Goal: Use online tool/utility: Use online tool/utility

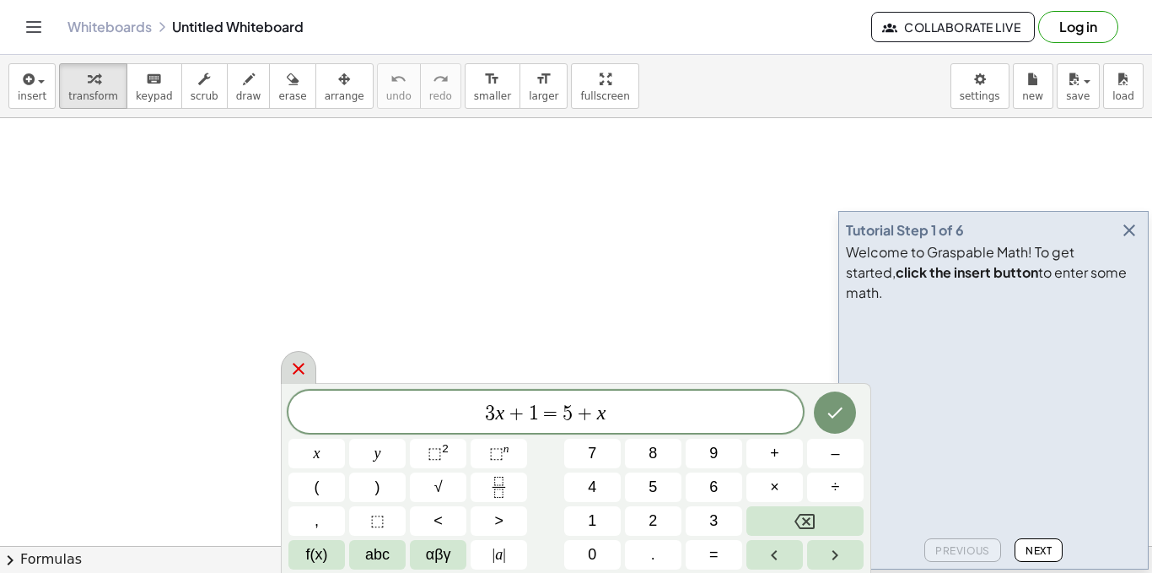
click at [299, 375] on icon at bounding box center [298, 369] width 20 height 20
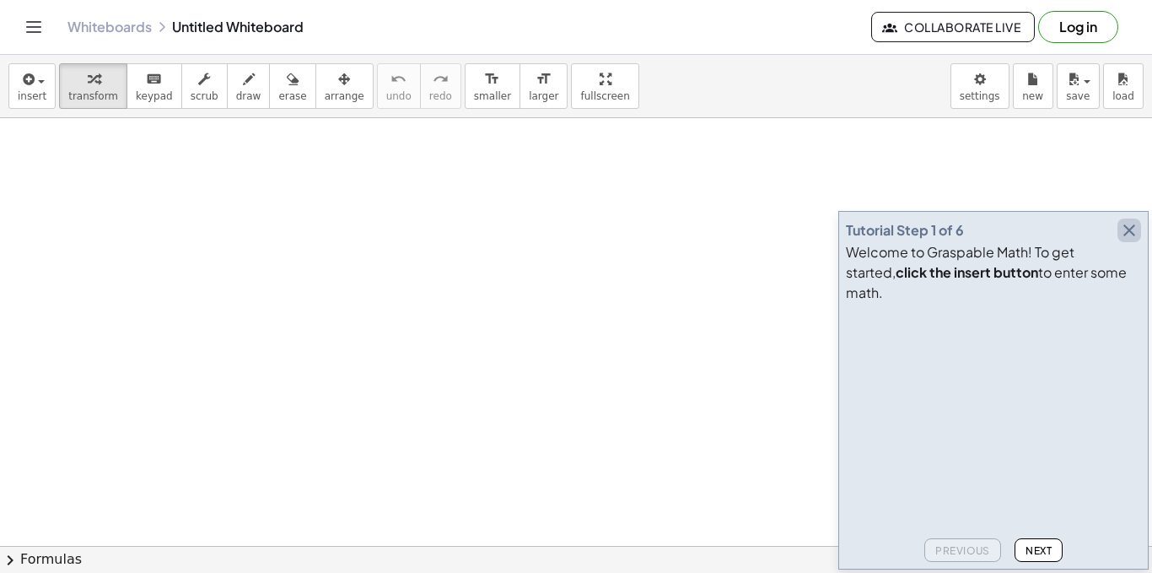
click at [1130, 240] on icon "button" at bounding box center [1129, 230] width 20 height 20
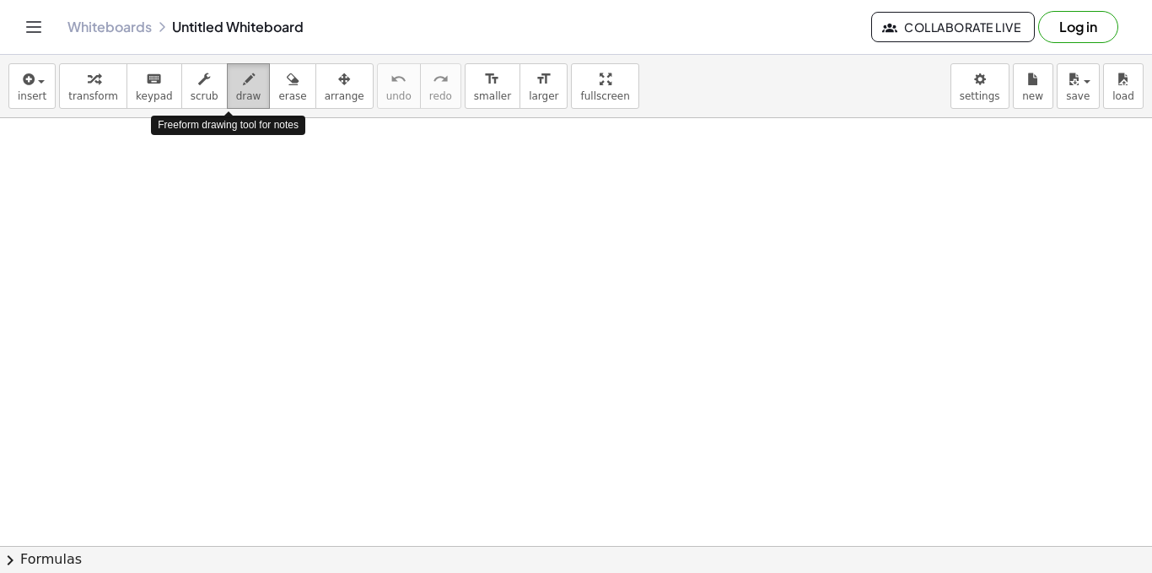
click at [236, 91] on span "draw" at bounding box center [248, 96] width 25 height 12
drag, startPoint x: 197, startPoint y: 199, endPoint x: 197, endPoint y: 209, distance: 10.2
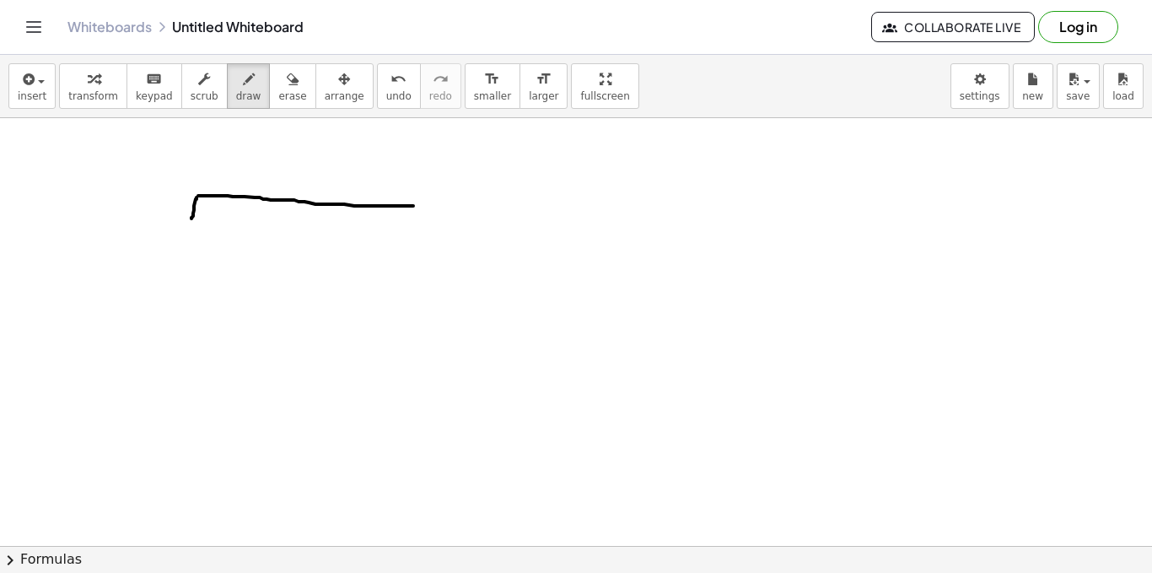
drag, startPoint x: 200, startPoint y: 196, endPoint x: 389, endPoint y: 207, distance: 189.3
click at [386, 97] on span "undo" at bounding box center [398, 96] width 25 height 12
drag, startPoint x: 218, startPoint y: 176, endPoint x: 434, endPoint y: 181, distance: 216.0
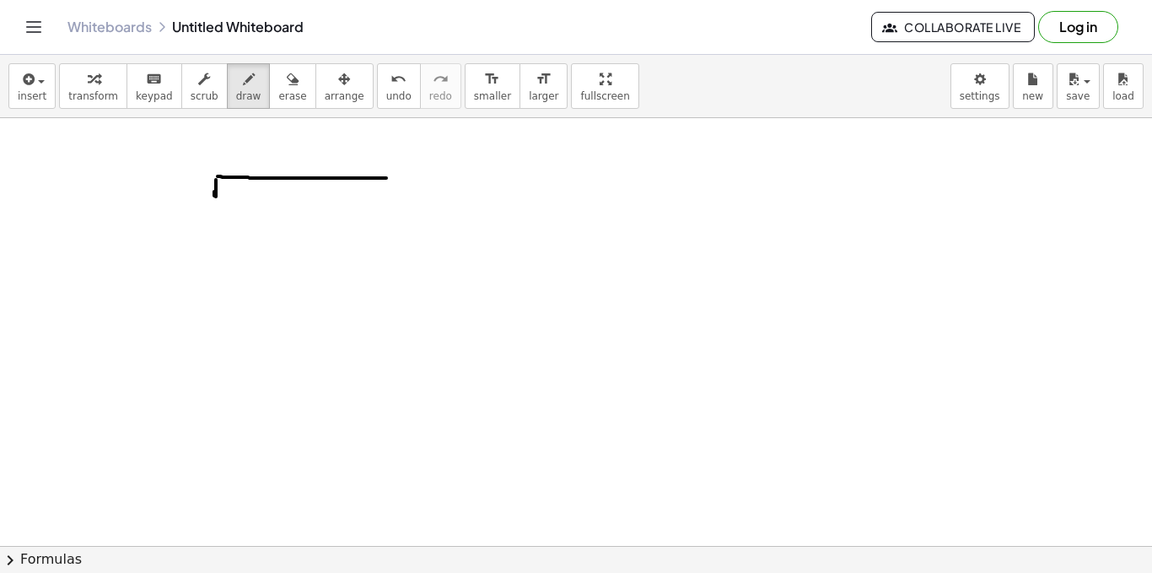
drag, startPoint x: 218, startPoint y: 196, endPoint x: 441, endPoint y: 198, distance: 223.6
drag, startPoint x: 445, startPoint y: 179, endPoint x: 436, endPoint y: 200, distance: 22.7
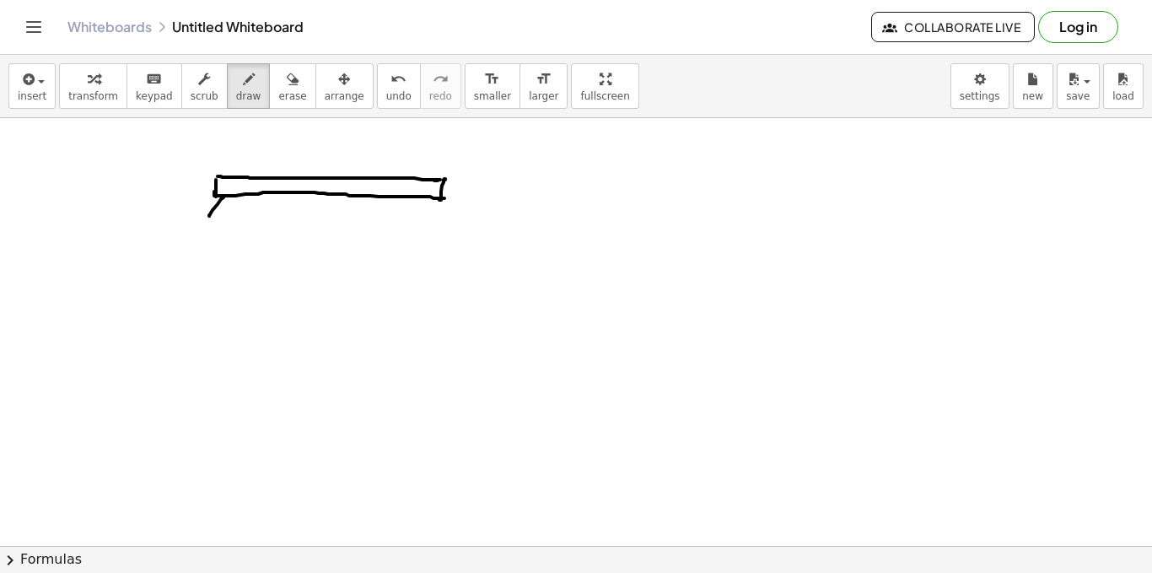
drag, startPoint x: 225, startPoint y: 204, endPoint x: 219, endPoint y: 213, distance: 11.0
drag, startPoint x: 433, startPoint y: 195, endPoint x: 443, endPoint y: 197, distance: 10.3
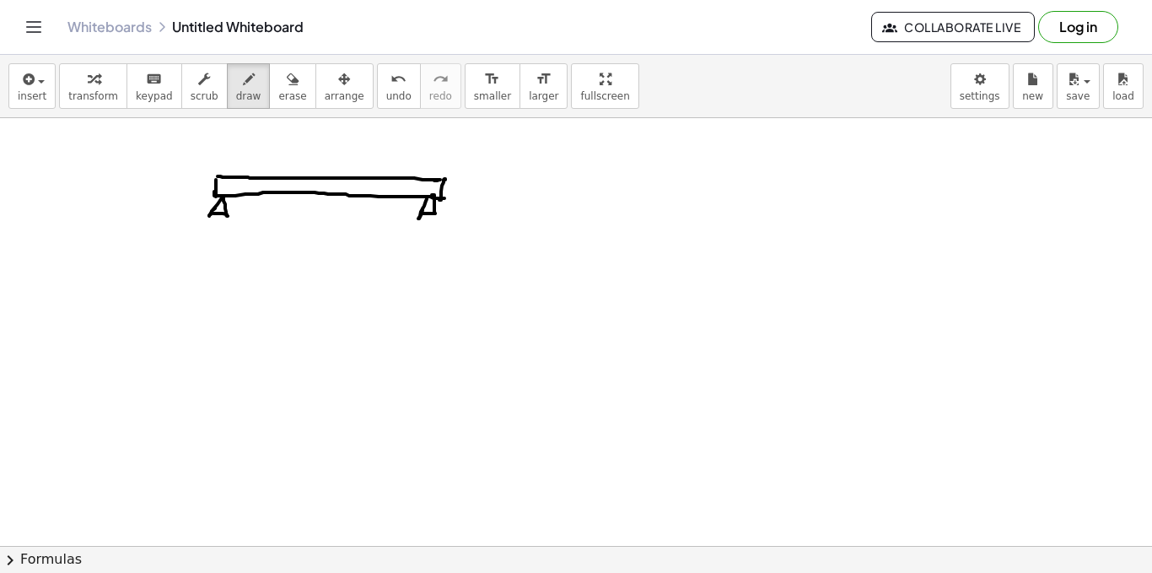
drag, startPoint x: 395, startPoint y: 174, endPoint x: 433, endPoint y: 164, distance: 39.1
drag, startPoint x: 446, startPoint y: 159, endPoint x: 462, endPoint y: 178, distance: 25.2
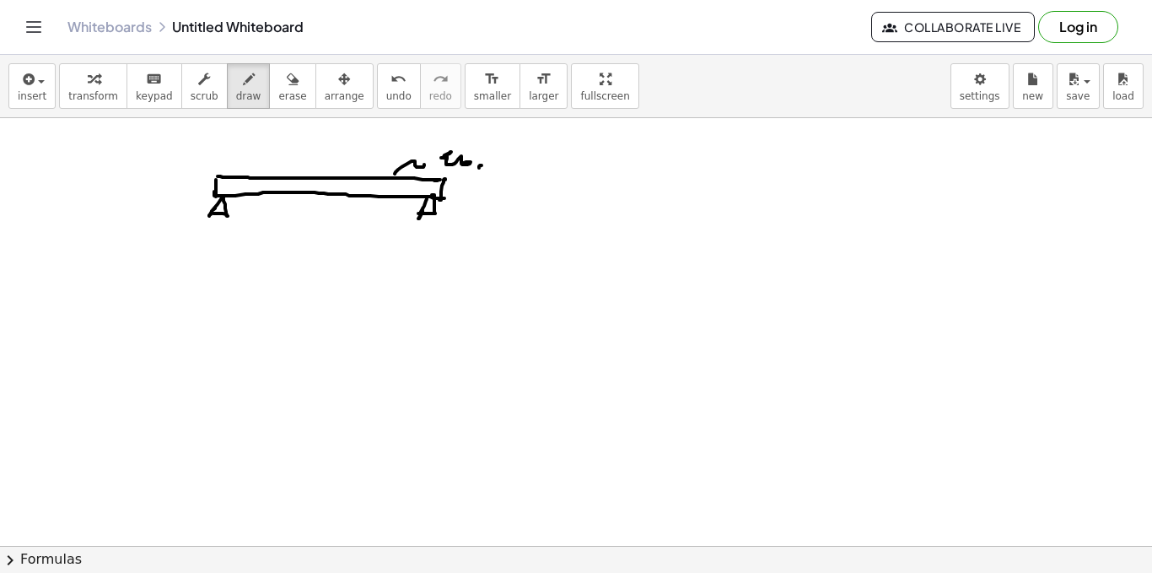
drag, startPoint x: 479, startPoint y: 166, endPoint x: 485, endPoint y: 159, distance: 9.0
drag, startPoint x: 485, startPoint y: 159, endPoint x: 486, endPoint y: 168, distance: 8.5
drag, startPoint x: 220, startPoint y: 262, endPoint x: 218, endPoint y: 274, distance: 12.8
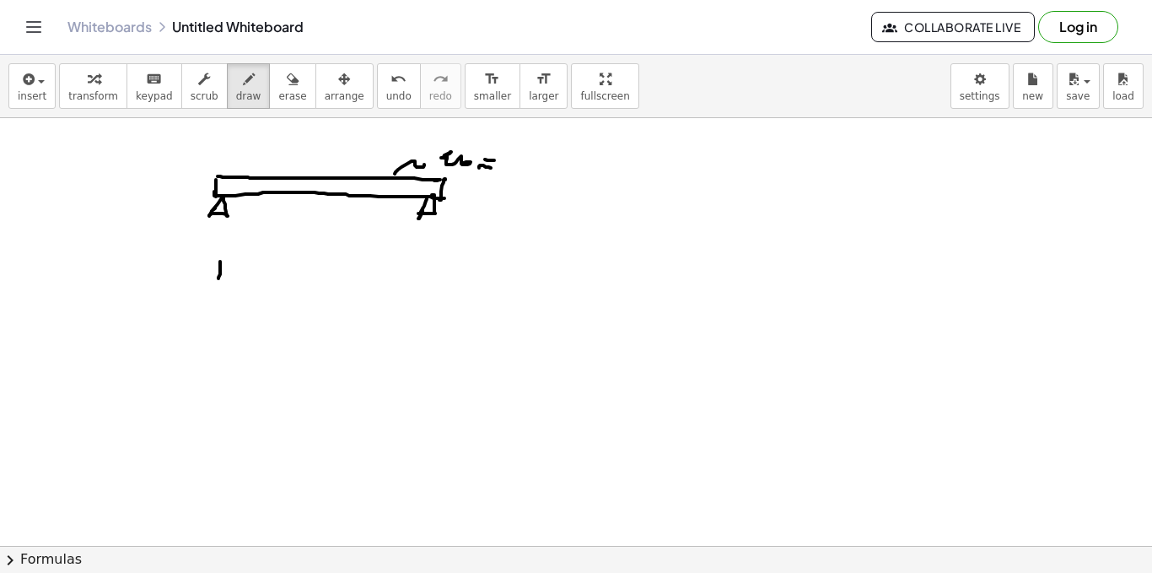
drag, startPoint x: 219, startPoint y: 269, endPoint x: 420, endPoint y: 275, distance: 200.9
drag, startPoint x: 422, startPoint y: 262, endPoint x: 414, endPoint y: 277, distance: 16.2
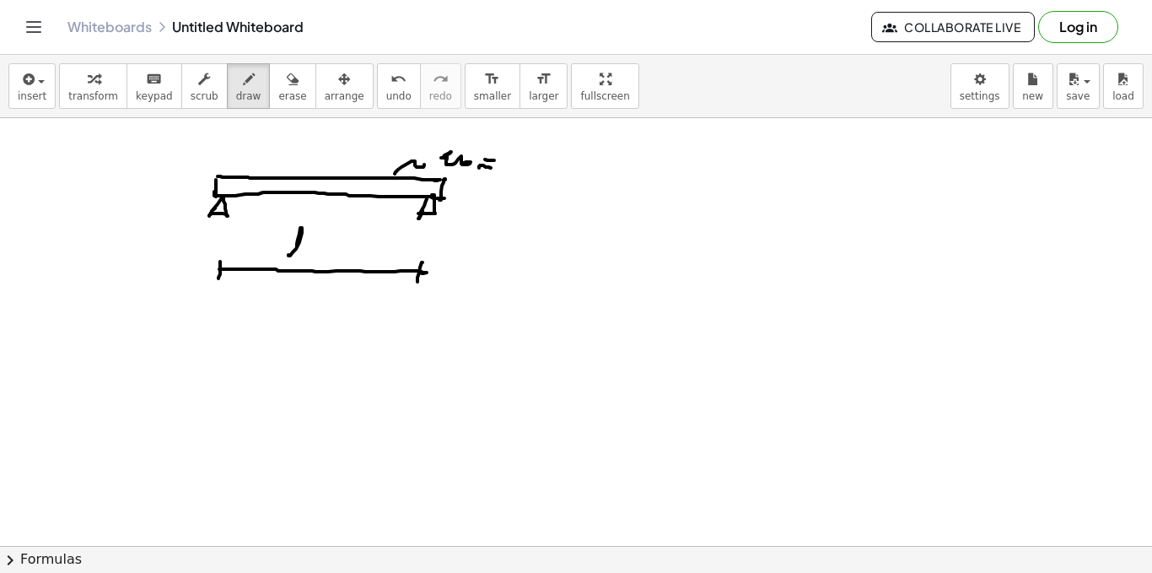
drag, startPoint x: 288, startPoint y: 255, endPoint x: 301, endPoint y: 260, distance: 13.6
drag, startPoint x: 343, startPoint y: 245, endPoint x: 346, endPoint y: 262, distance: 17.9
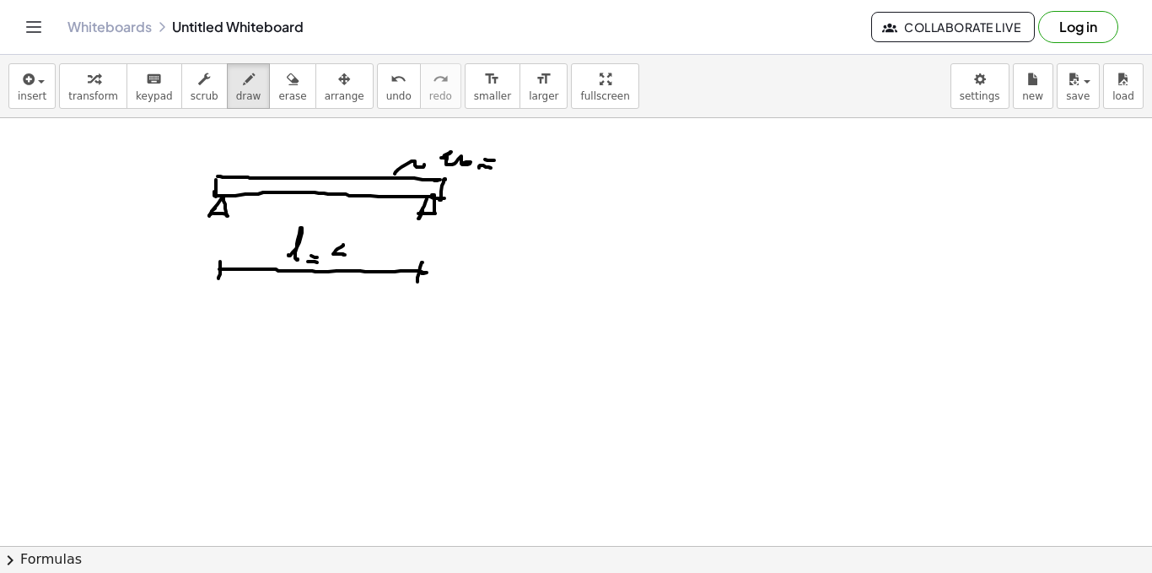
drag, startPoint x: 357, startPoint y: 258, endPoint x: 369, endPoint y: 267, distance: 15.7
drag, startPoint x: 730, startPoint y: 137, endPoint x: 714, endPoint y: 155, distance: 24.0
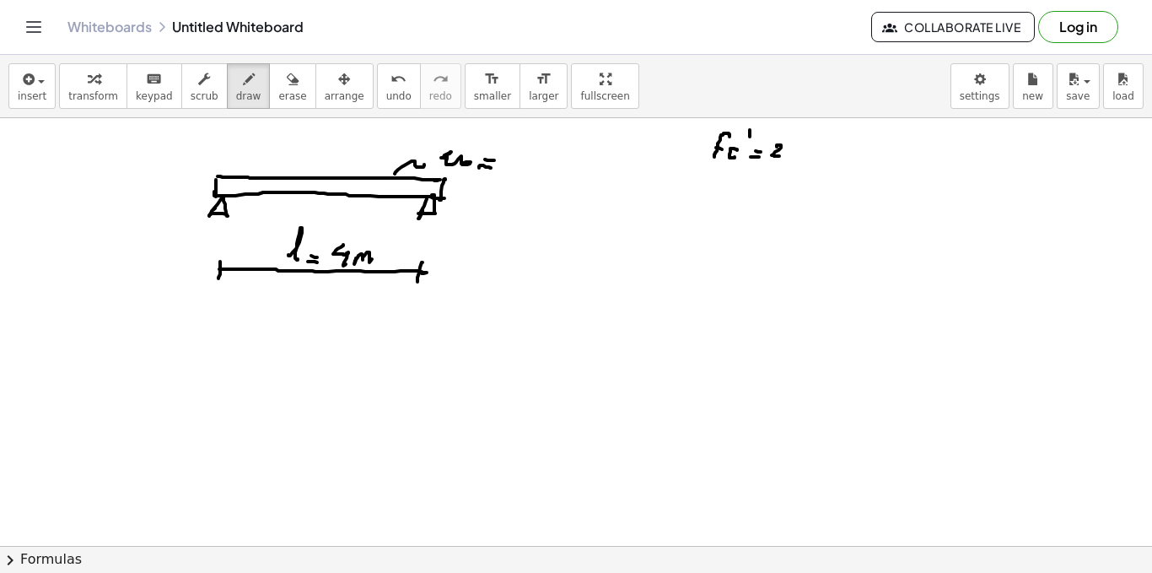
drag, startPoint x: 777, startPoint y: 147, endPoint x: 783, endPoint y: 156, distance: 11.0
drag, startPoint x: 794, startPoint y: 146, endPoint x: 795, endPoint y: 155, distance: 9.4
drag, startPoint x: 812, startPoint y: 148, endPoint x: 822, endPoint y: 154, distance: 11.0
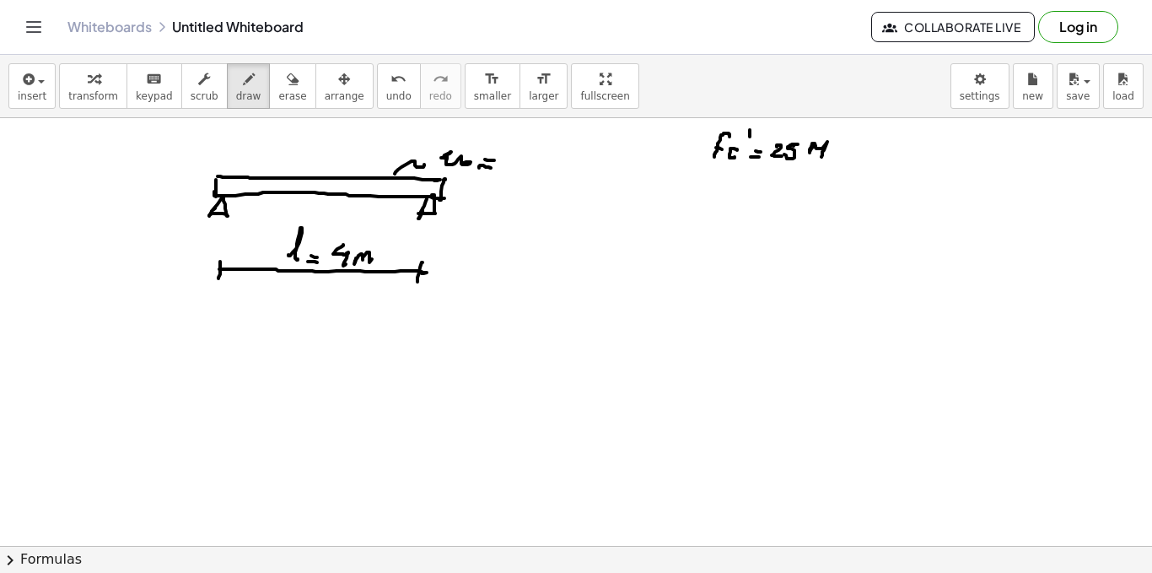
drag, startPoint x: 831, startPoint y: 150, endPoint x: 839, endPoint y: 161, distance: 13.8
drag, startPoint x: 719, startPoint y: 179, endPoint x: 709, endPoint y: 186, distance: 12.2
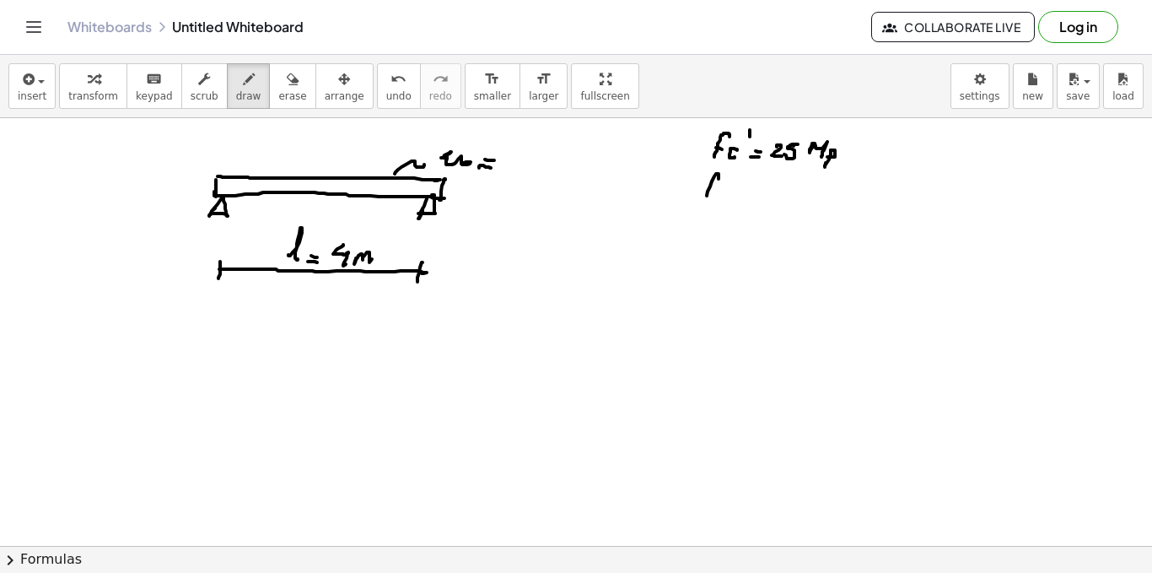
drag, startPoint x: 709, startPoint y: 186, endPoint x: 720, endPoint y: 190, distance: 11.7
drag, startPoint x: 729, startPoint y: 195, endPoint x: 723, endPoint y: 202, distance: 9.6
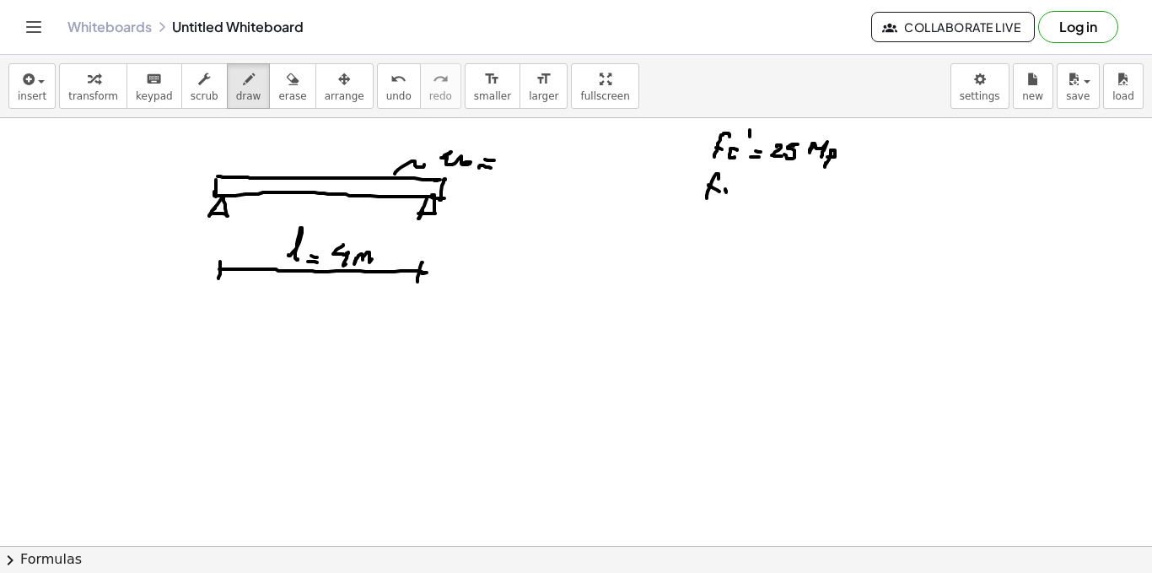
drag, startPoint x: 774, startPoint y: 193, endPoint x: 787, endPoint y: 191, distance: 12.8
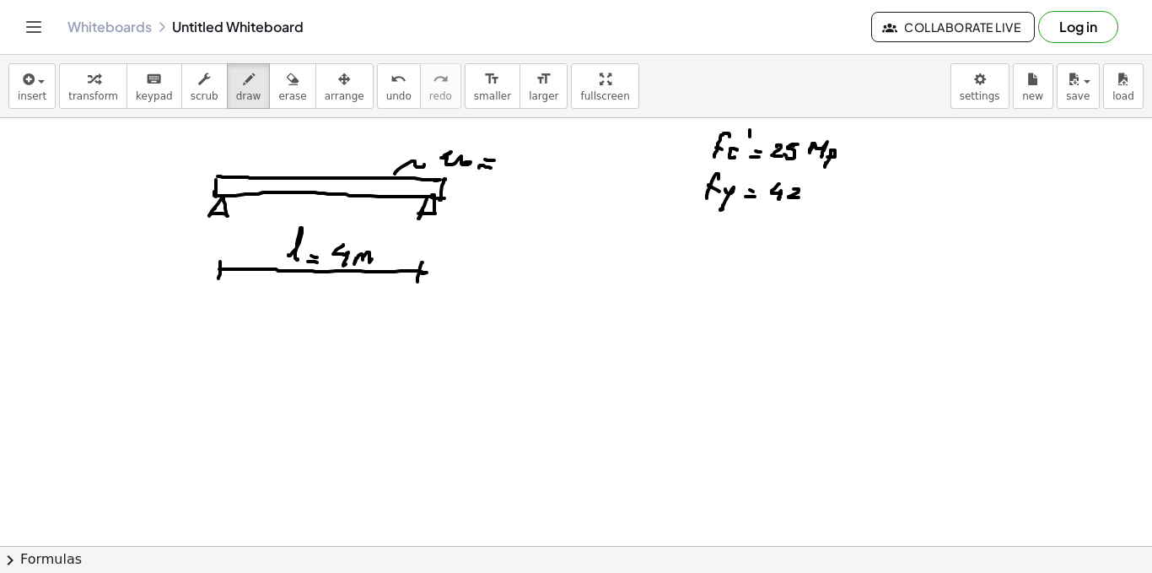
drag, startPoint x: 794, startPoint y: 189, endPoint x: 800, endPoint y: 197, distance: 9.6
drag, startPoint x: 807, startPoint y: 191, endPoint x: 855, endPoint y: 192, distance: 48.1
drag, startPoint x: 828, startPoint y: 195, endPoint x: 855, endPoint y: 190, distance: 27.5
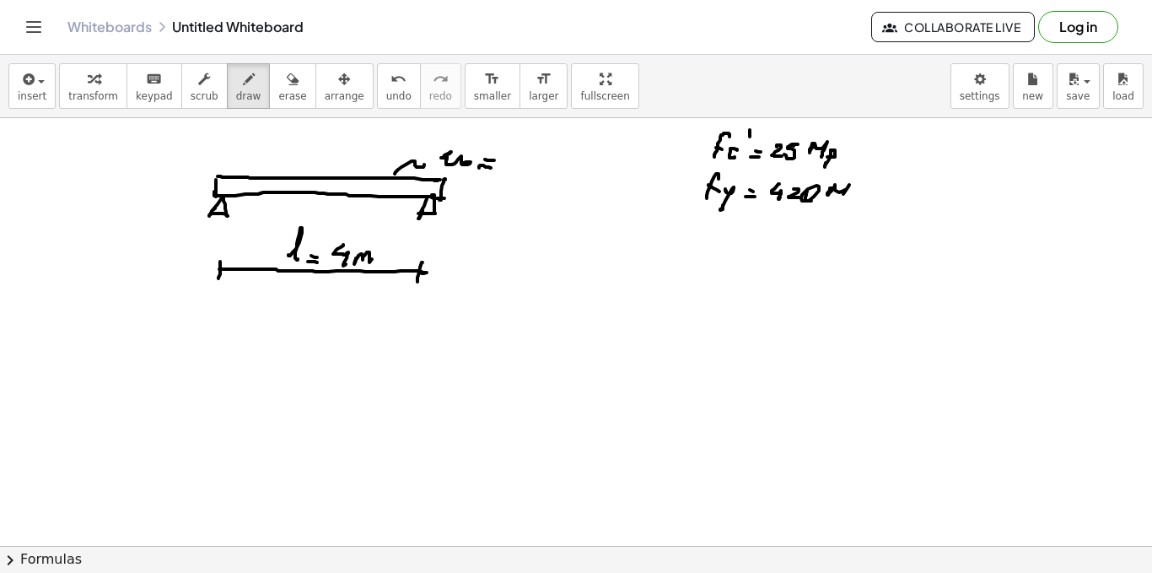
drag, startPoint x: 853, startPoint y: 202, endPoint x: 865, endPoint y: 191, distance: 16.1
drag, startPoint x: 916, startPoint y: 145, endPoint x: 919, endPoint y: 154, distance: 8.8
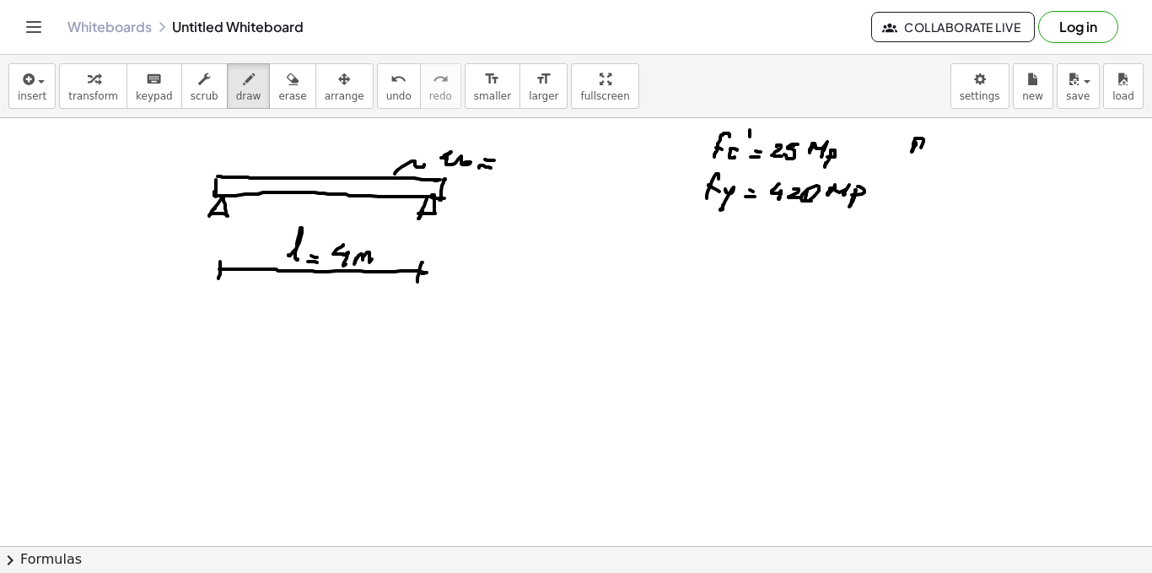
drag, startPoint x: 931, startPoint y: 145, endPoint x: 941, endPoint y: 146, distance: 10.2
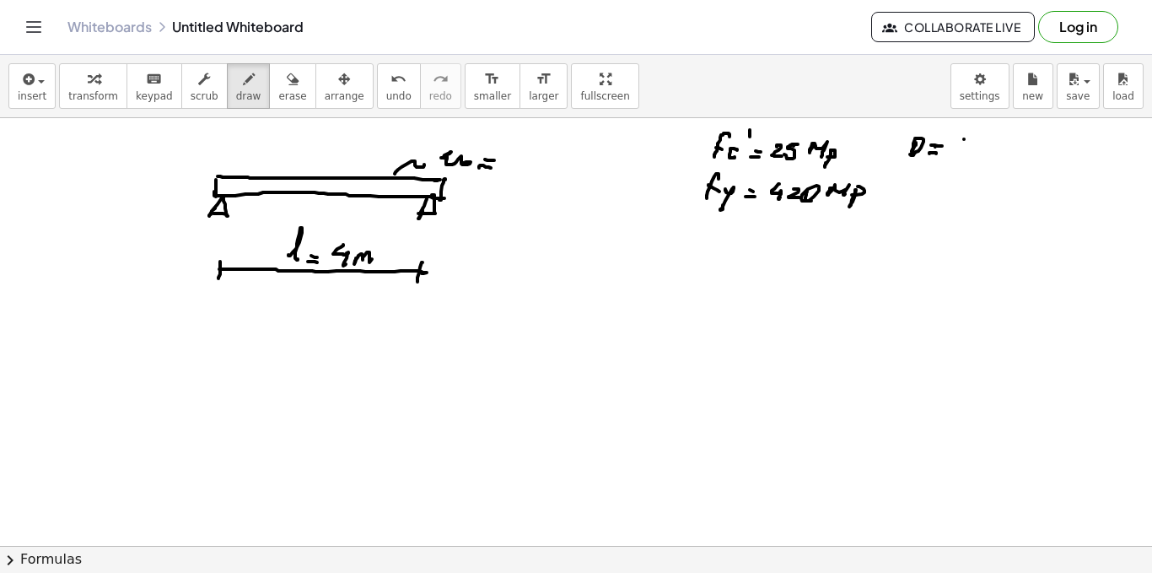
drag, startPoint x: 971, startPoint y: 133, endPoint x: 973, endPoint y: 148, distance: 14.4
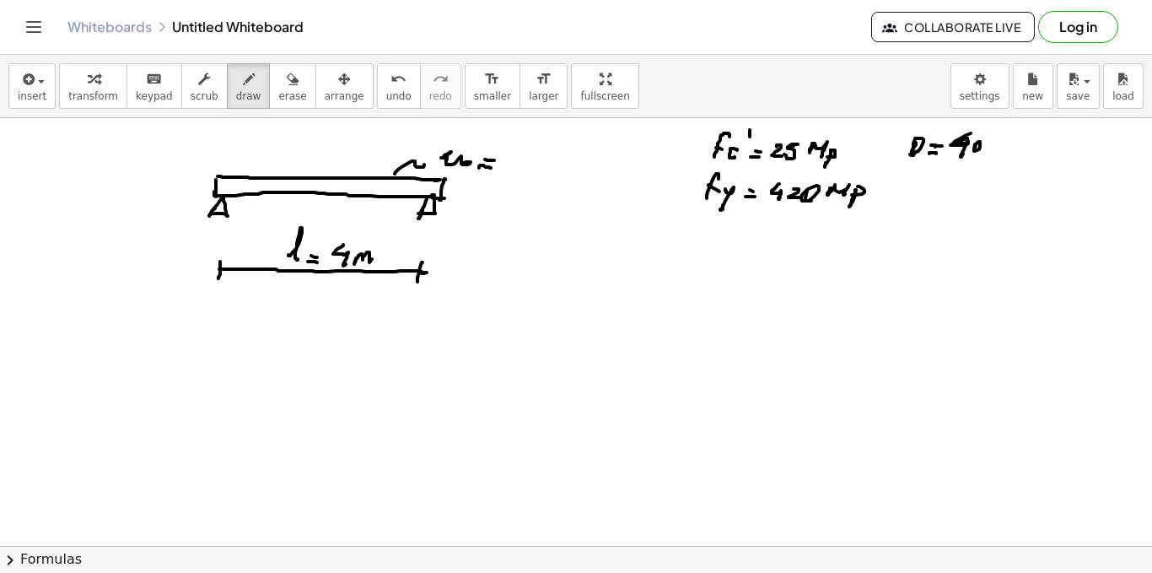
drag, startPoint x: 976, startPoint y: 144, endPoint x: 995, endPoint y: 145, distance: 19.4
drag, startPoint x: 1001, startPoint y: 154, endPoint x: 1013, endPoint y: 146, distance: 14.0
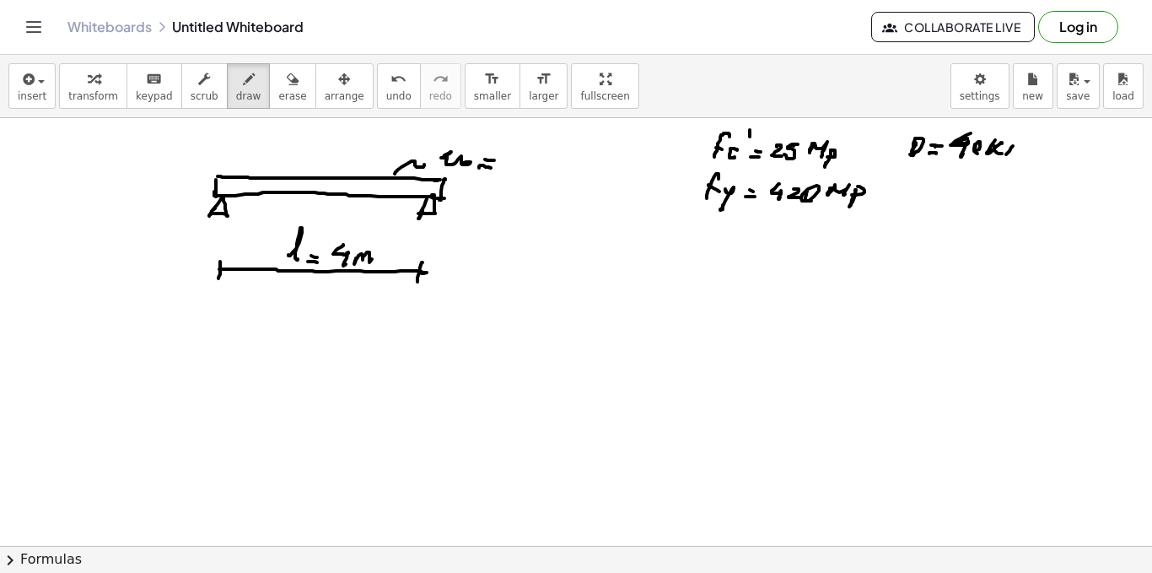
drag, startPoint x: 1011, startPoint y: 155, endPoint x: 1020, endPoint y: 143, distance: 15.7
drag, startPoint x: 1036, startPoint y: 133, endPoint x: 1020, endPoint y: 154, distance: 26.5
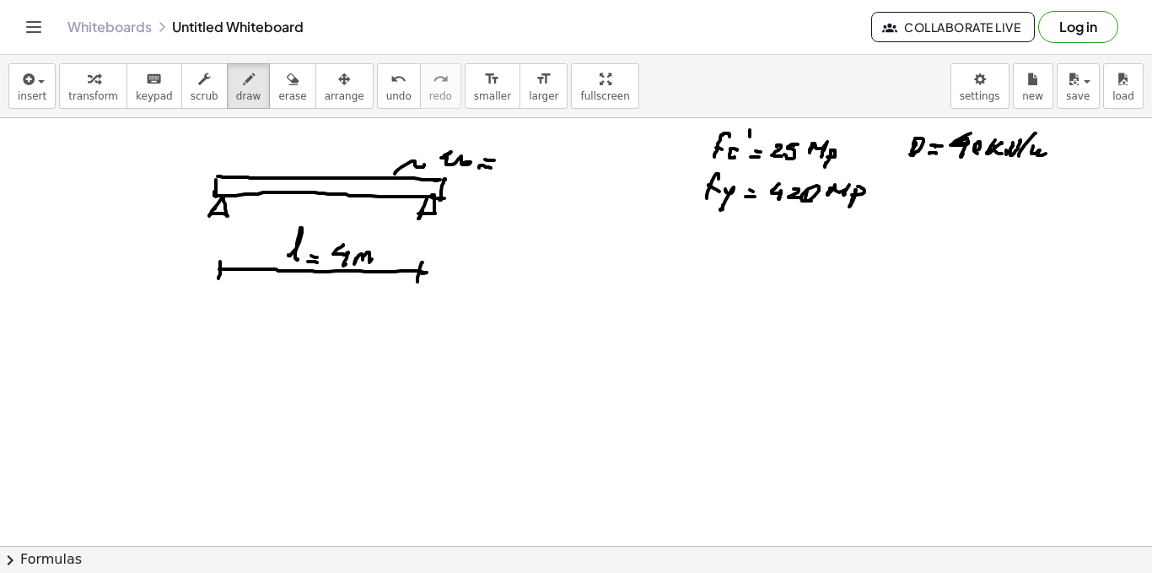
drag, startPoint x: 1033, startPoint y: 147, endPoint x: 1006, endPoint y: 162, distance: 31.0
drag, startPoint x: 922, startPoint y: 179, endPoint x: 933, endPoint y: 196, distance: 20.1
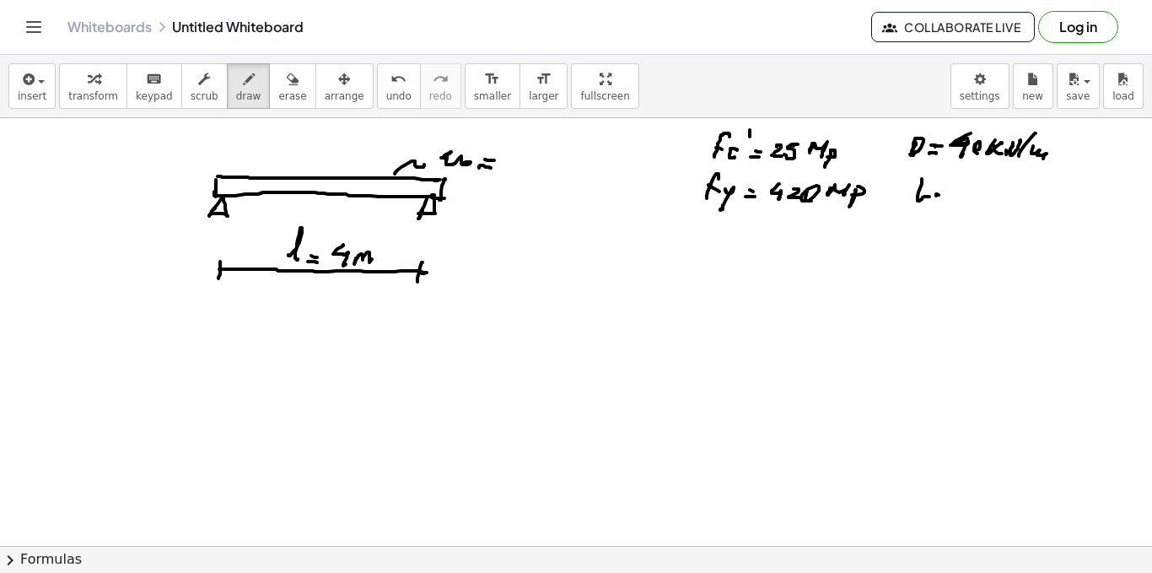
drag, startPoint x: 965, startPoint y: 184, endPoint x: 984, endPoint y: 192, distance: 20.4
drag, startPoint x: 985, startPoint y: 192, endPoint x: 995, endPoint y: 183, distance: 13.7
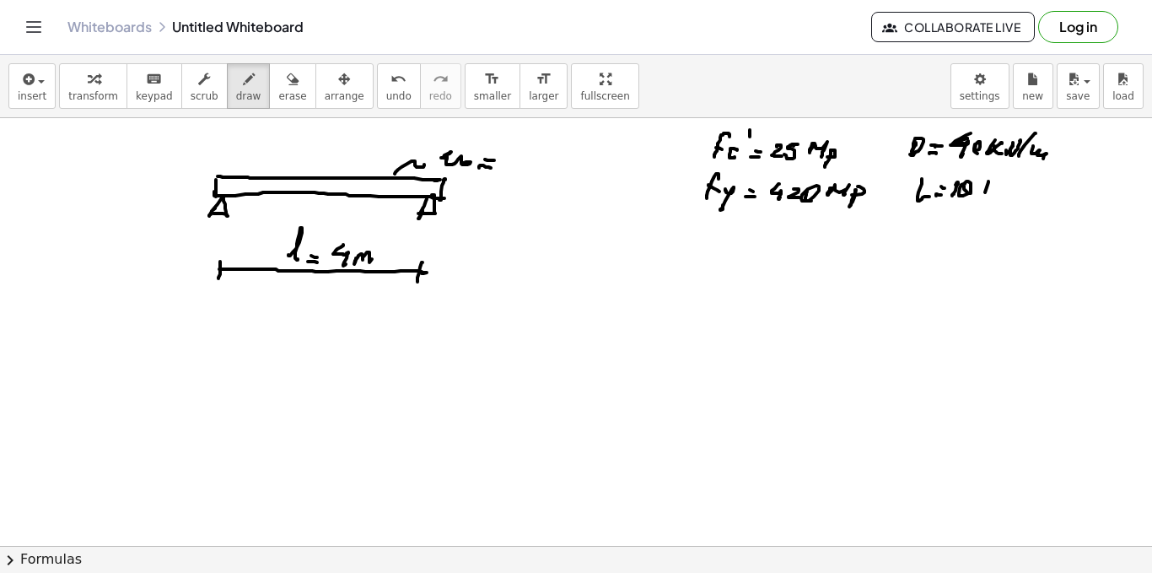
drag, startPoint x: 986, startPoint y: 191, endPoint x: 996, endPoint y: 190, distance: 10.3
drag, startPoint x: 995, startPoint y: 199, endPoint x: 1005, endPoint y: 186, distance: 15.7
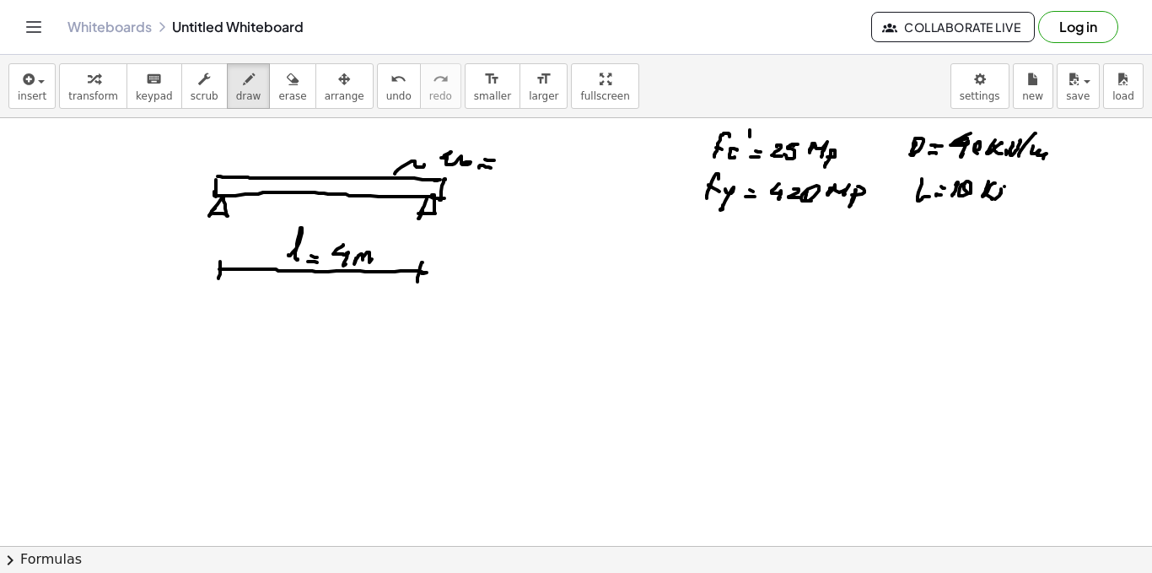
drag, startPoint x: 1005, startPoint y: 186, endPoint x: 1011, endPoint y: 197, distance: 12.2
drag, startPoint x: 1028, startPoint y: 181, endPoint x: 1016, endPoint y: 205, distance: 27.2
drag
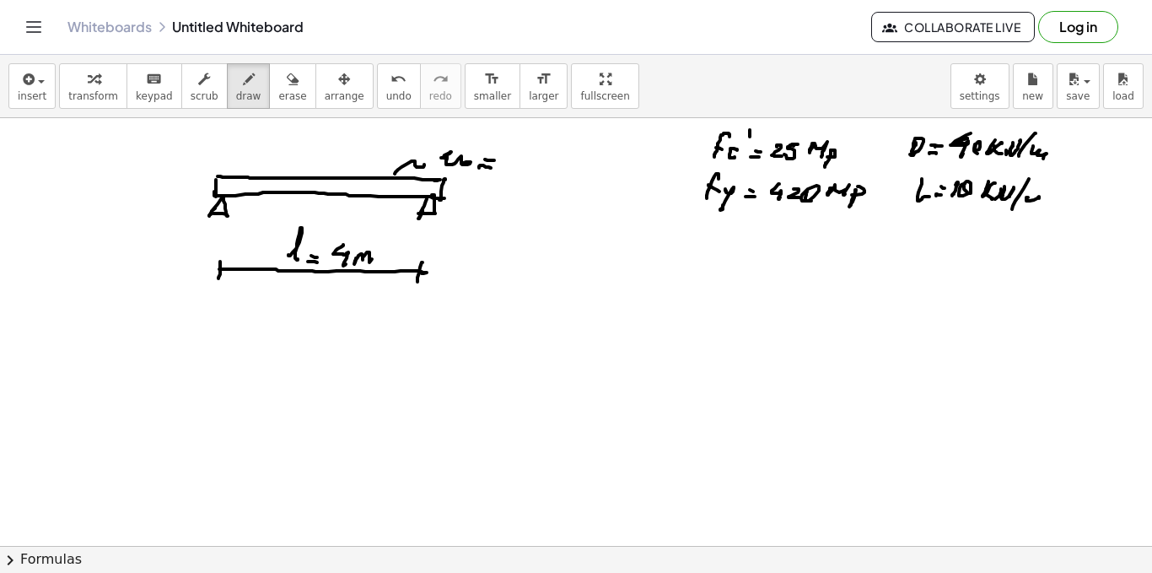
drag, startPoint x: 650, startPoint y: 283, endPoint x: 679, endPoint y: 288, distance: 30.0
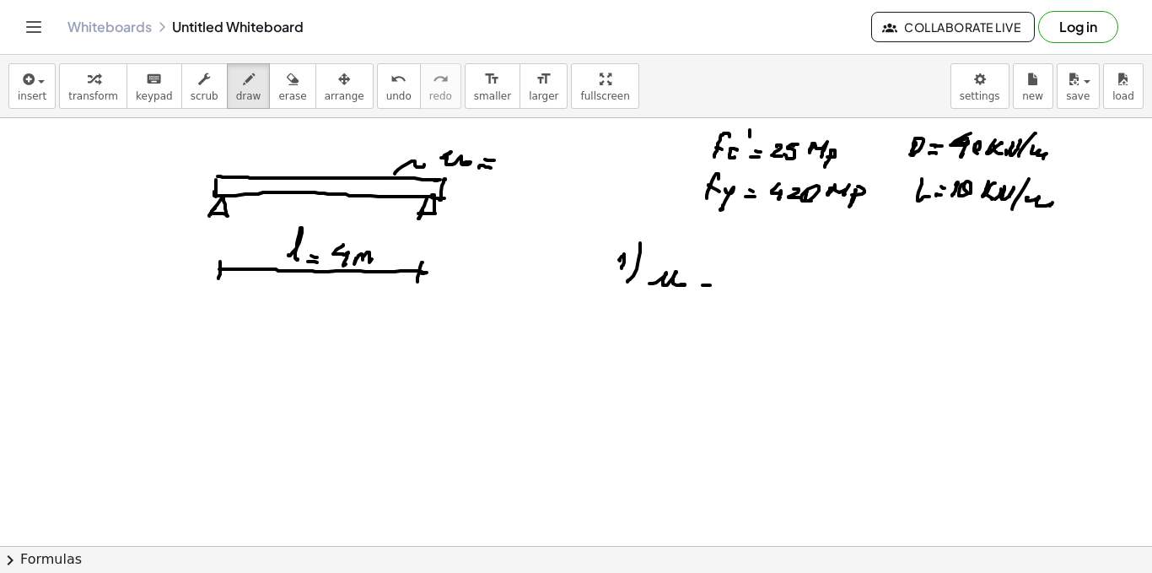
drag, startPoint x: 703, startPoint y: 285, endPoint x: 711, endPoint y: 281, distance: 9.4
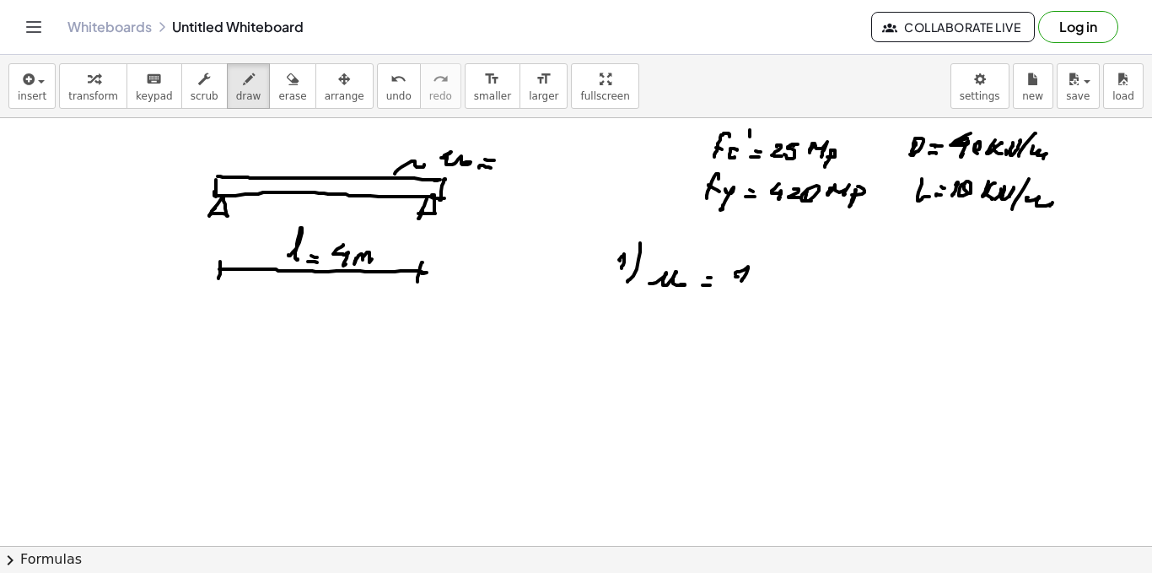
drag, startPoint x: 750, startPoint y: 279, endPoint x: 749, endPoint y: 288, distance: 8.5
drag, startPoint x: 765, startPoint y: 269, endPoint x: 766, endPoint y: 281, distance: 11.8
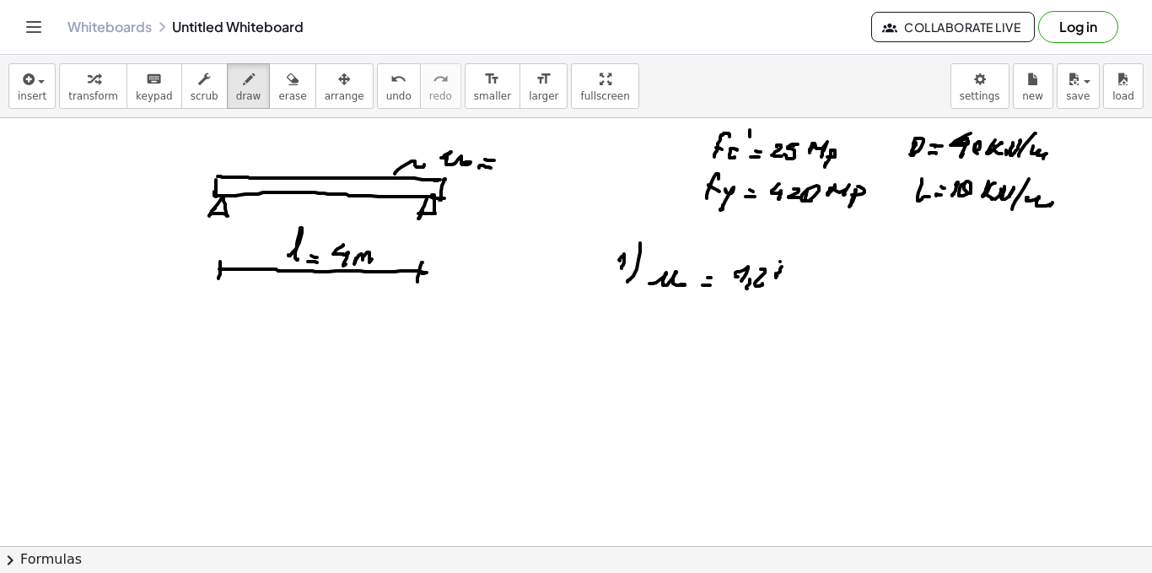
drag, startPoint x: 780, startPoint y: 262, endPoint x: 774, endPoint y: 283, distance: 21.9
drag, startPoint x: 804, startPoint y: 272, endPoint x: 816, endPoint y: 278, distance: 13.2
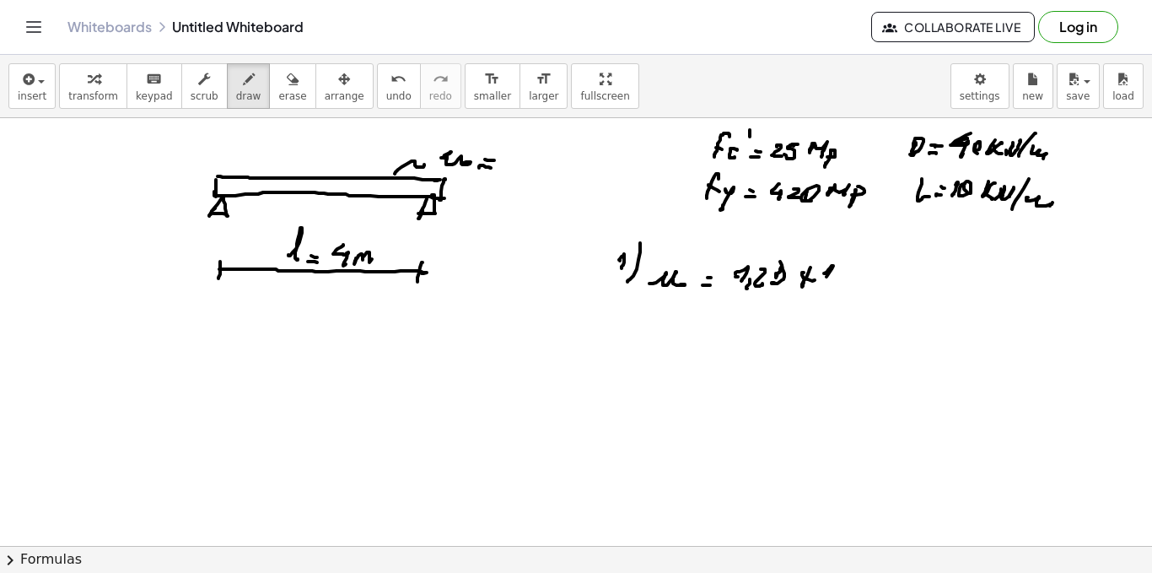
drag, startPoint x: 832, startPoint y: 266, endPoint x: 829, endPoint y: 283, distance: 17.1
drag, startPoint x: 847, startPoint y: 267, endPoint x: 844, endPoint y: 285, distance: 18.0
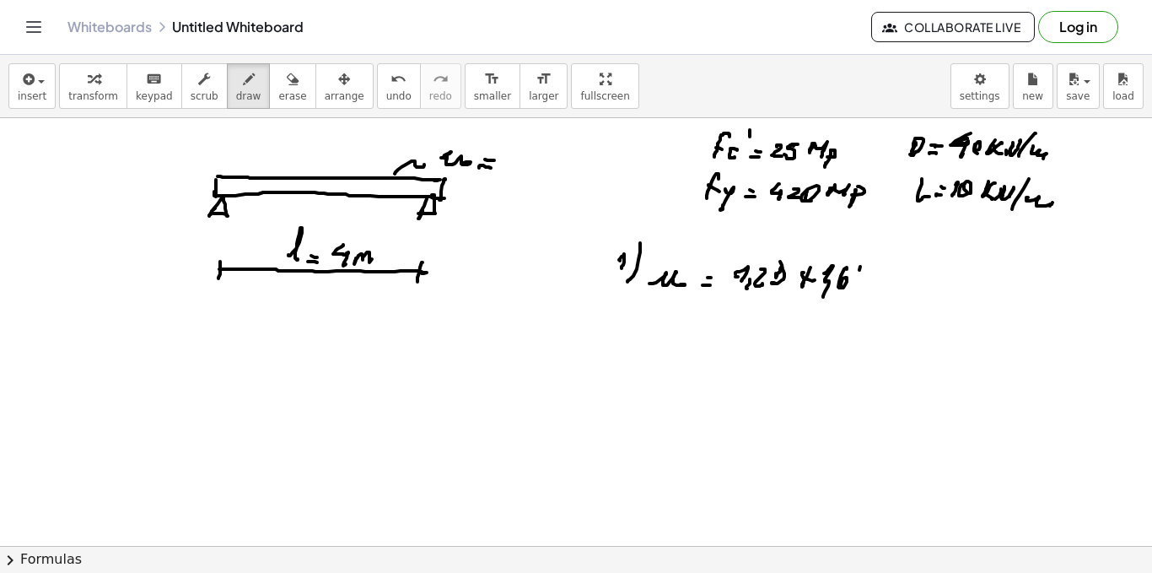
drag, startPoint x: 860, startPoint y: 267, endPoint x: 863, endPoint y: 281, distance: 14.6
drag, startPoint x: 785, startPoint y: 311, endPoint x: 794, endPoint y: 310, distance: 8.5
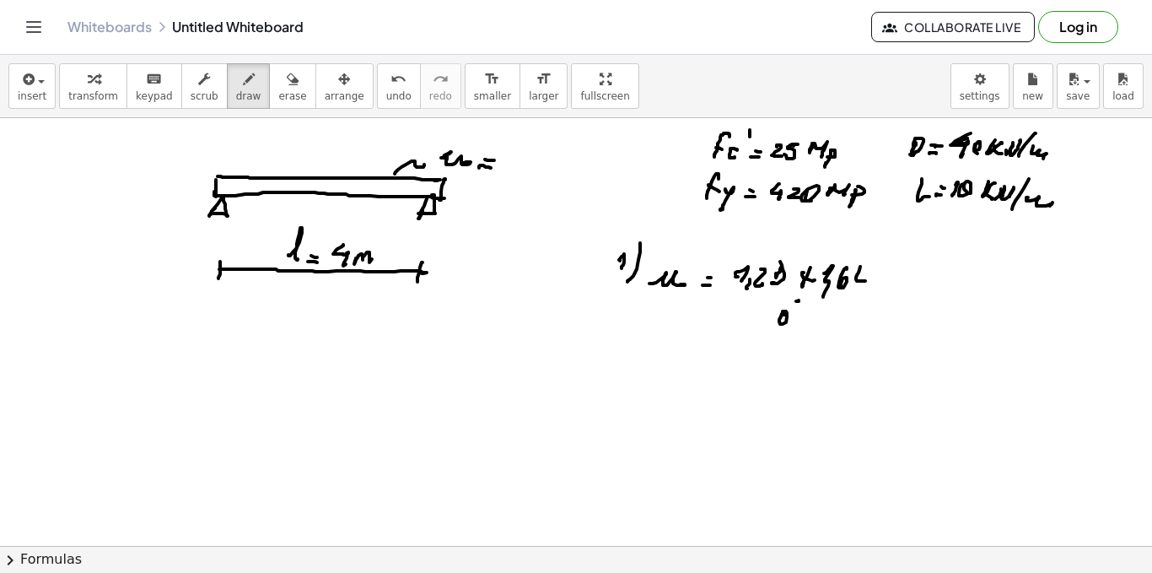
drag, startPoint x: 729, startPoint y: 345, endPoint x: 740, endPoint y: 353, distance: 13.3
drag, startPoint x: 757, startPoint y: 346, endPoint x: 774, endPoint y: 343, distance: 17.1
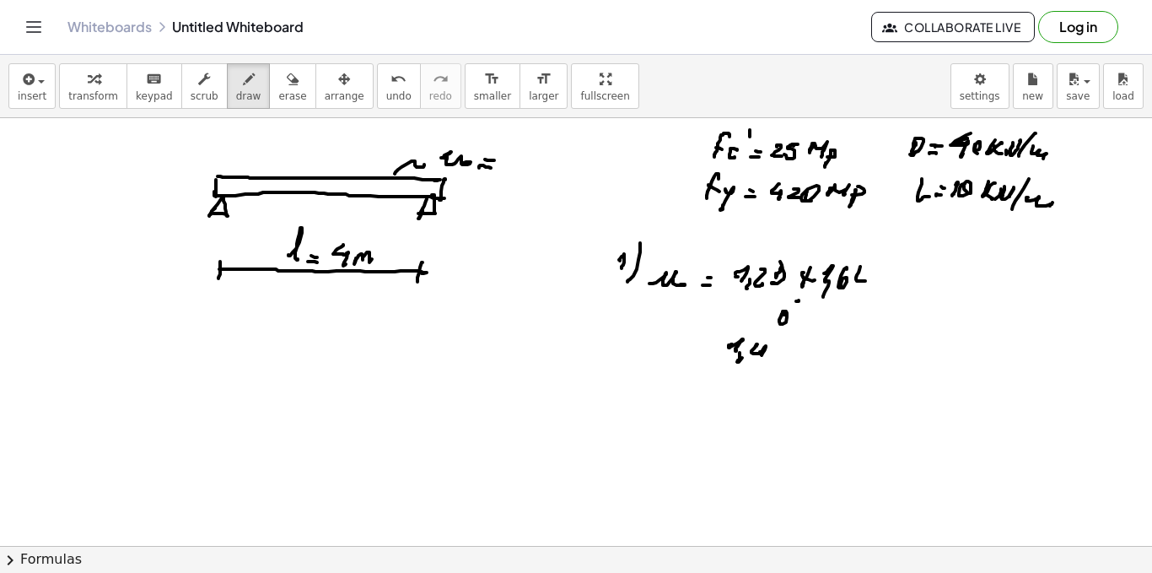
drag, startPoint x: 781, startPoint y: 342, endPoint x: 804, endPoint y: 348, distance: 23.3
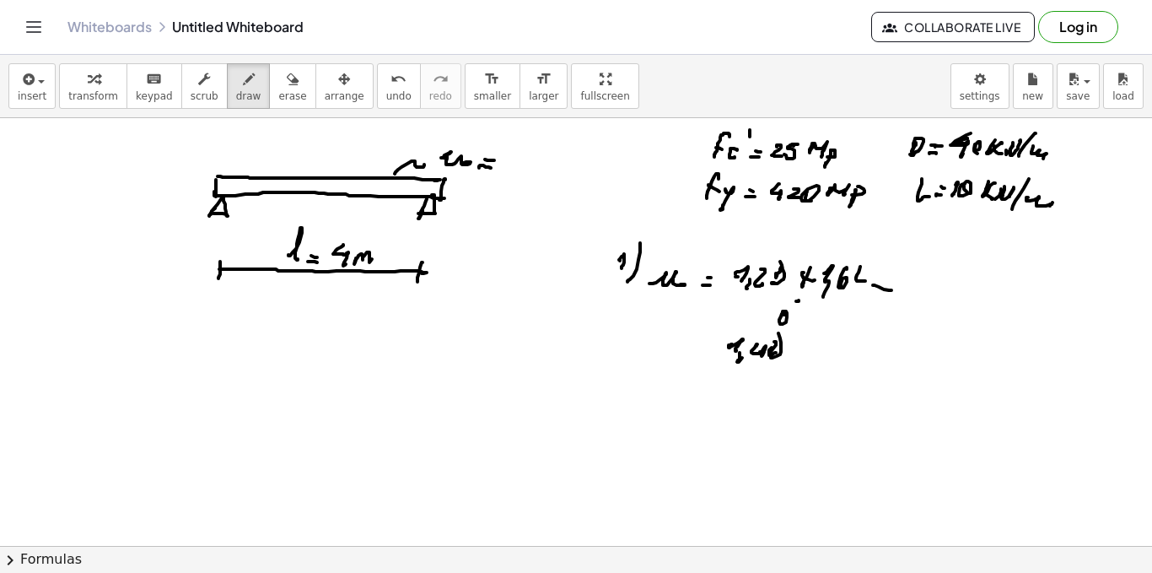
drag, startPoint x: 801, startPoint y: 354, endPoint x: 810, endPoint y: 353, distance: 8.6
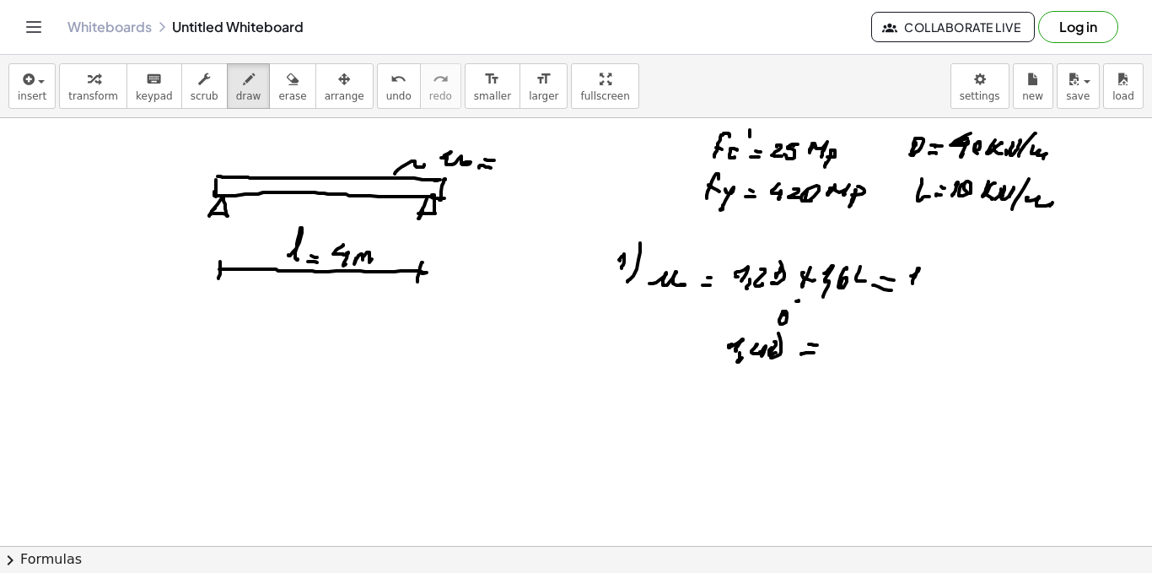
drag, startPoint x: 930, startPoint y: 272, endPoint x: 948, endPoint y: 288, distance: 23.3
drag, startPoint x: 944, startPoint y: 282, endPoint x: 950, endPoint y: 272, distance: 11.7
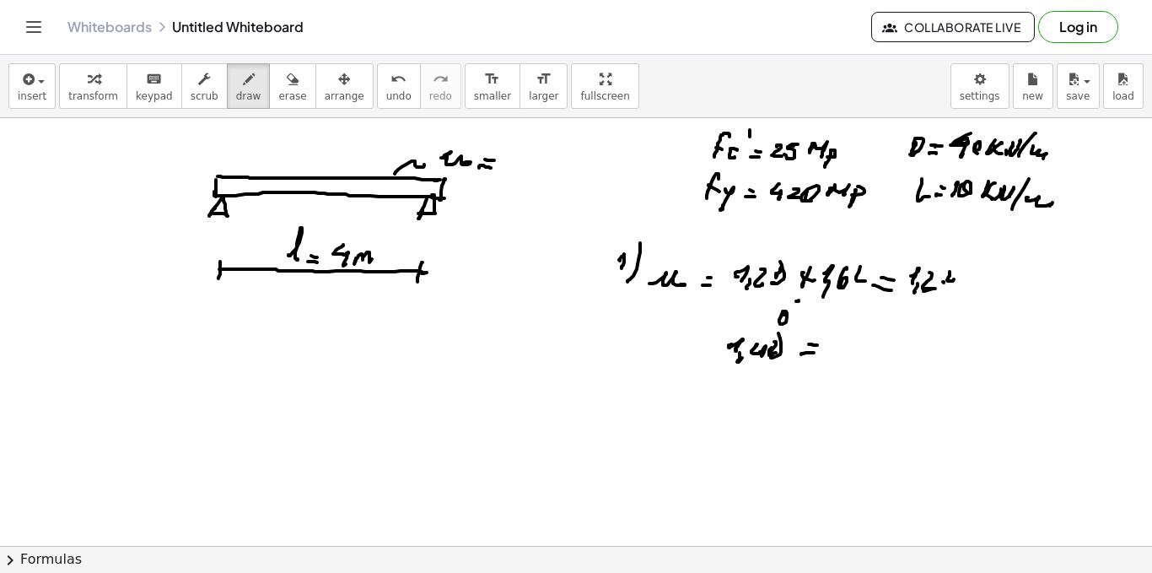
drag, startPoint x: 950, startPoint y: 272, endPoint x: 957, endPoint y: 281, distance: 11.5
drag, startPoint x: 965, startPoint y: 274, endPoint x: 988, endPoint y: 278, distance: 23.2
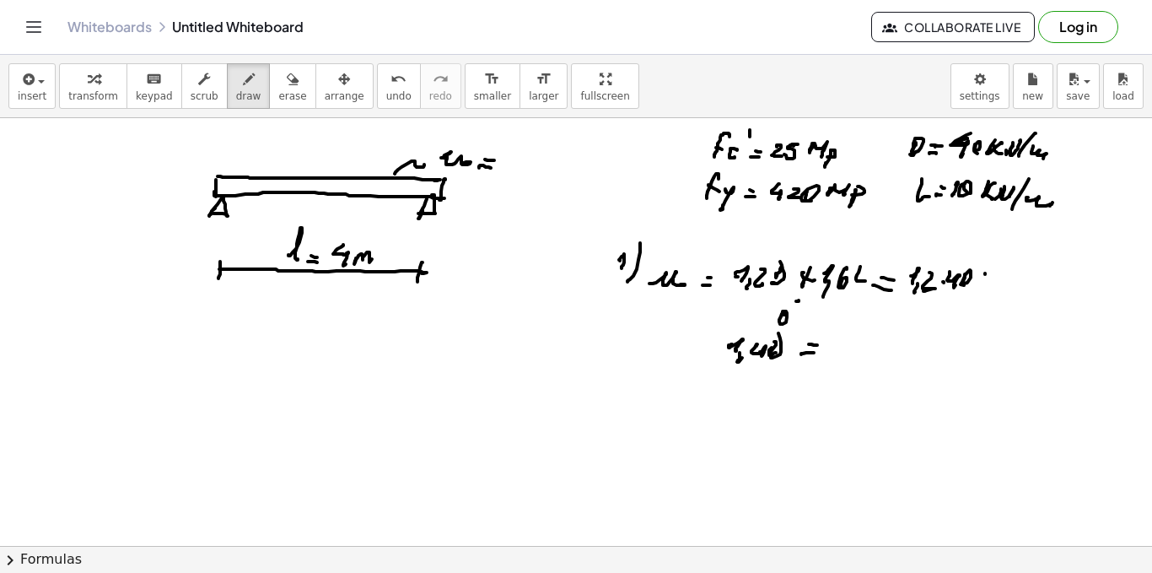
drag, startPoint x: 1002, startPoint y: 281, endPoint x: 1016, endPoint y: 272, distance: 17.1
drag, startPoint x: 1020, startPoint y: 269, endPoint x: 1029, endPoint y: 279, distance: 13.7
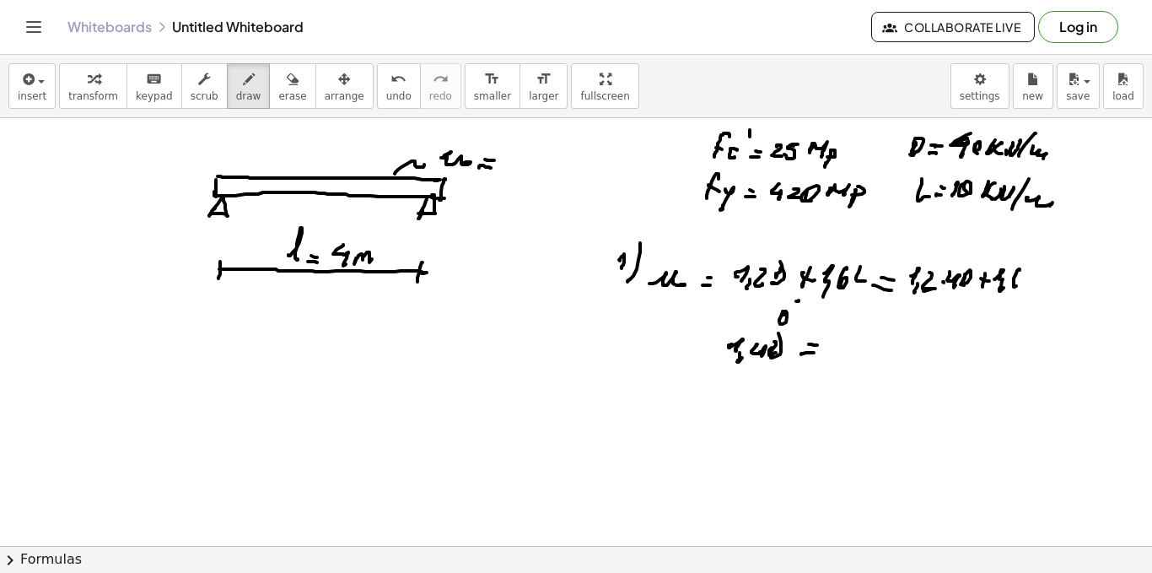
drag, startPoint x: 1037, startPoint y: 278, endPoint x: 1053, endPoint y: 272, distance: 17.1
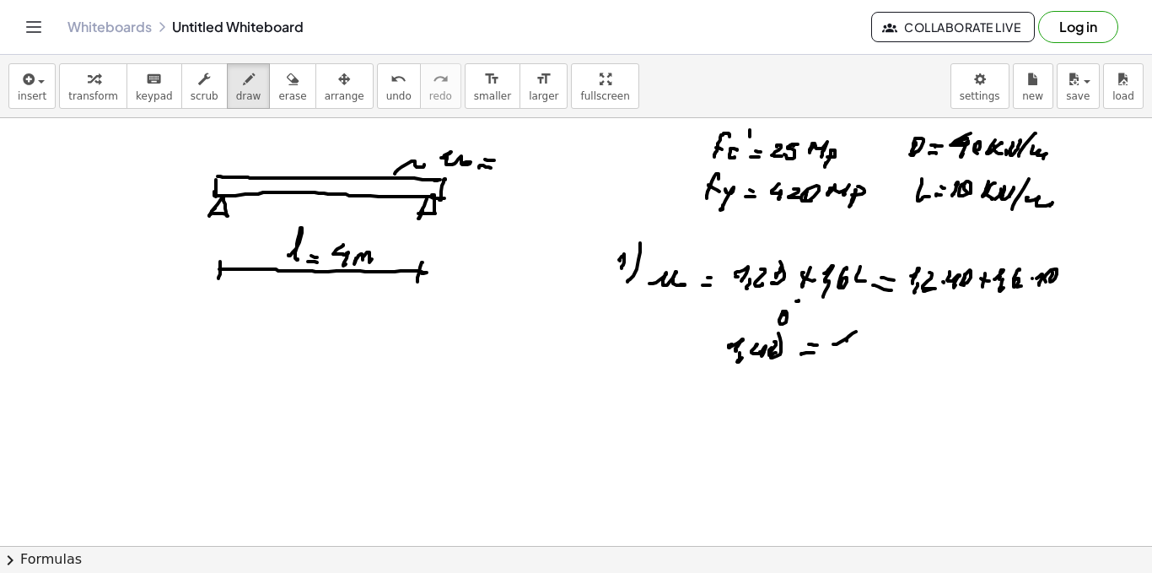
drag, startPoint x: 833, startPoint y: 344, endPoint x: 849, endPoint y: 341, distance: 16.4
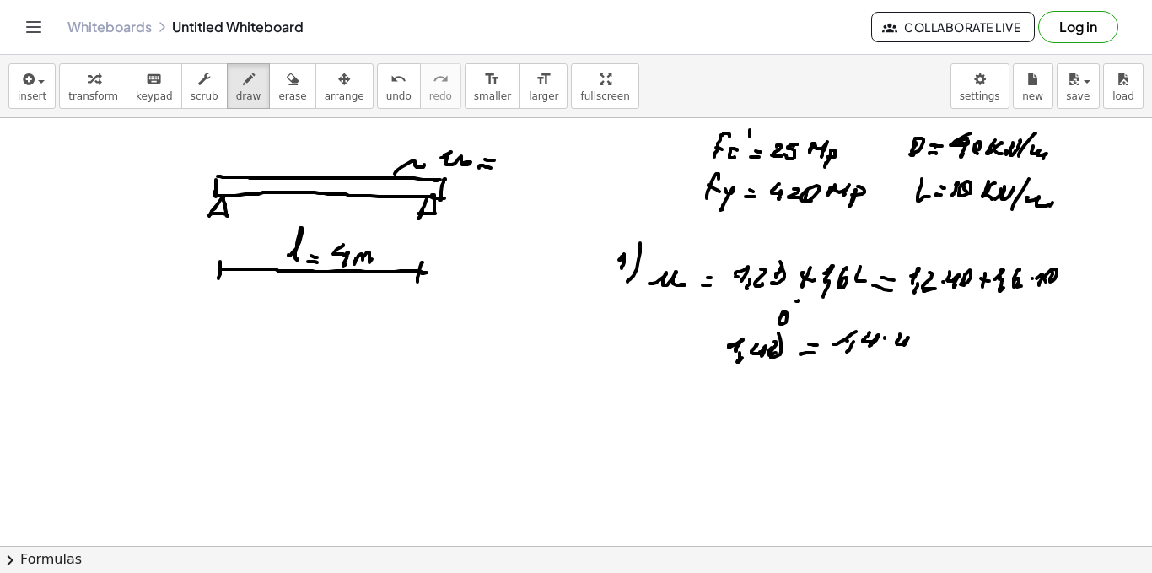
drag, startPoint x: 900, startPoint y: 336, endPoint x: 904, endPoint y: 348, distance: 13.3
drag, startPoint x: 919, startPoint y: 340, endPoint x: 926, endPoint y: 347, distance: 10.2
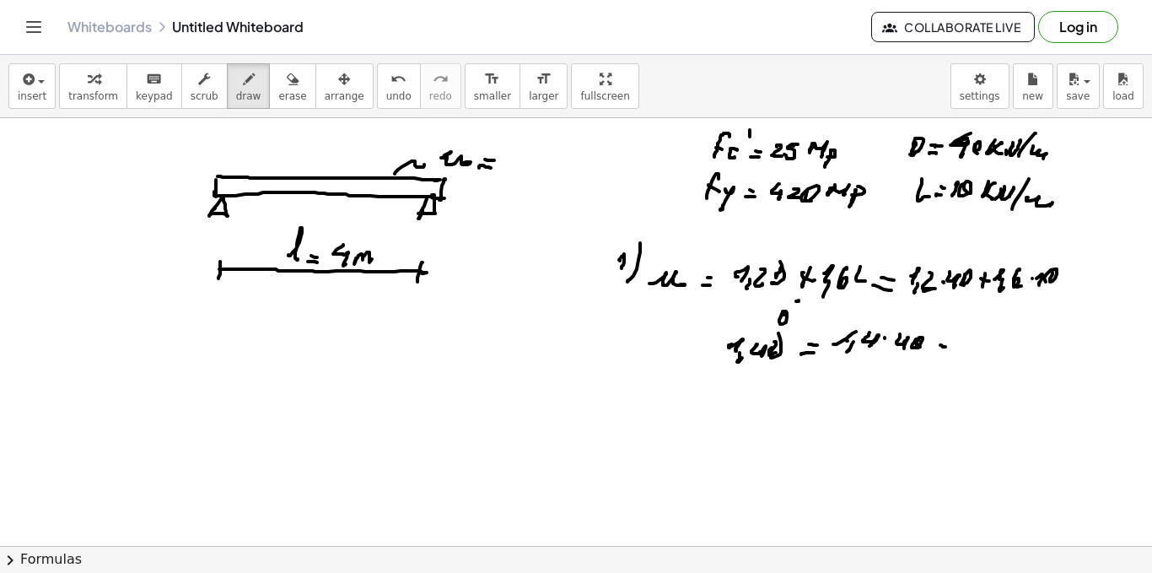
drag, startPoint x: 1092, startPoint y: 272, endPoint x: 1090, endPoint y: 288, distance: 16.2
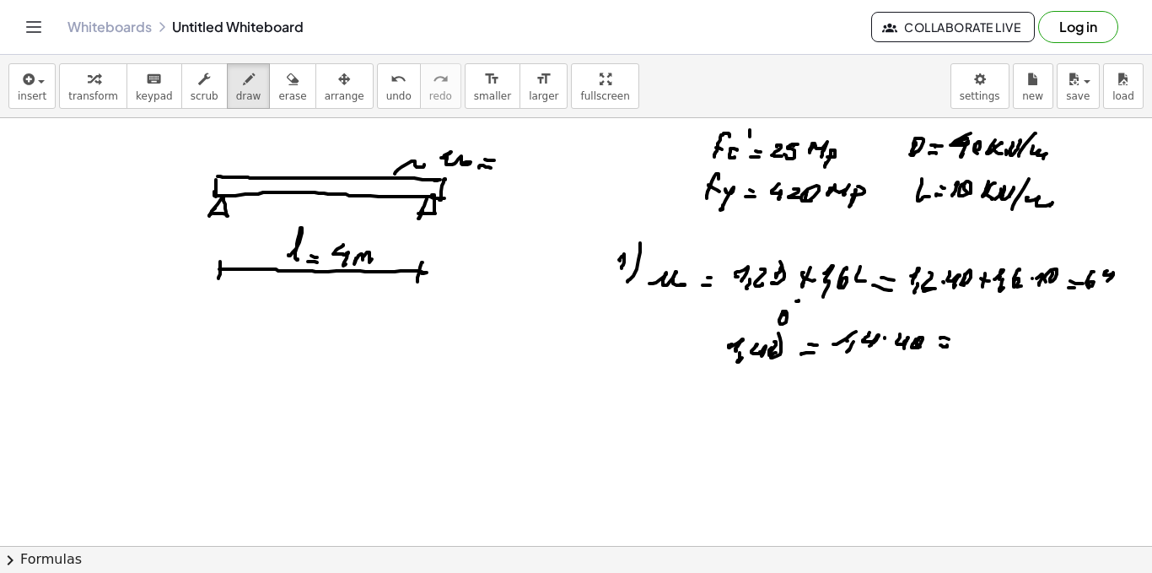
drag, startPoint x: 1108, startPoint y: 271, endPoint x: 1117, endPoint y: 274, distance: 9.9
drag, startPoint x: 1113, startPoint y: 282, endPoint x: 1125, endPoint y: 273, distance: 14.5
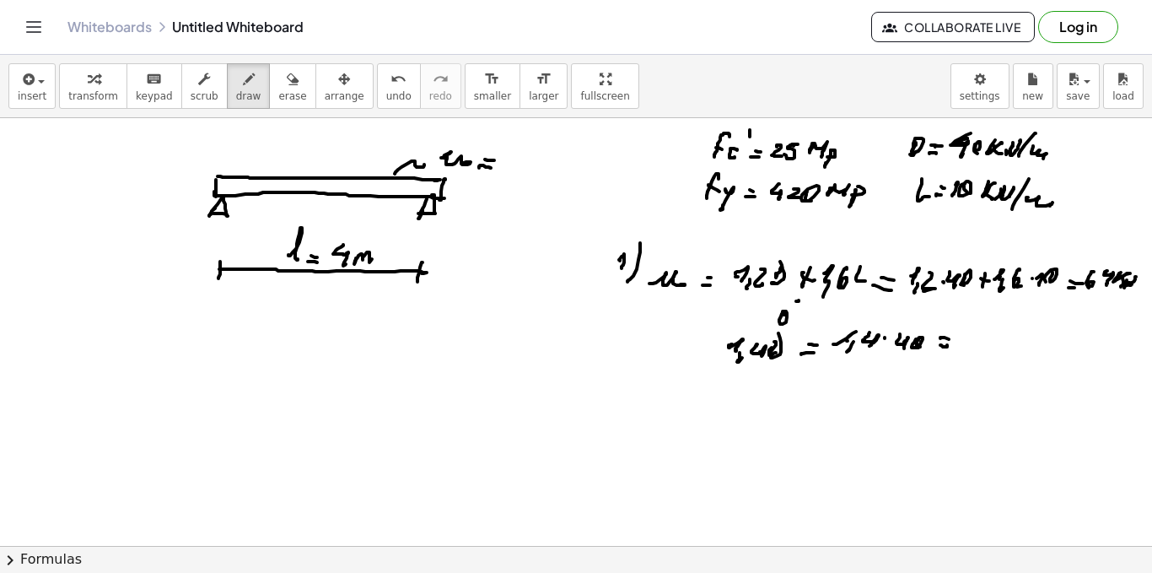
drag, startPoint x: 1127, startPoint y: 280, endPoint x: 1136, endPoint y: 277, distance: 9.9
drag, startPoint x: 1120, startPoint y: 302, endPoint x: 1124, endPoint y: 310, distance: 9.4
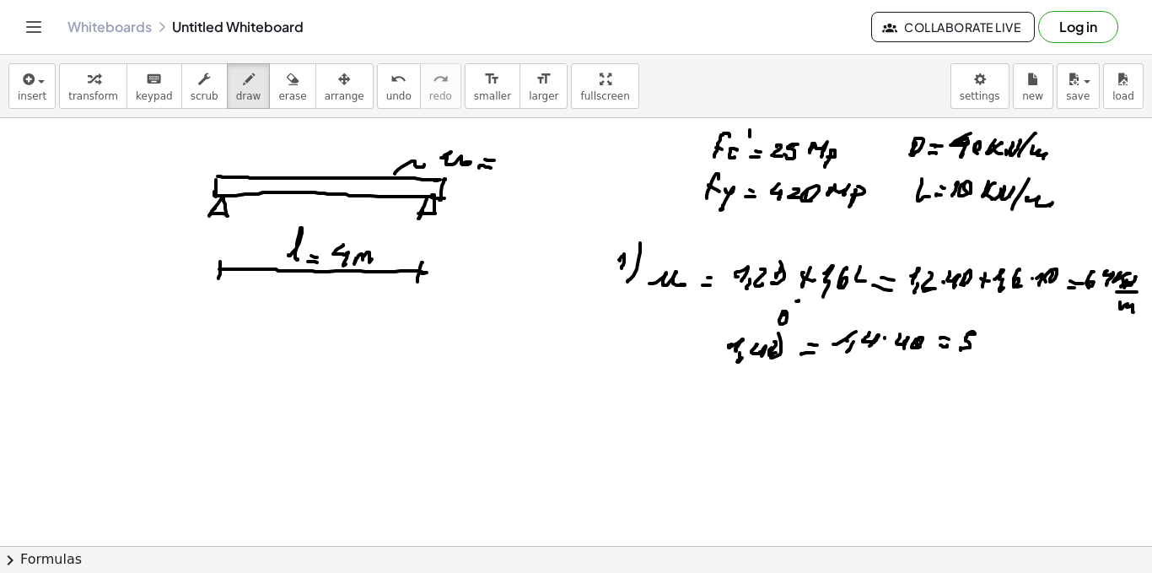
drag, startPoint x: 968, startPoint y: 334, endPoint x: 984, endPoint y: 345, distance: 18.7
drag, startPoint x: 992, startPoint y: 333, endPoint x: 1000, endPoint y: 344, distance: 13.8
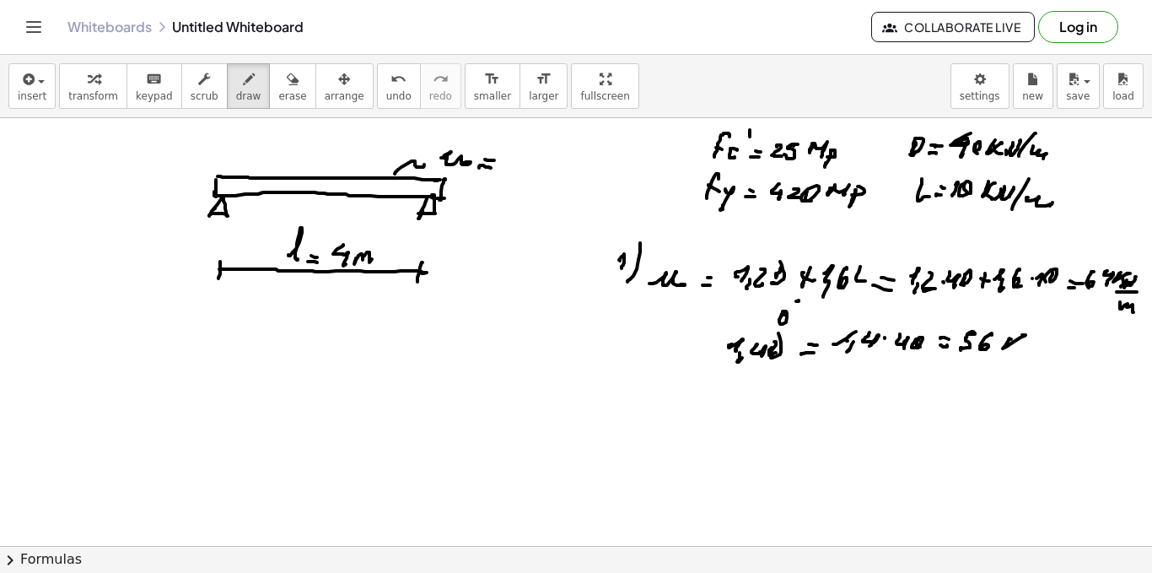
drag, startPoint x: 1011, startPoint y: 339, endPoint x: 1033, endPoint y: 341, distance: 21.2
drag, startPoint x: 1033, startPoint y: 341, endPoint x: 1053, endPoint y: 340, distance: 20.3
drag, startPoint x: 1062, startPoint y: 332, endPoint x: 1062, endPoint y: 346, distance: 14.3
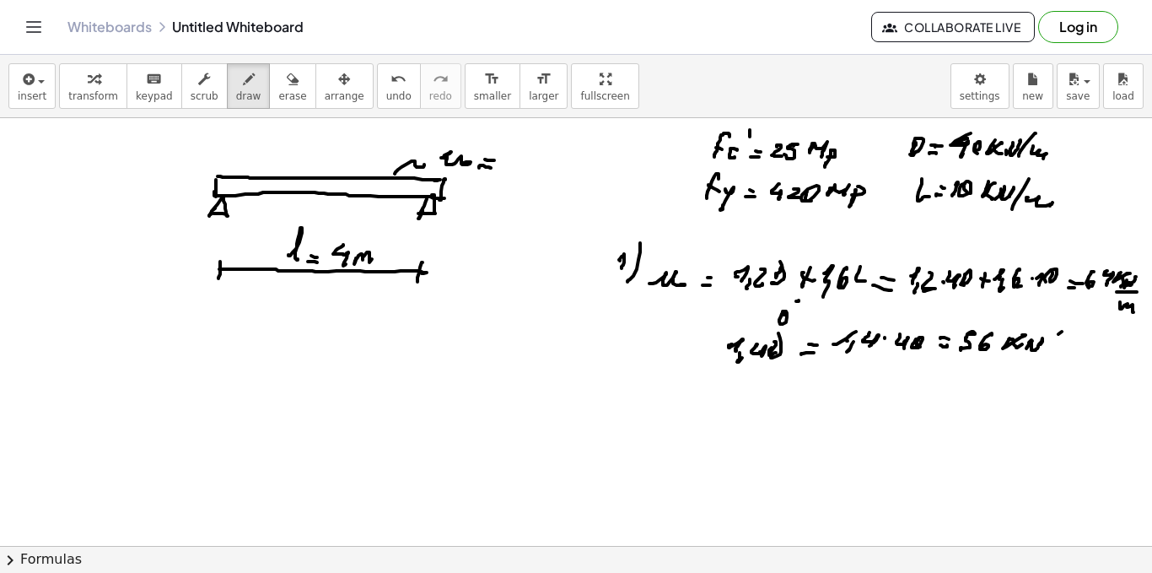
drag, startPoint x: 1088, startPoint y: 245, endPoint x: 1113, endPoint y: 246, distance: 25.3
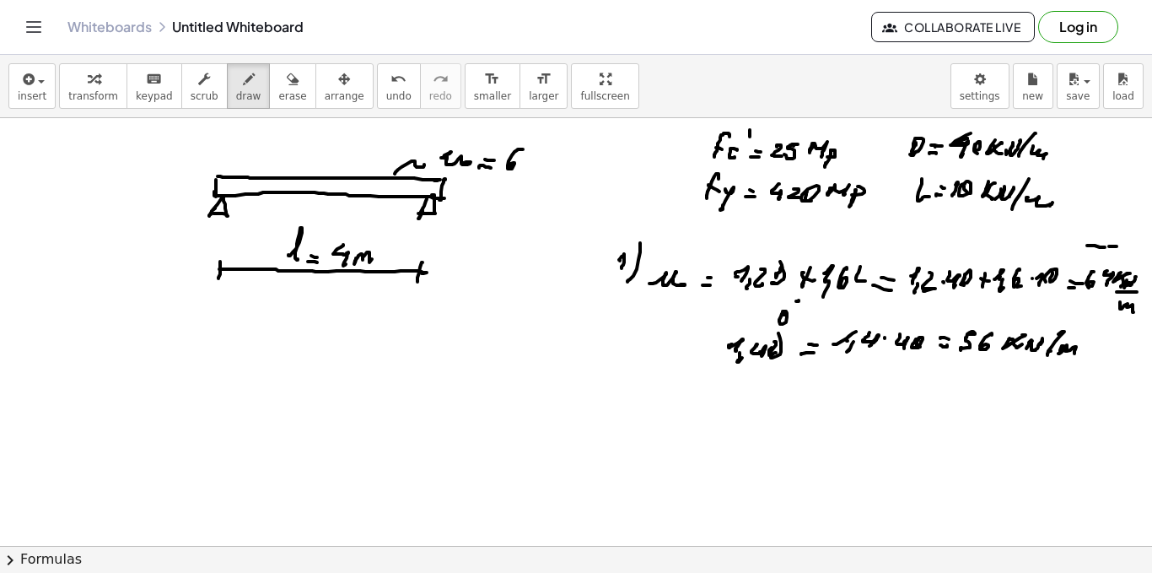
drag, startPoint x: 523, startPoint y: 149, endPoint x: 522, endPoint y: 166, distance: 16.9
drag, startPoint x: 533, startPoint y: 154, endPoint x: 531, endPoint y: 169, distance: 15.4
drag, startPoint x: 547, startPoint y: 166, endPoint x: 560, endPoint y: 155, distance: 16.7
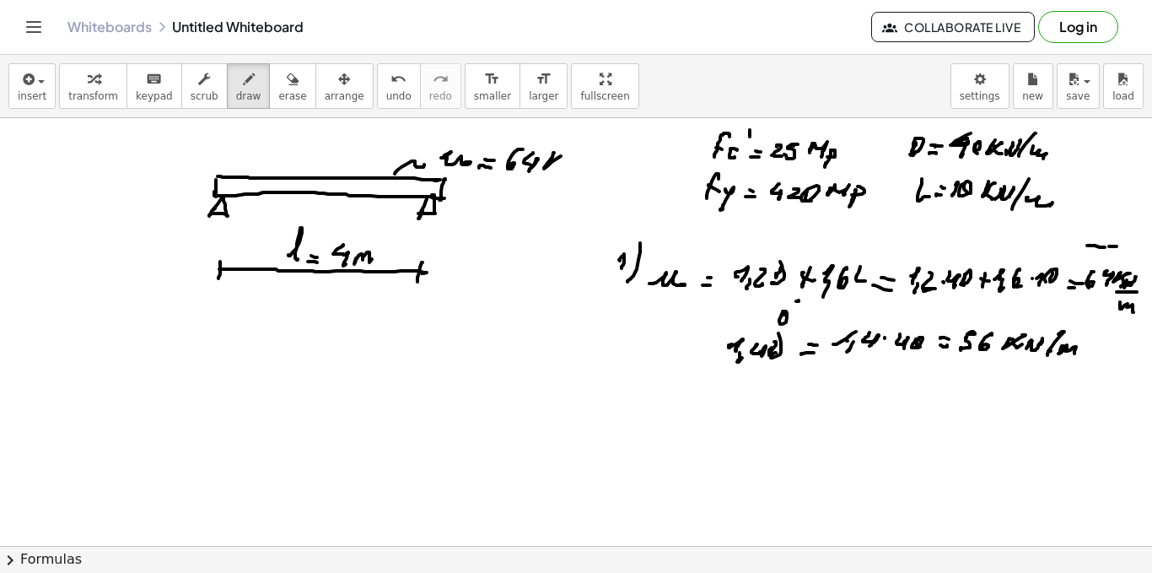
drag, startPoint x: 553, startPoint y: 159, endPoint x: 560, endPoint y: 163, distance: 8.7
drag, startPoint x: 563, startPoint y: 169, endPoint x: 569, endPoint y: 158, distance: 12.1
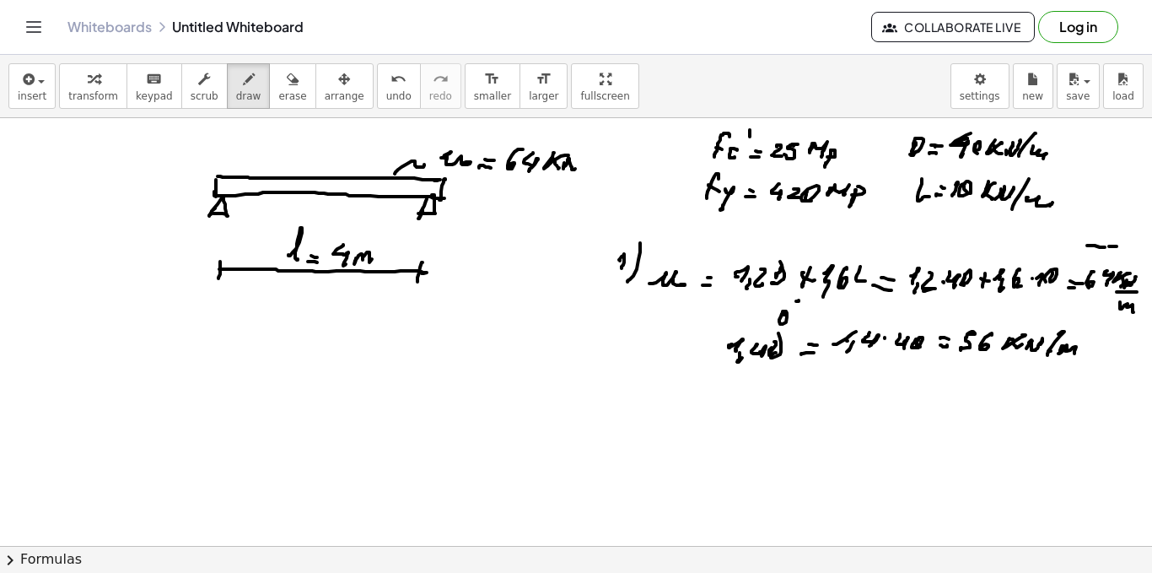
drag, startPoint x: 569, startPoint y: 158, endPoint x: 590, endPoint y: 159, distance: 22.0
drag, startPoint x: 604, startPoint y: 144, endPoint x: 580, endPoint y: 177, distance: 40.5
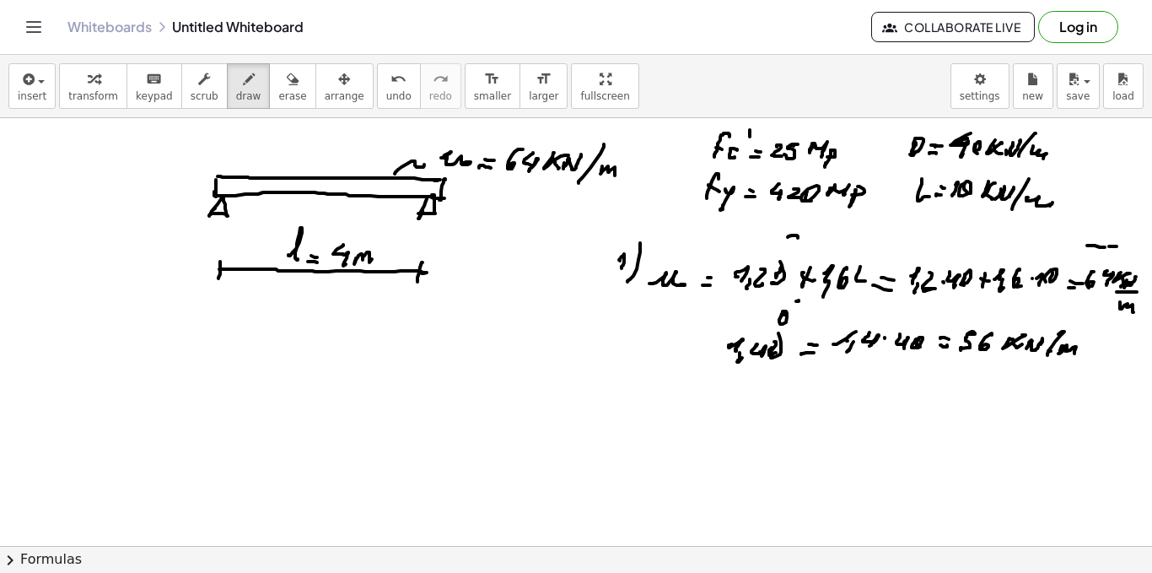
drag, startPoint x: 823, startPoint y: 240, endPoint x: 844, endPoint y: 241, distance: 21.2
drag, startPoint x: 844, startPoint y: 241, endPoint x: 842, endPoint y: 251, distance: 9.6
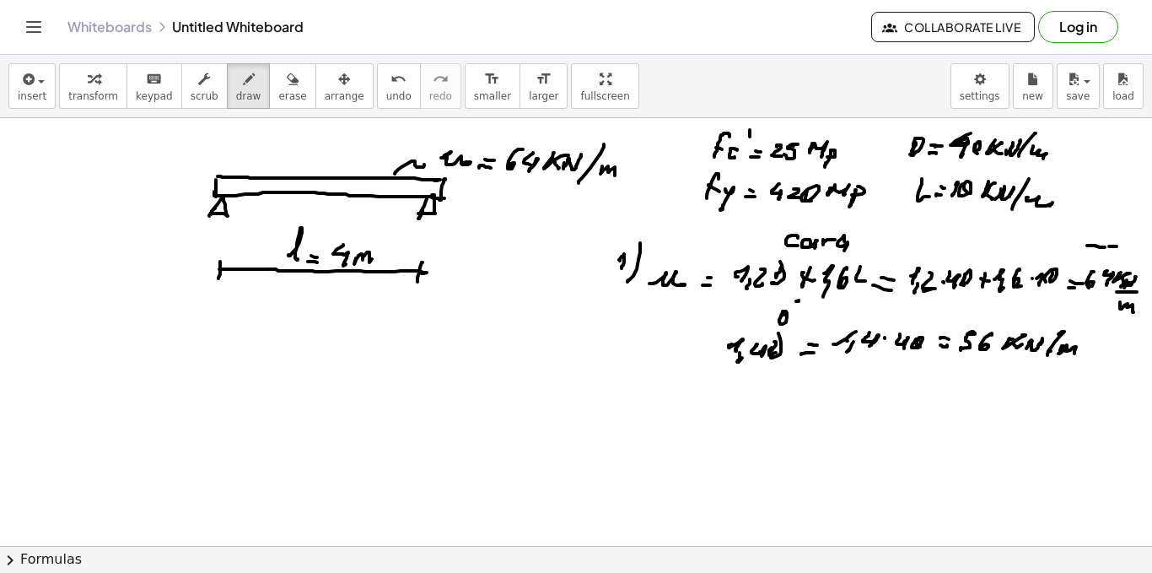
drag, startPoint x: 860, startPoint y: 242, endPoint x: 877, endPoint y: 251, distance: 20.0
drag, startPoint x: 890, startPoint y: 240, endPoint x: 903, endPoint y: 237, distance: 13.7
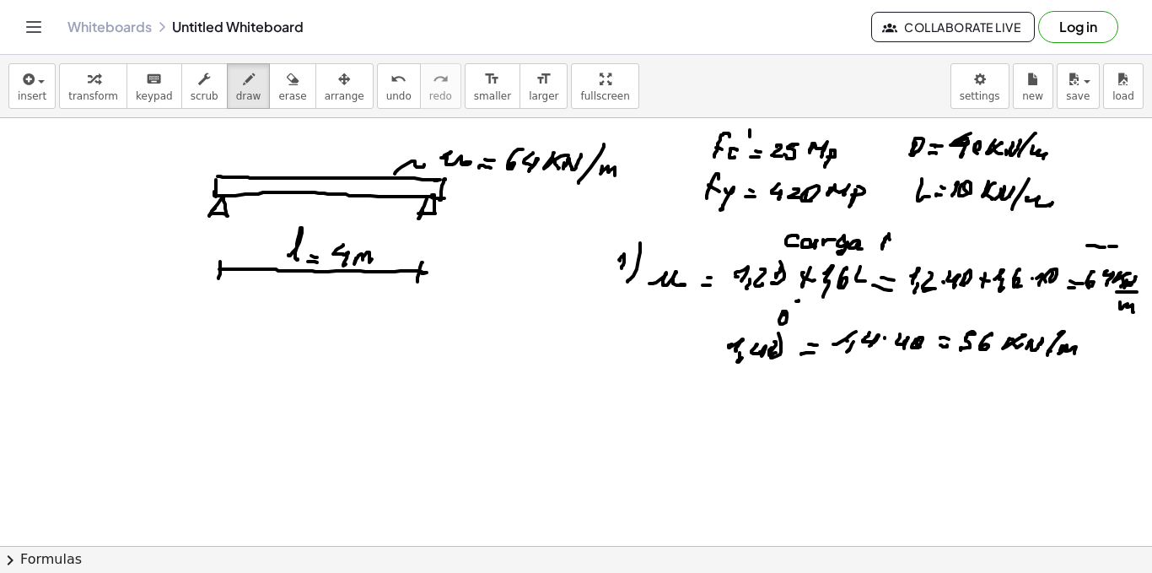
drag, startPoint x: 909, startPoint y: 238, endPoint x: 915, endPoint y: 244, distance: 9.0
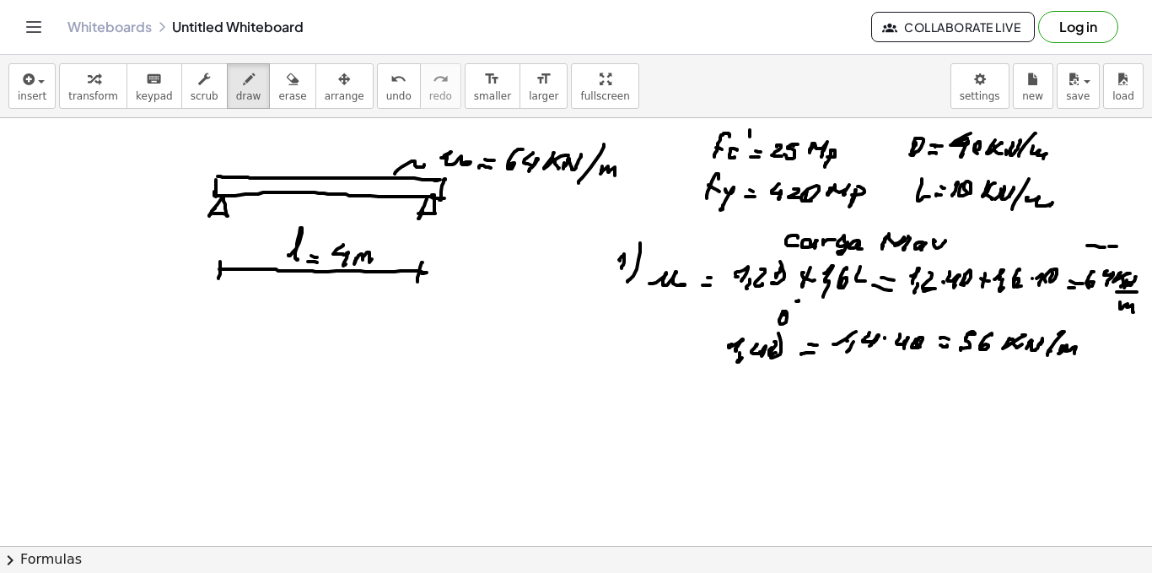
drag, startPoint x: 935, startPoint y: 241, endPoint x: 946, endPoint y: 252, distance: 14.9
drag, startPoint x: 965, startPoint y: 245, endPoint x: 983, endPoint y: 249, distance: 18.2
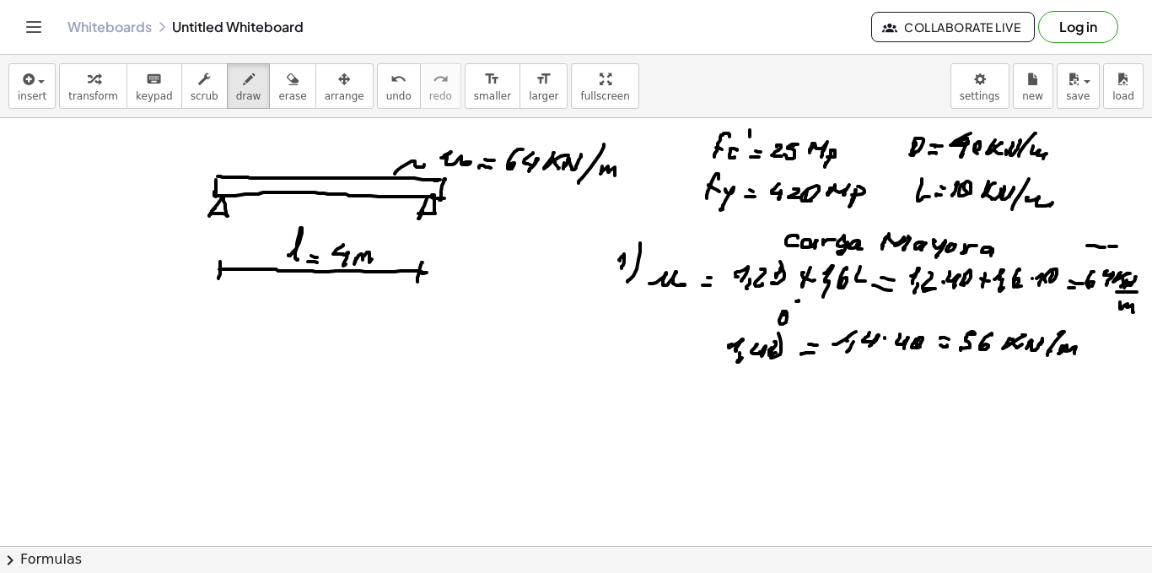
drag, startPoint x: 991, startPoint y: 249, endPoint x: 1007, endPoint y: 252, distance: 16.4
drag, startPoint x: 1007, startPoint y: 252, endPoint x: 1017, endPoint y: 249, distance: 10.7
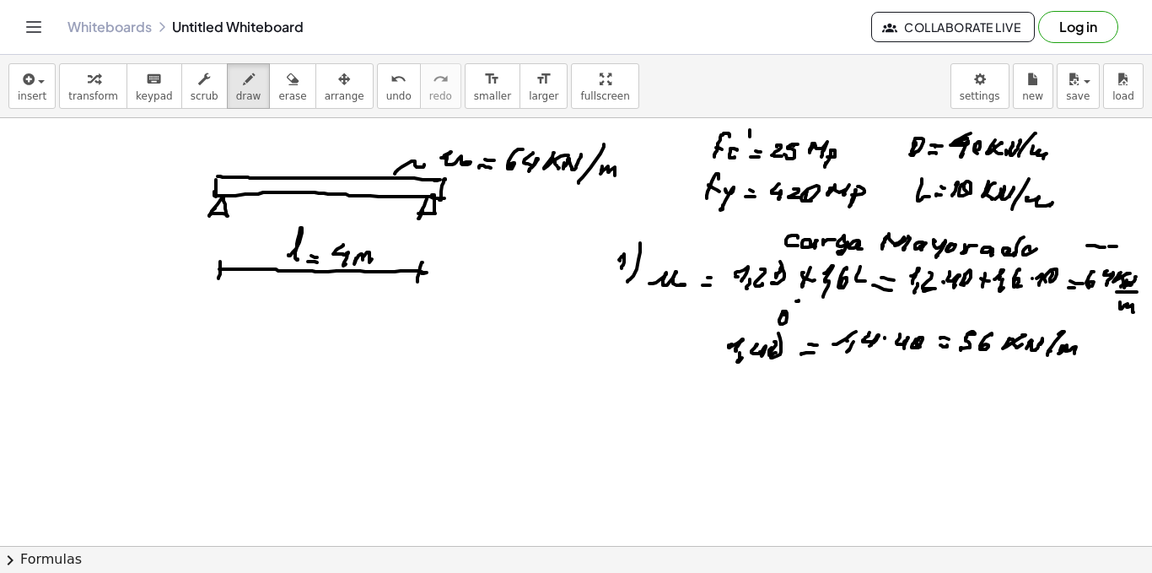
drag, startPoint x: 623, startPoint y: 393, endPoint x: 633, endPoint y: 409, distance: 18.5
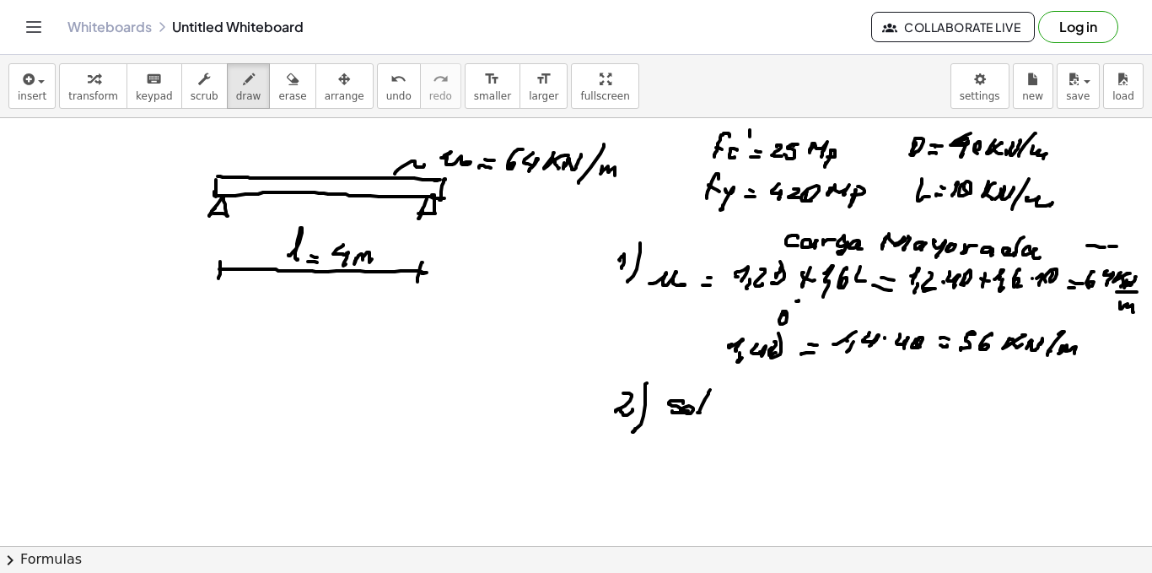
drag, startPoint x: 721, startPoint y: 407, endPoint x: 736, endPoint y: 414, distance: 16.2
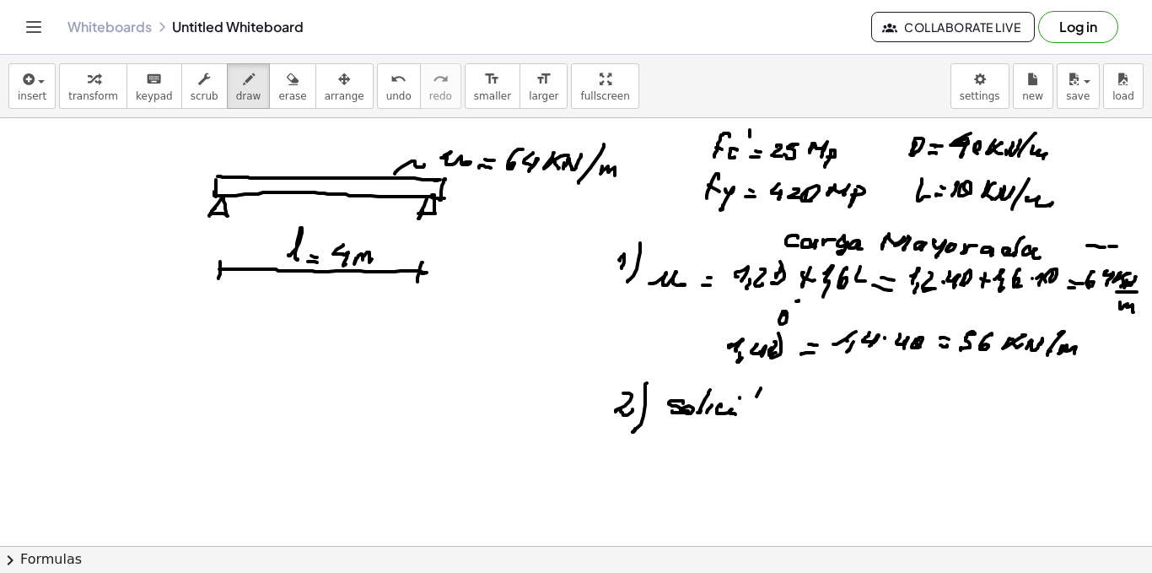
drag, startPoint x: 761, startPoint y: 388, endPoint x: 747, endPoint y: 412, distance: 27.6
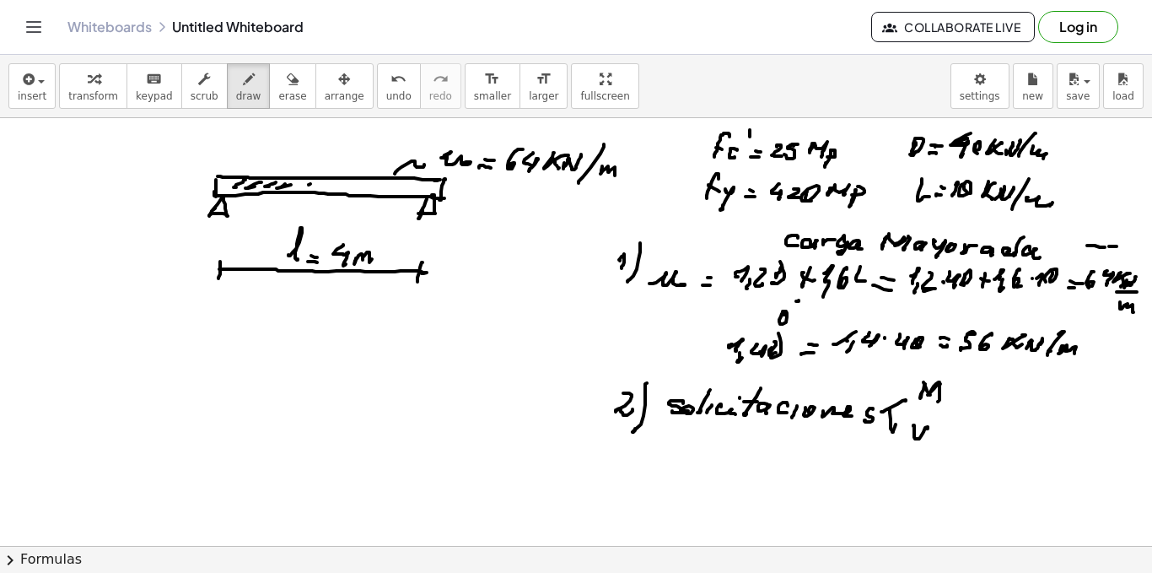
drag, startPoint x: 348, startPoint y: 185, endPoint x: 364, endPoint y: 181, distance: 16.4
drag, startPoint x: 357, startPoint y: 186, endPoint x: 366, endPoint y: 186, distance: 9.3
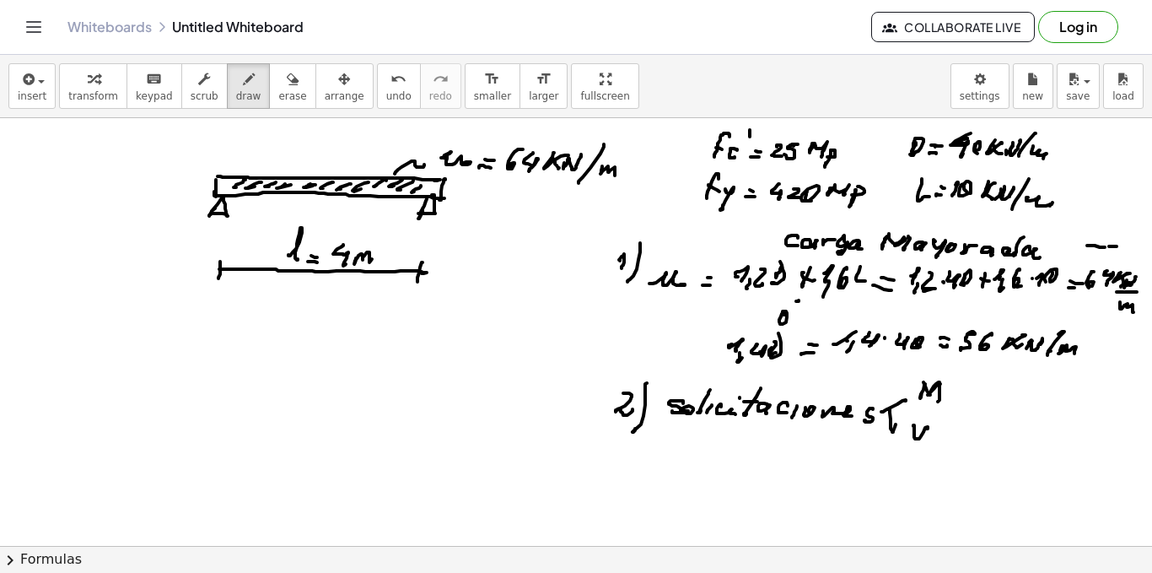
drag, startPoint x: 720, startPoint y: 392, endPoint x: 734, endPoint y: 394, distance: 14.4
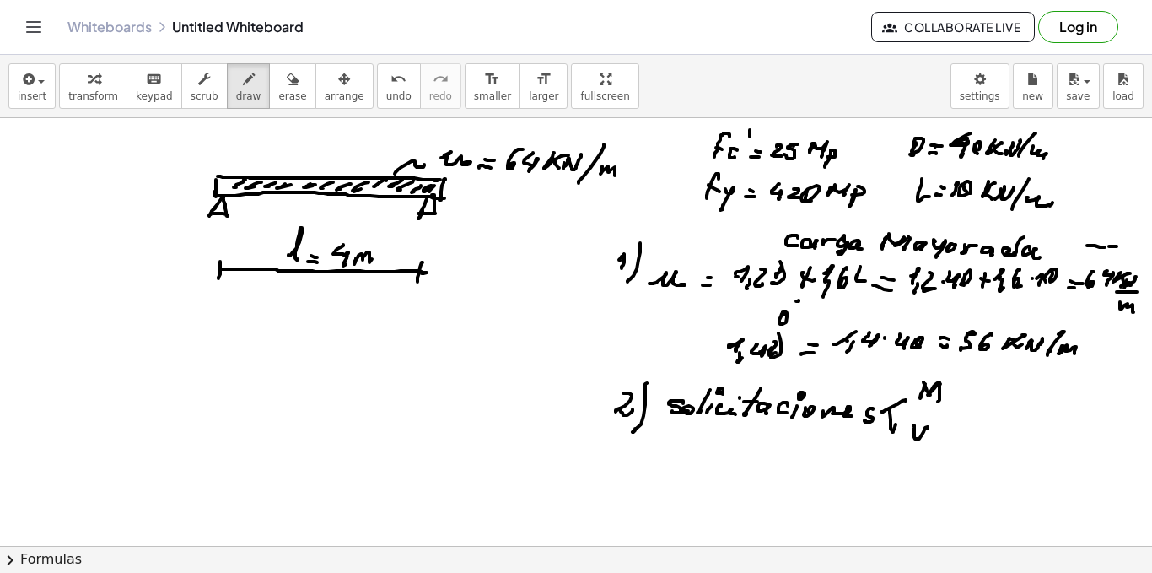
scroll to position [169, 0]
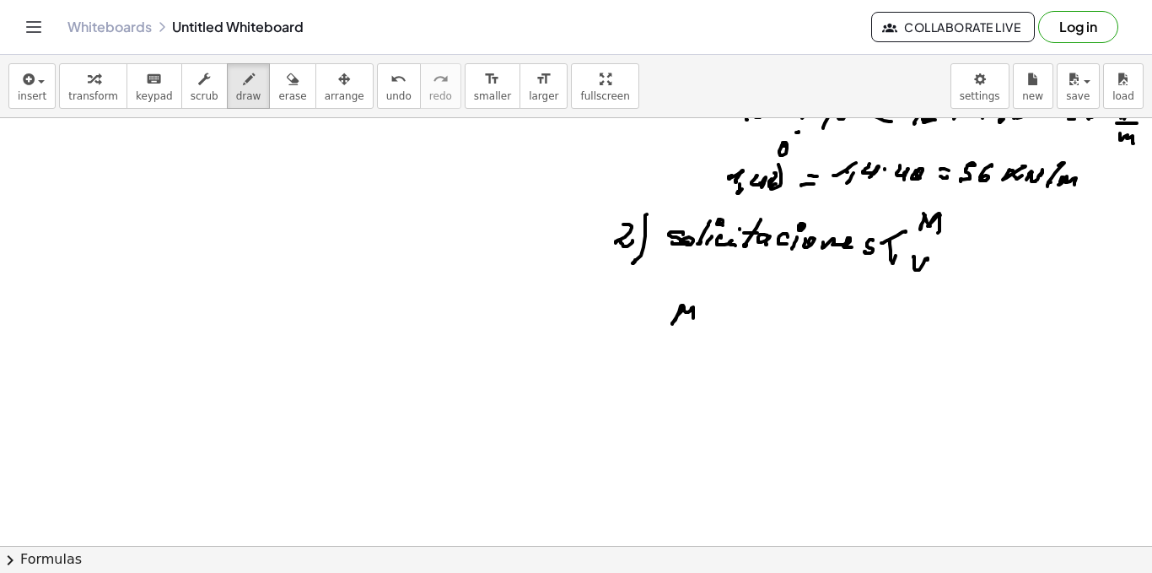
drag, startPoint x: 683, startPoint y: 310, endPoint x: 693, endPoint y: 323, distance: 16.9
click at [690, 324] on div at bounding box center [576, 431] width 1152 height 965
click at [709, 323] on div at bounding box center [576, 431] width 1152 height 965
drag, startPoint x: 706, startPoint y: 315, endPoint x: 716, endPoint y: 316, distance: 10.2
click at [712, 316] on div at bounding box center [576, 431] width 1152 height 965
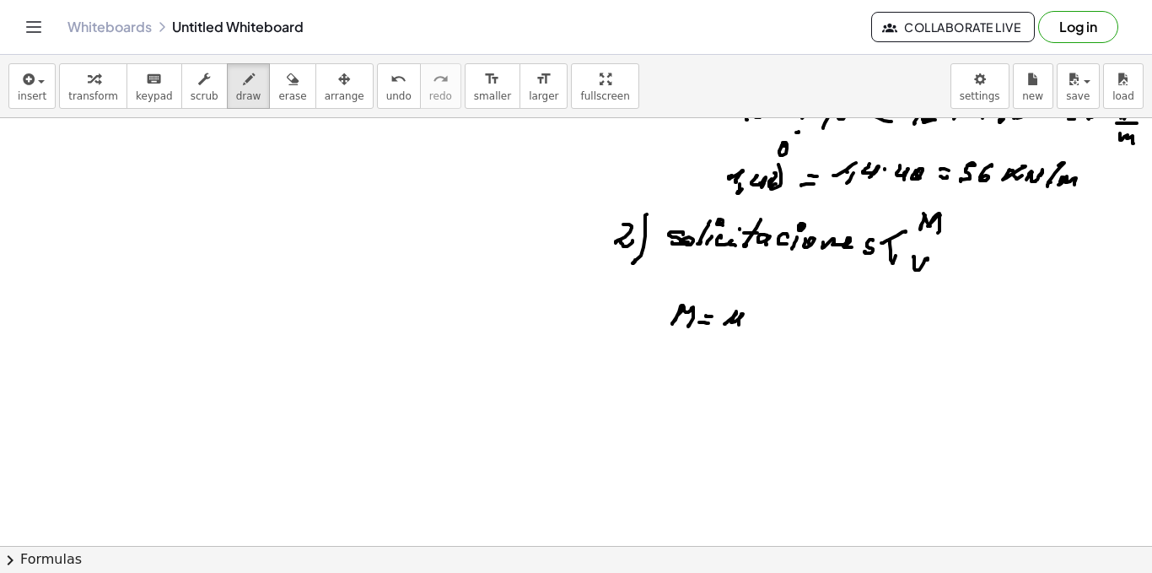
drag, startPoint x: 725, startPoint y: 324, endPoint x: 751, endPoint y: 323, distance: 26.2
click at [746, 325] on div at bounding box center [576, 431] width 1152 height 965
drag, startPoint x: 751, startPoint y: 323, endPoint x: 776, endPoint y: 318, distance: 25.8
click at [752, 322] on div at bounding box center [576, 431] width 1152 height 965
click at [768, 323] on div at bounding box center [576, 431] width 1152 height 965
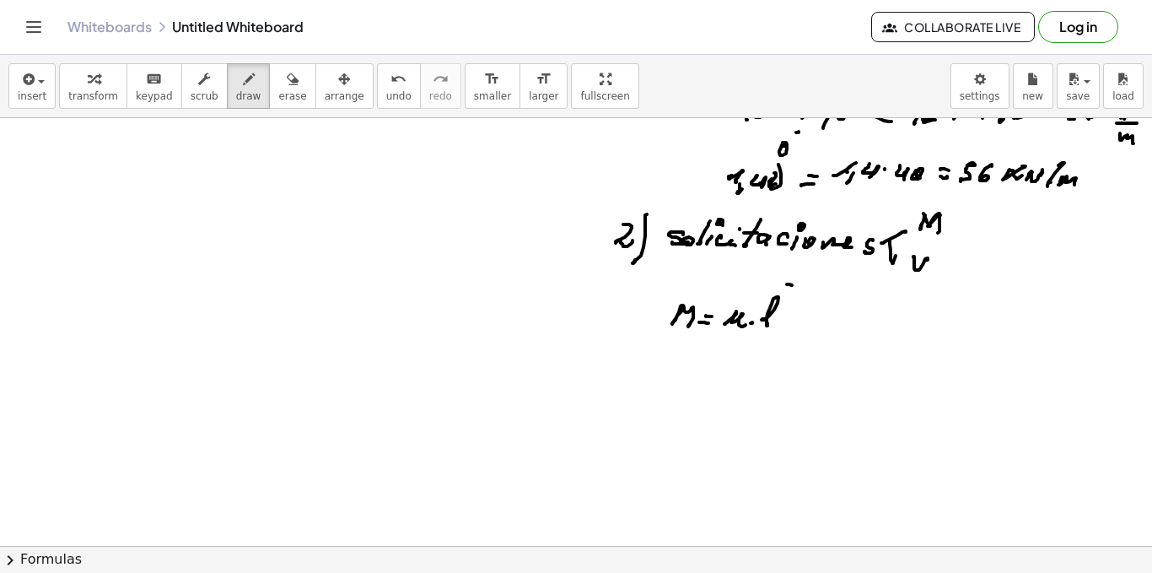
drag, startPoint x: 787, startPoint y: 284, endPoint x: 780, endPoint y: 306, distance: 22.9
click at [783, 300] on div at bounding box center [576, 431] width 1152 height 965
drag, startPoint x: 726, startPoint y: 340, endPoint x: 766, endPoint y: 314, distance: 47.5
click at [731, 336] on div at bounding box center [576, 431] width 1152 height 965
drag, startPoint x: 791, startPoint y: 289, endPoint x: 718, endPoint y: 341, distance: 89.6
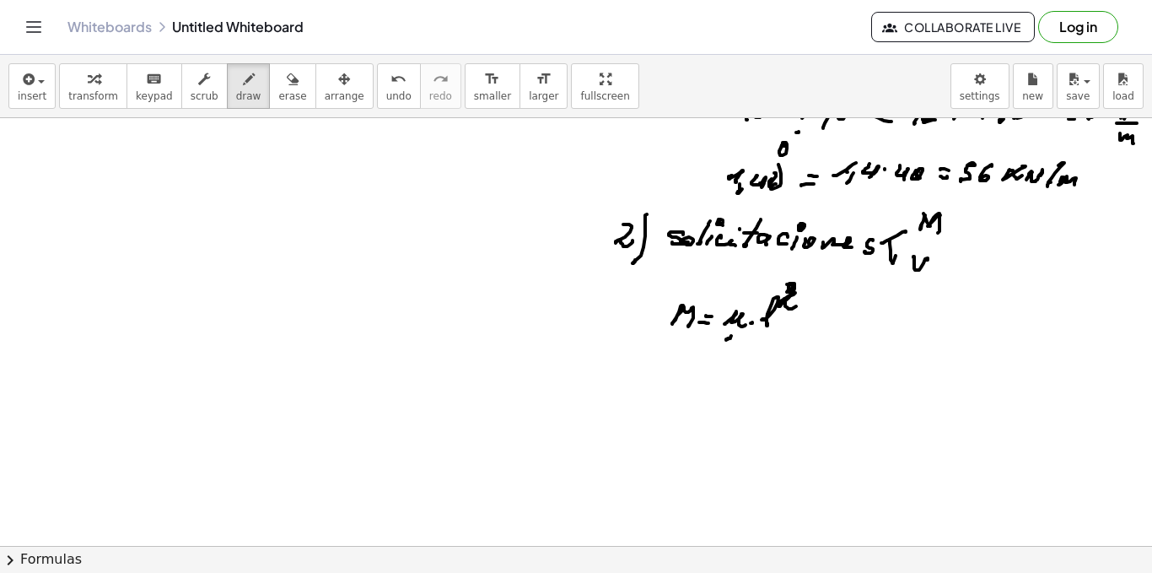
click at [795, 304] on div at bounding box center [576, 431] width 1152 height 965
drag, startPoint x: 721, startPoint y: 340, endPoint x: 783, endPoint y: 344, distance: 61.7
click at [788, 343] on div at bounding box center [576, 431] width 1152 height 965
click at [752, 355] on div at bounding box center [576, 431] width 1152 height 965
drag, startPoint x: 802, startPoint y: 347, endPoint x: 808, endPoint y: 337, distance: 11.7
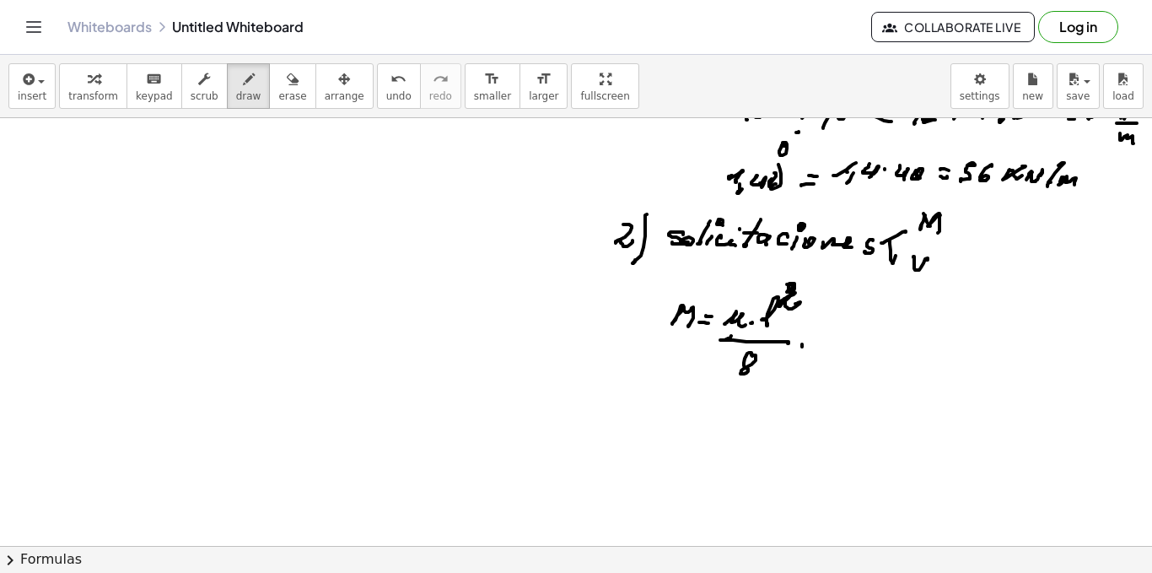
click at [811, 344] on div at bounding box center [576, 431] width 1152 height 965
click at [811, 337] on div at bounding box center [576, 431] width 1152 height 965
drag, startPoint x: 831, startPoint y: 327, endPoint x: 829, endPoint y: 344, distance: 17.0
click at [826, 345] on div at bounding box center [576, 431] width 1152 height 965
drag, startPoint x: 838, startPoint y: 330, endPoint x: 866, endPoint y: 333, distance: 28.9
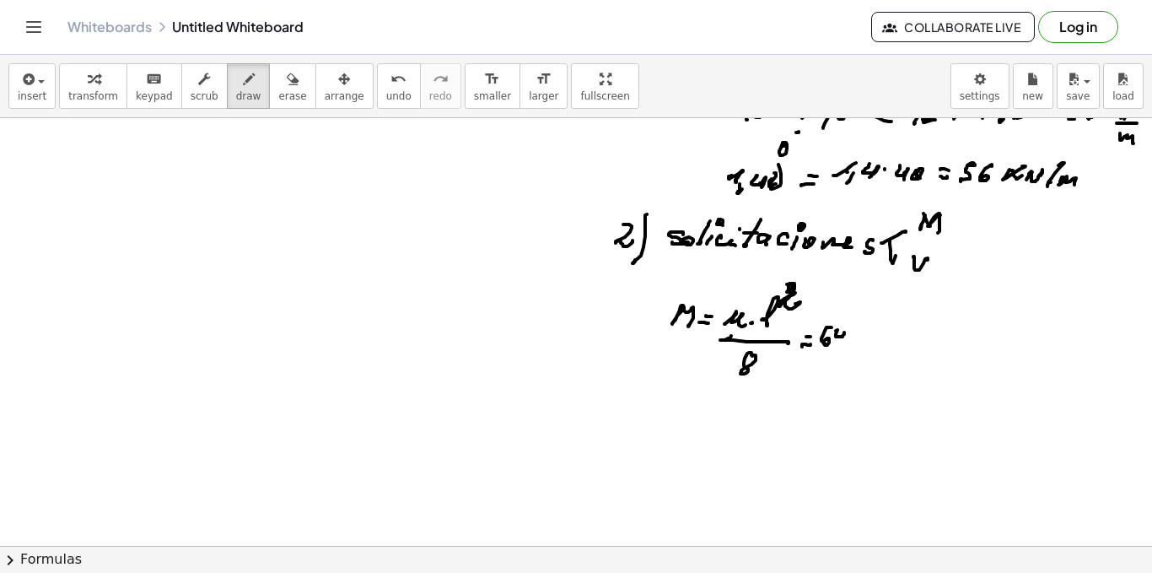
click at [837, 346] on div at bounding box center [576, 431] width 1152 height 965
click at [866, 333] on div at bounding box center [576, 431] width 1152 height 965
click at [860, 331] on div at bounding box center [576, 431] width 1152 height 965
drag, startPoint x: 855, startPoint y: 335, endPoint x: 865, endPoint y: 338, distance: 10.7
click at [863, 341] on div at bounding box center [576, 431] width 1152 height 965
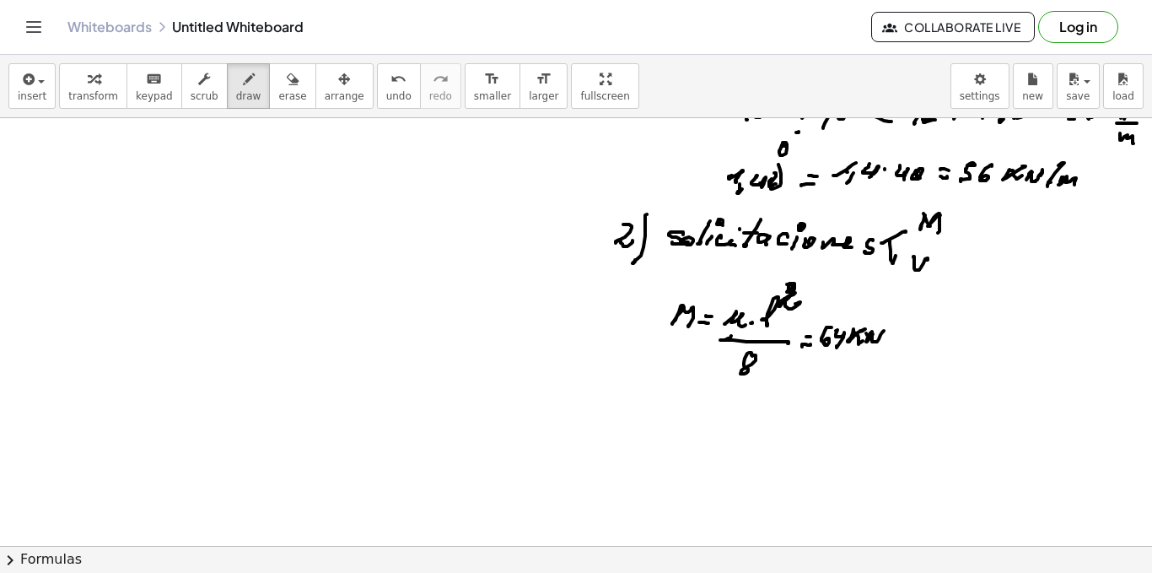
drag, startPoint x: 873, startPoint y: 334, endPoint x: 884, endPoint y: 331, distance: 11.5
click at [884, 331] on div at bounding box center [576, 431] width 1152 height 965
drag, startPoint x: 865, startPoint y: 345, endPoint x: 871, endPoint y: 354, distance: 11.0
click at [877, 350] on div at bounding box center [576, 431] width 1152 height 965
drag, startPoint x: 870, startPoint y: 354, endPoint x: 899, endPoint y: 343, distance: 31.5
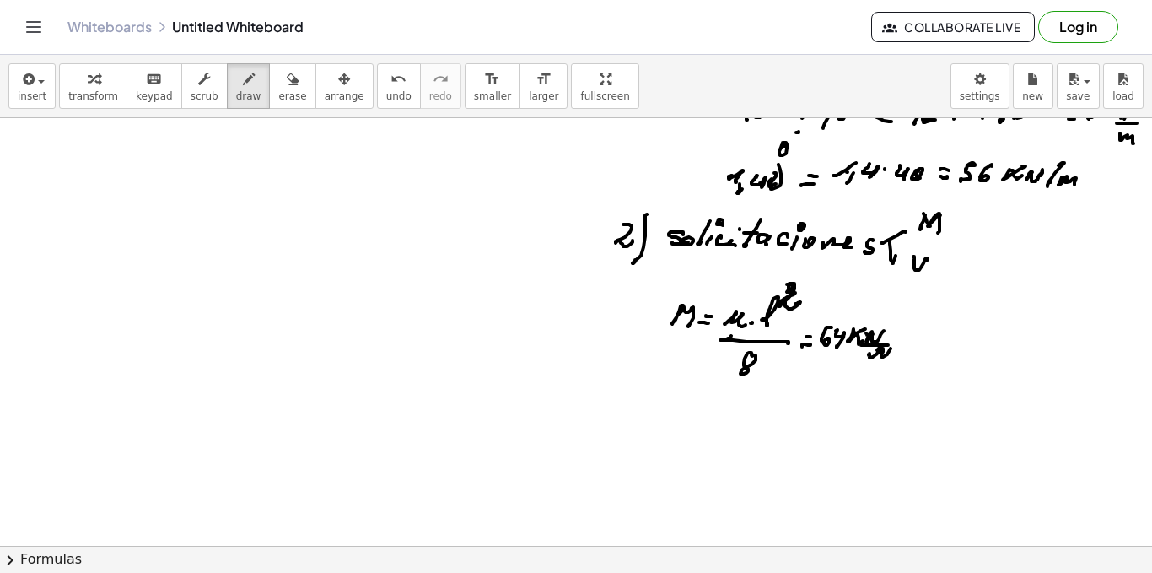
click at [897, 348] on div at bounding box center [576, 431] width 1152 height 965
click at [904, 337] on div at bounding box center [576, 431] width 1152 height 965
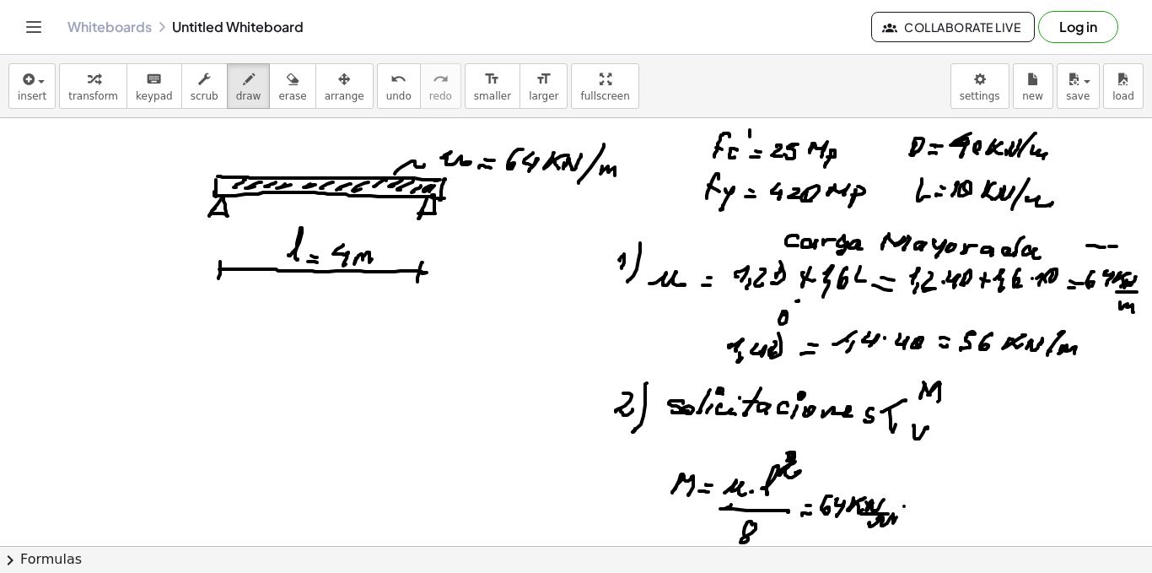
scroll to position [84, 0]
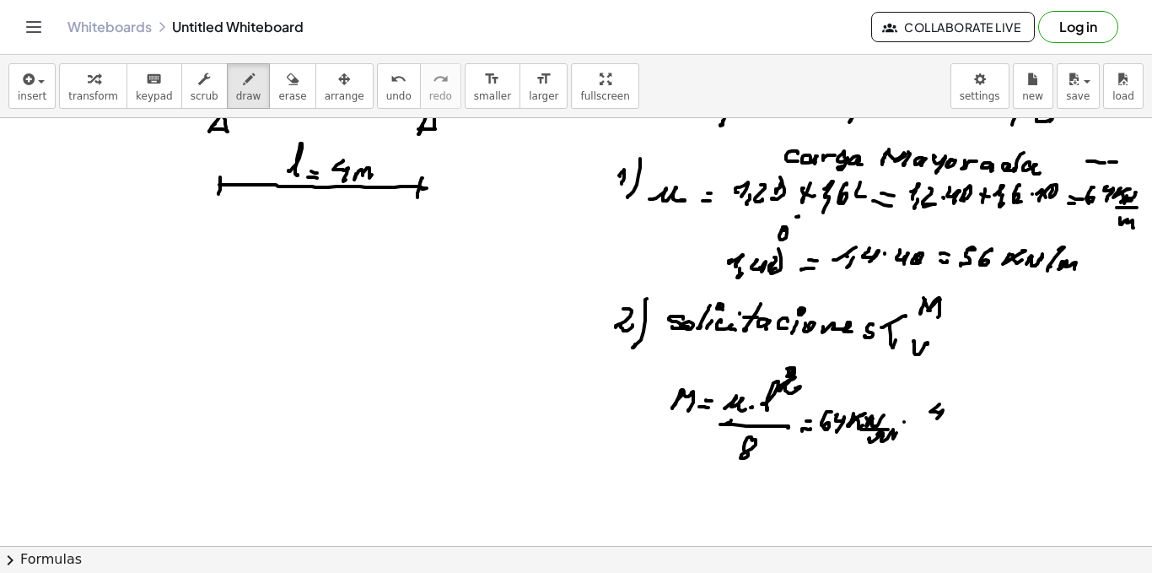
drag, startPoint x: 940, startPoint y: 404, endPoint x: 939, endPoint y: 418, distance: 14.4
click at [938, 418] on div at bounding box center [576, 516] width 1152 height 965
click at [953, 420] on div at bounding box center [576, 516] width 1152 height 965
drag, startPoint x: 970, startPoint y: 406, endPoint x: 956, endPoint y: 412, distance: 15.5
click at [956, 425] on div at bounding box center [576, 516] width 1152 height 965
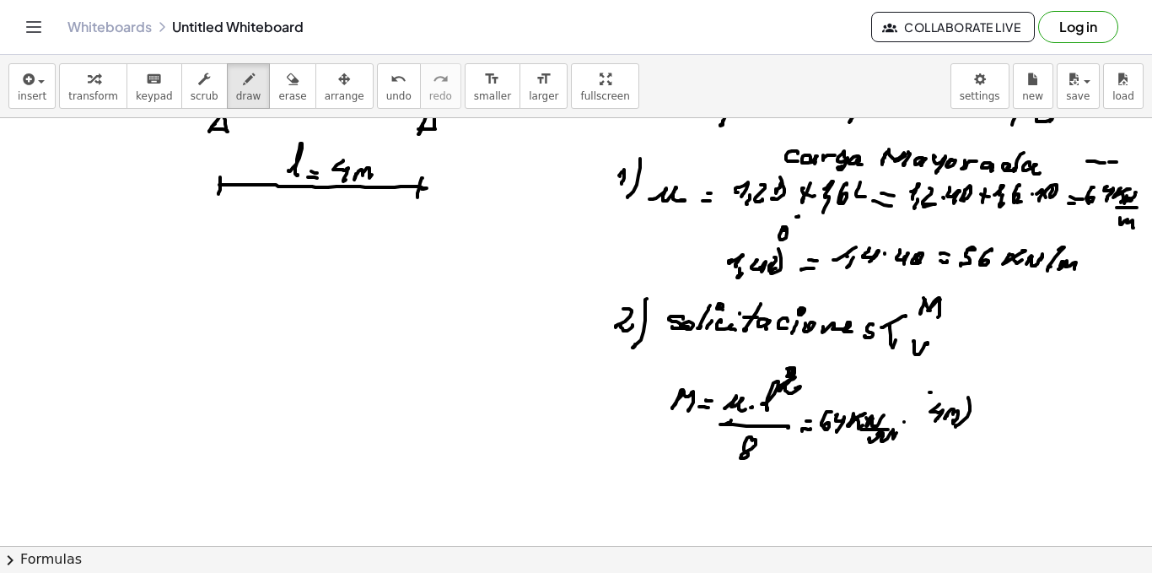
drag, startPoint x: 930, startPoint y: 392, endPoint x: 932, endPoint y: 424, distance: 32.2
click at [919, 433] on div at bounding box center [576, 516] width 1152 height 965
drag, startPoint x: 987, startPoint y: 388, endPoint x: 973, endPoint y: 412, distance: 27.9
click at [984, 399] on div at bounding box center [576, 516] width 1152 height 965
drag, startPoint x: 834, startPoint y: 445, endPoint x: 941, endPoint y: 456, distance: 106.8
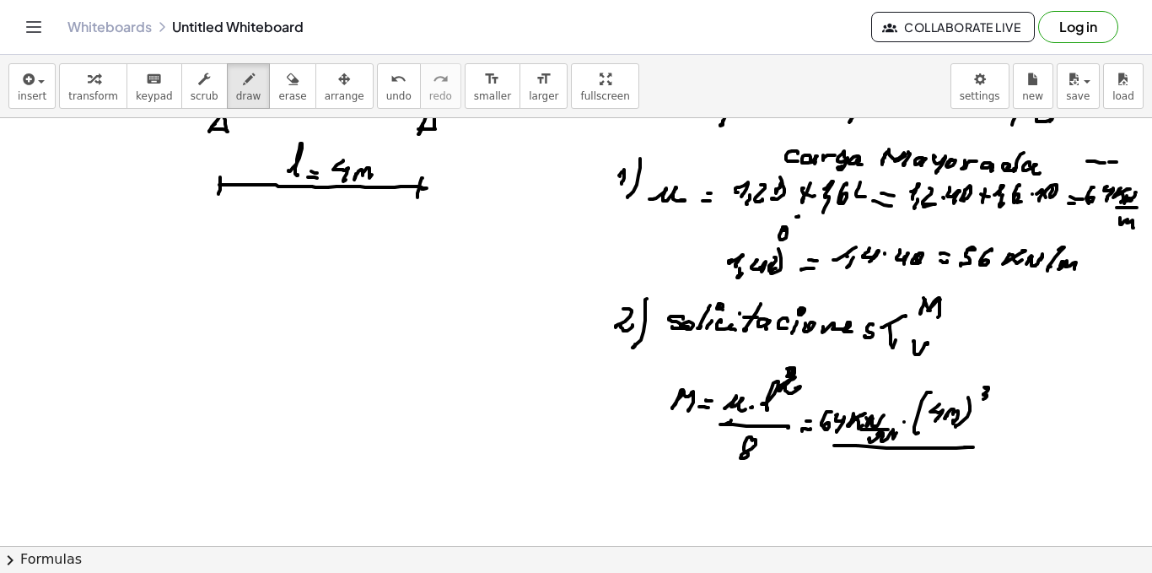
click at [962, 449] on div at bounding box center [576, 516] width 1152 height 965
drag, startPoint x: 919, startPoint y: 457, endPoint x: 930, endPoint y: 457, distance: 11.8
click at [920, 458] on div at bounding box center [576, 516] width 1152 height 965
click at [995, 446] on div at bounding box center [576, 516] width 1152 height 965
click at [996, 441] on div at bounding box center [576, 516] width 1152 height 965
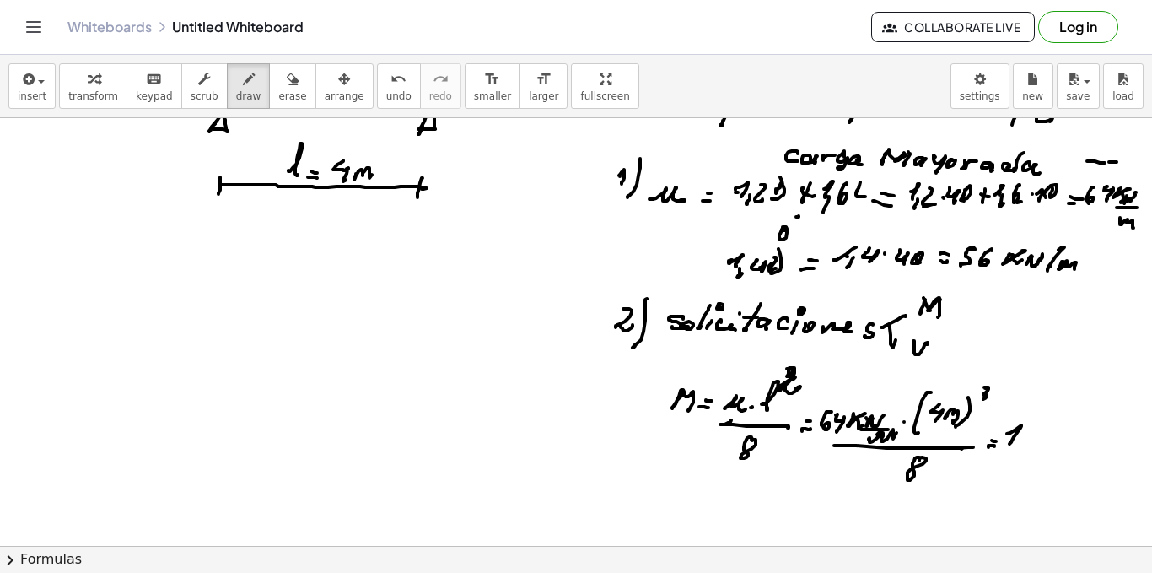
drag, startPoint x: 1007, startPoint y: 434, endPoint x: 1022, endPoint y: 439, distance: 15.5
click at [1010, 442] on div at bounding box center [576, 516] width 1152 height 965
drag, startPoint x: 1029, startPoint y: 430, endPoint x: 1039, endPoint y: 439, distance: 13.7
click at [1038, 439] on div at bounding box center [576, 516] width 1152 height 965
click at [1051, 430] on div at bounding box center [576, 516] width 1152 height 965
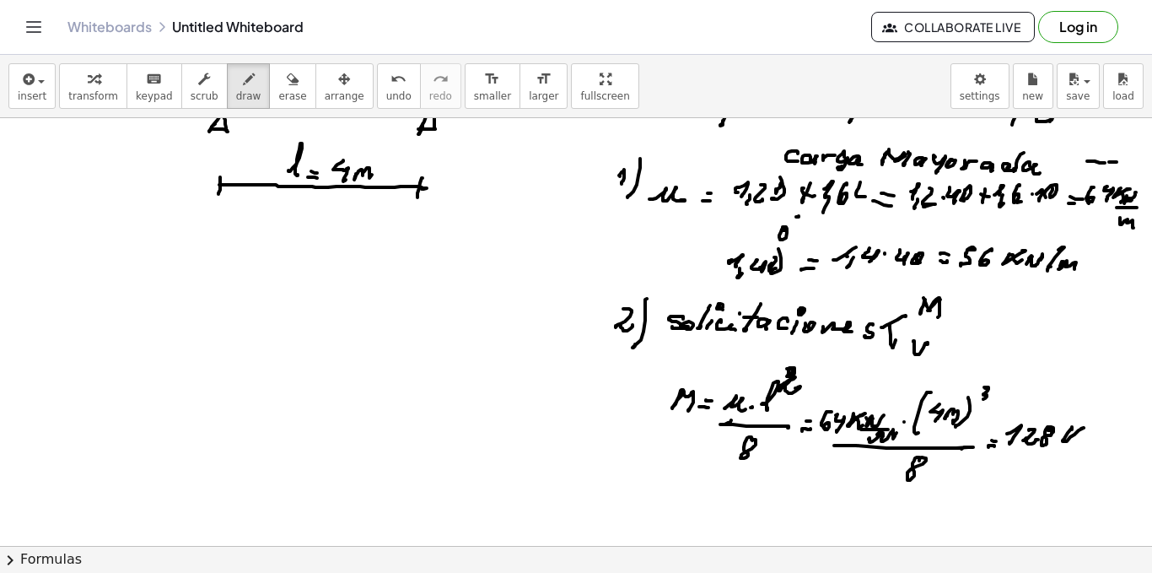
click at [1081, 429] on div at bounding box center [576, 516] width 1152 height 965
click at [1073, 443] on div at bounding box center [576, 516] width 1152 height 965
click at [1081, 437] on div at bounding box center [576, 516] width 1152 height 965
drag, startPoint x: 1085, startPoint y: 434, endPoint x: 1095, endPoint y: 430, distance: 11.0
click at [1095, 429] on div at bounding box center [576, 516] width 1152 height 965
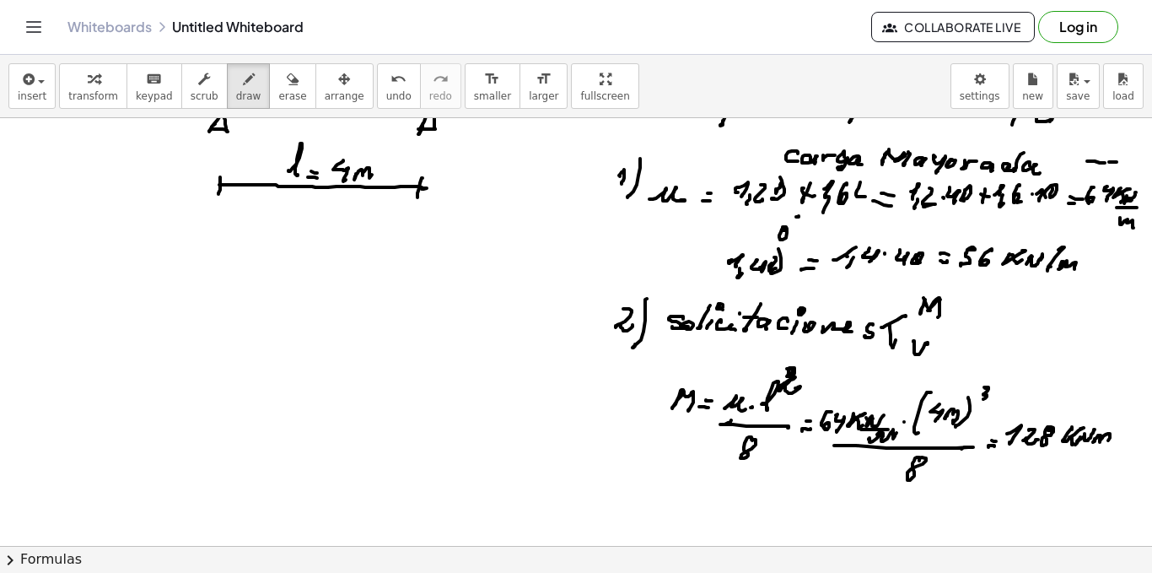
drag, startPoint x: 1095, startPoint y: 439, endPoint x: 1108, endPoint y: 442, distance: 13.7
click at [1108, 442] on div at bounding box center [576, 516] width 1152 height 965
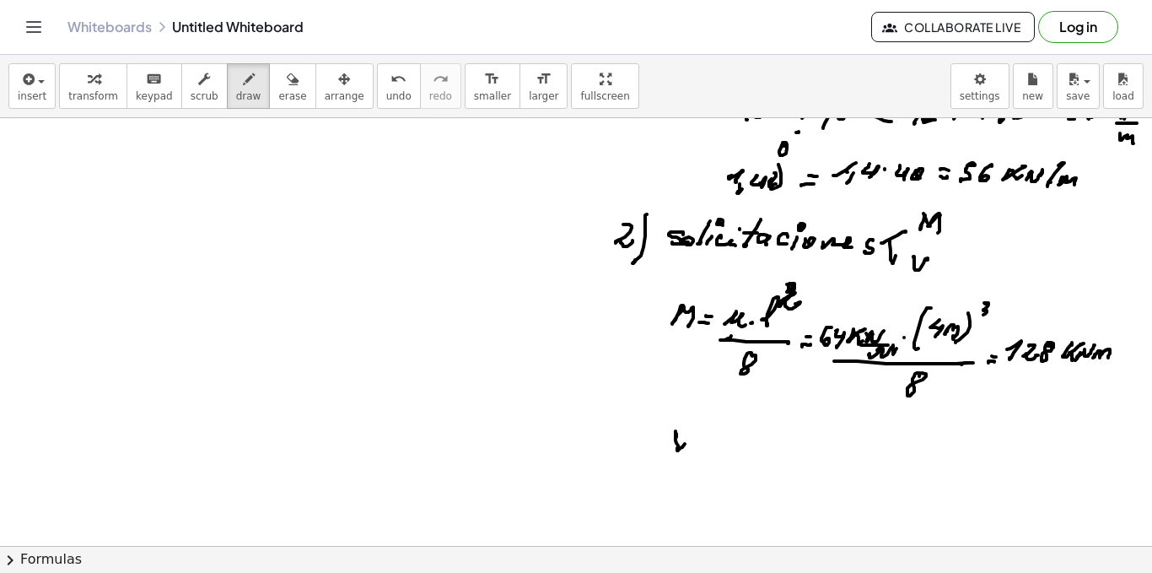
drag, startPoint x: 677, startPoint y: 437, endPoint x: 700, endPoint y: 428, distance: 25.4
click at [700, 427] on div at bounding box center [576, 431] width 1152 height 965
drag, startPoint x: 707, startPoint y: 449, endPoint x: 716, endPoint y: 446, distance: 9.6
click at [715, 446] on div at bounding box center [576, 431] width 1152 height 965
drag, startPoint x: 711, startPoint y: 442, endPoint x: 736, endPoint y: 444, distance: 25.4
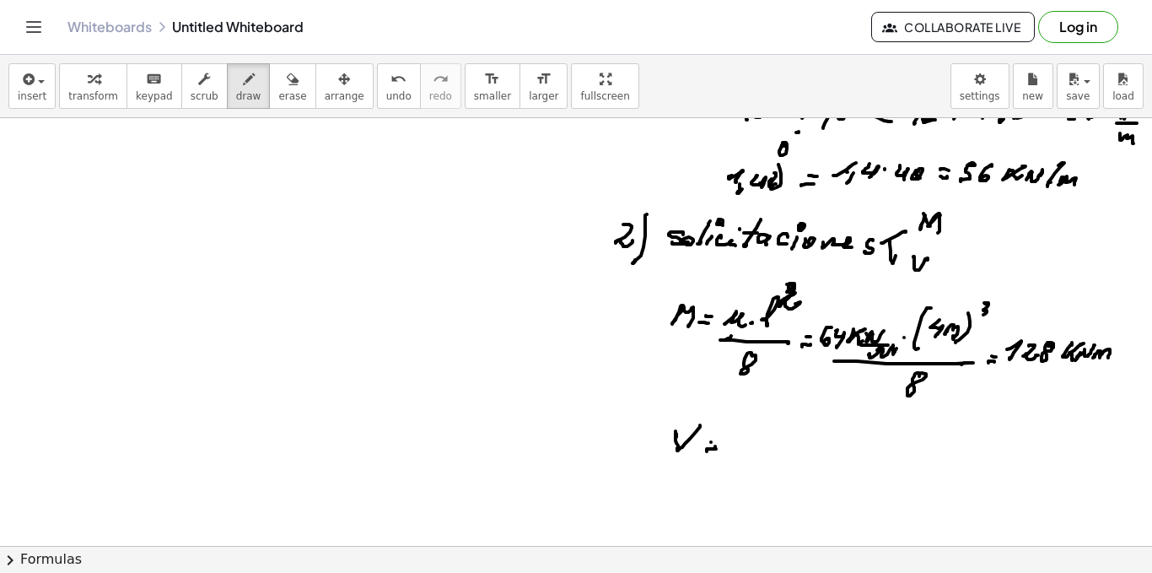
click at [715, 442] on div at bounding box center [576, 431] width 1152 height 965
drag, startPoint x: 747, startPoint y: 435, endPoint x: 741, endPoint y: 445, distance: 11.7
click at [740, 455] on div at bounding box center [576, 431] width 1152 height 965
drag, startPoint x: 741, startPoint y: 445, endPoint x: 753, endPoint y: 445, distance: 12.7
click at [754, 449] on div at bounding box center [576, 431] width 1152 height 965
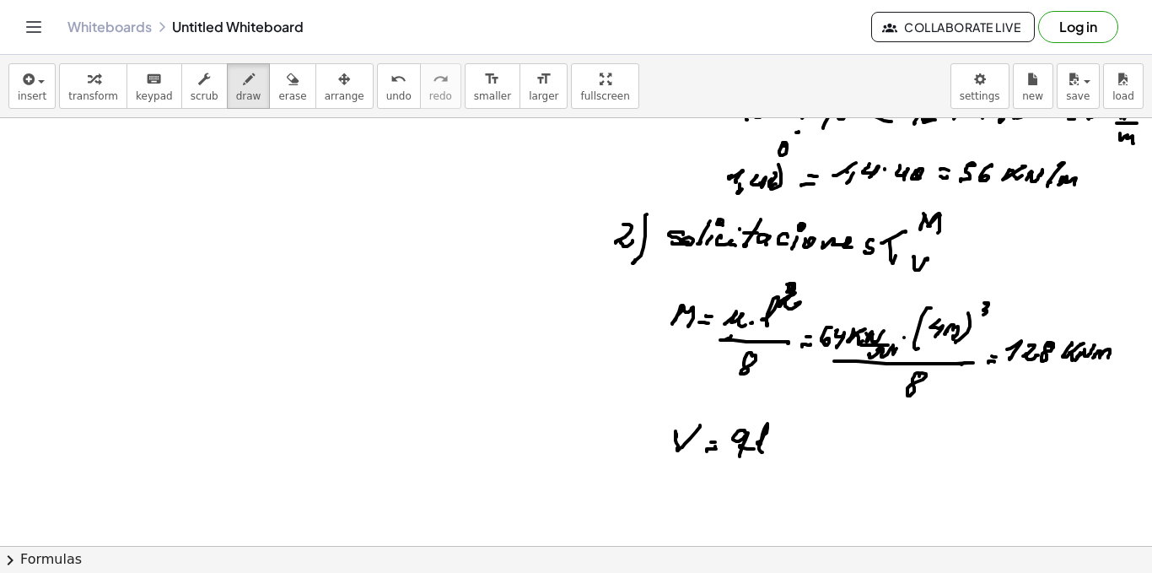
click at [760, 453] on div at bounding box center [576, 431] width 1152 height 965
click at [767, 457] on div at bounding box center [576, 431] width 1152 height 965
click at [759, 470] on div at bounding box center [576, 431] width 1152 height 965
click at [753, 430] on div at bounding box center [576, 431] width 1152 height 965
click at [386, 95] on span "undo" at bounding box center [398, 96] width 25 height 12
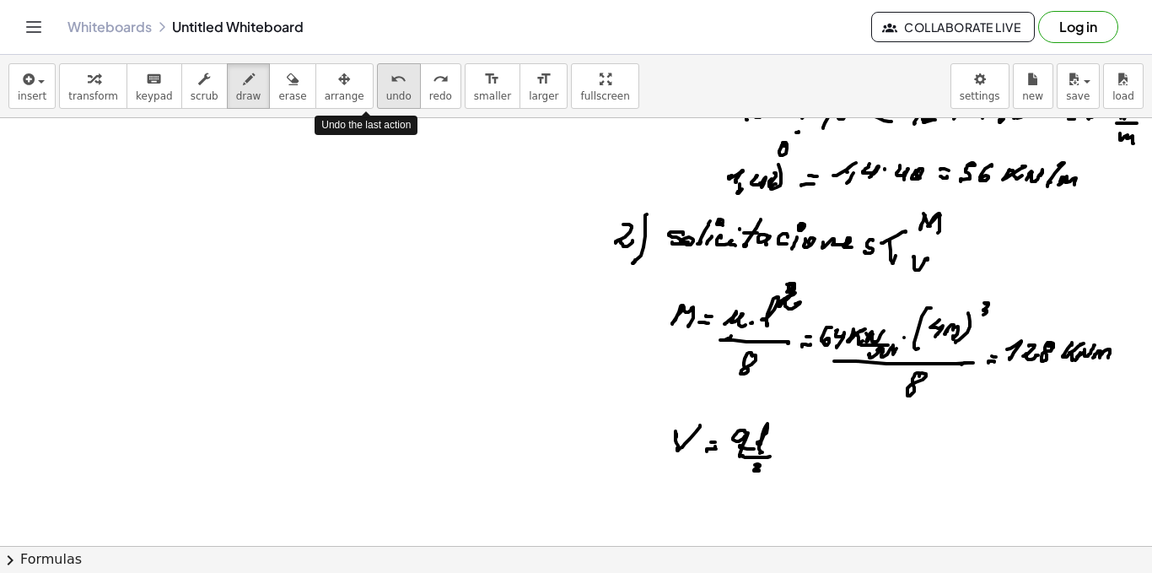
click at [386, 95] on span "undo" at bounding box center [398, 96] width 25 height 12
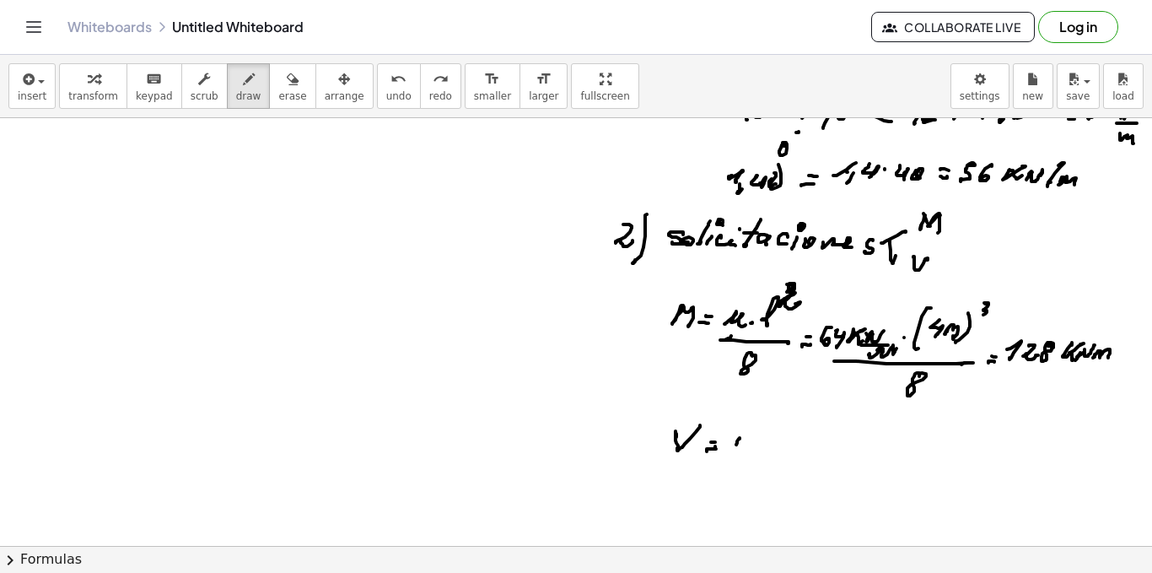
drag, startPoint x: 736, startPoint y: 445, endPoint x: 752, endPoint y: 439, distance: 16.3
click at [752, 439] on div at bounding box center [576, 431] width 1152 height 965
click at [765, 447] on div at bounding box center [576, 431] width 1152 height 965
drag, startPoint x: 761, startPoint y: 453, endPoint x: 774, endPoint y: 454, distance: 12.7
click at [774, 453] on div at bounding box center [576, 431] width 1152 height 965
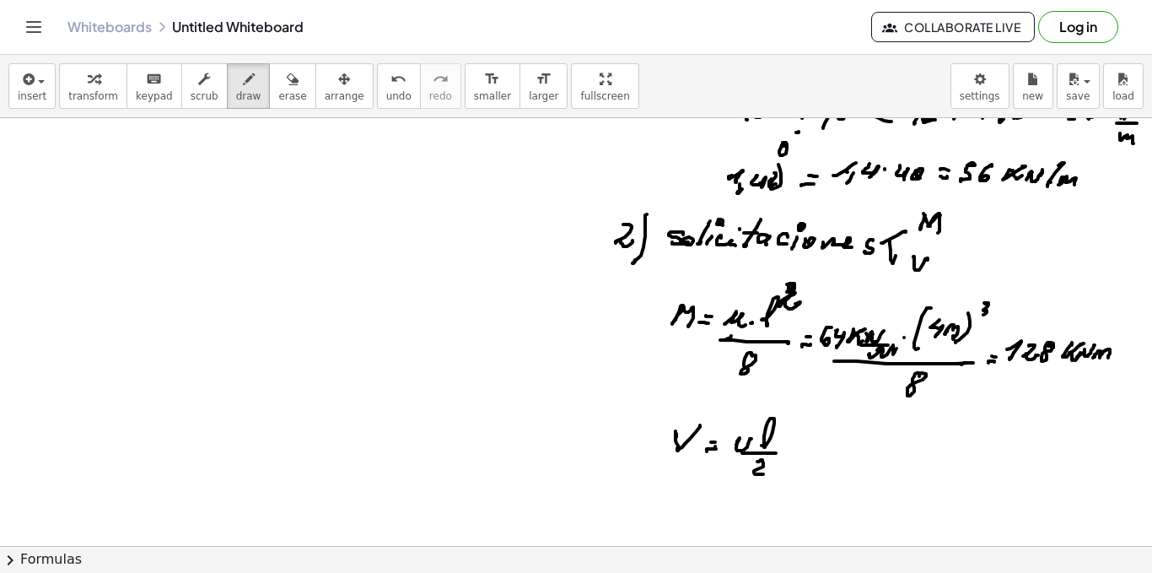
drag, startPoint x: 758, startPoint y: 461, endPoint x: 795, endPoint y: 465, distance: 38.1
click at [769, 472] on div at bounding box center [576, 431] width 1152 height 965
click at [808, 456] on div at bounding box center [576, 431] width 1152 height 965
click at [806, 449] on div at bounding box center [576, 431] width 1152 height 965
drag, startPoint x: 840, startPoint y: 434, endPoint x: 850, endPoint y: 445, distance: 14.9
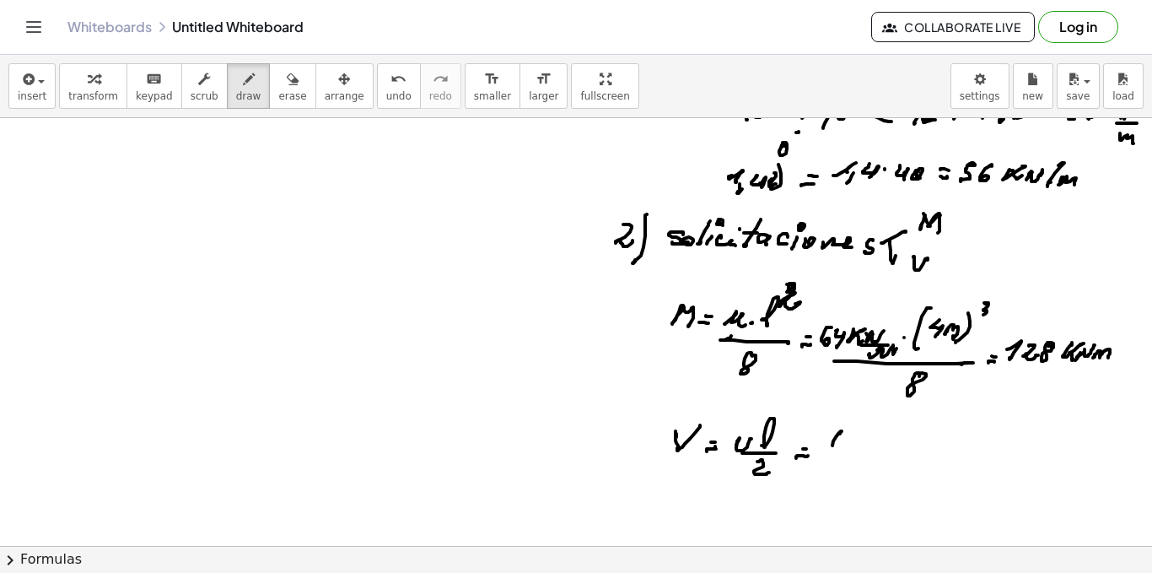
click at [842, 450] on div at bounding box center [576, 431] width 1152 height 965
drag, startPoint x: 850, startPoint y: 436, endPoint x: 857, endPoint y: 443, distance: 9.5
click at [850, 448] on div at bounding box center [576, 431] width 1152 height 965
click at [872, 437] on div at bounding box center [576, 431] width 1152 height 965
click at [867, 445] on div at bounding box center [576, 431] width 1152 height 965
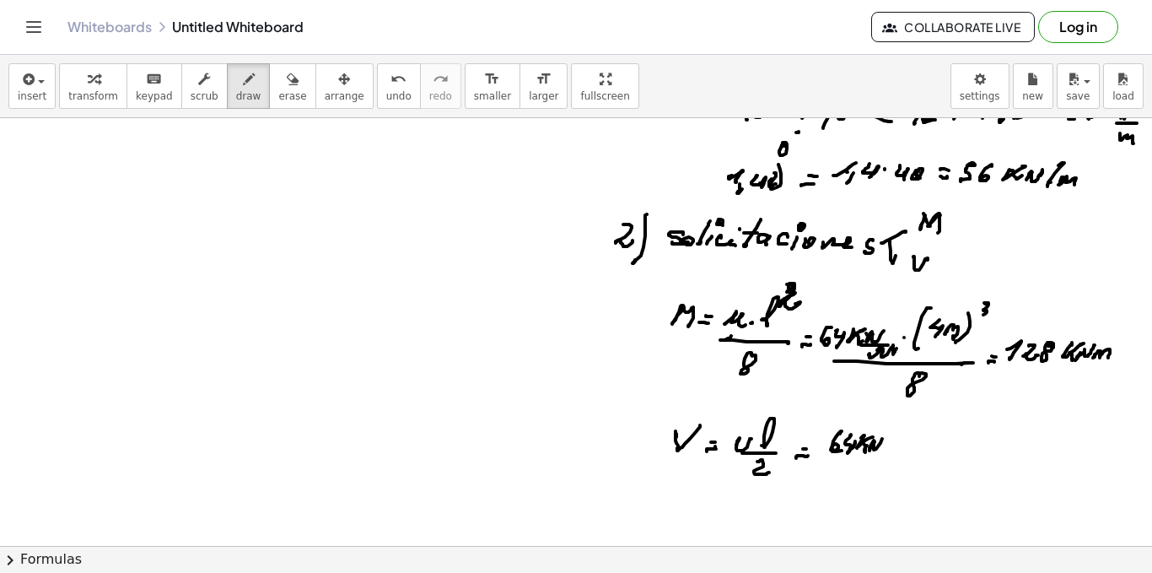
drag, startPoint x: 872, startPoint y: 446, endPoint x: 899, endPoint y: 427, distance: 33.2
click at [882, 439] on div at bounding box center [576, 431] width 1152 height 965
drag, startPoint x: 899, startPoint y: 427, endPoint x: 887, endPoint y: 446, distance: 23.2
click at [882, 450] on div at bounding box center [576, 431] width 1152 height 965
drag, startPoint x: 892, startPoint y: 443, endPoint x: 914, endPoint y: 441, distance: 21.2
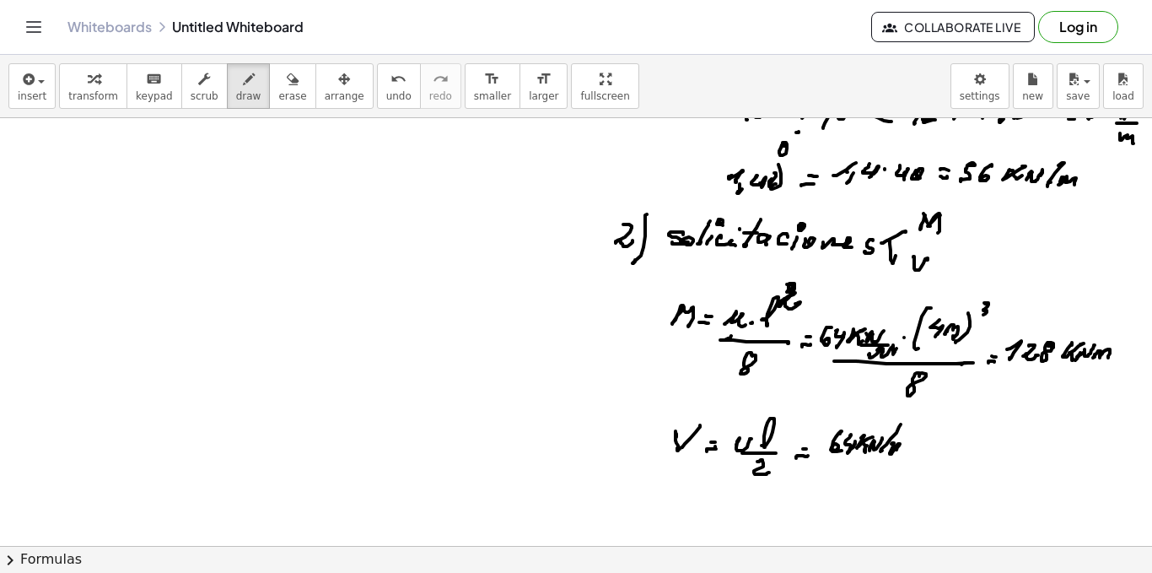
click at [902, 450] on div at bounding box center [576, 431] width 1152 height 965
click at [924, 446] on div at bounding box center [576, 431] width 1152 height 965
drag, startPoint x: 938, startPoint y: 436, endPoint x: 936, endPoint y: 456, distance: 19.5
click at [936, 456] on div at bounding box center [576, 431] width 1152 height 965
click at [857, 459] on div at bounding box center [576, 431] width 1152 height 965
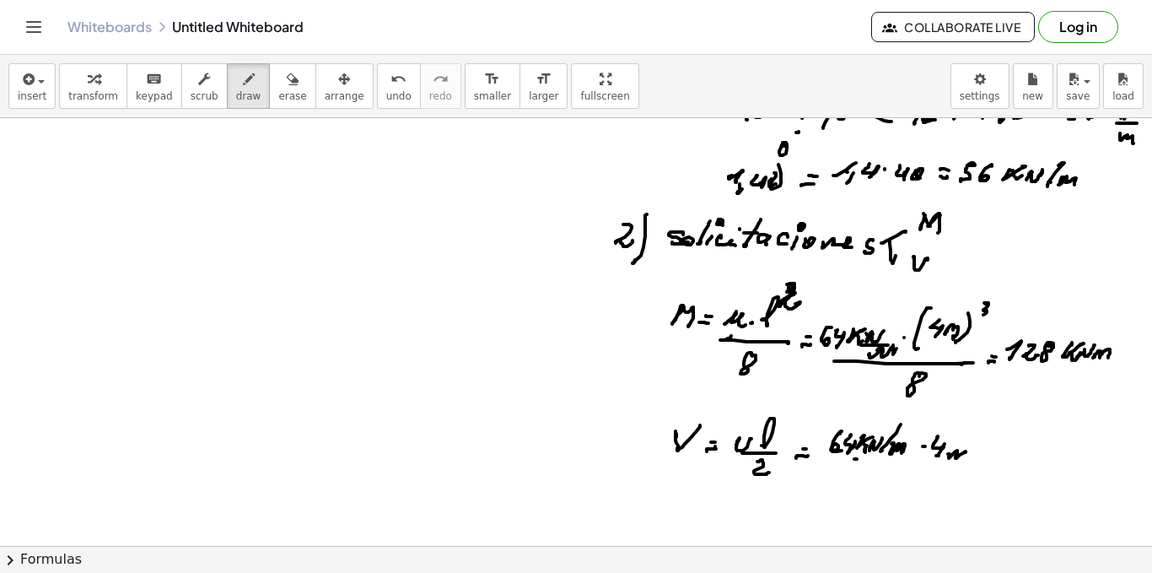
click at [964, 461] on div at bounding box center [576, 431] width 1152 height 965
drag, startPoint x: 876, startPoint y: 465, endPoint x: 930, endPoint y: 479, distance: 56.7
click at [954, 472] on div at bounding box center [576, 431] width 1152 height 965
drag, startPoint x: 930, startPoint y: 479, endPoint x: 937, endPoint y: 488, distance: 11.5
click at [936, 490] on div at bounding box center [576, 431] width 1152 height 965
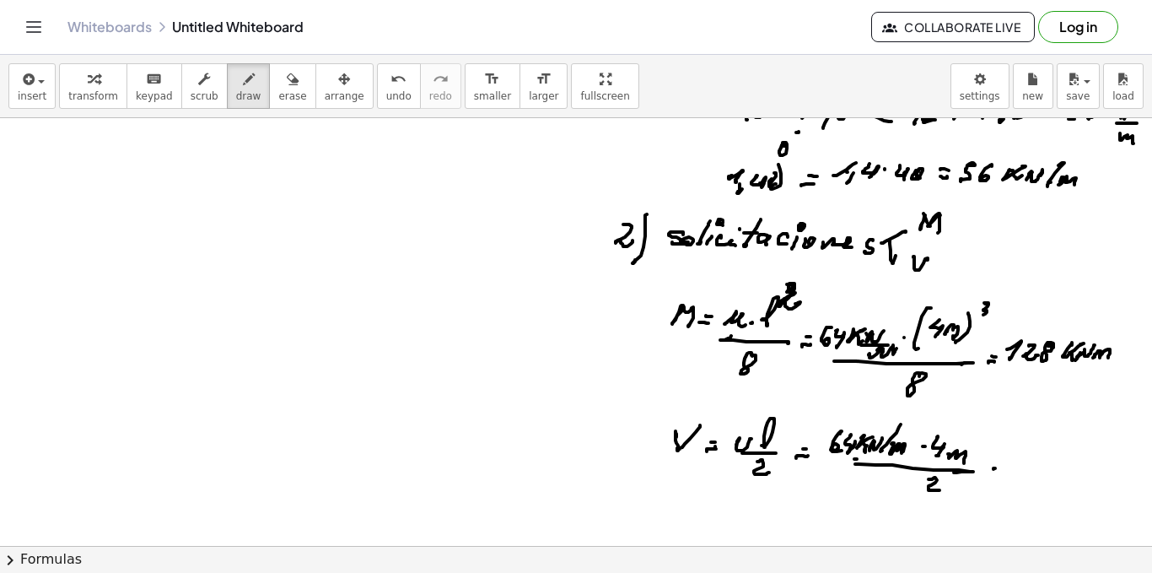
click at [1004, 467] on div at bounding box center [576, 431] width 1152 height 965
click at [1003, 463] on div at bounding box center [576, 431] width 1152 height 965
drag, startPoint x: 1019, startPoint y: 461, endPoint x: 1035, endPoint y: 458, distance: 16.4
click at [1022, 466] on div at bounding box center [576, 431] width 1152 height 965
drag, startPoint x: 1039, startPoint y: 454, endPoint x: 1049, endPoint y: 463, distance: 13.1
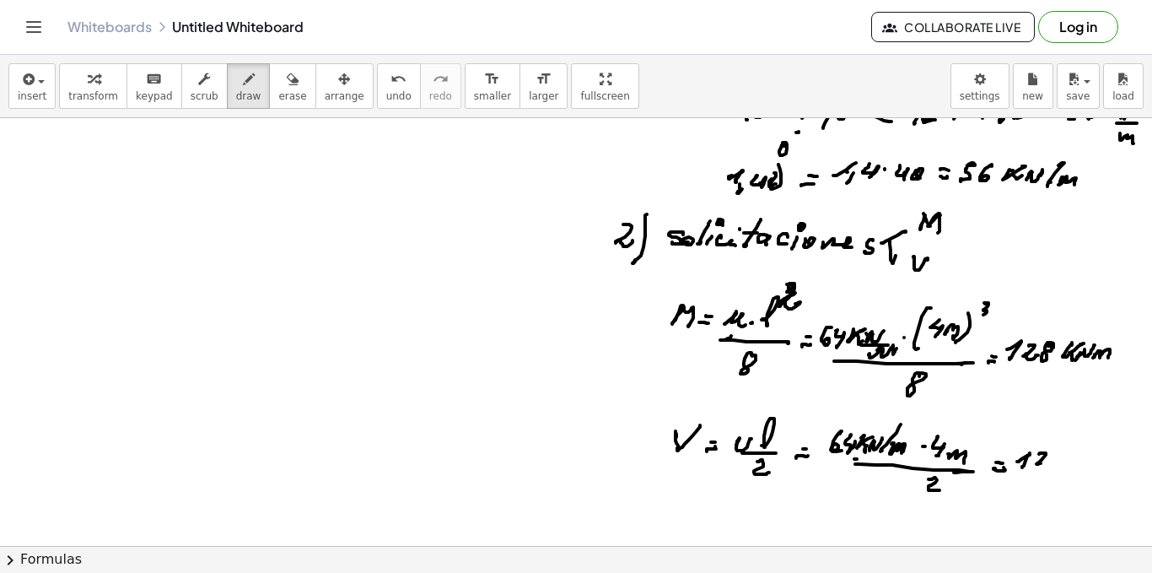
click at [1047, 463] on div at bounding box center [576, 431] width 1152 height 965
drag, startPoint x: 1064, startPoint y: 454, endPoint x: 1075, endPoint y: 458, distance: 11.7
click at [1067, 455] on div at bounding box center [576, 431] width 1152 height 965
click at [1085, 461] on div at bounding box center [576, 431] width 1152 height 965
click at [1084, 469] on div at bounding box center [576, 431] width 1152 height 965
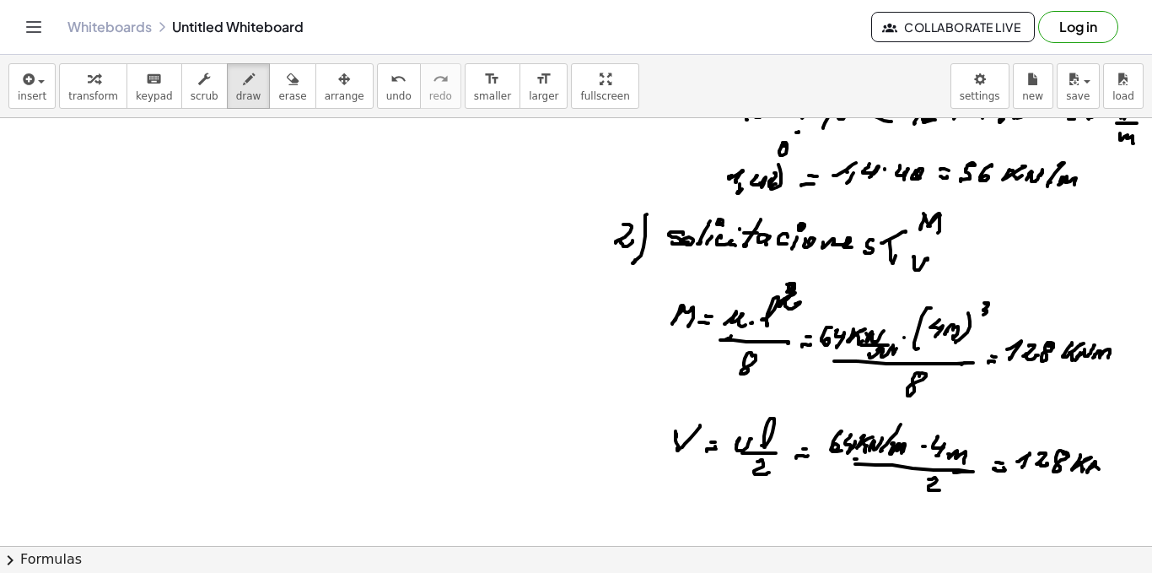
drag, startPoint x: 1089, startPoint y: 469, endPoint x: 1108, endPoint y: 460, distance: 20.7
click at [1103, 468] on div at bounding box center [576, 431] width 1152 height 965
drag, startPoint x: 1108, startPoint y: 457, endPoint x: 1097, endPoint y: 469, distance: 16.1
click at [1100, 471] on div at bounding box center [576, 431] width 1152 height 965
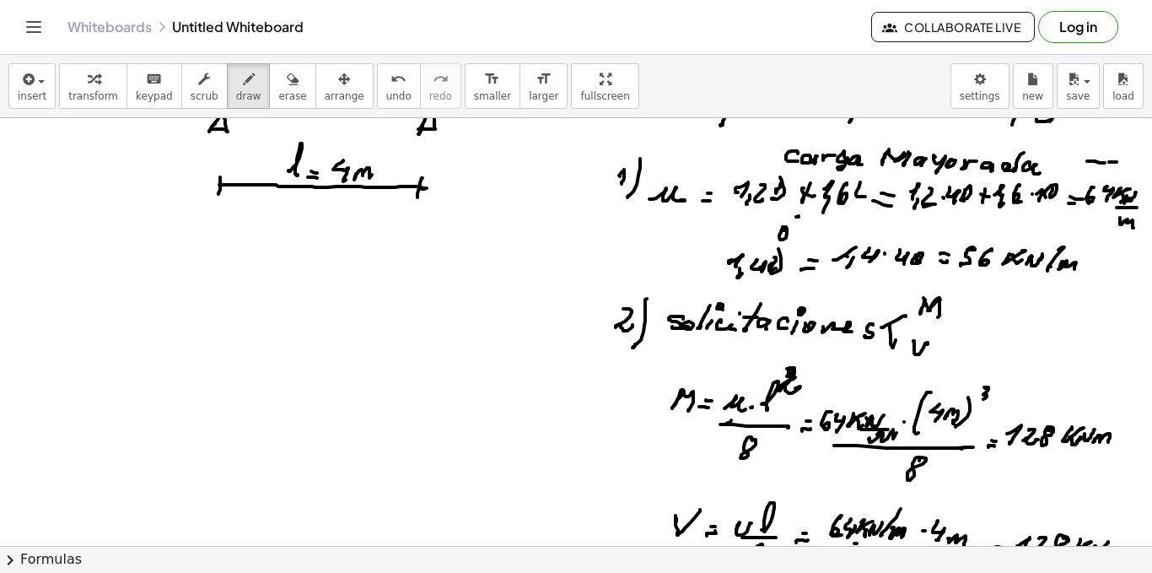
scroll to position [0, 0]
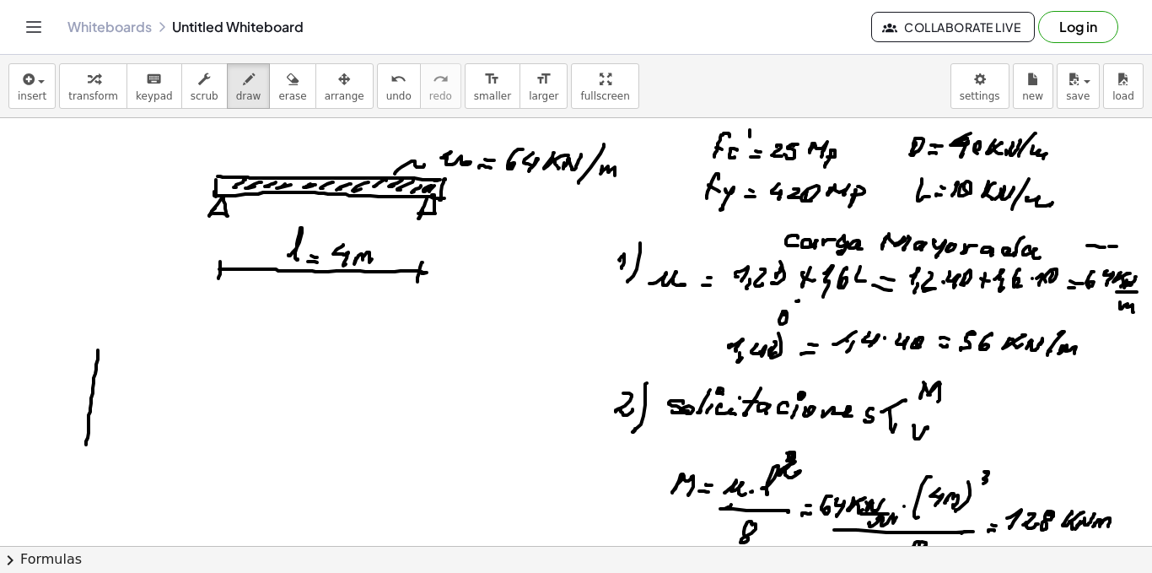
drag, startPoint x: 98, startPoint y: 350, endPoint x: 101, endPoint y: 382, distance: 32.2
drag, startPoint x: 98, startPoint y: 346, endPoint x: 187, endPoint y: 353, distance: 89.7
drag, startPoint x: 177, startPoint y: 349, endPoint x: 207, endPoint y: 348, distance: 29.5
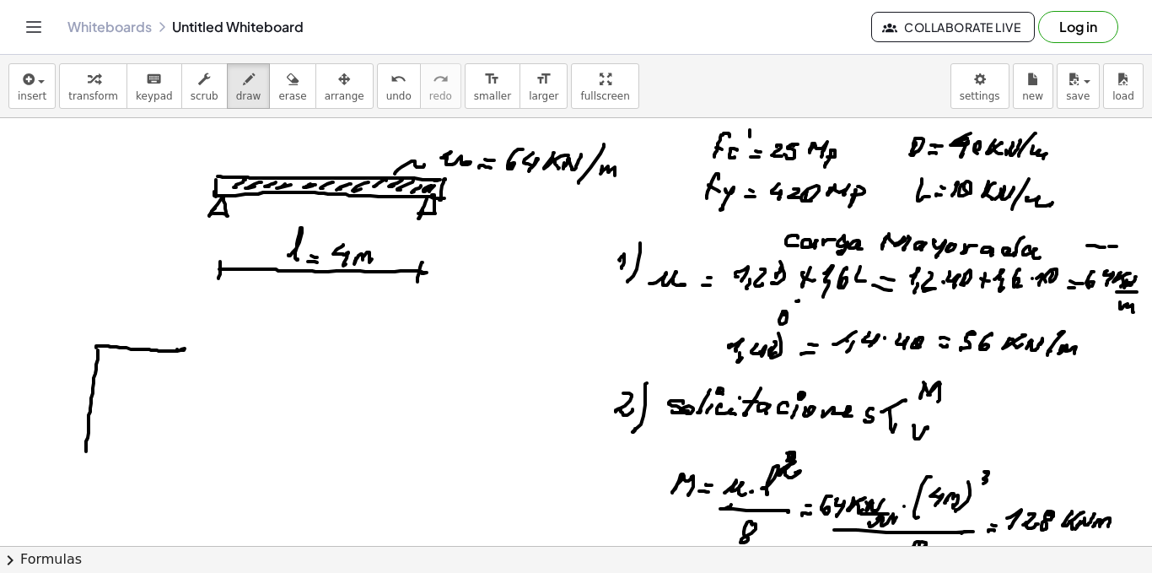
drag, startPoint x: 214, startPoint y: 347, endPoint x: 181, endPoint y: 473, distance: 130.7
drag, startPoint x: 81, startPoint y: 477, endPoint x: 188, endPoint y: 499, distance: 109.2
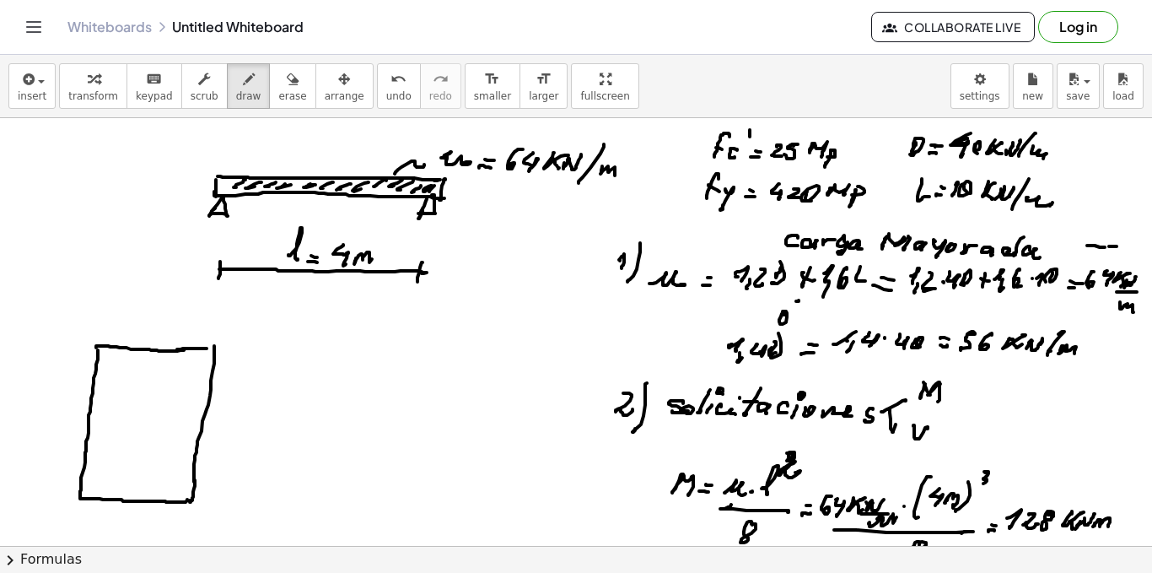
drag, startPoint x: 195, startPoint y: 482, endPoint x: 181, endPoint y: 507, distance: 29.1
drag, startPoint x: 90, startPoint y: 535, endPoint x: 175, endPoint y: 536, distance: 85.2
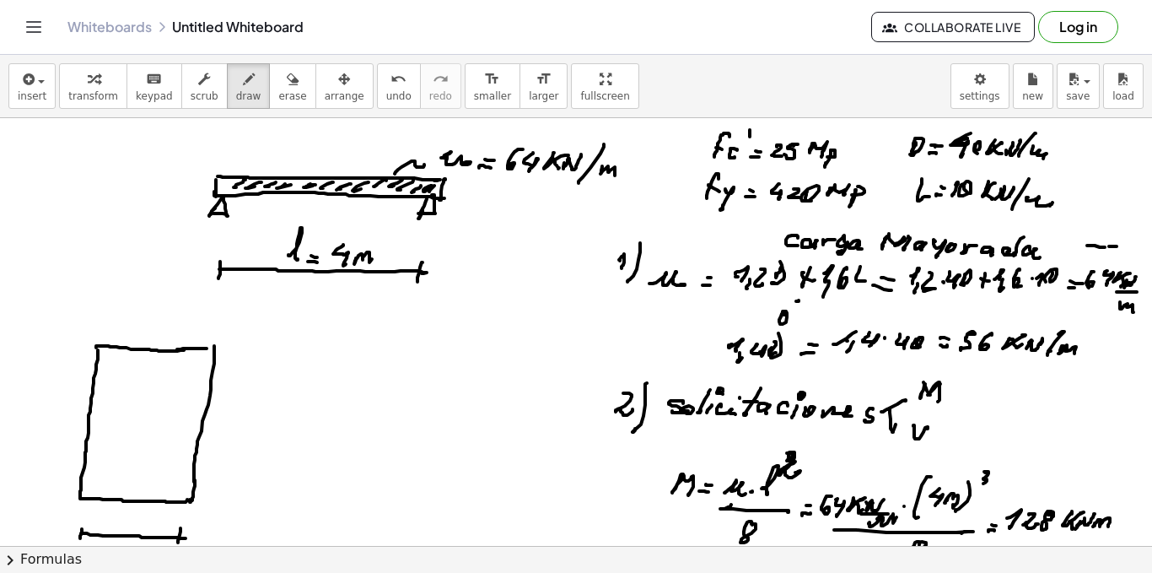
drag, startPoint x: 181, startPoint y: 528, endPoint x: 178, endPoint y: 542, distance: 13.7
drag, startPoint x: 135, startPoint y: 508, endPoint x: 133, endPoint y: 524, distance: 16.1
drag, startPoint x: 149, startPoint y: 523, endPoint x: 158, endPoint y: 526, distance: 9.1
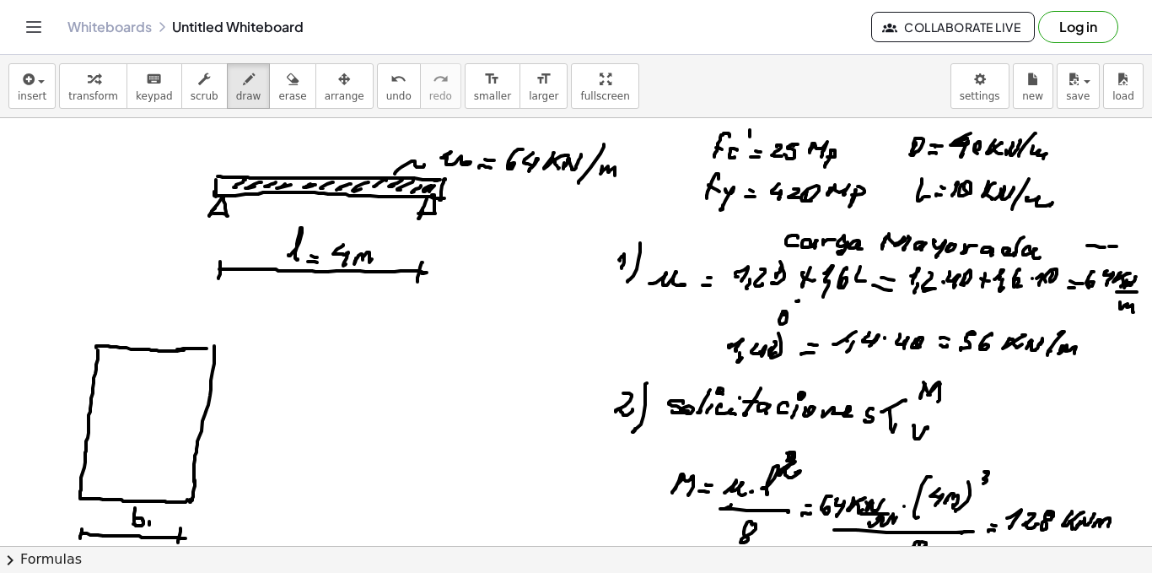
drag, startPoint x: 321, startPoint y: 354, endPoint x: 295, endPoint y: 501, distance: 148.9
drag, startPoint x: 289, startPoint y: 498, endPoint x: 302, endPoint y: 498, distance: 12.7
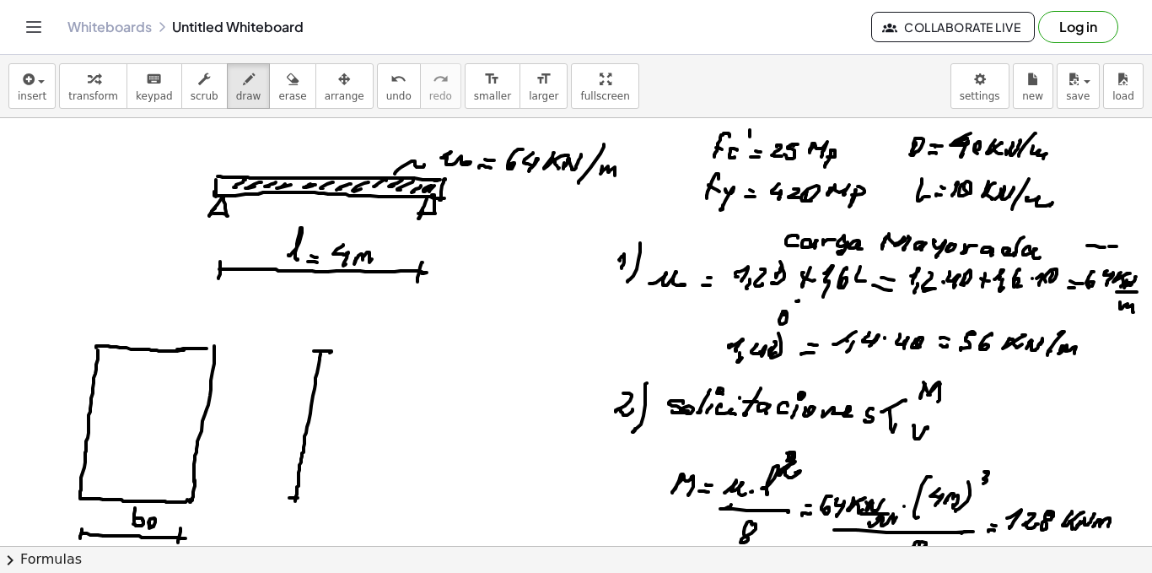
drag, startPoint x: 333, startPoint y: 418, endPoint x: 338, endPoint y: 440, distance: 23.3
drag, startPoint x: 43, startPoint y: 421, endPoint x: 60, endPoint y: 422, distance: 16.9
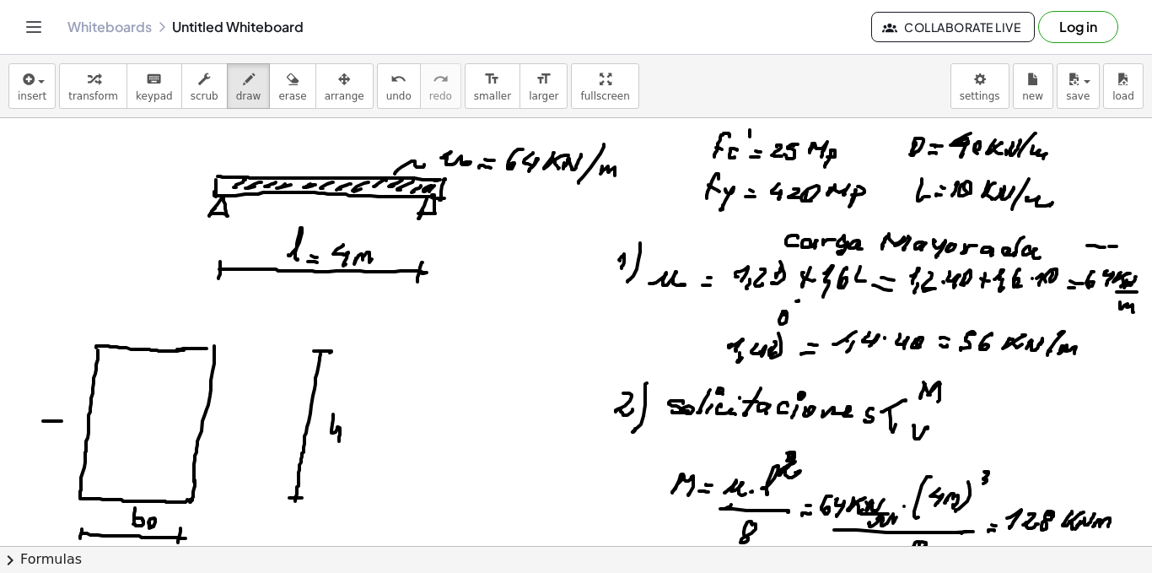
drag, startPoint x: 76, startPoint y: 422, endPoint x: 88, endPoint y: 420, distance: 11.9
drag, startPoint x: 89, startPoint y: 420, endPoint x: 99, endPoint y: 420, distance: 10.1
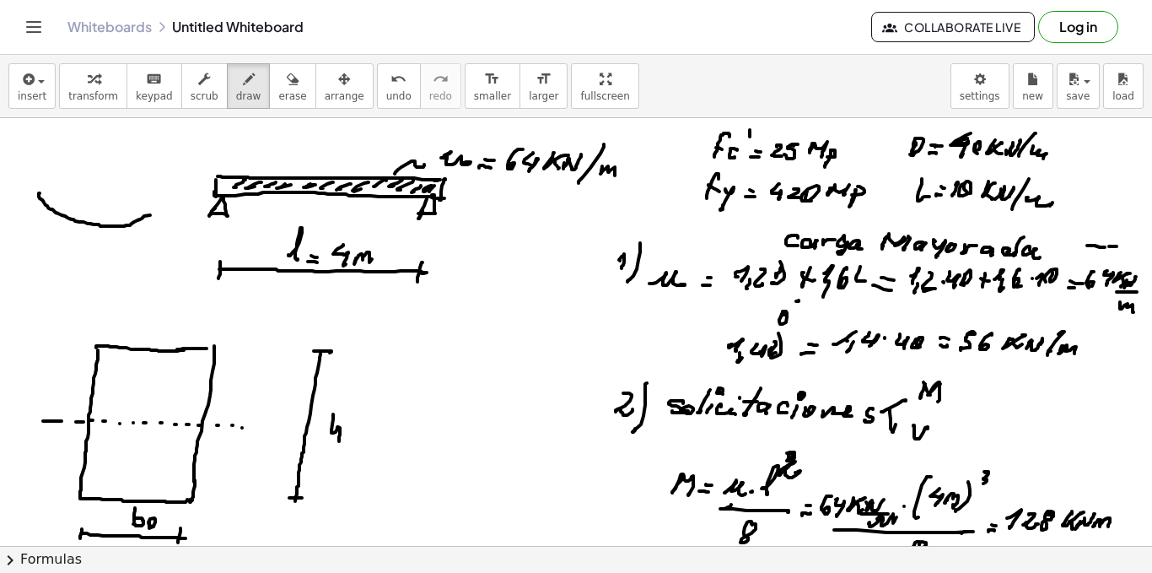
drag, startPoint x: 40, startPoint y: 193, endPoint x: 129, endPoint y: 206, distance: 90.3
drag, startPoint x: 37, startPoint y: 197, endPoint x: 24, endPoint y: 223, distance: 29.4
drag, startPoint x: 22, startPoint y: 223, endPoint x: 180, endPoint y: 222, distance: 157.7
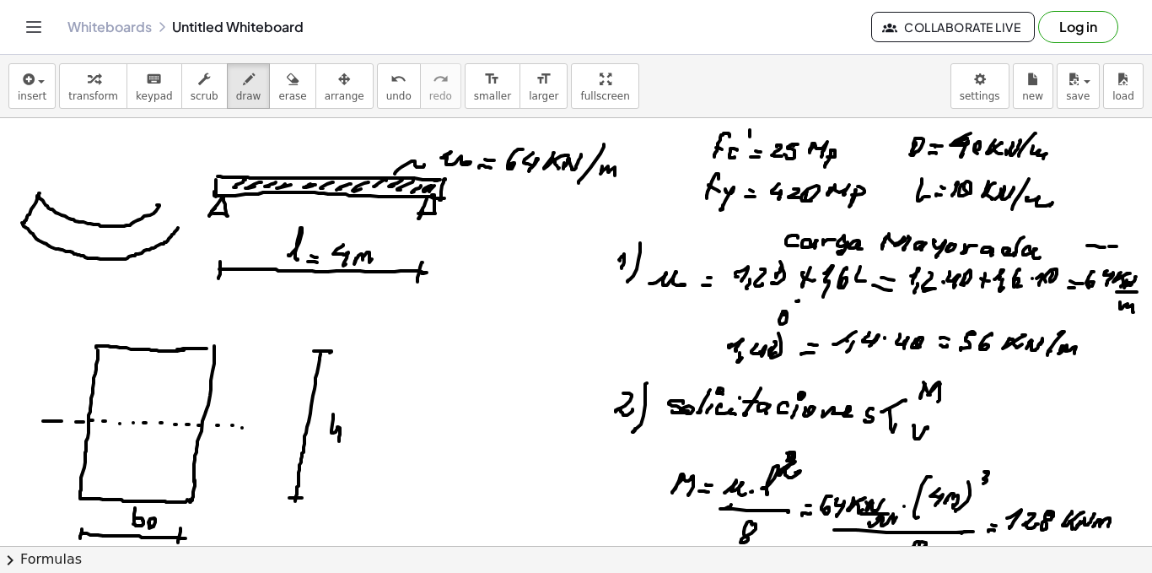
drag, startPoint x: 161, startPoint y: 201, endPoint x: 178, endPoint y: 227, distance: 31.1
drag, startPoint x: 29, startPoint y: 204, endPoint x: 40, endPoint y: 213, distance: 14.5
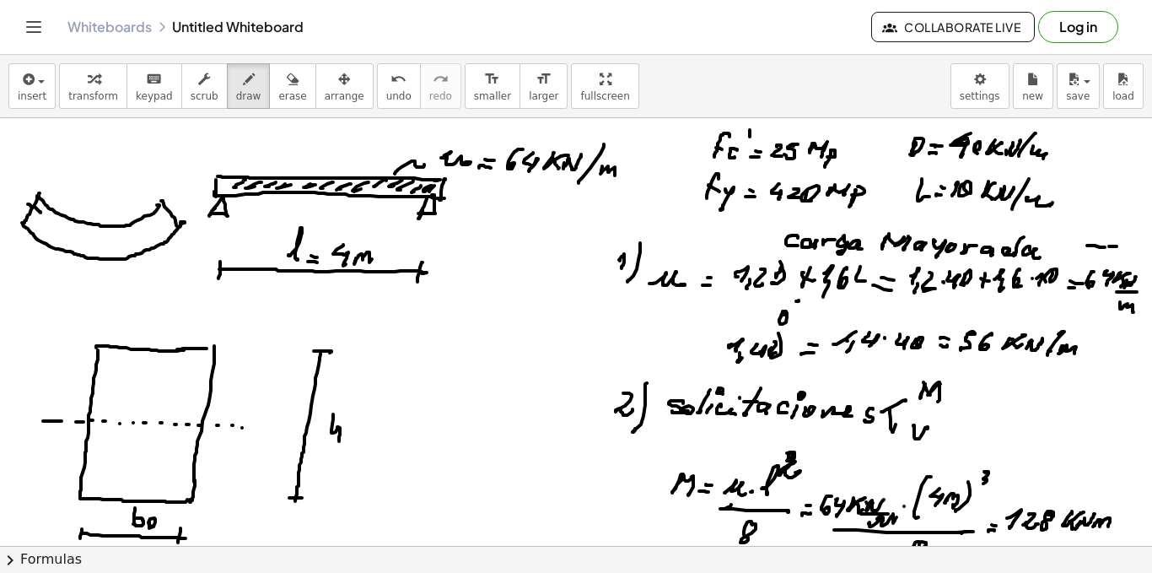
drag, startPoint x: 66, startPoint y: 230, endPoint x: 77, endPoint y: 235, distance: 11.7
drag, startPoint x: 77, startPoint y: 236, endPoint x: 86, endPoint y: 237, distance: 9.3
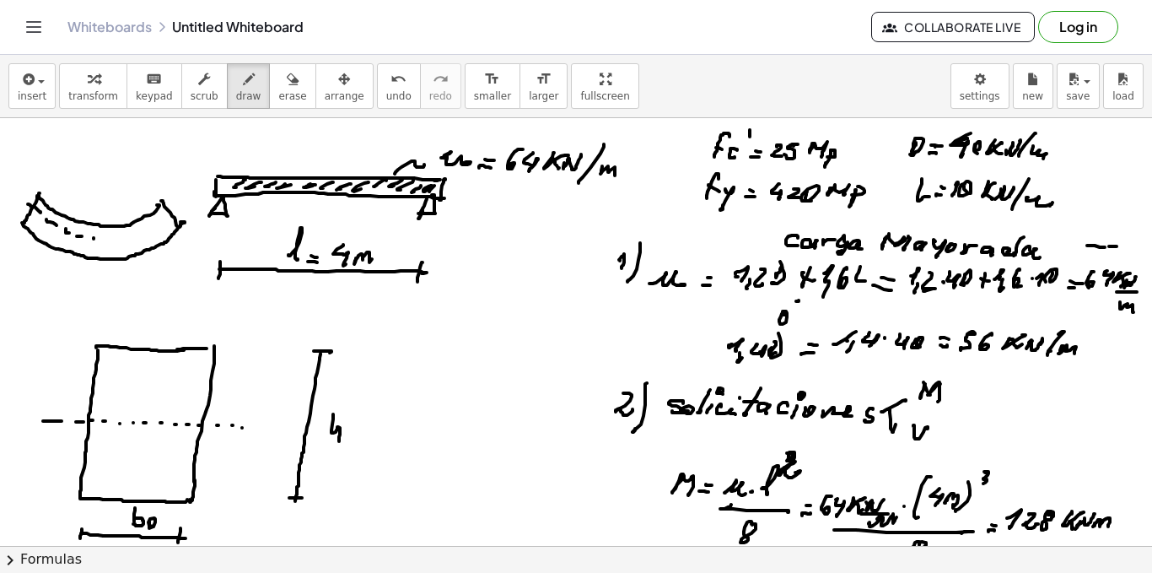
drag, startPoint x: 116, startPoint y: 239, endPoint x: 126, endPoint y: 239, distance: 9.3
drag, startPoint x: 126, startPoint y: 239, endPoint x: 137, endPoint y: 238, distance: 11.8
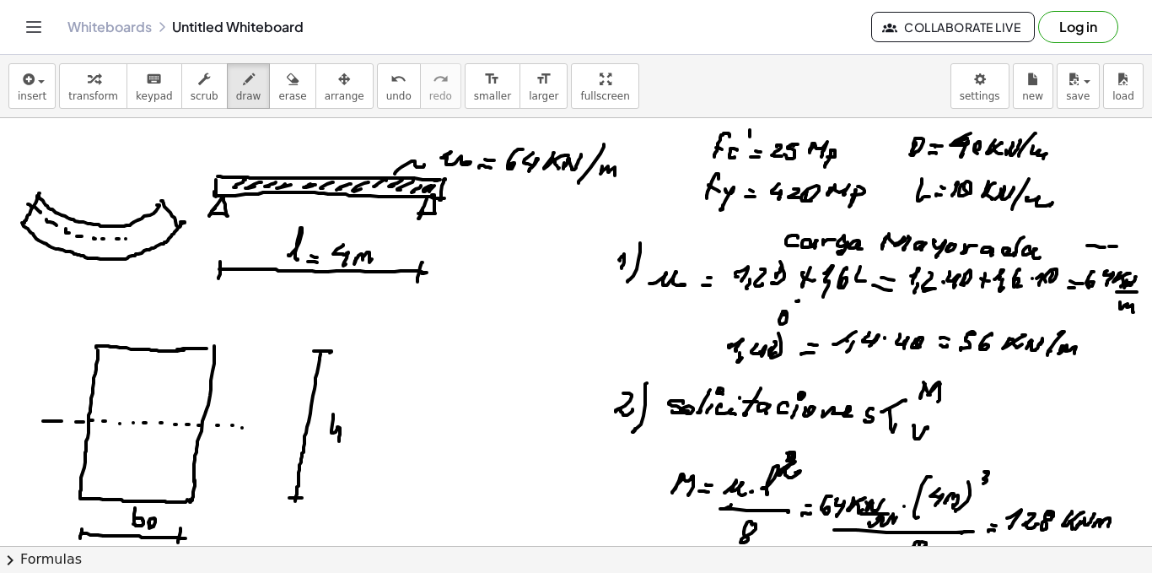
drag, startPoint x: 144, startPoint y: 236, endPoint x: 158, endPoint y: 232, distance: 14.1
drag, startPoint x: 158, startPoint y: 232, endPoint x: 168, endPoint y: 227, distance: 11.3
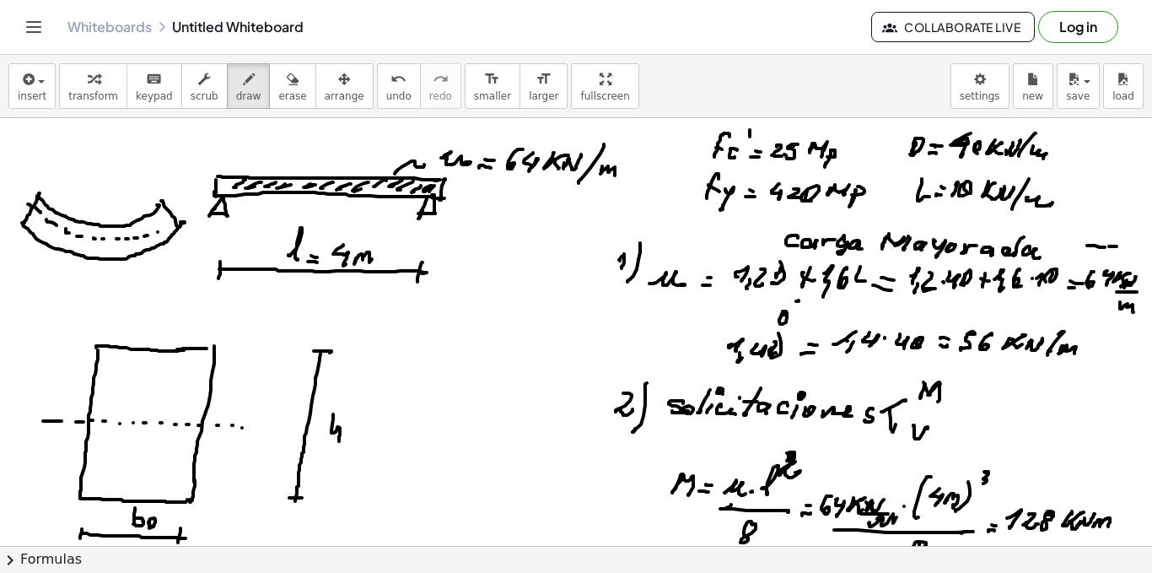
drag, startPoint x: 168, startPoint y: 227, endPoint x: 178, endPoint y: 221, distance: 11.7
drag, startPoint x: 99, startPoint y: 244, endPoint x: 98, endPoint y: 252, distance: 8.5
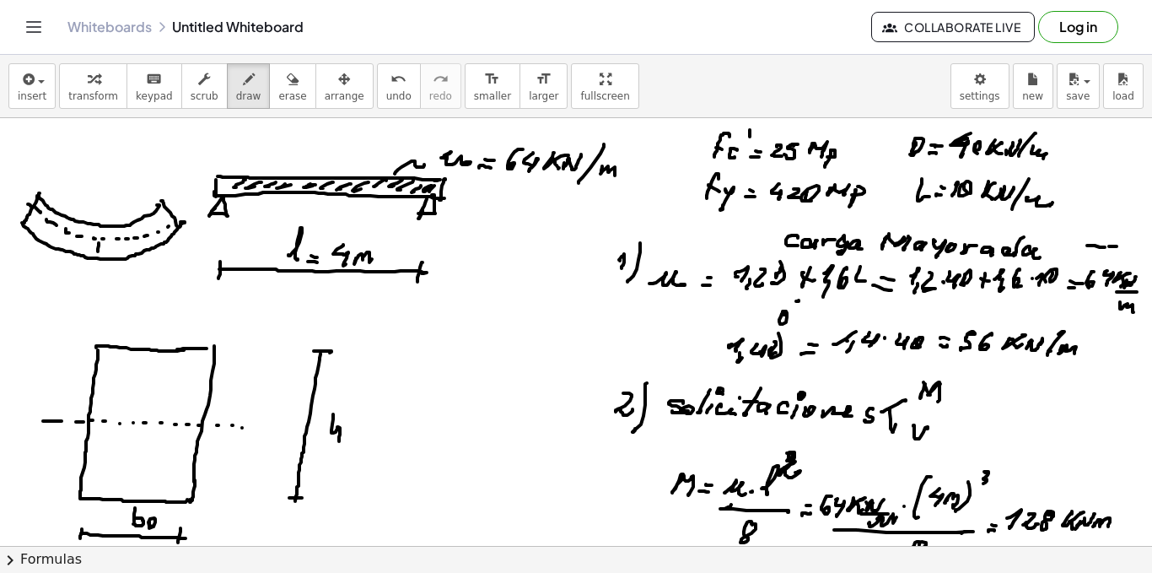
drag, startPoint x: 118, startPoint y: 249, endPoint x: 132, endPoint y: 250, distance: 13.5
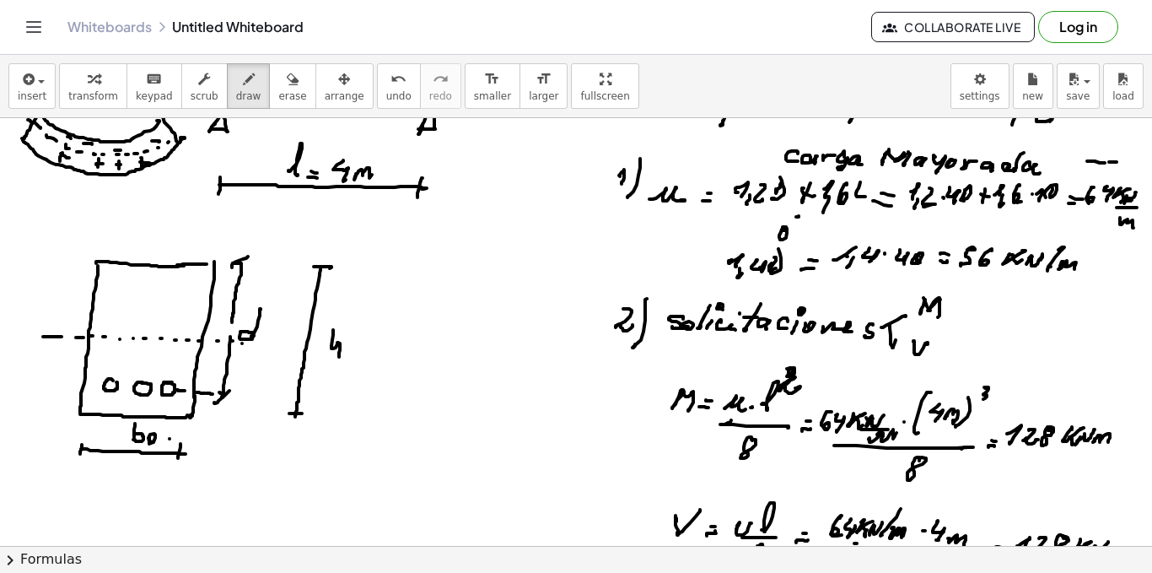
click at [176, 439] on div at bounding box center [576, 516] width 1152 height 965
click at [178, 430] on div at bounding box center [576, 516] width 1152 height 965
click at [195, 439] on div at bounding box center [576, 516] width 1152 height 965
drag, startPoint x: 203, startPoint y: 437, endPoint x: 220, endPoint y: 439, distance: 17.0
click at [206, 438] on div at bounding box center [576, 516] width 1152 height 965
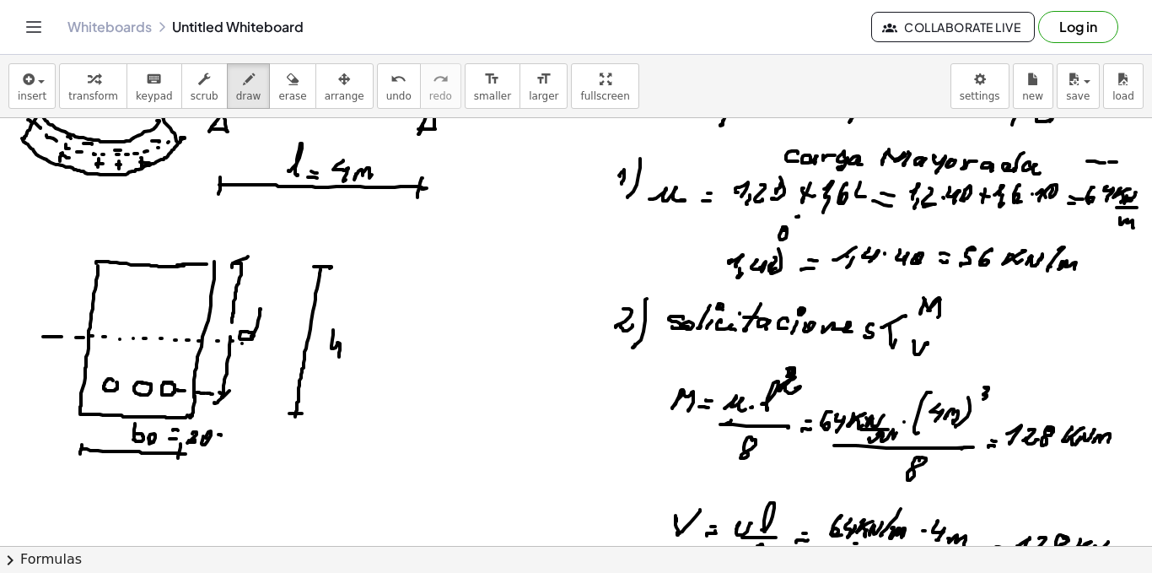
click at [219, 443] on div at bounding box center [576, 516] width 1152 height 965
drag, startPoint x: 224, startPoint y: 443, endPoint x: 236, endPoint y: 443, distance: 12.7
click at [236, 443] on div at bounding box center [576, 516] width 1152 height 965
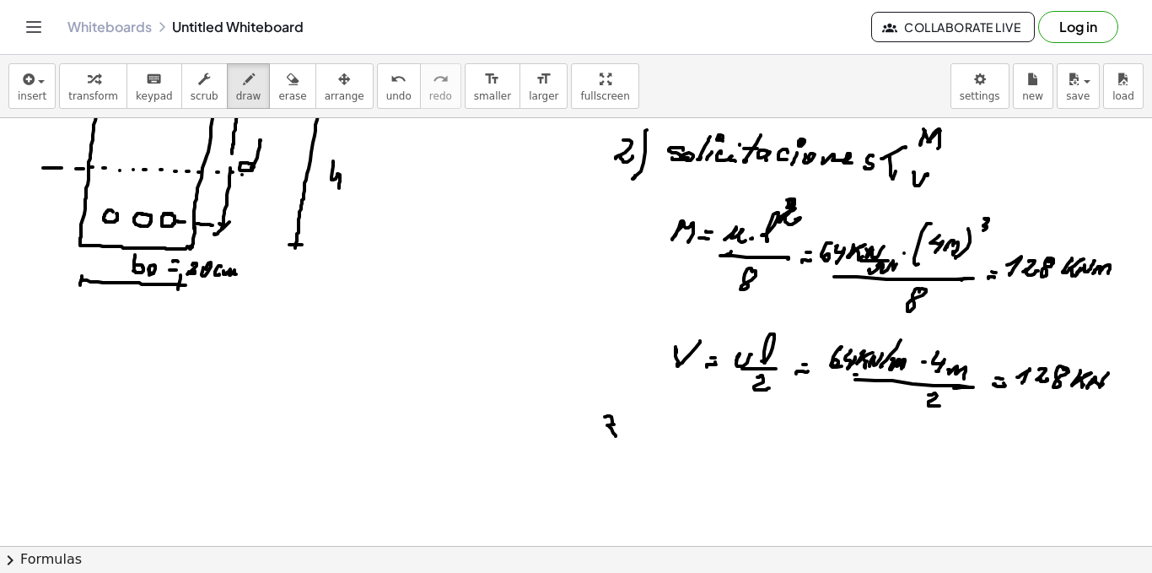
drag, startPoint x: 605, startPoint y: 417, endPoint x: 615, endPoint y: 426, distance: 13.7
click at [606, 437] on div at bounding box center [576, 347] width 1152 height 965
drag, startPoint x: 623, startPoint y: 398, endPoint x: 623, endPoint y: 456, distance: 58.2
click at [615, 460] on div at bounding box center [576, 347] width 1152 height 965
drag, startPoint x: 646, startPoint y: 430, endPoint x: 648, endPoint y: 455, distance: 24.5
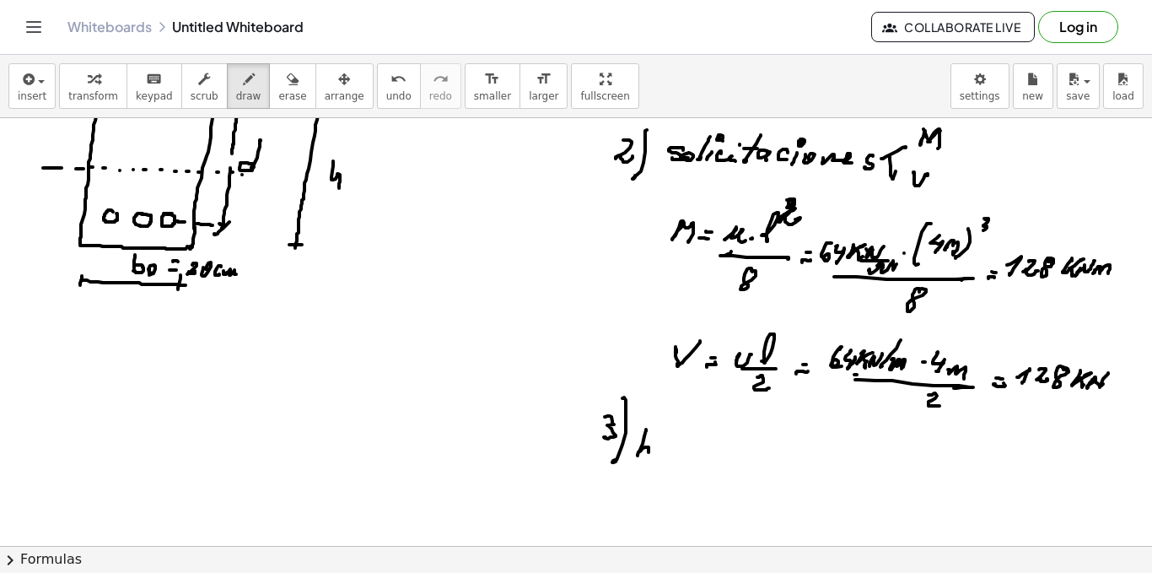
click at [648, 455] on div at bounding box center [576, 347] width 1152 height 965
drag, startPoint x: 661, startPoint y: 448, endPoint x: 674, endPoint y: 453, distance: 13.6
click at [673, 457] on div at bounding box center [576, 347] width 1152 height 965
click at [682, 455] on div at bounding box center [576, 347] width 1152 height 965
click at [697, 451] on div at bounding box center [576, 347] width 1152 height 965
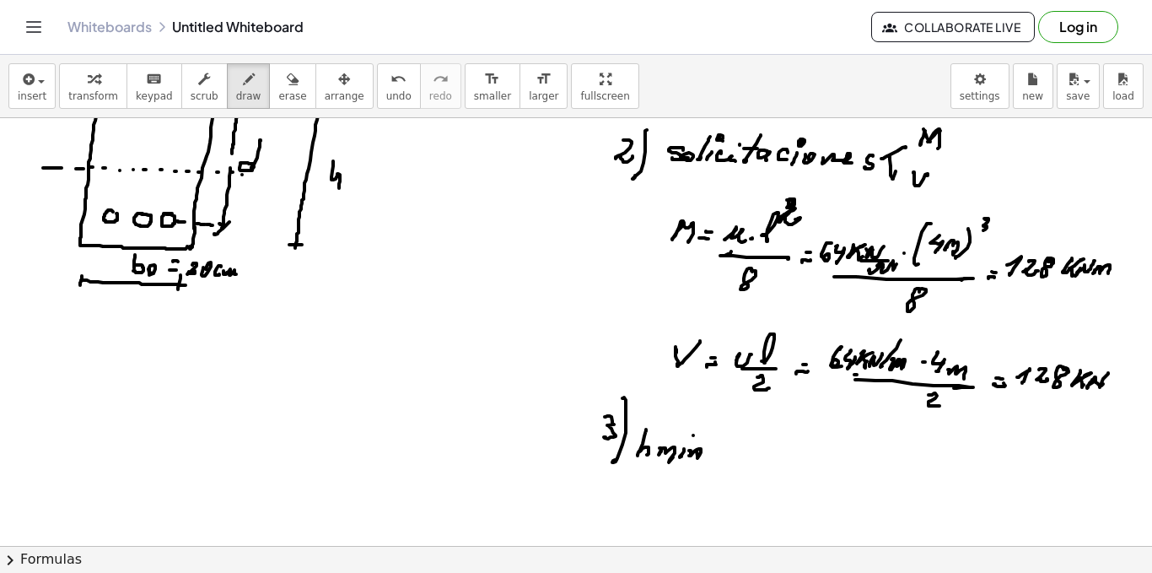
drag, startPoint x: 693, startPoint y: 435, endPoint x: 704, endPoint y: 443, distance: 13.3
click at [693, 436] on div at bounding box center [576, 347] width 1152 height 965
click at [731, 457] on div at bounding box center [576, 347] width 1152 height 965
drag, startPoint x: 727, startPoint y: 451, endPoint x: 741, endPoint y: 457, distance: 14.7
click at [733, 451] on div at bounding box center [576, 347] width 1152 height 965
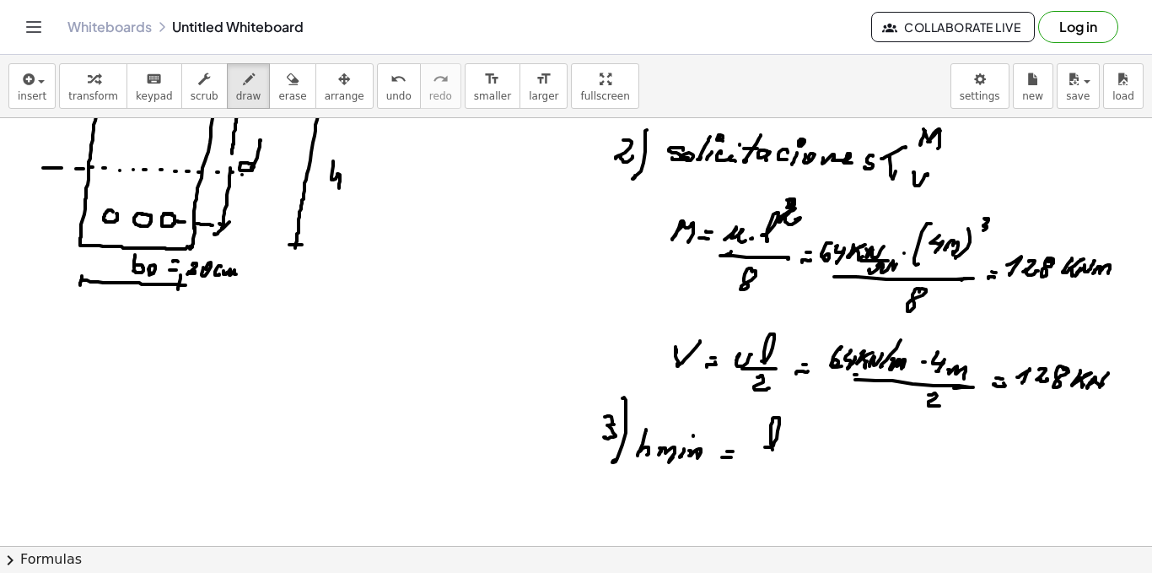
drag, startPoint x: 774, startPoint y: 442, endPoint x: 765, endPoint y: 453, distance: 14.4
click at [774, 451] on div at bounding box center [576, 347] width 1152 height 965
drag, startPoint x: 758, startPoint y: 456, endPoint x: 792, endPoint y: 458, distance: 34.7
click at [792, 458] on div at bounding box center [576, 347] width 1152 height 965
drag, startPoint x: 752, startPoint y: 472, endPoint x: 771, endPoint y: 483, distance: 22.3
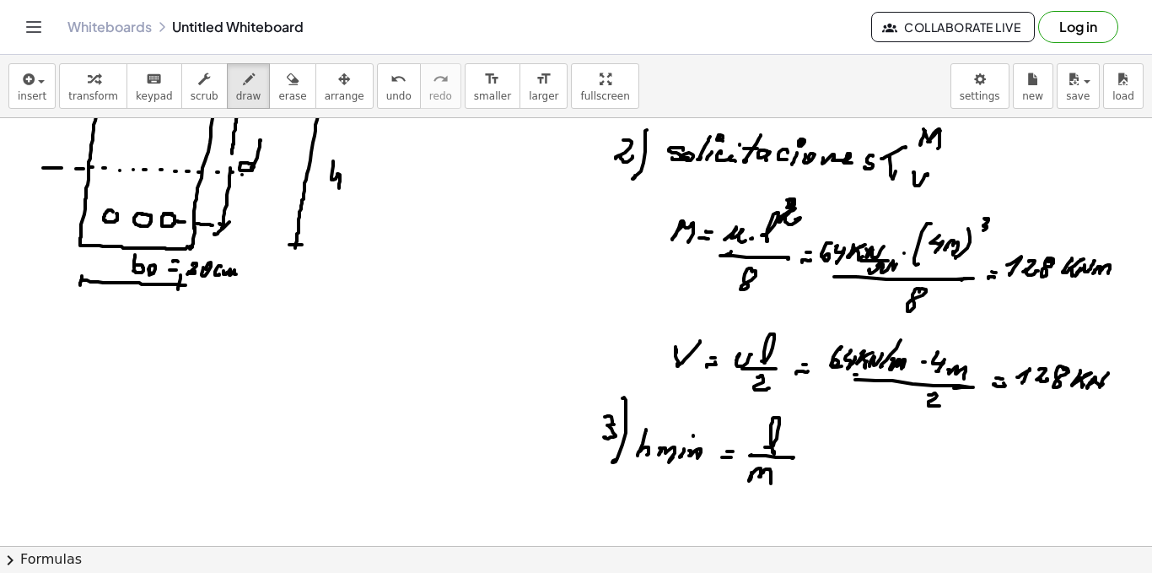
click at [771, 483] on div at bounding box center [576, 347] width 1152 height 965
click at [817, 461] on div at bounding box center [576, 347] width 1152 height 965
click at [819, 459] on div at bounding box center [576, 347] width 1152 height 965
drag, startPoint x: 855, startPoint y: 439, endPoint x: 854, endPoint y: 456, distance: 17.7
click at [852, 458] on div at bounding box center [576, 347] width 1152 height 965
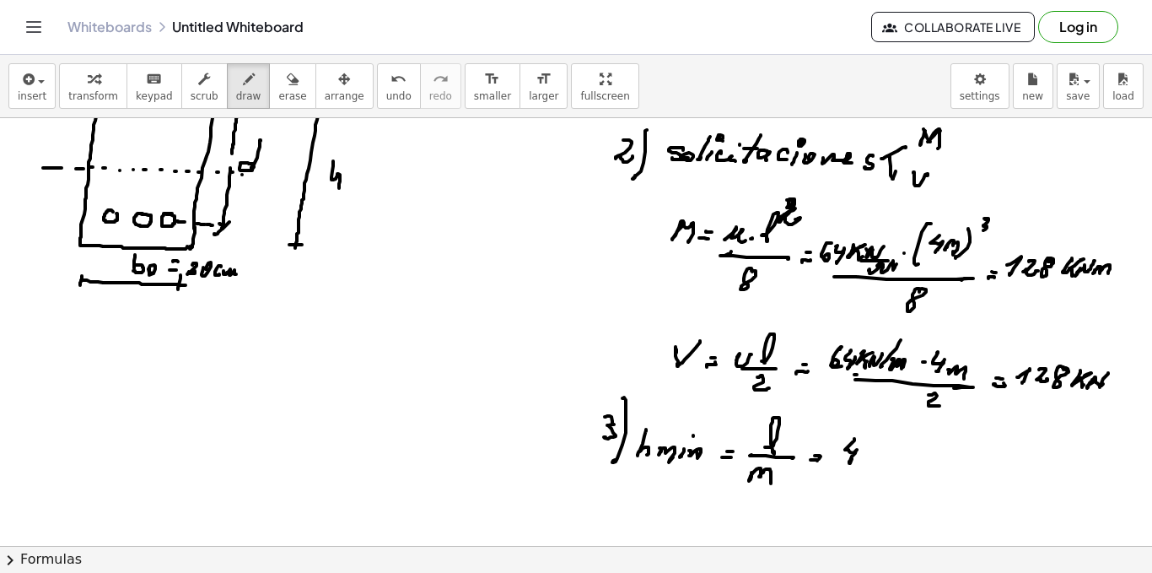
click at [866, 448] on div at bounding box center [576, 347] width 1152 height 965
drag, startPoint x: 870, startPoint y: 448, endPoint x: 882, endPoint y: 453, distance: 13.6
click at [865, 452] on div at bounding box center [576, 347] width 1152 height 965
drag, startPoint x: 884, startPoint y: 450, endPoint x: 891, endPoint y: 460, distance: 12.2
click at [877, 458] on div at bounding box center [576, 347] width 1152 height 965
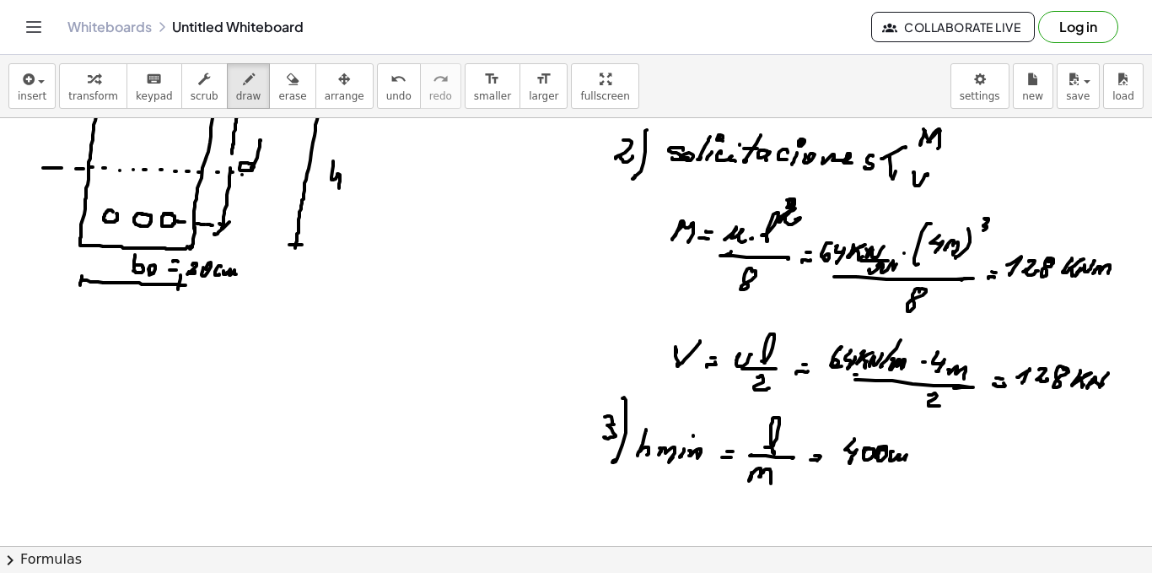
drag, startPoint x: 890, startPoint y: 459, endPoint x: 898, endPoint y: 466, distance: 10.7
click at [907, 460] on div at bounding box center [576, 347] width 1152 height 965
drag, startPoint x: 879, startPoint y: 463, endPoint x: 898, endPoint y: 467, distance: 19.9
click at [903, 467] on div at bounding box center [576, 347] width 1152 height 965
drag, startPoint x: 877, startPoint y: 474, endPoint x: 874, endPoint y: 485, distance: 11.5
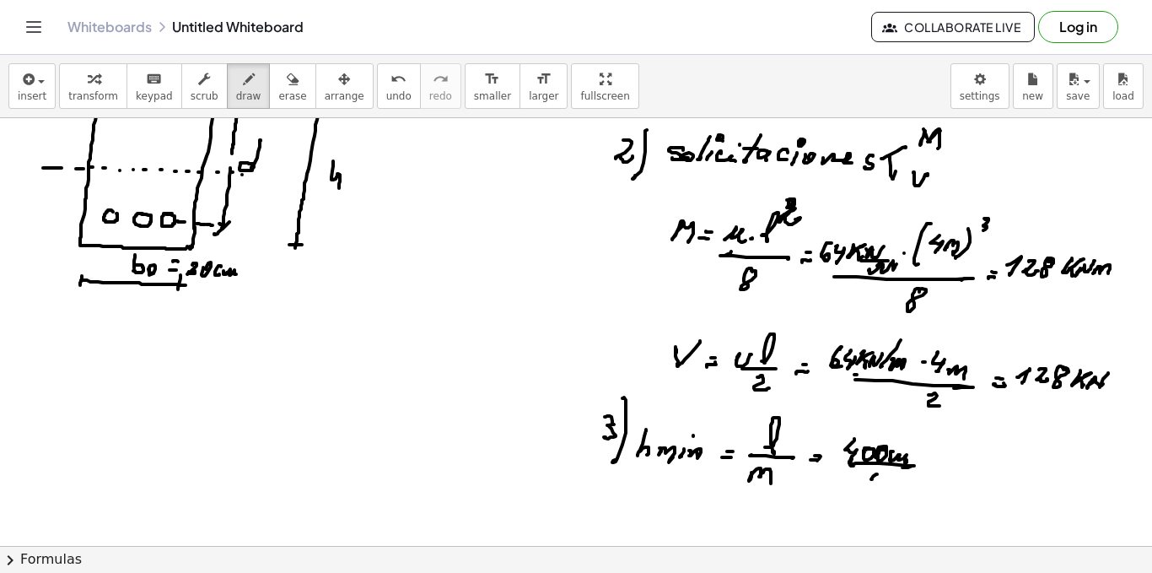
click at [870, 488] on div at bounding box center [576, 347] width 1152 height 965
drag, startPoint x: 890, startPoint y: 476, endPoint x: 884, endPoint y: 494, distance: 19.5
click at [883, 494] on div at bounding box center [576, 347] width 1152 height 965
click at [941, 472] on div at bounding box center [576, 347] width 1152 height 965
drag, startPoint x: 933, startPoint y: 466, endPoint x: 944, endPoint y: 468, distance: 11.3
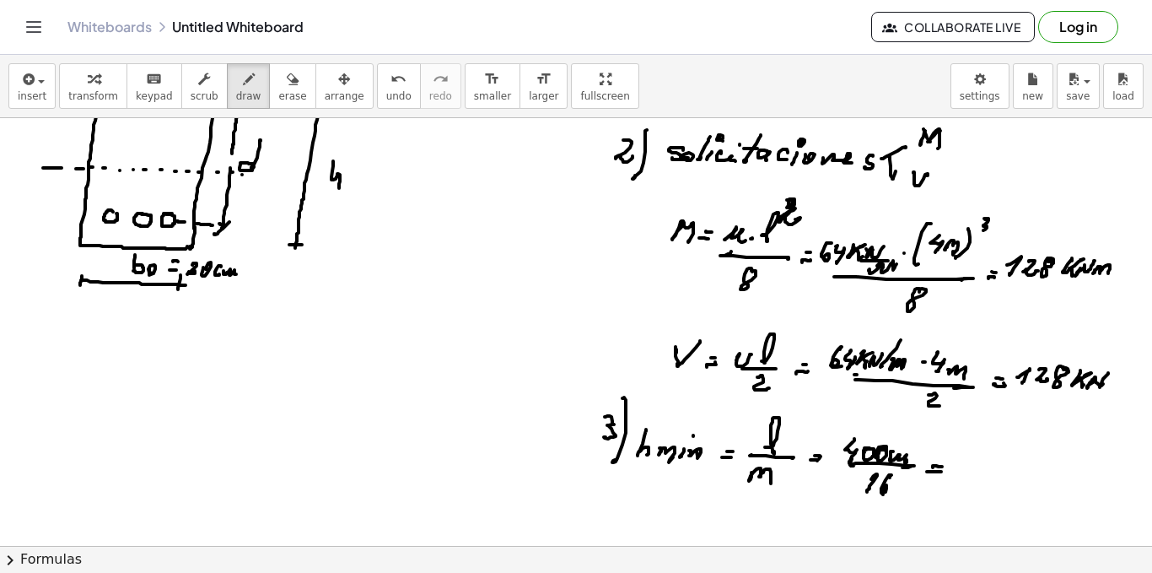
click at [943, 467] on div at bounding box center [576, 347] width 1152 height 965
drag, startPoint x: 959, startPoint y: 457, endPoint x: 967, endPoint y: 469, distance: 14.0
click at [967, 469] on div at bounding box center [576, 347] width 1152 height 965
drag, startPoint x: 978, startPoint y: 456, endPoint x: 995, endPoint y: 469, distance: 22.3
click at [971, 467] on div at bounding box center [576, 347] width 1152 height 965
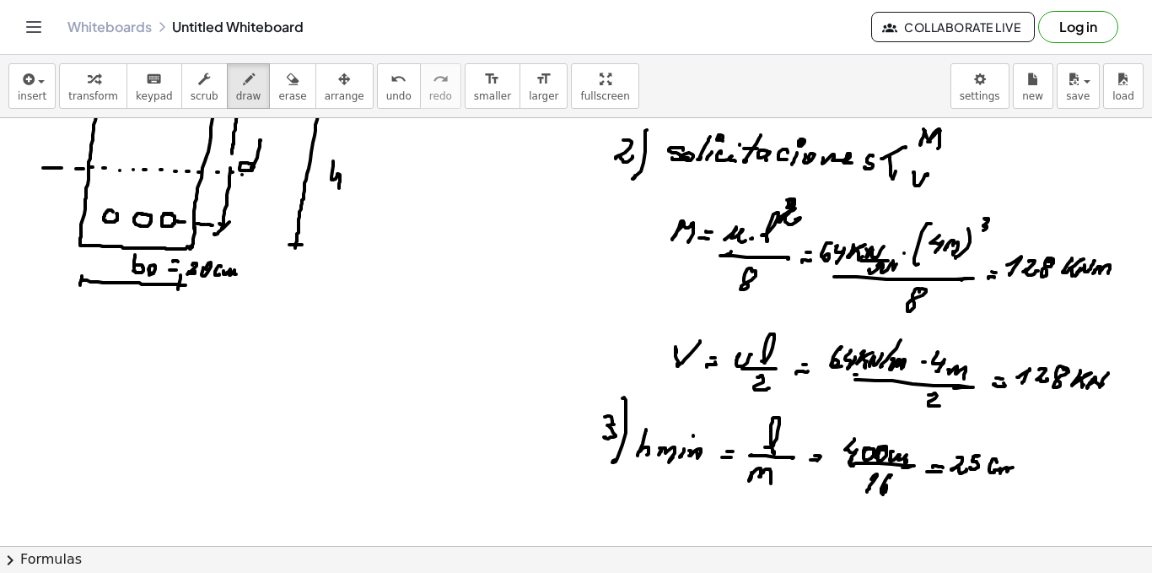
drag, startPoint x: 996, startPoint y: 461, endPoint x: 1015, endPoint y: 472, distance: 21.6
click at [1015, 469] on div at bounding box center [576, 347] width 1152 height 965
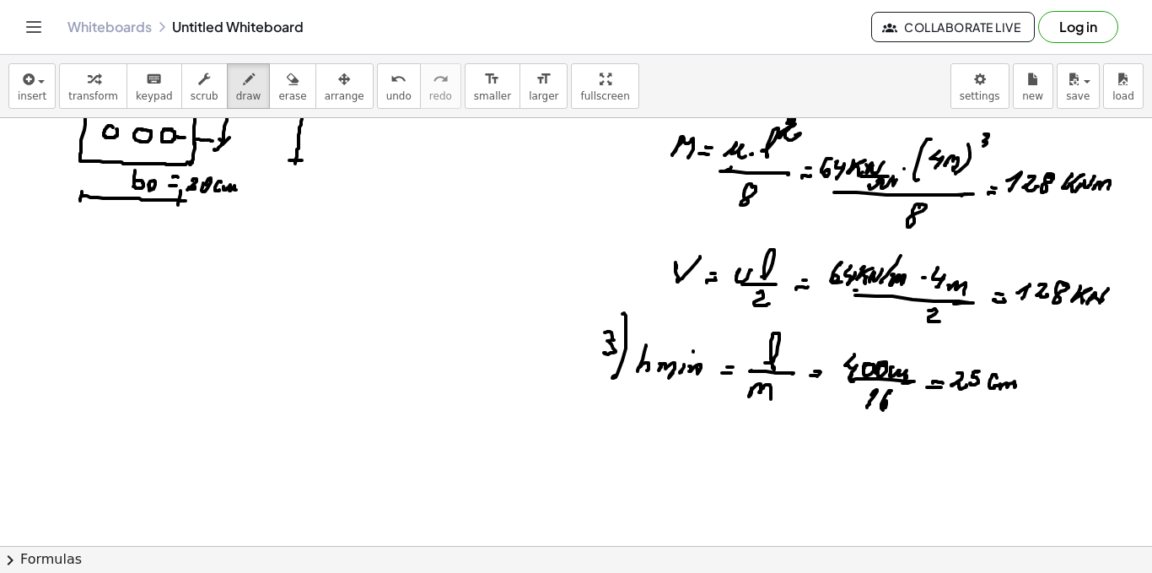
scroll to position [422, 0]
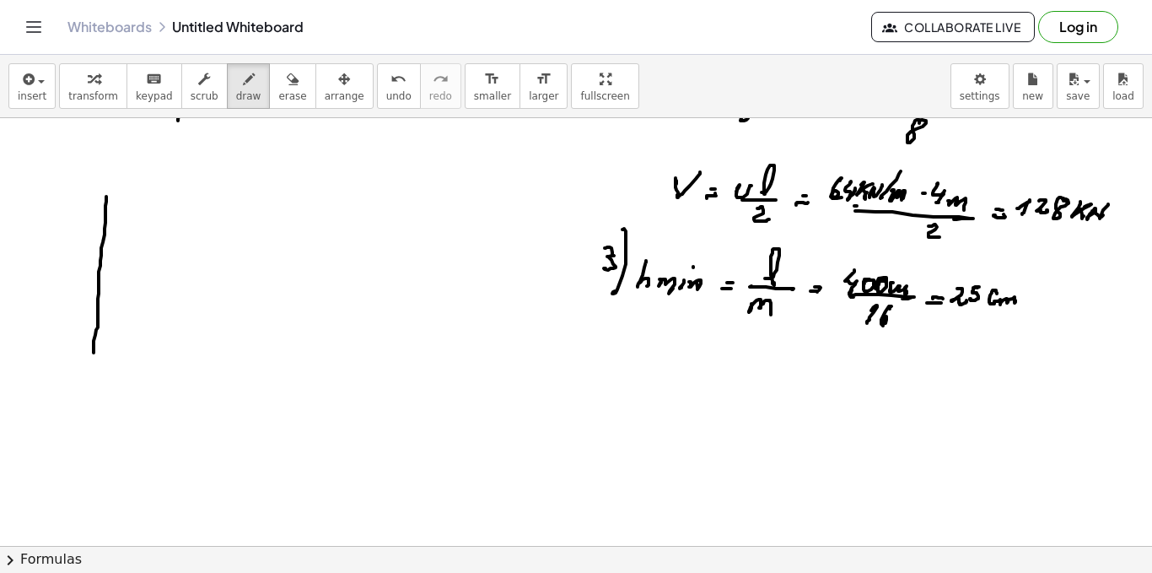
drag, startPoint x: 106, startPoint y: 197, endPoint x: 84, endPoint y: 404, distance: 208.7
click at [84, 407] on div at bounding box center [576, 178] width 1152 height 965
drag, startPoint x: 111, startPoint y: 185, endPoint x: 341, endPoint y: 191, distance: 230.4
click at [339, 193] on div at bounding box center [576, 178] width 1152 height 965
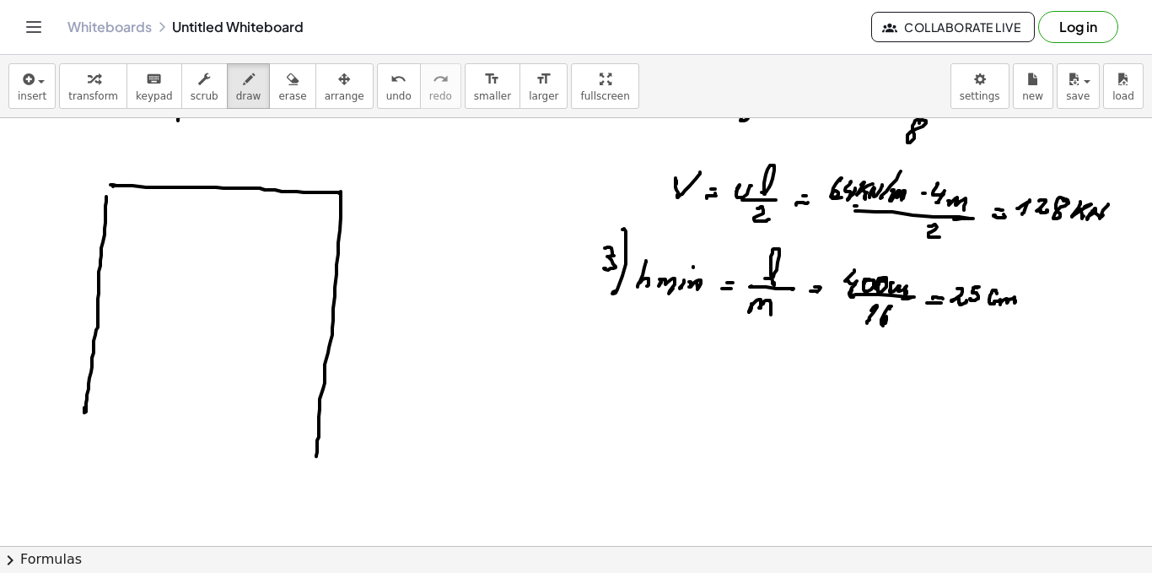
drag, startPoint x: 341, startPoint y: 191, endPoint x: 307, endPoint y: 454, distance: 264.5
click at [315, 456] on div at bounding box center [576, 178] width 1152 height 965
drag, startPoint x: 87, startPoint y: 408, endPoint x: 311, endPoint y: 477, distance: 234.6
click at [311, 477] on div at bounding box center [576, 178] width 1152 height 965
drag, startPoint x: 315, startPoint y: 455, endPoint x: 315, endPoint y: 472, distance: 16.9
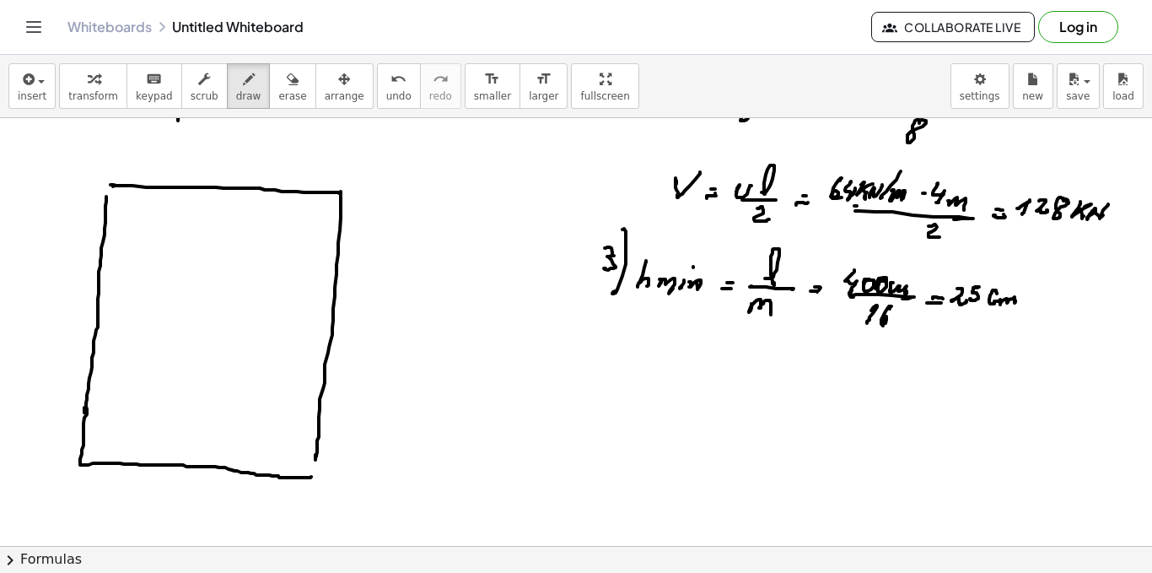
click at [315, 472] on div at bounding box center [576, 178] width 1152 height 965
drag, startPoint x: 135, startPoint y: 376, endPoint x: 131, endPoint y: 384, distance: 8.7
click at [134, 373] on div at bounding box center [576, 178] width 1152 height 965
click at [194, 374] on div at bounding box center [576, 178] width 1152 height 965
click at [267, 370] on div at bounding box center [576, 178] width 1152 height 965
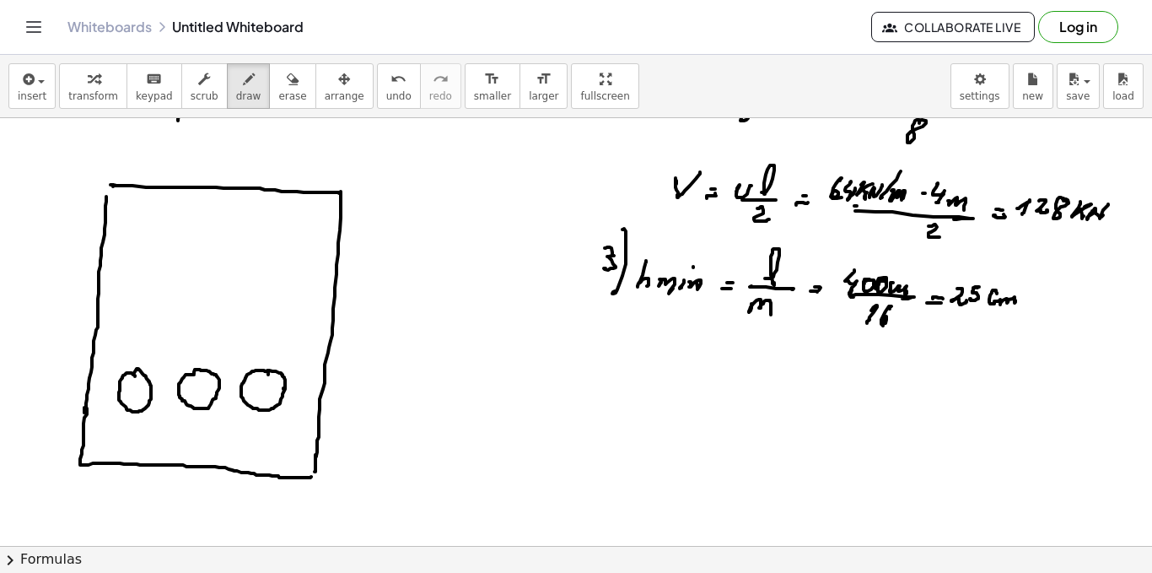
click at [283, 388] on div at bounding box center [576, 178] width 1152 height 965
click at [296, 391] on div at bounding box center [576, 178] width 1152 height 965
drag, startPoint x: 300, startPoint y: 392, endPoint x: 310, endPoint y: 393, distance: 9.3
click at [304, 393] on div at bounding box center [576, 178] width 1152 height 965
click at [310, 393] on div at bounding box center [576, 178] width 1152 height 965
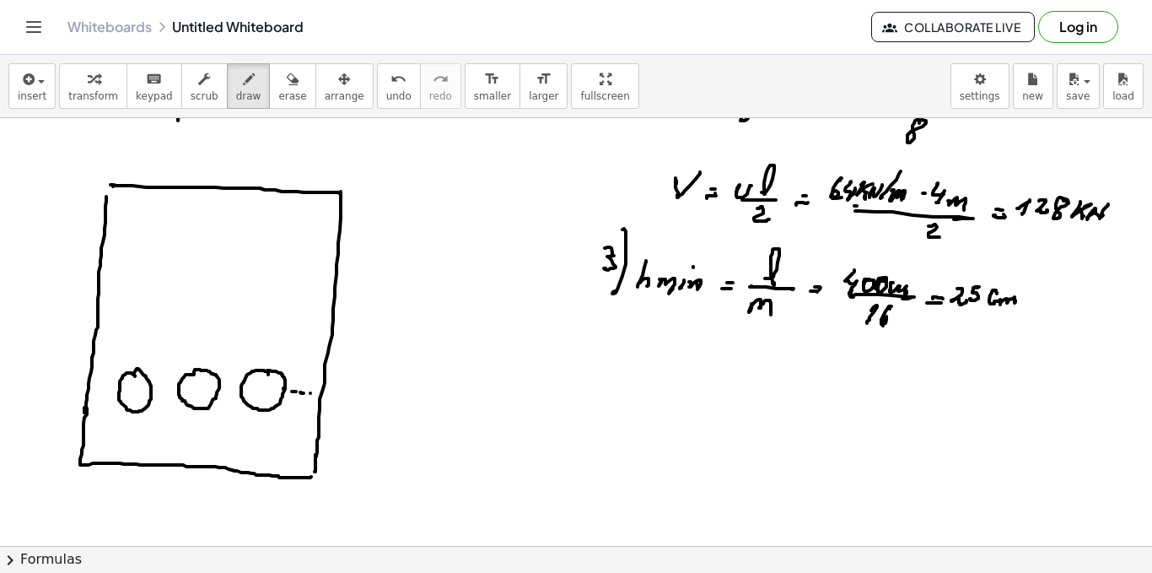
click at [318, 393] on div at bounding box center [576, 178] width 1152 height 965
click at [325, 395] on div at bounding box center [576, 178] width 1152 height 965
click at [330, 395] on div at bounding box center [576, 178] width 1152 height 965
click at [337, 395] on div at bounding box center [576, 178] width 1152 height 965
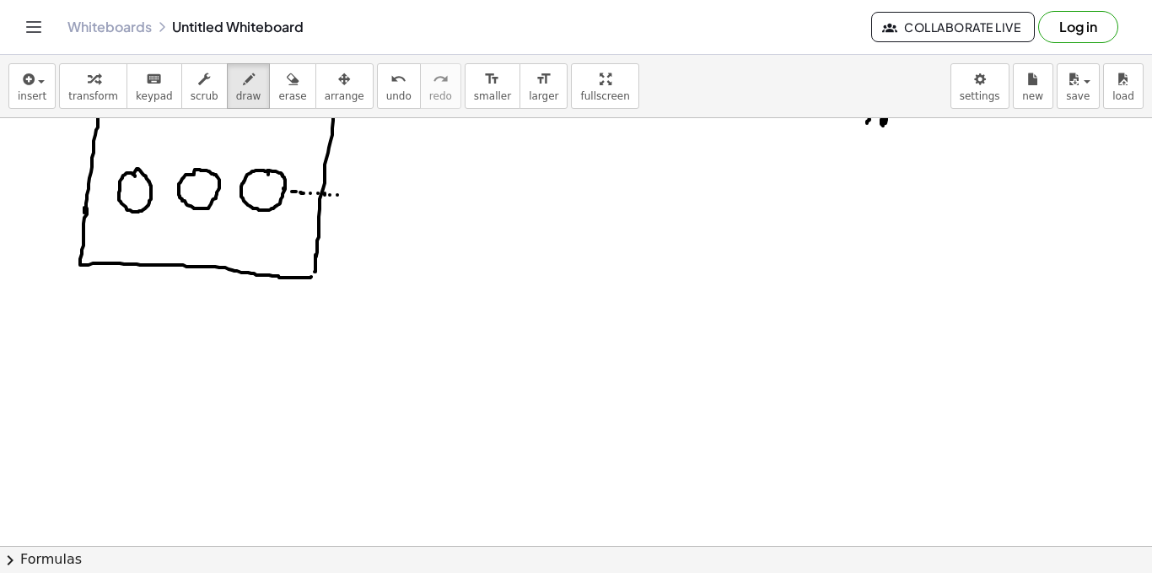
scroll to position [790, 0]
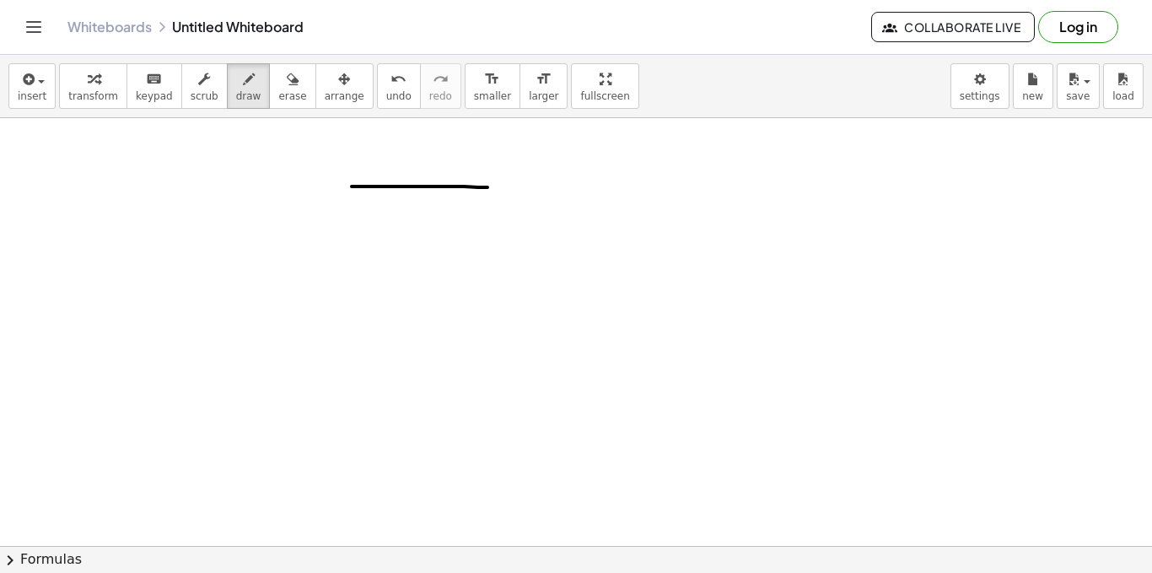
drag, startPoint x: 354, startPoint y: 186, endPoint x: 504, endPoint y: 189, distance: 149.3
drag, startPoint x: 515, startPoint y: 182, endPoint x: 530, endPoint y: 182, distance: 15.2
drag, startPoint x: 530, startPoint y: 182, endPoint x: 709, endPoint y: 186, distance: 179.7
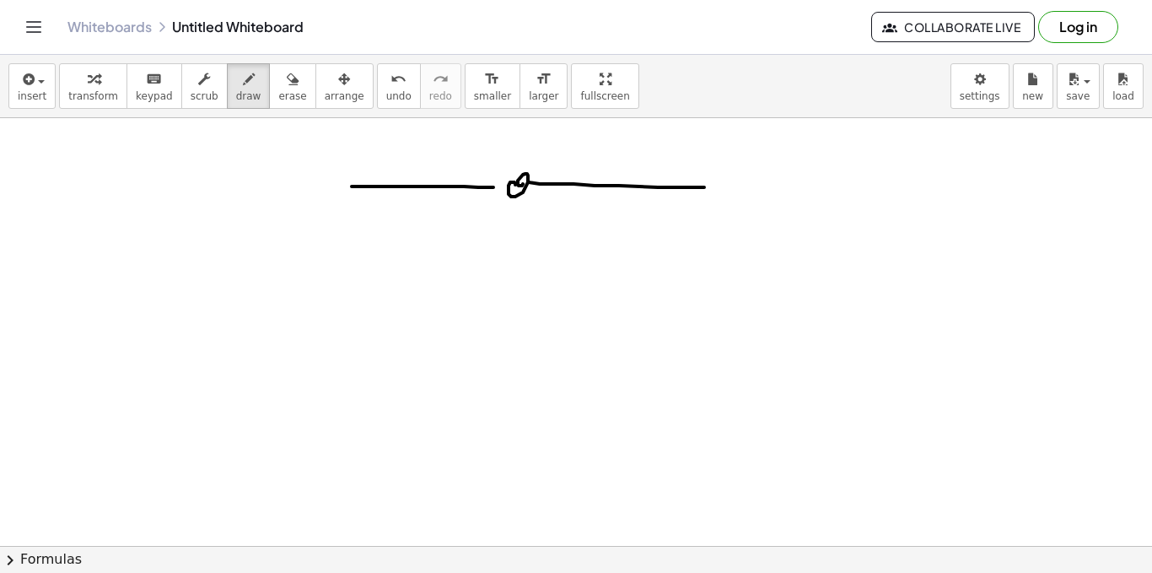
drag, startPoint x: 723, startPoint y: 186, endPoint x: 715, endPoint y: 192, distance: 9.6
drag, startPoint x: 740, startPoint y: 190, endPoint x: 908, endPoint y: 201, distance: 168.2
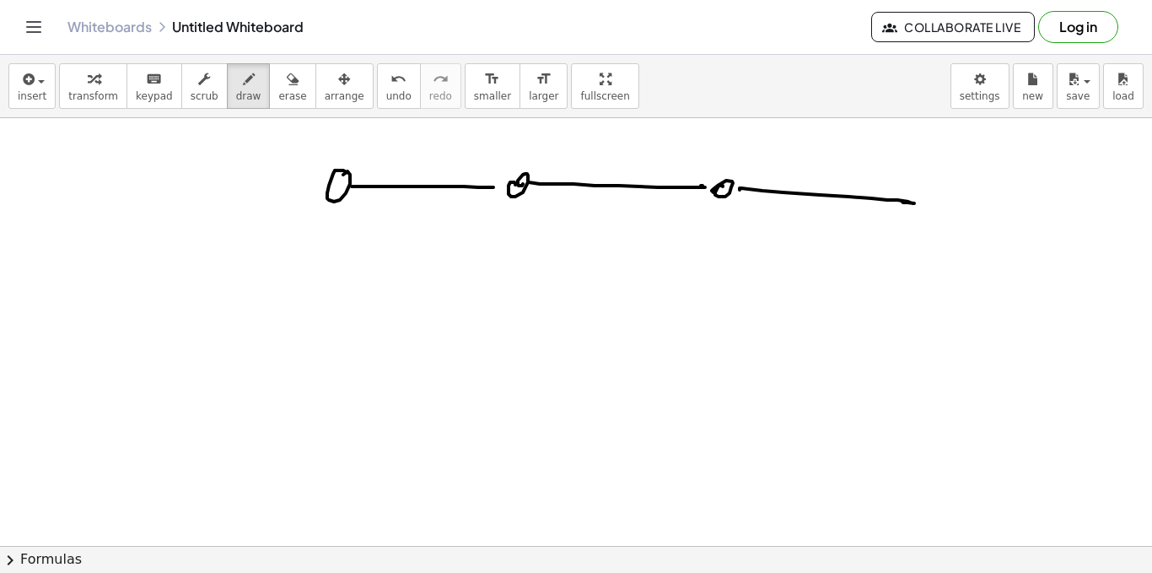
drag, startPoint x: 346, startPoint y: 173, endPoint x: 331, endPoint y: 190, distance: 22.7
drag, startPoint x: 124, startPoint y: 170, endPoint x: 293, endPoint y: 170, distance: 168.7
drag, startPoint x: 299, startPoint y: 170, endPoint x: 343, endPoint y: 174, distance: 44.0
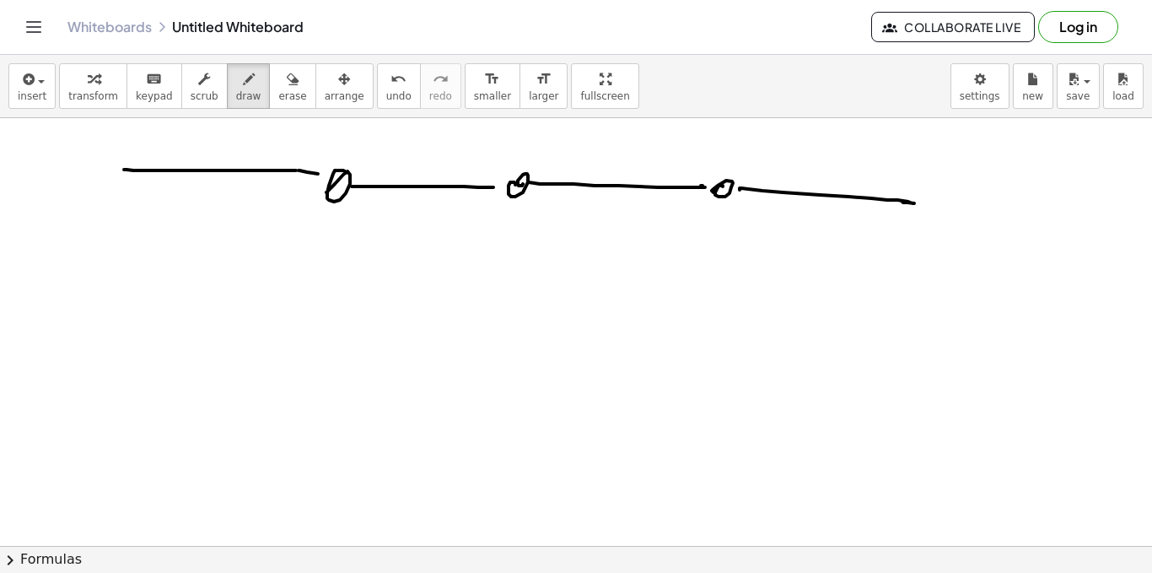
drag, startPoint x: 932, startPoint y: 189, endPoint x: 975, endPoint y: 198, distance: 44.0
drag, startPoint x: 941, startPoint y: 197, endPoint x: 1082, endPoint y: 197, distance: 140.9
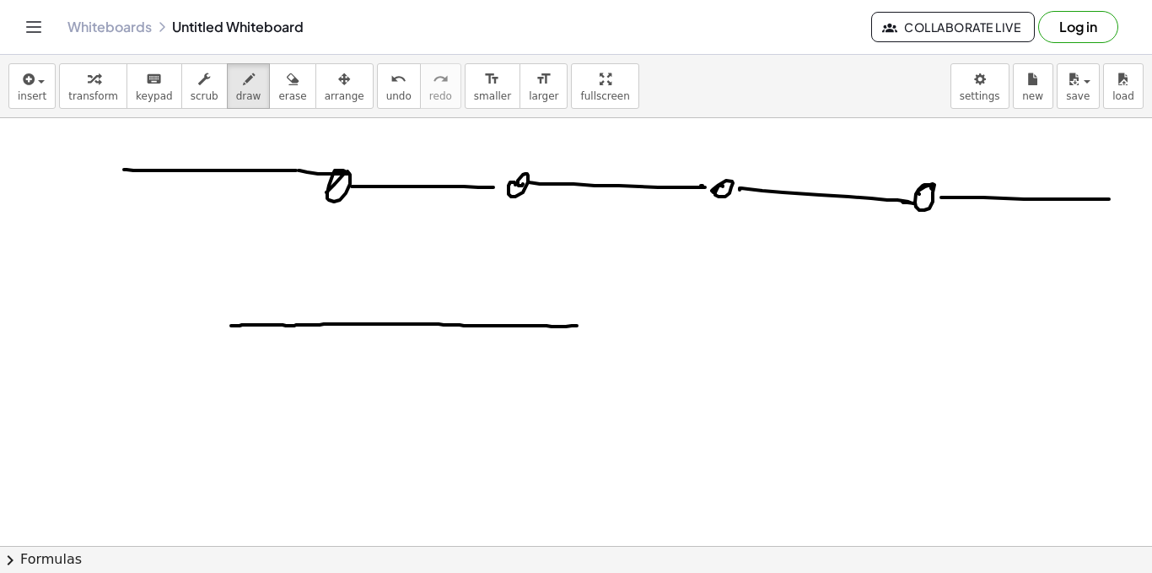
drag, startPoint x: 231, startPoint y: 326, endPoint x: 574, endPoint y: 323, distance: 343.3
drag, startPoint x: 235, startPoint y: 326, endPoint x: 229, endPoint y: 332, distance: 9.0
drag, startPoint x: 234, startPoint y: 326, endPoint x: 238, endPoint y: 349, distance: 24.0
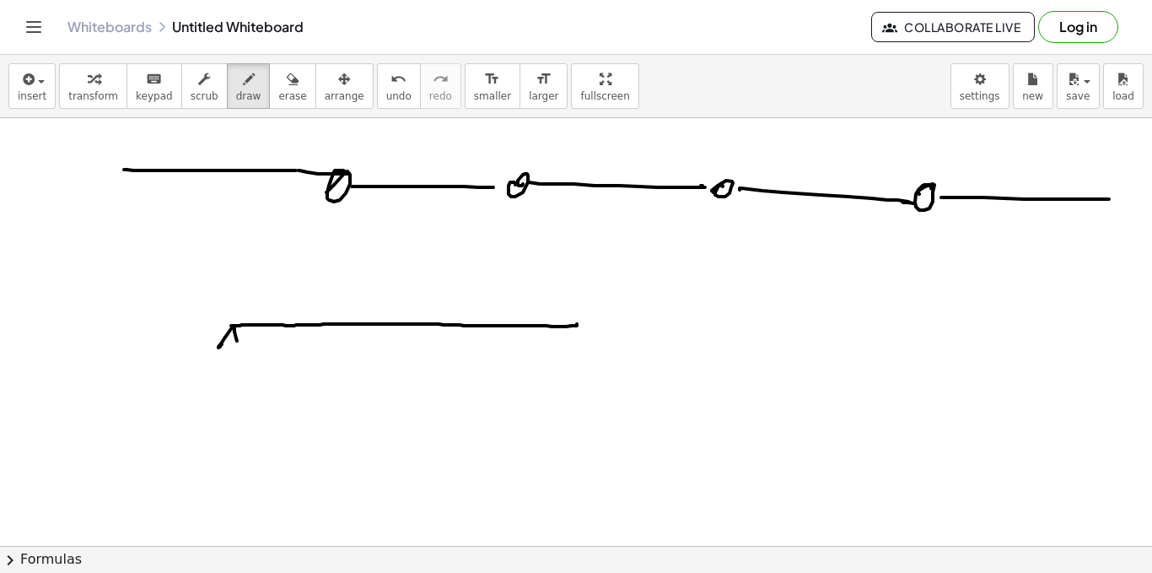
drag, startPoint x: 222, startPoint y: 348, endPoint x: 242, endPoint y: 349, distance: 20.3
drag, startPoint x: 471, startPoint y: 331, endPoint x: 476, endPoint y: 351, distance: 20.9
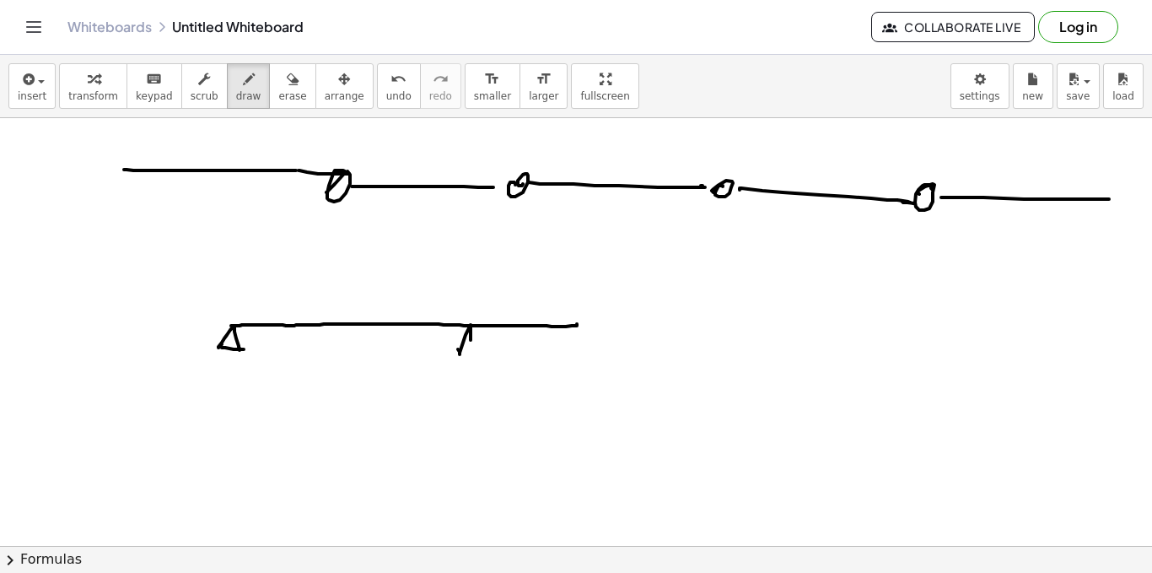
drag, startPoint x: 459, startPoint y: 353, endPoint x: 468, endPoint y: 353, distance: 9.3
drag, startPoint x: 231, startPoint y: 321, endPoint x: 234, endPoint y: 305, distance: 16.2
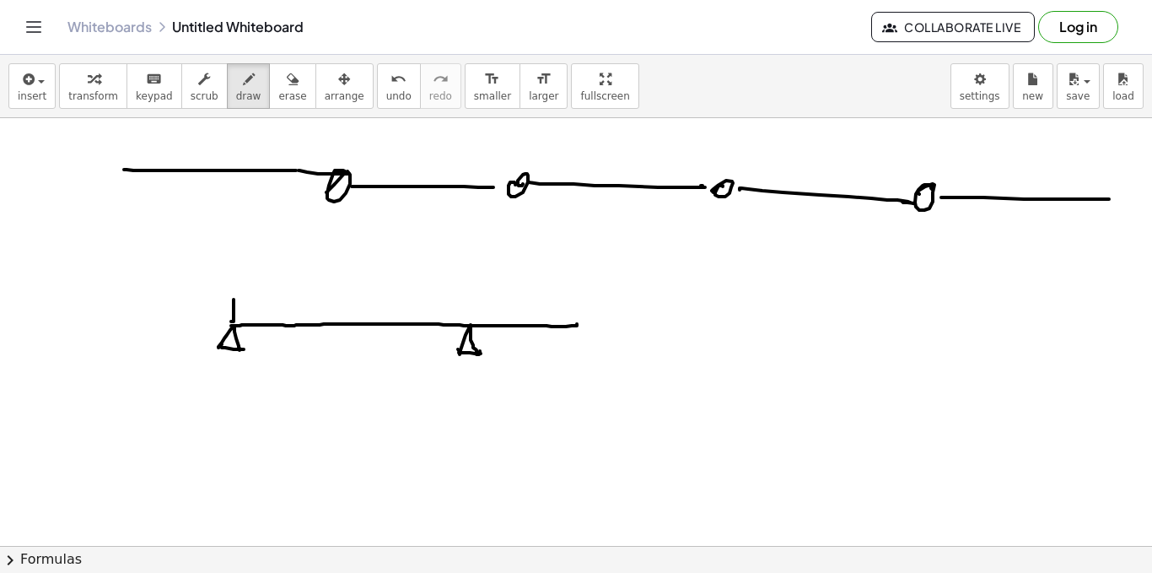
drag, startPoint x: 242, startPoint y: 294, endPoint x: 547, endPoint y: 315, distance: 305.3
drag, startPoint x: 295, startPoint y: 302, endPoint x: 285, endPoint y: 307, distance: 11.3
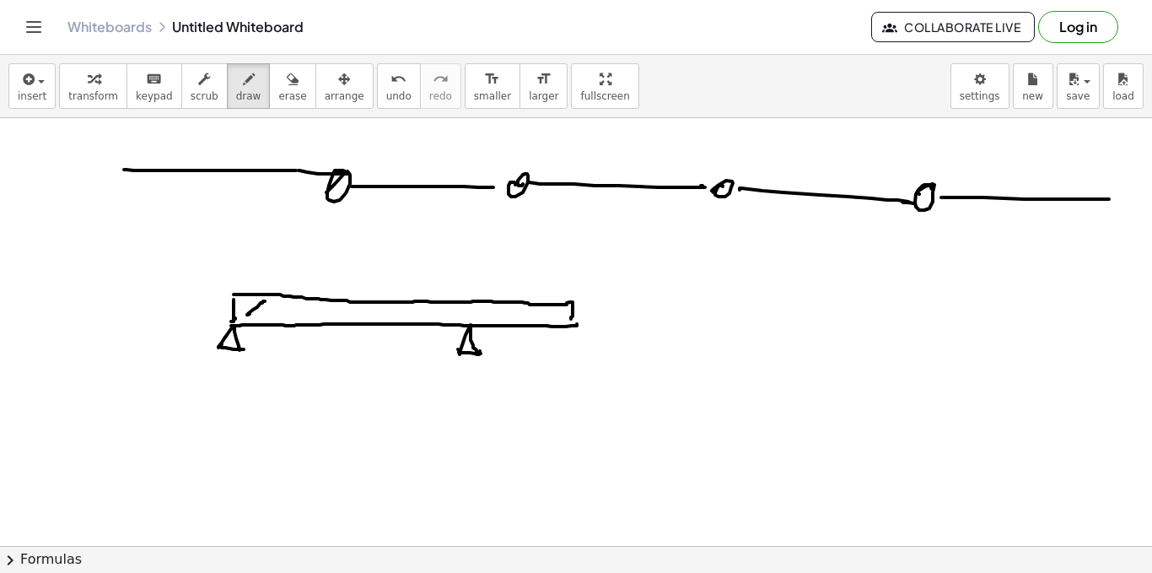
drag, startPoint x: 415, startPoint y: 305, endPoint x: 403, endPoint y: 316, distance: 16.1
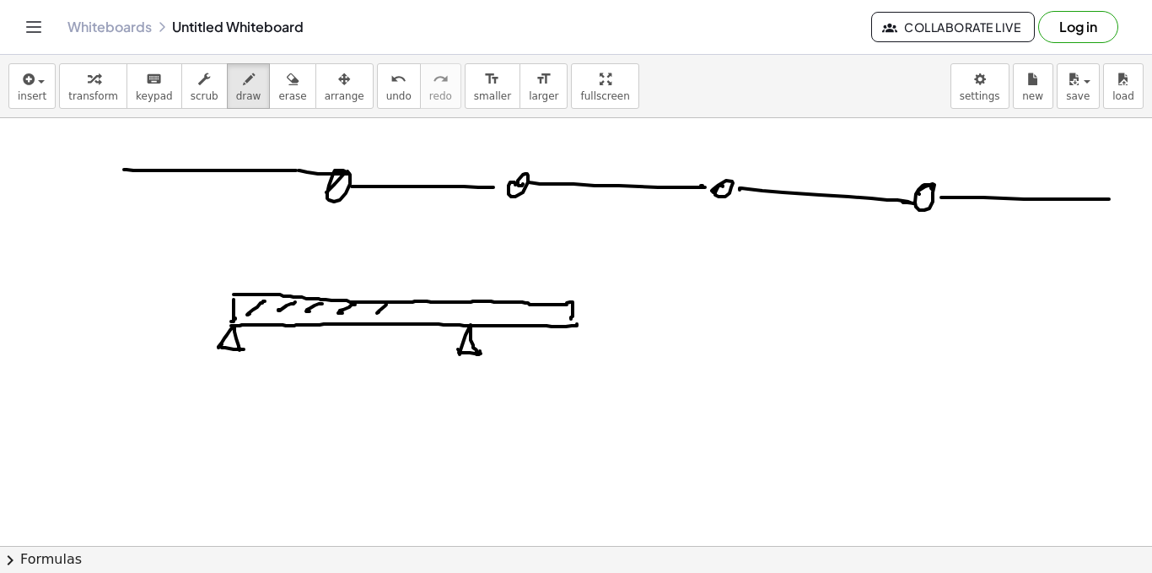
drag, startPoint x: 531, startPoint y: 303, endPoint x: 525, endPoint y: 310, distance: 9.6
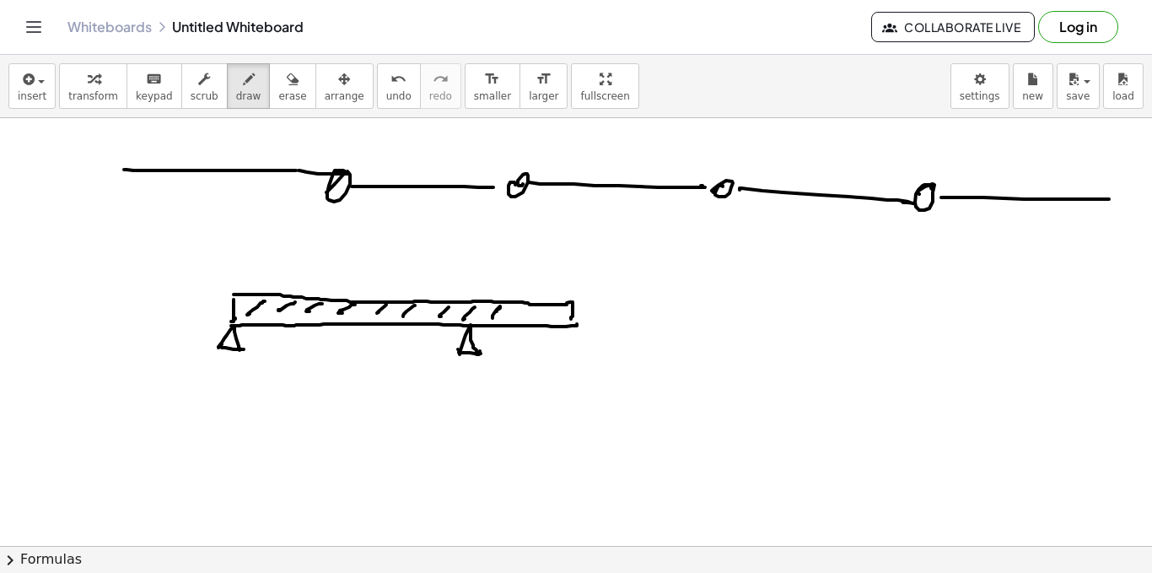
drag, startPoint x: 536, startPoint y: 311, endPoint x: 546, endPoint y: 306, distance: 10.6
drag, startPoint x: 235, startPoint y: 432, endPoint x: 232, endPoint y: 444, distance: 12.1
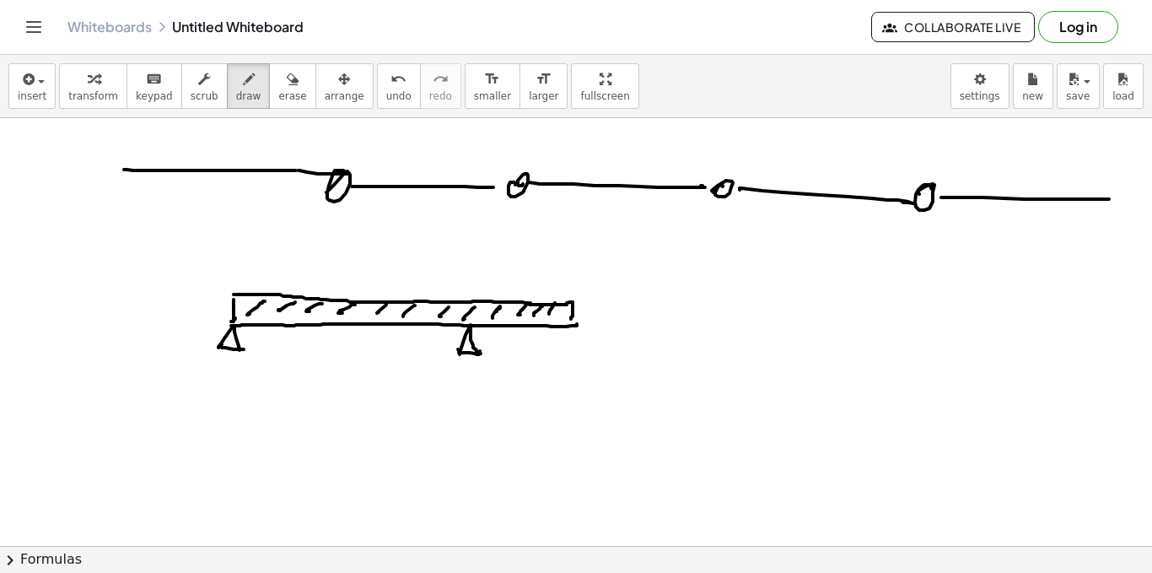
drag, startPoint x: 246, startPoint y: 438, endPoint x: 554, endPoint y: 434, distance: 307.9
drag, startPoint x: 566, startPoint y: 421, endPoint x: 499, endPoint y: 411, distance: 67.4
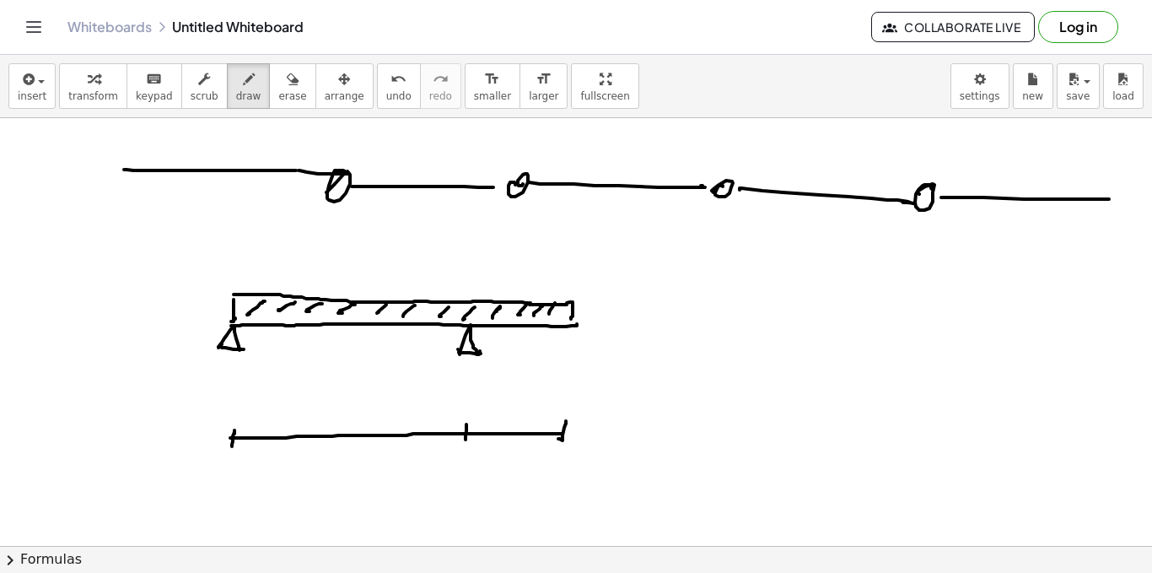
drag, startPoint x: 474, startPoint y: 423, endPoint x: 461, endPoint y: 436, distance: 17.9
drag, startPoint x: 247, startPoint y: 430, endPoint x: 287, endPoint y: 437, distance: 40.2
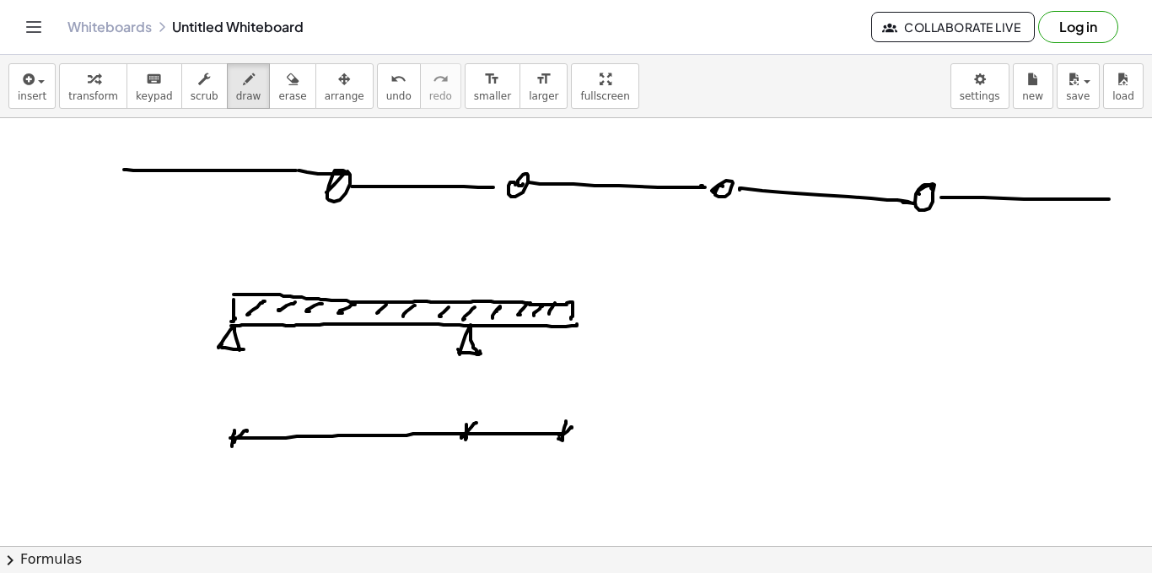
drag, startPoint x: 572, startPoint y: 428, endPoint x: 562, endPoint y: 434, distance: 12.2
drag, startPoint x: 358, startPoint y: 397, endPoint x: 360, endPoint y: 412, distance: 14.6
drag, startPoint x: 372, startPoint y: 406, endPoint x: 385, endPoint y: 408, distance: 12.9
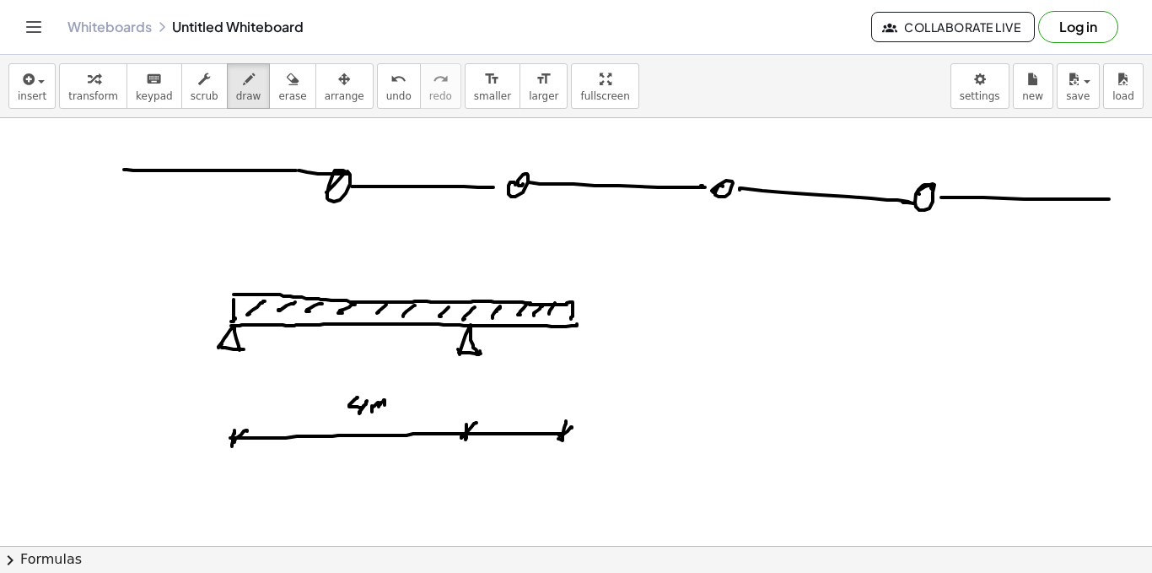
drag, startPoint x: 509, startPoint y: 410, endPoint x: 518, endPoint y: 420, distance: 13.7
drag, startPoint x: 522, startPoint y: 414, endPoint x: 538, endPoint y: 419, distance: 16.8
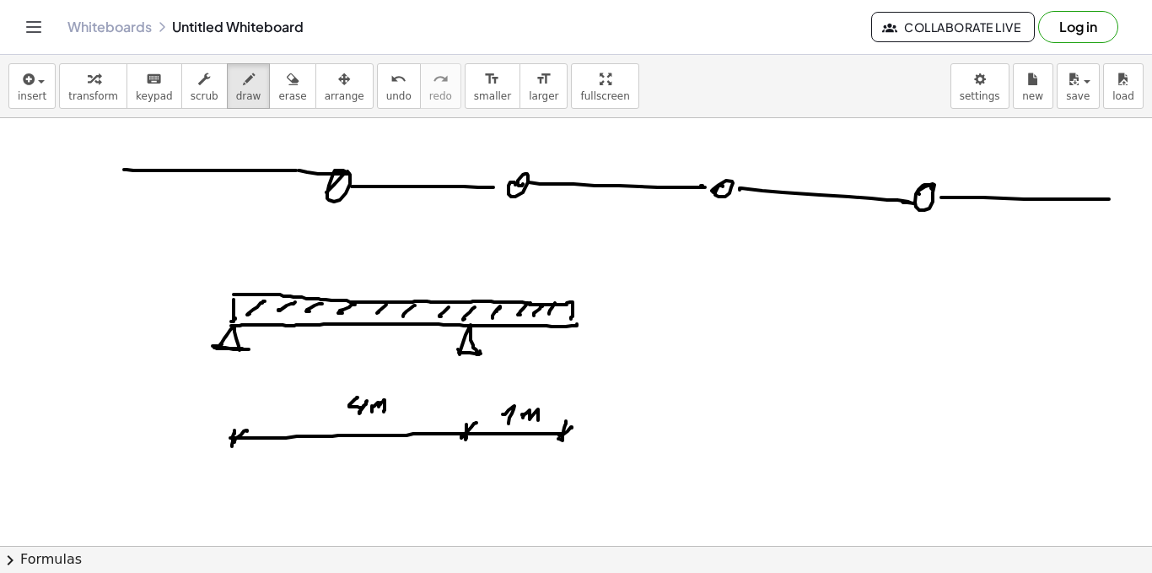
drag, startPoint x: 216, startPoint y: 346, endPoint x: 235, endPoint y: 349, distance: 19.7
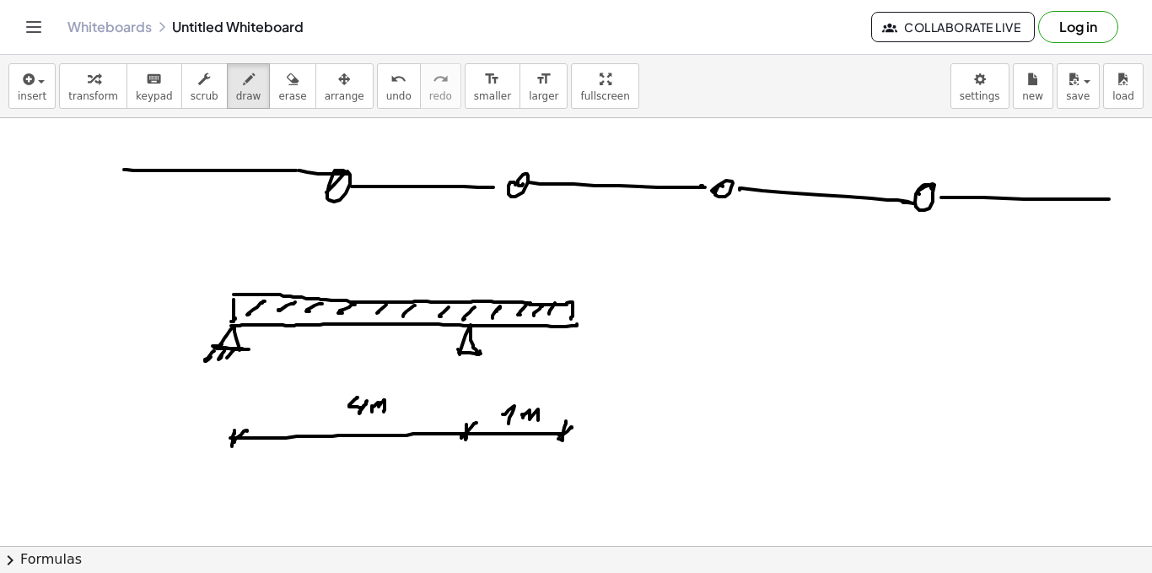
drag, startPoint x: 229, startPoint y: 363, endPoint x: 243, endPoint y: 351, distance: 17.9
drag, startPoint x: 446, startPoint y: 363, endPoint x: 539, endPoint y: 356, distance: 93.0
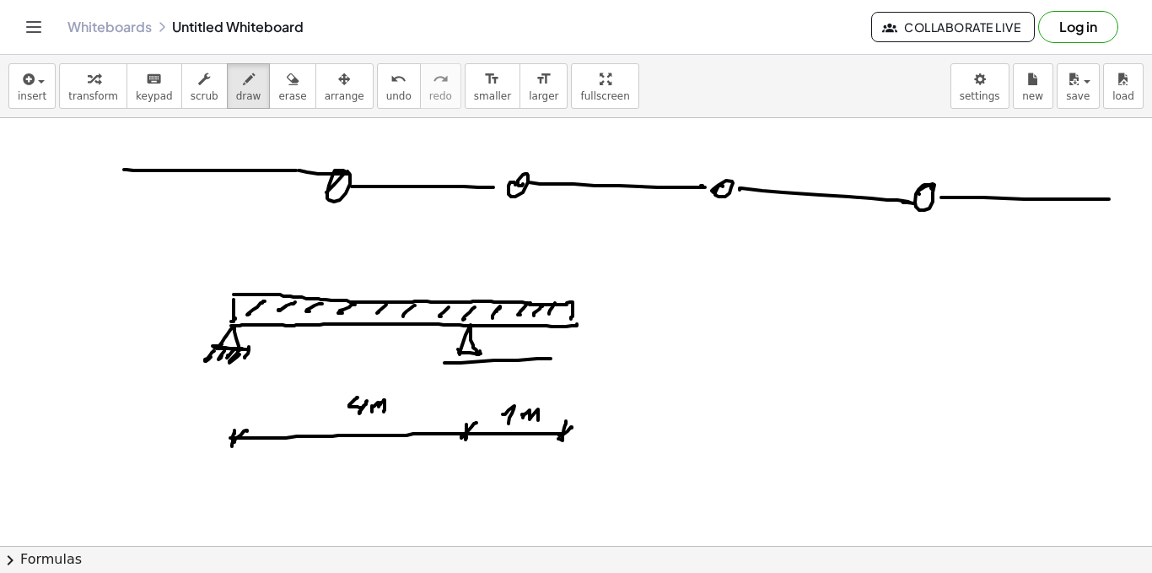
drag, startPoint x: 452, startPoint y: 361, endPoint x: 462, endPoint y: 359, distance: 10.4
drag, startPoint x: 454, startPoint y: 369, endPoint x: 486, endPoint y: 353, distance: 35.8
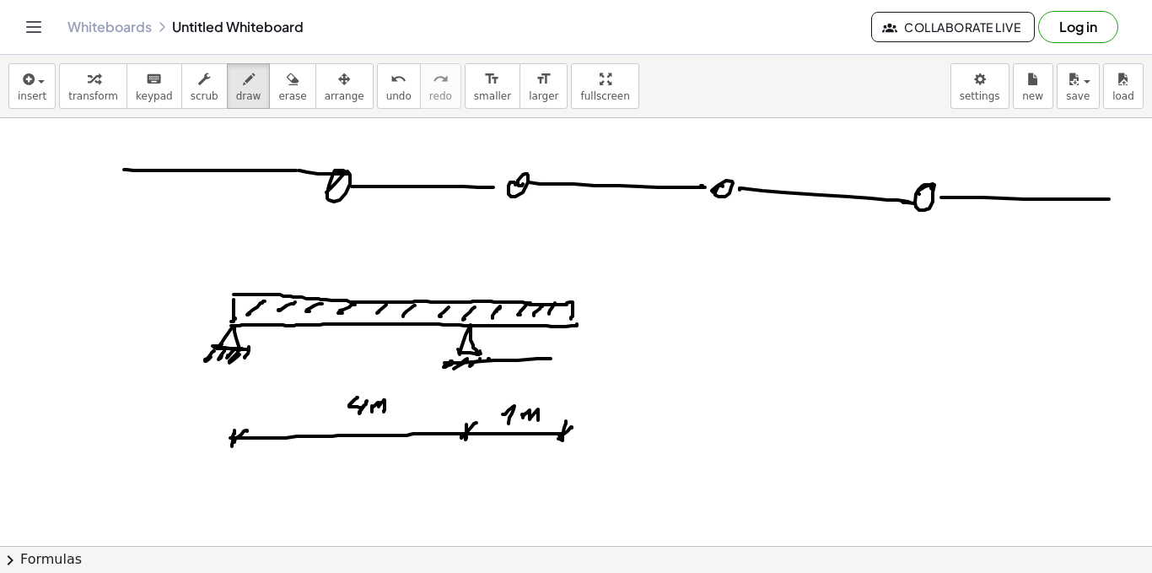
drag, startPoint x: 488, startPoint y: 359, endPoint x: 499, endPoint y: 357, distance: 10.4
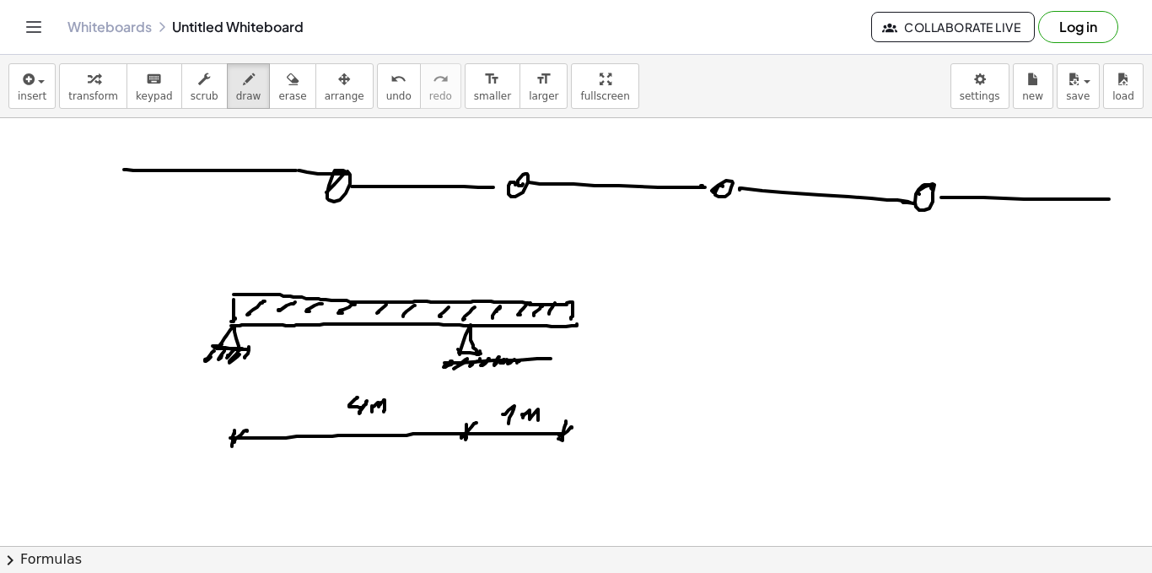
drag, startPoint x: 831, startPoint y: 239, endPoint x: 844, endPoint y: 244, distance: 13.6
drag, startPoint x: 827, startPoint y: 226, endPoint x: 846, endPoint y: 228, distance: 19.5
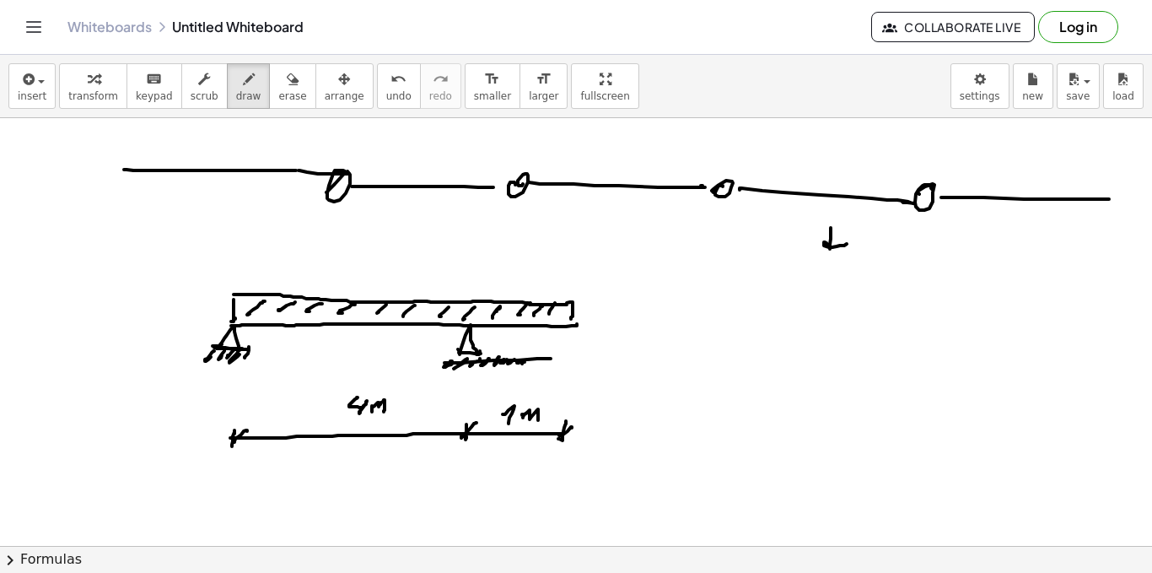
drag, startPoint x: 861, startPoint y: 235, endPoint x: 892, endPoint y: 244, distance: 31.8
drag, startPoint x: 909, startPoint y: 218, endPoint x: 904, endPoint y: 241, distance: 23.3
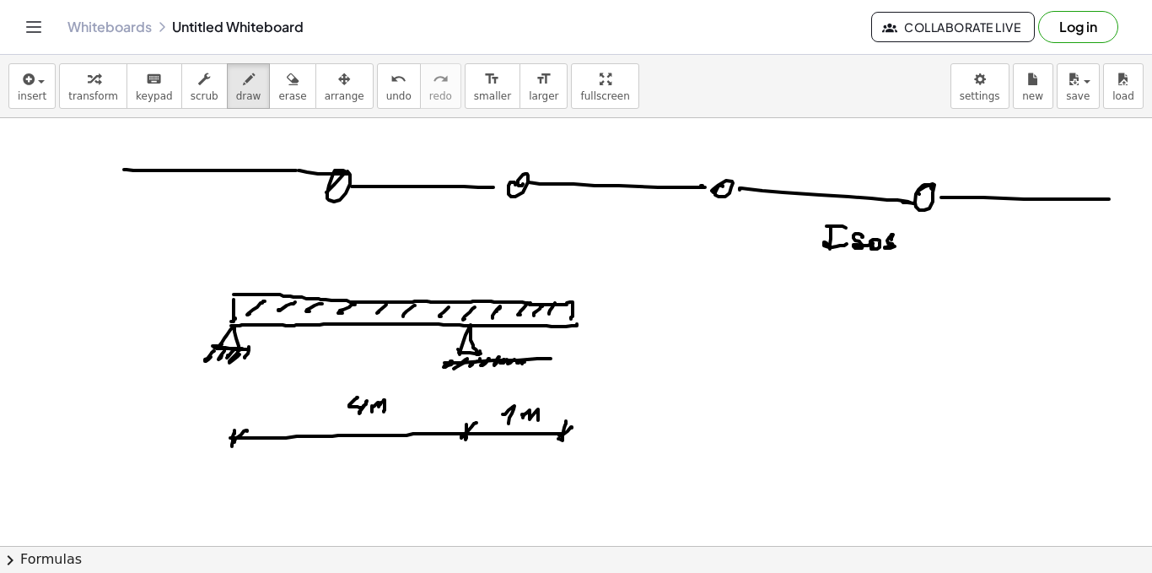
drag, startPoint x: 930, startPoint y: 227, endPoint x: 934, endPoint y: 218, distance: 9.4
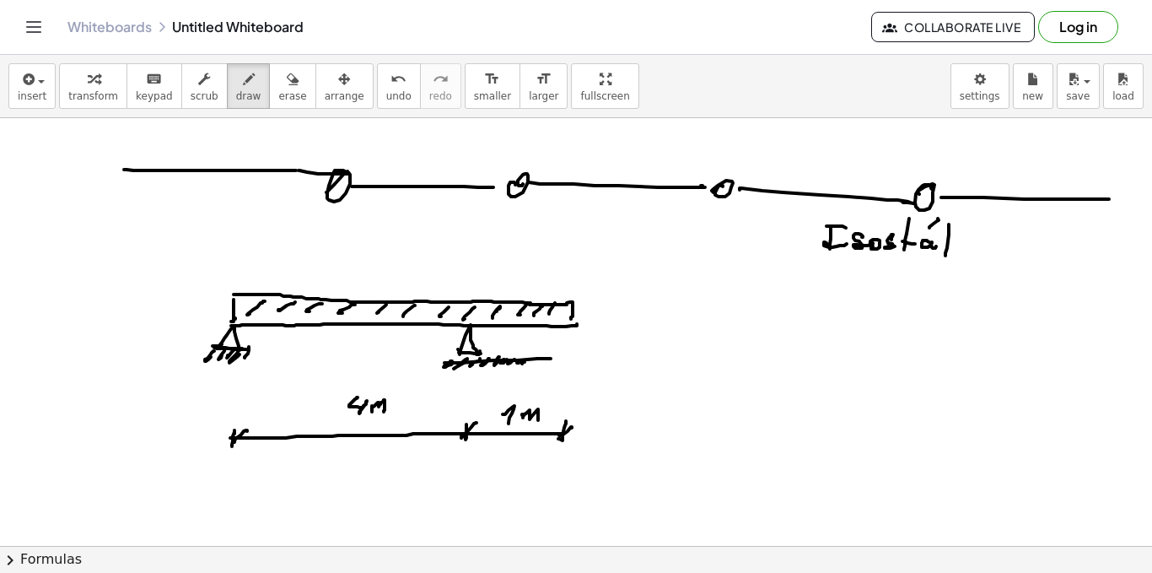
drag, startPoint x: 960, startPoint y: 248, endPoint x: 972, endPoint y: 243, distance: 12.8
drag, startPoint x: 972, startPoint y: 240, endPoint x: 984, endPoint y: 239, distance: 11.9
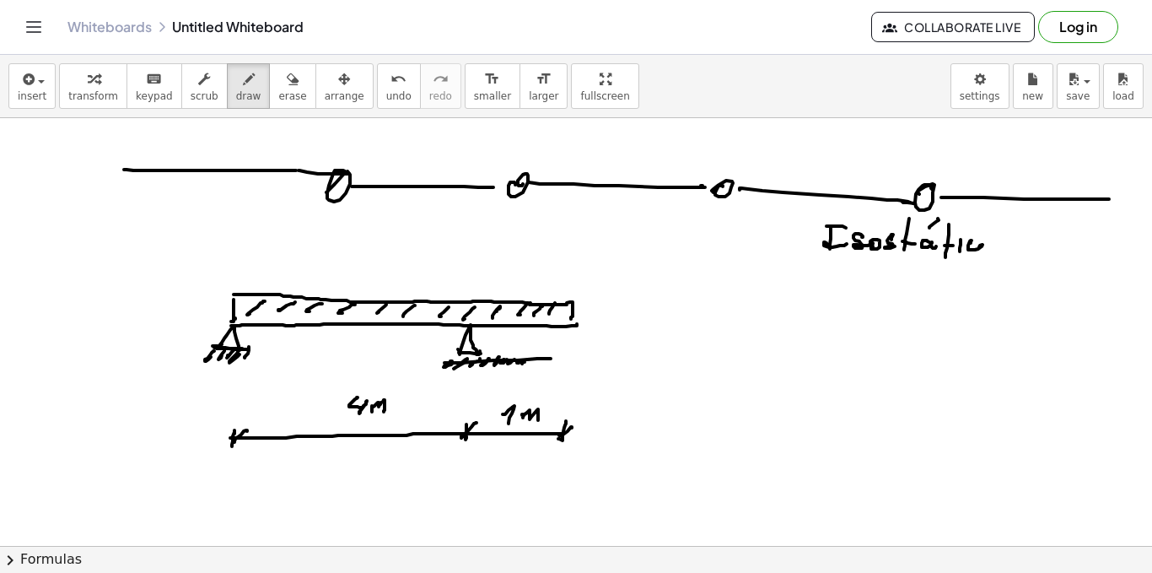
drag, startPoint x: 350, startPoint y: 239, endPoint x: 370, endPoint y: 258, distance: 28.0
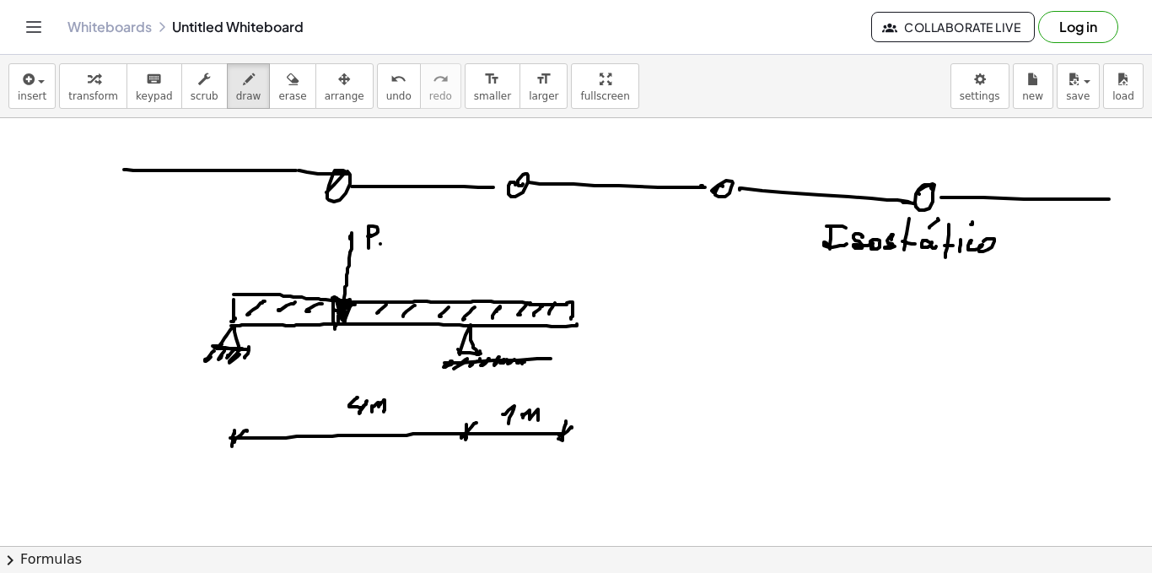
drag, startPoint x: 390, startPoint y: 239, endPoint x: 396, endPoint y: 245, distance: 9.0
drag, startPoint x: 406, startPoint y: 229, endPoint x: 420, endPoint y: 242, distance: 19.1
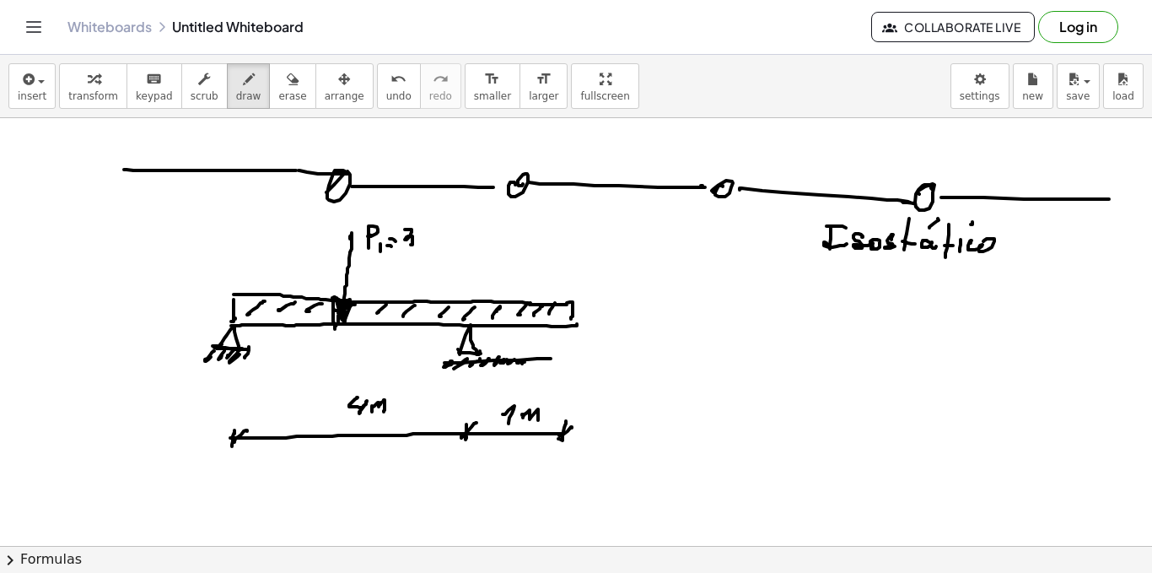
drag, startPoint x: 438, startPoint y: 237, endPoint x: 448, endPoint y: 235, distance: 10.3
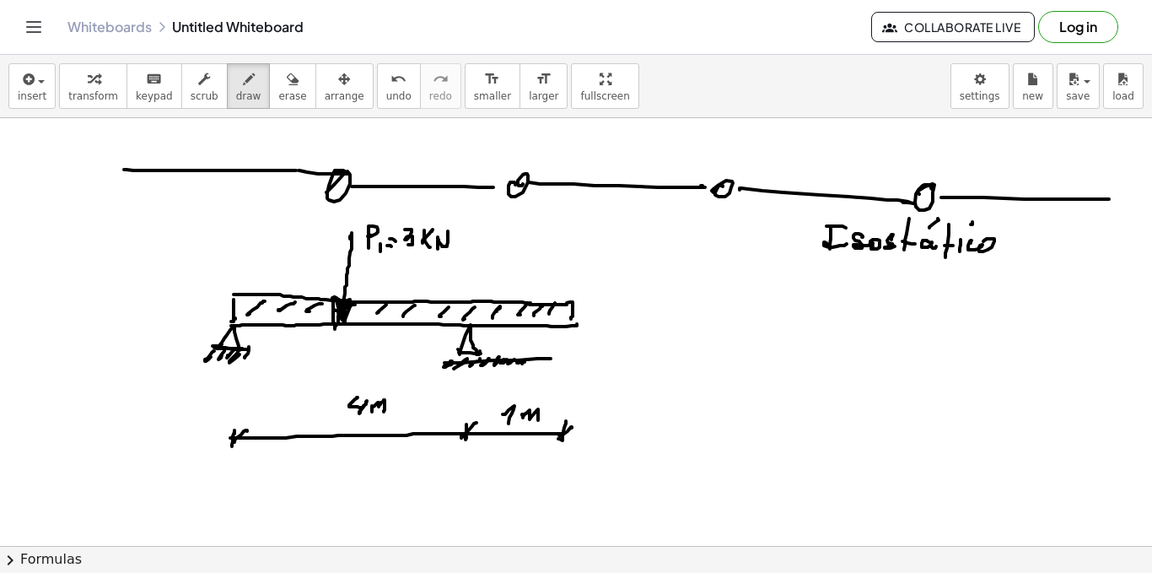
drag, startPoint x: 467, startPoint y: 300, endPoint x: 467, endPoint y: 322, distance: 21.9
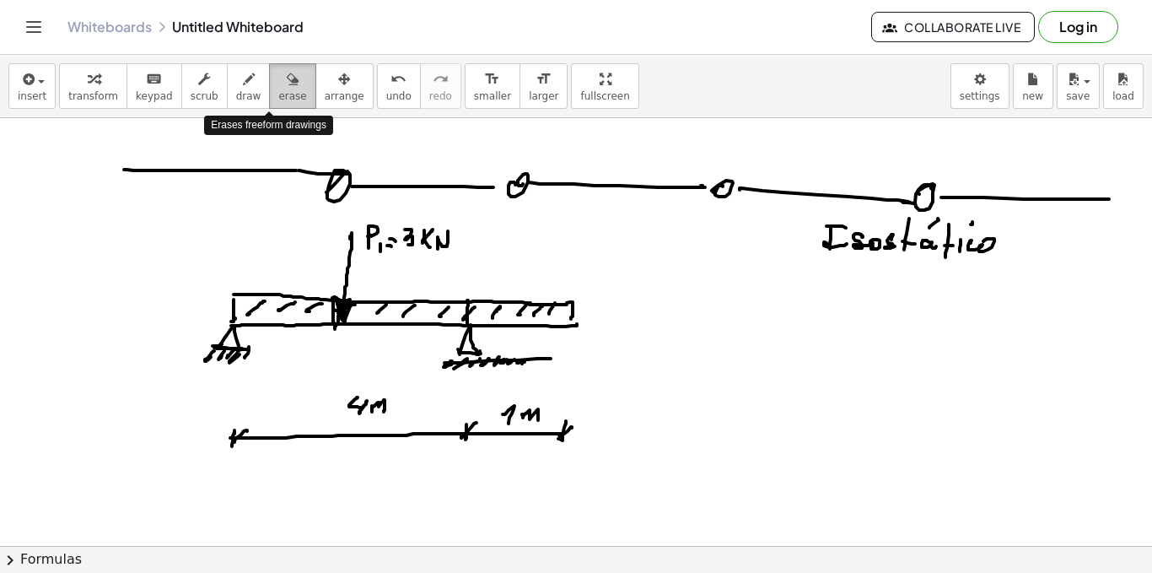
click at [287, 74] on icon "button" at bounding box center [293, 79] width 12 height 20
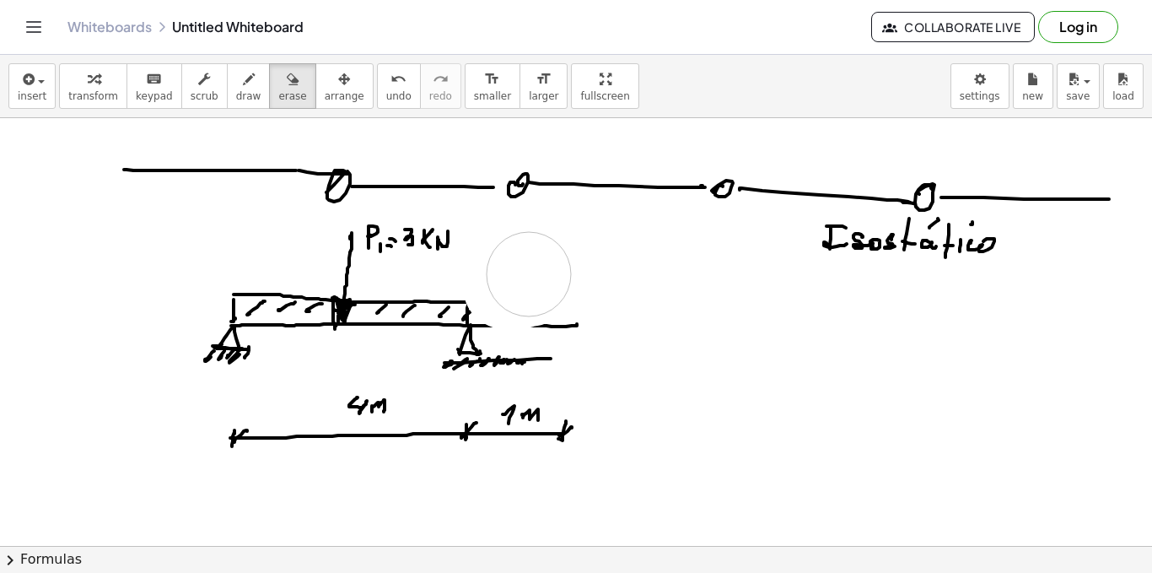
drag, startPoint x: 590, startPoint y: 268, endPoint x: 531, endPoint y: 273, distance: 59.3
click at [237, 80] on div "button" at bounding box center [248, 78] width 25 height 20
drag, startPoint x: 484, startPoint y: 325, endPoint x: 575, endPoint y: 327, distance: 91.1
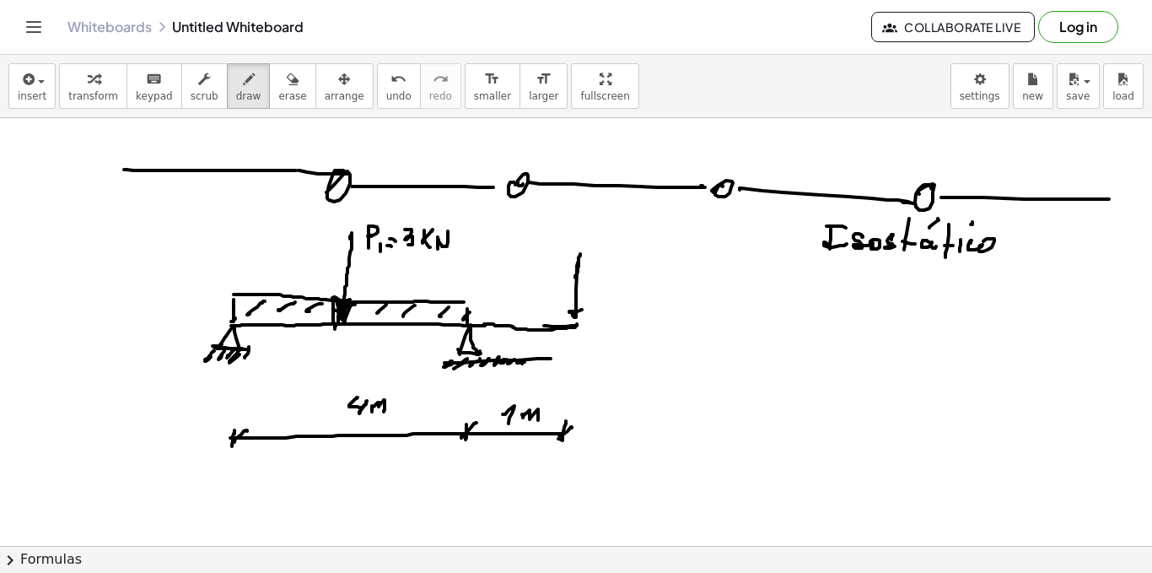
drag, startPoint x: 578, startPoint y: 267, endPoint x: 573, endPoint y: 314, distance: 47.5
drag, startPoint x: 601, startPoint y: 249, endPoint x: 607, endPoint y: 266, distance: 18.2
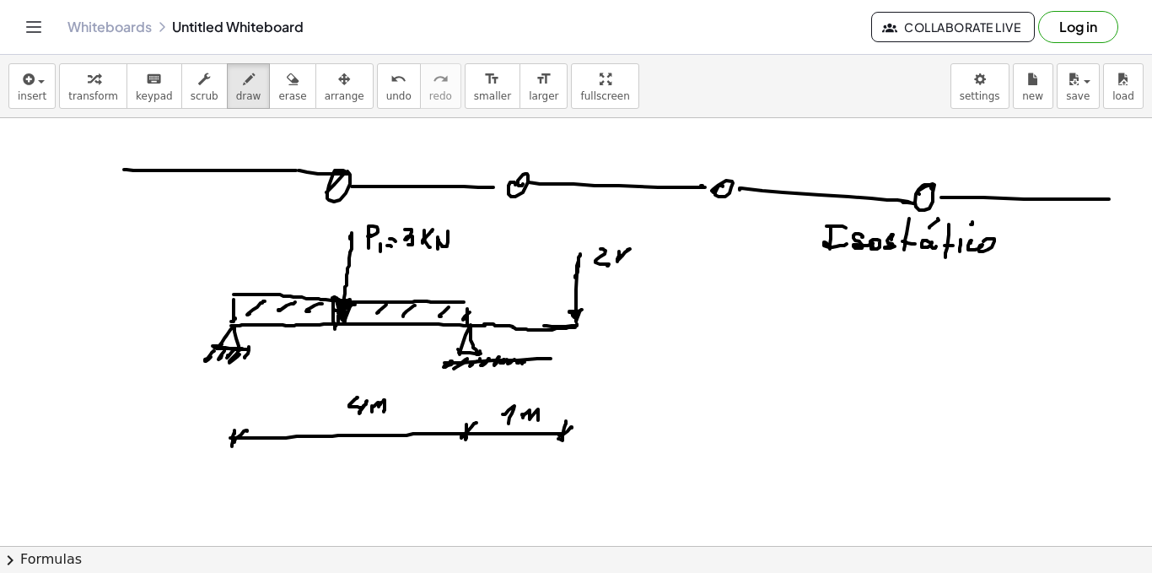
drag, startPoint x: 621, startPoint y: 256, endPoint x: 632, endPoint y: 258, distance: 11.1
drag, startPoint x: 632, startPoint y: 258, endPoint x: 643, endPoint y: 257, distance: 11.0
drag, startPoint x: 247, startPoint y: 292, endPoint x: 231, endPoint y: 261, distance: 35.1
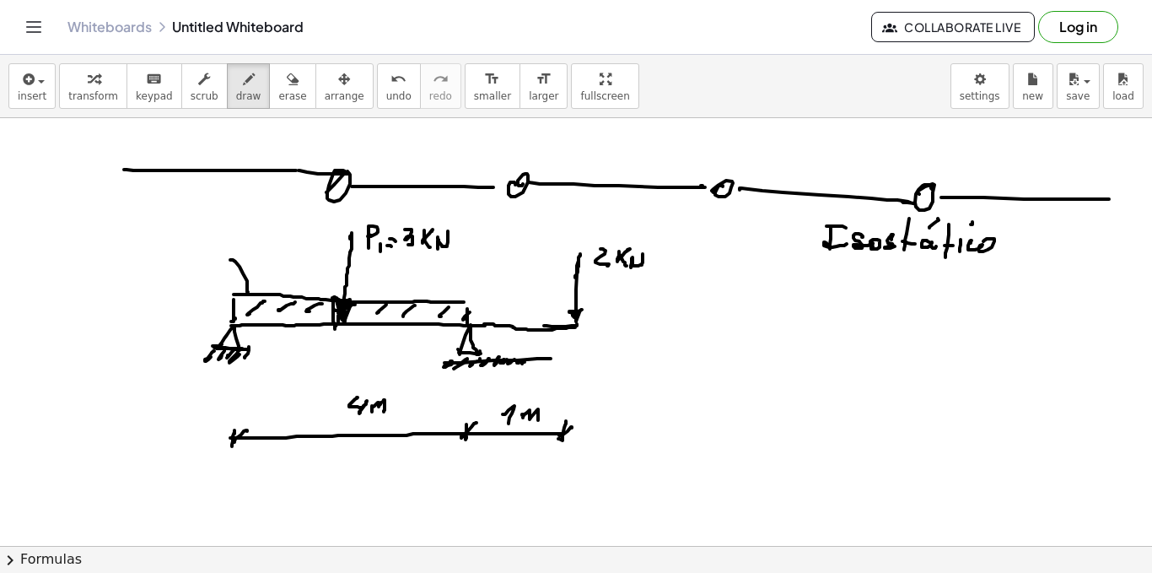
drag, startPoint x: 186, startPoint y: 233, endPoint x: 188, endPoint y: 255, distance: 22.1
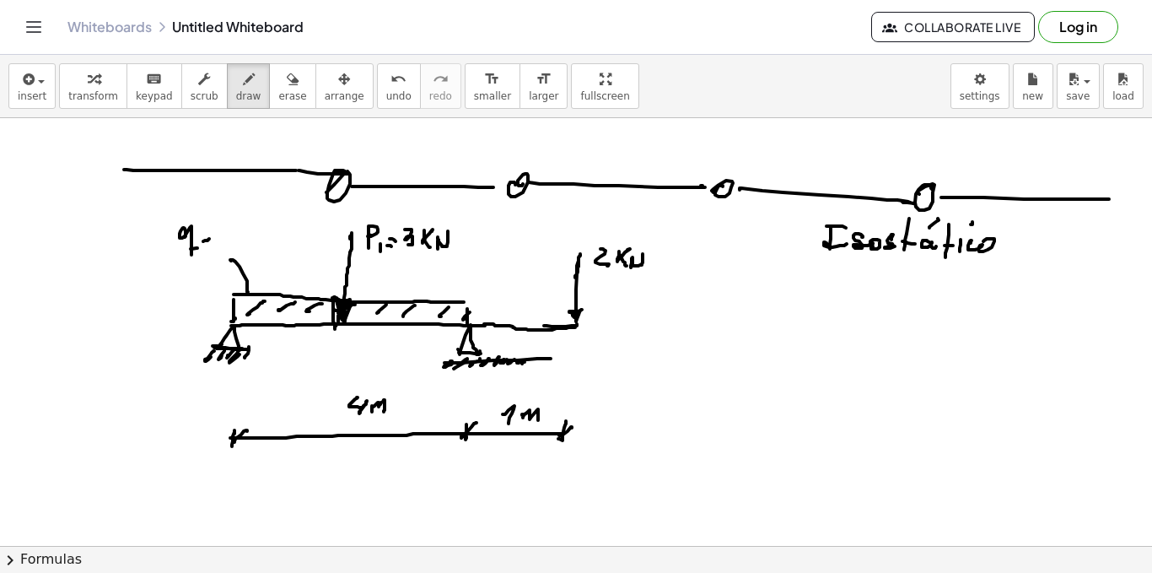
drag, startPoint x: 226, startPoint y: 212, endPoint x: 236, endPoint y: 224, distance: 16.2
drag, startPoint x: 244, startPoint y: 209, endPoint x: 255, endPoint y: 209, distance: 11.0
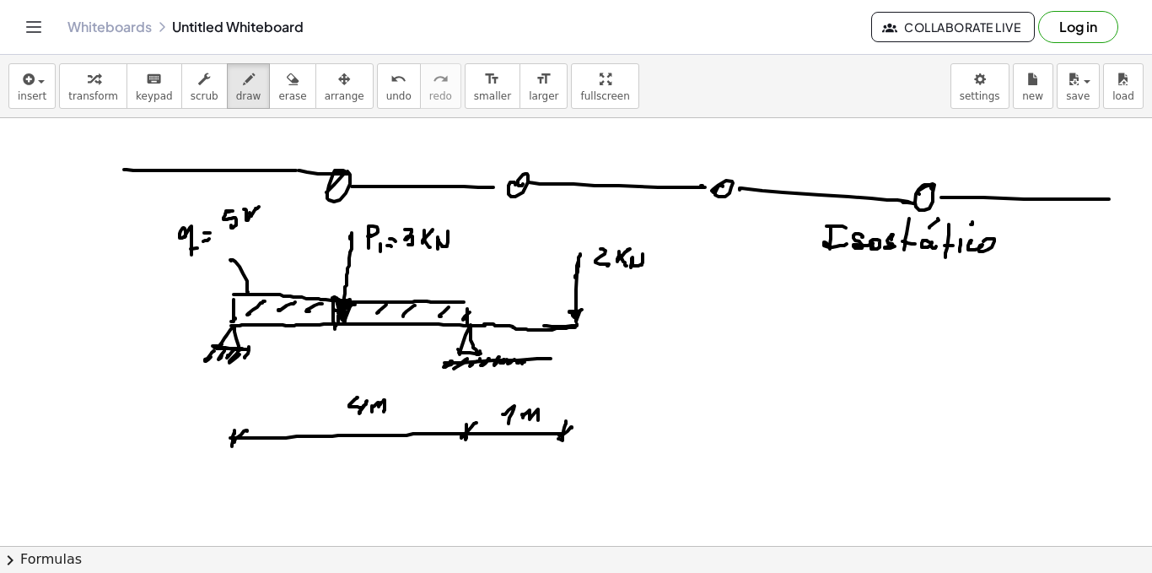
drag, startPoint x: 262, startPoint y: 211, endPoint x: 256, endPoint y: 230, distance: 20.5
drag, startPoint x: 250, startPoint y: 229, endPoint x: 271, endPoint y: 228, distance: 21.2
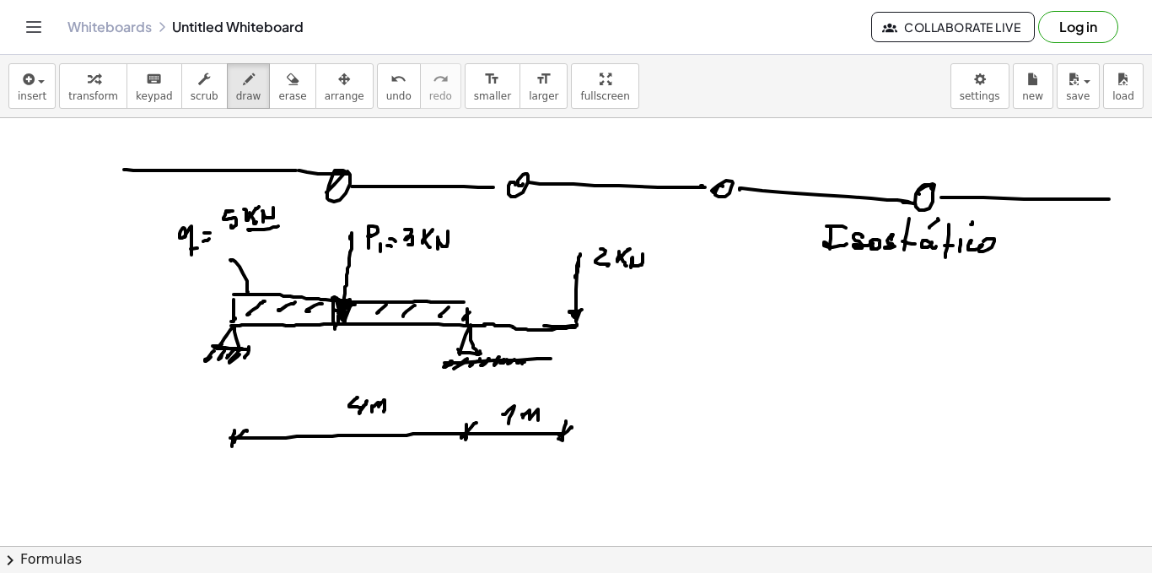
drag, startPoint x: 263, startPoint y: 236, endPoint x: 282, endPoint y: 248, distance: 22.0
drag, startPoint x: 464, startPoint y: 304, endPoint x: 469, endPoint y: 324, distance: 20.9
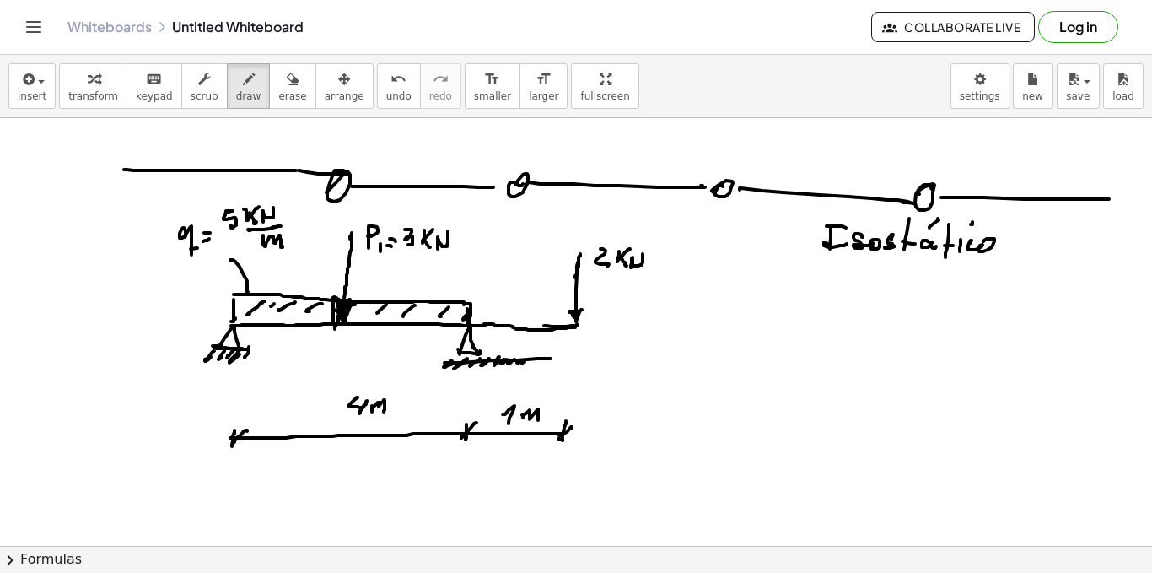
drag, startPoint x: 274, startPoint y: 304, endPoint x: 283, endPoint y: 306, distance: 8.8
drag, startPoint x: 316, startPoint y: 308, endPoint x: 348, endPoint y: 309, distance: 31.2
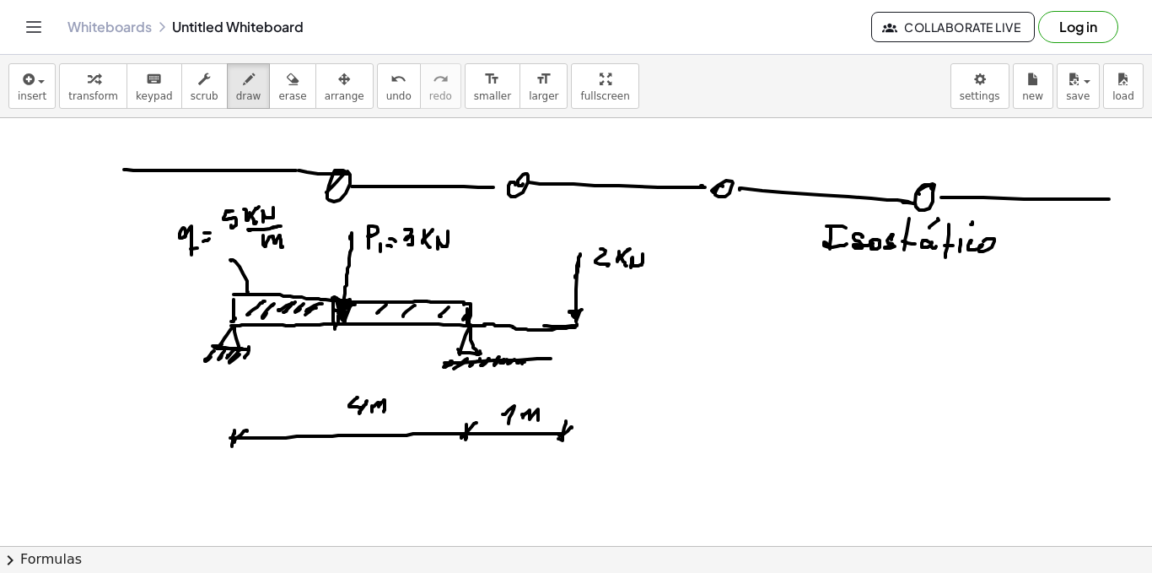
drag, startPoint x: 371, startPoint y: 313, endPoint x: 400, endPoint y: 302, distance: 30.7
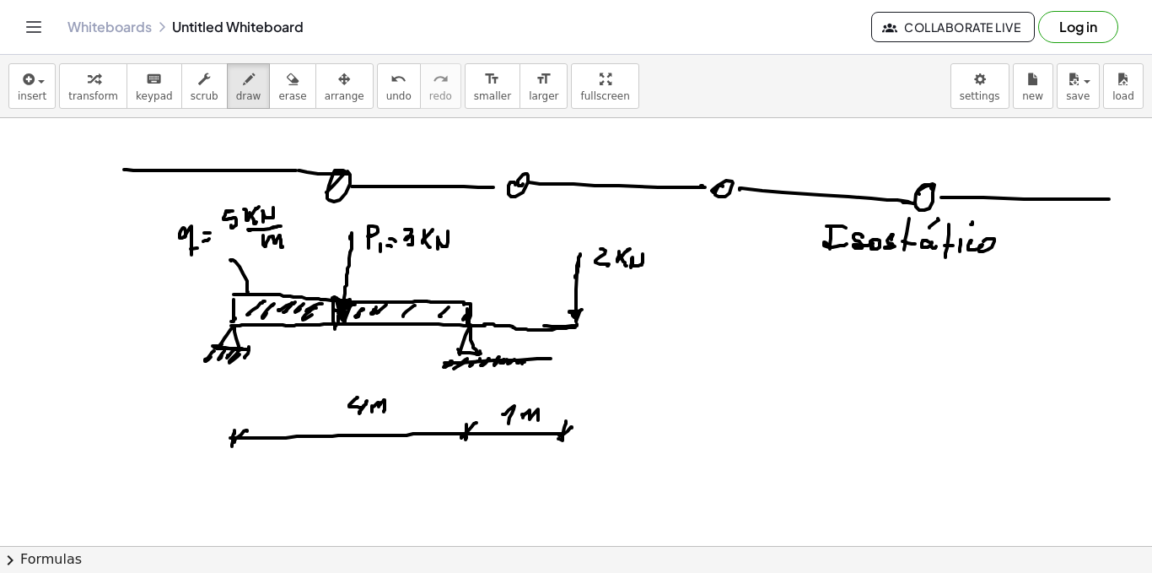
drag, startPoint x: 241, startPoint y: 349, endPoint x: 262, endPoint y: 349, distance: 21.1
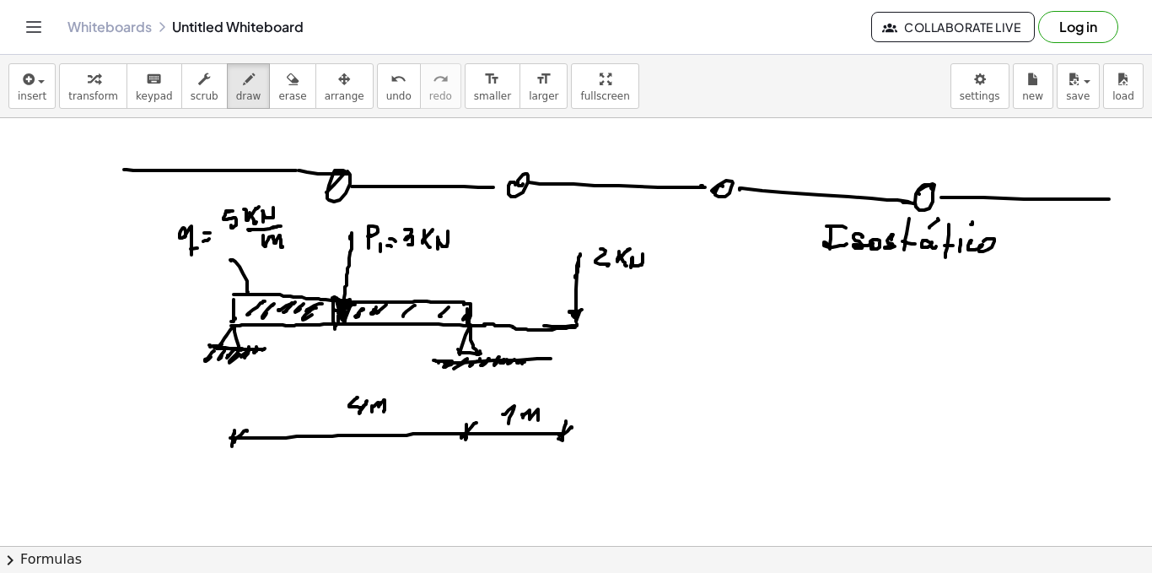
drag, startPoint x: 439, startPoint y: 361, endPoint x: 450, endPoint y: 360, distance: 11.8
click at [278, 82] on div "button" at bounding box center [292, 78] width 28 height 20
click at [243, 88] on icon "button" at bounding box center [249, 79] width 12 height 20
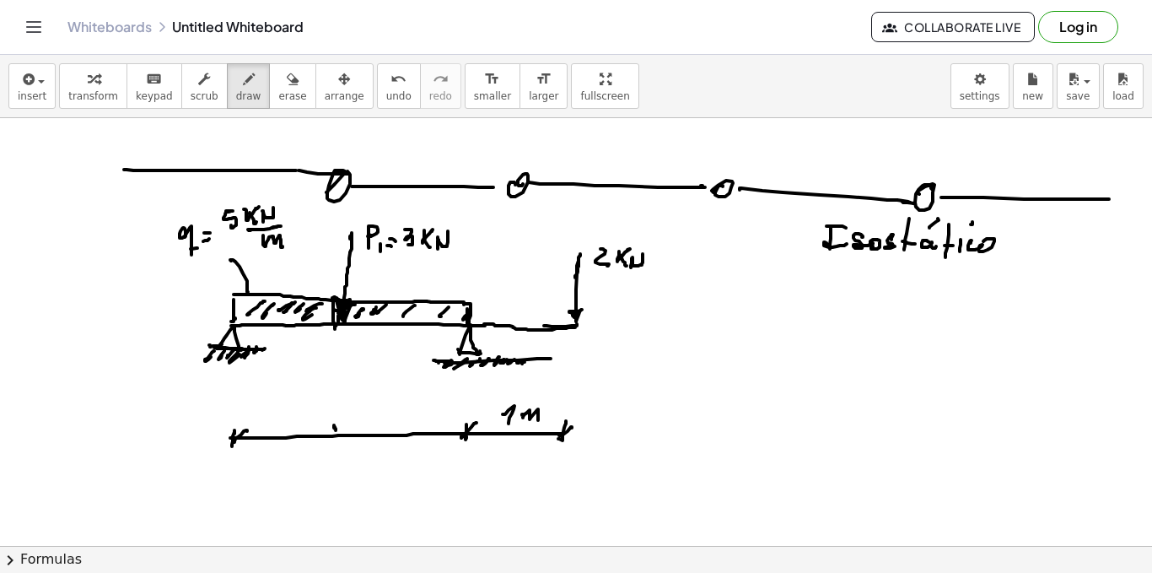
drag, startPoint x: 289, startPoint y: 402, endPoint x: 297, endPoint y: 414, distance: 14.8
drag, startPoint x: 301, startPoint y: 415, endPoint x: 323, endPoint y: 408, distance: 22.9
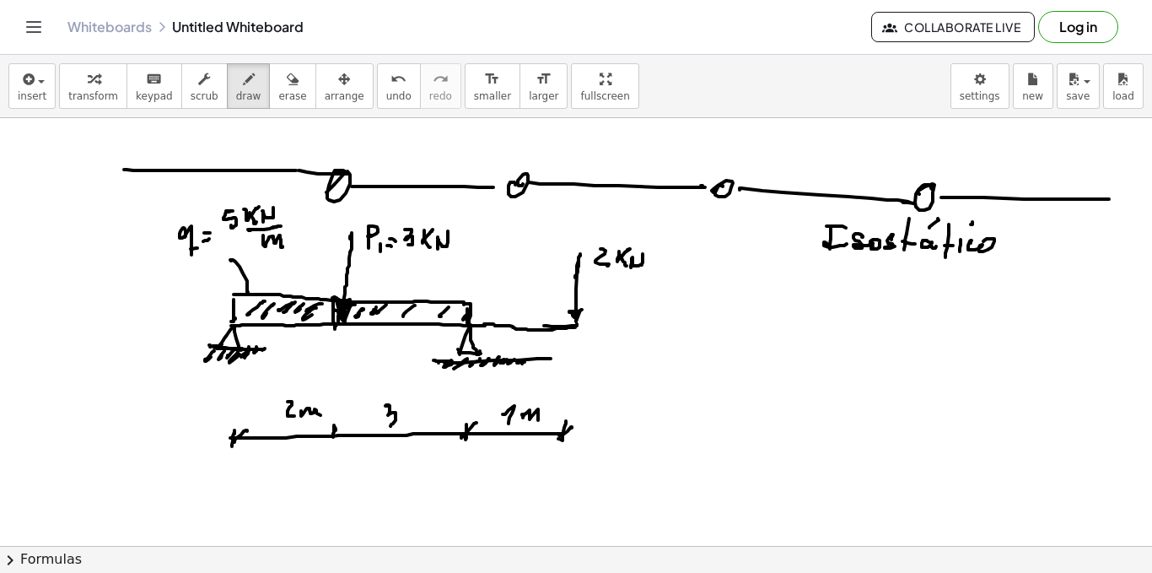
drag, startPoint x: 390, startPoint y: 406, endPoint x: 393, endPoint y: 421, distance: 15.6
drag, startPoint x: 405, startPoint y: 414, endPoint x: 428, endPoint y: 418, distance: 23.0
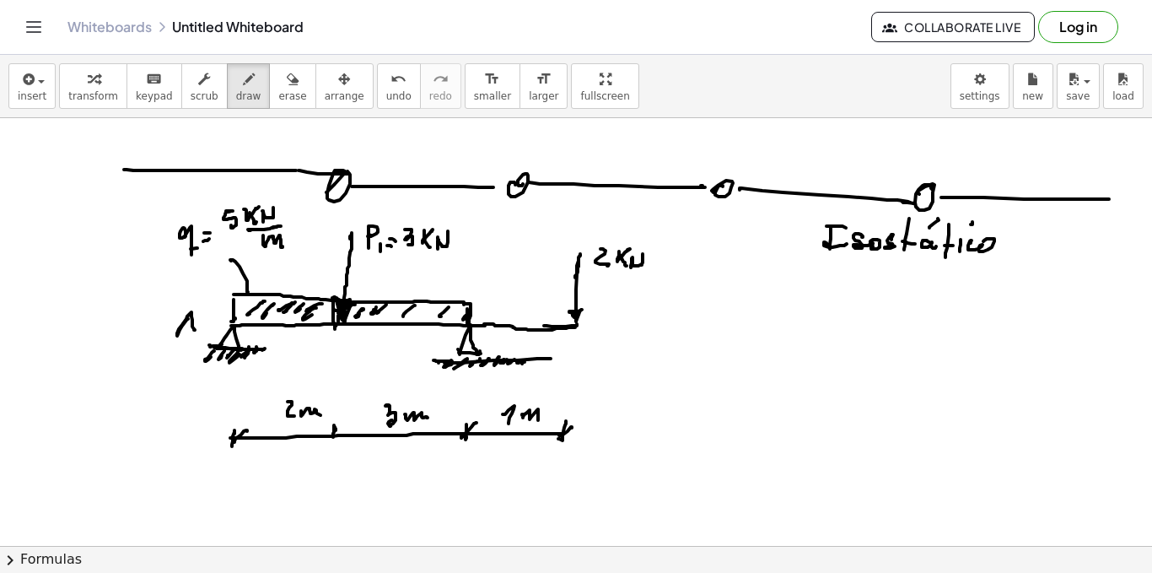
drag, startPoint x: 186, startPoint y: 326, endPoint x: 218, endPoint y: 330, distance: 31.5
drag, startPoint x: 488, startPoint y: 330, endPoint x: 498, endPoint y: 359, distance: 30.9
drag, startPoint x: 235, startPoint y: 295, endPoint x: 237, endPoint y: 315, distance: 19.6
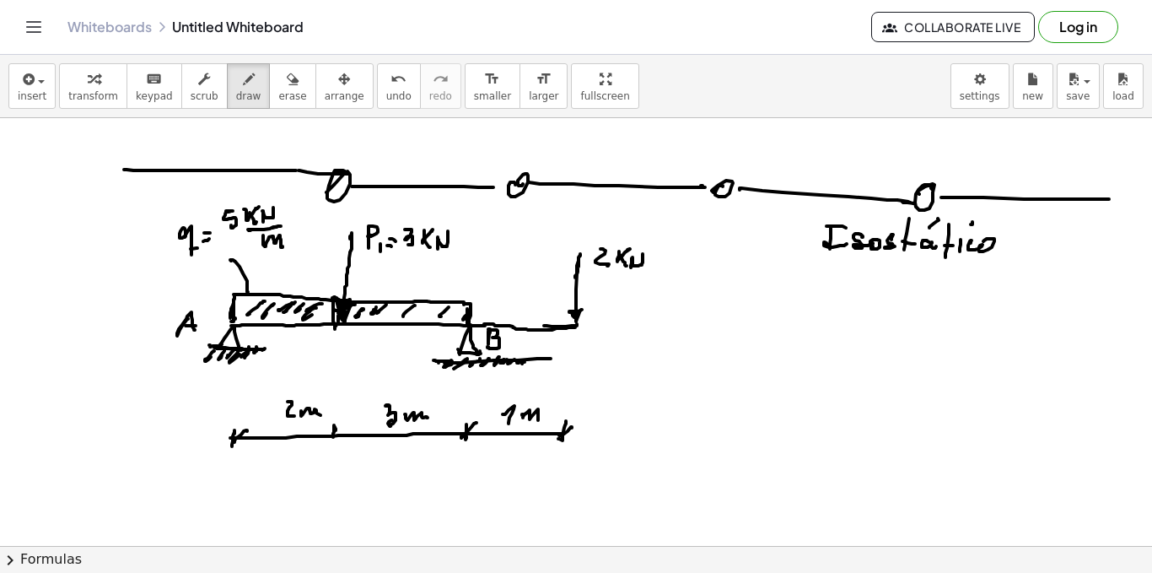
drag, startPoint x: 234, startPoint y: 294, endPoint x: 374, endPoint y: 308, distance: 140.7
drag, startPoint x: 472, startPoint y: 302, endPoint x: 468, endPoint y: 325, distance: 23.0
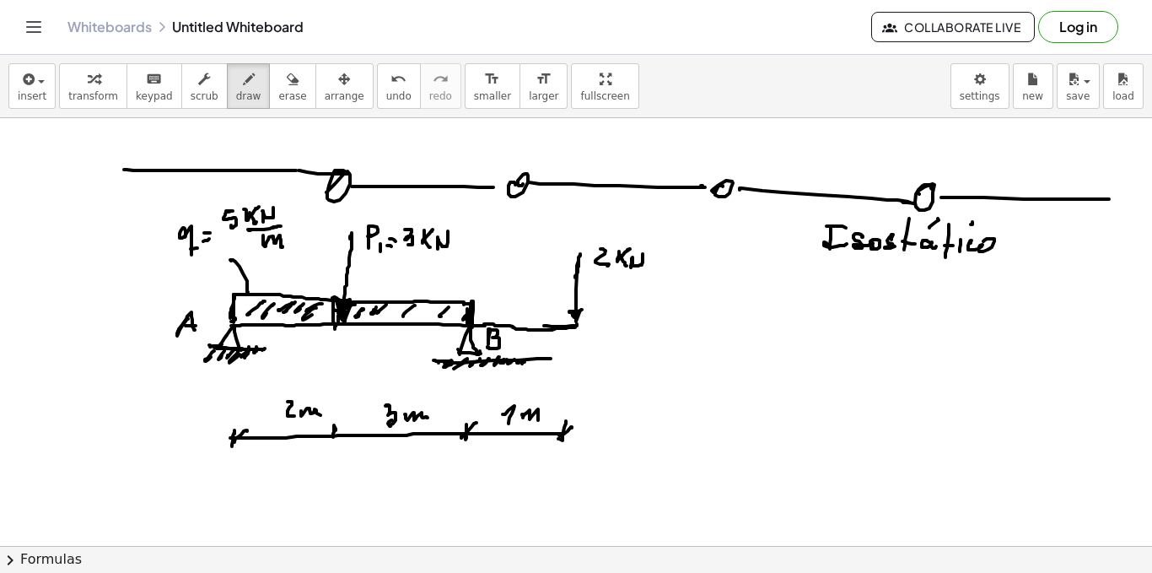
drag, startPoint x: 351, startPoint y: 337, endPoint x: 346, endPoint y: 351, distance: 14.4
drag, startPoint x: 601, startPoint y: 323, endPoint x: 605, endPoint y: 339, distance: 16.4
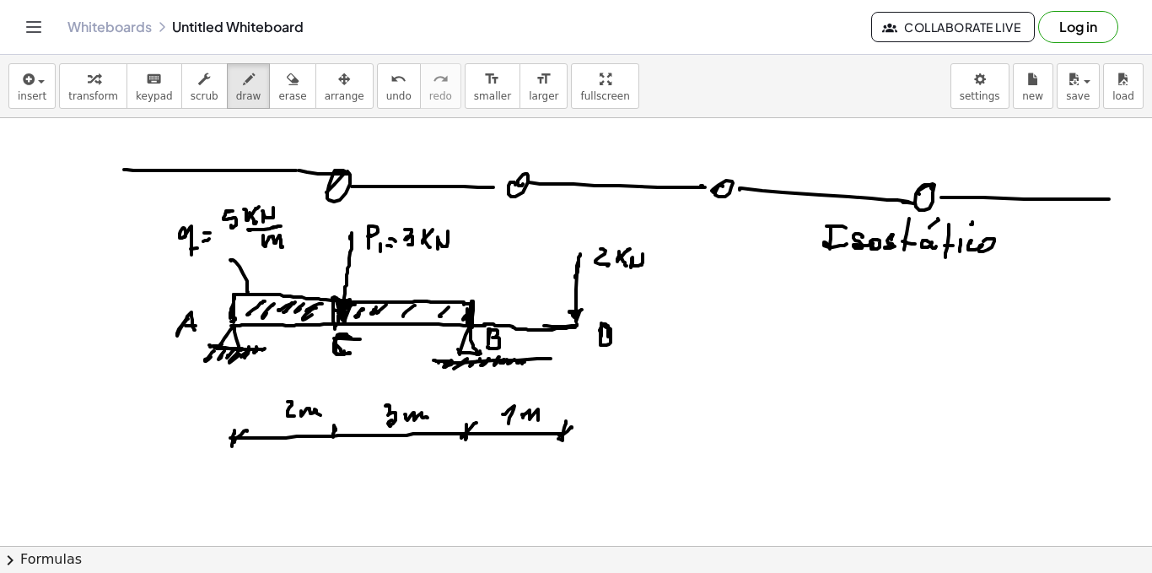
drag, startPoint x: 231, startPoint y: 394, endPoint x: 230, endPoint y: 439, distance: 45.6
drag, startPoint x: 235, startPoint y: 392, endPoint x: 235, endPoint y: 403, distance: 11.0
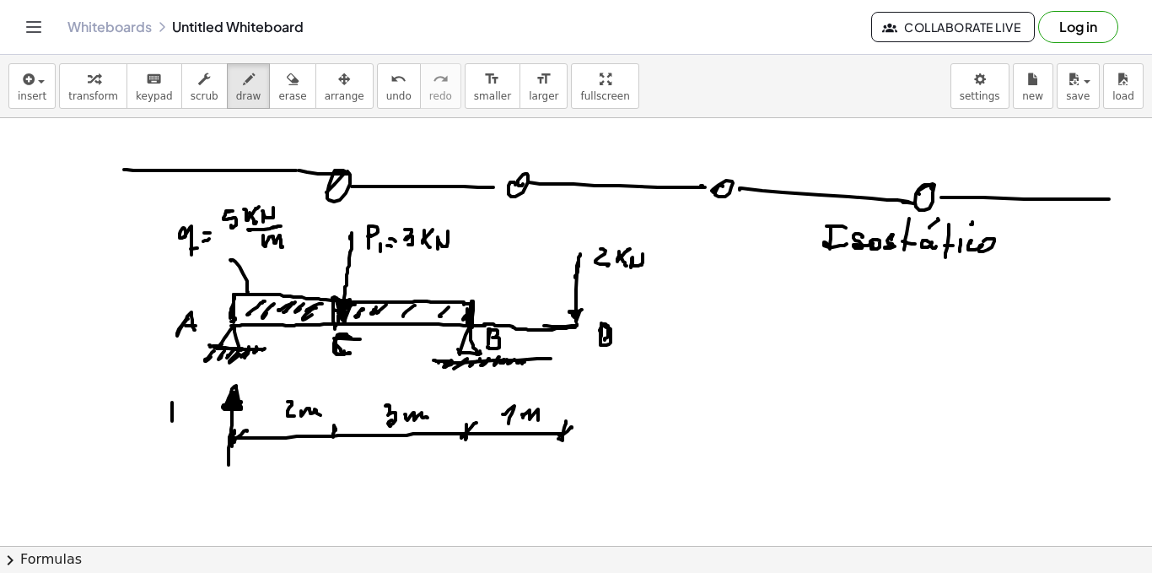
drag, startPoint x: 180, startPoint y: 401, endPoint x: 185, endPoint y: 417, distance: 16.8
drag, startPoint x: 188, startPoint y: 420, endPoint x: 198, endPoint y: 402, distance: 21.1
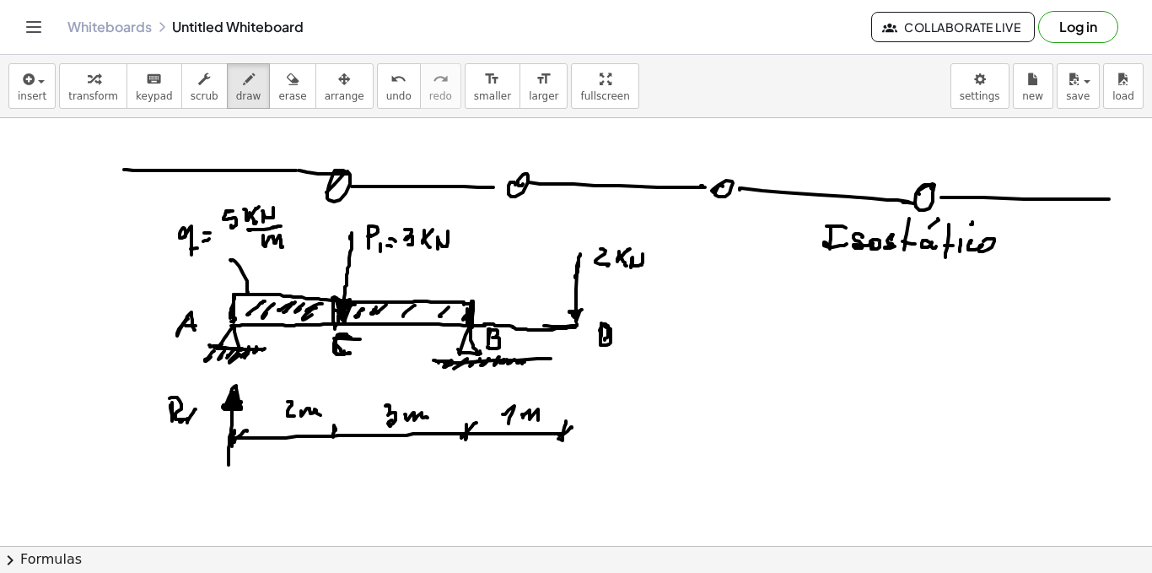
drag, startPoint x: 198, startPoint y: 402, endPoint x: 196, endPoint y: 418, distance: 17.1
drag, startPoint x: 466, startPoint y: 387, endPoint x: 458, endPoint y: 469, distance: 82.2
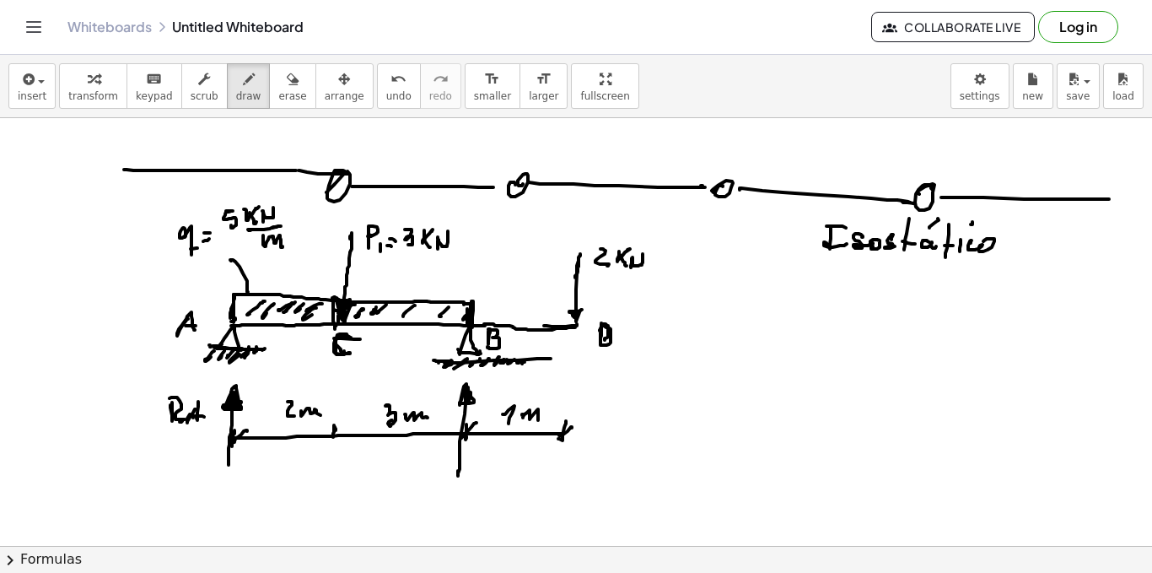
drag, startPoint x: 468, startPoint y: 389, endPoint x: 574, endPoint y: 335, distance: 118.5
drag, startPoint x: 483, startPoint y: 380, endPoint x: 493, endPoint y: 391, distance: 15.0
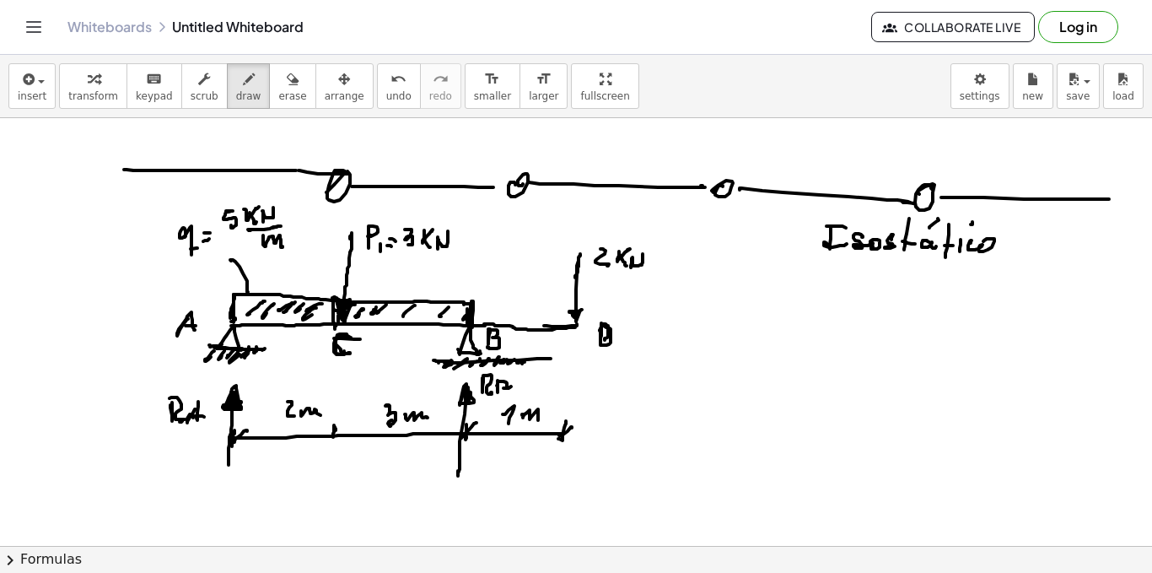
drag, startPoint x: 842, startPoint y: 294, endPoint x: 844, endPoint y: 313, distance: 18.6
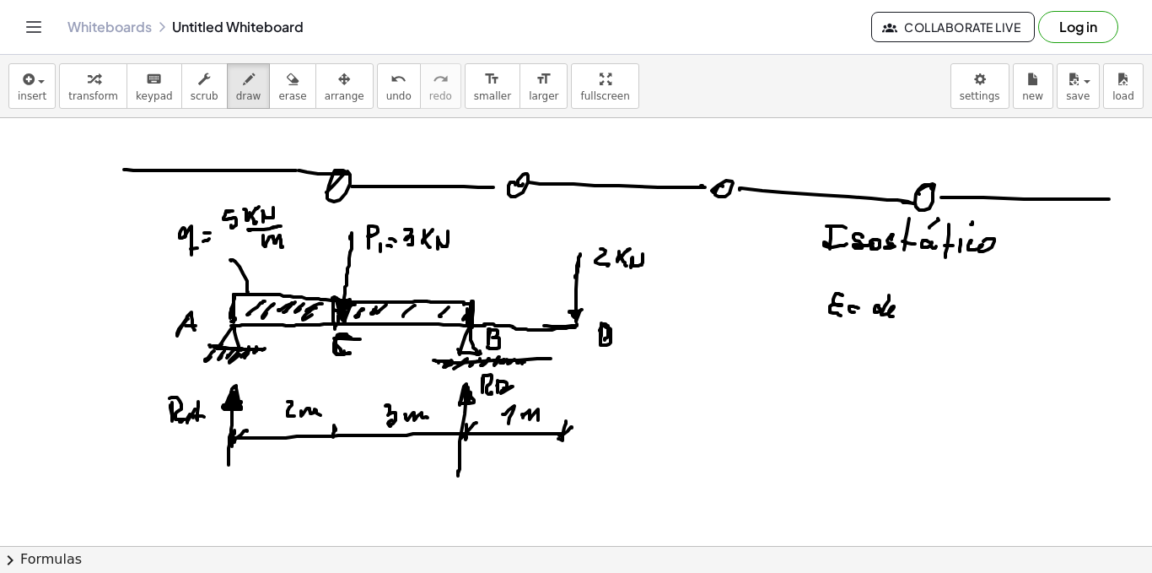
drag, startPoint x: 883, startPoint y: 315, endPoint x: 895, endPoint y: 315, distance: 11.8
drag, startPoint x: 817, startPoint y: 347, endPoint x: 813, endPoint y: 359, distance: 12.5
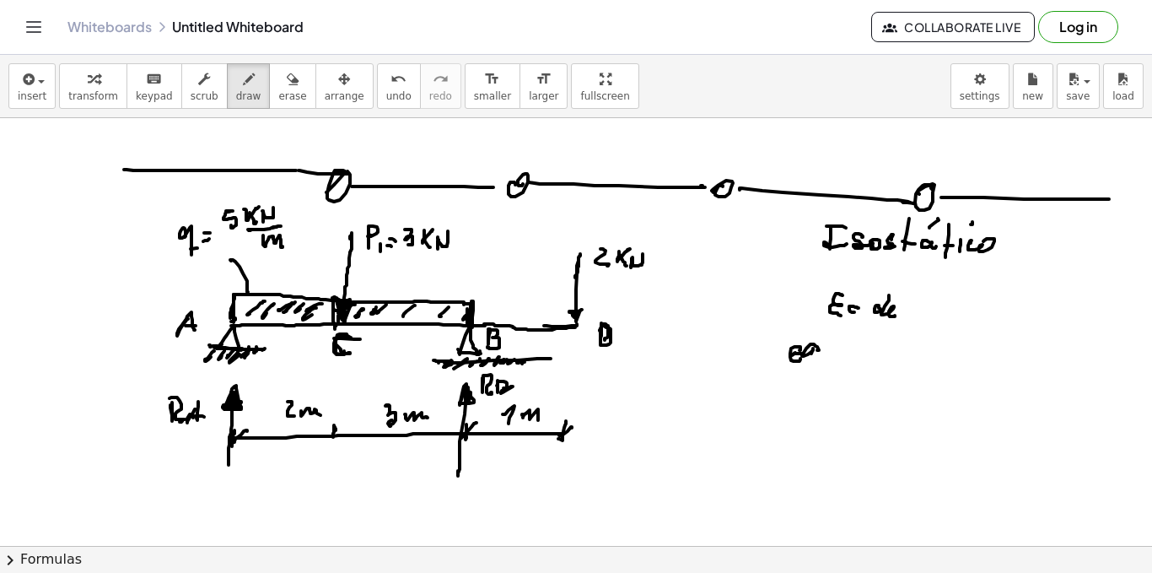
drag, startPoint x: 813, startPoint y: 359, endPoint x: 840, endPoint y: 358, distance: 27.0
drag, startPoint x: 849, startPoint y: 341, endPoint x: 855, endPoint y: 348, distance: 9.1
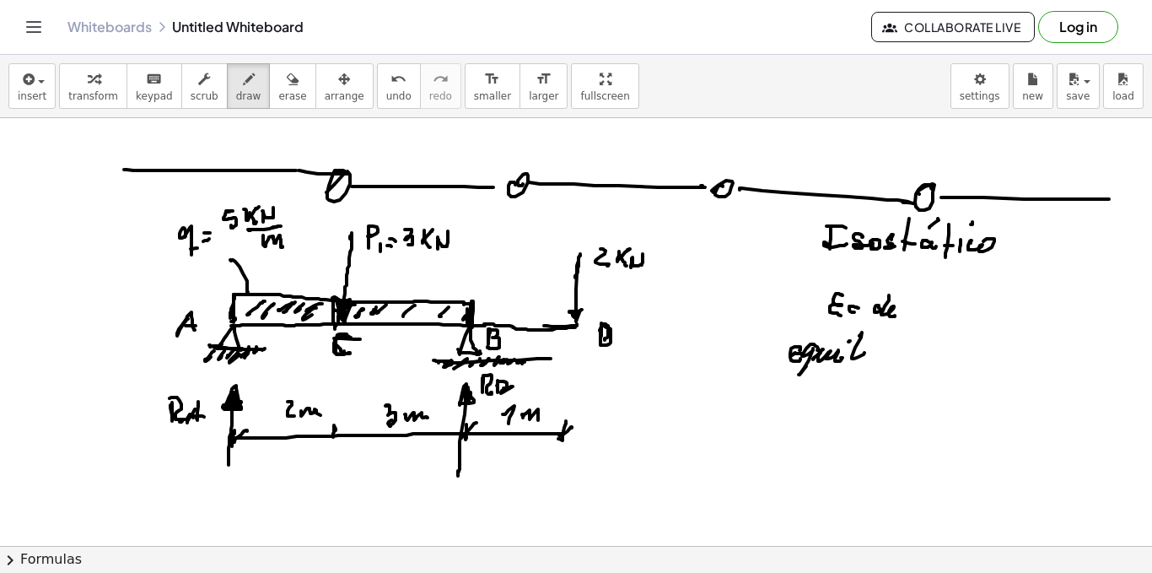
drag, startPoint x: 861, startPoint y: 334, endPoint x: 876, endPoint y: 339, distance: 15.2
drag, startPoint x: 873, startPoint y: 355, endPoint x: 884, endPoint y: 348, distance: 12.9
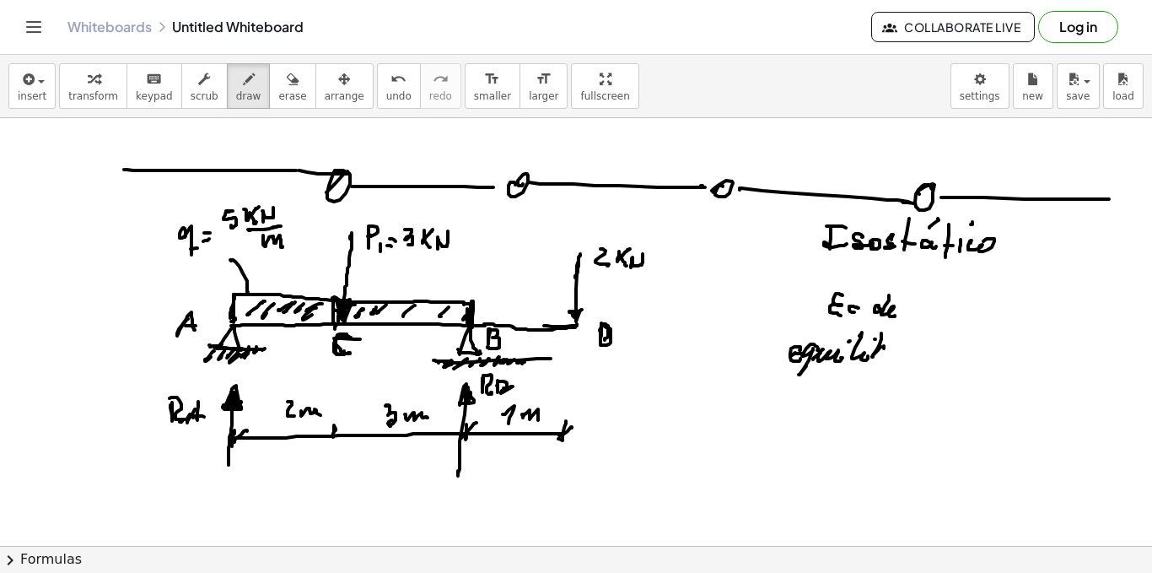
drag, startPoint x: 896, startPoint y: 352, endPoint x: 915, endPoint y: 352, distance: 19.4
drag, startPoint x: 920, startPoint y: 332, endPoint x: 925, endPoint y: 342, distance: 10.6
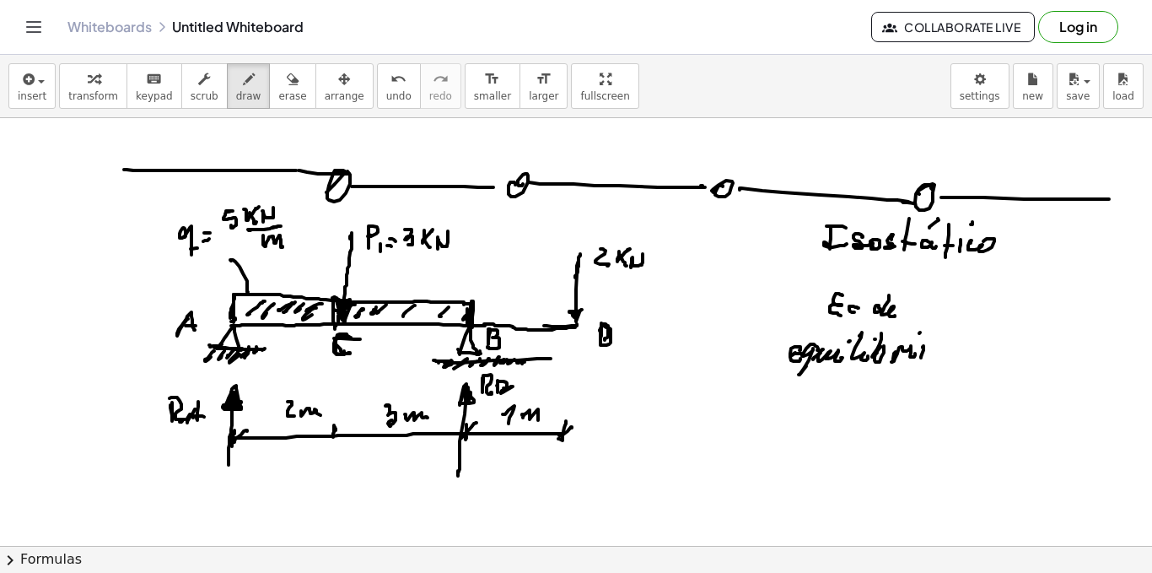
drag, startPoint x: 956, startPoint y: 285, endPoint x: 967, endPoint y: 403, distance: 118.6
drag, startPoint x: 987, startPoint y: 282, endPoint x: 1017, endPoint y: 299, distance: 35.2
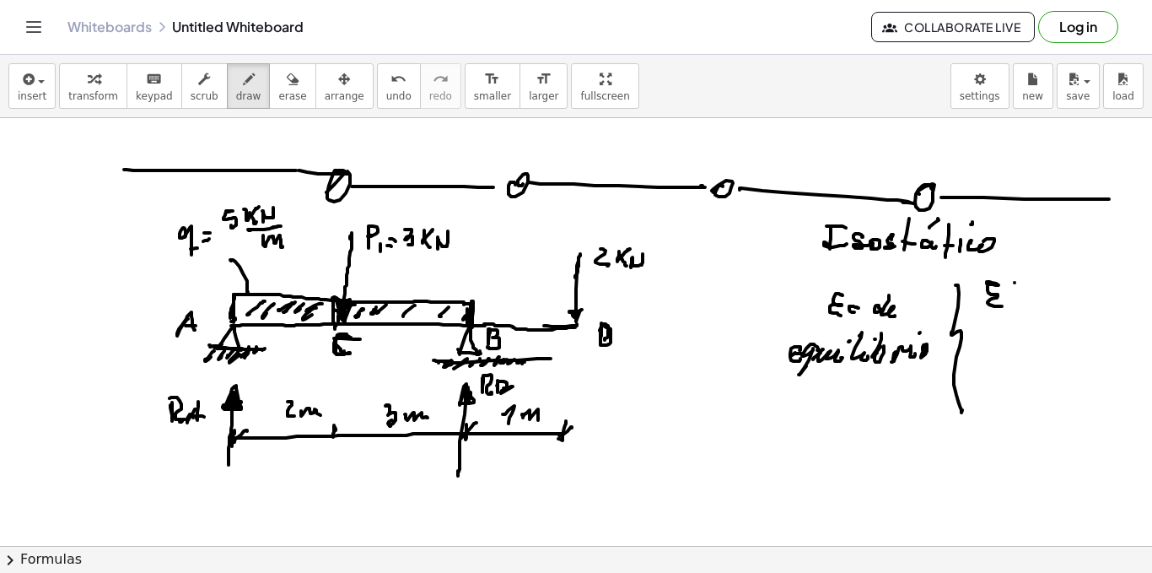
drag, startPoint x: 1016, startPoint y: 286, endPoint x: 1027, endPoint y: 288, distance: 11.3
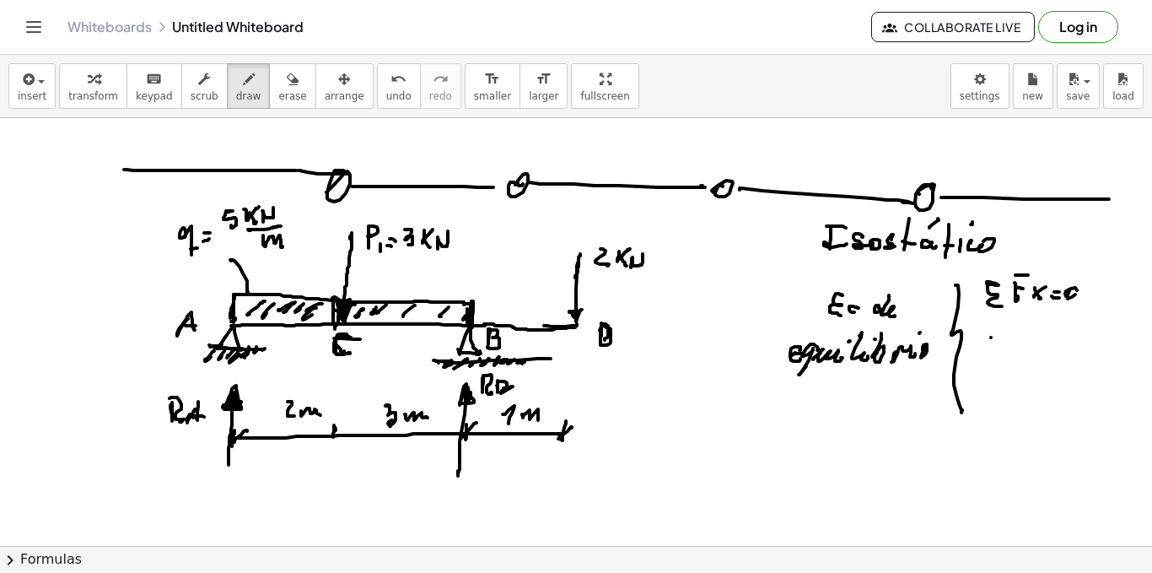
drag, startPoint x: 991, startPoint y: 337, endPoint x: 1007, endPoint y: 353, distance: 22.7
drag, startPoint x: 1027, startPoint y: 335, endPoint x: 1013, endPoint y: 342, distance: 16.2
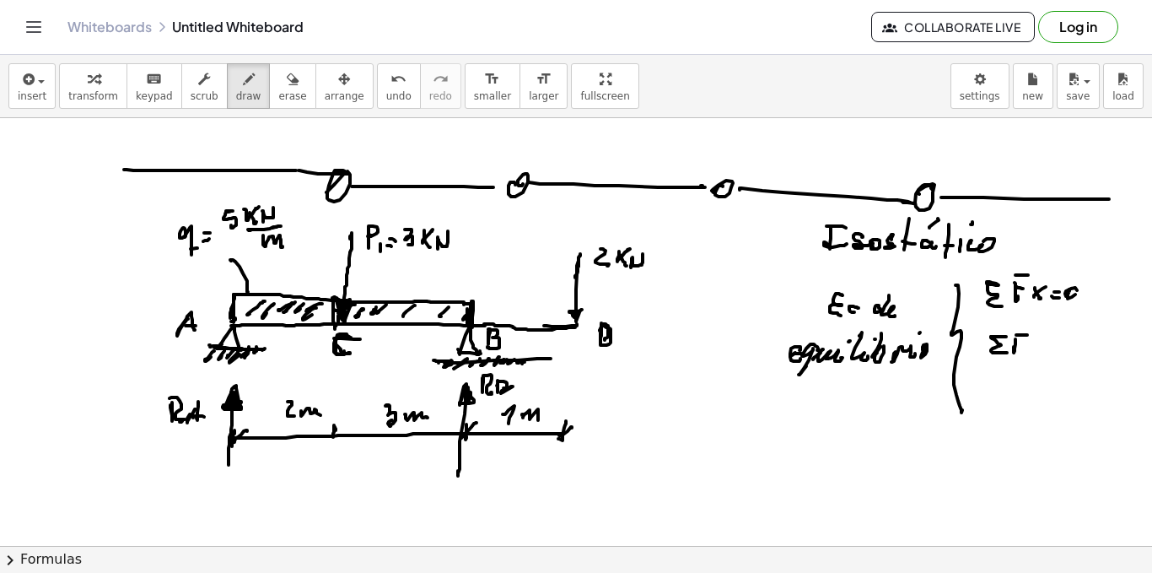
drag, startPoint x: 1013, startPoint y: 342, endPoint x: 1024, endPoint y: 344, distance: 11.1
drag, startPoint x: 1030, startPoint y: 348, endPoint x: 1029, endPoint y: 361, distance: 12.7
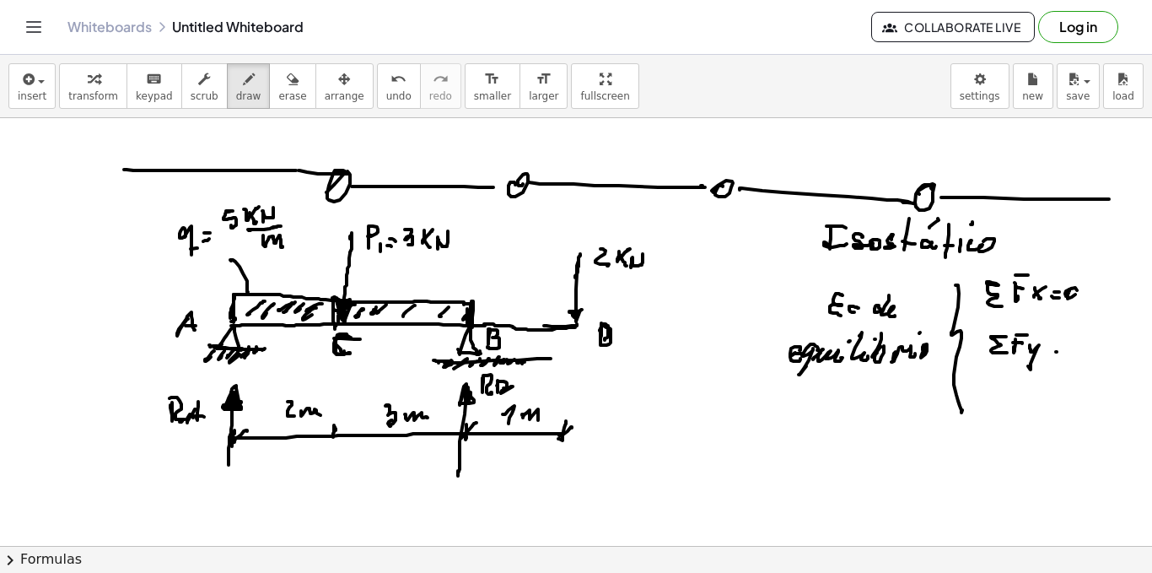
drag, startPoint x: 1057, startPoint y: 345, endPoint x: 1075, endPoint y: 345, distance: 17.7
drag, startPoint x: 1079, startPoint y: 345, endPoint x: 1072, endPoint y: 357, distance: 13.6
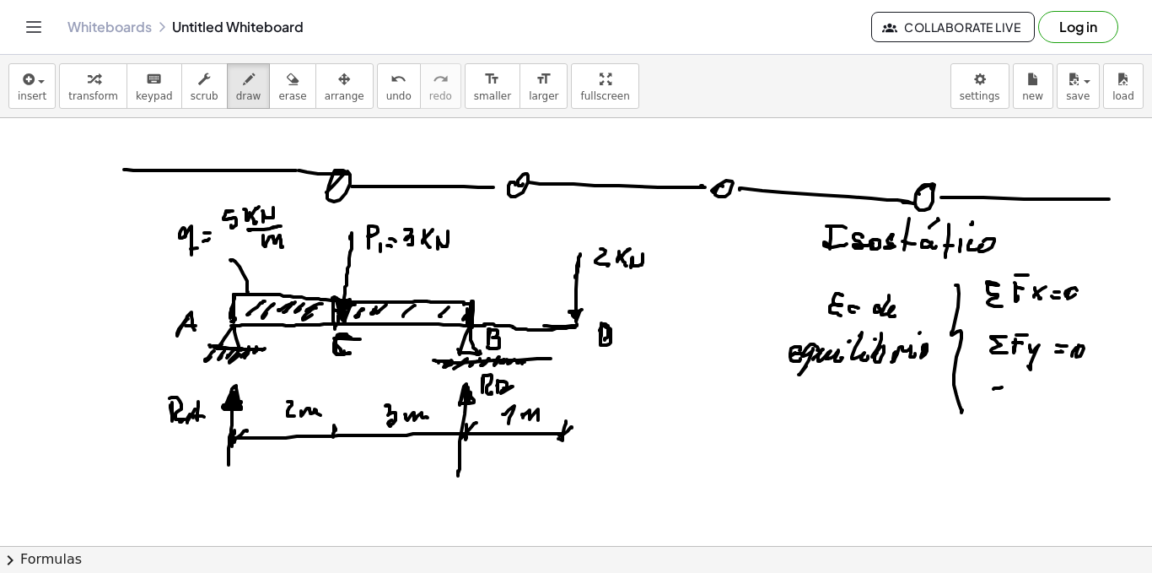
drag, startPoint x: 1000, startPoint y: 387, endPoint x: 1017, endPoint y: 402, distance: 22.7
drag, startPoint x: 1027, startPoint y: 393, endPoint x: 1043, endPoint y: 398, distance: 17.6
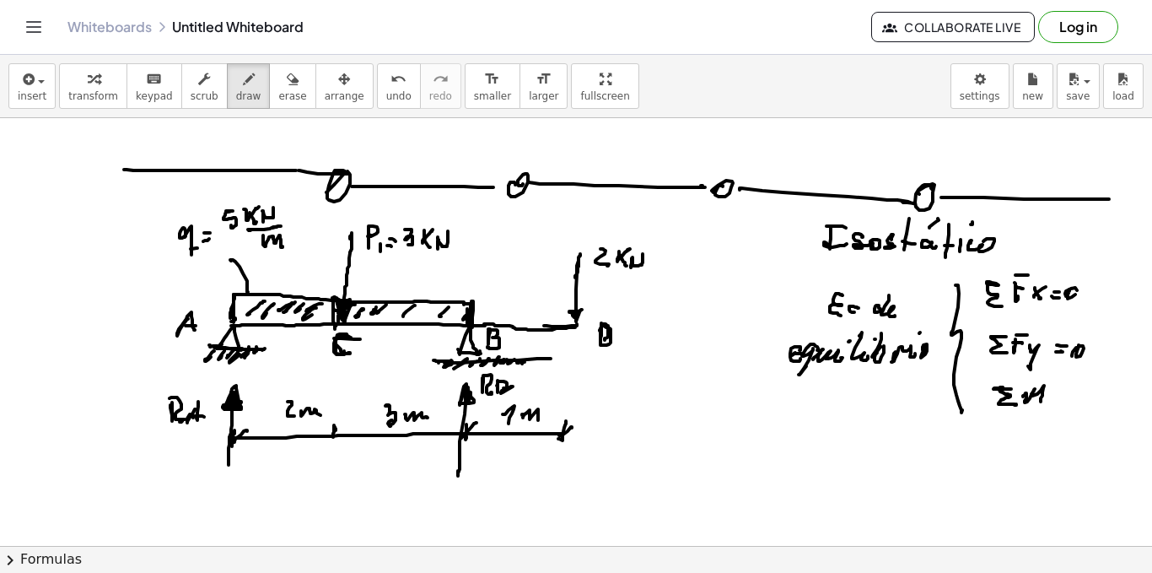
drag, startPoint x: 1081, startPoint y: 393, endPoint x: 1094, endPoint y: 401, distance: 14.8
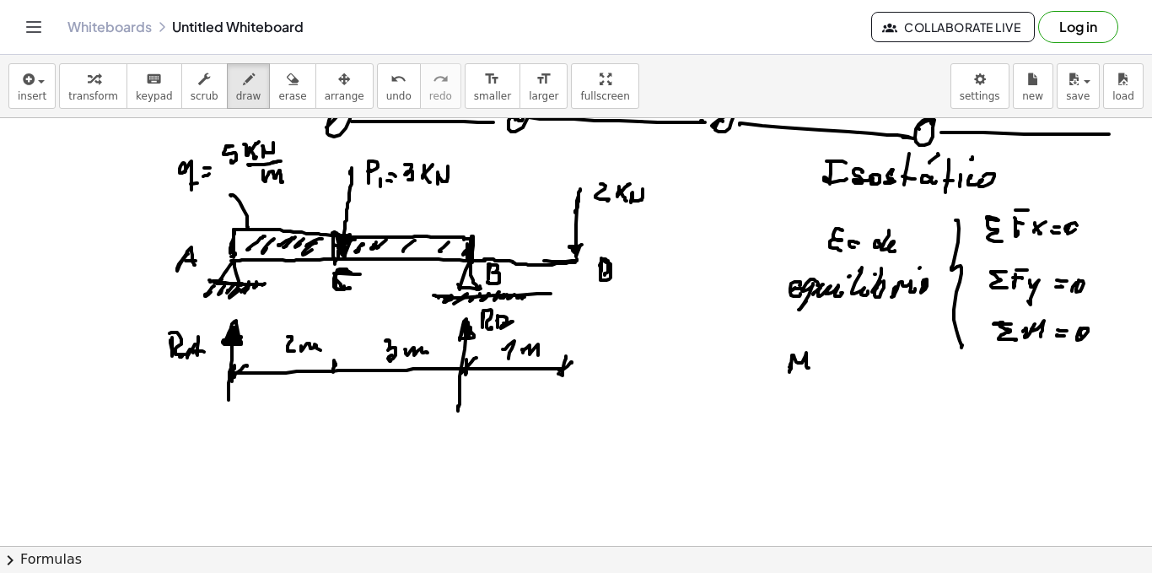
drag, startPoint x: 791, startPoint y: 363, endPoint x: 809, endPoint y: 368, distance: 18.4
click at [809, 368] on div at bounding box center [576, 118] width 1152 height 1711
drag, startPoint x: 816, startPoint y: 369, endPoint x: 822, endPoint y: 362, distance: 10.2
click at [825, 369] on div at bounding box center [576, 118] width 1152 height 1711
drag, startPoint x: 822, startPoint y: 364, endPoint x: 838, endPoint y: 365, distance: 16.0
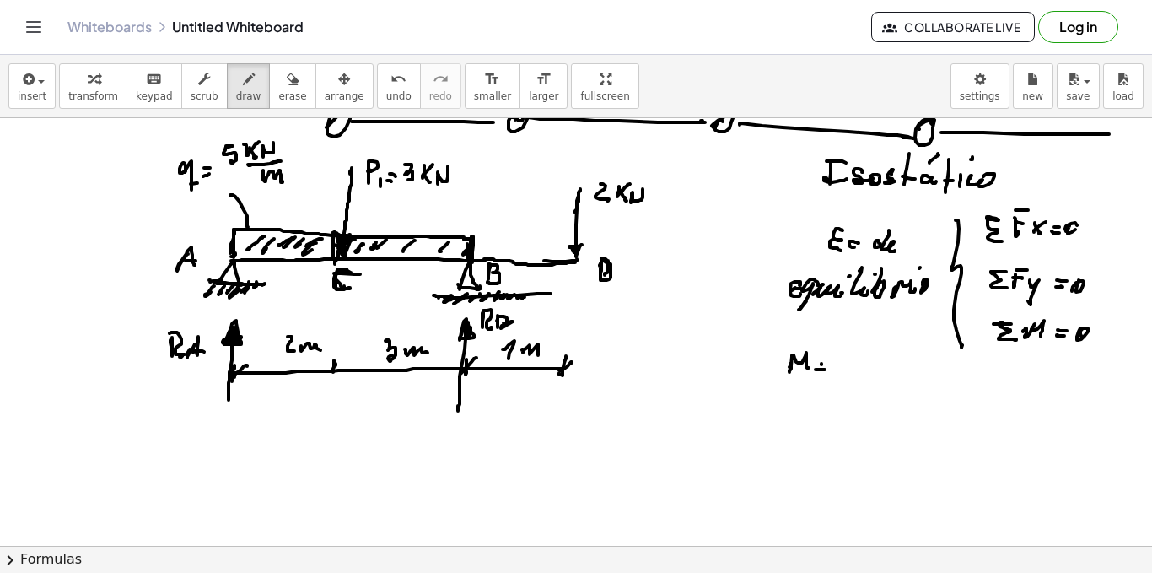
click at [827, 365] on div at bounding box center [576, 118] width 1152 height 1711
click at [842, 362] on div at bounding box center [576, 118] width 1152 height 1711
click at [855, 359] on div at bounding box center [576, 118] width 1152 height 1711
drag, startPoint x: 844, startPoint y: 364, endPoint x: 855, endPoint y: 366, distance: 10.4
click at [855, 366] on div at bounding box center [576, 118] width 1152 height 1711
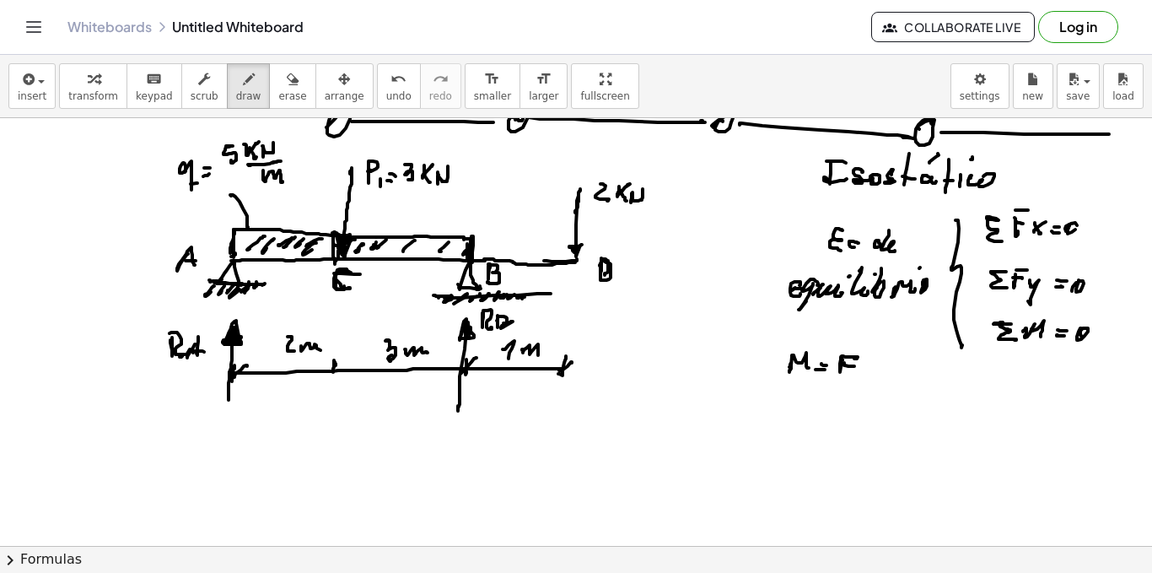
click at [868, 369] on div at bounding box center [576, 118] width 1152 height 1711
click at [880, 367] on div at bounding box center [576, 118] width 1152 height 1711
click at [886, 373] on div at bounding box center [576, 118] width 1152 height 1711
click at [887, 450] on div at bounding box center [576, 118] width 1152 height 1711
drag, startPoint x: 811, startPoint y: 446, endPoint x: 880, endPoint y: 407, distance: 79.7
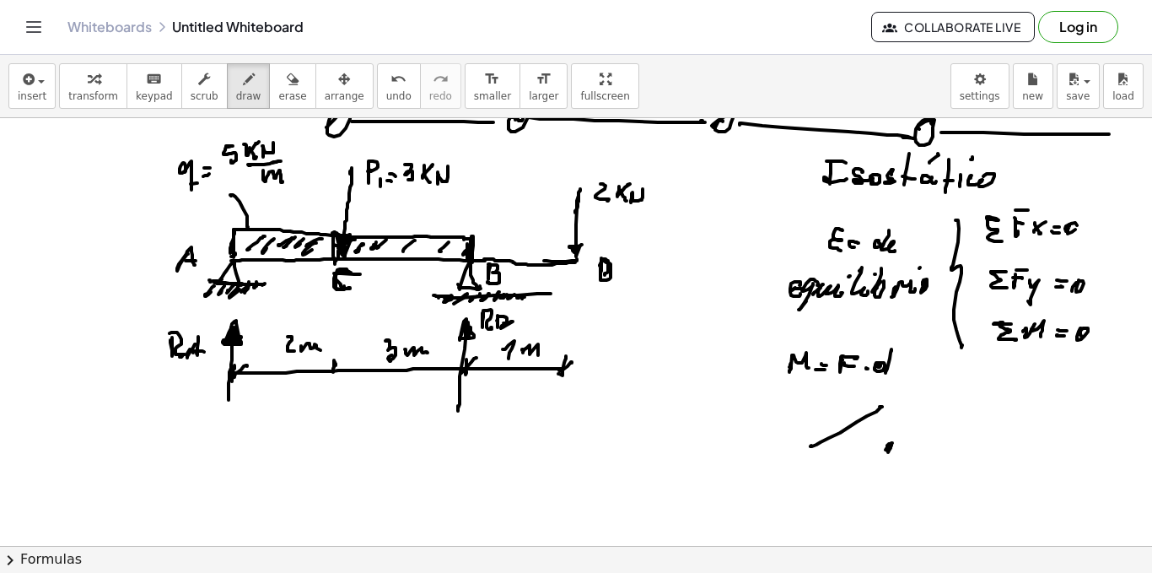
click at [880, 407] on div at bounding box center [576, 118] width 1152 height 1711
drag, startPoint x: 878, startPoint y: 397, endPoint x: 882, endPoint y: 407, distance: 10.2
click at [882, 407] on div at bounding box center [576, 118] width 1152 height 1711
click at [899, 396] on div at bounding box center [576, 118] width 1152 height 1711
click at [907, 384] on div at bounding box center [576, 118] width 1152 height 1711
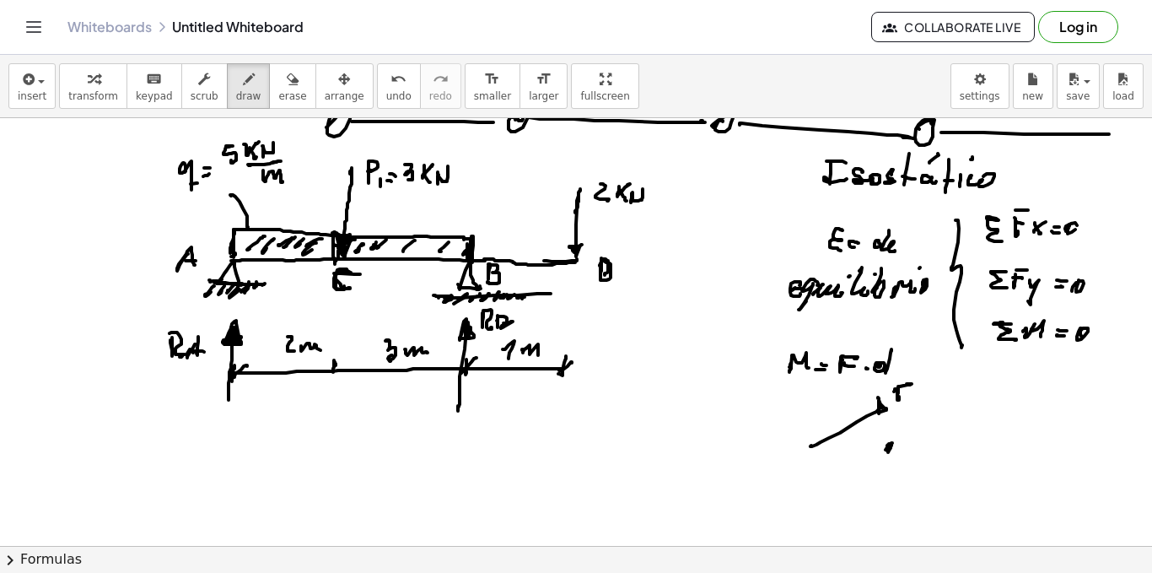
click at [906, 393] on div at bounding box center [576, 118] width 1152 height 1711
click at [871, 423] on div at bounding box center [576, 118] width 1152 height 1711
click at [877, 430] on div at bounding box center [576, 118] width 1152 height 1711
click at [882, 438] on div at bounding box center [576, 118] width 1152 height 1711
click at [886, 445] on div at bounding box center [576, 118] width 1152 height 1711
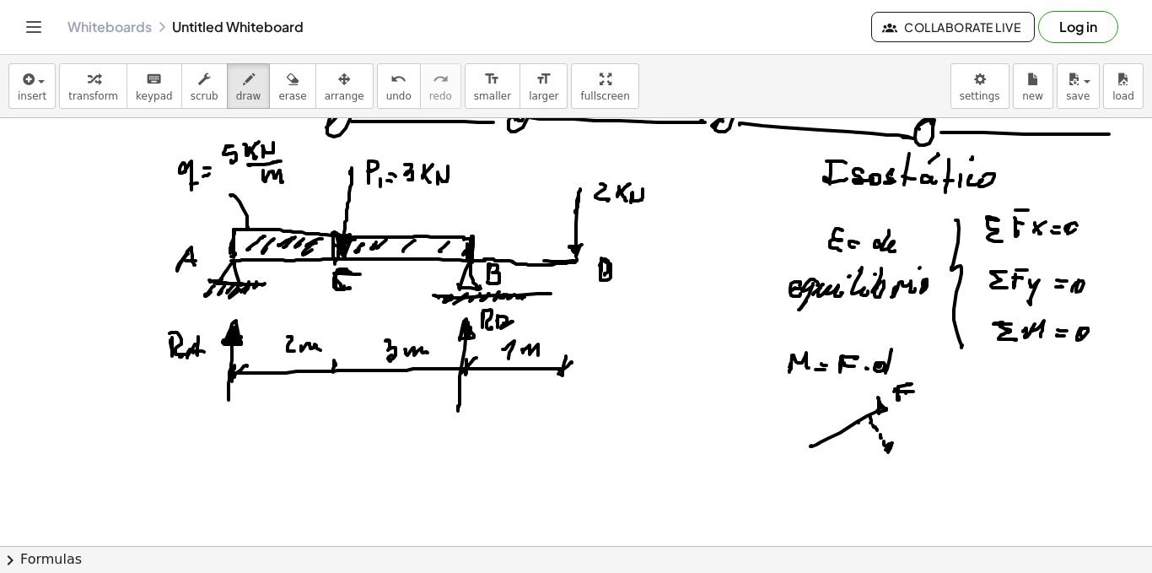
click at [861, 427] on div at bounding box center [576, 118] width 1152 height 1711
click at [867, 429] on div at bounding box center [576, 118] width 1152 height 1711
click at [873, 429] on div at bounding box center [576, 118] width 1152 height 1711
click at [844, 440] on div at bounding box center [576, 118] width 1152 height 1711
click at [911, 410] on div at bounding box center [576, 118] width 1152 height 1711
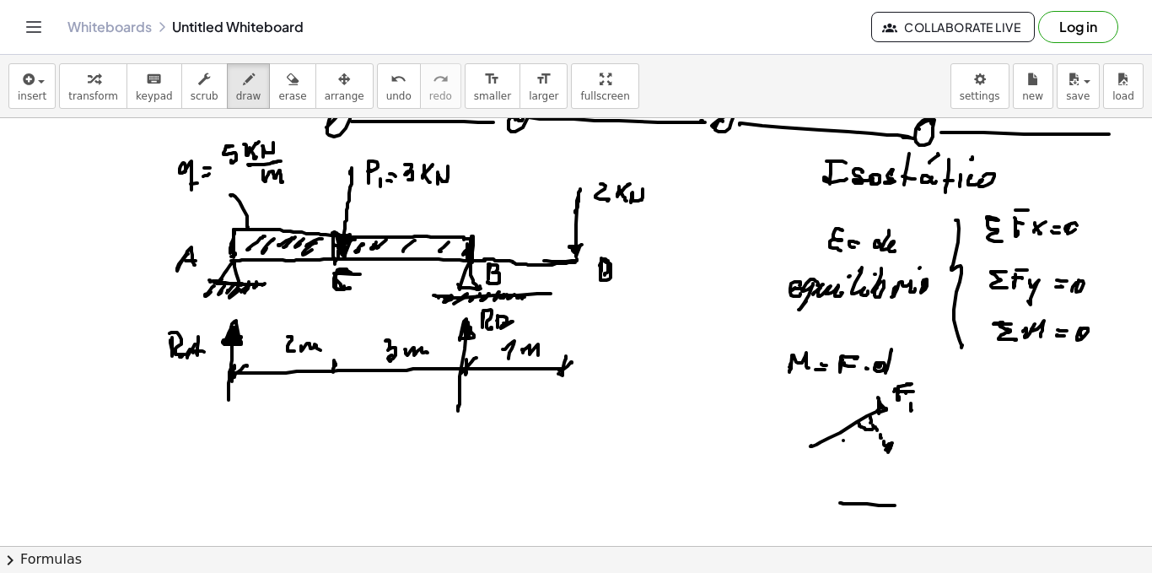
drag, startPoint x: 840, startPoint y: 503, endPoint x: 933, endPoint y: 508, distance: 92.9
click at [933, 508] on div at bounding box center [576, 118] width 1152 height 1711
drag, startPoint x: 936, startPoint y: 506, endPoint x: 944, endPoint y: 490, distance: 17.7
click at [941, 499] on div at bounding box center [576, 118] width 1152 height 1711
drag, startPoint x: 944, startPoint y: 490, endPoint x: 956, endPoint y: 504, distance: 17.9
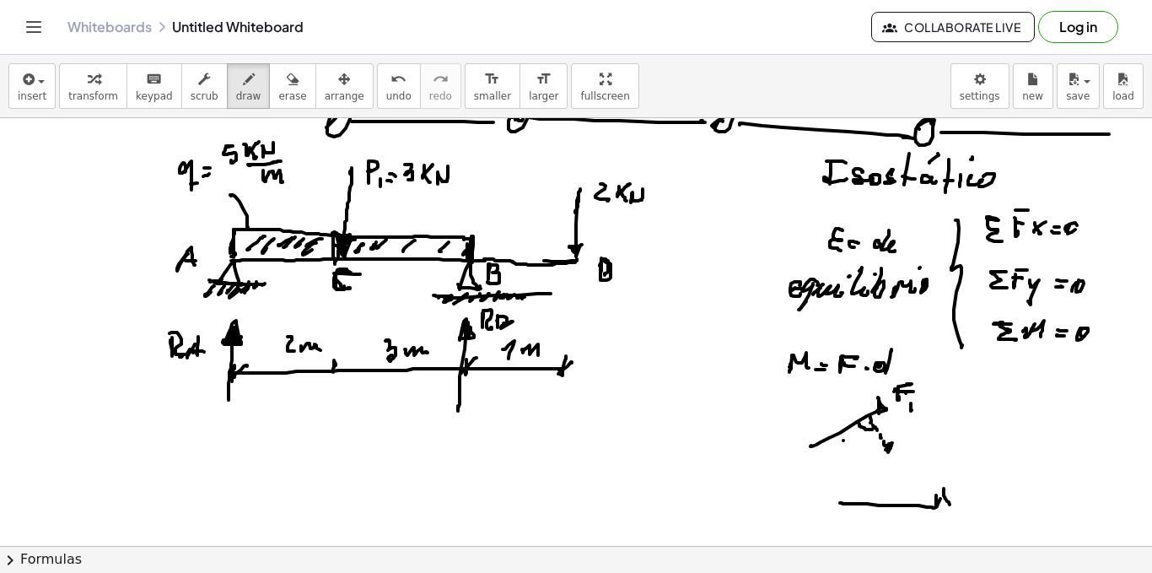
click at [946, 507] on div at bounding box center [576, 118] width 1152 height 1711
drag, startPoint x: 965, startPoint y: 502, endPoint x: 965, endPoint y: 482, distance: 20.2
click at [966, 498] on div at bounding box center [576, 118] width 1152 height 1711
drag, startPoint x: 965, startPoint y: 482, endPoint x: 978, endPoint y: 483, distance: 12.7
click at [978, 483] on div at bounding box center [576, 118] width 1152 height 1711
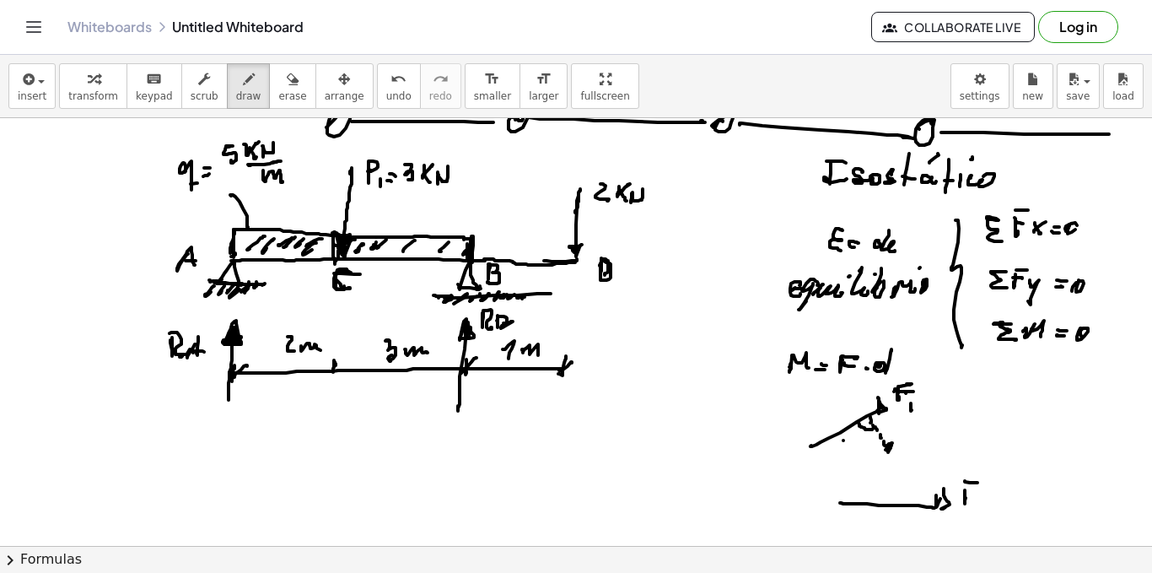
click at [979, 490] on div at bounding box center [576, 118] width 1152 height 1711
click at [998, 498] on div at bounding box center [576, 118] width 1152 height 1711
drag, startPoint x: 890, startPoint y: 453, endPoint x: 889, endPoint y: 464, distance: 11.0
click at [889, 464] on div at bounding box center [576, 118] width 1152 height 1711
click at [888, 474] on div at bounding box center [576, 118] width 1152 height 1711
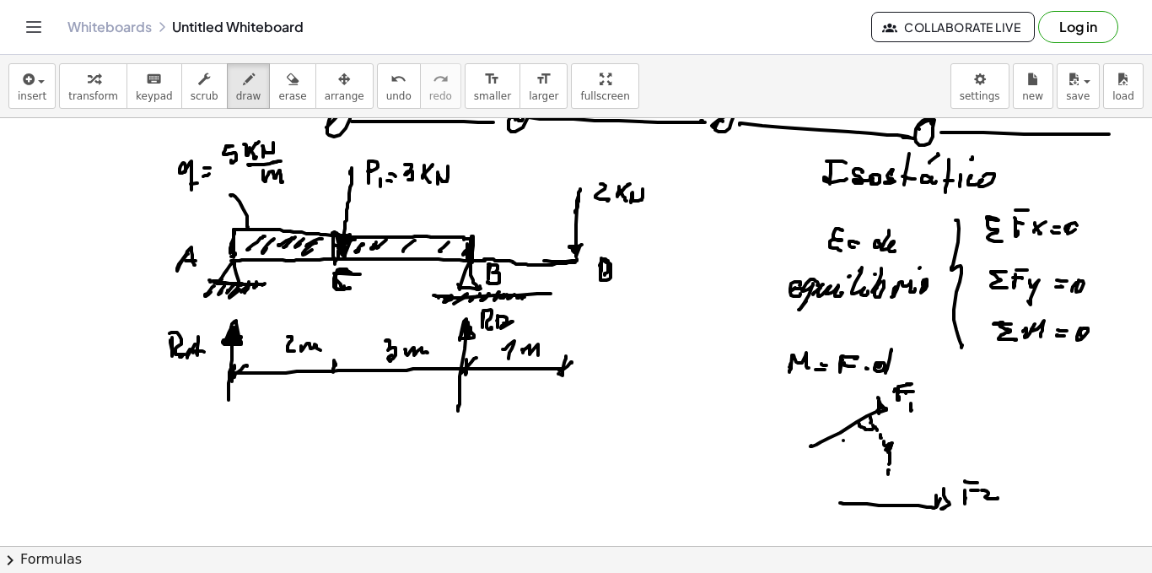
click at [888, 481] on div at bounding box center [576, 118] width 1152 height 1711
click at [888, 485] on div at bounding box center [576, 118] width 1152 height 1711
click at [887, 490] on div at bounding box center [576, 118] width 1152 height 1711
click at [889, 496] on div at bounding box center [576, 118] width 1152 height 1711
drag, startPoint x: 892, startPoint y: 484, endPoint x: 906, endPoint y: 497, distance: 18.5
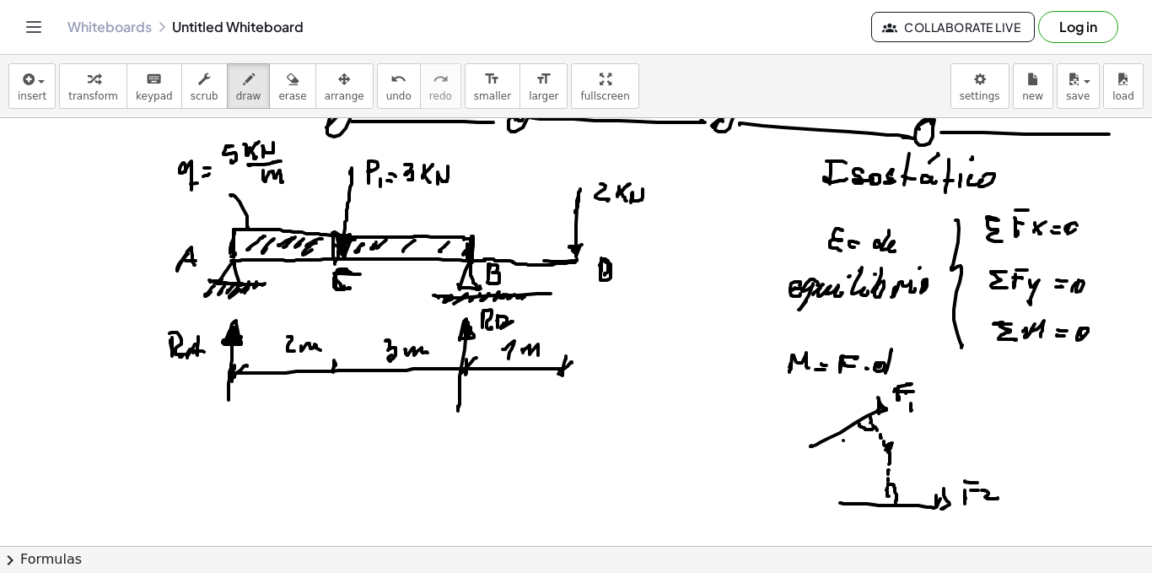
click at [896, 502] on div at bounding box center [576, 118] width 1152 height 1711
drag, startPoint x: 909, startPoint y: 445, endPoint x: 917, endPoint y: 453, distance: 11.3
click at [914, 441] on div at bounding box center [576, 118] width 1152 height 1711
drag, startPoint x: 886, startPoint y: 446, endPoint x: 899, endPoint y: 451, distance: 14.4
click at [890, 446] on div at bounding box center [576, 118] width 1152 height 1711
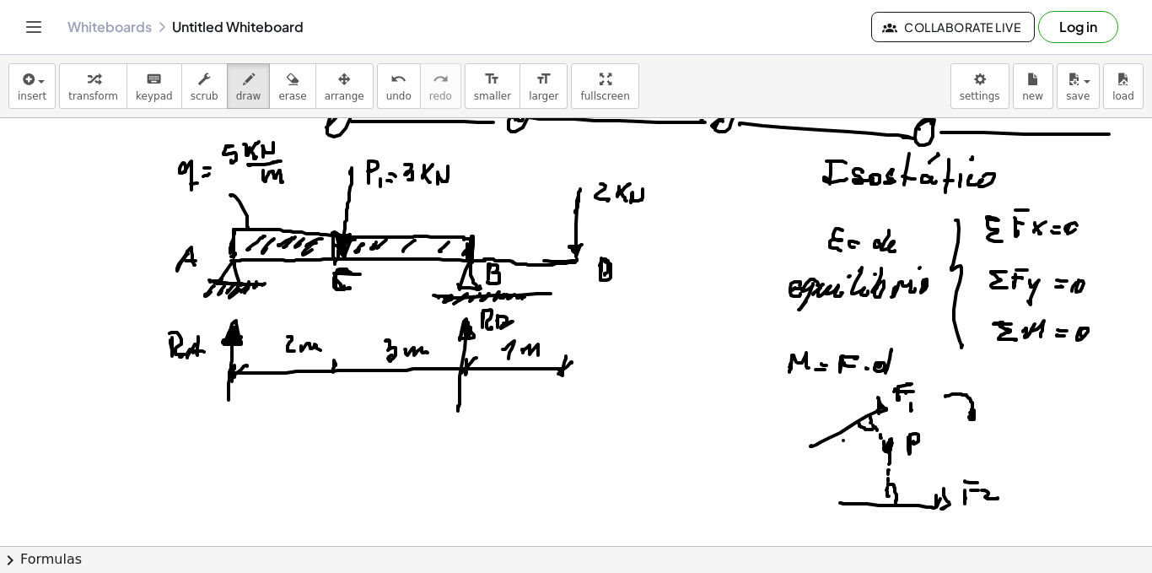
drag, startPoint x: 946, startPoint y: 396, endPoint x: 984, endPoint y: 403, distance: 38.6
click at [971, 411] on div at bounding box center [576, 118] width 1152 height 1711
drag, startPoint x: 944, startPoint y: 491, endPoint x: 953, endPoint y: 497, distance: 11.0
click at [946, 499] on div at bounding box center [576, 118] width 1152 height 1711
drag, startPoint x: 993, startPoint y: 456, endPoint x: 1011, endPoint y: 435, distance: 26.9
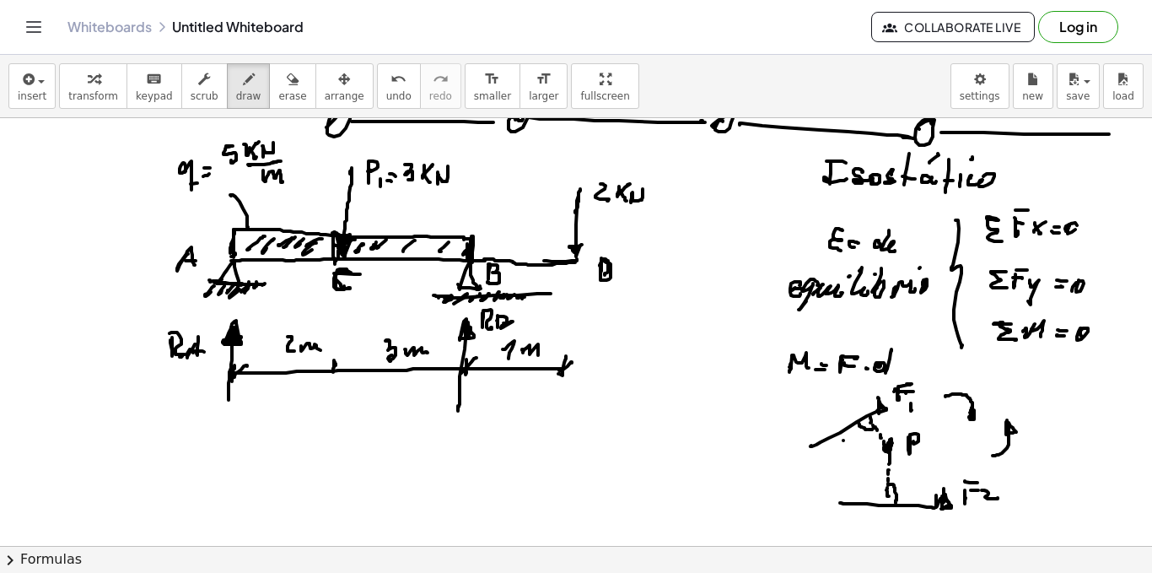
click at [1009, 435] on div at bounding box center [576, 118] width 1152 height 1711
click at [983, 398] on div at bounding box center [576, 118] width 1152 height 1711
drag, startPoint x: 979, startPoint y: 392, endPoint x: 987, endPoint y: 394, distance: 8.6
click at [987, 392] on div at bounding box center [576, 118] width 1152 height 1711
click at [1022, 460] on div at bounding box center [576, 118] width 1152 height 1711
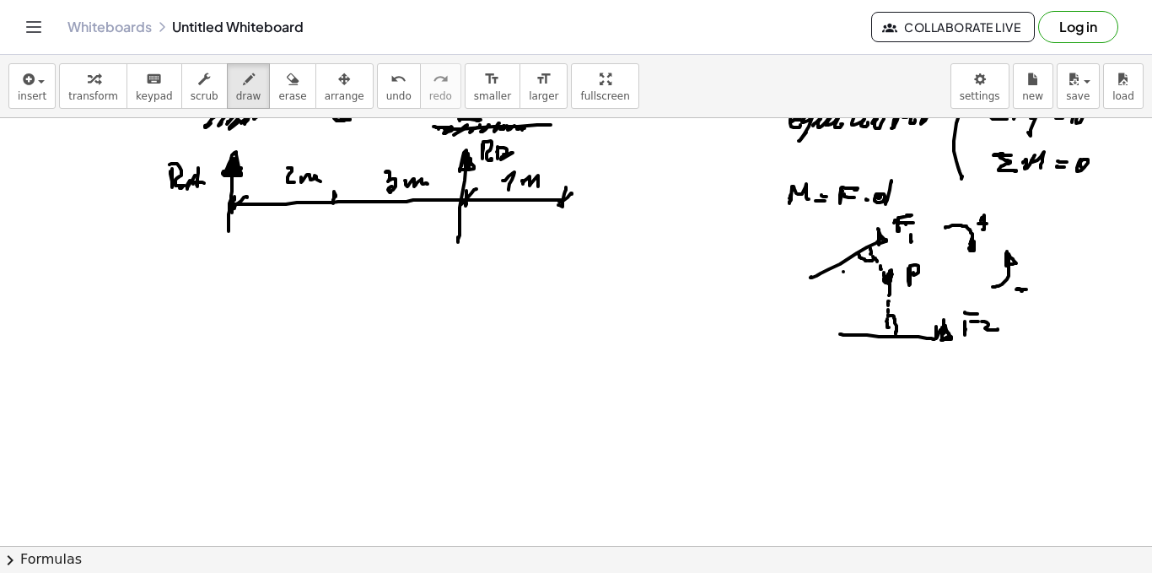
scroll to position [940, 0]
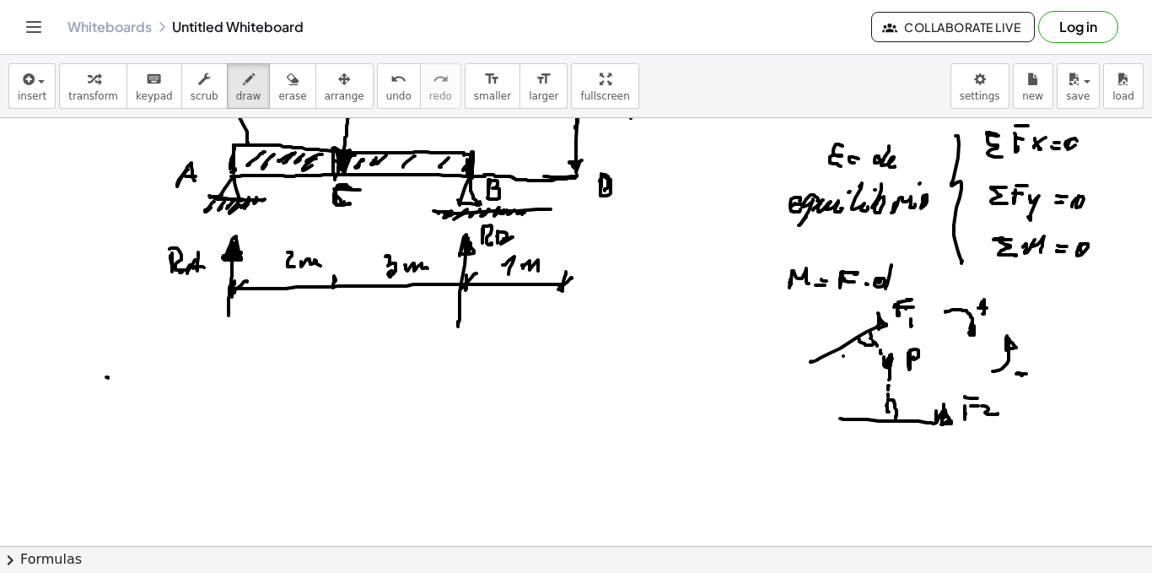
drag, startPoint x: 108, startPoint y: 378, endPoint x: 120, endPoint y: 378, distance: 11.8
click at [124, 379] on div at bounding box center [576, 33] width 1152 height 1711
drag, startPoint x: 110, startPoint y: 376, endPoint x: 134, endPoint y: 396, distance: 31.2
click at [134, 399] on div at bounding box center [576, 33] width 1152 height 1711
drag, startPoint x: 142, startPoint y: 386, endPoint x: 156, endPoint y: 391, distance: 14.9
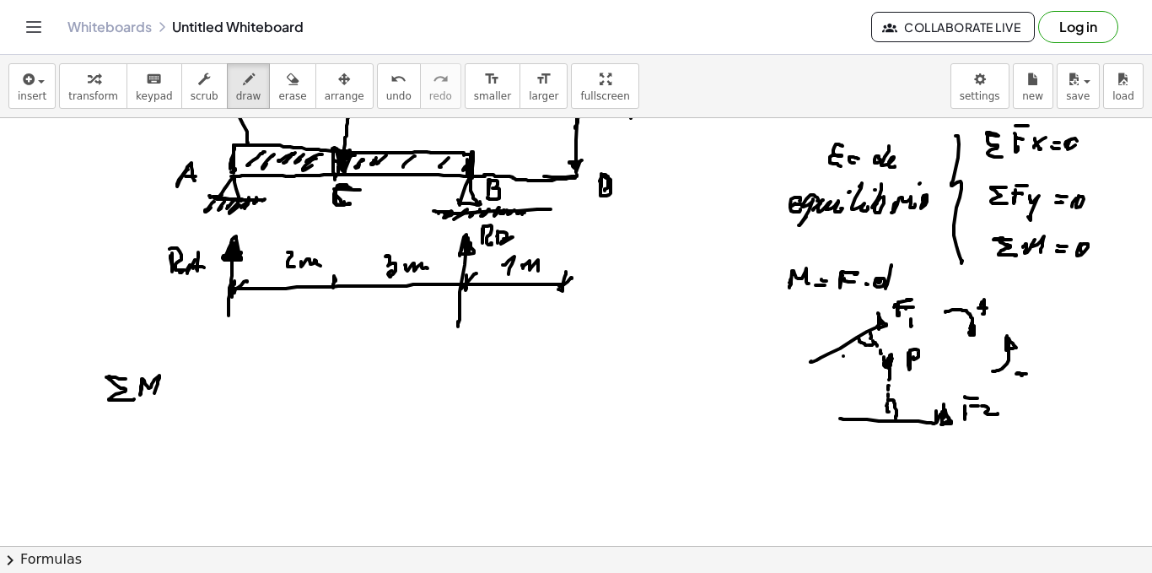
click at [153, 393] on div at bounding box center [576, 33] width 1152 height 1711
click at [166, 389] on div at bounding box center [576, 33] width 1152 height 1711
click at [170, 396] on div at bounding box center [576, 33] width 1152 height 1711
click at [173, 394] on div at bounding box center [576, 33] width 1152 height 1711
click at [198, 396] on div at bounding box center [576, 33] width 1152 height 1711
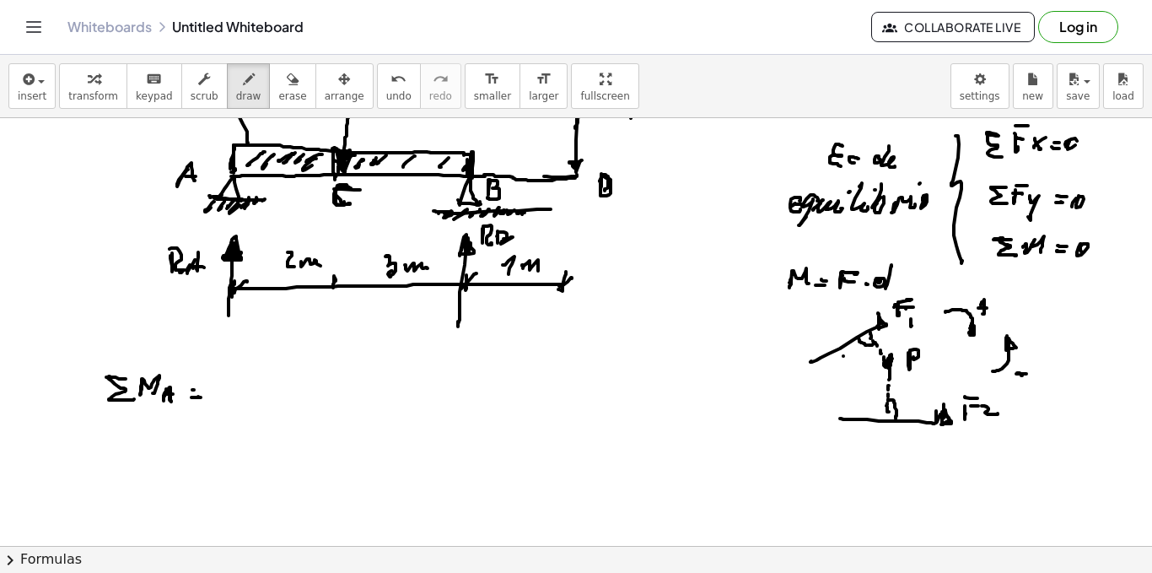
drag, startPoint x: 192, startPoint y: 390, endPoint x: 204, endPoint y: 391, distance: 11.8
click at [198, 391] on div at bounding box center [576, 33] width 1152 height 1711
click at [215, 391] on div at bounding box center [576, 33] width 1152 height 1711
drag, startPoint x: 145, startPoint y: 353, endPoint x: 181, endPoint y: 364, distance: 37.9
click at [181, 364] on div at bounding box center [576, 33] width 1152 height 1711
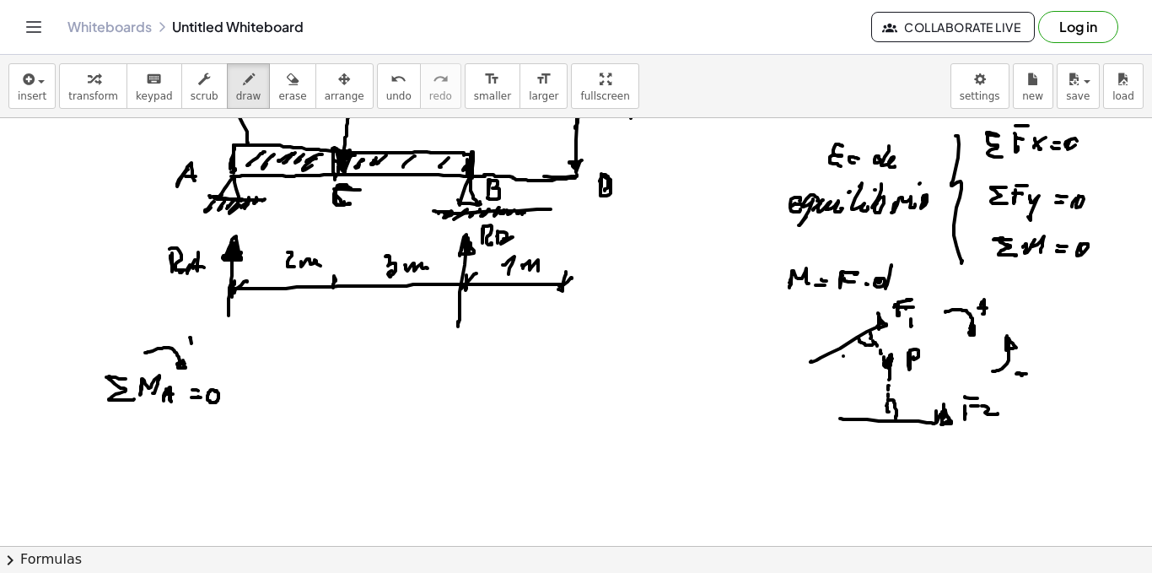
click at [193, 352] on div at bounding box center [576, 33] width 1152 height 1711
drag, startPoint x: 187, startPoint y: 348, endPoint x: 197, endPoint y: 348, distance: 9.3
click at [202, 346] on div at bounding box center [576, 33] width 1152 height 1711
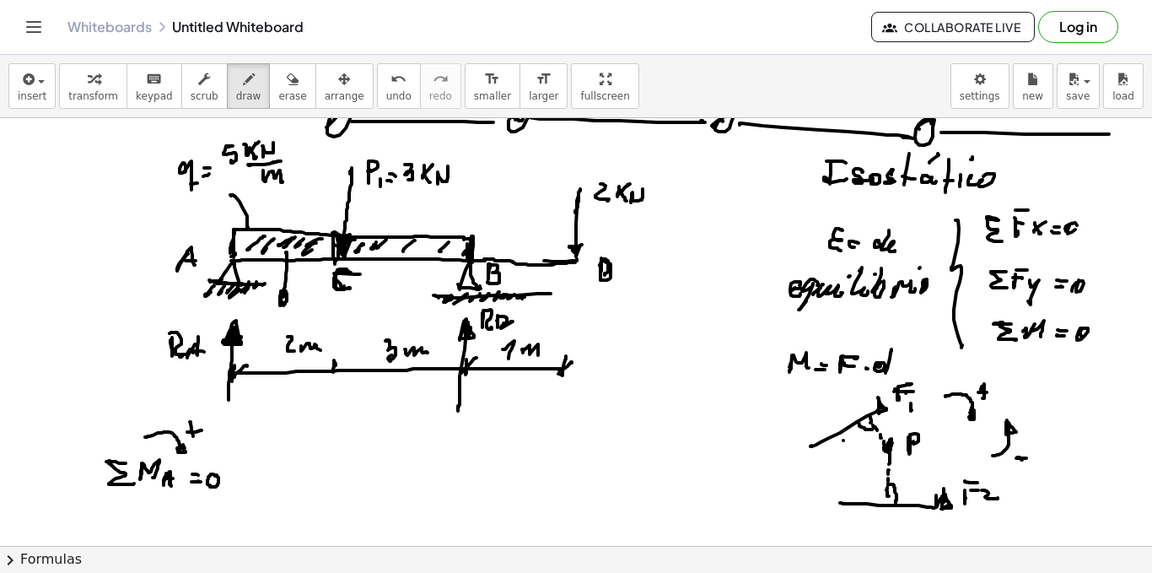
drag, startPoint x: 286, startPoint y: 253, endPoint x: 286, endPoint y: 301, distance: 48.1
click at [283, 300] on div at bounding box center [576, 118] width 1152 height 1711
click at [296, 309] on div at bounding box center [576, 118] width 1152 height 1711
drag, startPoint x: 306, startPoint y: 302, endPoint x: 320, endPoint y: 307, distance: 14.4
click at [309, 307] on div at bounding box center [576, 118] width 1152 height 1711
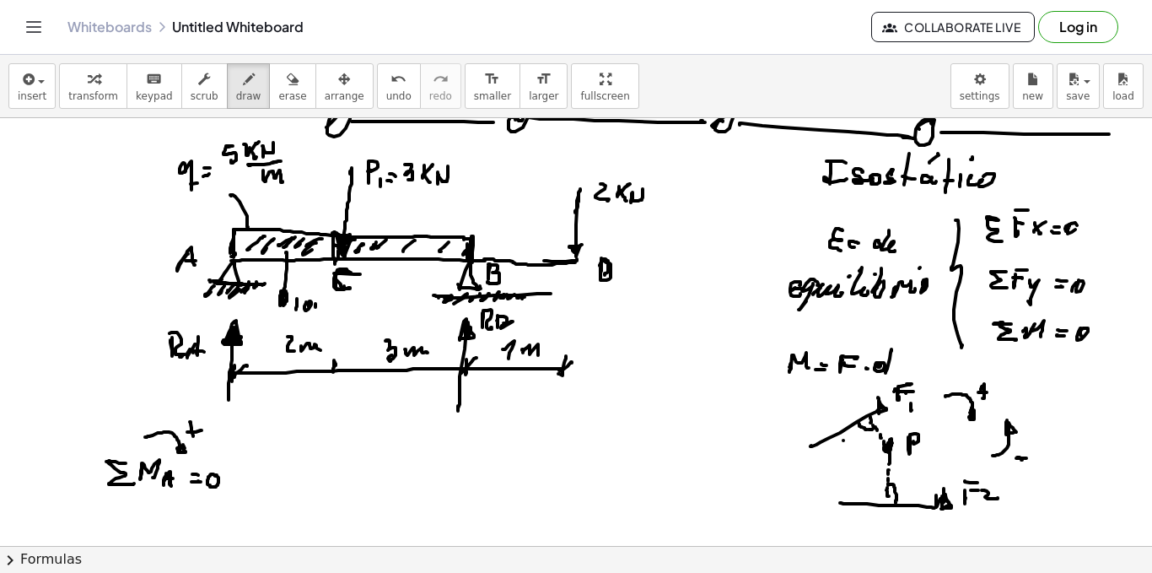
click at [321, 304] on div at bounding box center [576, 118] width 1152 height 1711
click at [325, 313] on div at bounding box center [576, 118] width 1152 height 1711
drag, startPoint x: 328, startPoint y: 312, endPoint x: 337, endPoint y: 306, distance: 10.3
click at [337, 306] on div at bounding box center [576, 118] width 1152 height 1711
drag, startPoint x: 407, startPoint y: 245, endPoint x: 402, endPoint y: 289, distance: 44.1
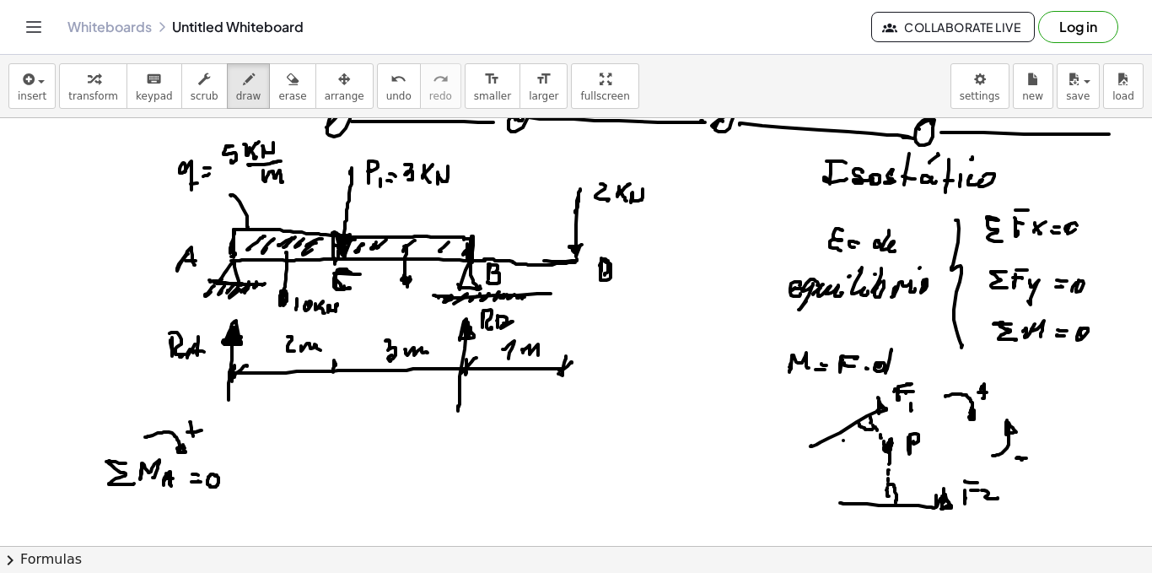
click at [404, 288] on div at bounding box center [576, 118] width 1152 height 1711
click at [396, 304] on div at bounding box center [576, 118] width 1152 height 1711
drag, startPoint x: 403, startPoint y: 297, endPoint x: 403, endPoint y: 310, distance: 12.7
click at [403, 310] on div at bounding box center [576, 118] width 1152 height 1711
click at [418, 307] on div at bounding box center [576, 118] width 1152 height 1711
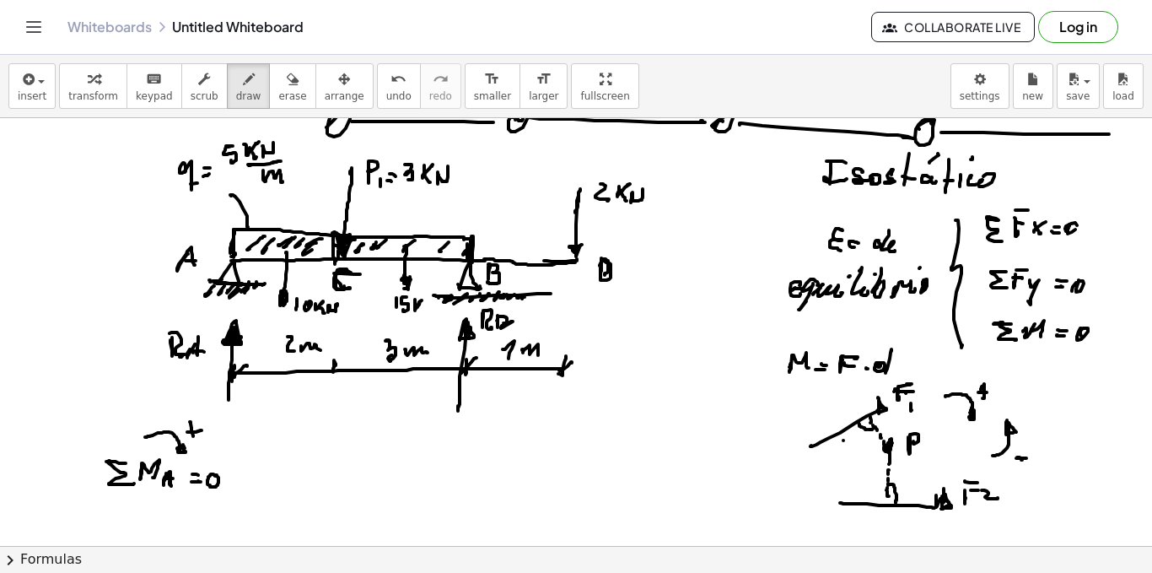
click at [418, 313] on div at bounding box center [576, 118] width 1152 height 1711
drag, startPoint x: 422, startPoint y: 307, endPoint x: 428, endPoint y: 315, distance: 9.6
click at [428, 315] on div at bounding box center [576, 118] width 1152 height 1711
drag, startPoint x: 431, startPoint y: 305, endPoint x: 429, endPoint y: 319, distance: 14.4
click at [429, 319] on div at bounding box center [576, 118] width 1152 height 1711
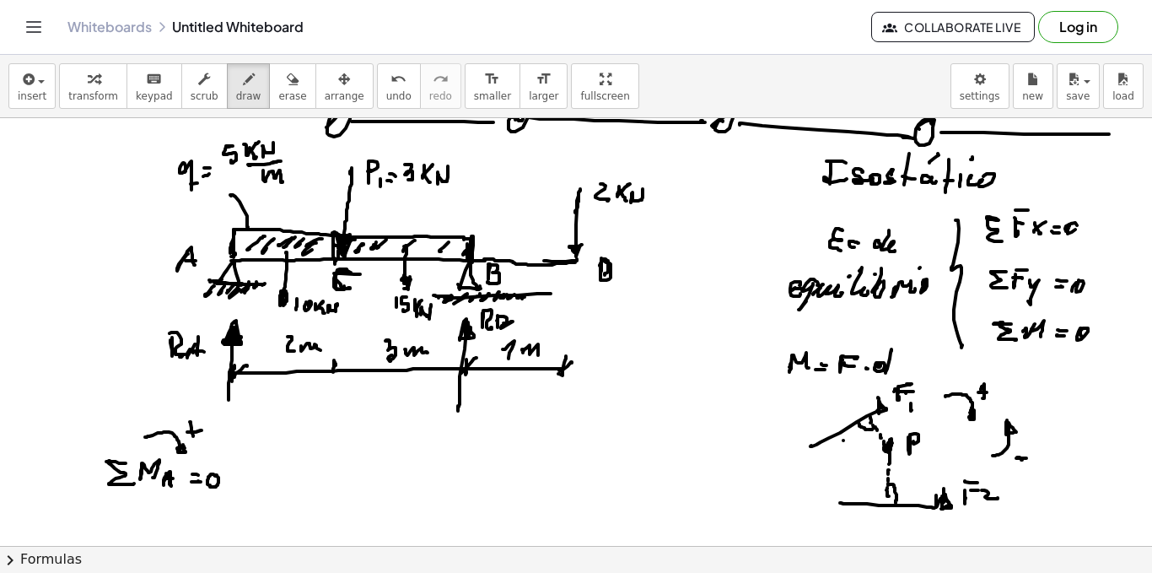
click at [232, 261] on div at bounding box center [576, 118] width 1152 height 1711
click at [236, 313] on div at bounding box center [576, 118] width 1152 height 1711
click at [236, 306] on div at bounding box center [576, 118] width 1152 height 1711
click at [236, 302] on div at bounding box center [576, 118] width 1152 height 1711
click at [236, 298] on div at bounding box center [576, 118] width 1152 height 1711
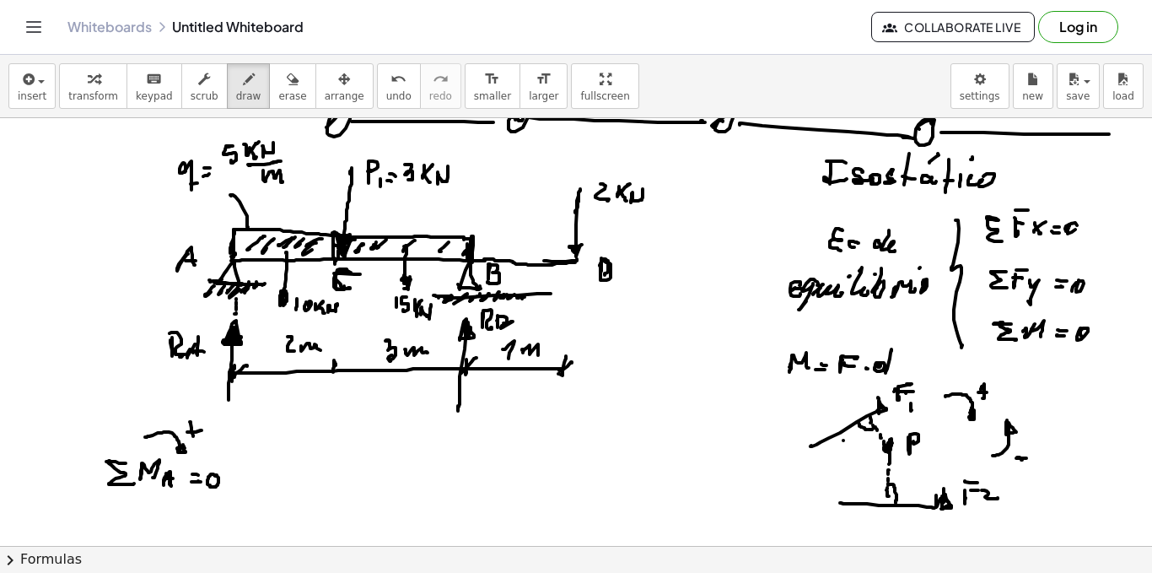
click at [236, 294] on div at bounding box center [576, 118] width 1152 height 1711
click at [236, 289] on div at bounding box center [576, 118] width 1152 height 1711
click at [236, 285] on div at bounding box center [576, 118] width 1152 height 1711
click at [236, 279] on div at bounding box center [576, 118] width 1152 height 1711
click at [236, 273] on div at bounding box center [576, 118] width 1152 height 1711
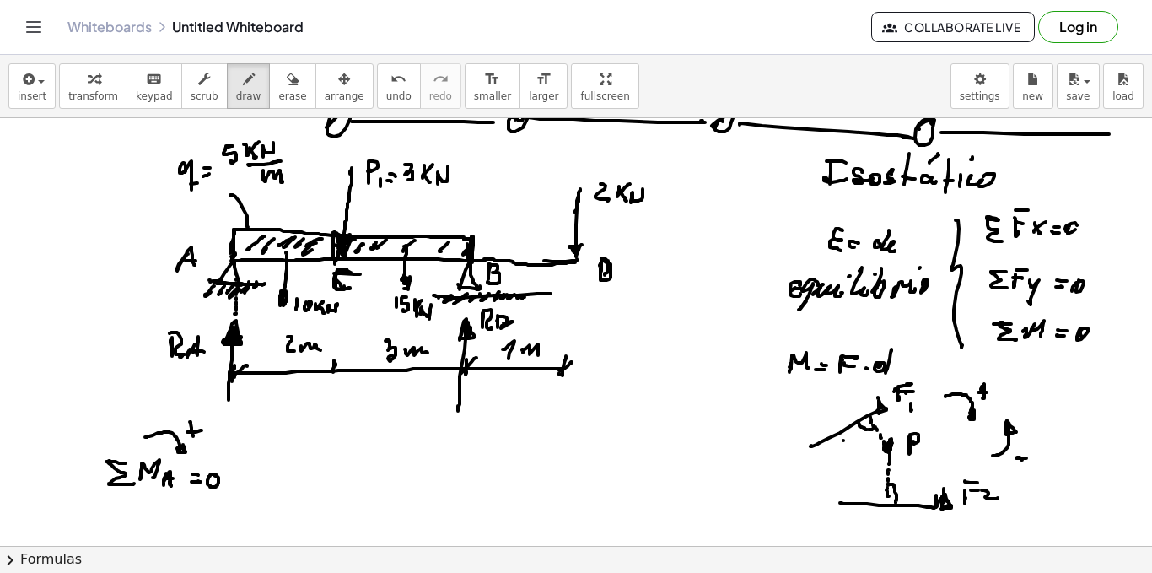
click at [236, 268] on div at bounding box center [576, 118] width 1152 height 1711
click at [236, 263] on div at bounding box center [576, 118] width 1152 height 1711
click at [232, 262] on div at bounding box center [576, 118] width 1152 height 1711
click at [235, 263] on div at bounding box center [576, 118] width 1152 height 1711
drag, startPoint x: 871, startPoint y: 342, endPoint x: 898, endPoint y: 338, distance: 27.2
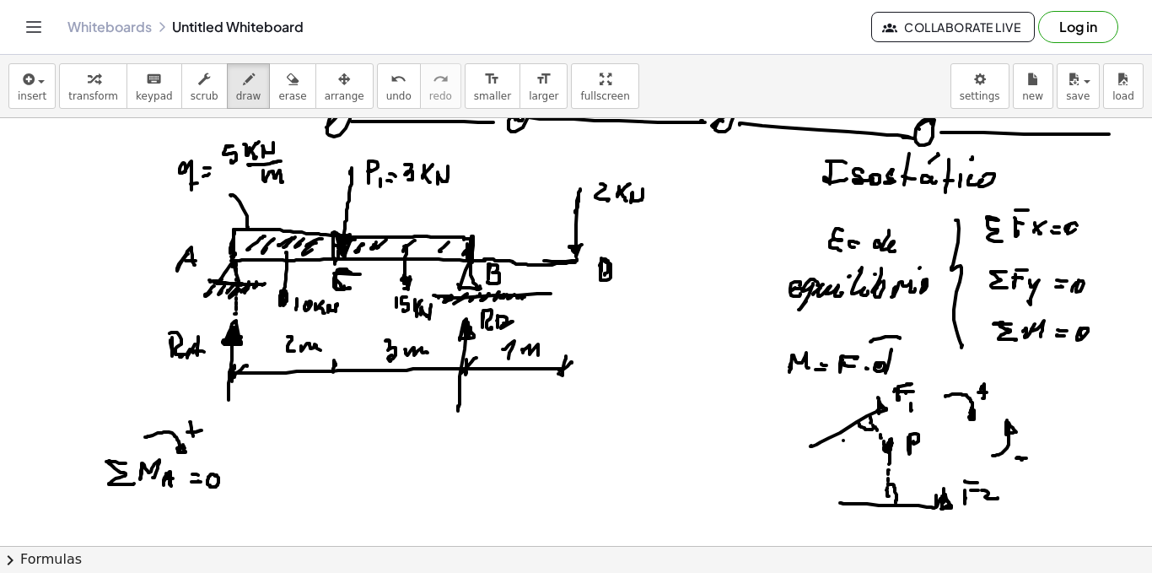
click at [898, 338] on div at bounding box center [576, 118] width 1152 height 1711
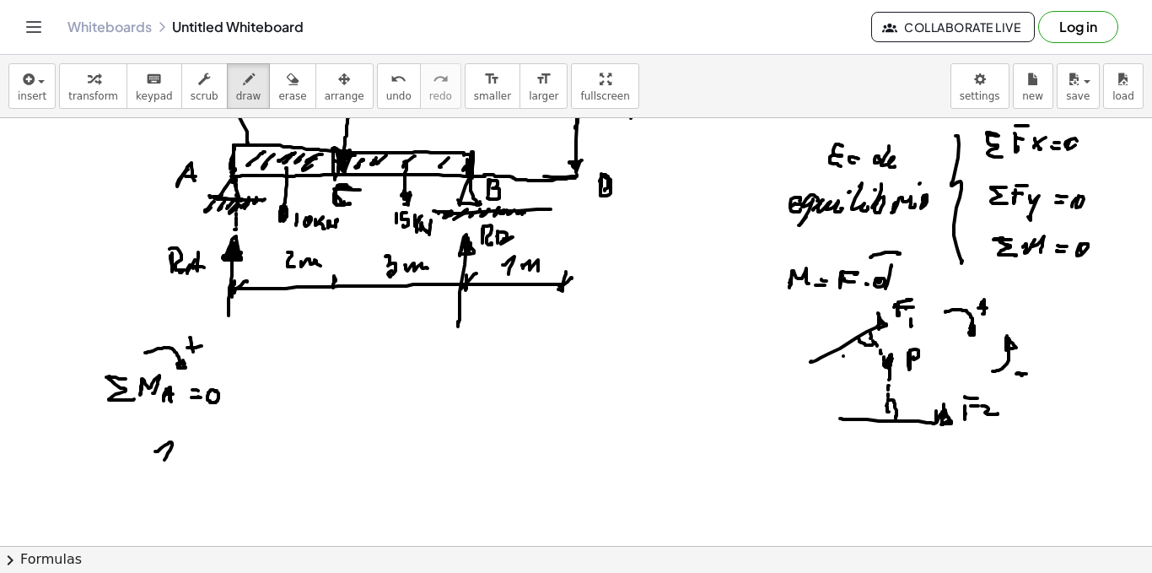
drag, startPoint x: 155, startPoint y: 451, endPoint x: 165, endPoint y: 458, distance: 12.2
click at [165, 459] on div at bounding box center [576, 33] width 1152 height 1711
click at [178, 452] on div at bounding box center [576, 33] width 1152 height 1711
click at [201, 446] on div at bounding box center [576, 33] width 1152 height 1711
drag, startPoint x: 190, startPoint y: 450, endPoint x: 195, endPoint y: 460, distance: 10.6
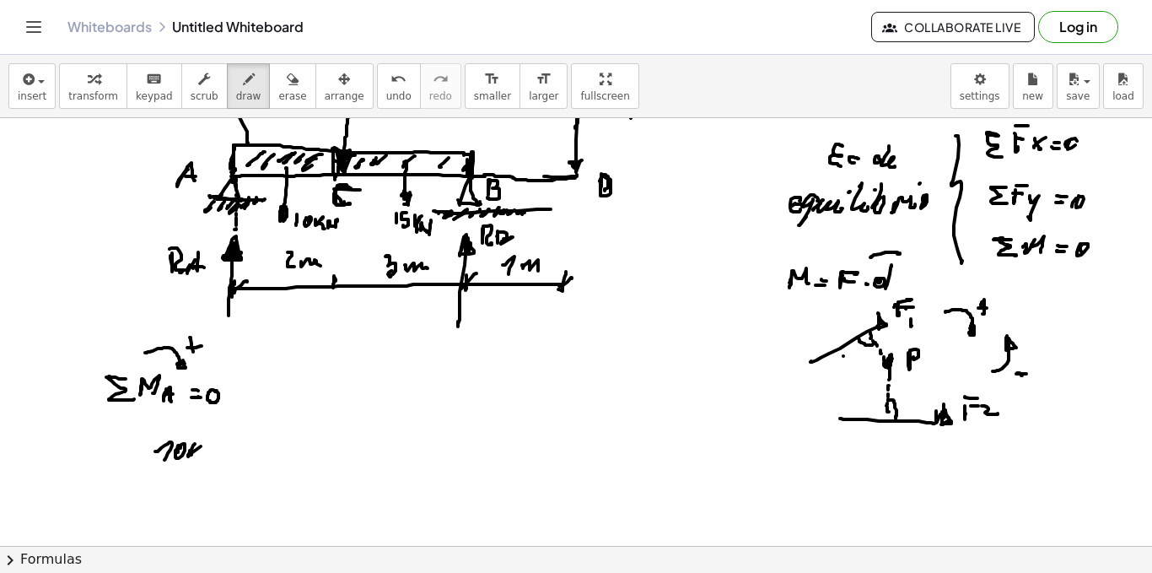
click at [195, 461] on div at bounding box center [576, 33] width 1152 height 1711
click at [197, 461] on div at bounding box center [576, 33] width 1152 height 1711
drag, startPoint x: 202, startPoint y: 455, endPoint x: 213, endPoint y: 452, distance: 11.3
click at [213, 452] on div at bounding box center [576, 33] width 1152 height 1711
click at [217, 457] on div at bounding box center [576, 33] width 1152 height 1711
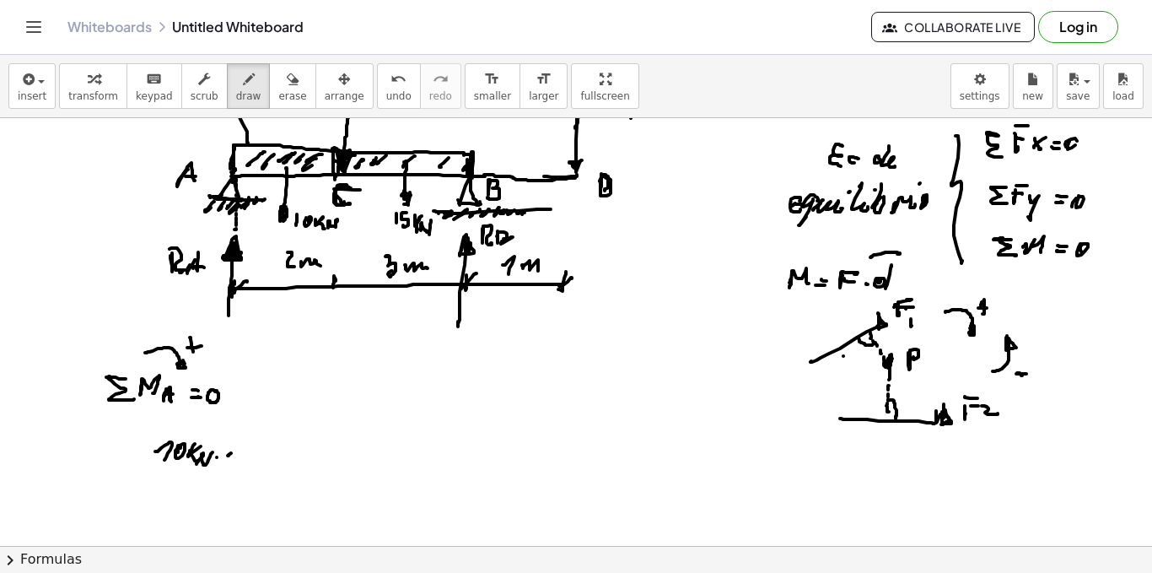
click at [229, 461] on div at bounding box center [576, 33] width 1152 height 1711
drag, startPoint x: 238, startPoint y: 455, endPoint x: 250, endPoint y: 458, distance: 12.3
click at [251, 460] on div at bounding box center [576, 33] width 1152 height 1711
click at [275, 457] on div at bounding box center [576, 33] width 1152 height 1711
click at [282, 457] on div at bounding box center [576, 33] width 1152 height 1711
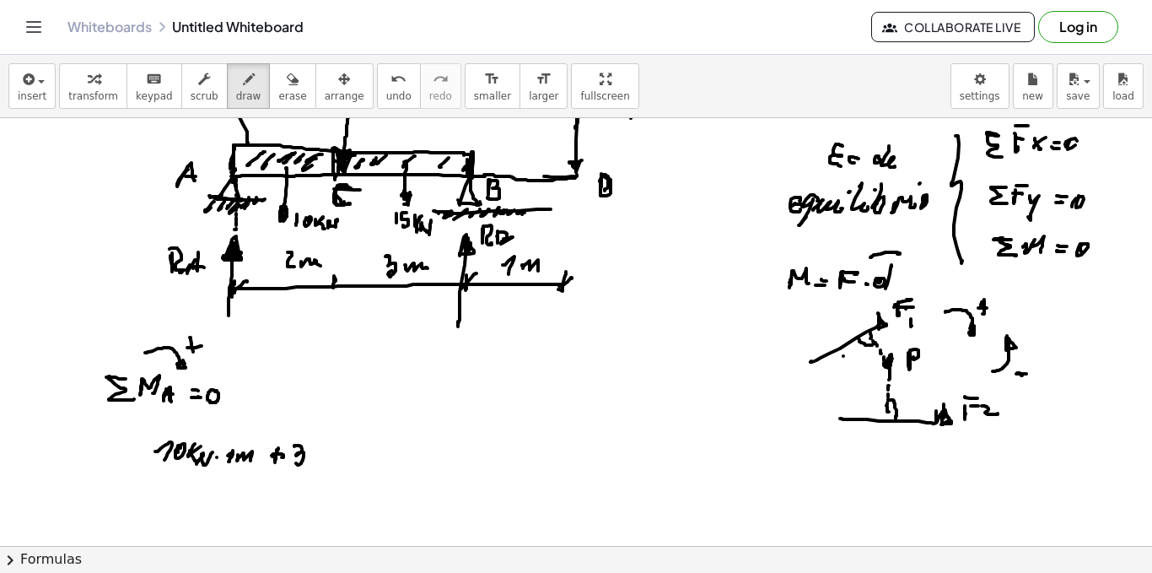
drag, startPoint x: 294, startPoint y: 446, endPoint x: 299, endPoint y: 462, distance: 16.8
click at [296, 464] on div at bounding box center [576, 33] width 1152 height 1711
click at [323, 448] on div at bounding box center [576, 33] width 1152 height 1711
click at [315, 461] on div at bounding box center [576, 33] width 1152 height 1711
click at [320, 458] on div at bounding box center [576, 33] width 1152 height 1711
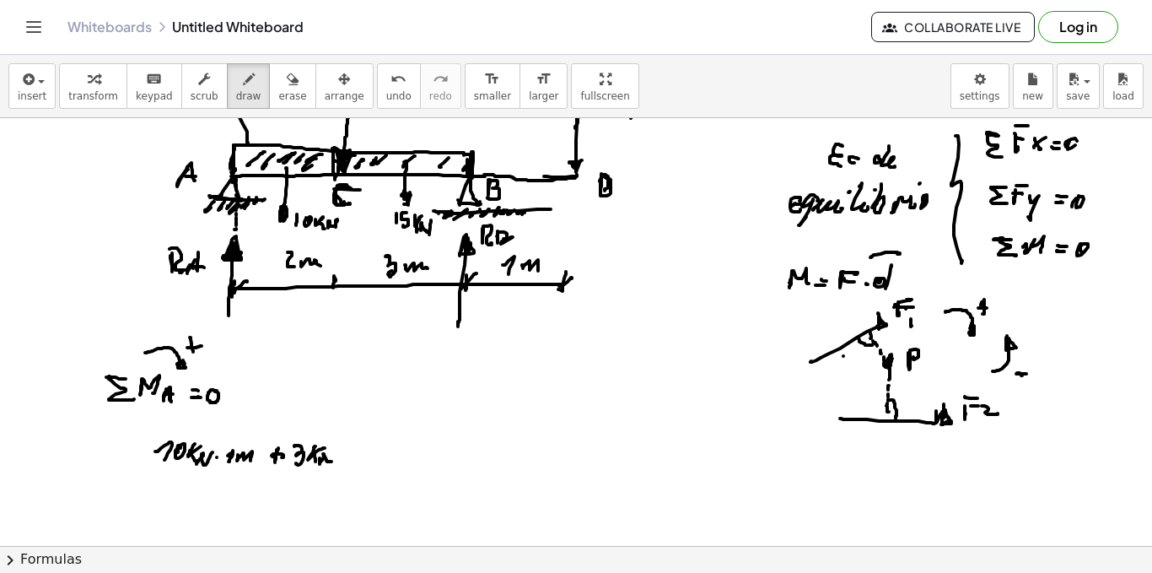
drag, startPoint x: 323, startPoint y: 454, endPoint x: 337, endPoint y: 454, distance: 13.5
click at [335, 453] on div at bounding box center [576, 33] width 1152 height 1711
click at [342, 456] on div at bounding box center [576, 33] width 1152 height 1711
drag, startPoint x: 353, startPoint y: 447, endPoint x: 361, endPoint y: 456, distance: 11.3
click at [361, 456] on div at bounding box center [576, 33] width 1152 height 1711
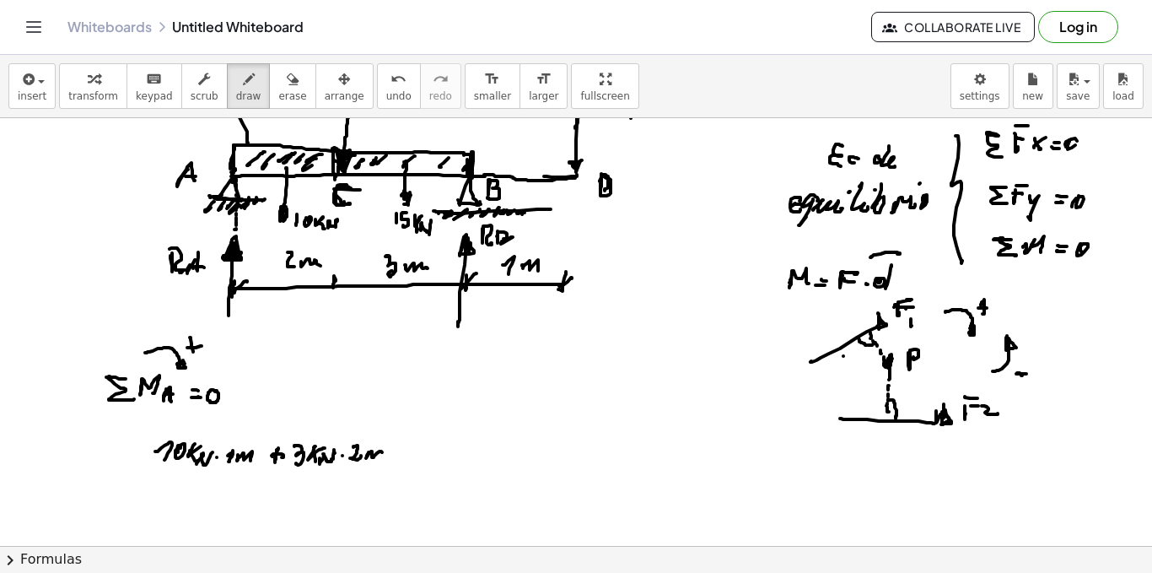
drag, startPoint x: 369, startPoint y: 452, endPoint x: 385, endPoint y: 460, distance: 17.7
click at [385, 460] on div at bounding box center [576, 33] width 1152 height 1711
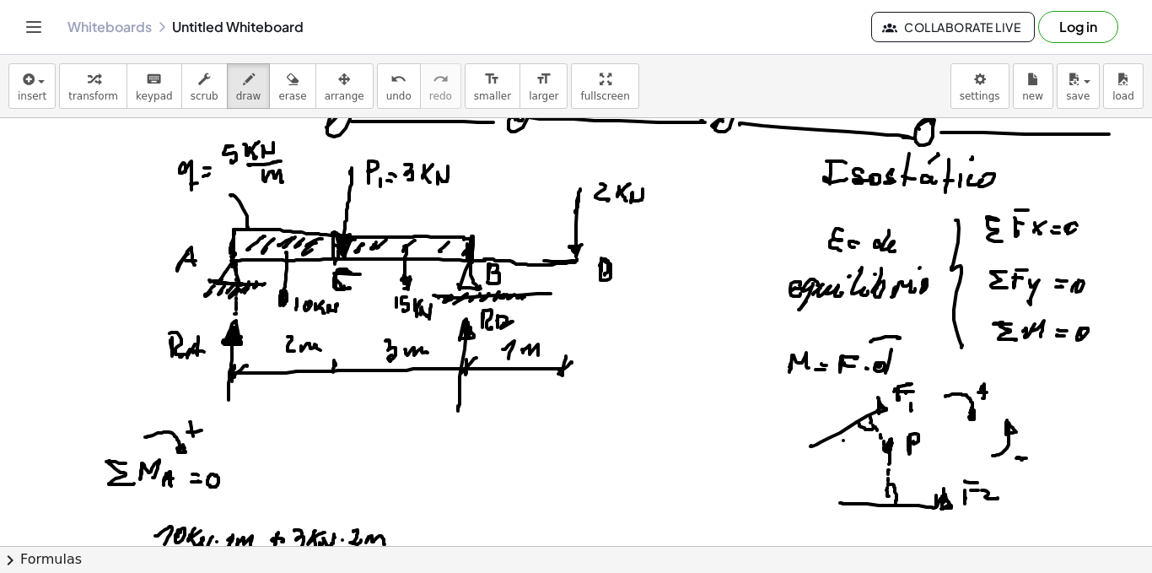
scroll to position [1024, 0]
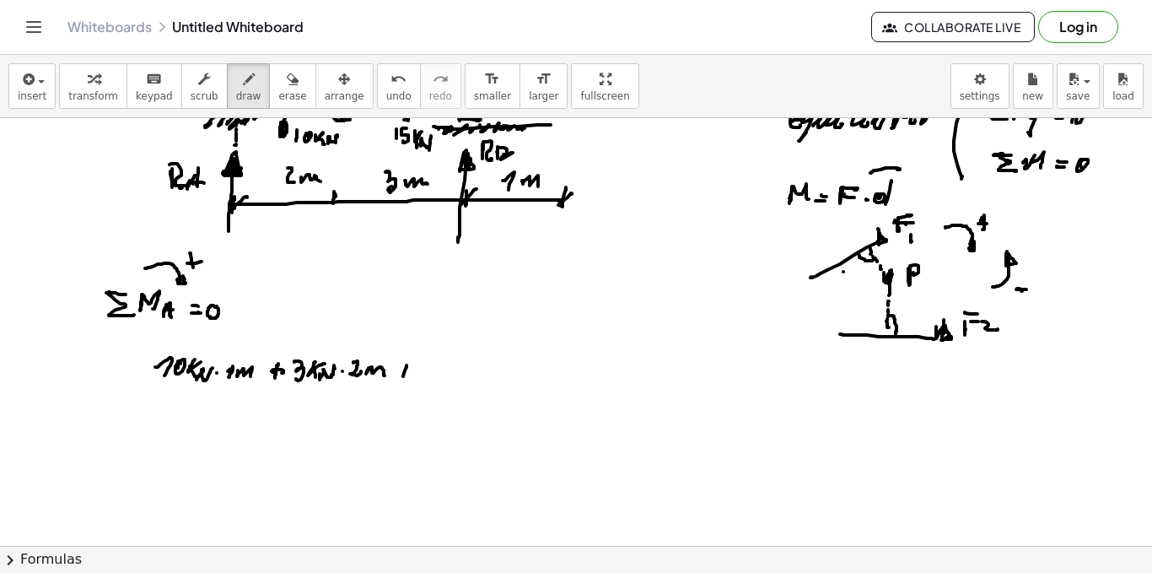
drag, startPoint x: 407, startPoint y: 366, endPoint x: 402, endPoint y: 377, distance: 12.1
drag, startPoint x: 401, startPoint y: 375, endPoint x: 416, endPoint y: 374, distance: 15.2
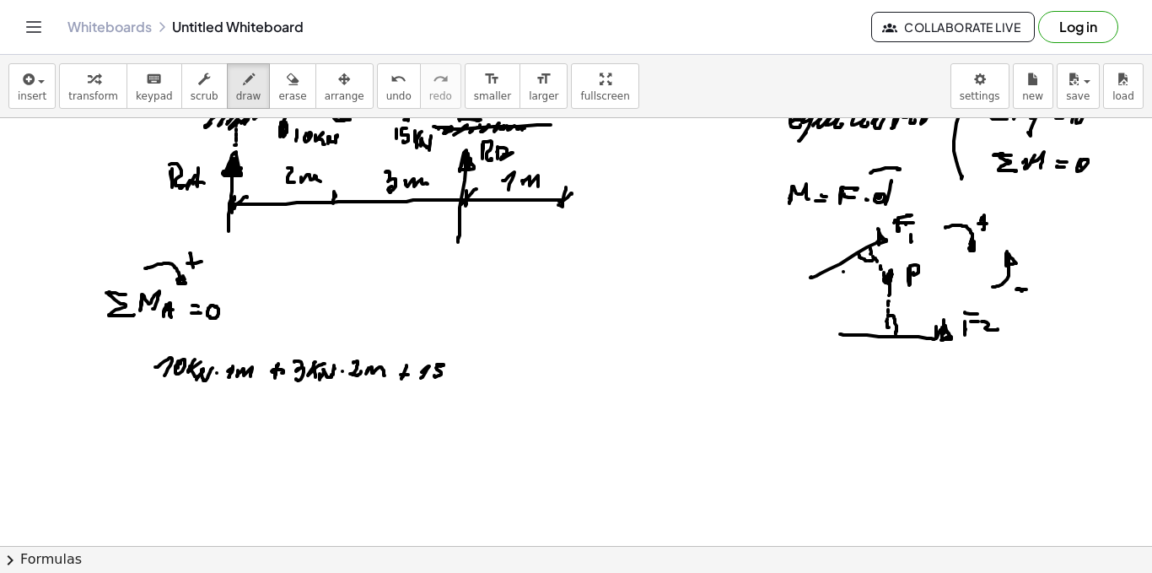
drag, startPoint x: 437, startPoint y: 364, endPoint x: 434, endPoint y: 375, distance: 11.3
drag, startPoint x: 455, startPoint y: 378, endPoint x: 466, endPoint y: 372, distance: 13.2
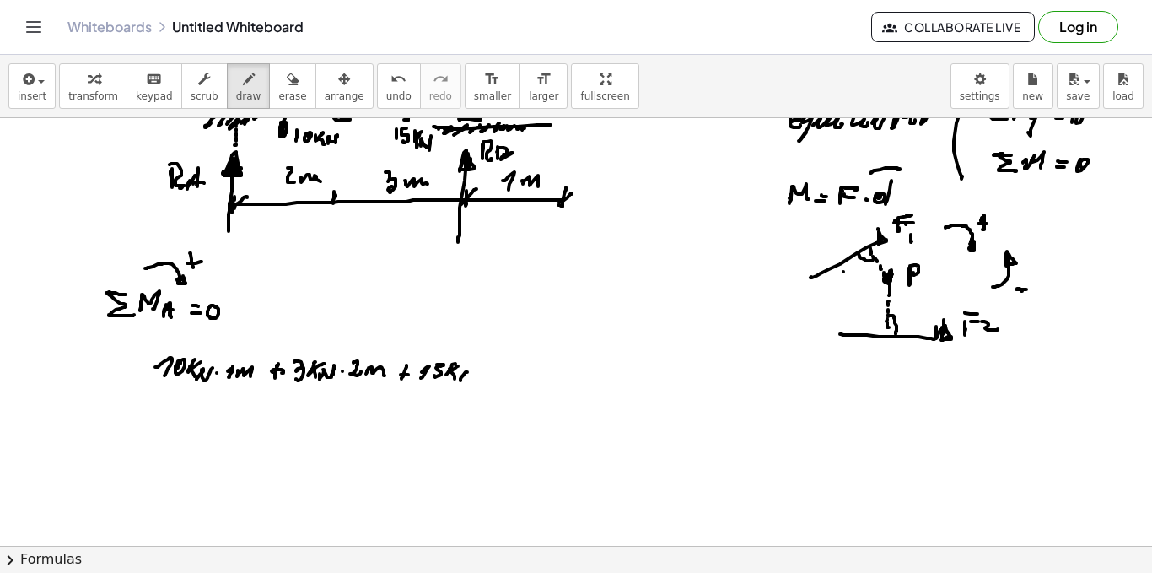
drag, startPoint x: 466, startPoint y: 380, endPoint x: 472, endPoint y: 373, distance: 10.2
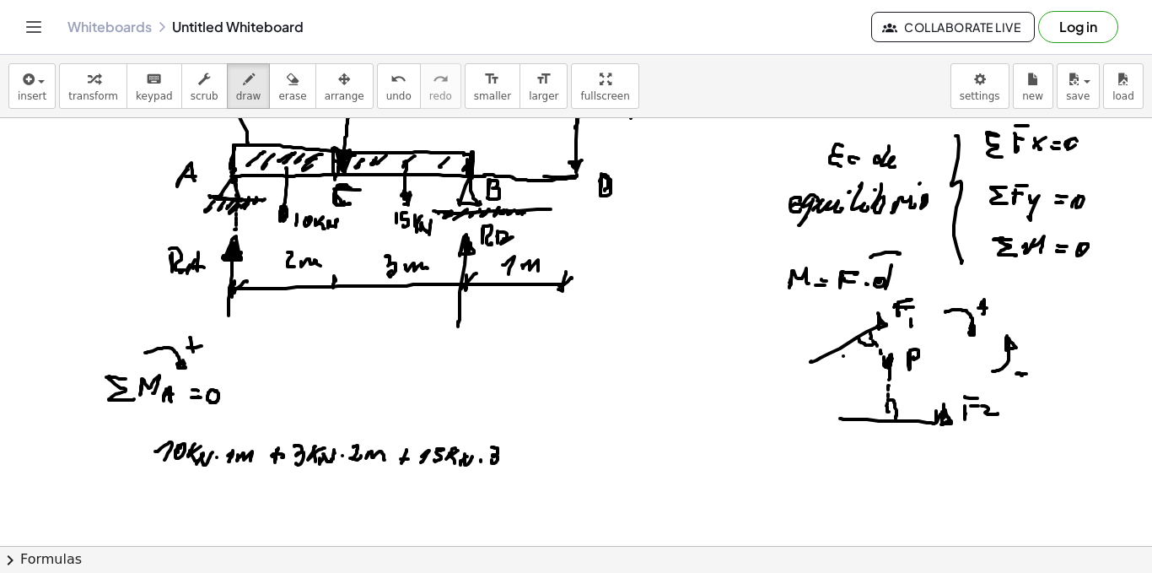
drag, startPoint x: 492, startPoint y: 447, endPoint x: 502, endPoint y: 461, distance: 17.6
click at [491, 461] on div at bounding box center [576, 33] width 1152 height 1711
click at [502, 470] on div at bounding box center [576, 33] width 1152 height 1711
drag, startPoint x: 515, startPoint y: 446, endPoint x: 518, endPoint y: 457, distance: 11.3
click at [510, 461] on div at bounding box center [576, 33] width 1152 height 1711
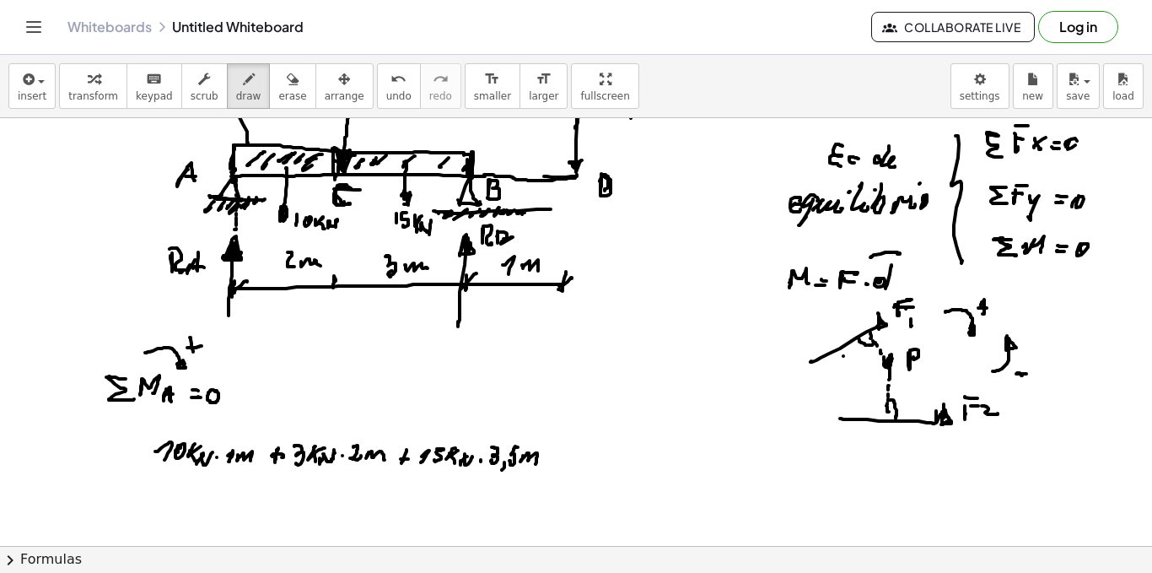
drag, startPoint x: 523, startPoint y: 456, endPoint x: 518, endPoint y: 468, distance: 13.6
click at [536, 462] on div at bounding box center [576, 33] width 1152 height 1711
drag, startPoint x: 549, startPoint y: 461, endPoint x: 567, endPoint y: 456, distance: 18.2
click at [565, 458] on div at bounding box center [576, 33] width 1152 height 1711
drag, startPoint x: 574, startPoint y: 449, endPoint x: 587, endPoint y: 464, distance: 19.8
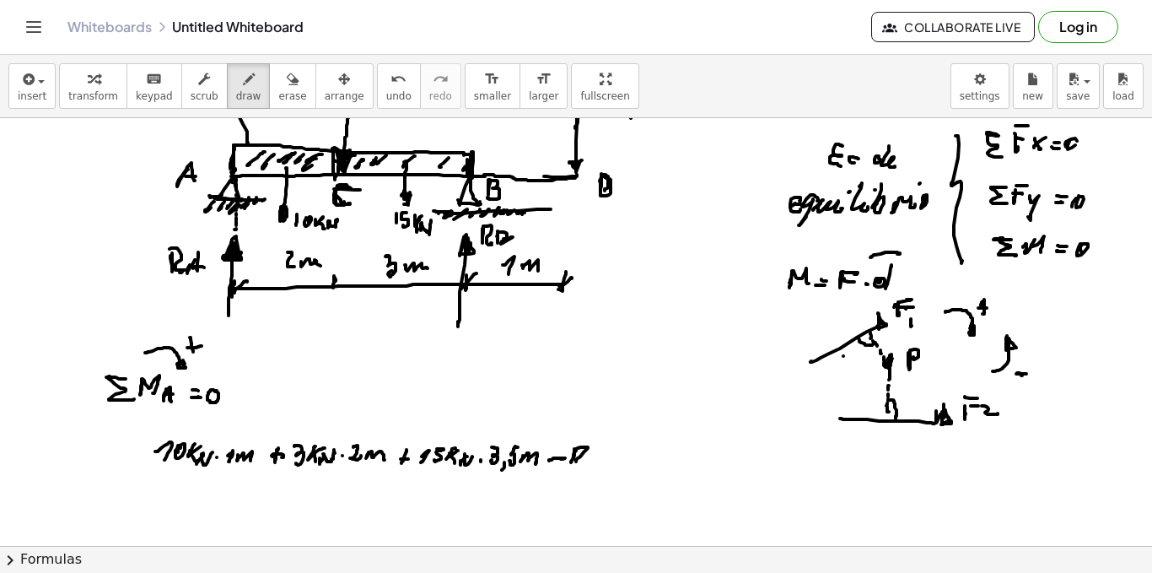
click at [587, 464] on div at bounding box center [576, 33] width 1152 height 1711
click at [592, 463] on div at bounding box center [576, 33] width 1152 height 1711
drag, startPoint x: 597, startPoint y: 454, endPoint x: 601, endPoint y: 466, distance: 12.5
click at [592, 468] on div at bounding box center [576, 33] width 1152 height 1711
click at [612, 464] on div at bounding box center [576, 33] width 1152 height 1711
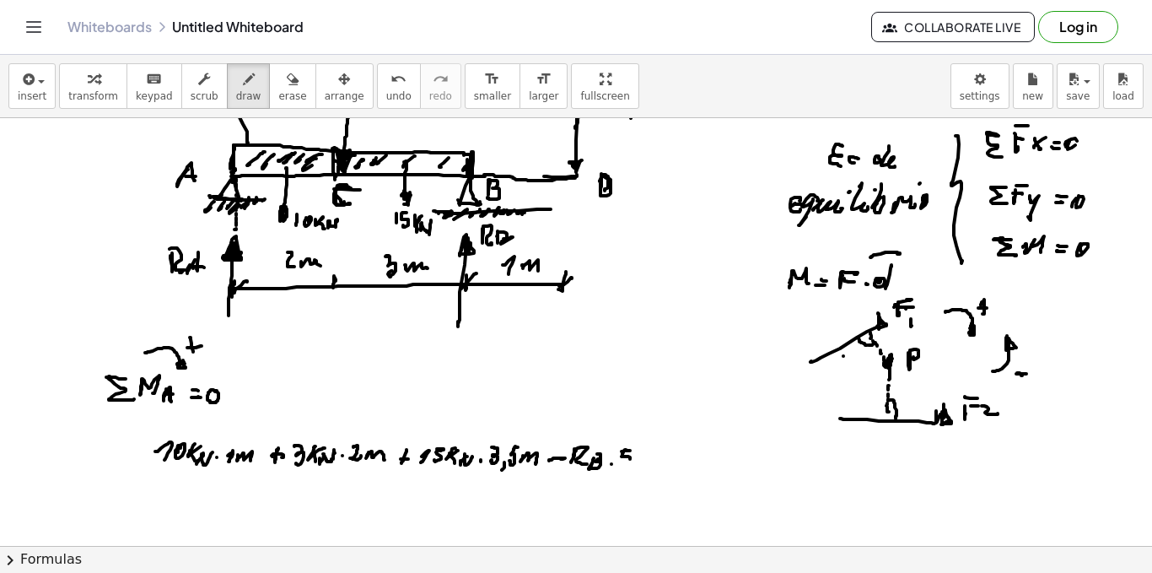
drag, startPoint x: 622, startPoint y: 451, endPoint x: 625, endPoint y: 463, distance: 12.3
click at [623, 463] on div at bounding box center [576, 33] width 1152 height 1711
drag, startPoint x: 635, startPoint y: 457, endPoint x: 652, endPoint y: 461, distance: 17.2
click at [652, 463] on div at bounding box center [576, 33] width 1152 height 1711
click at [671, 462] on div at bounding box center [576, 33] width 1152 height 1711
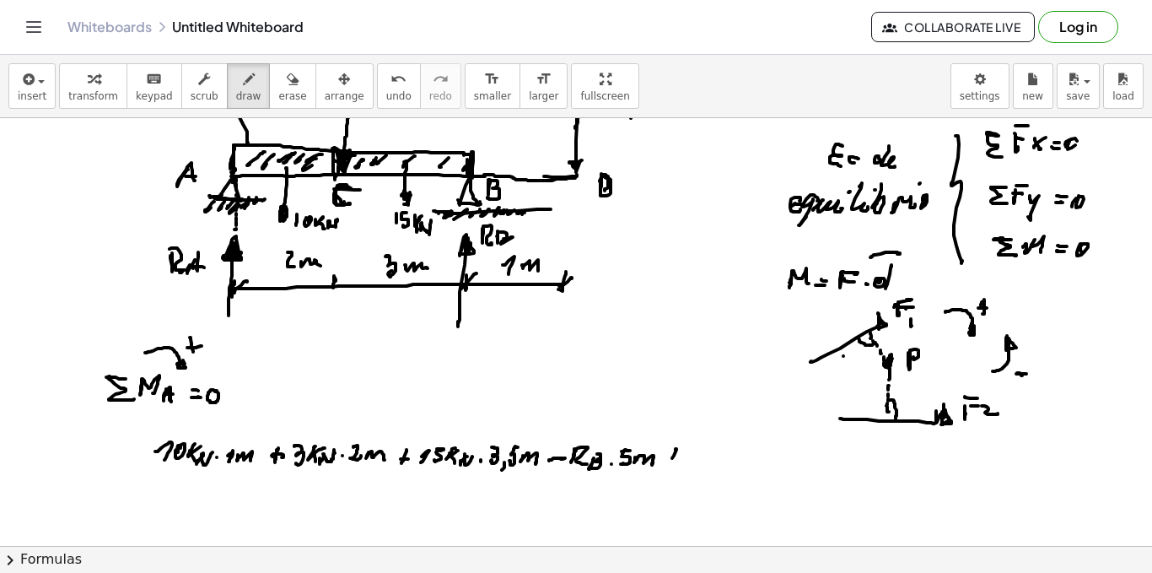
drag, startPoint x: 670, startPoint y: 454, endPoint x: 682, endPoint y: 455, distance: 11.8
click at [682, 455] on div at bounding box center [576, 33] width 1152 height 1711
drag, startPoint x: 694, startPoint y: 452, endPoint x: 707, endPoint y: 455, distance: 12.9
click at [699, 462] on div at bounding box center [576, 33] width 1152 height 1711
drag, startPoint x: 706, startPoint y: 461, endPoint x: 720, endPoint y: 452, distance: 16.6
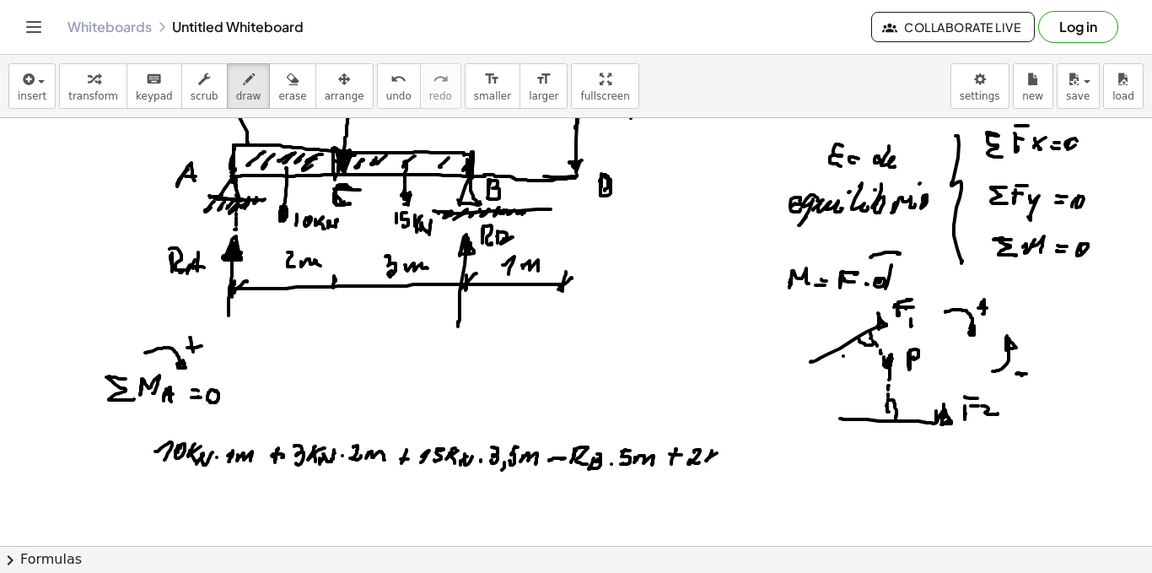
click at [720, 452] on div at bounding box center [576, 33] width 1152 height 1711
drag, startPoint x: 710, startPoint y: 456, endPoint x: 722, endPoint y: 455, distance: 11.9
click at [714, 463] on div at bounding box center [576, 33] width 1152 height 1711
click at [720, 457] on div at bounding box center [576, 33] width 1152 height 1711
drag, startPoint x: 725, startPoint y: 453, endPoint x: 736, endPoint y: 456, distance: 12.1
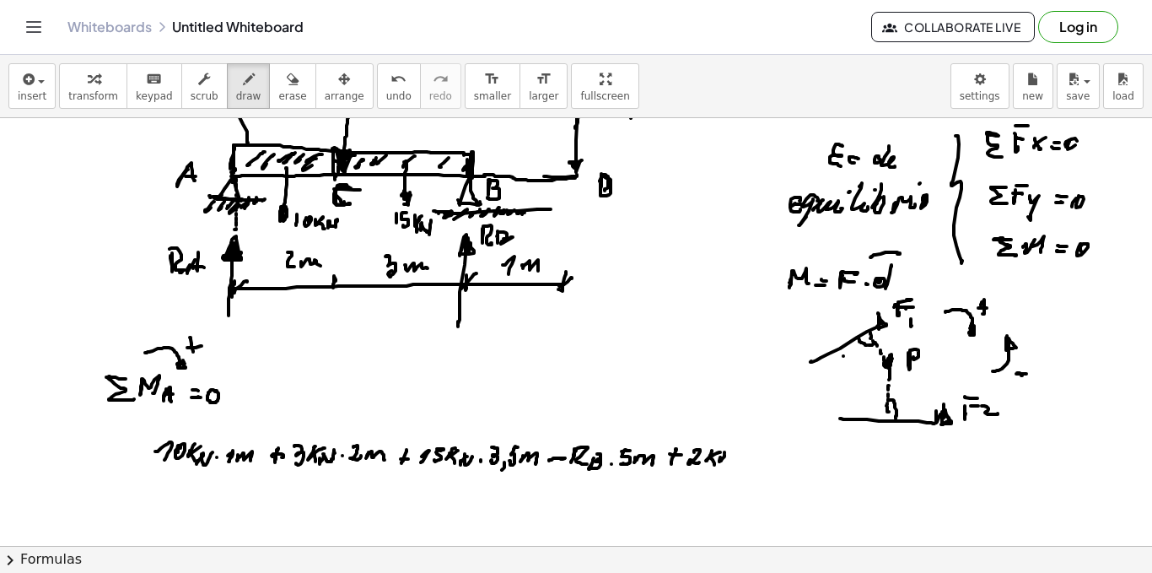
click at [736, 456] on div at bounding box center [576, 33] width 1152 height 1711
click at [742, 458] on div at bounding box center [576, 33] width 1152 height 1711
drag, startPoint x: 764, startPoint y: 446, endPoint x: 759, endPoint y: 463, distance: 17.6
click at [754, 463] on div at bounding box center [576, 33] width 1152 height 1711
drag, startPoint x: 768, startPoint y: 454, endPoint x: 782, endPoint y: 460, distance: 14.7
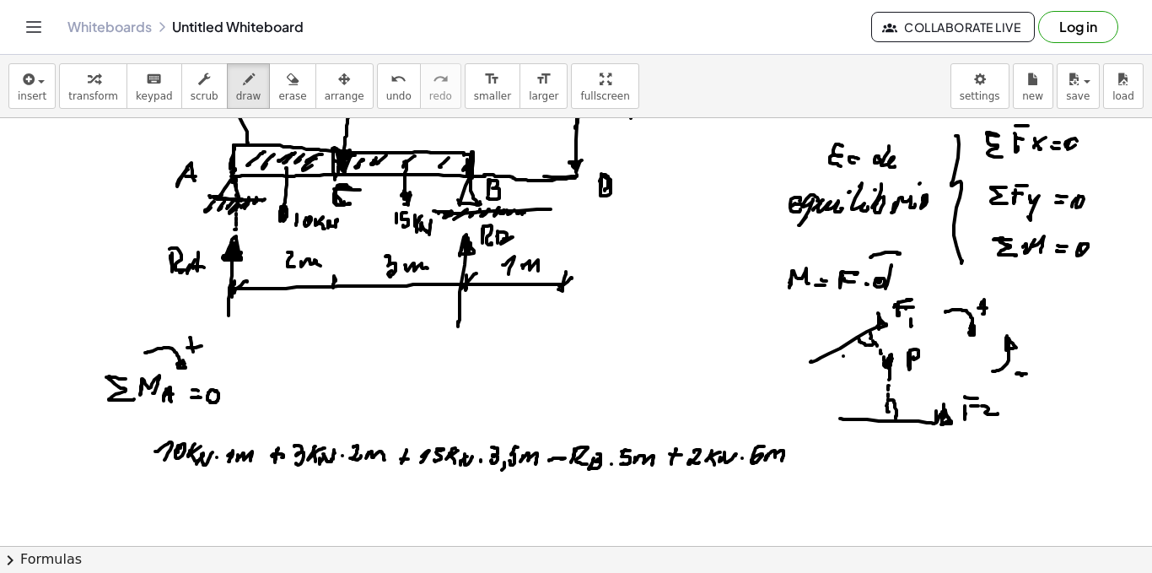
click at [782, 460] on div at bounding box center [576, 33] width 1152 height 1711
drag, startPoint x: 797, startPoint y: 461, endPoint x: 807, endPoint y: 462, distance: 10.2
click at [807, 462] on div at bounding box center [576, 33] width 1152 height 1711
click at [806, 456] on div at bounding box center [576, 33] width 1152 height 1711
click at [828, 456] on div at bounding box center [576, 33] width 1152 height 1711
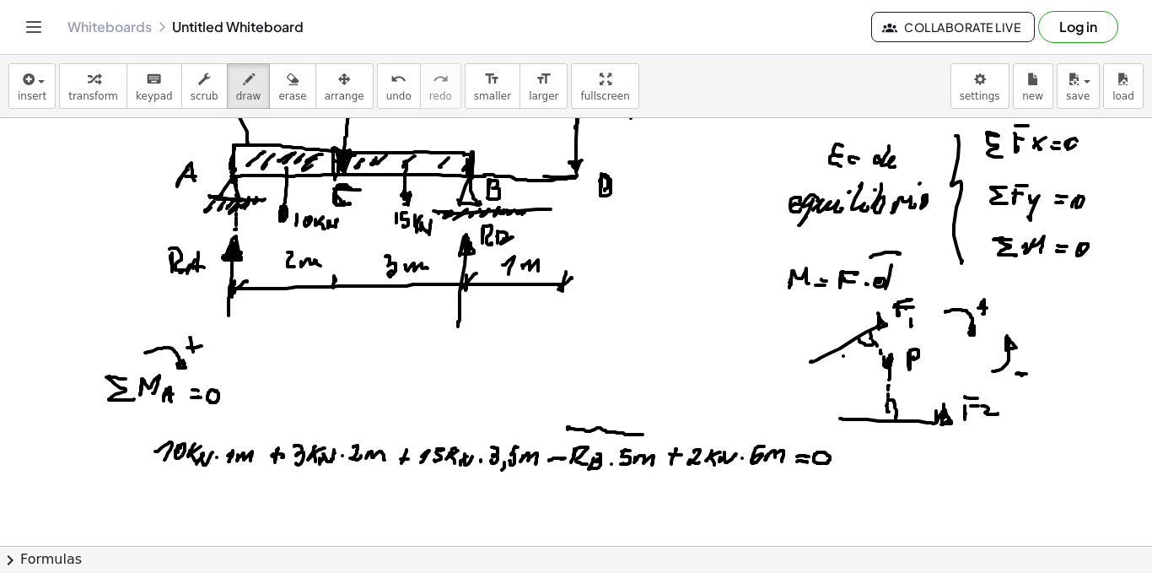
drag, startPoint x: 568, startPoint y: 429, endPoint x: 639, endPoint y: 430, distance: 70.9
click at [640, 434] on div at bounding box center [576, 33] width 1152 height 1711
drag, startPoint x: 611, startPoint y: 386, endPoint x: 614, endPoint y: 408, distance: 22.2
click at [614, 408] on div at bounding box center [576, 33] width 1152 height 1711
click at [612, 423] on div at bounding box center [576, 33] width 1152 height 1711
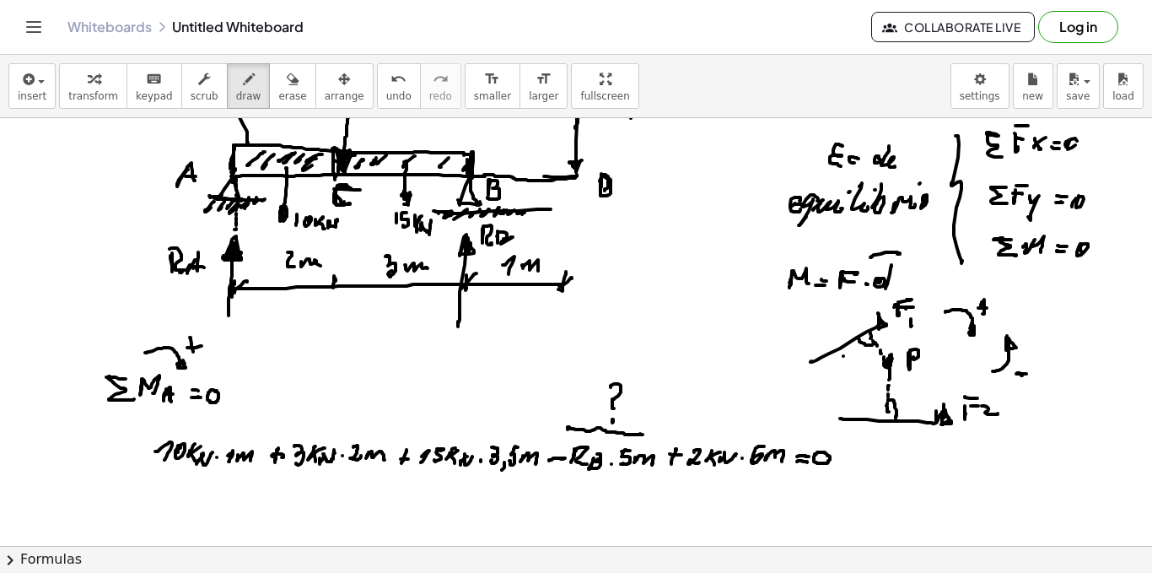
scroll to position [1024, 0]
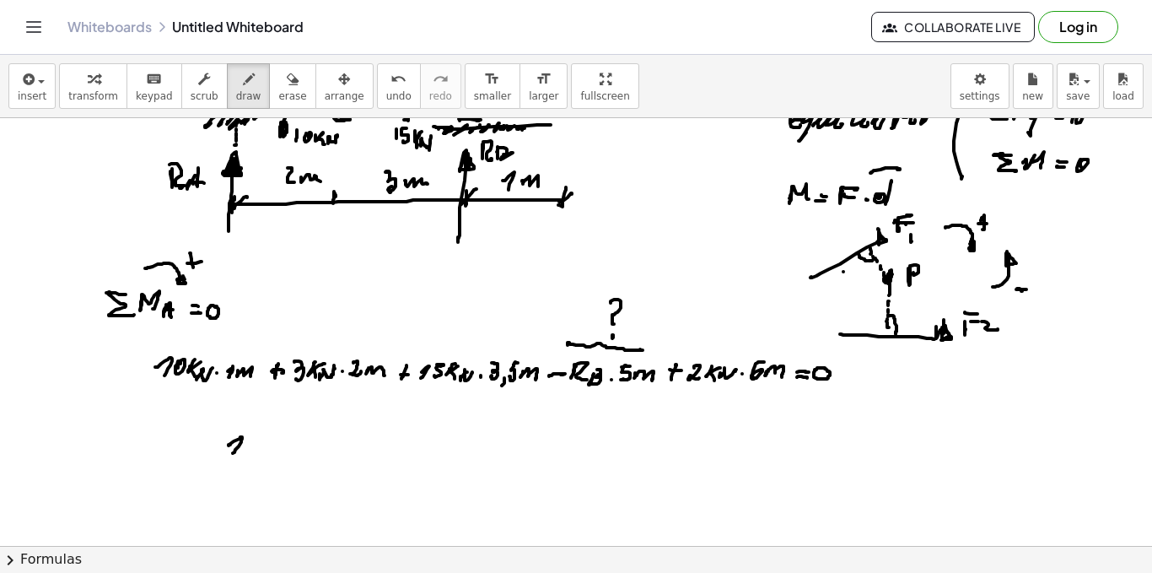
drag, startPoint x: 229, startPoint y: 445, endPoint x: 241, endPoint y: 448, distance: 12.9
drag, startPoint x: 250, startPoint y: 445, endPoint x: 251, endPoint y: 454, distance: 9.3
drag, startPoint x: 260, startPoint y: 450, endPoint x: 268, endPoint y: 442, distance: 11.3
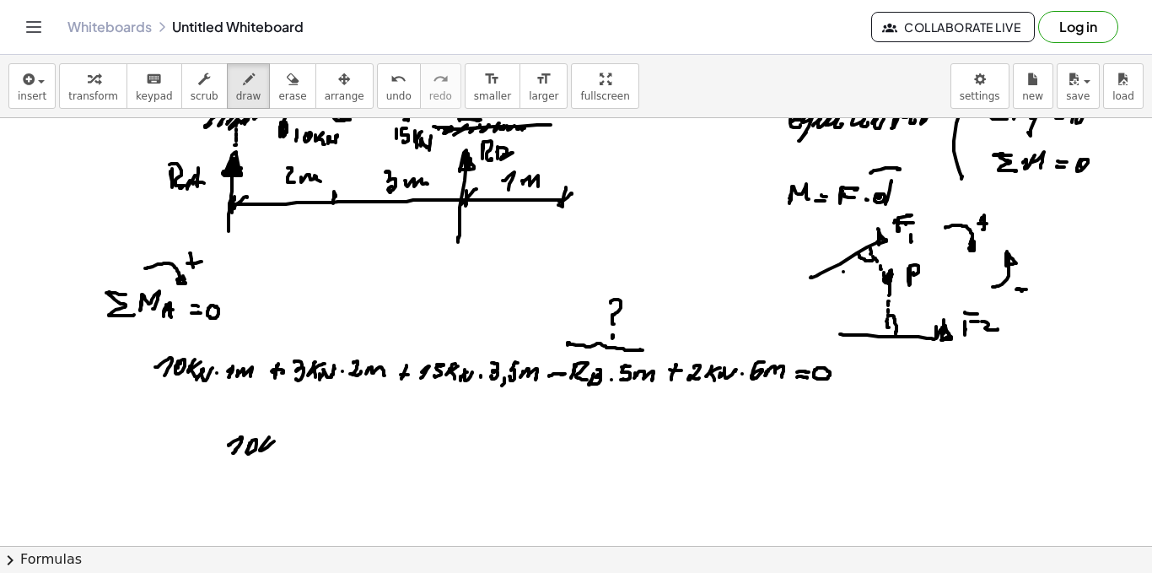
drag, startPoint x: 268, startPoint y: 442, endPoint x: 283, endPoint y: 443, distance: 15.2
drag, startPoint x: 283, startPoint y: 443, endPoint x: 302, endPoint y: 445, distance: 18.6
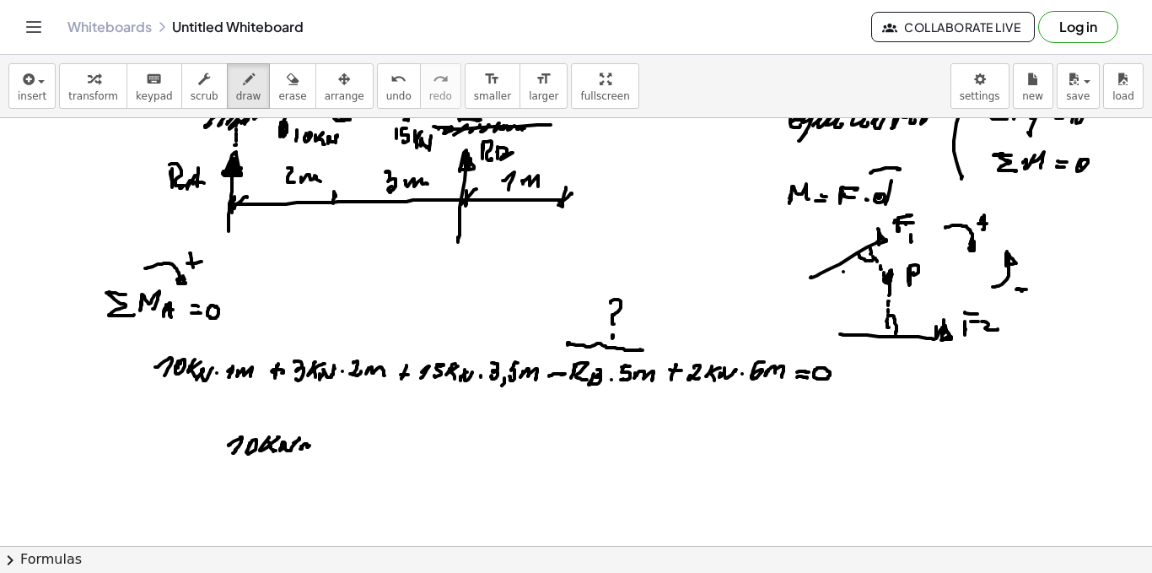
drag, startPoint x: 302, startPoint y: 446, endPoint x: 315, endPoint y: 445, distance: 13.5
drag, startPoint x: 377, startPoint y: 437, endPoint x: 371, endPoint y: 445, distance: 10.3
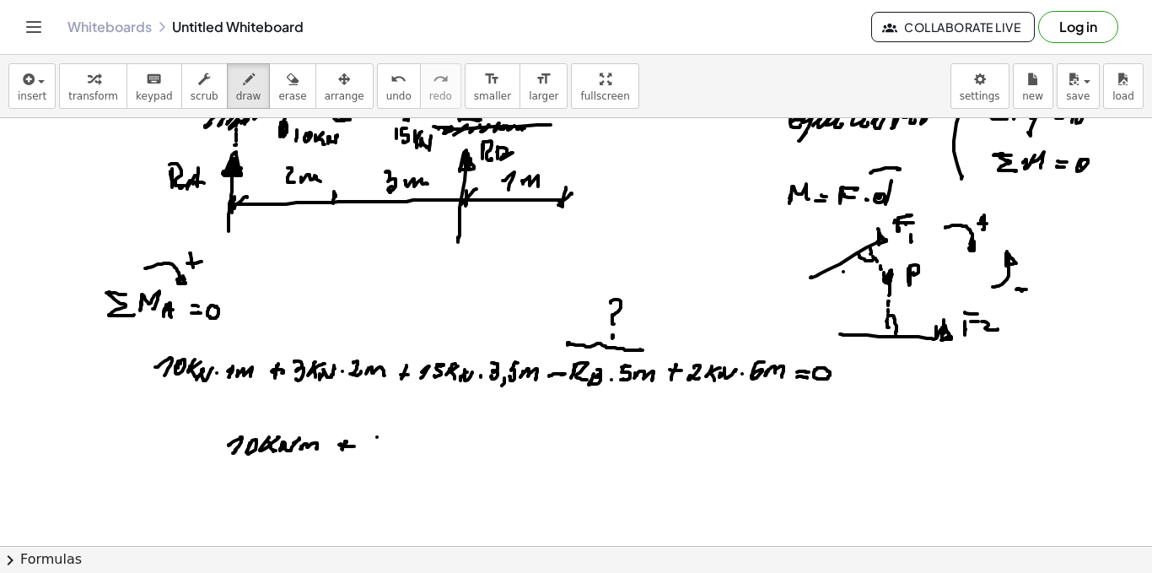
drag, startPoint x: 371, startPoint y: 445, endPoint x: 369, endPoint y: 456, distance: 11.3
drag, startPoint x: 390, startPoint y: 443, endPoint x: 394, endPoint y: 450, distance: 8.7
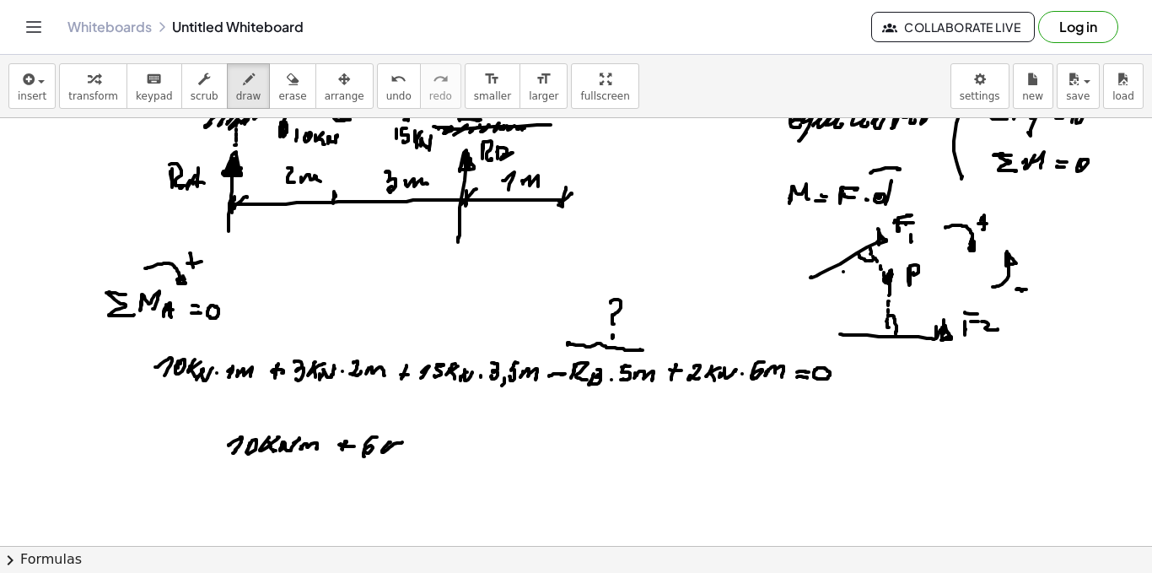
drag, startPoint x: 399, startPoint y: 455, endPoint x: 403, endPoint y: 446, distance: 9.4
drag, startPoint x: 403, startPoint y: 446, endPoint x: 418, endPoint y: 448, distance: 14.4
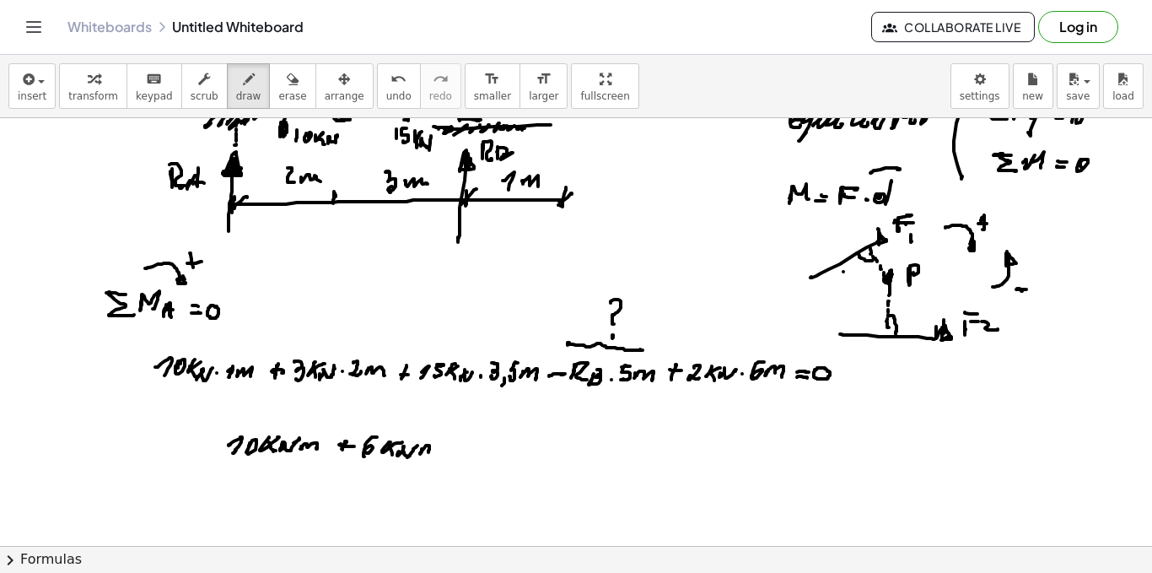
drag, startPoint x: 422, startPoint y: 451, endPoint x: 434, endPoint y: 455, distance: 13.1
click
drag, startPoint x: 461, startPoint y: 445, endPoint x: 458, endPoint y: 454, distance: 9.9
drag, startPoint x: 500, startPoint y: 438, endPoint x: 491, endPoint y: 450, distance: 15.7
drag, startPoint x: 512, startPoint y: 439, endPoint x: 517, endPoint y: 452, distance: 14.4
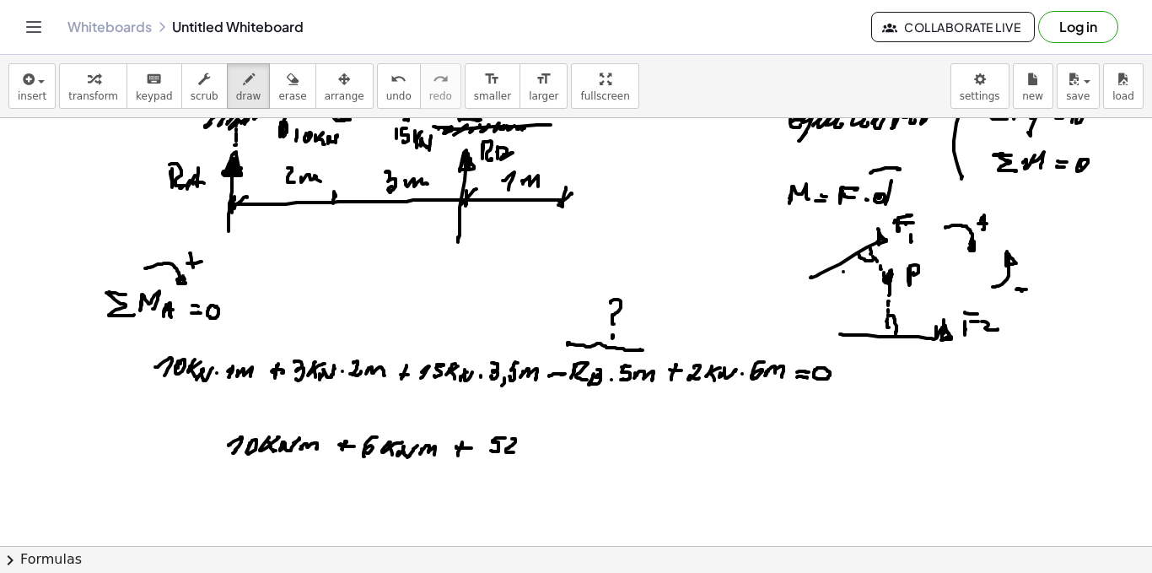
drag, startPoint x: 520, startPoint y: 451, endPoint x: 527, endPoint y: 445, distance: 9.0
drag, startPoint x: 532, startPoint y: 439, endPoint x: 530, endPoint y: 450, distance: 11.3
drag, startPoint x: 547, startPoint y: 438, endPoint x: 557, endPoint y: 440, distance: 9.6
drag, startPoint x: 558, startPoint y: 456, endPoint x: 563, endPoint y: 446, distance: 10.2
drag, startPoint x: 563, startPoint y: 446, endPoint x: 577, endPoint y: 444, distance: 14.6
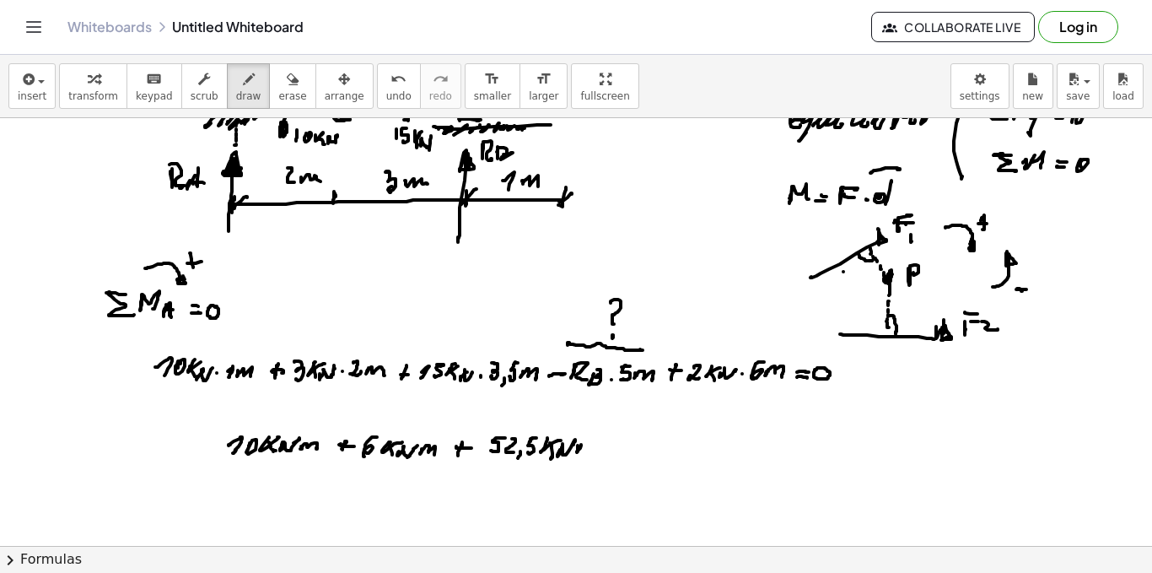
drag, startPoint x: 578, startPoint y: 450, endPoint x: 590, endPoint y: 450, distance: 12.7
drag, startPoint x: 620, startPoint y: 440, endPoint x: 615, endPoint y: 449, distance: 9.8
drag, startPoint x: 615, startPoint y: 449, endPoint x: 626, endPoint y: 449, distance: 11.0
drag, startPoint x: 644, startPoint y: 443, endPoint x: 639, endPoint y: 453, distance: 11.0
drag, startPoint x: 652, startPoint y: 443, endPoint x: 658, endPoint y: 456, distance: 14.0
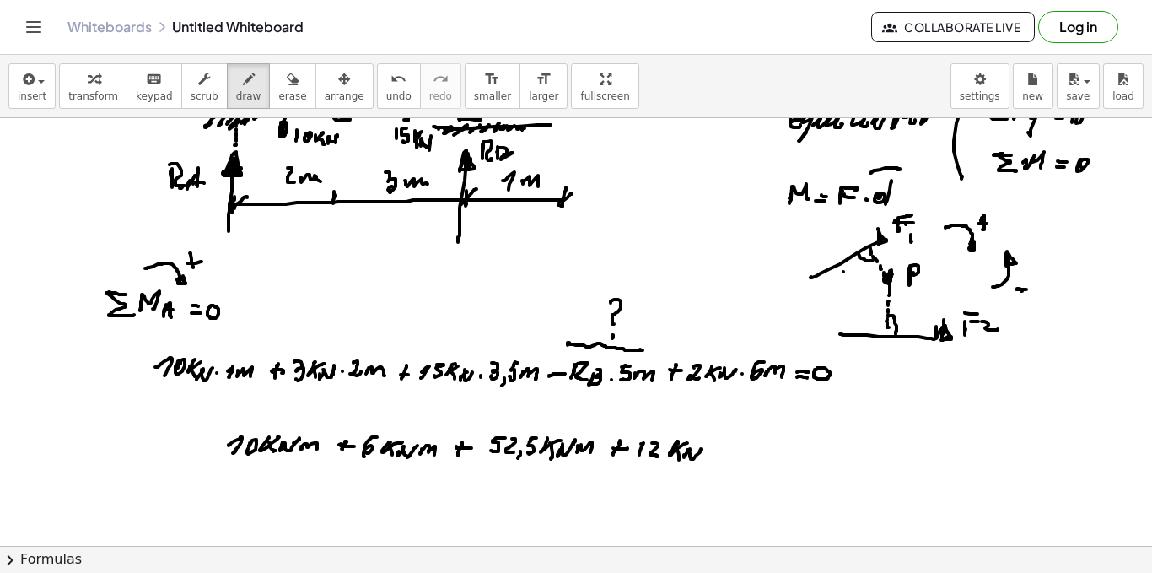
drag, startPoint x: 687, startPoint y: 450, endPoint x: 701, endPoint y: 449, distance: 13.5
drag, startPoint x: 709, startPoint y: 449, endPoint x: 724, endPoint y: 452, distance: 15.6
drag, startPoint x: 785, startPoint y: 445, endPoint x: 805, endPoint y: 448, distance: 19.7
drag, startPoint x: 805, startPoint y: 447, endPoint x: 815, endPoint y: 458, distance: 14.9
drag, startPoint x: 828, startPoint y: 454, endPoint x: 847, endPoint y: 449, distance: 19.2
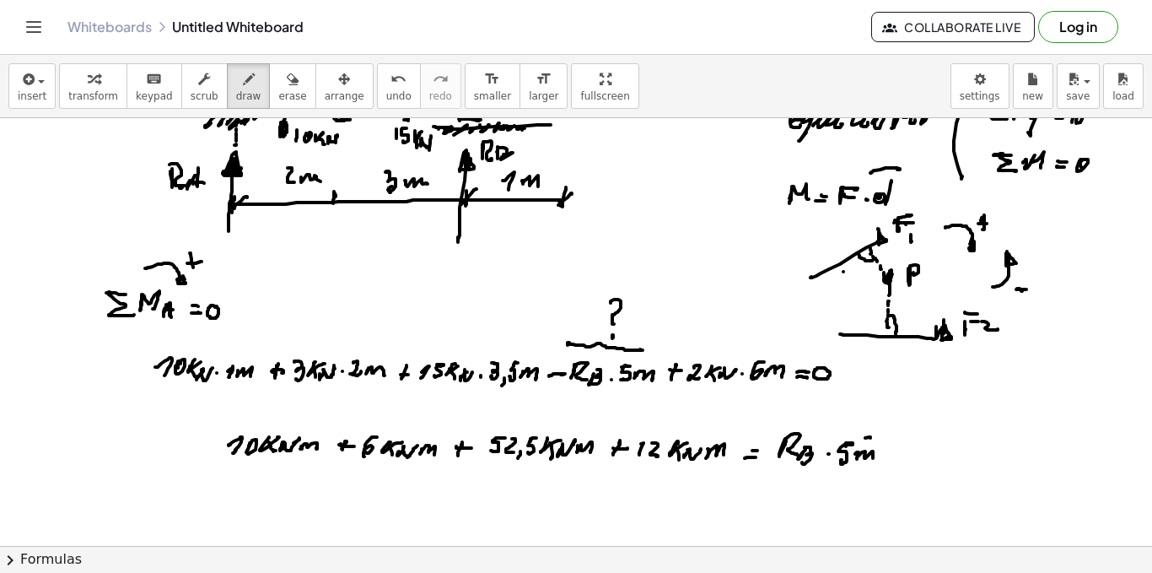
drag, startPoint x: 865, startPoint y: 438, endPoint x: 845, endPoint y: 449, distance: 23.0
drag, startPoint x: 847, startPoint y: 445, endPoint x: 854, endPoint y: 471, distance: 26.2
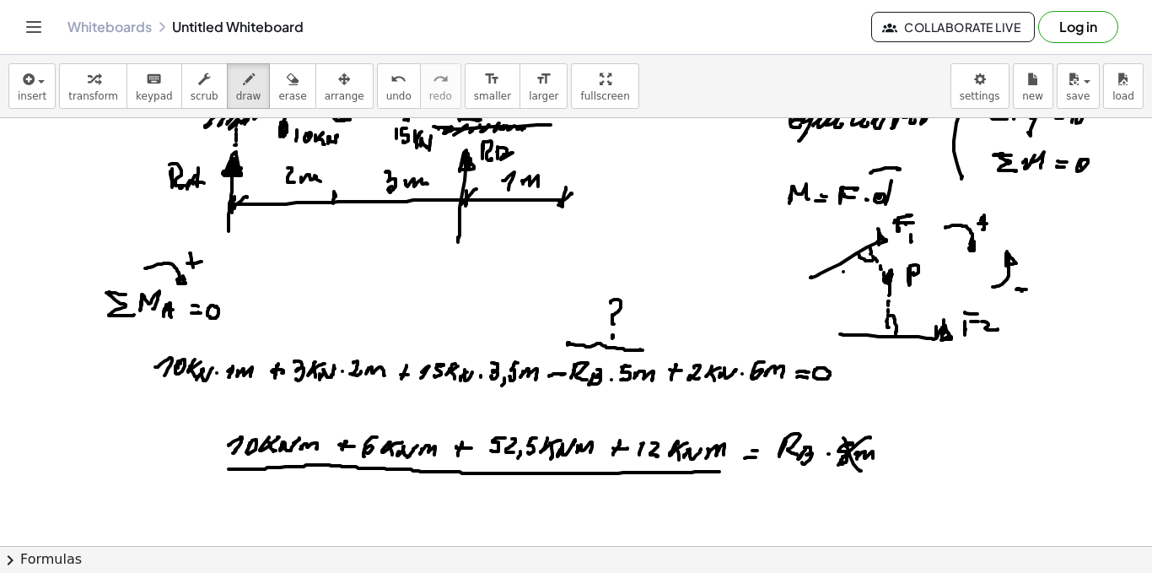
drag, startPoint x: 230, startPoint y: 469, endPoint x: 713, endPoint y: 472, distance: 482.5
drag, startPoint x: 485, startPoint y: 483, endPoint x: 483, endPoint y: 497, distance: 13.7
drag, startPoint x: 949, startPoint y: 444, endPoint x: 951, endPoint y: 457, distance: 13.6
drag, startPoint x: 964, startPoint y: 450, endPoint x: 974, endPoint y: 452, distance: 10.3
drag, startPoint x: 989, startPoint y: 448, endPoint x: 999, endPoint y: 456, distance: 12.7
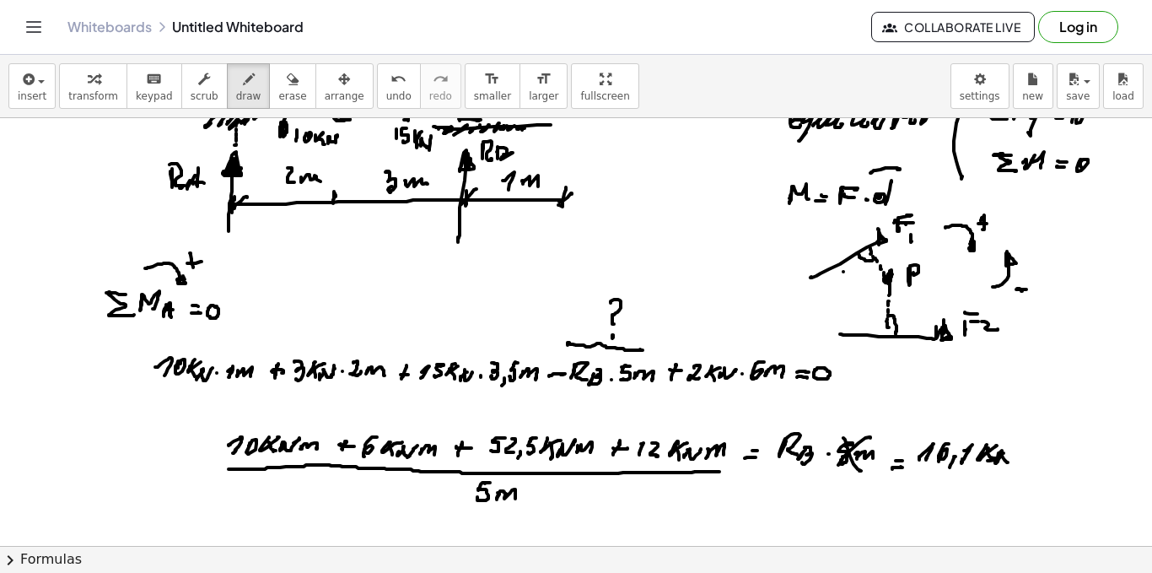
drag, startPoint x: 1001, startPoint y: 454, endPoint x: 1014, endPoint y: 449, distance: 13.6
drag, startPoint x: 1014, startPoint y: 449, endPoint x: 995, endPoint y: 460, distance: 22.3
drag, startPoint x: 919, startPoint y: 420, endPoint x: 1025, endPoint y: 430, distance: 105.9
drag, startPoint x: 925, startPoint y: 487, endPoint x: 1008, endPoint y: 483, distance: 83.6
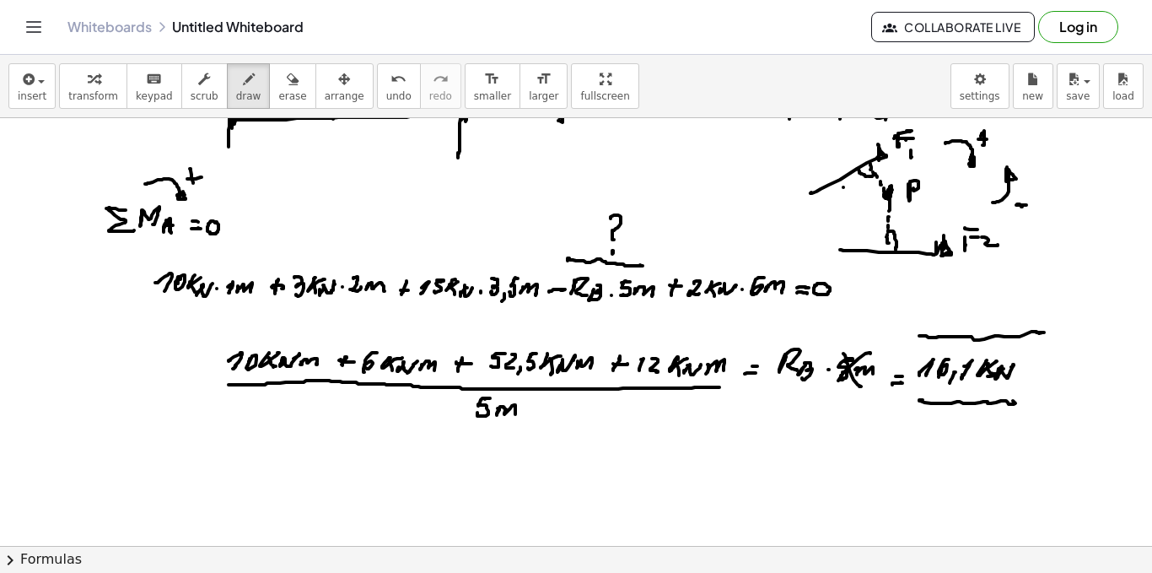
scroll to position [1193, 0]
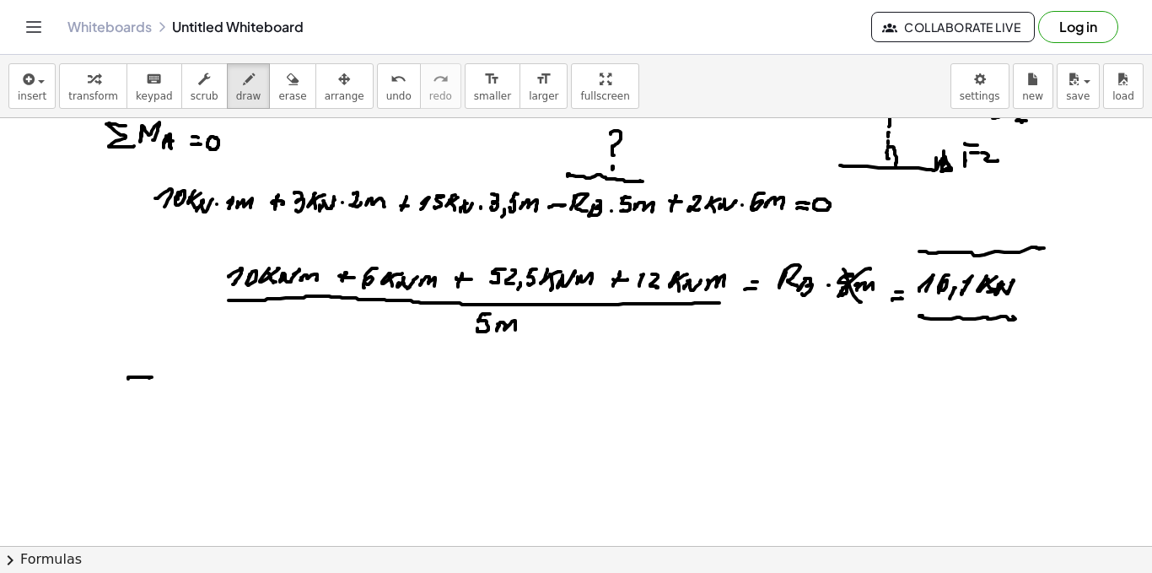
drag, startPoint x: 128, startPoint y: 379, endPoint x: 149, endPoint y: 378, distance: 21.1
drag, startPoint x: 130, startPoint y: 378, endPoint x: 164, endPoint y: 393, distance: 37.8
drag, startPoint x: 160, startPoint y: 395, endPoint x: 176, endPoint y: 393, distance: 16.1
drag, startPoint x: 192, startPoint y: 386, endPoint x: 208, endPoint y: 397, distance: 19.2
drag, startPoint x: 173, startPoint y: 356, endPoint x: 198, endPoint y: 364, distance: 26.4
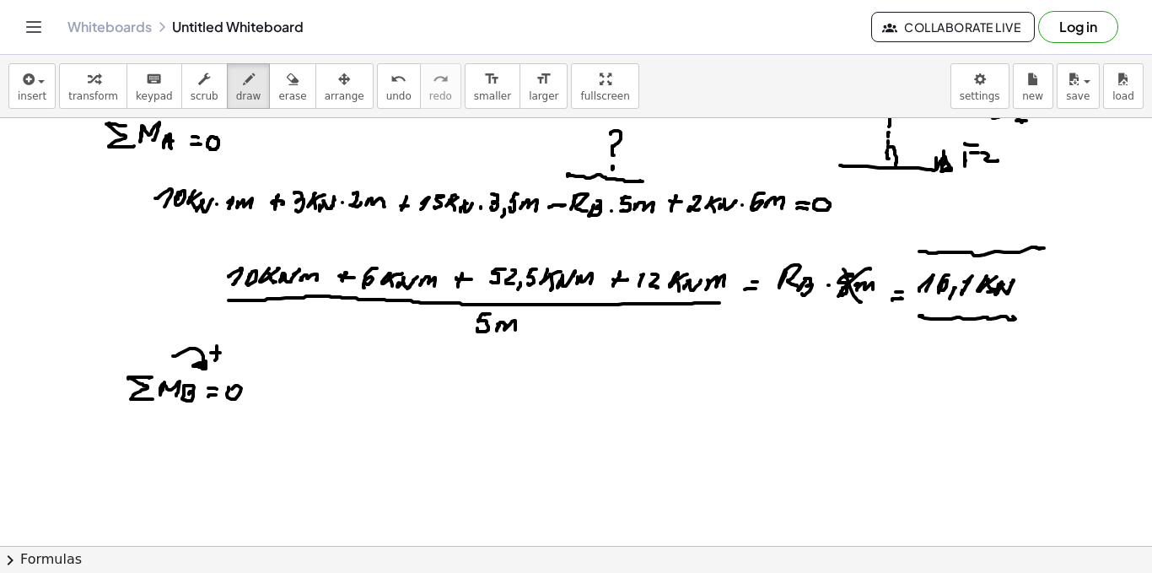
scroll to position [1277, 0]
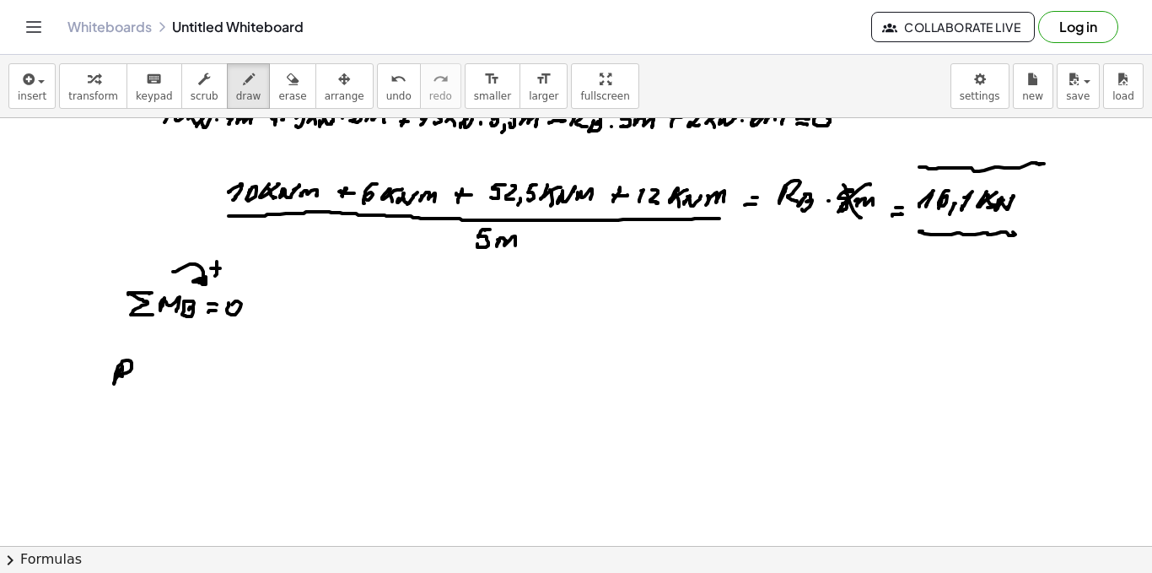
drag, startPoint x: 122, startPoint y: 368, endPoint x: 130, endPoint y: 379, distance: 13.3
drag, startPoint x: 170, startPoint y: 367, endPoint x: 170, endPoint y: 379, distance: 11.8
drag, startPoint x: 181, startPoint y: 380, endPoint x: 189, endPoint y: 373, distance: 10.8
drag, startPoint x: 189, startPoint y: 373, endPoint x: 195, endPoint y: 384, distance: 12.5
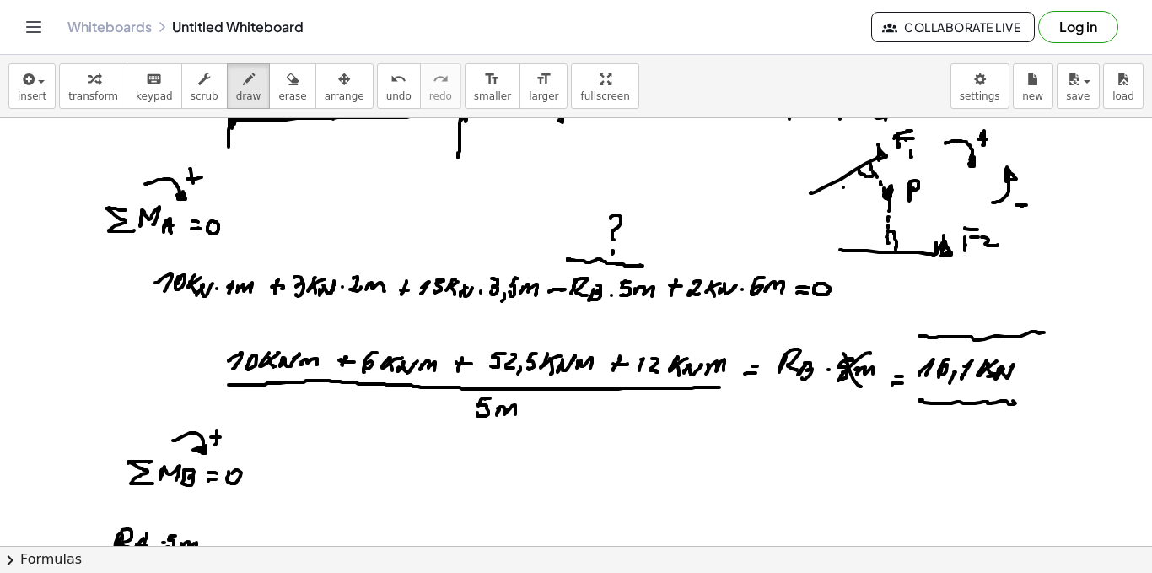
scroll to position [1193, 0]
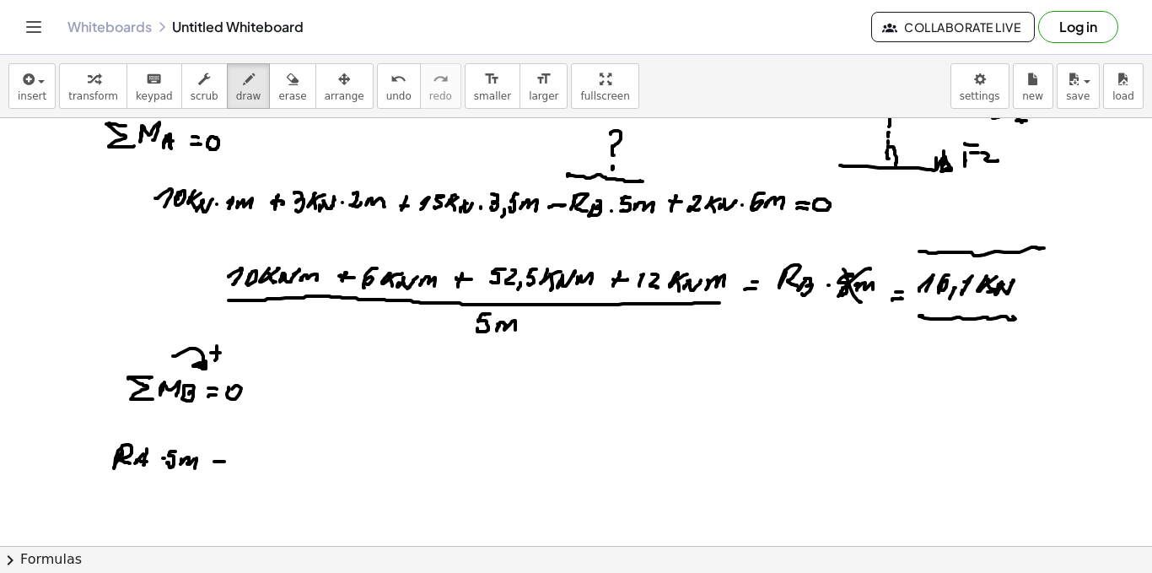
drag, startPoint x: 214, startPoint y: 461, endPoint x: 224, endPoint y: 462, distance: 9.3
drag, startPoint x: 251, startPoint y: 459, endPoint x: 269, endPoint y: 452, distance: 19.0
drag, startPoint x: 263, startPoint y: 463, endPoint x: 267, endPoint y: 456, distance: 8.7
drag, startPoint x: 266, startPoint y: 466, endPoint x: 277, endPoint y: 461, distance: 11.7
drag, startPoint x: 277, startPoint y: 461, endPoint x: 272, endPoint y: 469, distance: 9.1
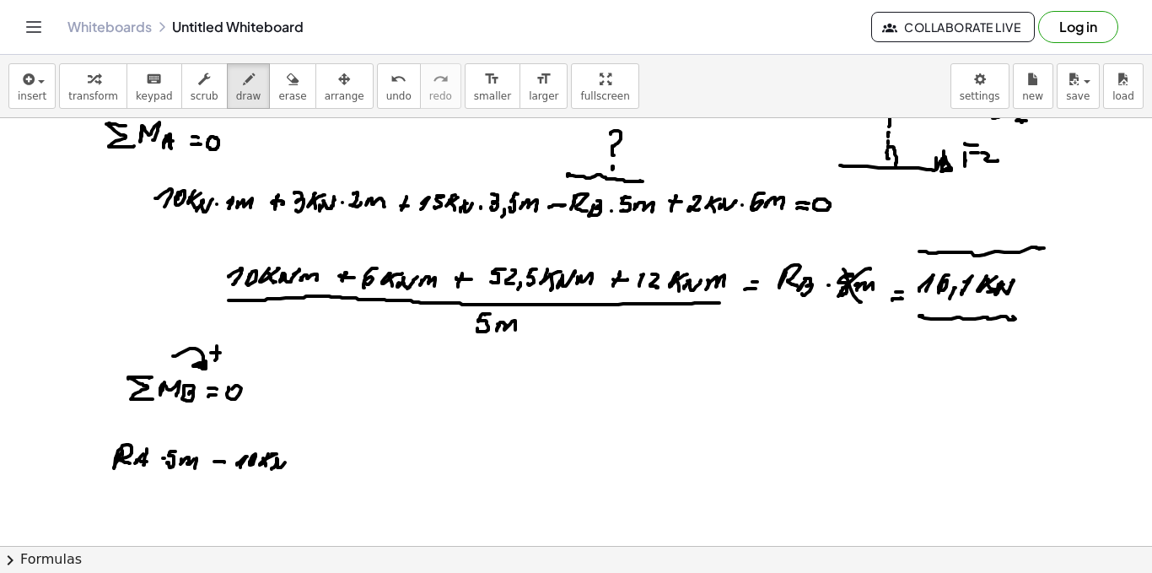
drag, startPoint x: 278, startPoint y: 461, endPoint x: 291, endPoint y: 463, distance: 13.6
drag, startPoint x: 305, startPoint y: 455, endPoint x: 310, endPoint y: 465, distance: 11.3
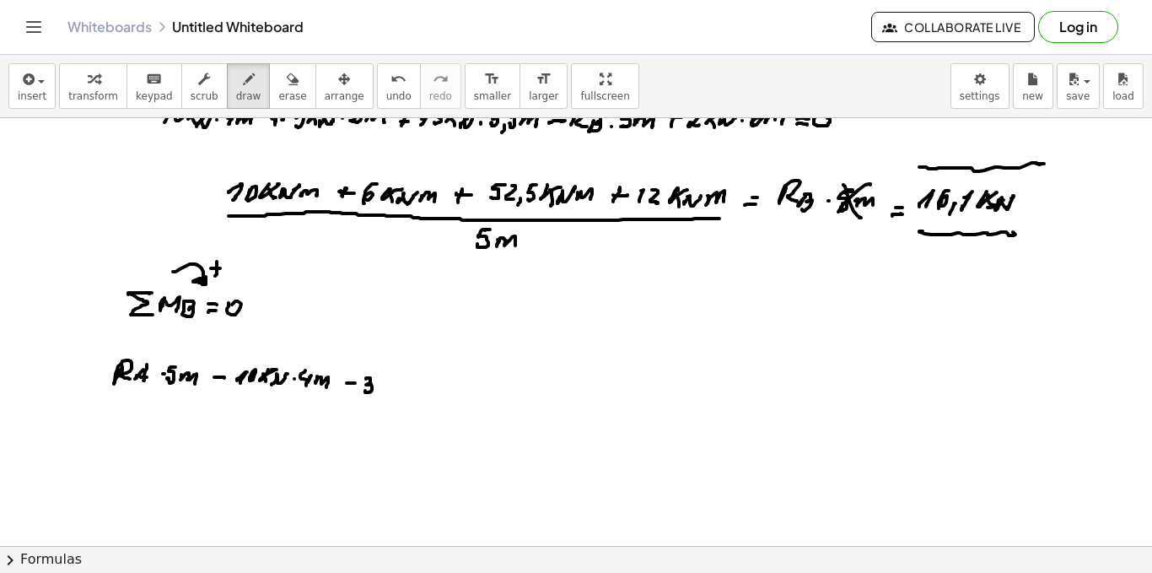
drag, startPoint x: 366, startPoint y: 379, endPoint x: 365, endPoint y: 391, distance: 11.8
drag, startPoint x: 380, startPoint y: 382, endPoint x: 383, endPoint y: 391, distance: 9.6
drag, startPoint x: 396, startPoint y: 386, endPoint x: 407, endPoint y: 383, distance: 11.3
drag, startPoint x: 412, startPoint y: 384, endPoint x: 435, endPoint y: 379, distance: 23.3
drag, startPoint x: 423, startPoint y: 375, endPoint x: 423, endPoint y: 387, distance: 11.8
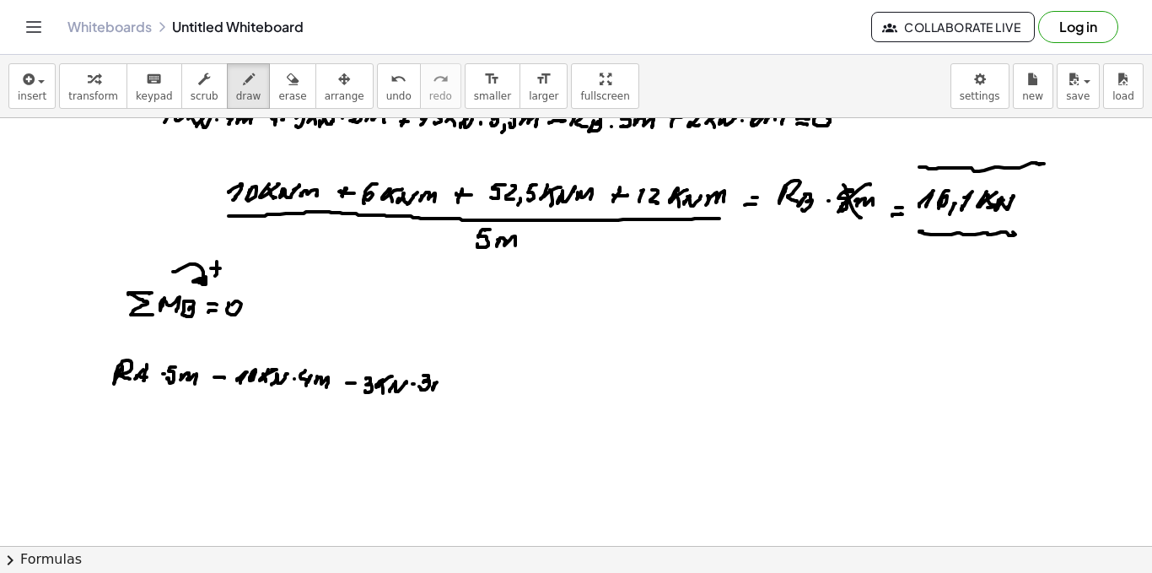
drag, startPoint x: 434, startPoint y: 383, endPoint x: 449, endPoint y: 381, distance: 14.4
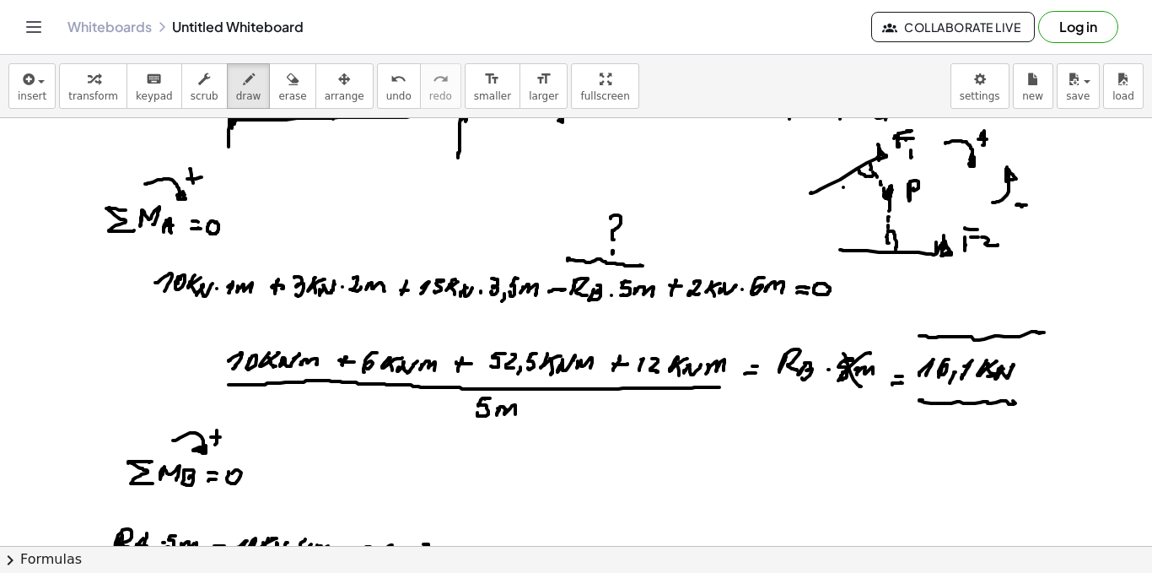
scroll to position [1283, 0]
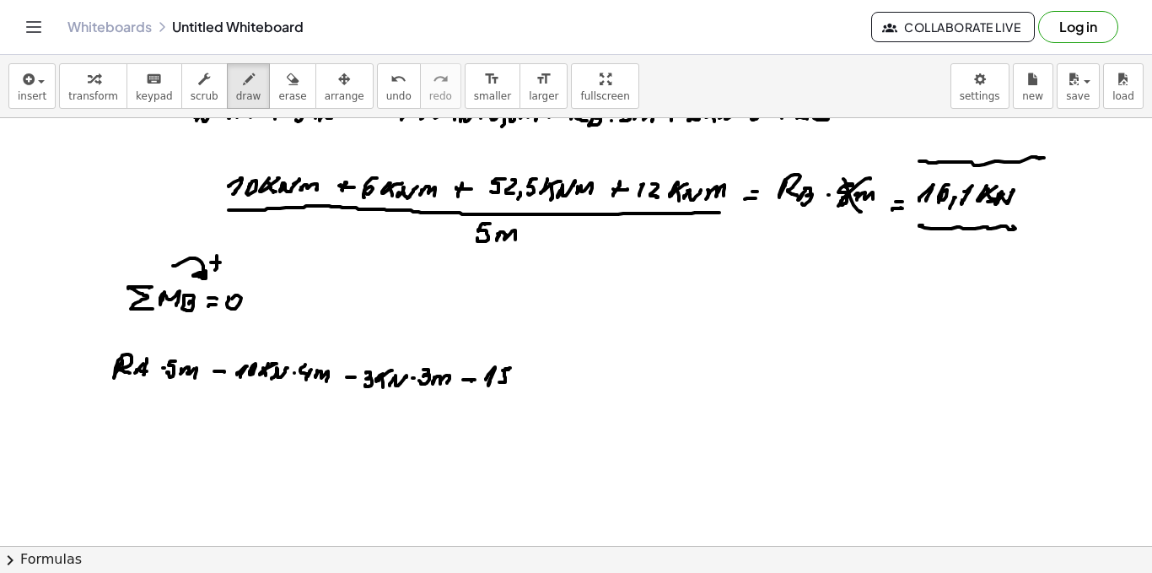
drag, startPoint x: 506, startPoint y: 369, endPoint x: 505, endPoint y: 382, distance: 12.7
drag, startPoint x: 515, startPoint y: 375, endPoint x: 525, endPoint y: 378, distance: 9.9
drag, startPoint x: 528, startPoint y: 376, endPoint x: 546, endPoint y: 378, distance: 17.8
drag, startPoint x: 583, startPoint y: 367, endPoint x: 574, endPoint y: 380, distance: 15.9
drag, startPoint x: 587, startPoint y: 375, endPoint x: 600, endPoint y: 380, distance: 13.3
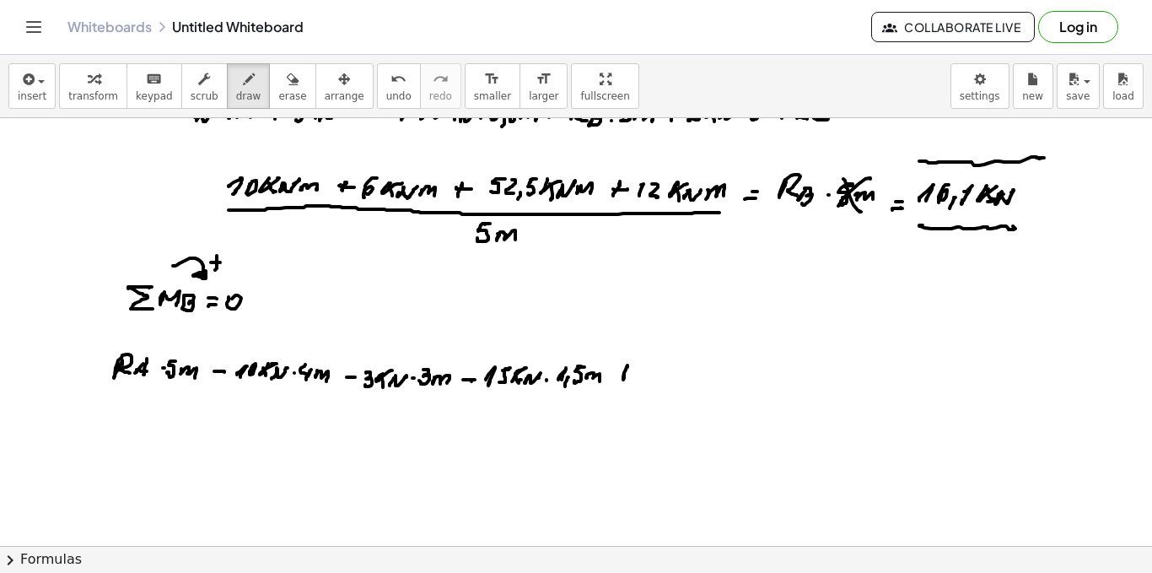
drag, startPoint x: 624, startPoint y: 370, endPoint x: 636, endPoint y: 370, distance: 11.8
drag, startPoint x: 642, startPoint y: 366, endPoint x: 649, endPoint y: 377, distance: 12.9
drag, startPoint x: 675, startPoint y: 377, endPoint x: 682, endPoint y: 367, distance: 12.7
drag, startPoint x: 682, startPoint y: 367, endPoint x: 703, endPoint y: 369, distance: 20.3
drag, startPoint x: 716, startPoint y: 371, endPoint x: 730, endPoint y: 369, distance: 13.6
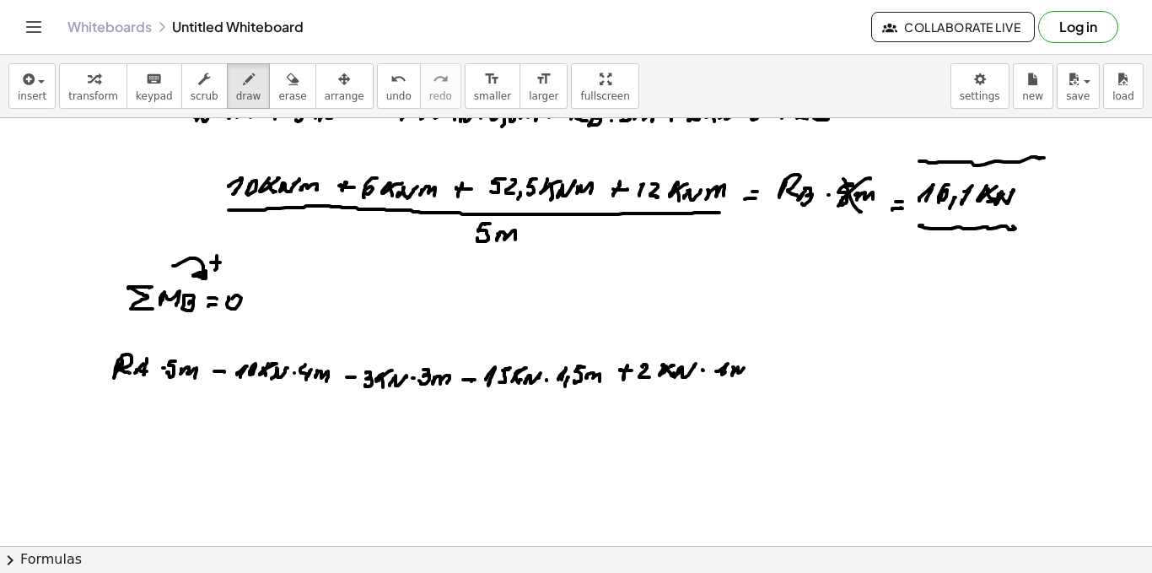
drag, startPoint x: 732, startPoint y: 375, endPoint x: 762, endPoint y: 373, distance: 29.6
drag, startPoint x: 762, startPoint y: 373, endPoint x: 764, endPoint y: 364, distance: 8.8
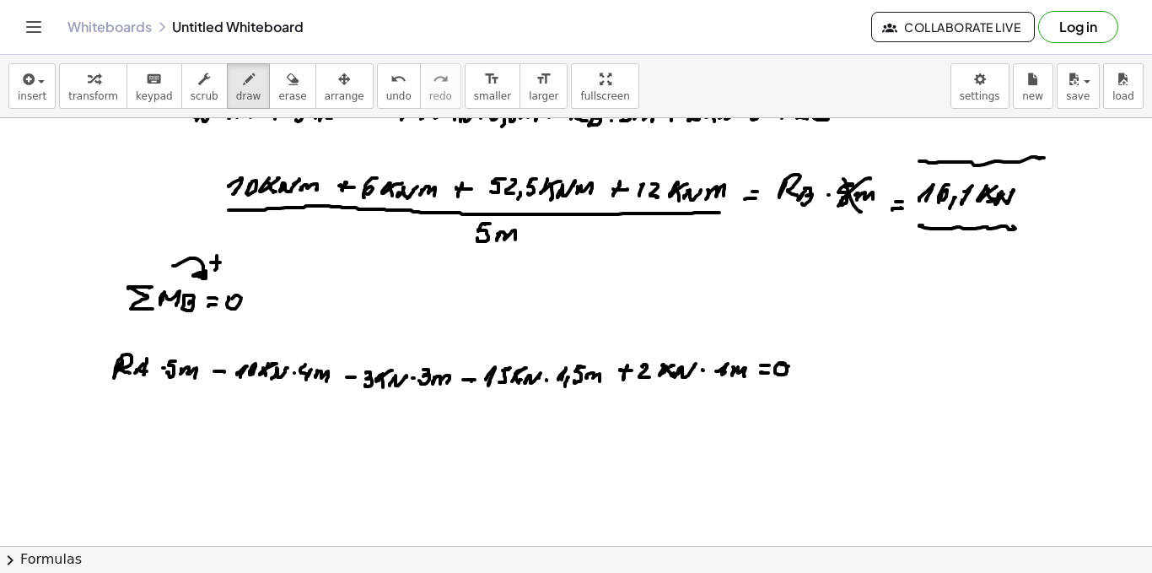
drag, startPoint x: 789, startPoint y: 366, endPoint x: 780, endPoint y: 369, distance: 8.8
drag, startPoint x: 161, startPoint y: 428, endPoint x: 164, endPoint y: 442, distance: 14.7
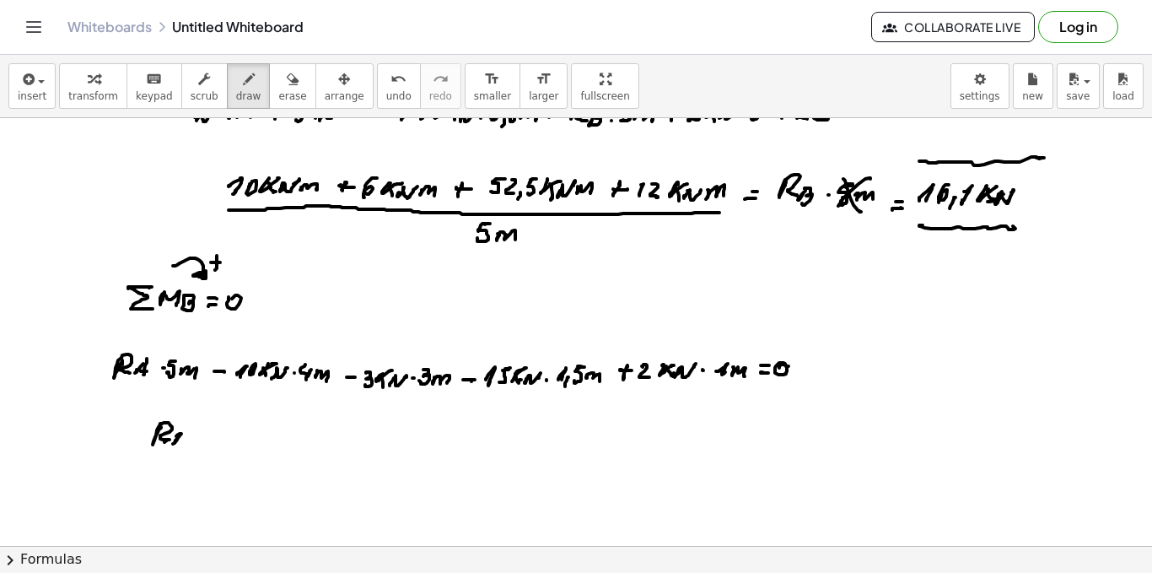
drag, startPoint x: 208, startPoint y: 429, endPoint x: 210, endPoint y: 443, distance: 13.6
drag, startPoint x: 218, startPoint y: 439, endPoint x: 229, endPoint y: 446, distance: 13.3
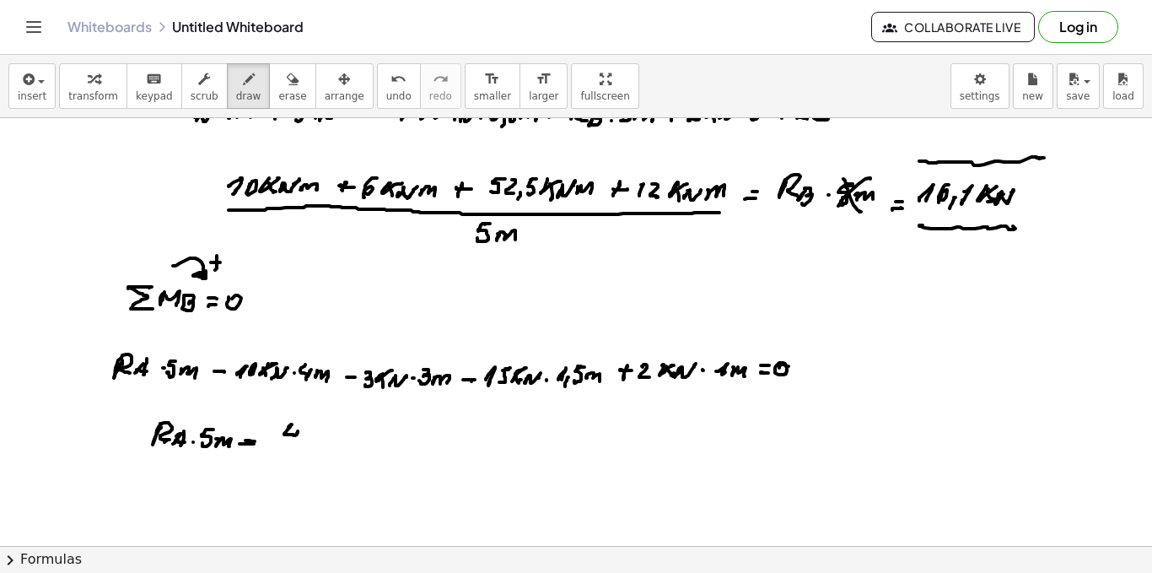
drag, startPoint x: 289, startPoint y: 426, endPoint x: 299, endPoint y: 432, distance: 11.7
drag, startPoint x: 315, startPoint y: 434, endPoint x: 329, endPoint y: 429, distance: 14.7
drag, startPoint x: 334, startPoint y: 439, endPoint x: 343, endPoint y: 433, distance: 11.5
drag, startPoint x: 347, startPoint y: 433, endPoint x: 360, endPoint y: 438, distance: 14.4
drag, startPoint x: 389, startPoint y: 429, endPoint x: 386, endPoint y: 439, distance: 10.7
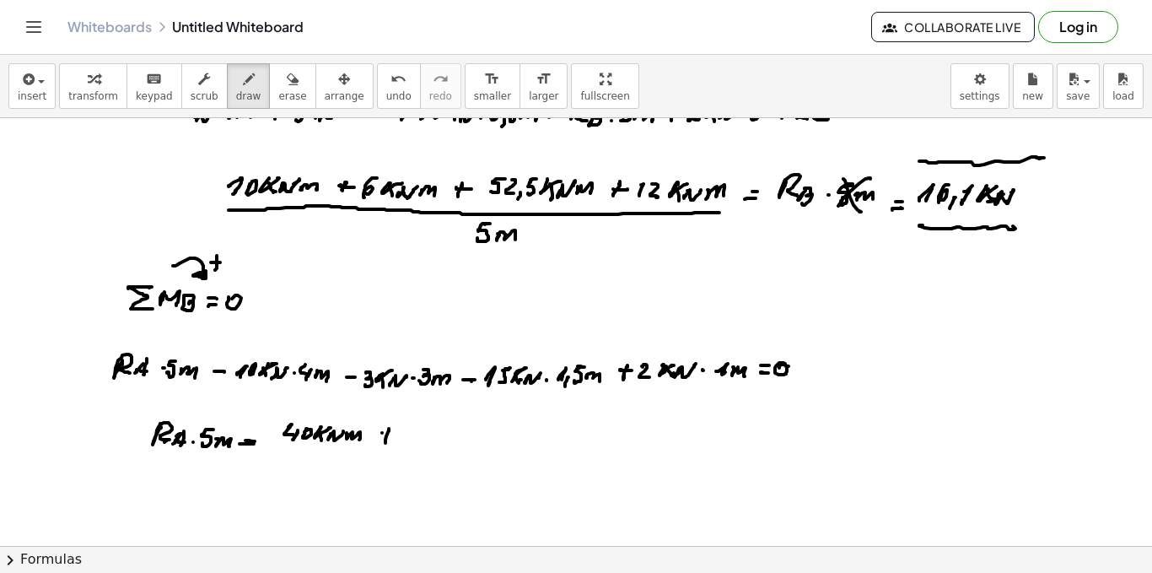
drag, startPoint x: 382, startPoint y: 433, endPoint x: 401, endPoint y: 433, distance: 18.6
drag, startPoint x: 421, startPoint y: 444, endPoint x: 430, endPoint y: 439, distance: 10.2
drag, startPoint x: 430, startPoint y: 439, endPoint x: 449, endPoint y: 434, distance: 19.2
drag, startPoint x: 449, startPoint y: 434, endPoint x: 460, endPoint y: 433, distance: 11.1
drag, startPoint x: 512, startPoint y: 432, endPoint x: 519, endPoint y: 440, distance: 10.8
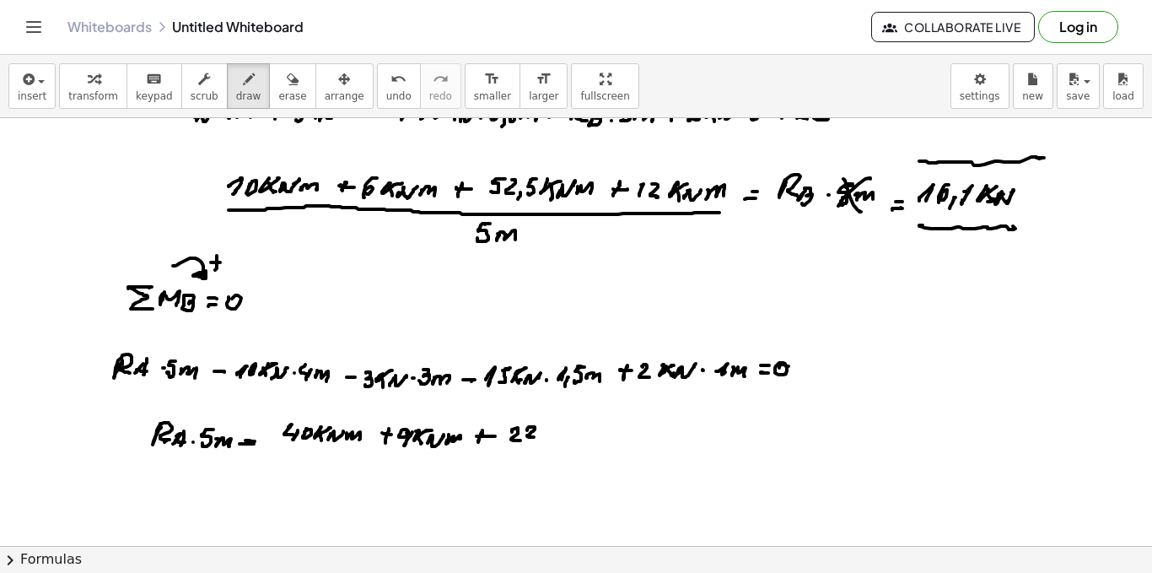
drag, startPoint x: 531, startPoint y: 427, endPoint x: 538, endPoint y: 437, distance: 12.2
drag, startPoint x: 549, startPoint y: 430, endPoint x: 558, endPoint y: 441, distance: 13.8
drag, startPoint x: 566, startPoint y: 427, endPoint x: 574, endPoint y: 430, distance: 9.1
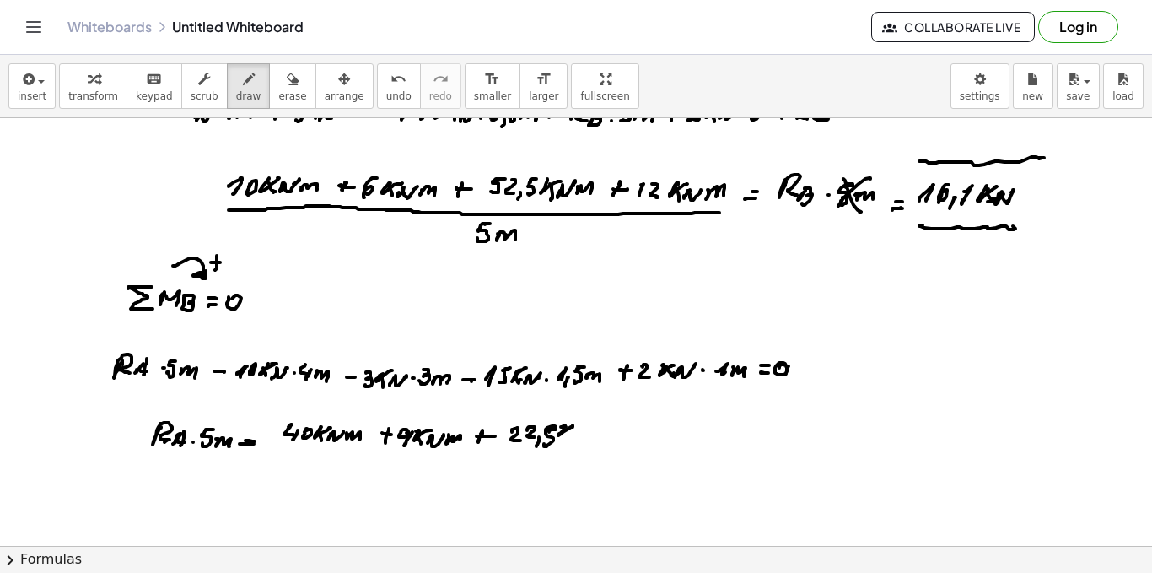
drag, startPoint x: 574, startPoint y: 436, endPoint x: 587, endPoint y: 430, distance: 14.7
drag, startPoint x: 593, startPoint y: 429, endPoint x: 625, endPoint y: 421, distance: 32.9
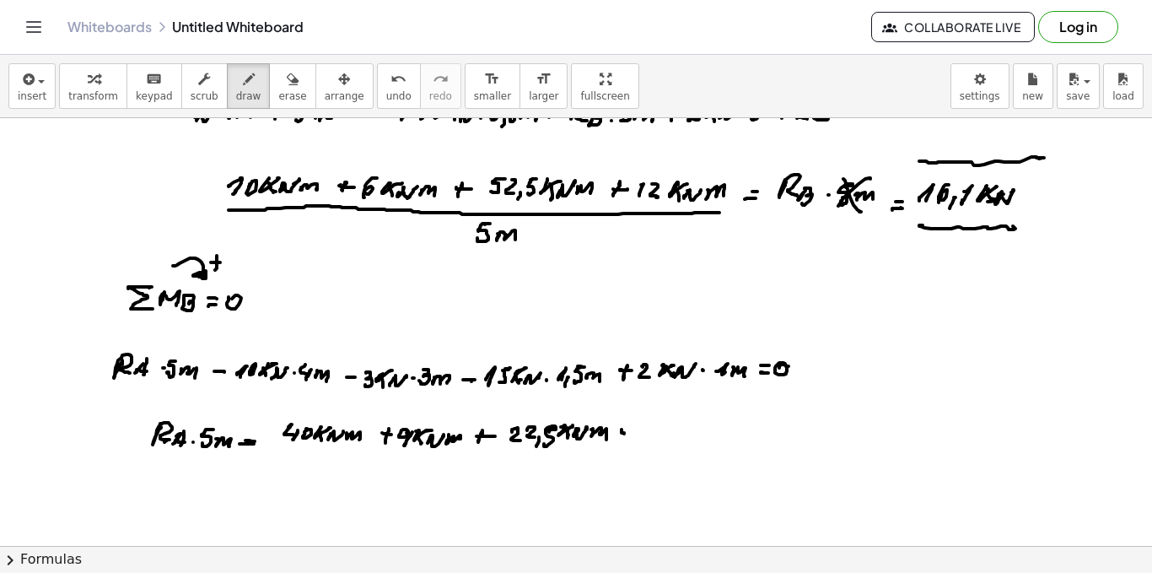
drag, startPoint x: 624, startPoint y: 433, endPoint x: 633, endPoint y: 431, distance: 8.6
drag, startPoint x: 651, startPoint y: 421, endPoint x: 666, endPoint y: 426, distance: 16.0
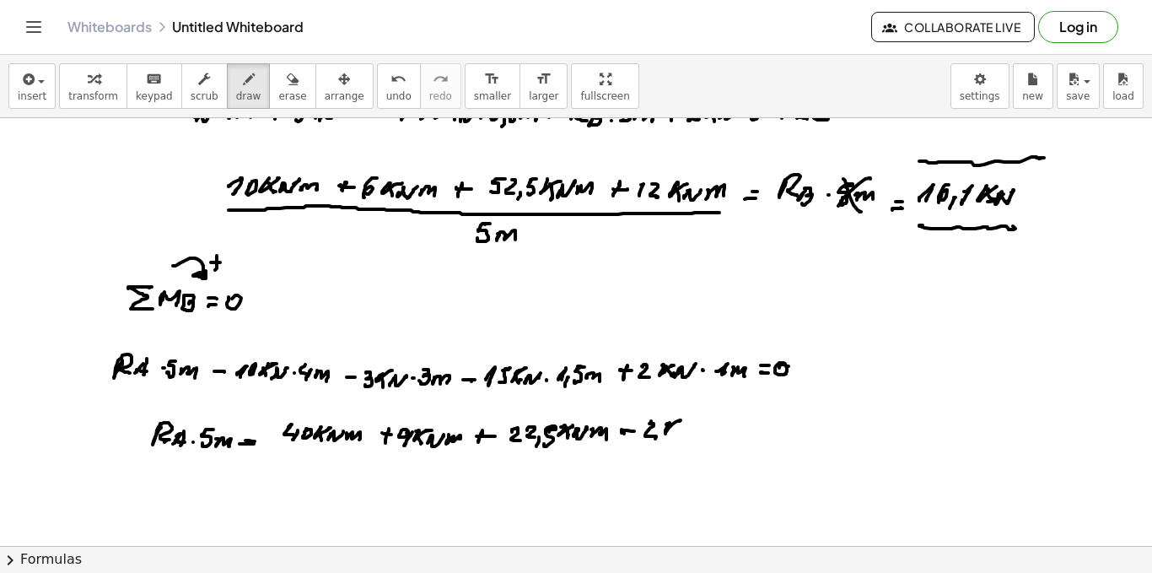
drag, startPoint x: 671, startPoint y: 424, endPoint x: 677, endPoint y: 434, distance: 11.5
drag, startPoint x: 687, startPoint y: 427, endPoint x: 696, endPoint y: 429, distance: 9.6
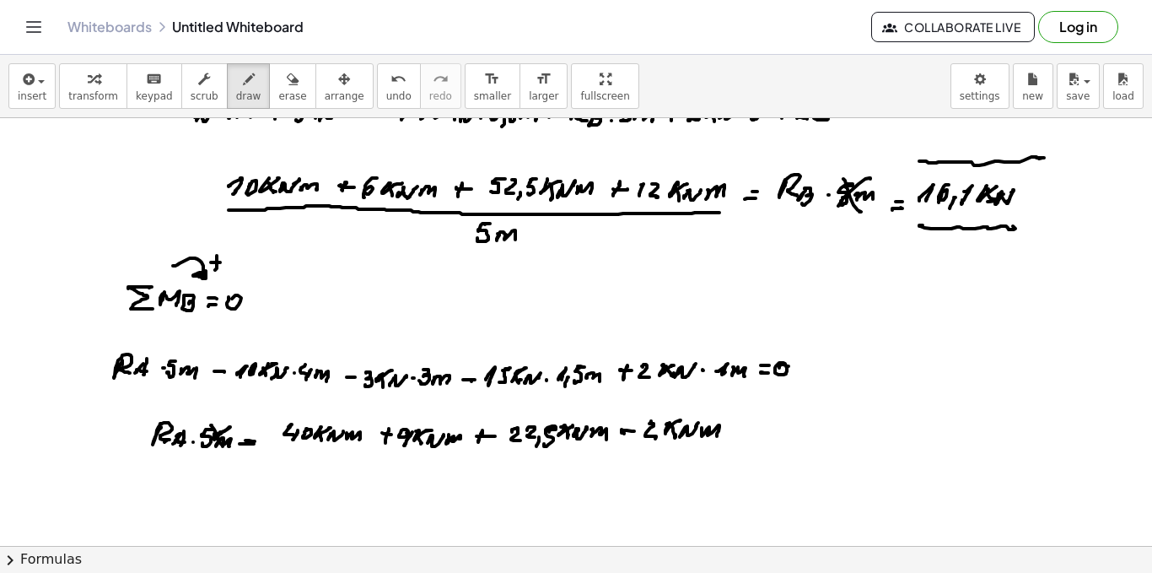
drag, startPoint x: 211, startPoint y: 425, endPoint x: 284, endPoint y: 458, distance: 80.4
drag, startPoint x: 285, startPoint y: 456, endPoint x: 697, endPoint y: 448, distance: 411.7
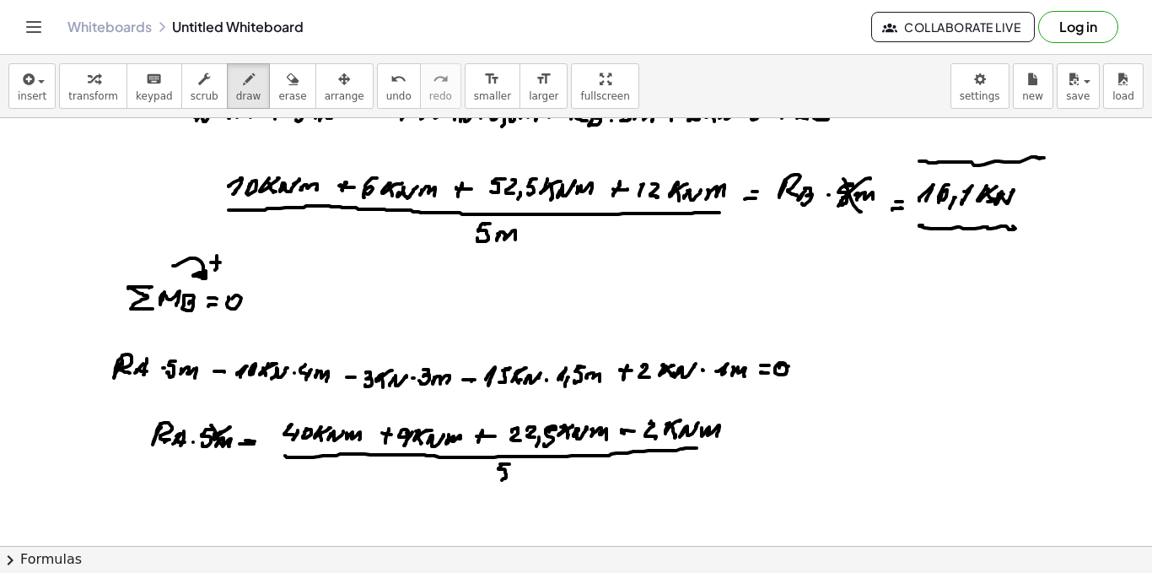
drag, startPoint x: 500, startPoint y: 464, endPoint x: 512, endPoint y: 474, distance: 15.6
drag, startPoint x: 512, startPoint y: 474, endPoint x: 533, endPoint y: 473, distance: 21.1
drag, startPoint x: 783, startPoint y: 443, endPoint x: 791, endPoint y: 441, distance: 8.6
drag, startPoint x: 805, startPoint y: 431, endPoint x: 803, endPoint y: 450, distance: 18.6
drag, startPoint x: 830, startPoint y: 439, endPoint x: 829, endPoint y: 448, distance: 8.5
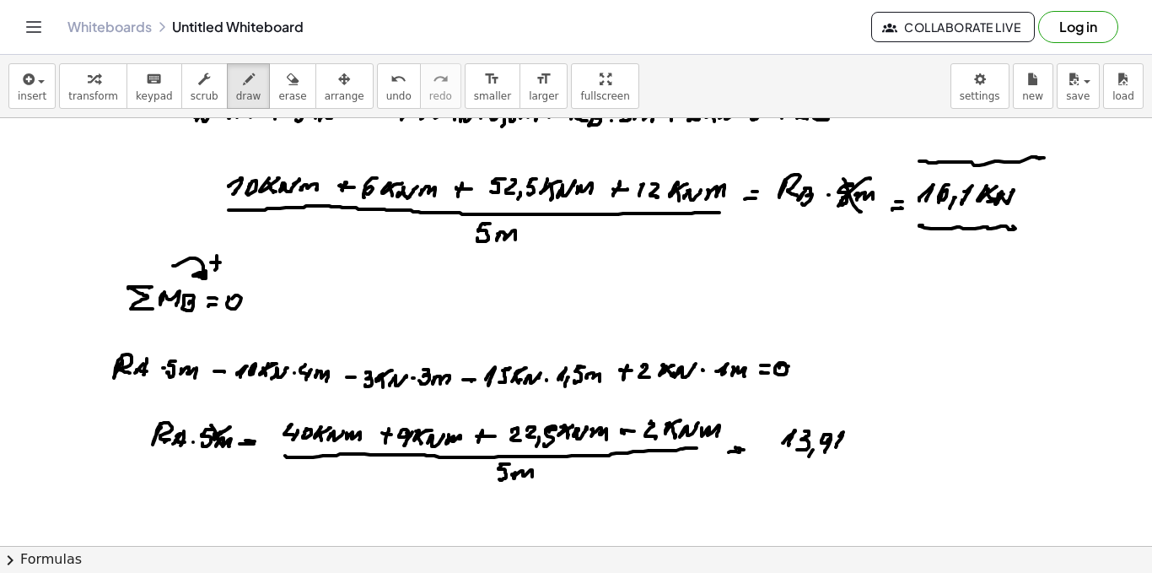
drag, startPoint x: 840, startPoint y: 435, endPoint x: 853, endPoint y: 437, distance: 12.8
drag, startPoint x: 842, startPoint y: 439, endPoint x: 846, endPoint y: 447, distance: 8.7
drag, startPoint x: 850, startPoint y: 450, endPoint x: 865, endPoint y: 438, distance: 19.2
drag, startPoint x: 801, startPoint y: 409, endPoint x: 861, endPoint y: 417, distance: 61.2
drag, startPoint x: 790, startPoint y: 469, endPoint x: 868, endPoint y: 466, distance: 77.7
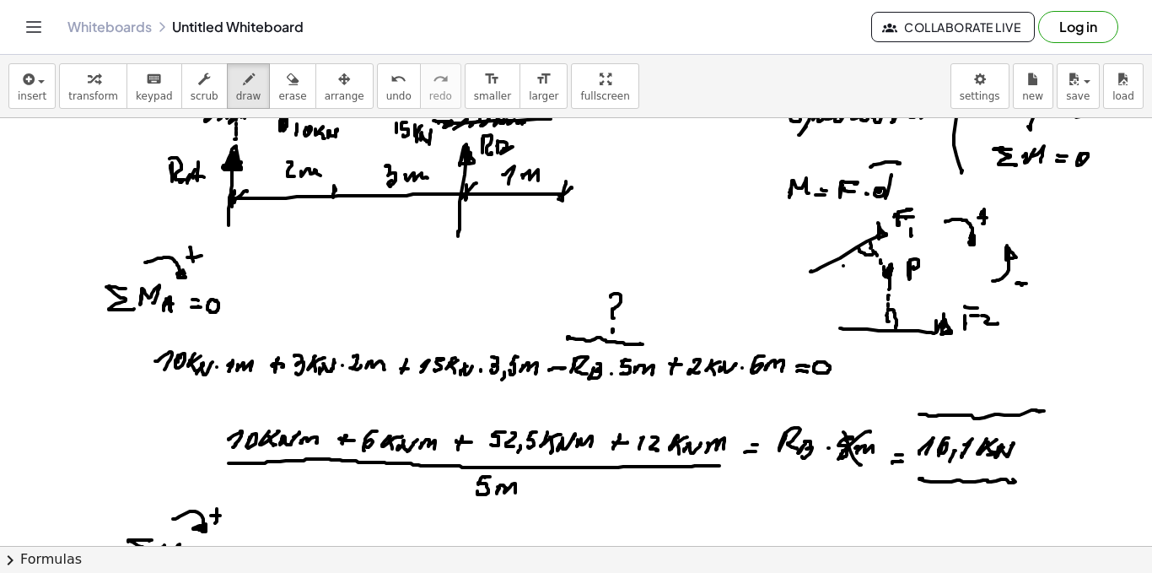
scroll to position [946, 0]
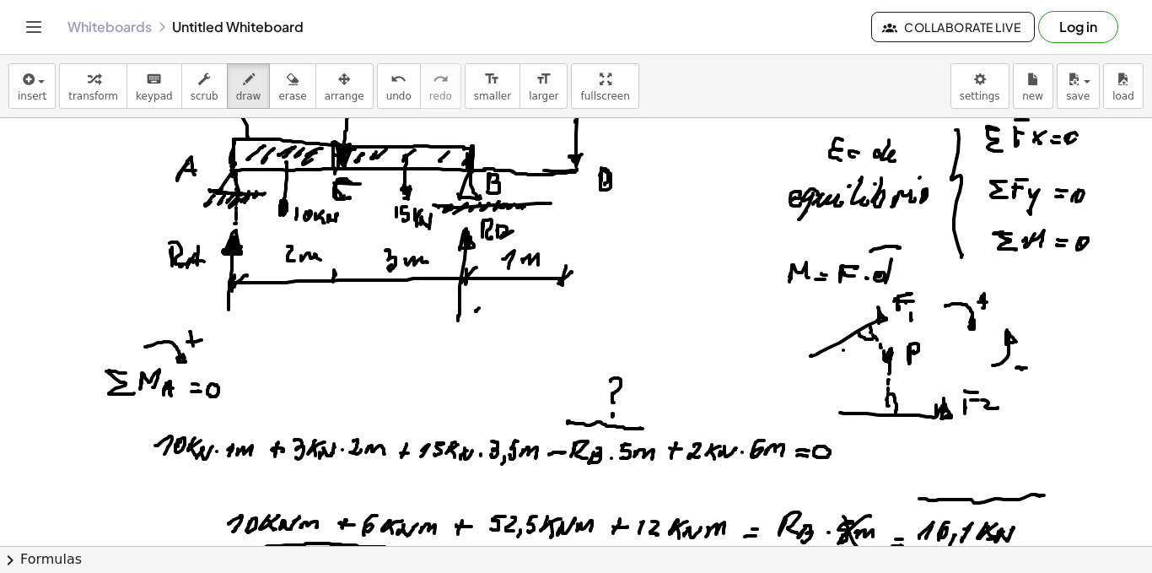
click at [481, 313] on div at bounding box center [576, 241] width 1152 height 2138
drag, startPoint x: 498, startPoint y: 302, endPoint x: 499, endPoint y: 314, distance: 11.9
click at [495, 317] on div at bounding box center [576, 241] width 1152 height 2138
click at [503, 320] on div at bounding box center [576, 241] width 1152 height 2138
drag, startPoint x: 510, startPoint y: 310, endPoint x: 526, endPoint y: 304, distance: 16.3
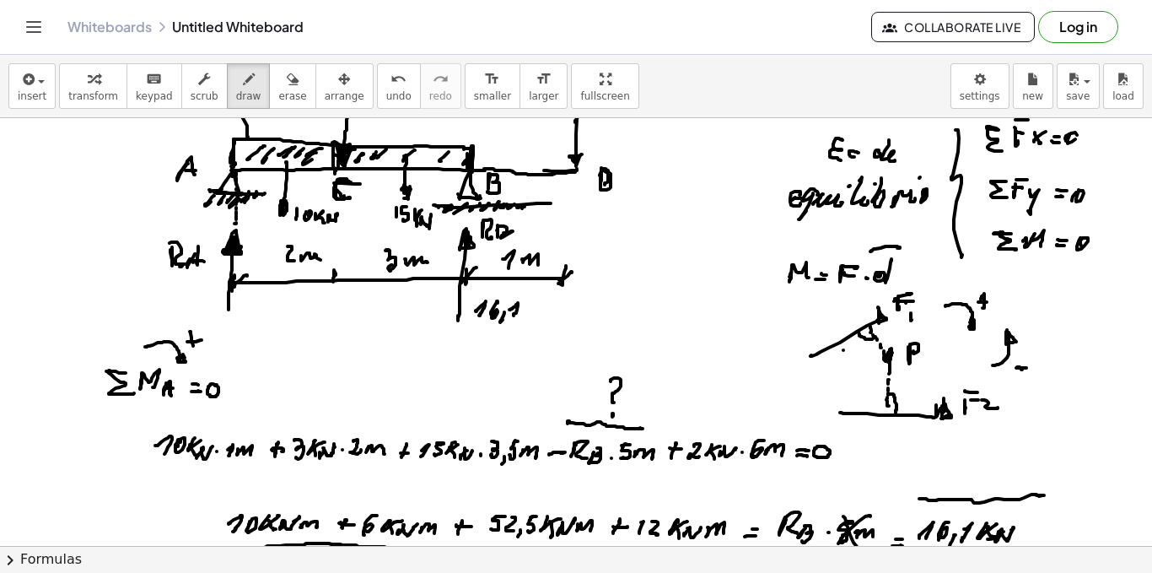
click at [517, 310] on div at bounding box center [576, 241] width 1152 height 2138
click at [536, 302] on div at bounding box center [576, 241] width 1152 height 2138
drag, startPoint x: 526, startPoint y: 306, endPoint x: 545, endPoint y: 311, distance: 19.2
click at [536, 314] on div at bounding box center [576, 241] width 1152 height 2138
drag, startPoint x: 545, startPoint y: 311, endPoint x: 553, endPoint y: 306, distance: 9.8
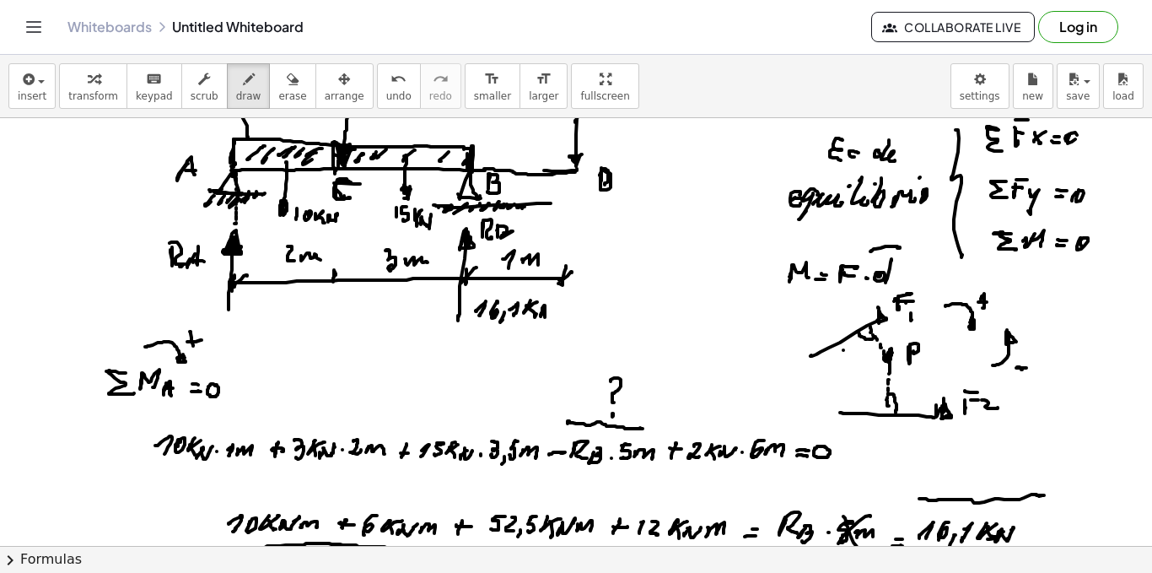
click at [553, 306] on div at bounding box center [576, 241] width 1152 height 2138
drag, startPoint x: 247, startPoint y: 313, endPoint x: 256, endPoint y: 306, distance: 11.5
click at [250, 312] on div at bounding box center [576, 241] width 1152 height 2138
drag, startPoint x: 262, startPoint y: 303, endPoint x: 261, endPoint y: 318, distance: 15.2
click at [260, 318] on div at bounding box center [576, 241] width 1152 height 2138
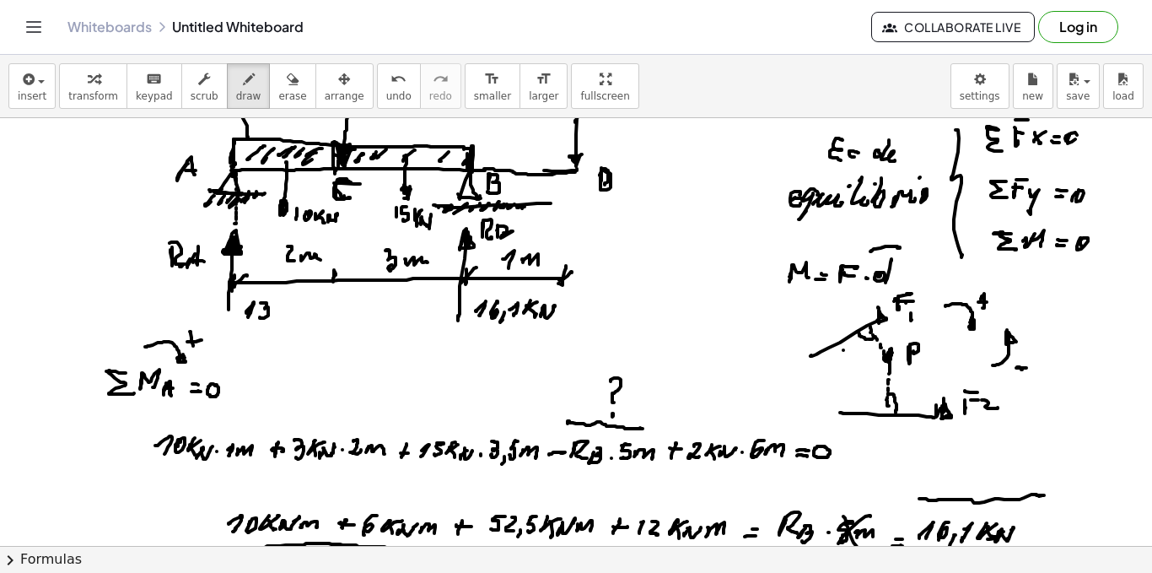
click at [268, 322] on div at bounding box center [576, 241] width 1152 height 2138
click at [281, 315] on div at bounding box center [576, 241] width 1152 height 2138
click at [301, 306] on div at bounding box center [576, 241] width 1152 height 2138
drag, startPoint x: 299, startPoint y: 319, endPoint x: 308, endPoint y: 314, distance: 9.8
click at [300, 318] on div at bounding box center [576, 241] width 1152 height 2138
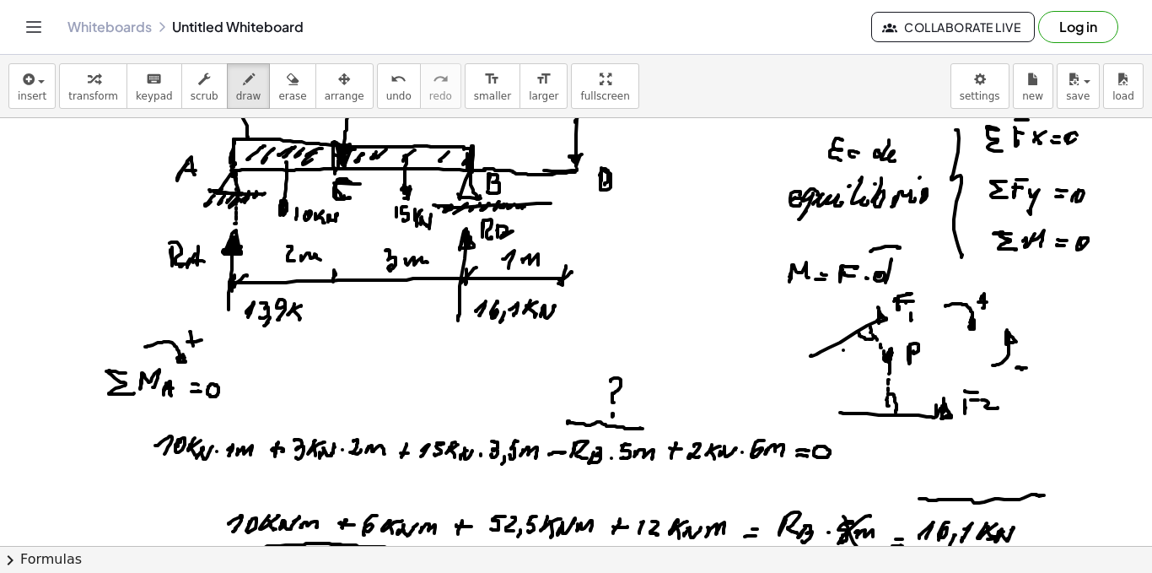
click at [308, 312] on div at bounding box center [576, 241] width 1152 height 2138
drag, startPoint x: 310, startPoint y: 310, endPoint x: 315, endPoint y: 318, distance: 10.3
click at [315, 318] on div at bounding box center [576, 241] width 1152 height 2138
drag, startPoint x: 323, startPoint y: 305, endPoint x: 319, endPoint y: 317, distance: 13.3
click at [319, 317] on div at bounding box center [576, 241] width 1152 height 2138
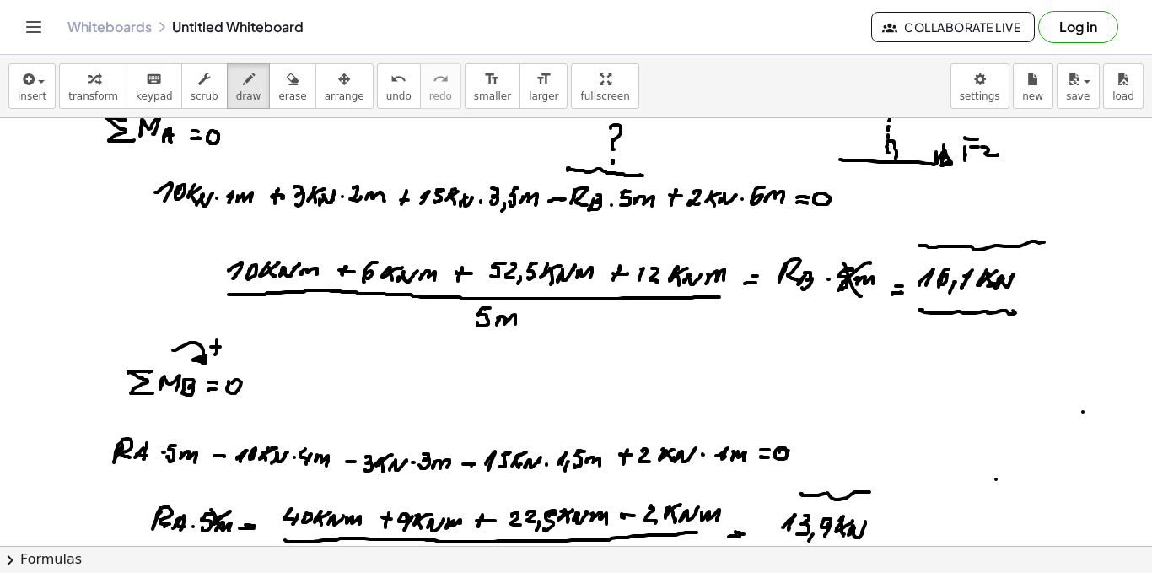
scroll to position [1114, 0]
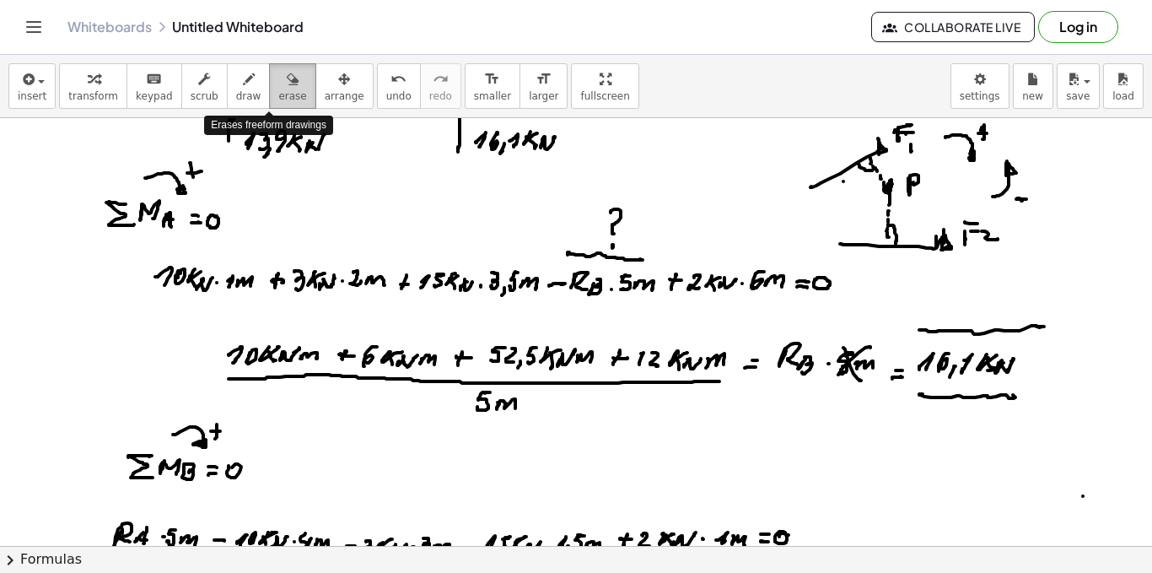
click at [287, 83] on icon "button" at bounding box center [293, 79] width 12 height 20
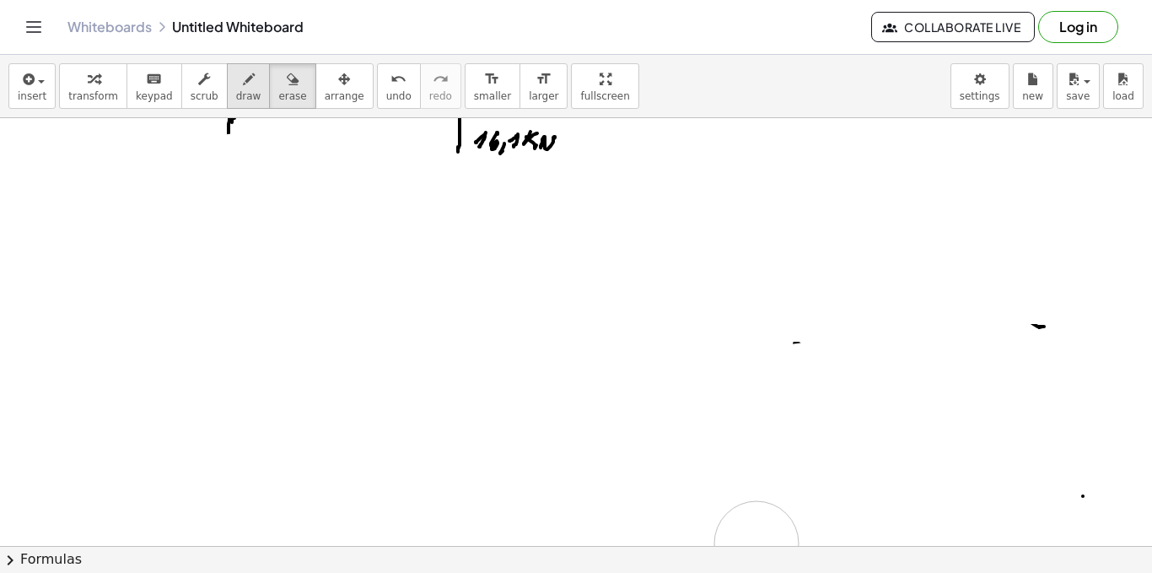
drag, startPoint x: 264, startPoint y: 256, endPoint x: 229, endPoint y: 87, distance: 173.2
click at [753, 532] on div at bounding box center [576, 73] width 1152 height 2138
click at [776, 317] on div at bounding box center [576, 73] width 1152 height 2138
click at [682, 311] on div at bounding box center [576, 73] width 1152 height 2138
click at [277, 151] on div at bounding box center [576, 73] width 1152 height 2138
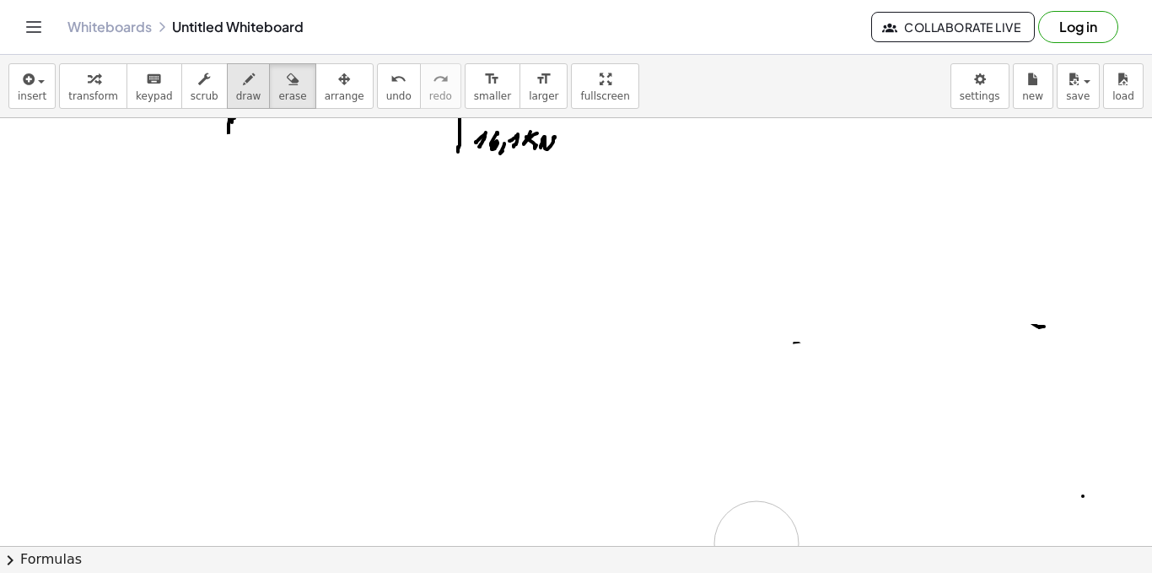
click at [278, 98] on span "erase" at bounding box center [292, 96] width 28 height 12
click at [278, 95] on span "erase" at bounding box center [292, 96] width 28 height 12
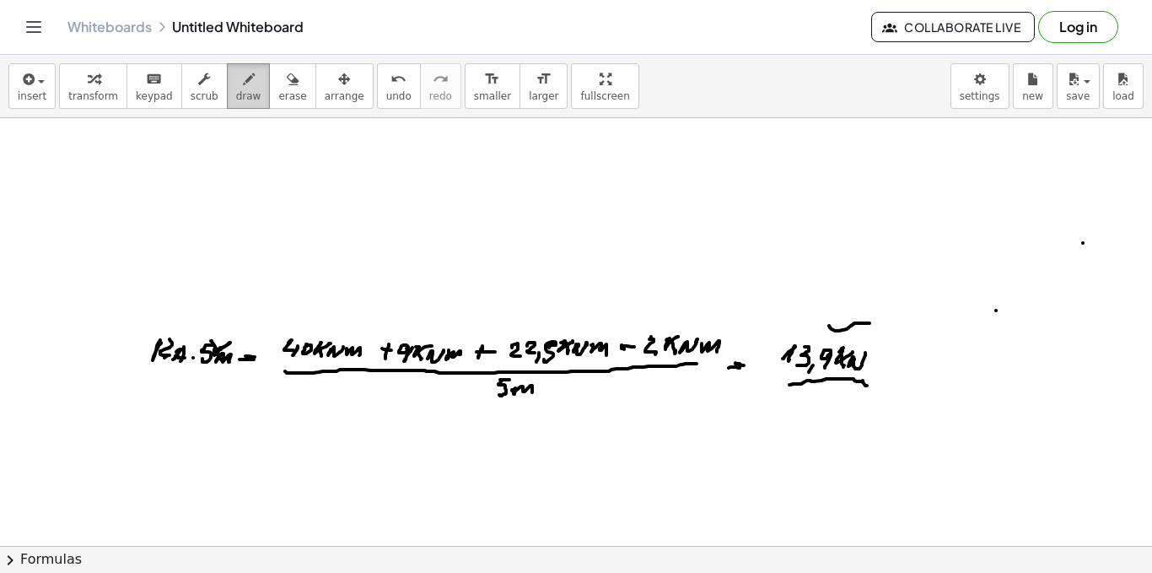
click at [243, 87] on icon "button" at bounding box center [249, 79] width 12 height 20
click at [287, 85] on icon "button" at bounding box center [293, 79] width 12 height 20
click at [278, 101] on span "erase" at bounding box center [292, 96] width 28 height 12
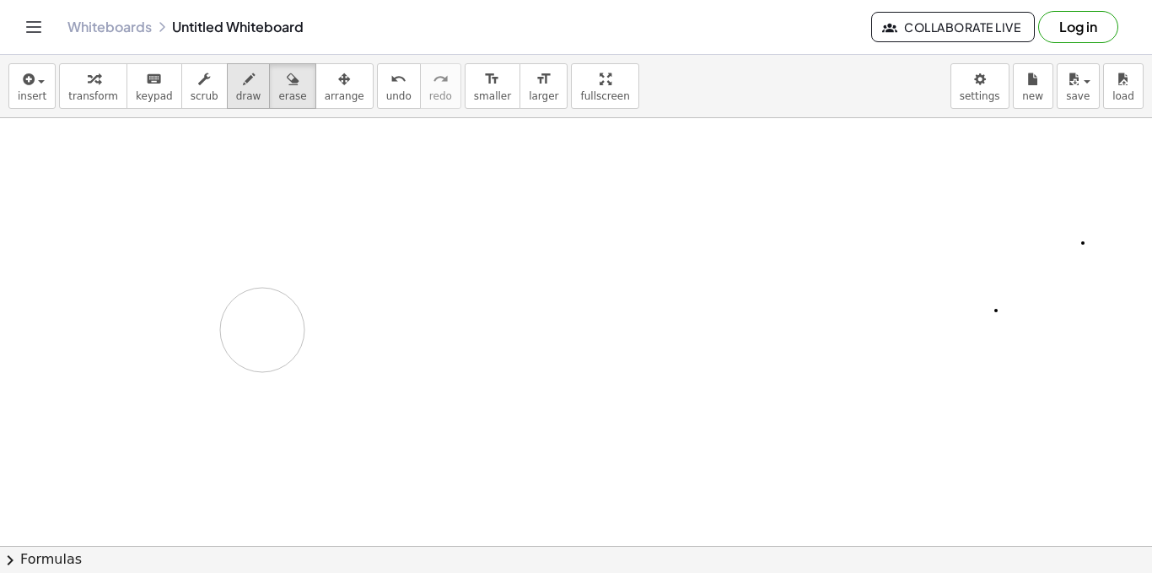
drag, startPoint x: 285, startPoint y: 206, endPoint x: 229, endPoint y: 98, distance: 121.9
click at [236, 98] on span "draw" at bounding box center [248, 96] width 25 height 12
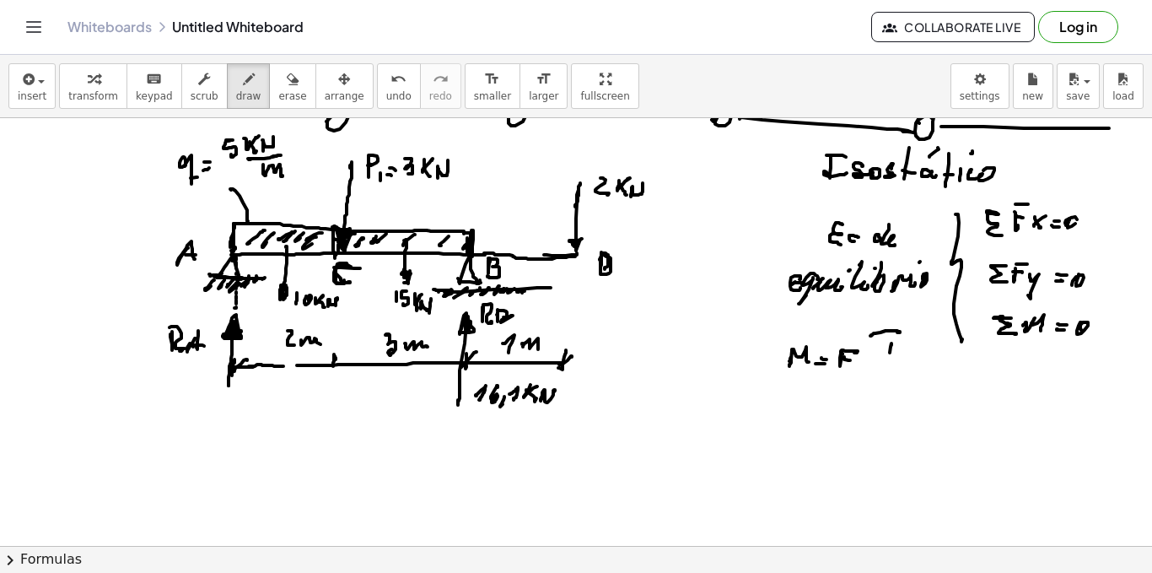
drag, startPoint x: 249, startPoint y: 366, endPoint x: 297, endPoint y: 366, distance: 48.1
click at [297, 366] on div at bounding box center [576, 326] width 1152 height 2138
drag, startPoint x: 342, startPoint y: 358, endPoint x: 330, endPoint y: 367, distance: 15.7
click at [330, 367] on div at bounding box center [576, 326] width 1152 height 2138
drag, startPoint x: 243, startPoint y: 355, endPoint x: 223, endPoint y: 372, distance: 26.4
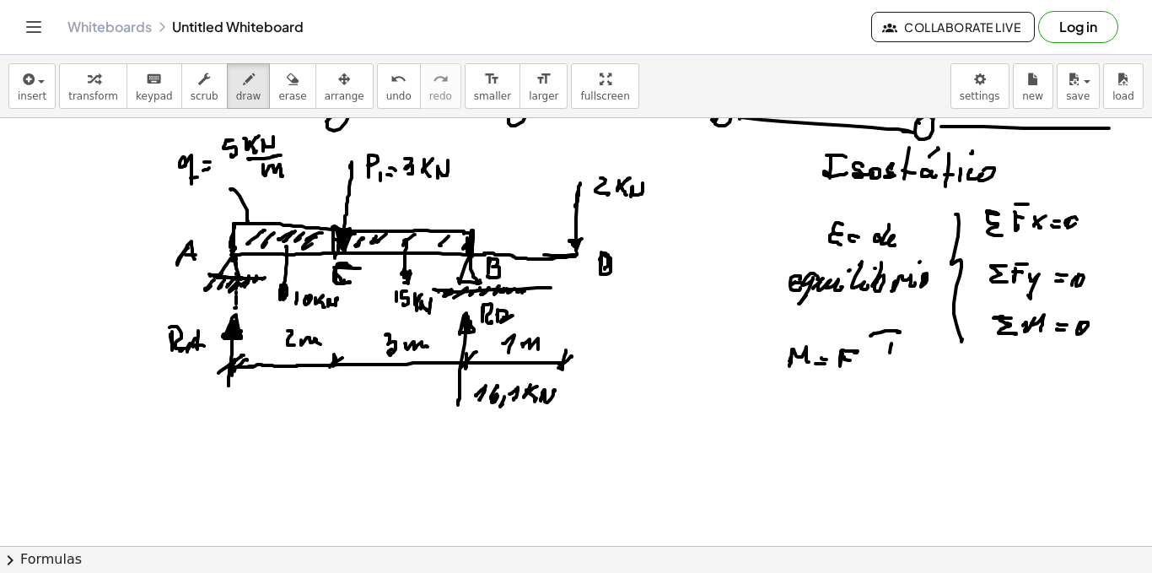
click at [222, 372] on div at bounding box center [576, 326] width 1152 height 2138
drag, startPoint x: 230, startPoint y: 369, endPoint x: 234, endPoint y: 393, distance: 23.9
click at [225, 394] on div at bounding box center [576, 326] width 1152 height 2138
drag, startPoint x: 809, startPoint y: 451, endPoint x: 877, endPoint y: 460, distance: 68.8
click at [877, 460] on div at bounding box center [576, 326] width 1152 height 2138
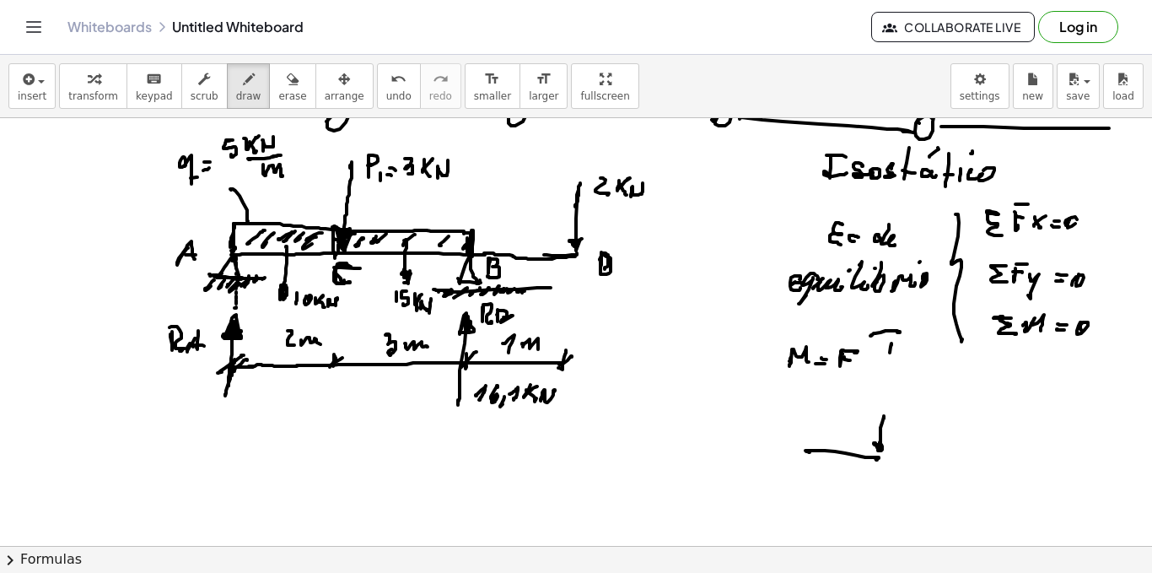
drag, startPoint x: 884, startPoint y: 416, endPoint x: 890, endPoint y: 464, distance: 48.4
click at [879, 453] on div at bounding box center [576, 326] width 1152 height 2138
drag, startPoint x: 890, startPoint y: 464, endPoint x: 887, endPoint y: 482, distance: 18.0
click at [885, 487] on div at bounding box center [576, 326] width 1152 height 2138
drag, startPoint x: 891, startPoint y: 462, endPoint x: 905, endPoint y: 462, distance: 14.3
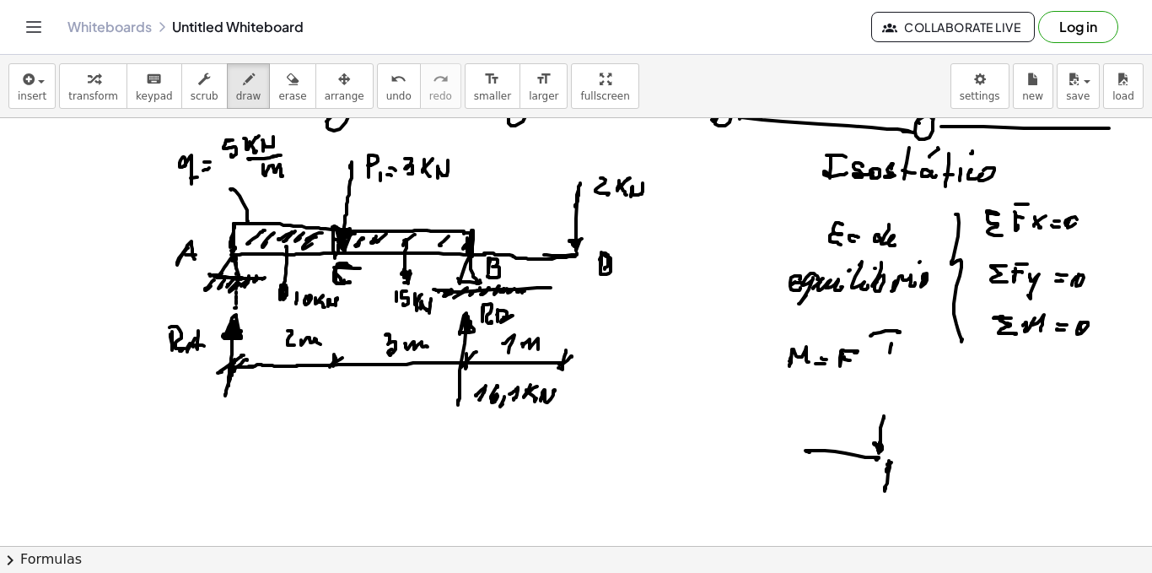
click at [896, 466] on div at bounding box center [576, 326] width 1152 height 2138
drag, startPoint x: 899, startPoint y: 458, endPoint x: 935, endPoint y: 458, distance: 36.3
click at [935, 458] on div at bounding box center [576, 326] width 1152 height 2138
drag, startPoint x: 935, startPoint y: 460, endPoint x: 967, endPoint y: 461, distance: 31.3
click at [965, 461] on div at bounding box center [576, 326] width 1152 height 2138
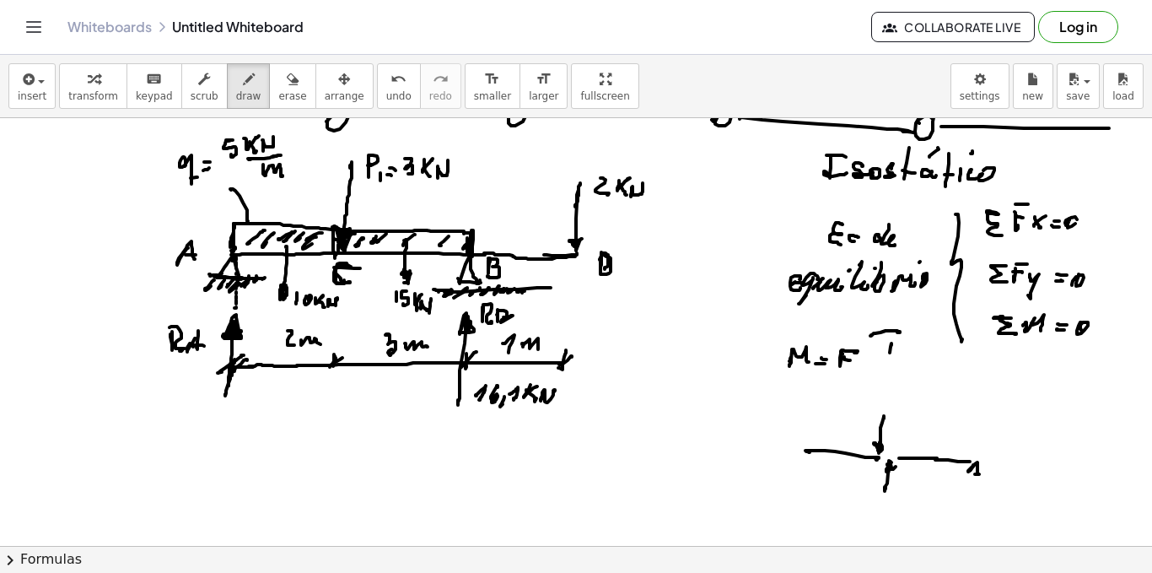
drag, startPoint x: 973, startPoint y: 465, endPoint x: 861, endPoint y: 466, distance: 112.2
click at [967, 474] on div at bounding box center [576, 326] width 1152 height 2138
click at [806, 461] on div at bounding box center [576, 326] width 1152 height 2138
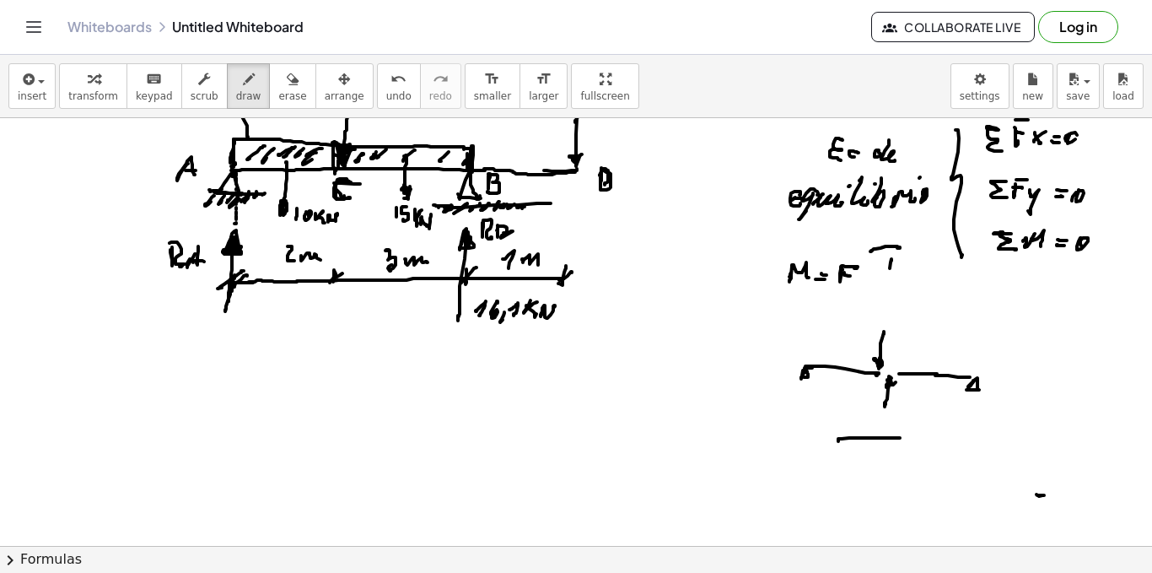
drag, startPoint x: 838, startPoint y: 441, endPoint x: 851, endPoint y: 453, distance: 17.3
click at [899, 438] on div at bounding box center [576, 241] width 1152 height 2138
click at [845, 454] on div at bounding box center [576, 241] width 1152 height 2138
drag, startPoint x: 842, startPoint y: 454, endPoint x: 873, endPoint y: 449, distance: 31.6
click at [884, 454] on div at bounding box center [576, 241] width 1152 height 2138
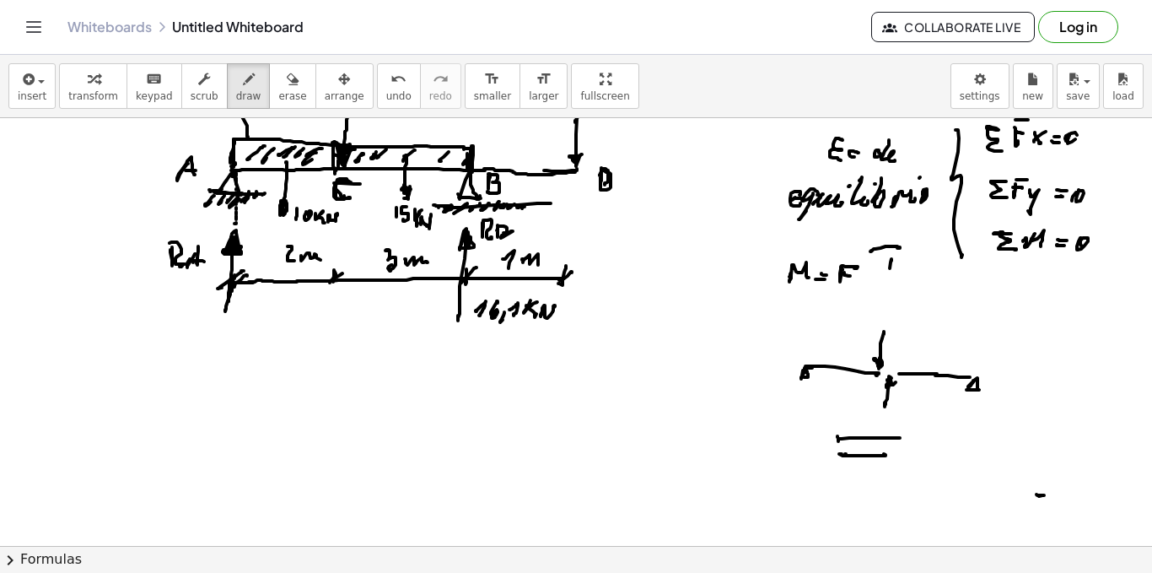
drag, startPoint x: 838, startPoint y: 436, endPoint x: 838, endPoint y: 451, distance: 15.2
click at [838, 451] on div at bounding box center [576, 241] width 1152 height 2138
click at [833, 461] on div at bounding box center [576, 241] width 1152 height 2138
drag, startPoint x: 835, startPoint y: 456, endPoint x: 835, endPoint y: 465, distance: 9.3
click at [833, 465] on div at bounding box center [576, 241] width 1152 height 2138
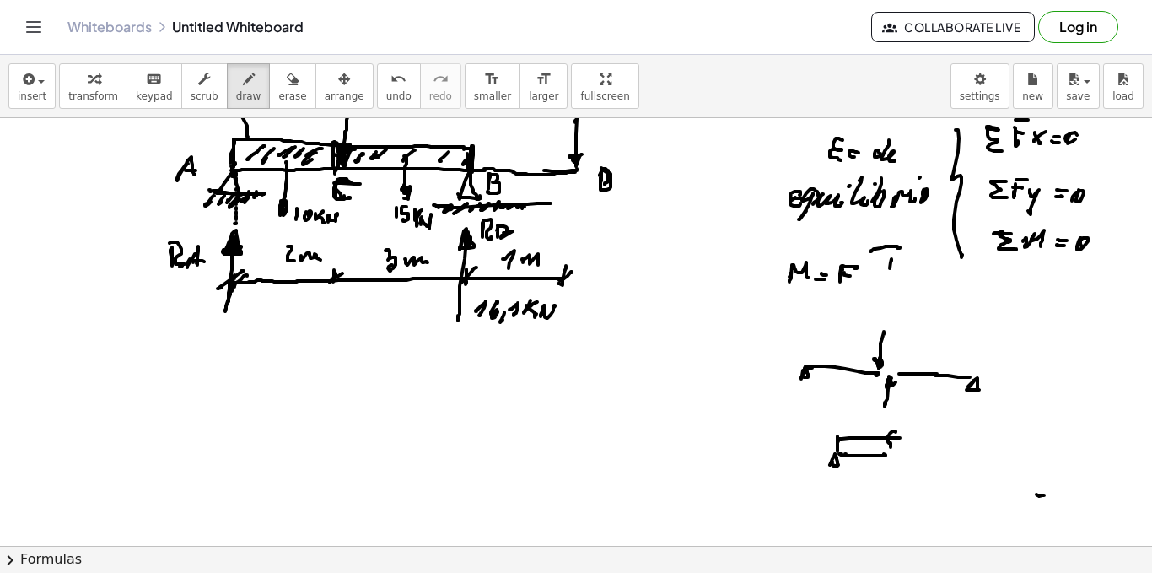
drag, startPoint x: 896, startPoint y: 432, endPoint x: 890, endPoint y: 461, distance: 30.1
click at [888, 464] on div at bounding box center [576, 241] width 1152 height 2138
drag, startPoint x: 902, startPoint y: 445, endPoint x: 900, endPoint y: 467, distance: 22.0
click at [900, 467] on div at bounding box center [576, 241] width 1152 height 2138
drag, startPoint x: 904, startPoint y: 444, endPoint x: 991, endPoint y: 445, distance: 86.9
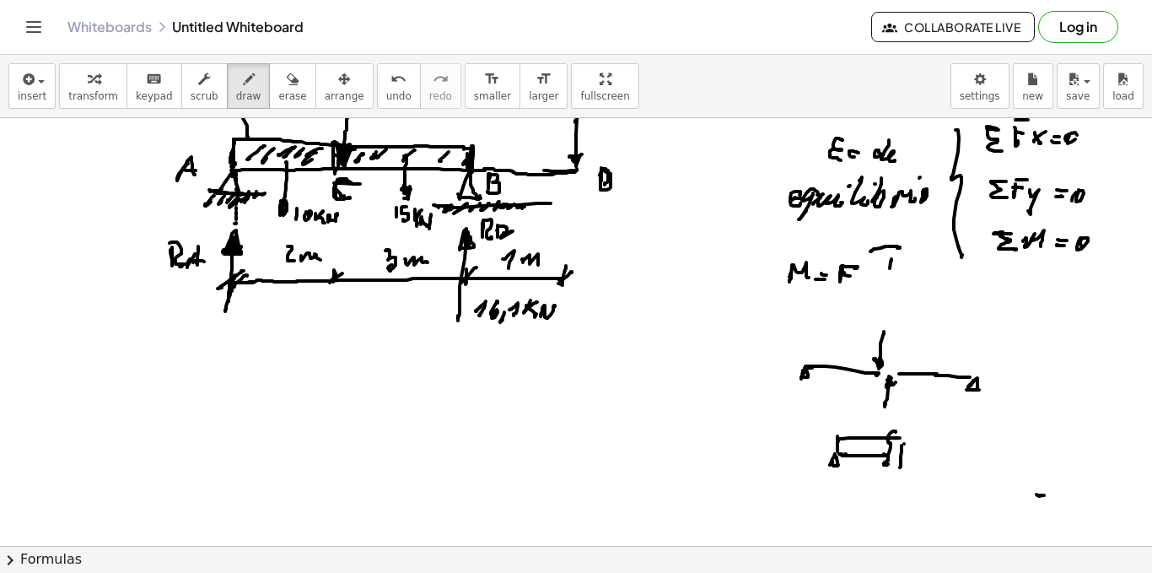
click at [993, 444] on div at bounding box center [576, 241] width 1152 height 2138
drag, startPoint x: 900, startPoint y: 461, endPoint x: 1010, endPoint y: 456, distance: 109.8
click at [1011, 459] on div at bounding box center [576, 241] width 1152 height 2138
click at [1007, 464] on div at bounding box center [576, 241] width 1152 height 2138
drag, startPoint x: 1006, startPoint y: 470, endPoint x: 903, endPoint y: 450, distance: 104.7
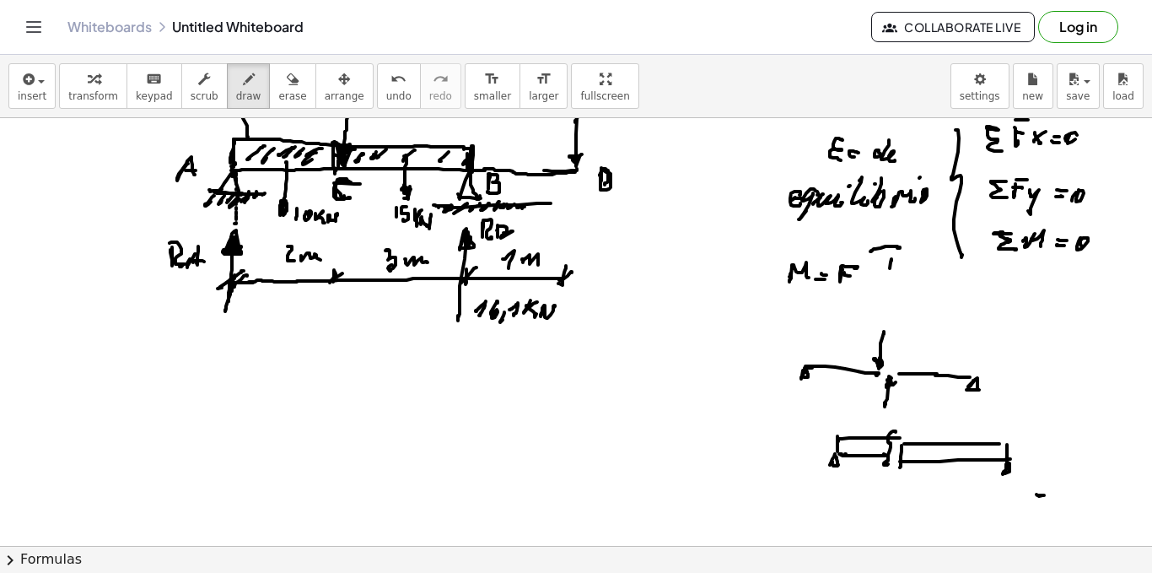
click at [994, 472] on div at bounding box center [576, 241] width 1152 height 2138
drag, startPoint x: 902, startPoint y: 439, endPoint x: 897, endPoint y: 473, distance: 35.0
click at [897, 473] on div at bounding box center [576, 241] width 1152 height 2138
drag, startPoint x: 880, startPoint y: 407, endPoint x: 885, endPoint y: 430, distance: 23.3
click at [881, 427] on div at bounding box center [576, 241] width 1152 height 2138
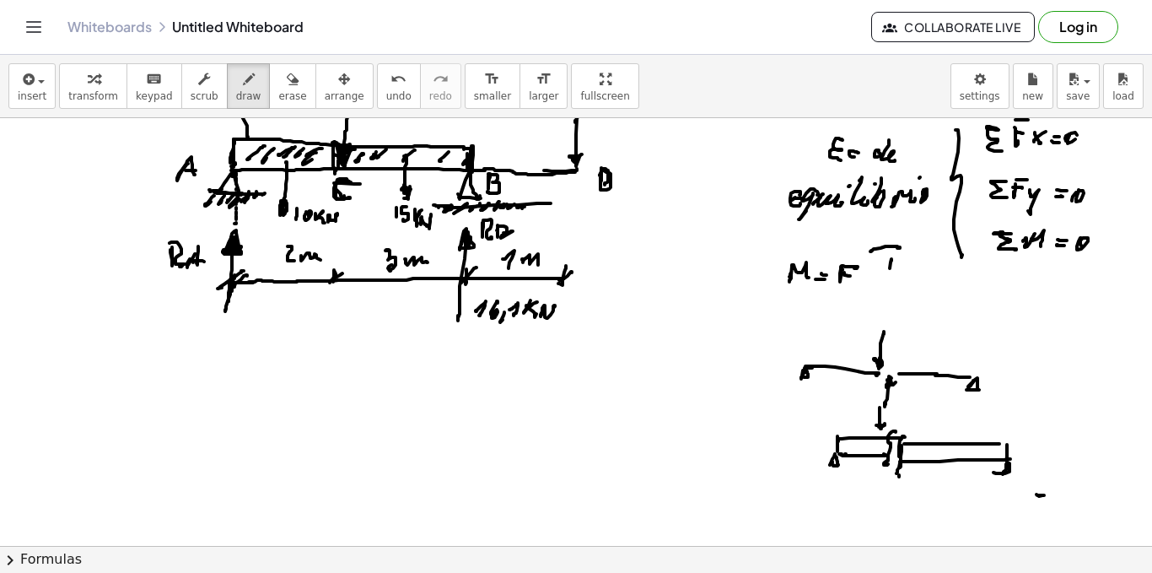
drag, startPoint x: 899, startPoint y: 475, endPoint x: 899, endPoint y: 488, distance: 13.5
click at [898, 489] on div at bounding box center [576, 241] width 1152 height 2138
click at [899, 476] on div at bounding box center [576, 241] width 1152 height 2138
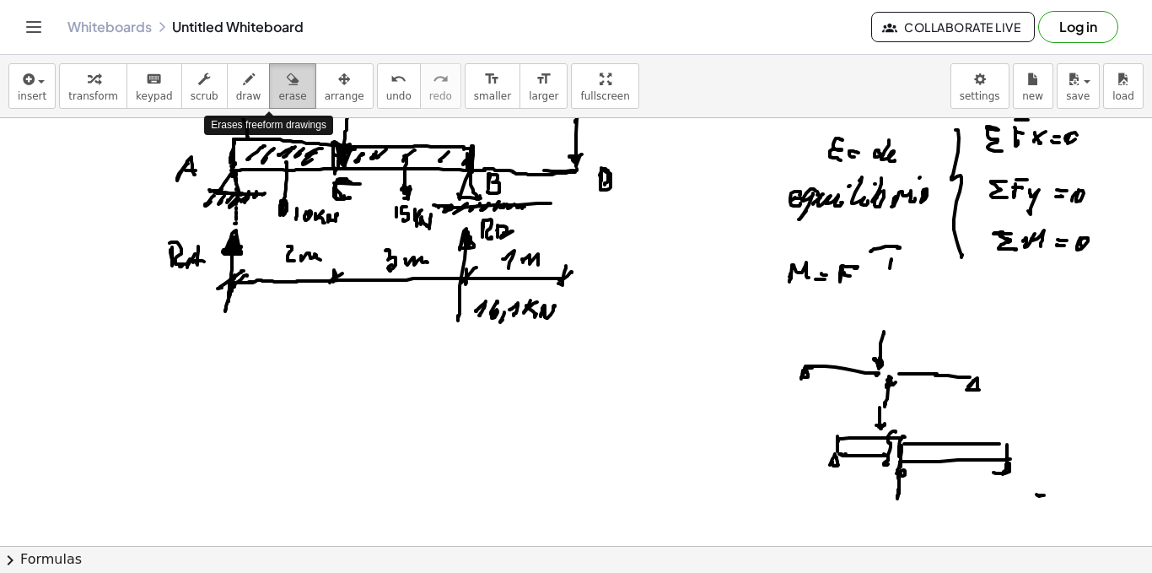
click at [287, 73] on icon "button" at bounding box center [293, 79] width 12 height 20
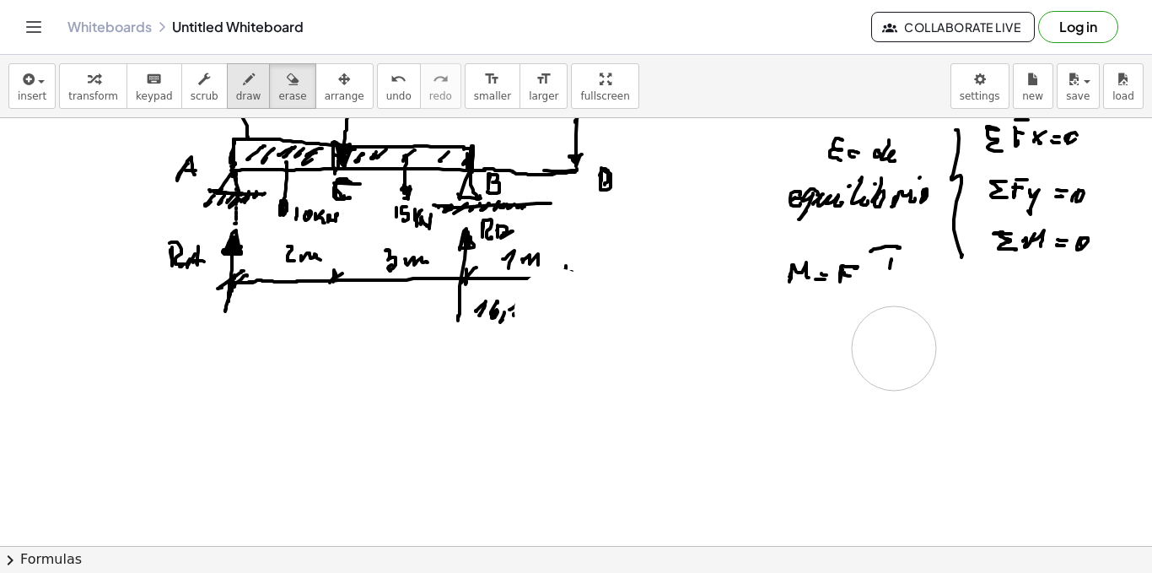
drag, startPoint x: 558, startPoint y: 312, endPoint x: 231, endPoint y: 86, distance: 397.8
click at [908, 339] on div at bounding box center [576, 241] width 1152 height 2138
click at [243, 86] on icon "button" at bounding box center [249, 79] width 12 height 20
click at [518, 311] on div at bounding box center [576, 241] width 1152 height 2138
click at [241, 310] on div at bounding box center [576, 241] width 1152 height 2138
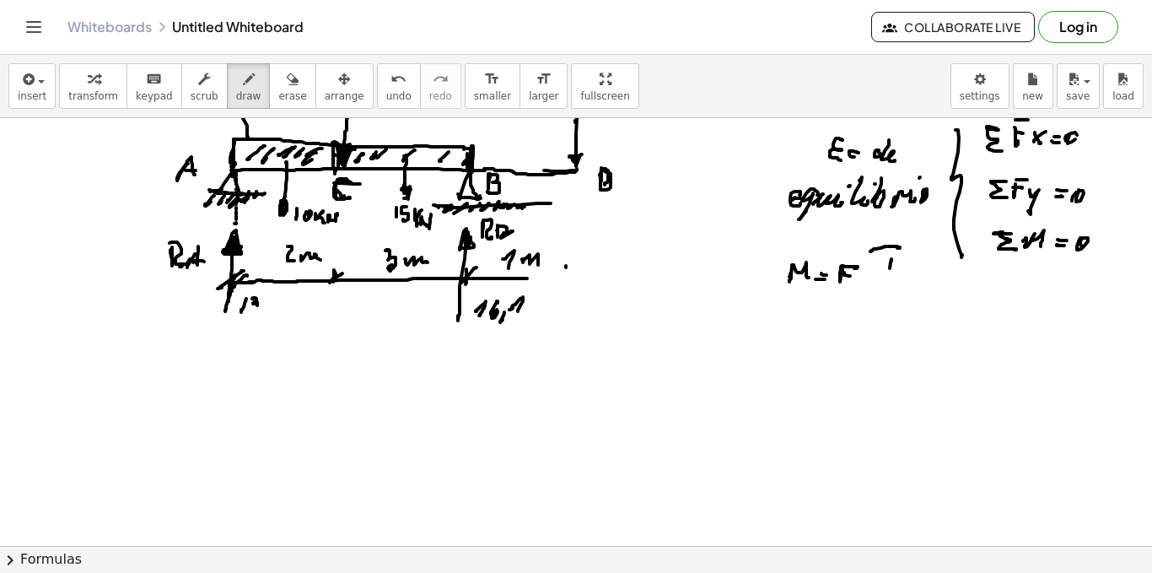
drag, startPoint x: 252, startPoint y: 299, endPoint x: 256, endPoint y: 313, distance: 14.7
click at [251, 313] on div at bounding box center [576, 241] width 1152 height 2138
click at [256, 318] on div at bounding box center [576, 241] width 1152 height 2138
drag, startPoint x: 270, startPoint y: 302, endPoint x: 278, endPoint y: 310, distance: 10.7
click at [265, 315] on div at bounding box center [576, 241] width 1152 height 2138
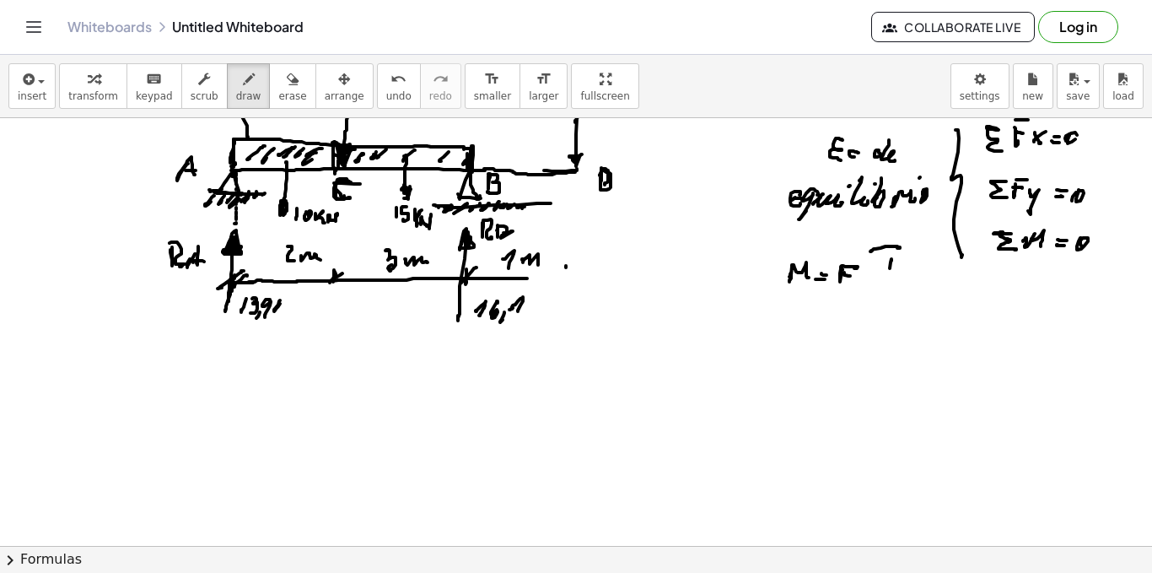
click at [288, 299] on div at bounding box center [576, 241] width 1152 height 2138
drag, startPoint x: 277, startPoint y: 306, endPoint x: 288, endPoint y: 306, distance: 11.0
click at [281, 311] on div at bounding box center [576, 241] width 1152 height 2138
click at [284, 310] on div at bounding box center [576, 241] width 1152 height 2138
drag, startPoint x: 287, startPoint y: 304, endPoint x: 305, endPoint y: 310, distance: 19.5
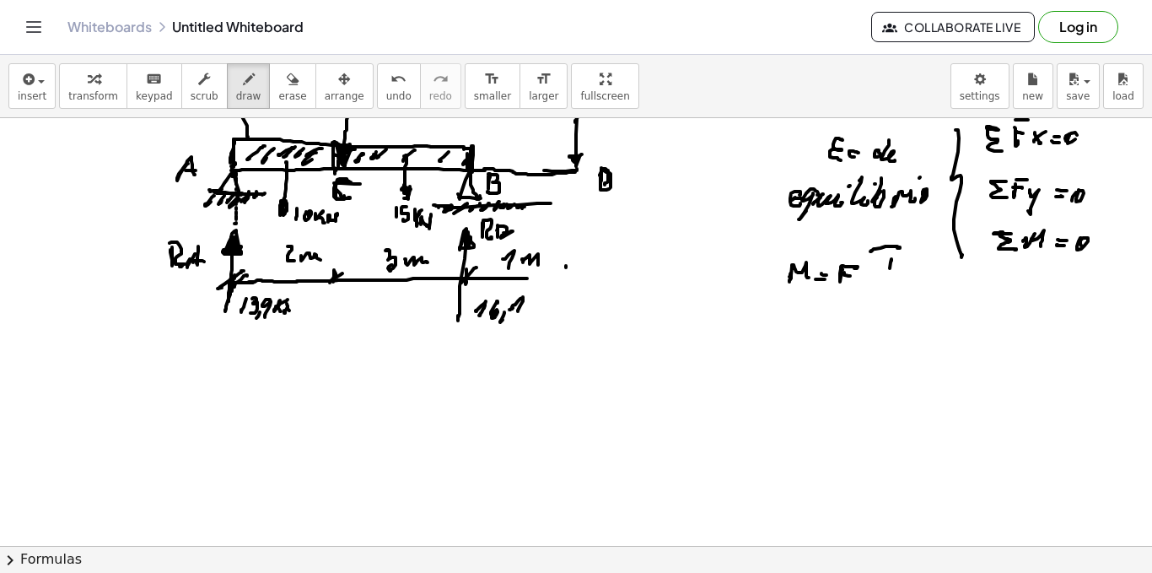
click at [298, 305] on div at bounding box center [576, 241] width 1152 height 2138
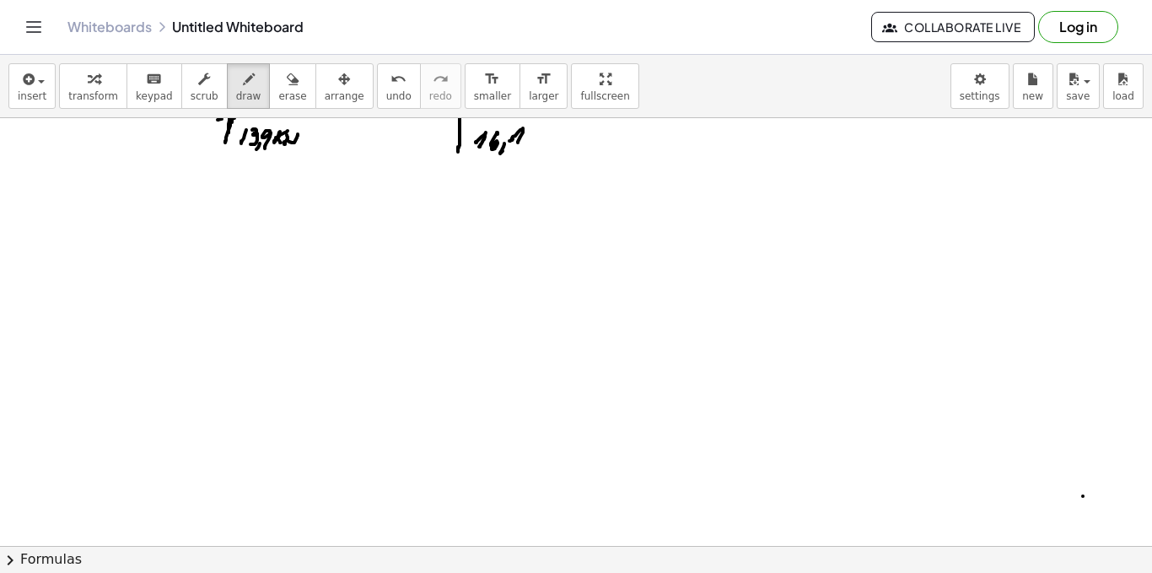
scroll to position [1199, 0]
drag, startPoint x: 200, startPoint y: 304, endPoint x: 461, endPoint y: 304, distance: 261.5
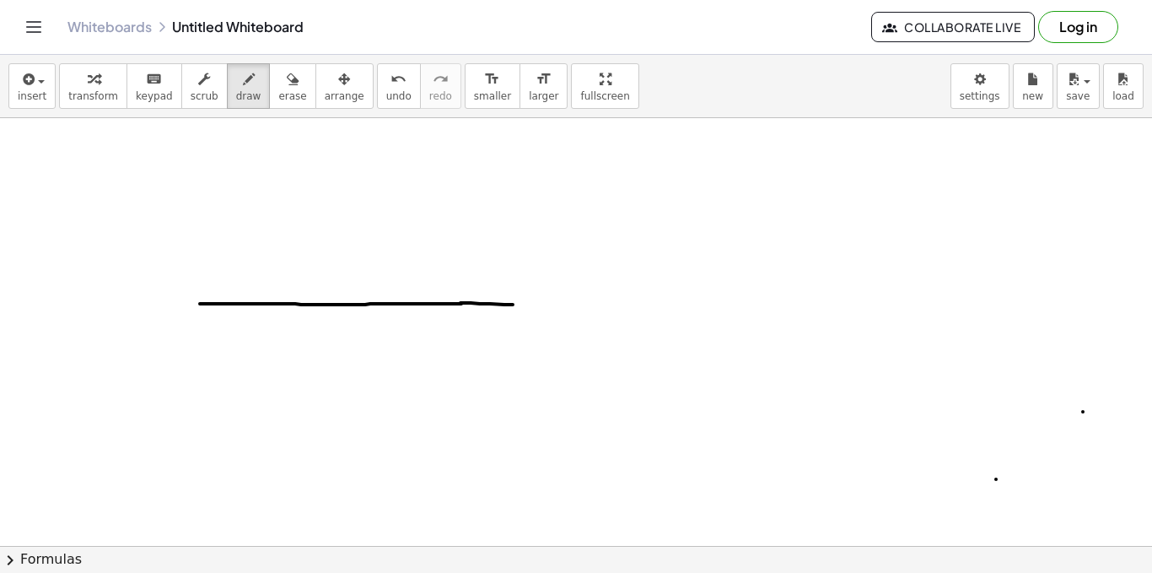
drag, startPoint x: 461, startPoint y: 303, endPoint x: 431, endPoint y: 308, distance: 30.0
drag, startPoint x: 438, startPoint y: 307, endPoint x: 439, endPoint y: 321, distance: 13.6
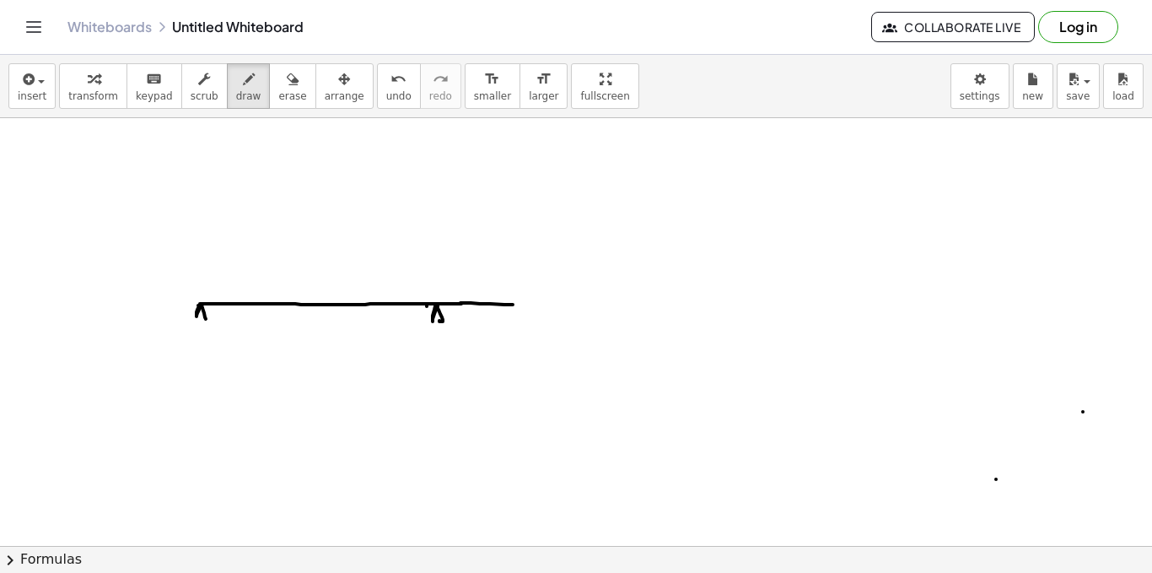
drag, startPoint x: 200, startPoint y: 305, endPoint x: 204, endPoint y: 320, distance: 14.9
drag, startPoint x: 201, startPoint y: 309, endPoint x: 206, endPoint y: 317, distance: 9.8
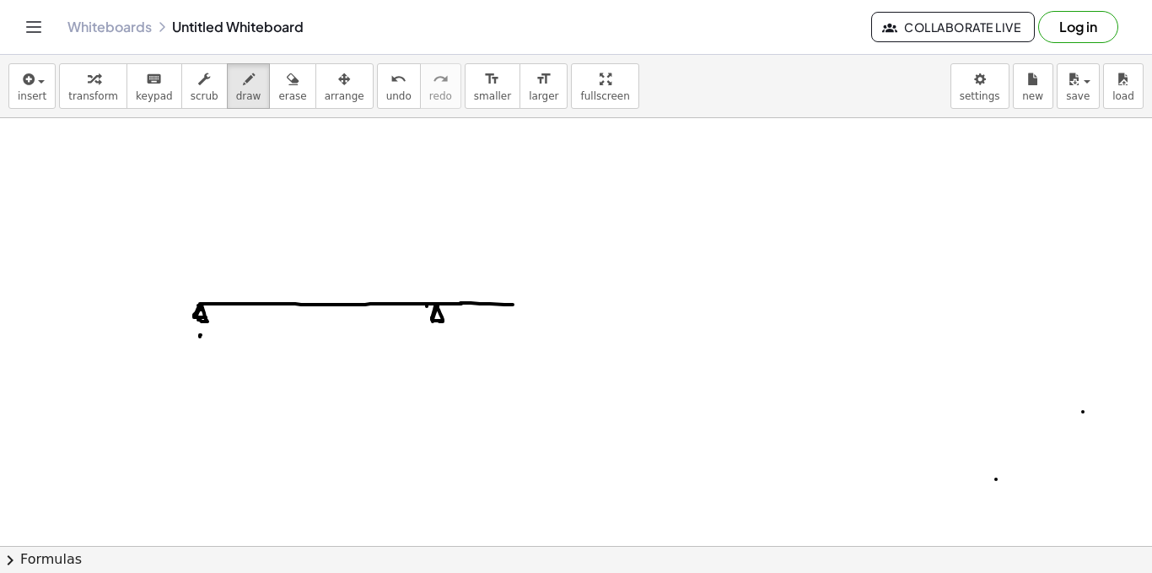
drag, startPoint x: 200, startPoint y: 337, endPoint x: 198, endPoint y: 356, distance: 19.5
drag, startPoint x: 439, startPoint y: 334, endPoint x: 435, endPoint y: 350, distance: 16.4
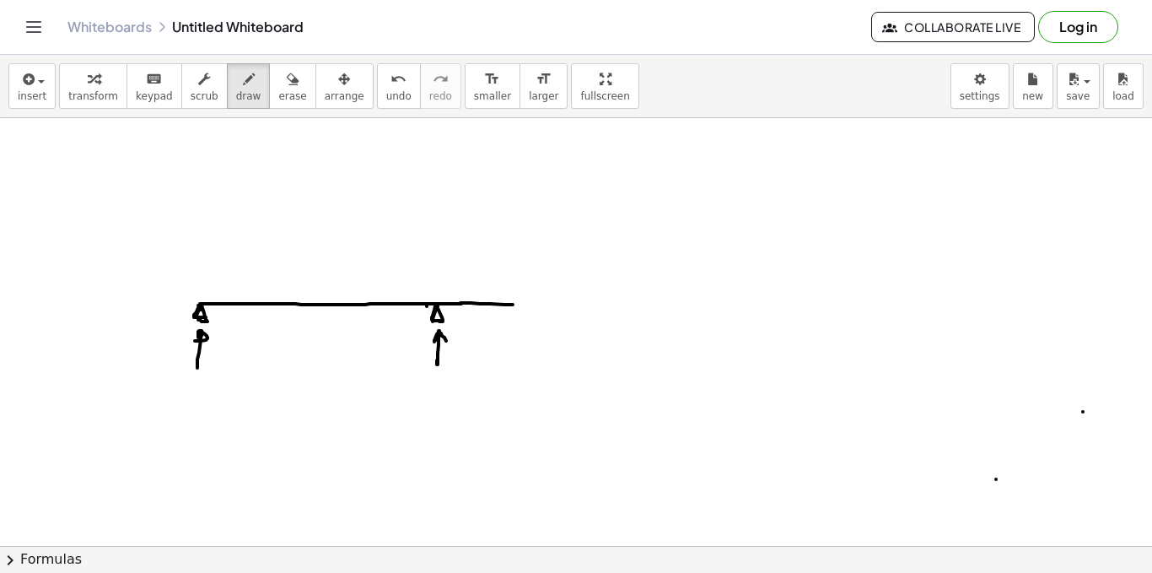
drag, startPoint x: 437, startPoint y: 359, endPoint x: 434, endPoint y: 368, distance: 9.6
drag, startPoint x: 265, startPoint y: 259, endPoint x: 267, endPoint y: 292, distance: 33.0
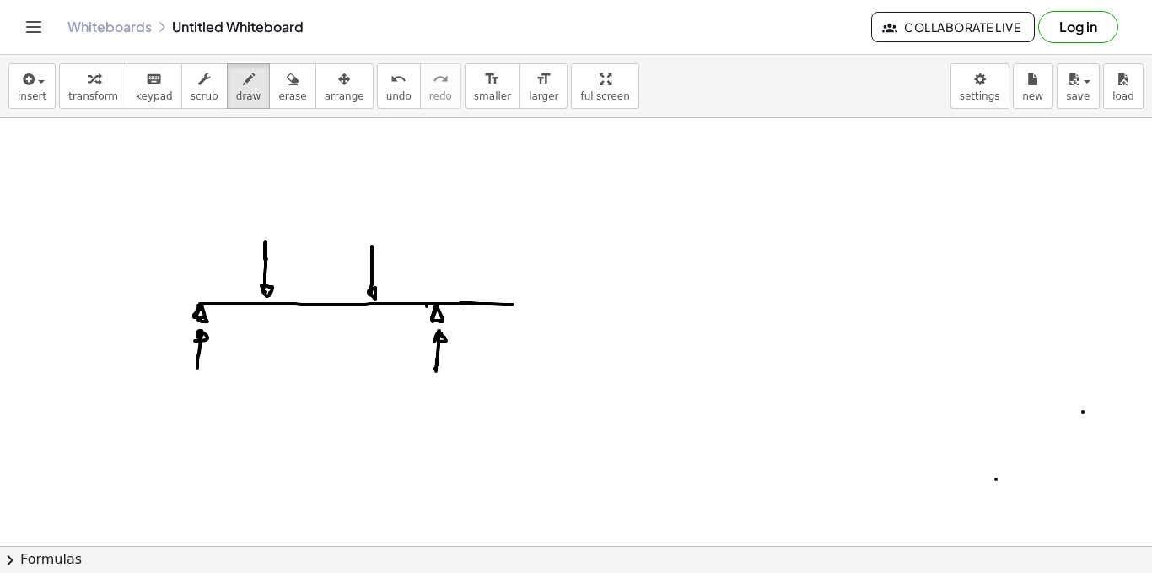
drag, startPoint x: 372, startPoint y: 246, endPoint x: 492, endPoint y: 283, distance: 125.4
drag, startPoint x: 507, startPoint y: 250, endPoint x: 509, endPoint y: 295, distance: 45.6
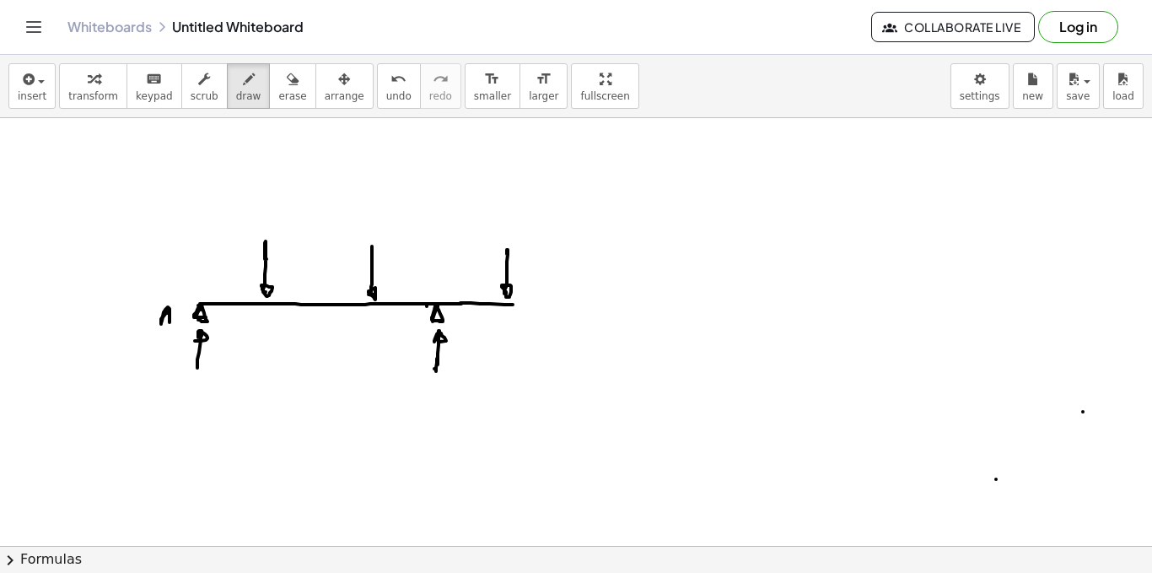
drag, startPoint x: 460, startPoint y: 317, endPoint x: 463, endPoint y: 330, distance: 13.1
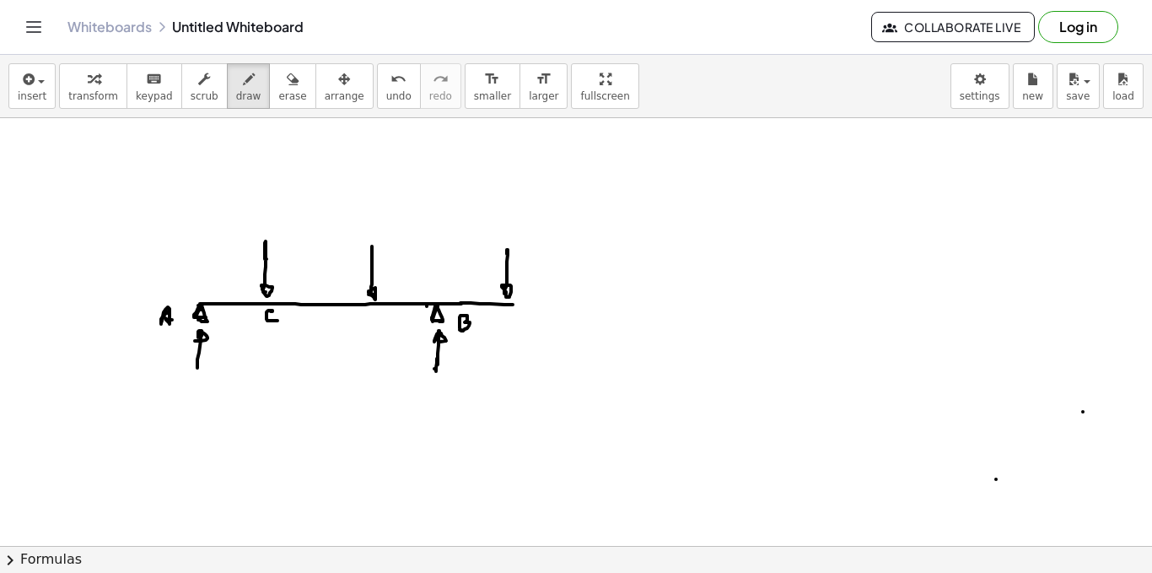
drag, startPoint x: 272, startPoint y: 311, endPoint x: 368, endPoint y: 323, distance: 96.9
drag, startPoint x: 377, startPoint y: 311, endPoint x: 378, endPoint y: 323, distance: 11.8
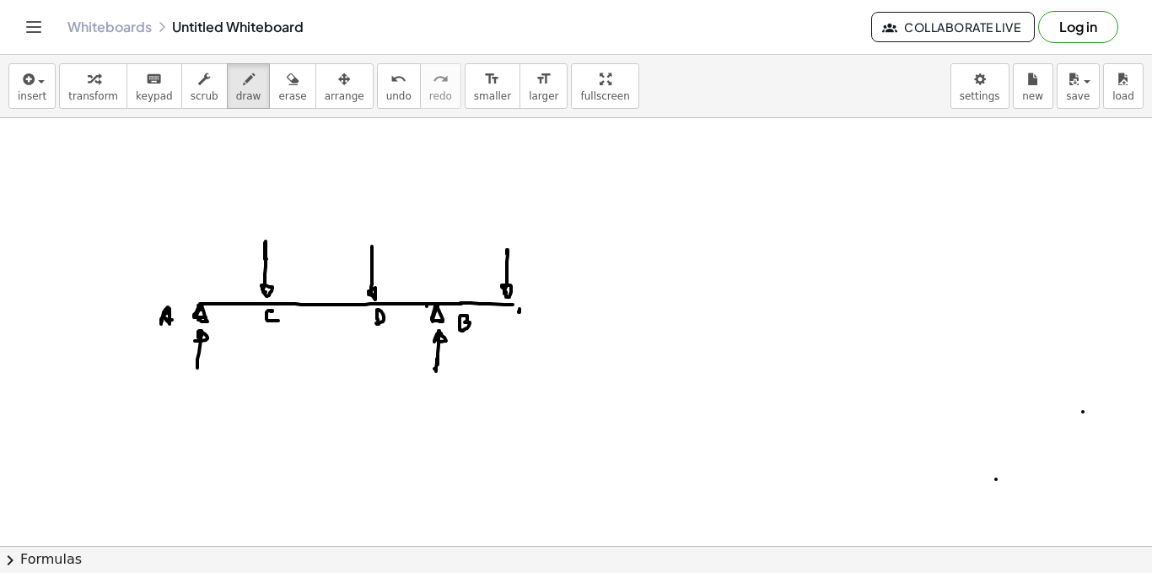
drag, startPoint x: 520, startPoint y: 309, endPoint x: 530, endPoint y: 319, distance: 14.3
drag, startPoint x: 524, startPoint y: 305, endPoint x: 499, endPoint y: 326, distance: 32.9
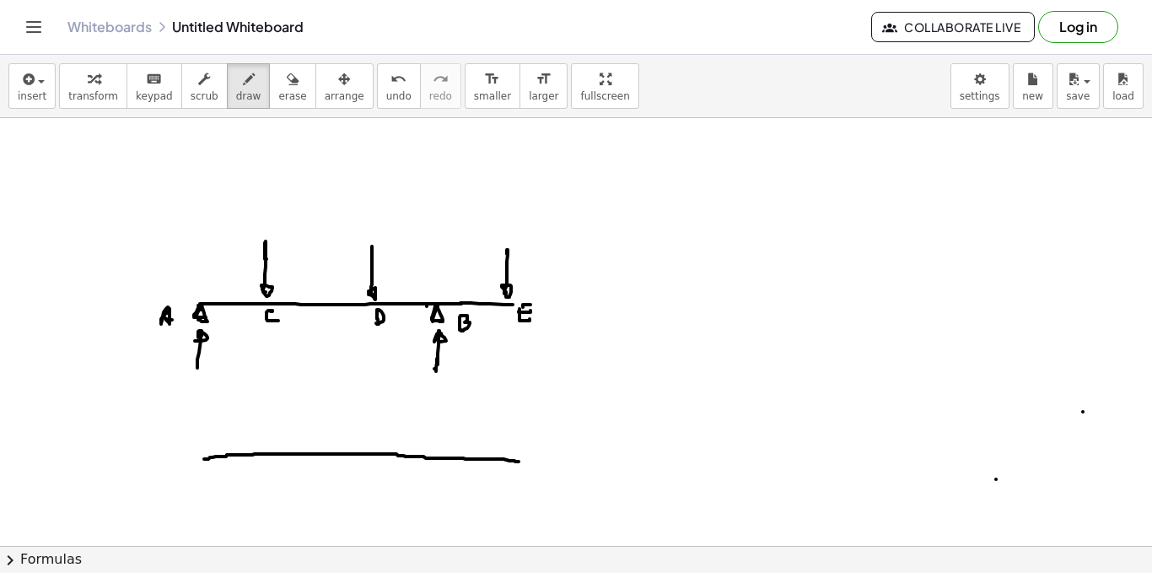
drag, startPoint x: 204, startPoint y: 459, endPoint x: 507, endPoint y: 458, distance: 302.8
drag, startPoint x: 205, startPoint y: 456, endPoint x: 205, endPoint y: 391, distance: 65.0
drag, startPoint x: 208, startPoint y: 391, endPoint x: 201, endPoint y: 339, distance: 52.0
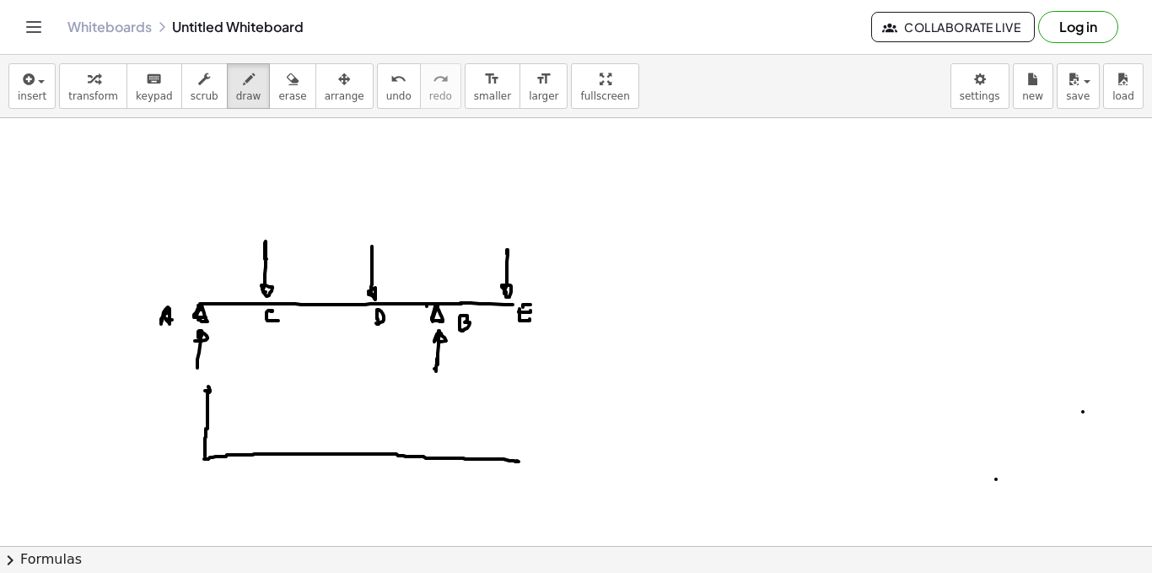
drag, startPoint x: 207, startPoint y: 386, endPoint x: 267, endPoint y: 385, distance: 60.7
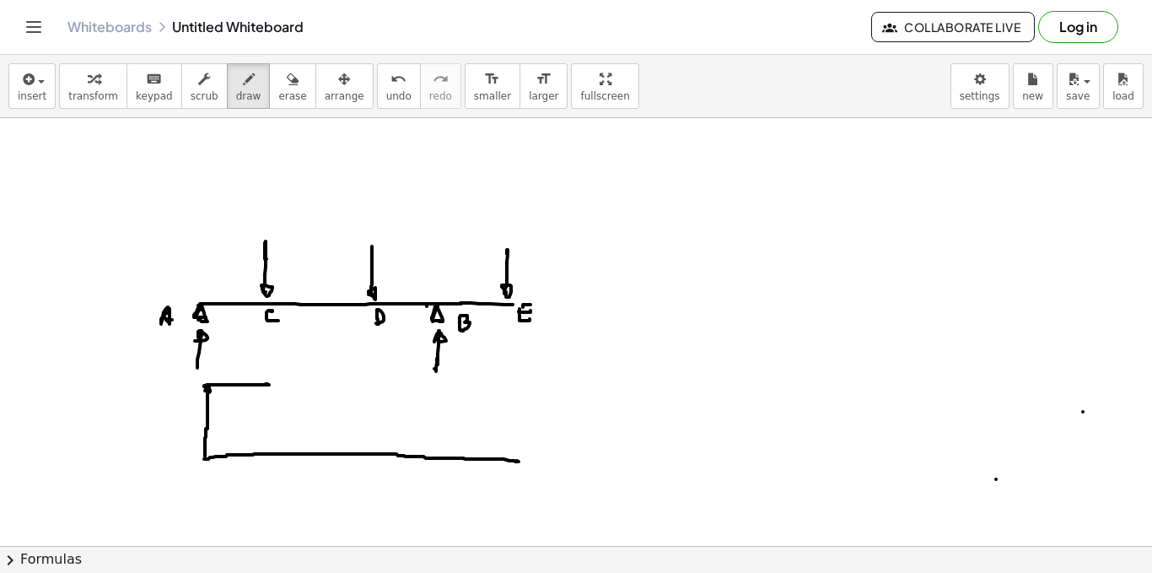
drag, startPoint x: 270, startPoint y: 381, endPoint x: 268, endPoint y: 422, distance: 40.5
drag, startPoint x: 278, startPoint y: 243, endPoint x: 288, endPoint y: 255, distance: 16.1
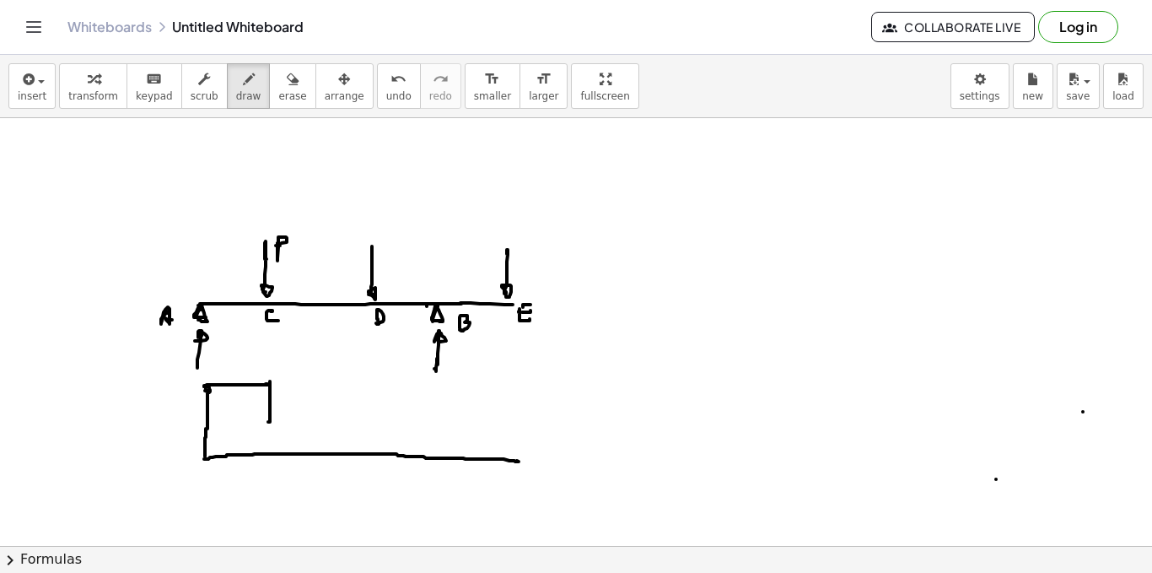
drag, startPoint x: 384, startPoint y: 259, endPoint x: 391, endPoint y: 253, distance: 9.6
drag, startPoint x: 397, startPoint y: 253, endPoint x: 402, endPoint y: 262, distance: 10.2
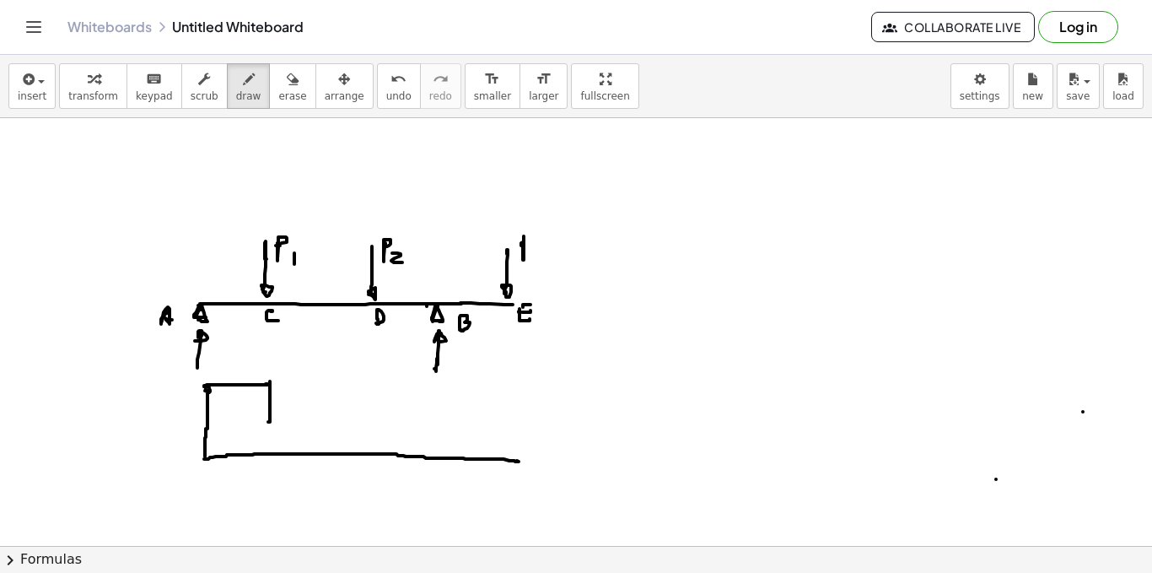
drag, startPoint x: 536, startPoint y: 252, endPoint x: 530, endPoint y: 267, distance: 16.3
drag, startPoint x: 271, startPoint y: 420, endPoint x: 375, endPoint y: 421, distance: 103.8
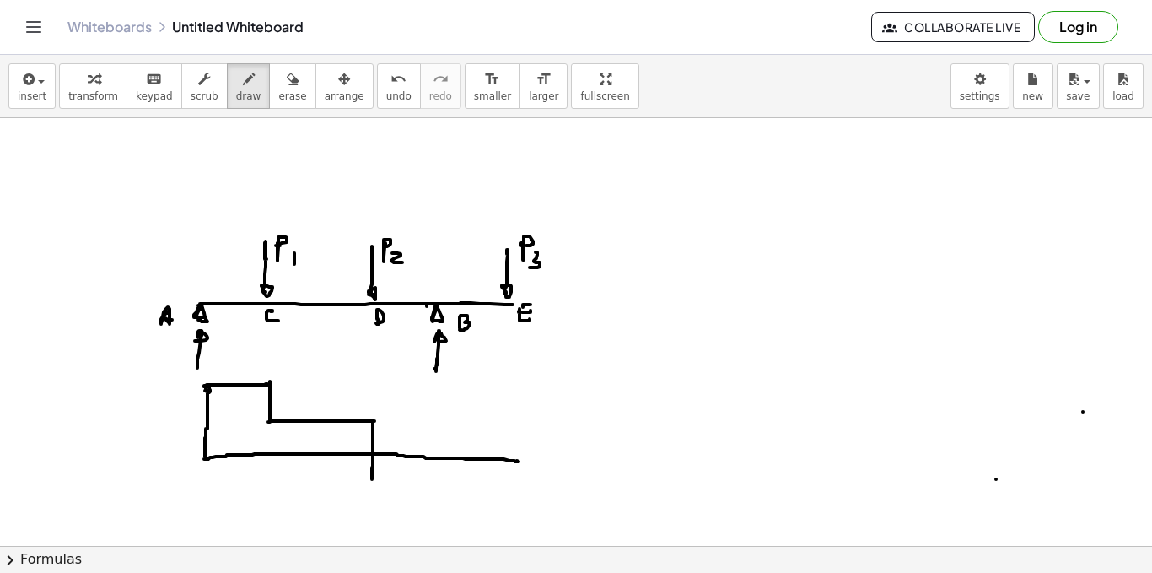
drag, startPoint x: 373, startPoint y: 420, endPoint x: 372, endPoint y: 473, distance: 53.2
drag, startPoint x: 372, startPoint y: 479, endPoint x: 441, endPoint y: 477, distance: 69.2
drag, startPoint x: 439, startPoint y: 479, endPoint x: 441, endPoint y: 418, distance: 60.8
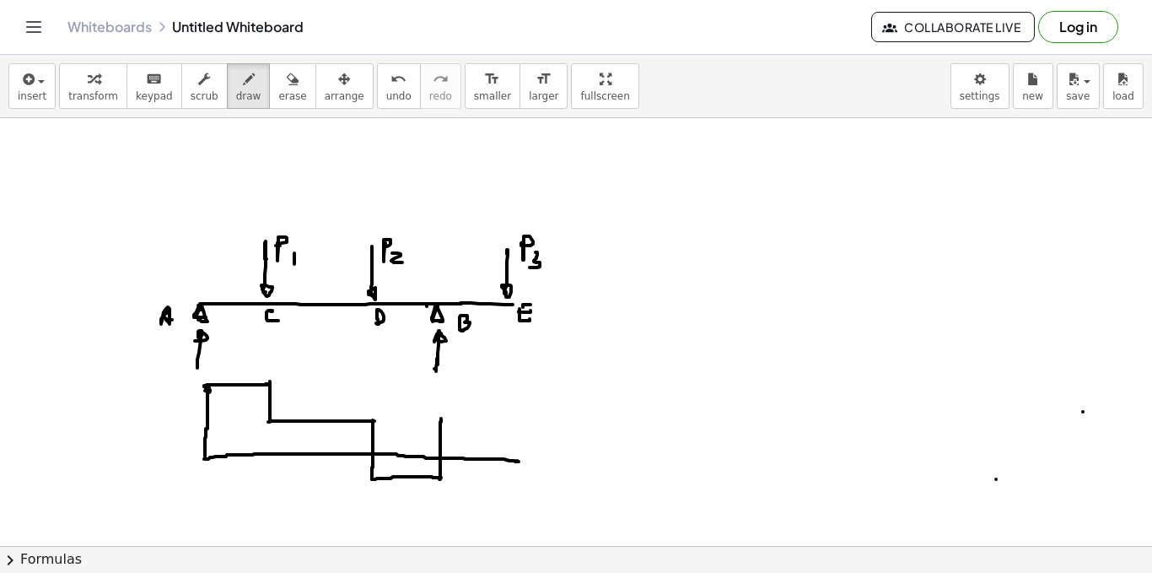
drag, startPoint x: 442, startPoint y: 394, endPoint x: 440, endPoint y: 414, distance: 20.3
drag, startPoint x: 441, startPoint y: 391, endPoint x: 444, endPoint y: 410, distance: 19.6
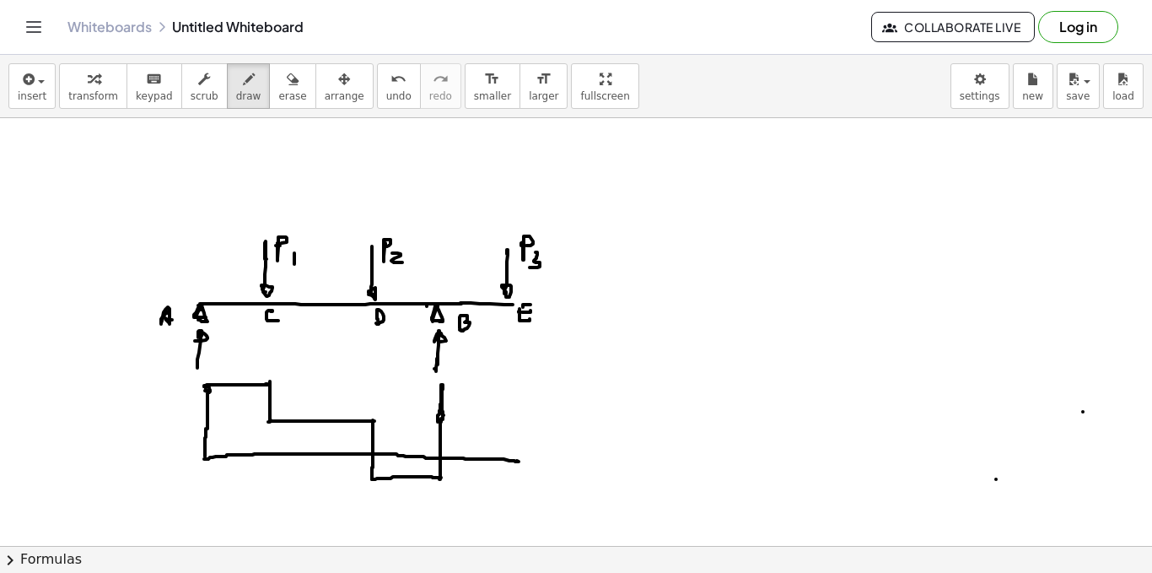
drag, startPoint x: 444, startPoint y: 383, endPoint x: 513, endPoint y: 373, distance: 69.9
drag, startPoint x: 510, startPoint y: 385, endPoint x: 510, endPoint y: 459, distance: 74.2
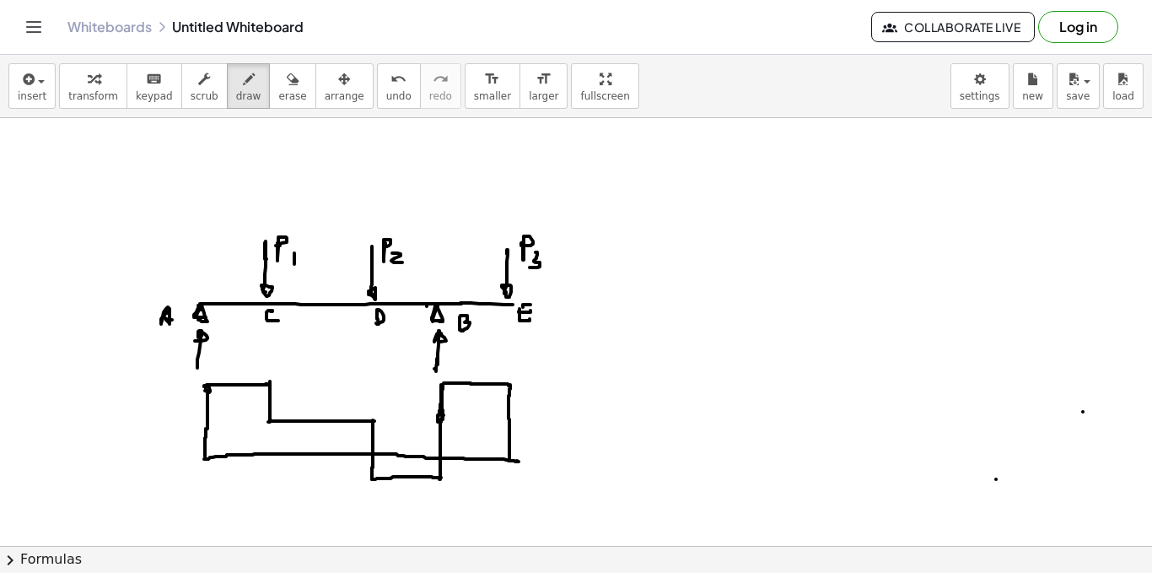
drag, startPoint x: 519, startPoint y: 459, endPoint x: 504, endPoint y: 460, distance: 15.2
drag, startPoint x: 526, startPoint y: 458, endPoint x: 531, endPoint y: 471, distance: 14.0
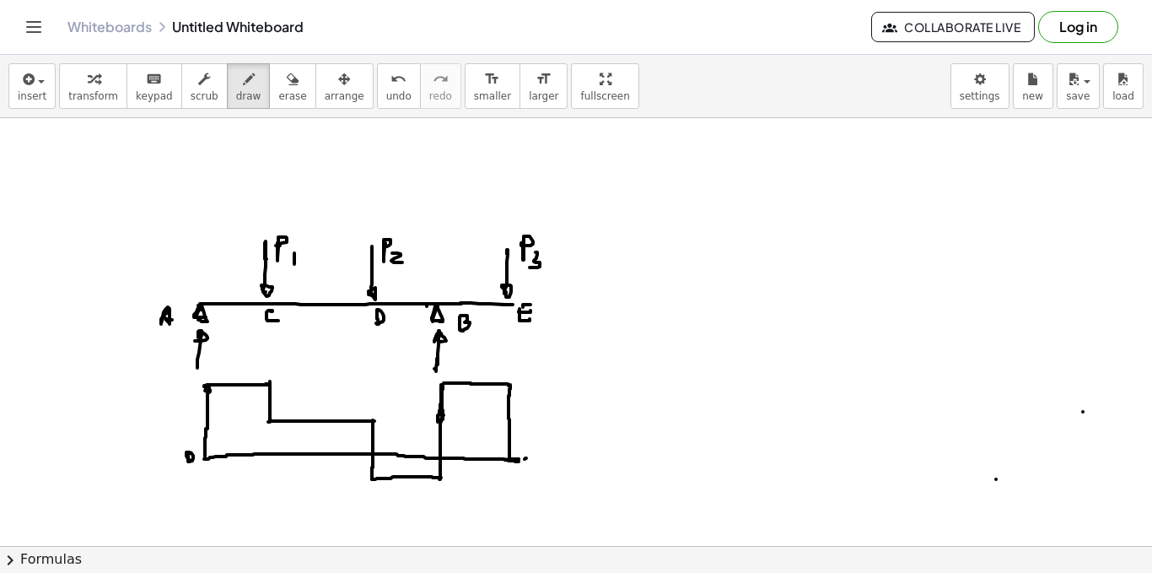
drag, startPoint x: 632, startPoint y: 299, endPoint x: 941, endPoint y: 301, distance: 309.6
drag, startPoint x: 629, startPoint y: 304, endPoint x: 695, endPoint y: 315, distance: 66.7
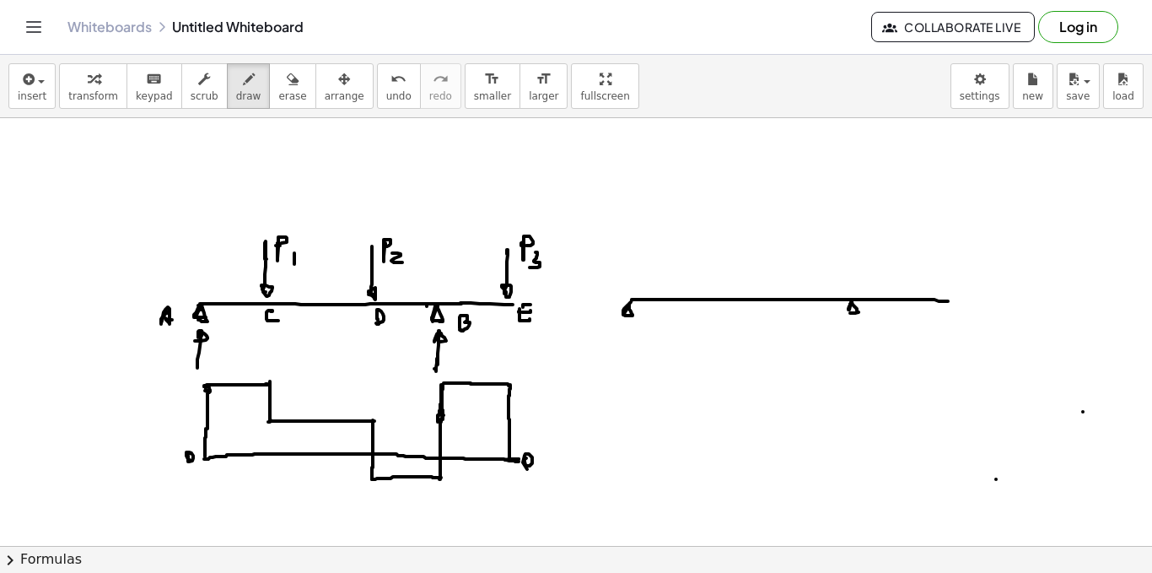
drag, startPoint x: 851, startPoint y: 302, endPoint x: 851, endPoint y: 311, distance: 9.3
drag, startPoint x: 714, startPoint y: 278, endPoint x: 822, endPoint y: 292, distance: 108.9
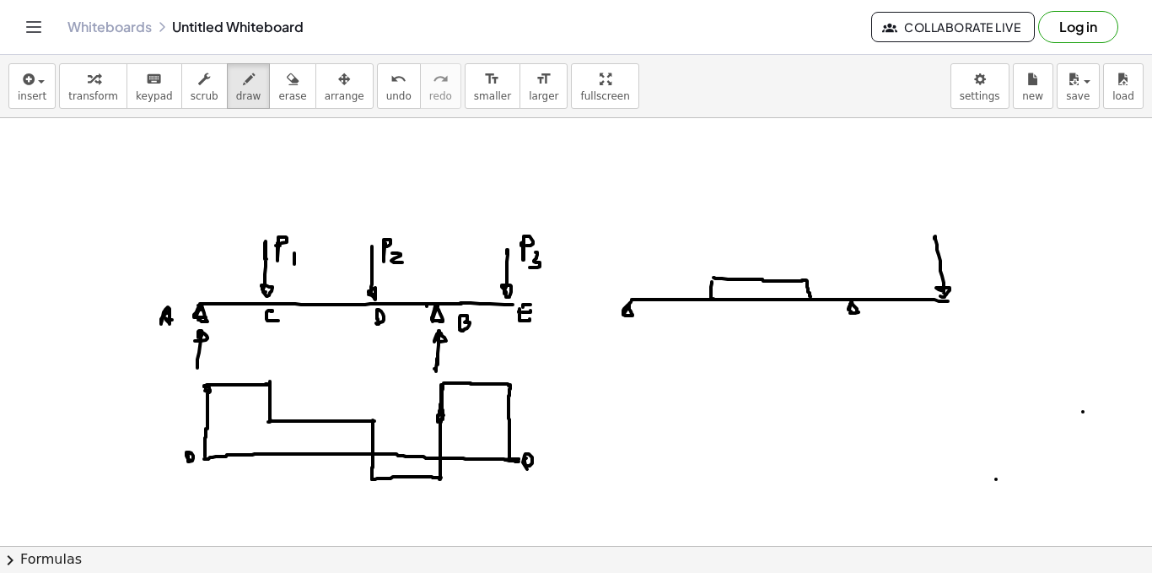
drag, startPoint x: 935, startPoint y: 237, endPoint x: 937, endPoint y: 294, distance: 57.4
drag, startPoint x: 628, startPoint y: 326, endPoint x: 627, endPoint y: 344, distance: 18.6
drag, startPoint x: 628, startPoint y: 325, endPoint x: 720, endPoint y: 335, distance: 93.3
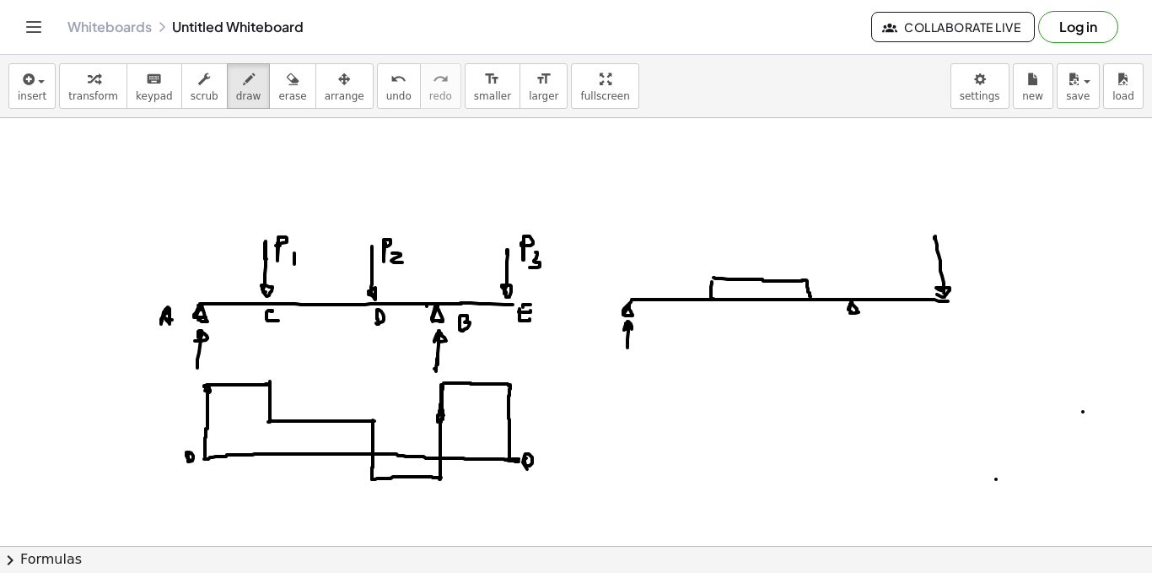
drag, startPoint x: 856, startPoint y: 320, endPoint x: 855, endPoint y: 344, distance: 24.5
drag, startPoint x: 855, startPoint y: 321, endPoint x: 858, endPoint y: 332, distance: 10.4
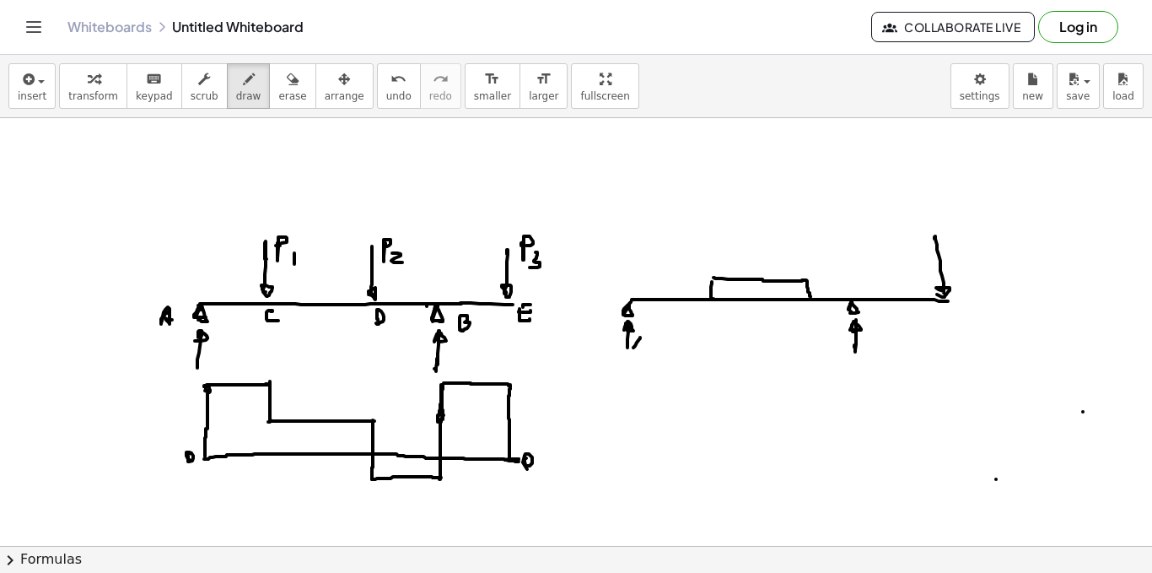
drag, startPoint x: 644, startPoint y: 334, endPoint x: 642, endPoint y: 348, distance: 13.6
drag, startPoint x: 637, startPoint y: 344, endPoint x: 650, endPoint y: 344, distance: 12.7
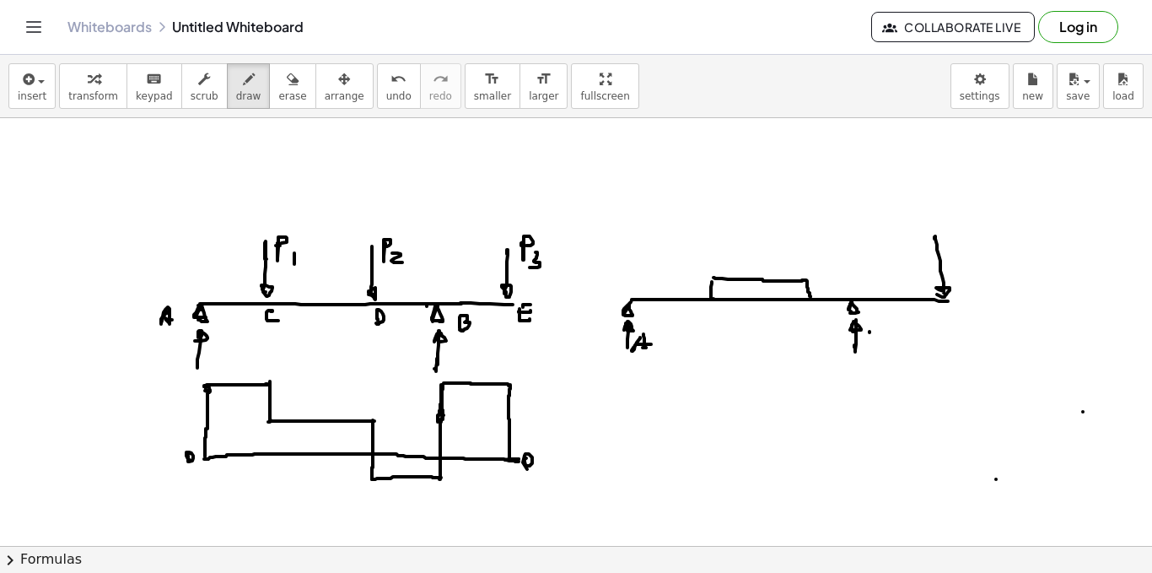
drag, startPoint x: 869, startPoint y: 330, endPoint x: 871, endPoint y: 343, distance: 13.6
drag, startPoint x: 726, startPoint y: 278, endPoint x: 723, endPoint y: 287, distance: 9.1
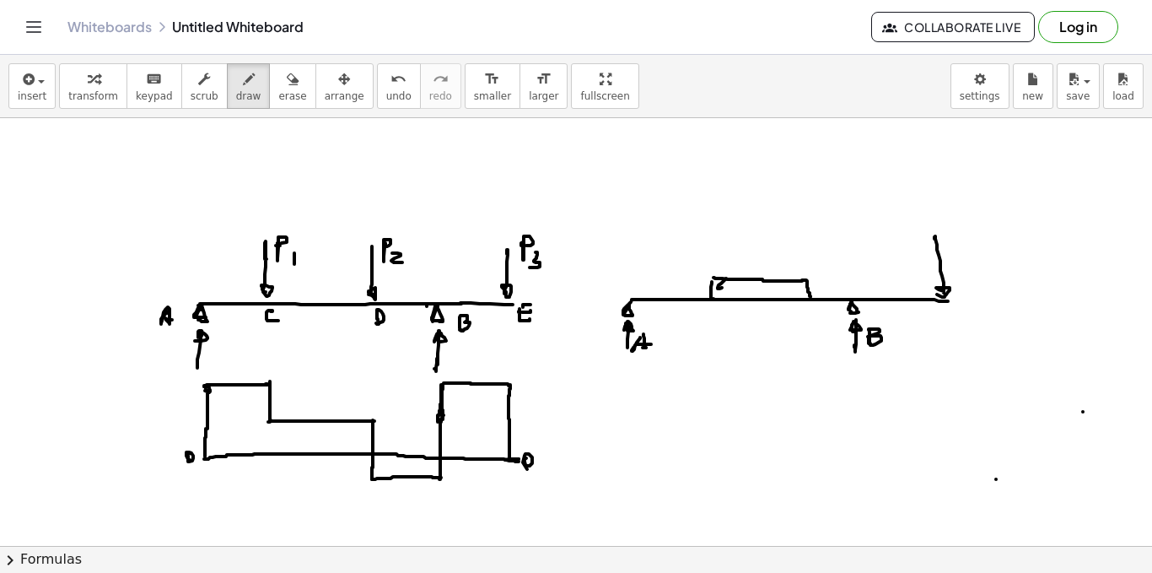
drag, startPoint x: 729, startPoint y: 288, endPoint x: 739, endPoint y: 288, distance: 10.1
drag, startPoint x: 739, startPoint y: 288, endPoint x: 748, endPoint y: 288, distance: 9.3
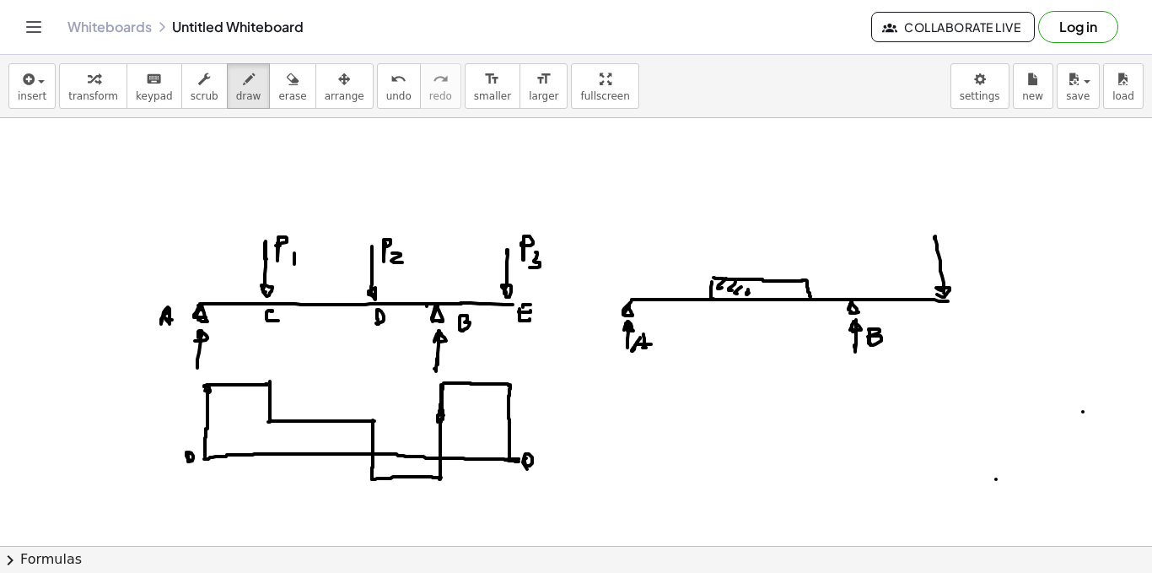
drag, startPoint x: 787, startPoint y: 289, endPoint x: 776, endPoint y: 296, distance: 12.9
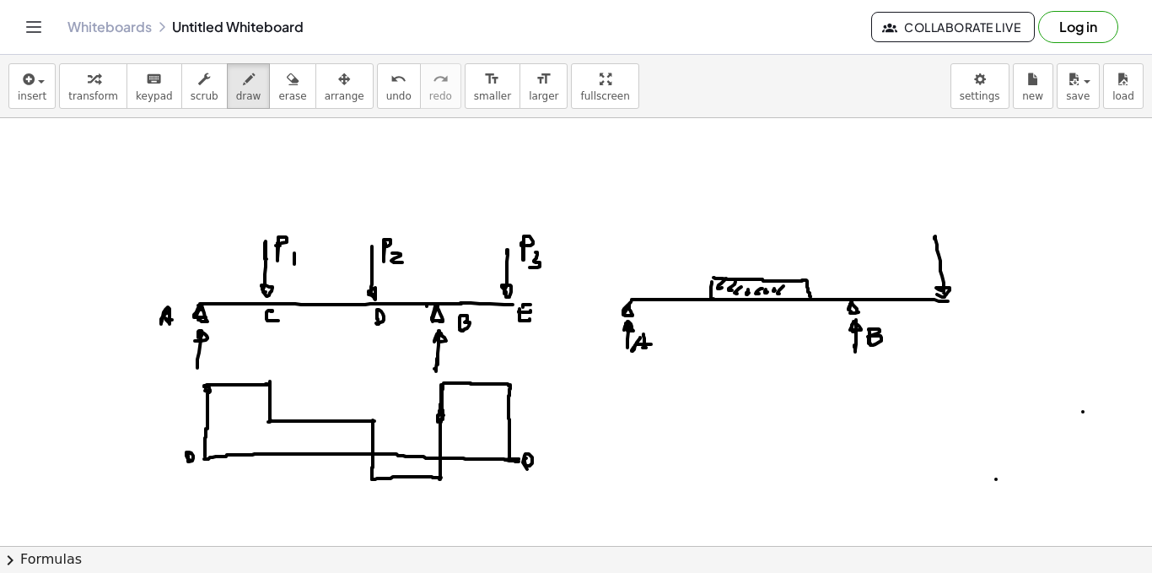
drag, startPoint x: 718, startPoint y: 313, endPoint x: 725, endPoint y: 318, distance: 9.1
drag, startPoint x: 822, startPoint y: 315, endPoint x: 813, endPoint y: 321, distance: 11.0
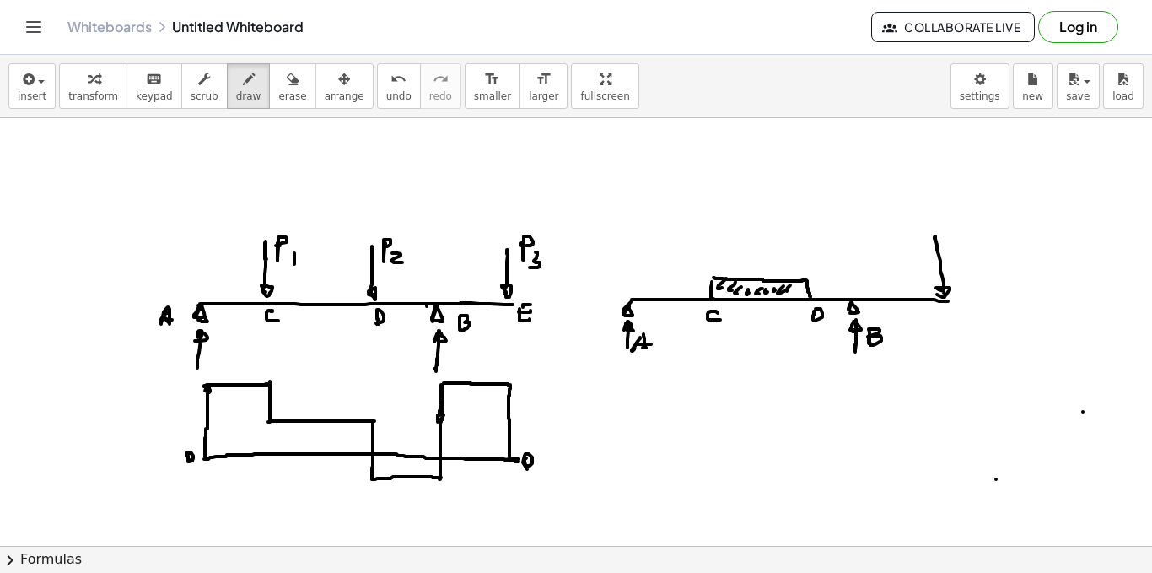
drag, startPoint x: 955, startPoint y: 309, endPoint x: 966, endPoint y: 316, distance: 13.3
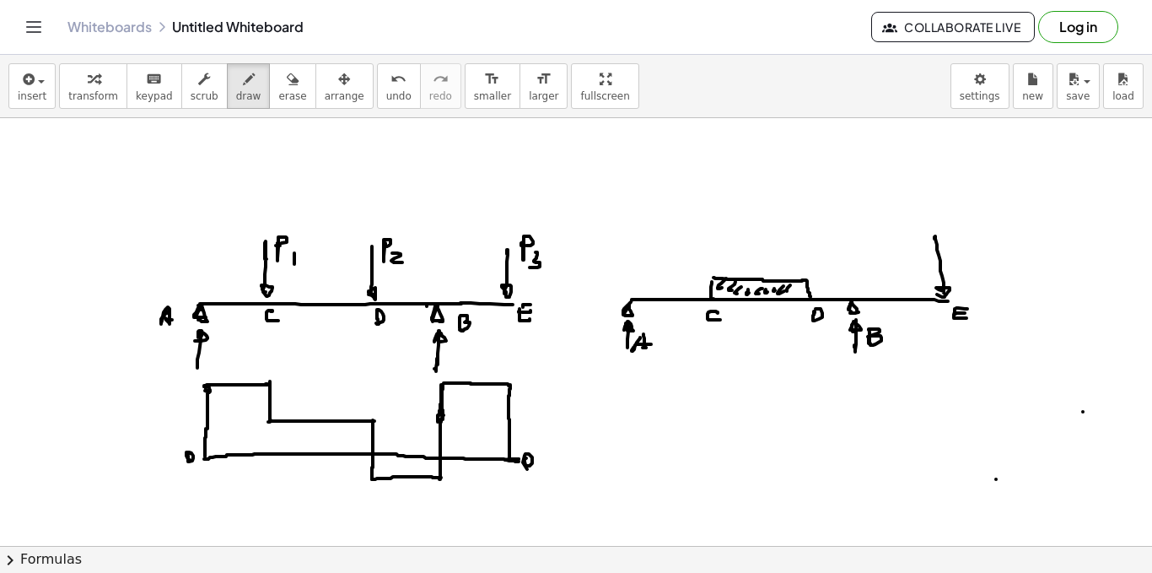
scroll to position [1283, 0]
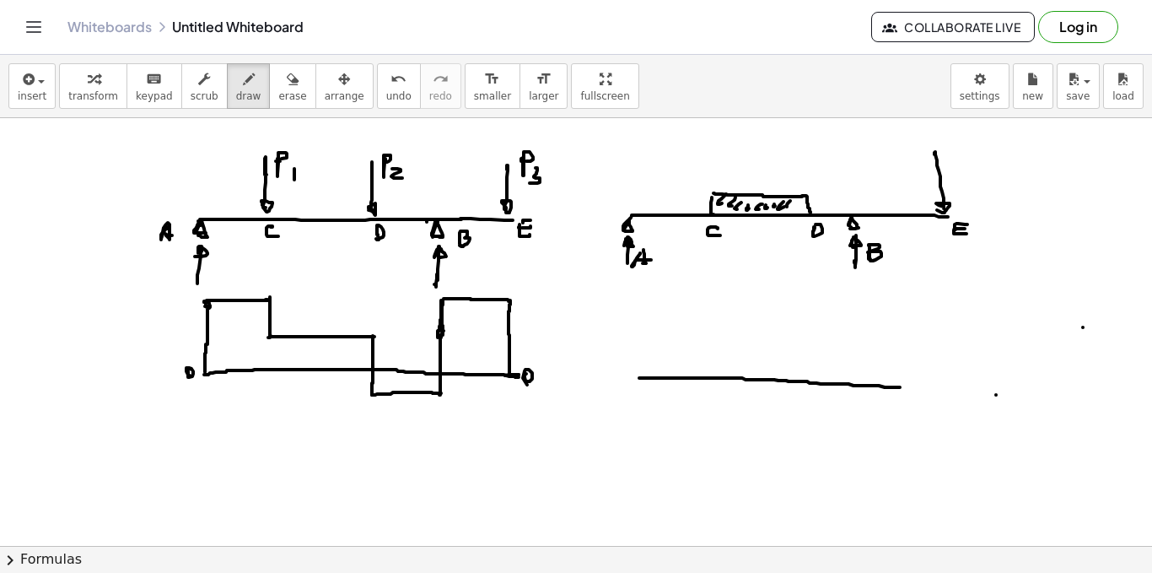
drag, startPoint x: 639, startPoint y: 378, endPoint x: 943, endPoint y: 390, distance: 303.9
drag, startPoint x: 639, startPoint y: 376, endPoint x: 648, endPoint y: 278, distance: 99.1
drag, startPoint x: 644, startPoint y: 310, endPoint x: 728, endPoint y: 305, distance: 84.5
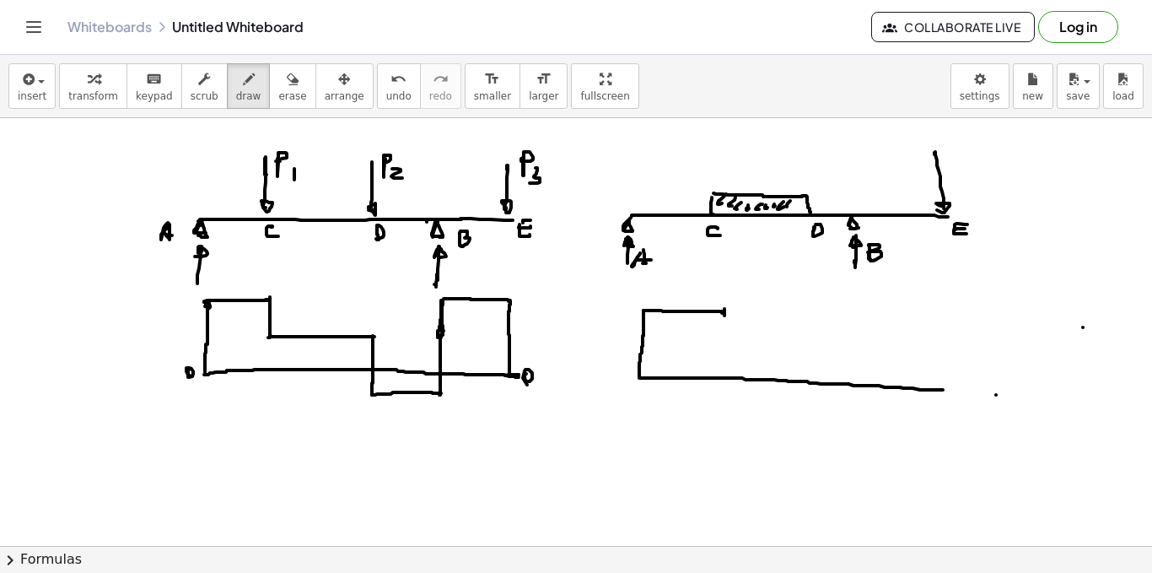
drag, startPoint x: 716, startPoint y: 202, endPoint x: 779, endPoint y: 207, distance: 62.6
drag, startPoint x: 785, startPoint y: 208, endPoint x: 795, endPoint y: 204, distance: 9.9
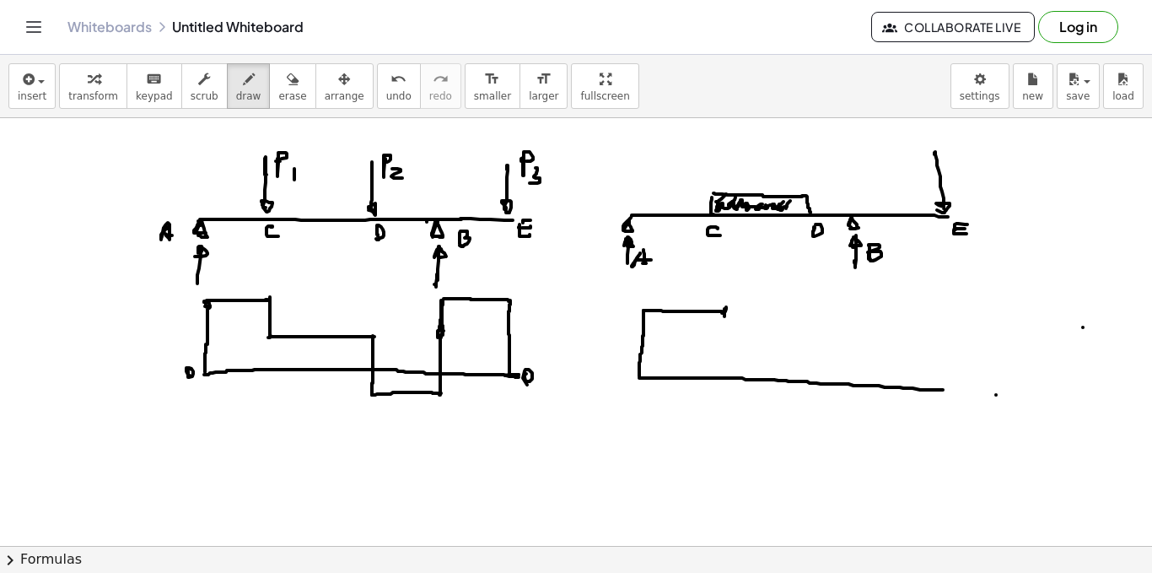
drag, startPoint x: 795, startPoint y: 204, endPoint x: 805, endPoint y: 209, distance: 11.3
drag, startPoint x: 724, startPoint y: 313, endPoint x: 822, endPoint y: 253, distance: 115.4
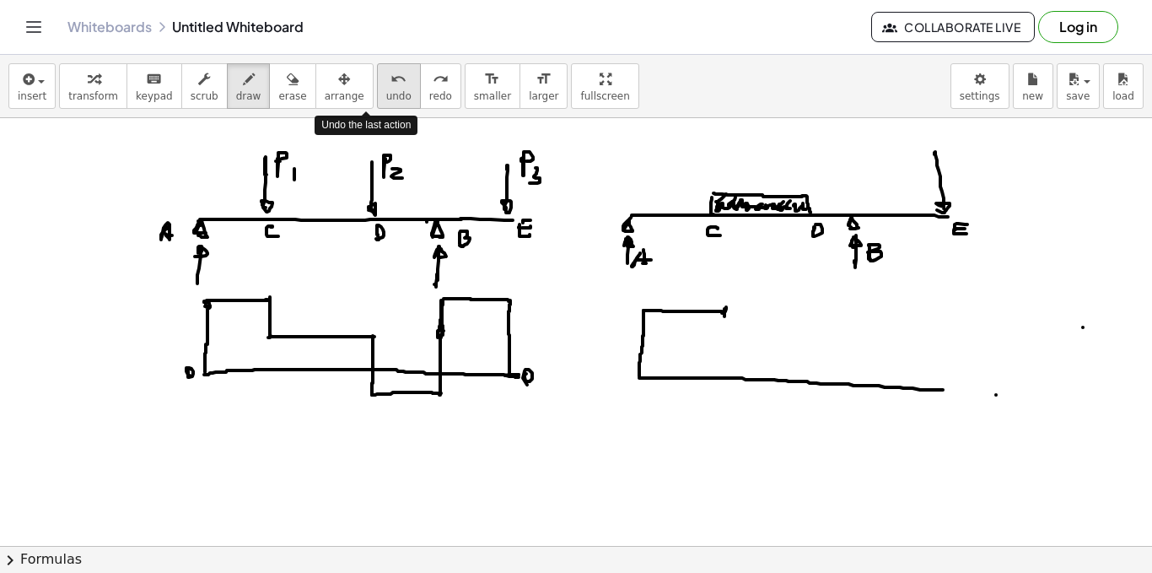
click at [382, 94] on button "undo undo" at bounding box center [399, 86] width 44 height 46
drag, startPoint x: 725, startPoint y: 313, endPoint x: 828, endPoint y: 413, distance: 143.2
drag, startPoint x: 832, startPoint y: 423, endPoint x: 835, endPoint y: 433, distance: 10.7
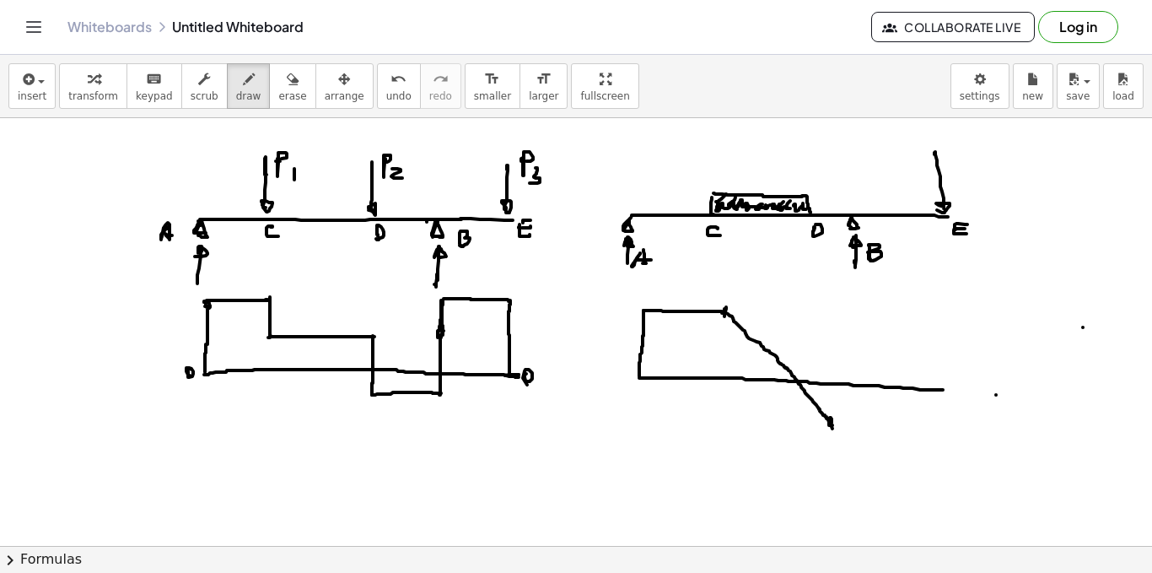
drag, startPoint x: 833, startPoint y: 421, endPoint x: 879, endPoint y: 402, distance: 49.5
drag, startPoint x: 871, startPoint y: 310, endPoint x: 883, endPoint y: 362, distance: 53.8
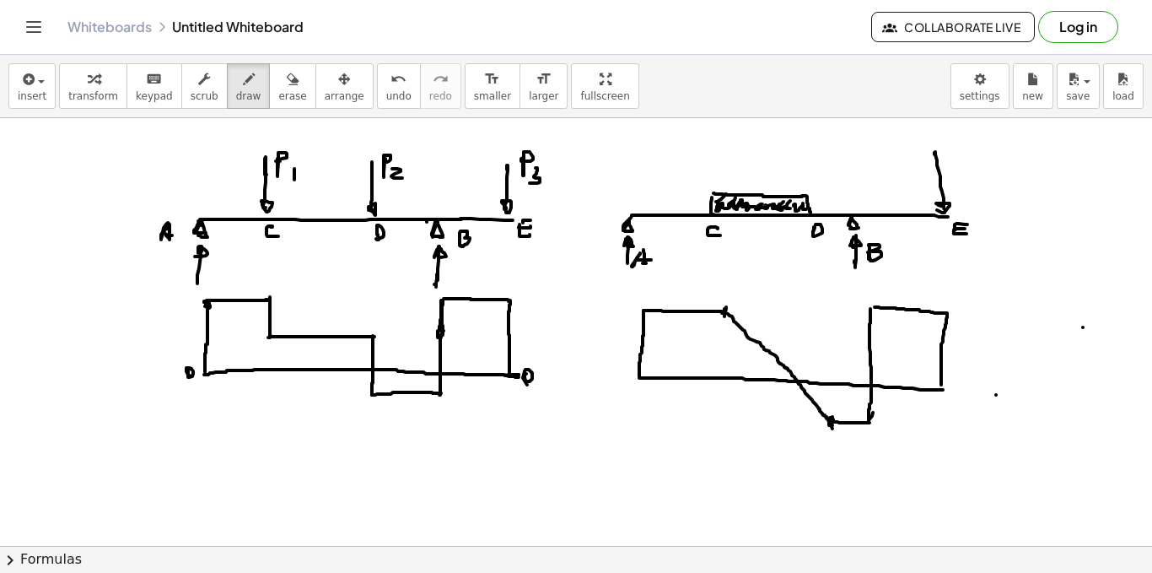
drag, startPoint x: 875, startPoint y: 307, endPoint x: 943, endPoint y: 379, distance: 99.0
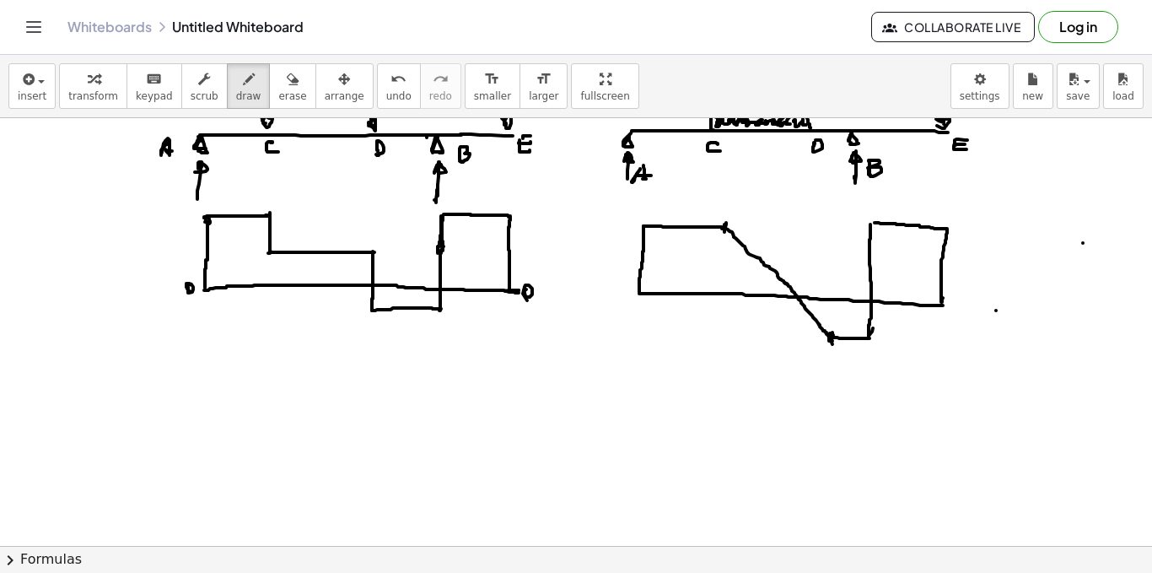
scroll to position [1452, 0]
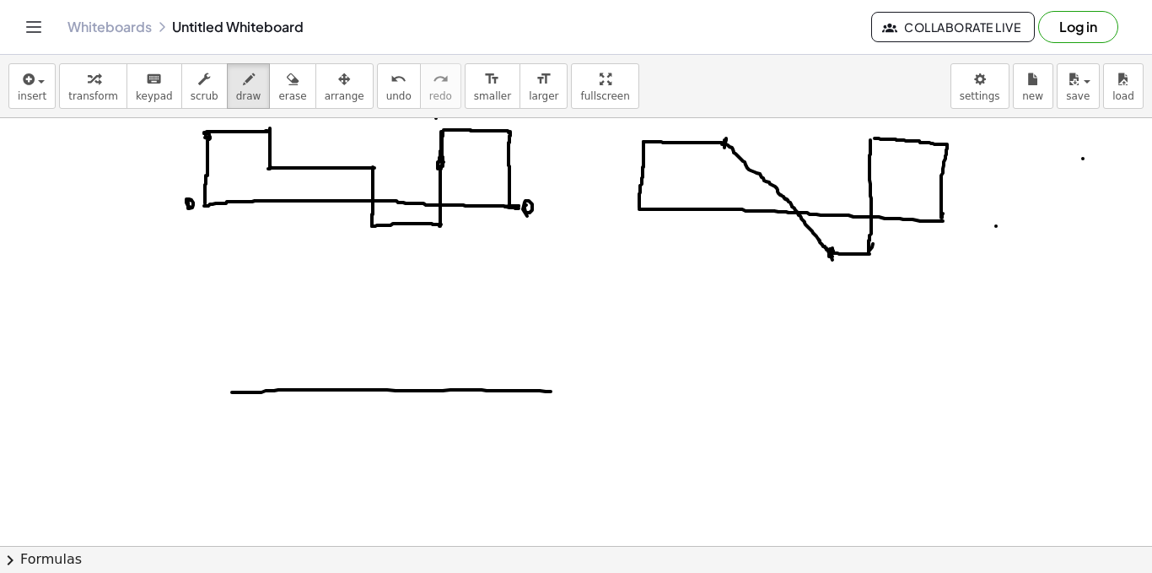
drag, startPoint x: 232, startPoint y: 392, endPoint x: 592, endPoint y: 392, distance: 360.2
drag, startPoint x: 231, startPoint y: 396, endPoint x: 237, endPoint y: 406, distance: 11.0
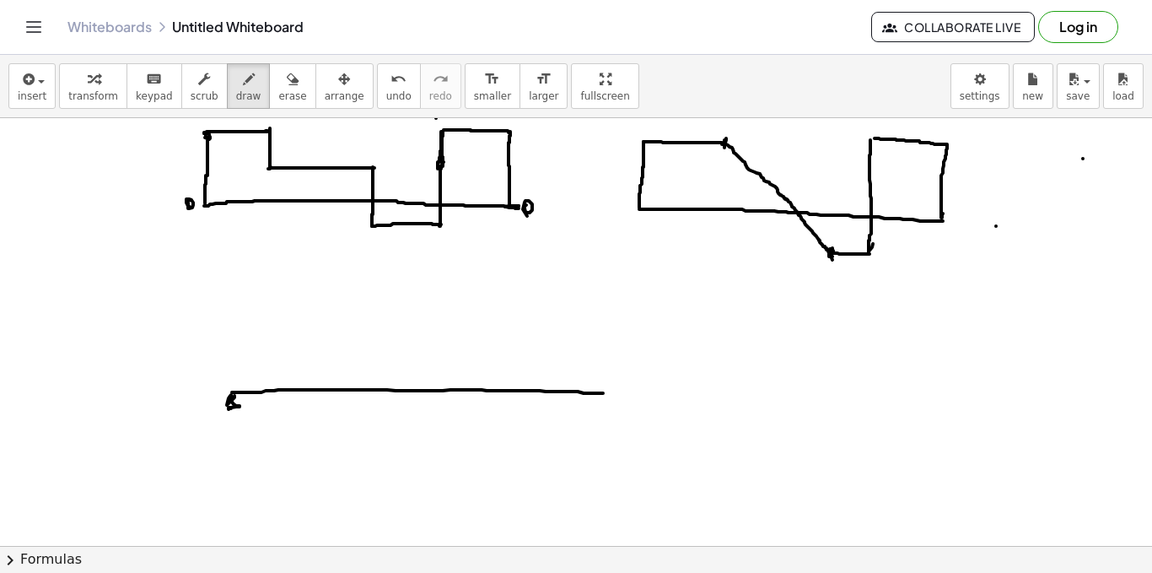
drag, startPoint x: 510, startPoint y: 389, endPoint x: 469, endPoint y: 402, distance: 43.5
drag, startPoint x: 236, startPoint y: 366, endPoint x: 553, endPoint y: 375, distance: 316.4
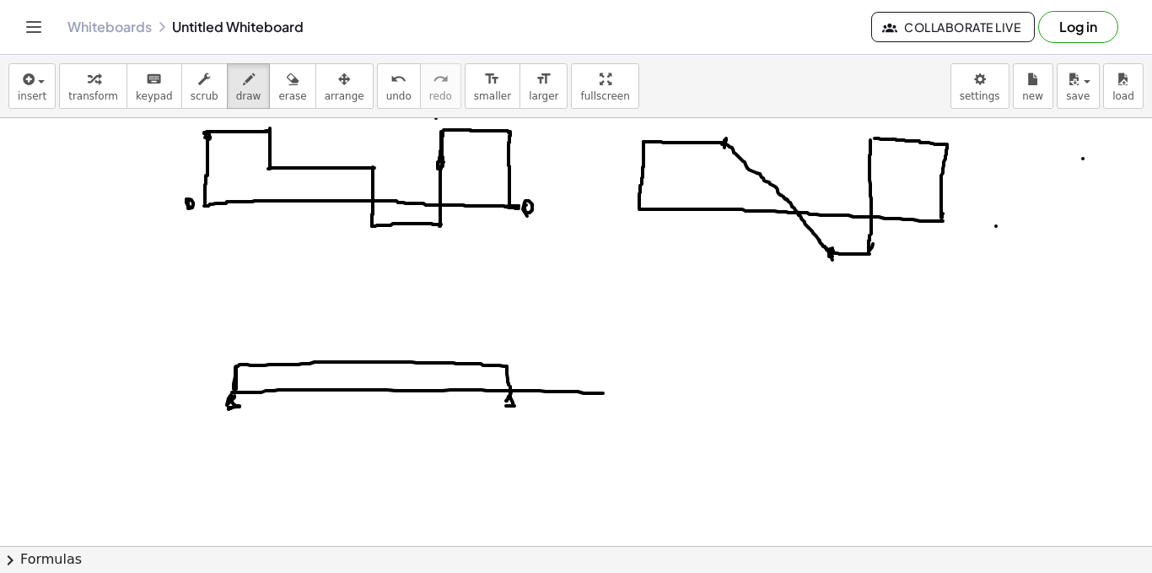
drag, startPoint x: 591, startPoint y: 323, endPoint x: 563, endPoint y: 384, distance: 67.2
drag, startPoint x: 339, startPoint y: 326, endPoint x: 337, endPoint y: 375, distance: 49.8
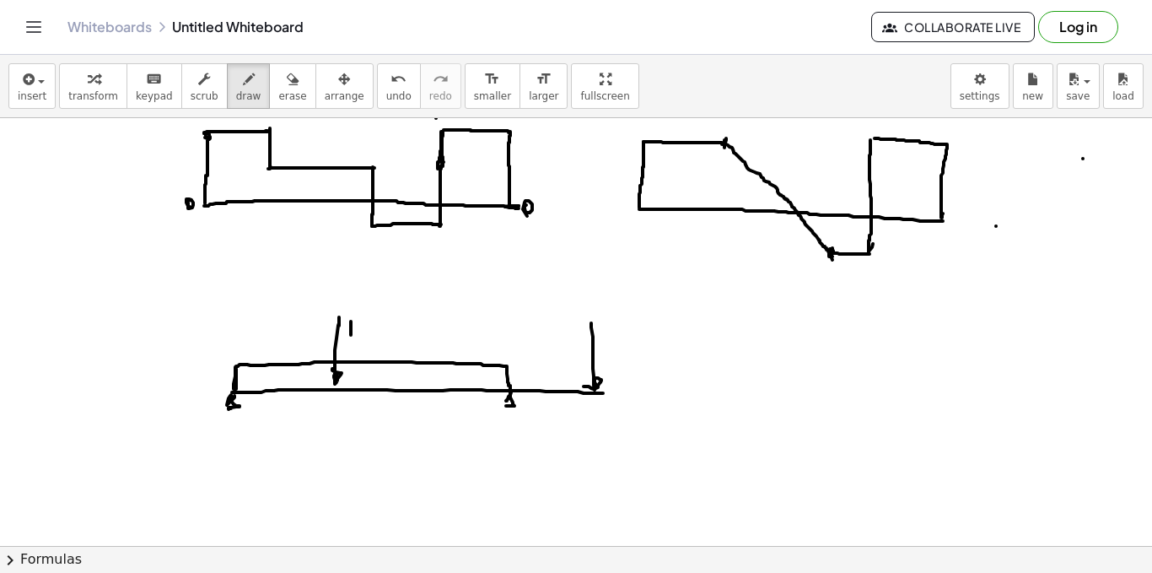
drag, startPoint x: 360, startPoint y: 331, endPoint x: 376, endPoint y: 334, distance: 16.4
drag, startPoint x: 623, startPoint y: 345, endPoint x: 615, endPoint y: 360, distance: 17.4
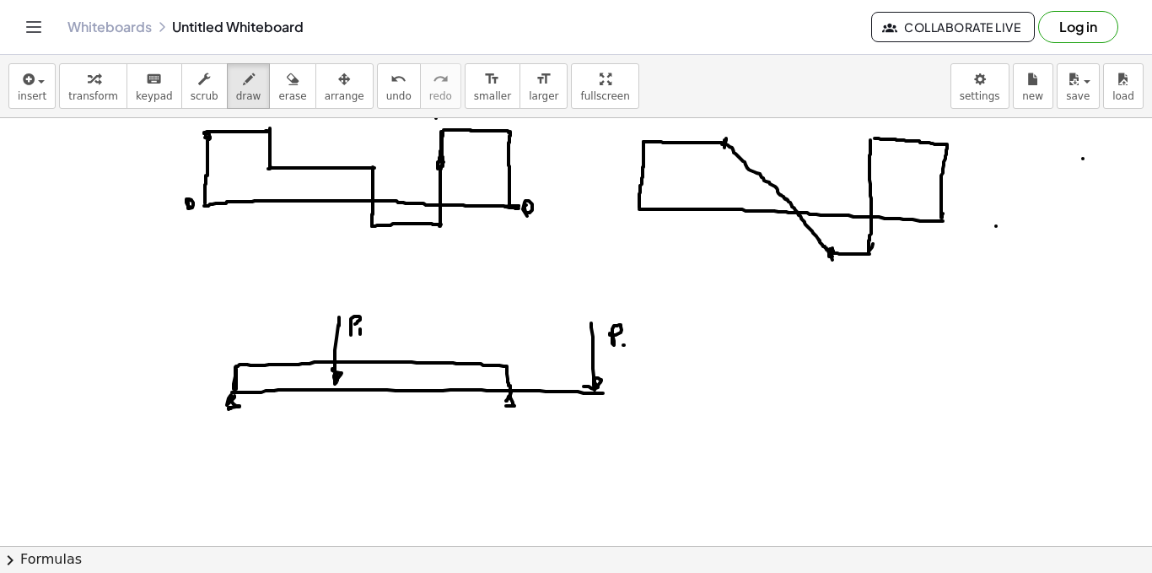
drag, startPoint x: 199, startPoint y: 423, endPoint x: 210, endPoint y: 423, distance: 11.0
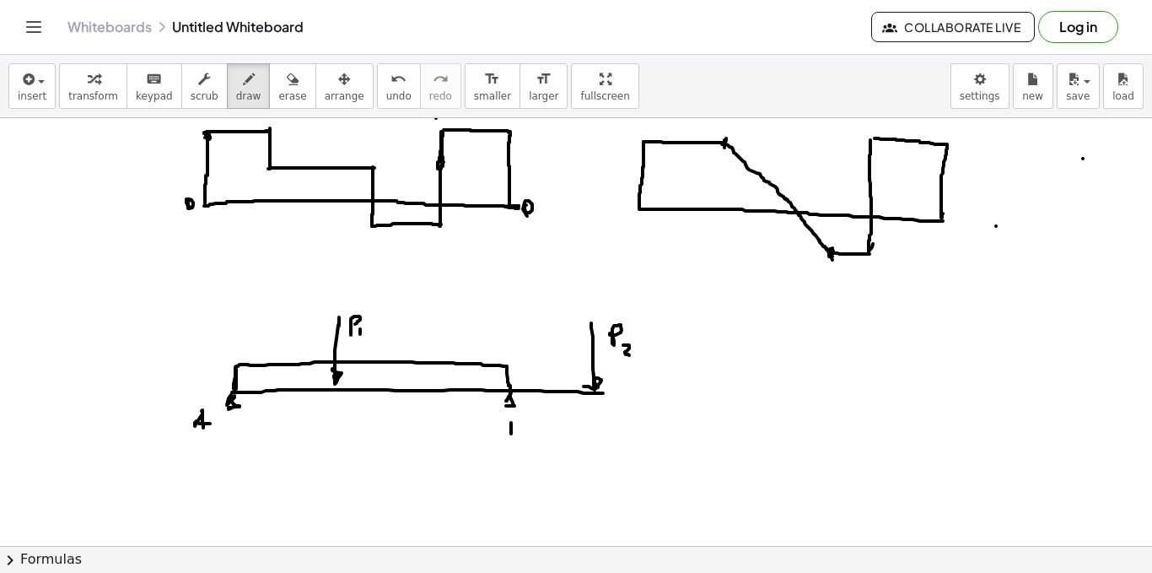
drag, startPoint x: 515, startPoint y: 422, endPoint x: 505, endPoint y: 436, distance: 17.1
drag, startPoint x: 337, startPoint y: 408, endPoint x: 386, endPoint y: 418, distance: 49.1
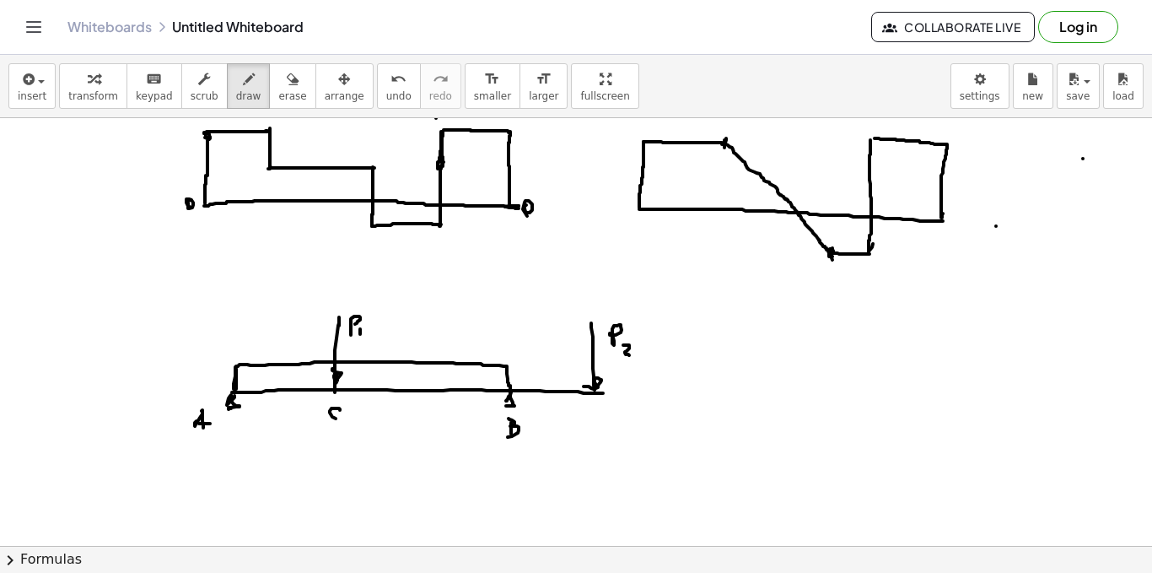
drag, startPoint x: 611, startPoint y: 407, endPoint x: 612, endPoint y: 416, distance: 9.3
drag, startPoint x: 266, startPoint y: 369, endPoint x: 275, endPoint y: 372, distance: 9.6
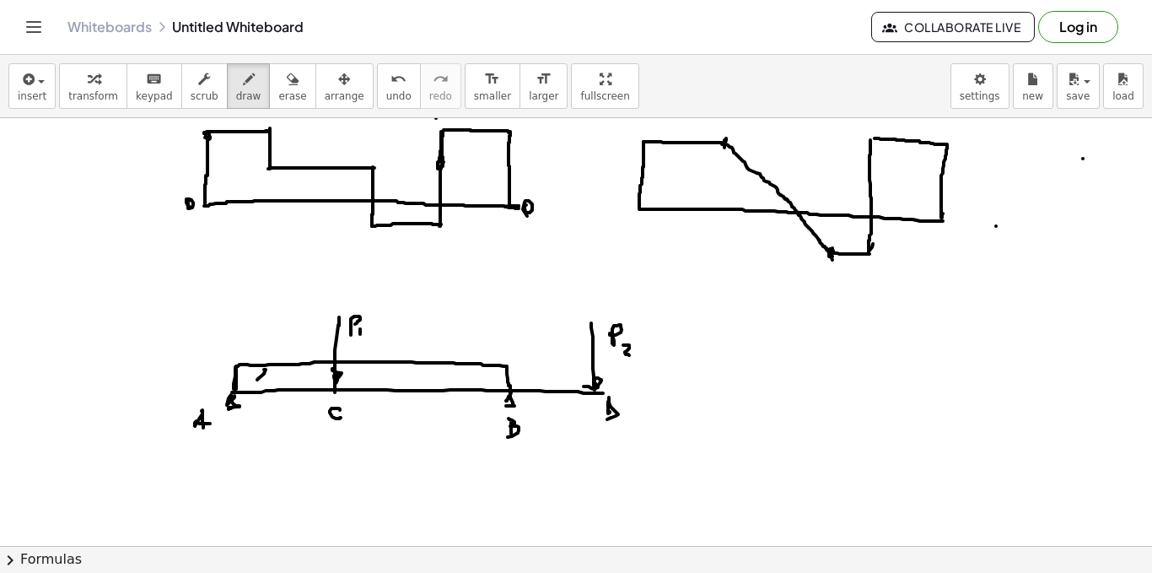
drag, startPoint x: 369, startPoint y: 380, endPoint x: 386, endPoint y: 380, distance: 16.9
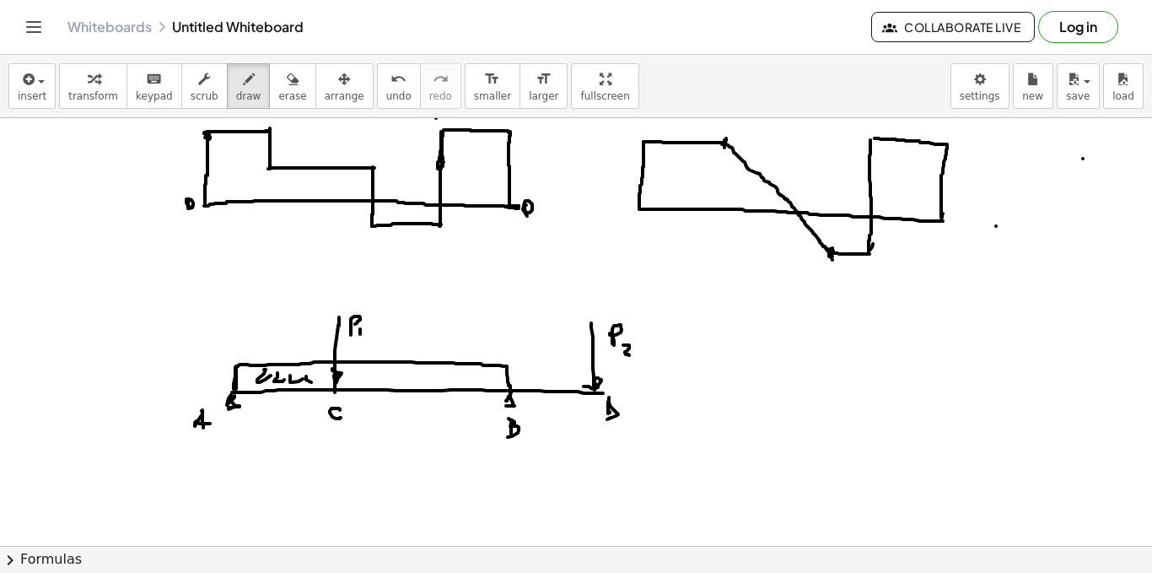
drag, startPoint x: 386, startPoint y: 380, endPoint x: 426, endPoint y: 374, distance: 40.1
drag, startPoint x: 426, startPoint y: 374, endPoint x: 442, endPoint y: 378, distance: 16.6
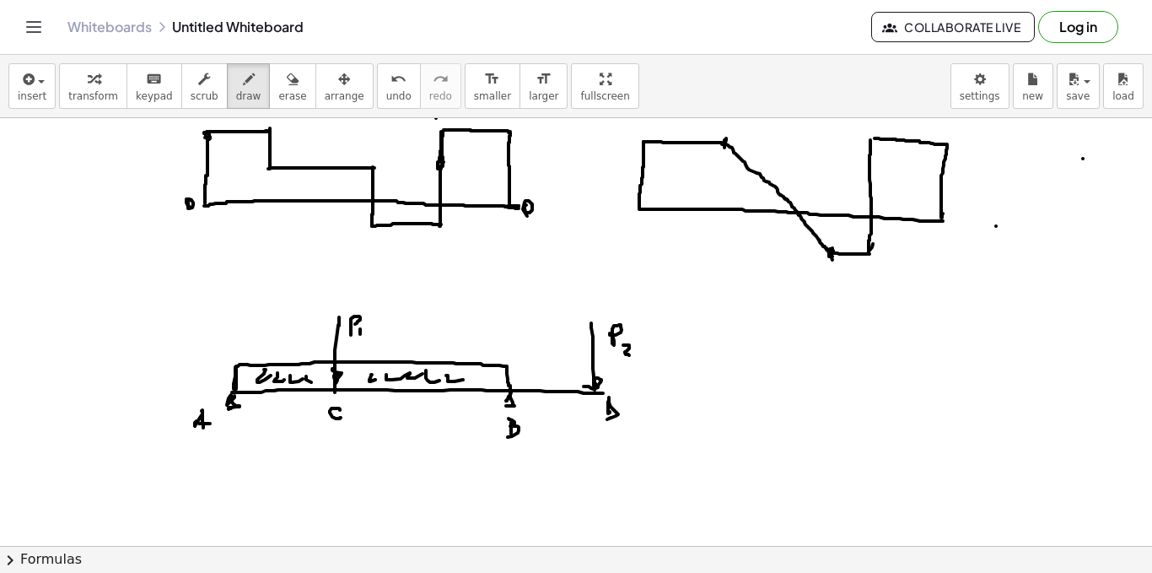
drag, startPoint x: 463, startPoint y: 380, endPoint x: 493, endPoint y: 375, distance: 30.0
drag, startPoint x: 234, startPoint y: 424, endPoint x: 233, endPoint y: 437, distance: 12.7
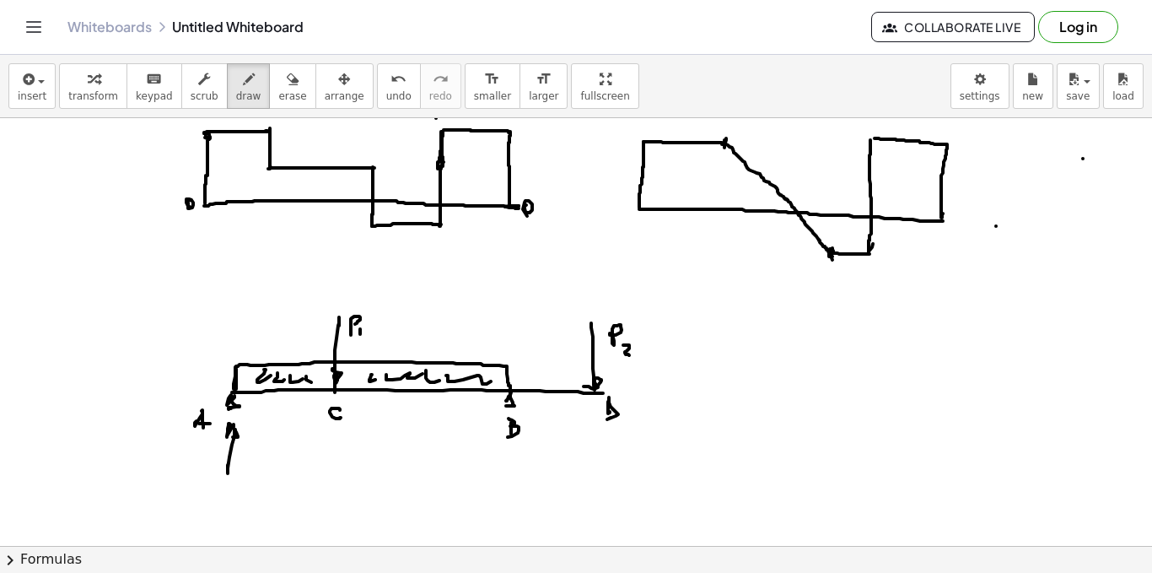
drag, startPoint x: 243, startPoint y: 445, endPoint x: 242, endPoint y: 455, distance: 9.3
drag, startPoint x: 245, startPoint y: 454, endPoint x: 261, endPoint y: 453, distance: 15.2
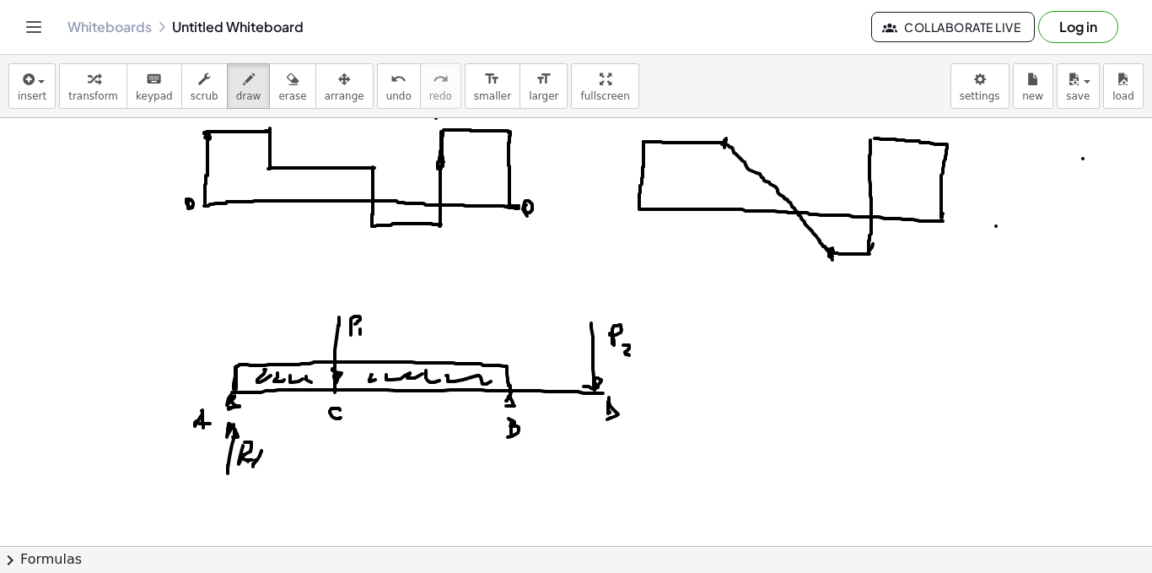
drag, startPoint x: 262, startPoint y: 450, endPoint x: 260, endPoint y: 461, distance: 11.1
drag, startPoint x: 260, startPoint y: 461, endPoint x: 271, endPoint y: 465, distance: 11.5
drag, startPoint x: 510, startPoint y: 442, endPoint x: 507, endPoint y: 467, distance: 25.4
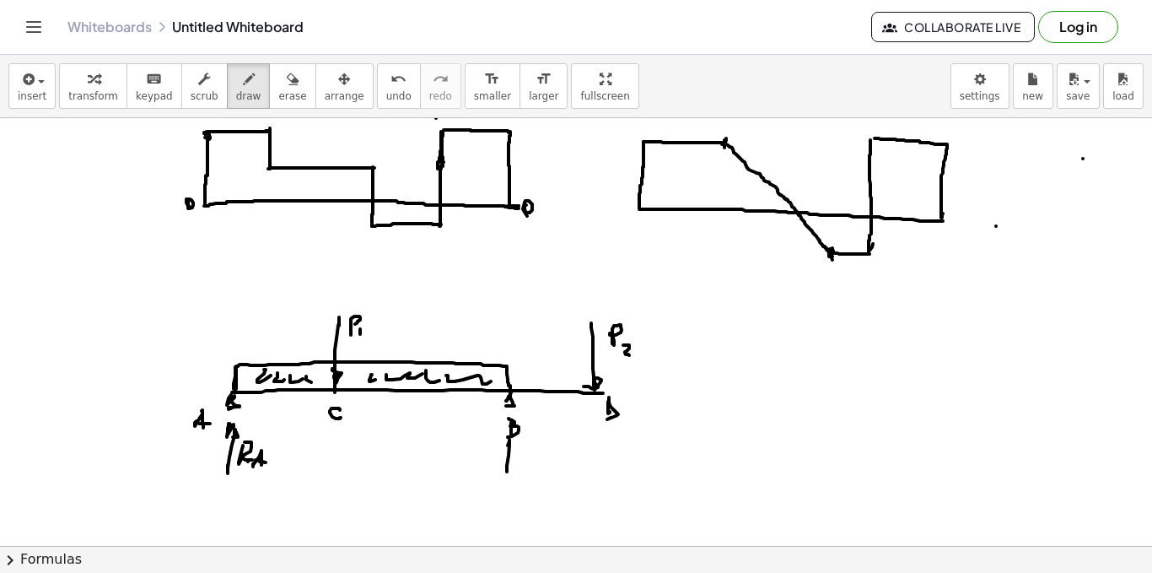
drag, startPoint x: 509, startPoint y: 437, endPoint x: 514, endPoint y: 452, distance: 16.0
drag, startPoint x: 525, startPoint y: 442, endPoint x: 529, endPoint y: 461, distance: 19.9
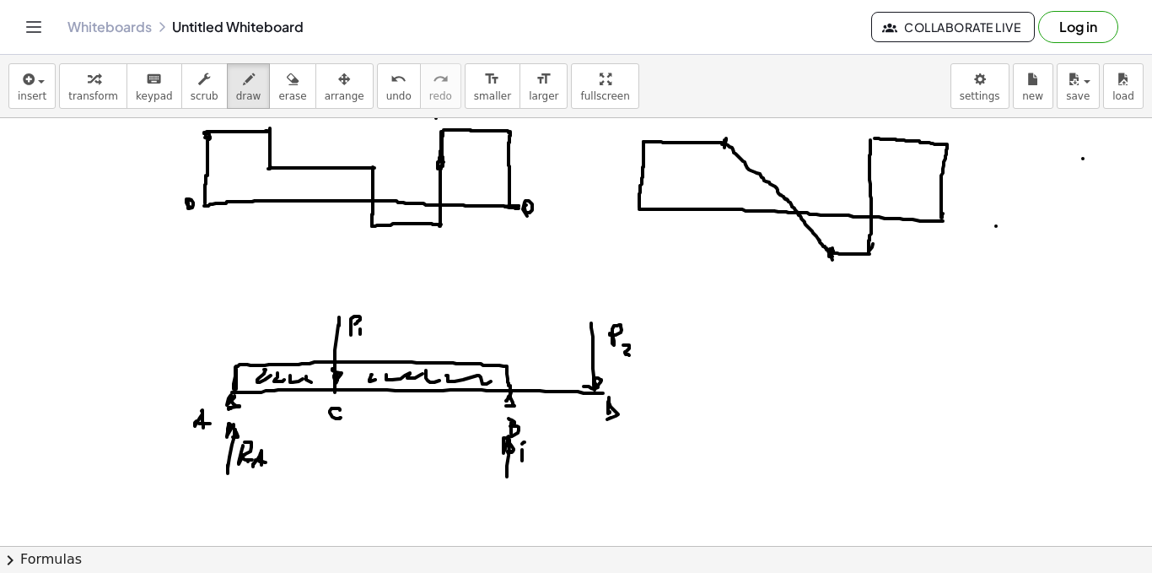
drag, startPoint x: 538, startPoint y: 462, endPoint x: 543, endPoint y: 455, distance: 9.1
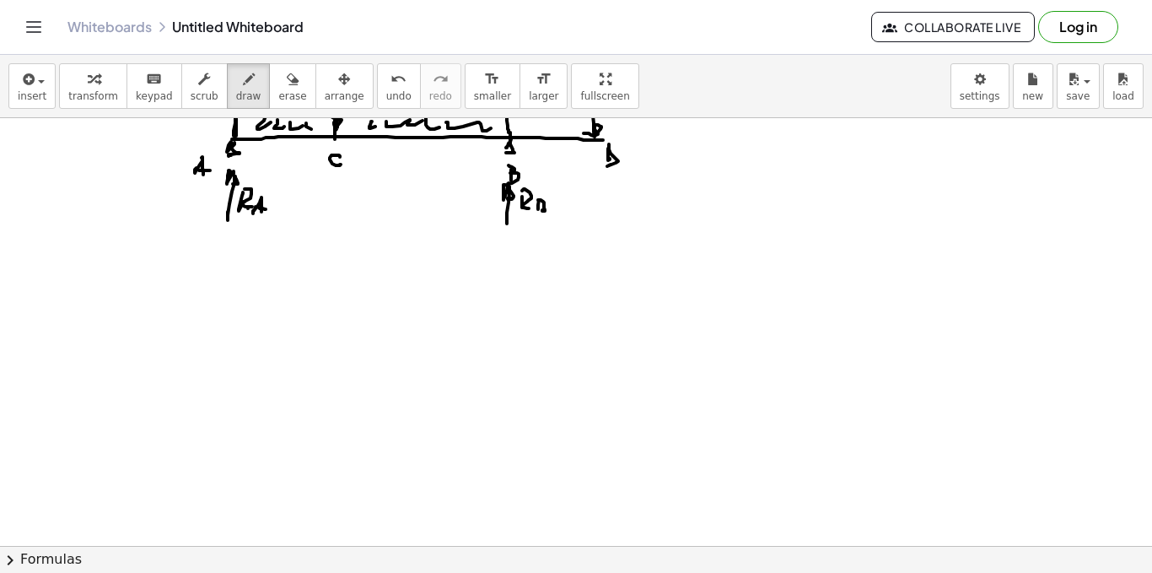
scroll to position [1620, 0]
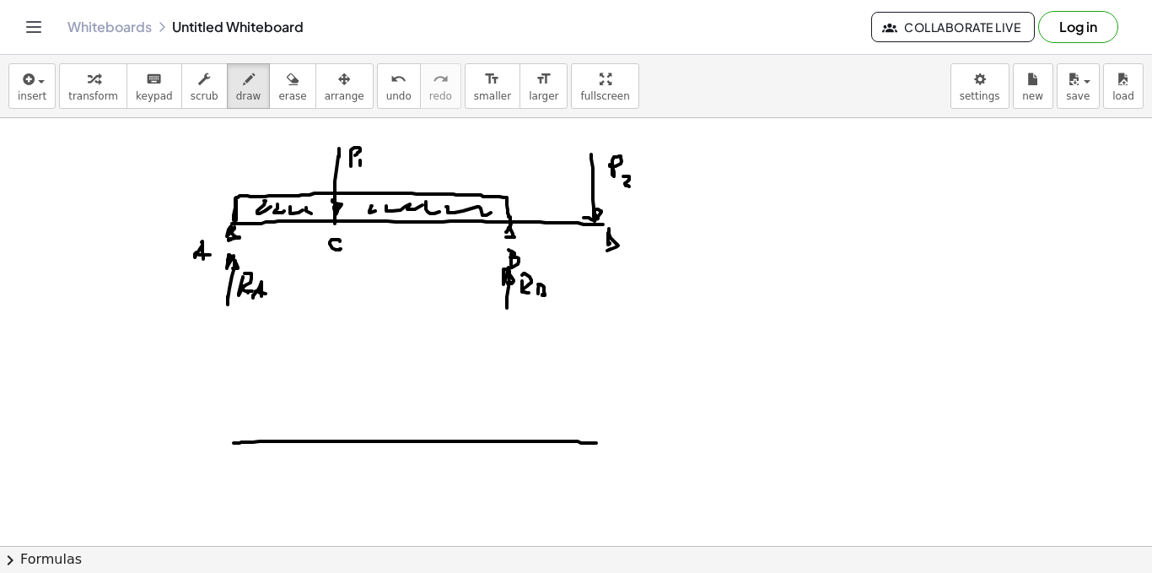
drag, startPoint x: 234, startPoint y: 443, endPoint x: 600, endPoint y: 443, distance: 366.1
drag, startPoint x: 235, startPoint y: 439, endPoint x: 240, endPoint y: 340, distance: 99.6
drag, startPoint x: 235, startPoint y: 338, endPoint x: 343, endPoint y: 398, distance: 123.5
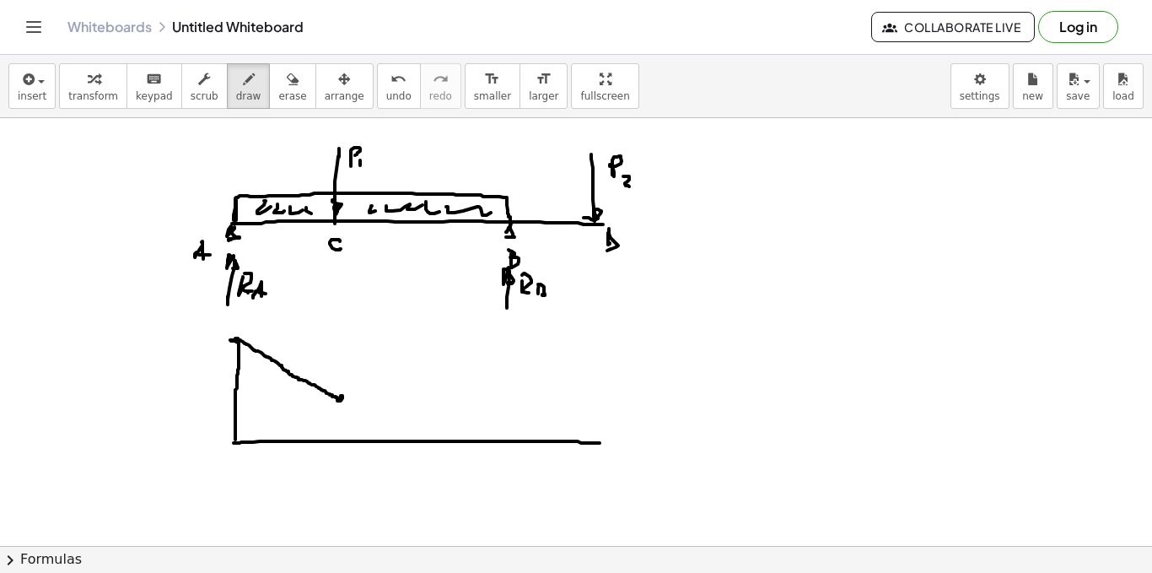
drag, startPoint x: 366, startPoint y: 132, endPoint x: 345, endPoint y: 149, distance: 27.0
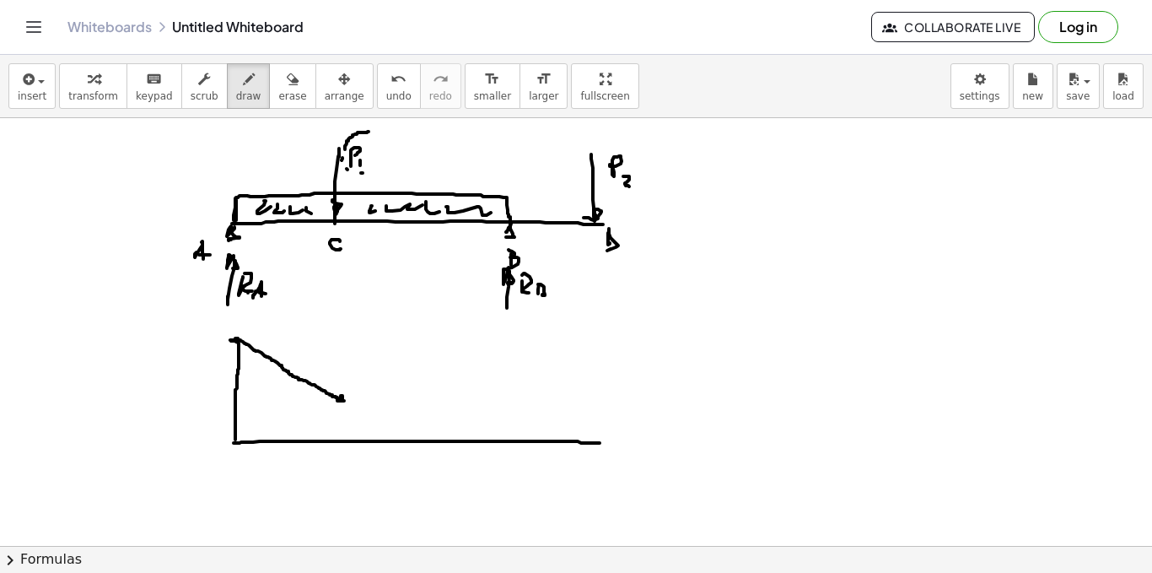
drag, startPoint x: 361, startPoint y: 173, endPoint x: 372, endPoint y: 164, distance: 13.8
drag, startPoint x: 372, startPoint y: 164, endPoint x: 374, endPoint y: 137, distance: 27.9
drag, startPoint x: 330, startPoint y: 202, endPoint x: 332, endPoint y: 219, distance: 17.0
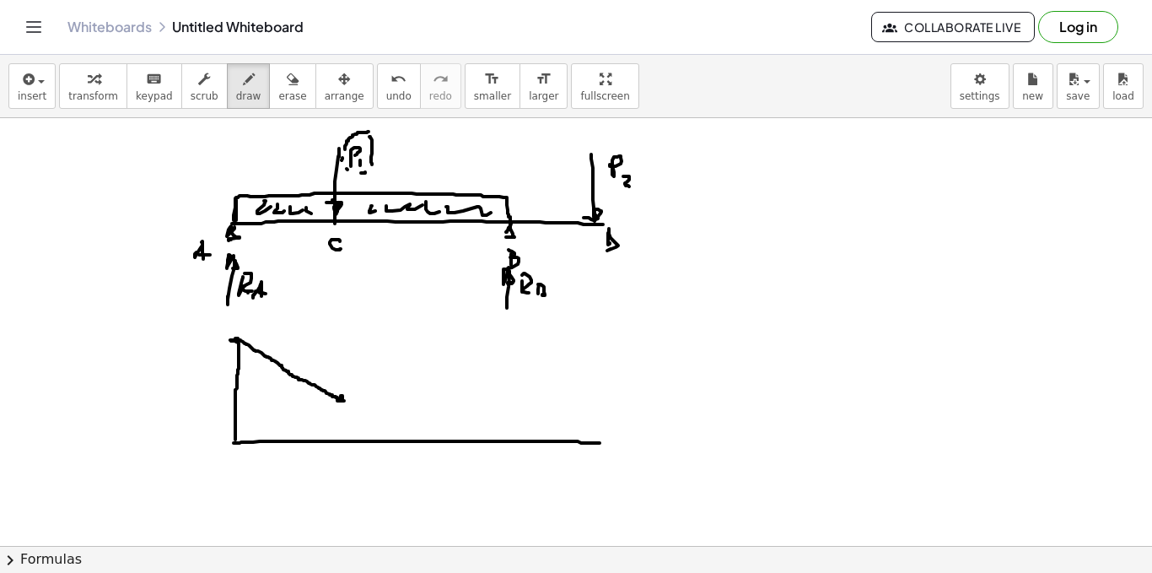
drag, startPoint x: 343, startPoint y: 400, endPoint x: 342, endPoint y: 467, distance: 67.5
drag, startPoint x: 344, startPoint y: 477, endPoint x: 512, endPoint y: 546, distance: 181.2
click at [512, 546] on div "insert select one: Math Expression Function Text Youtube Video Graphing Geometr…" at bounding box center [576, 314] width 1152 height 518
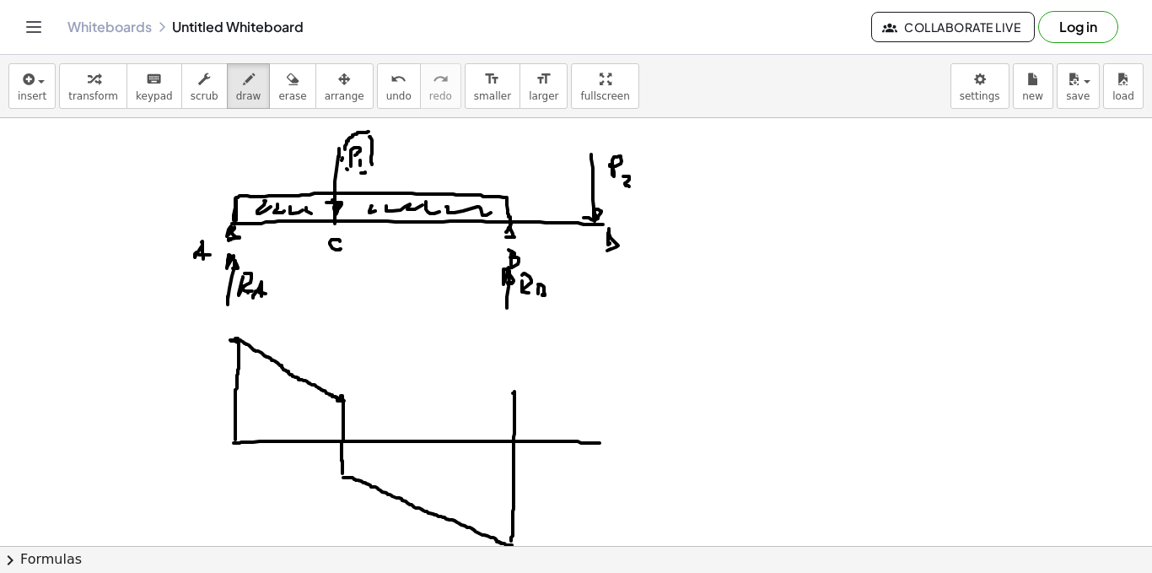
drag, startPoint x: 515, startPoint y: 393, endPoint x: 506, endPoint y: 536, distance: 142.8
drag, startPoint x: 517, startPoint y: 384, endPoint x: 579, endPoint y: 381, distance: 61.6
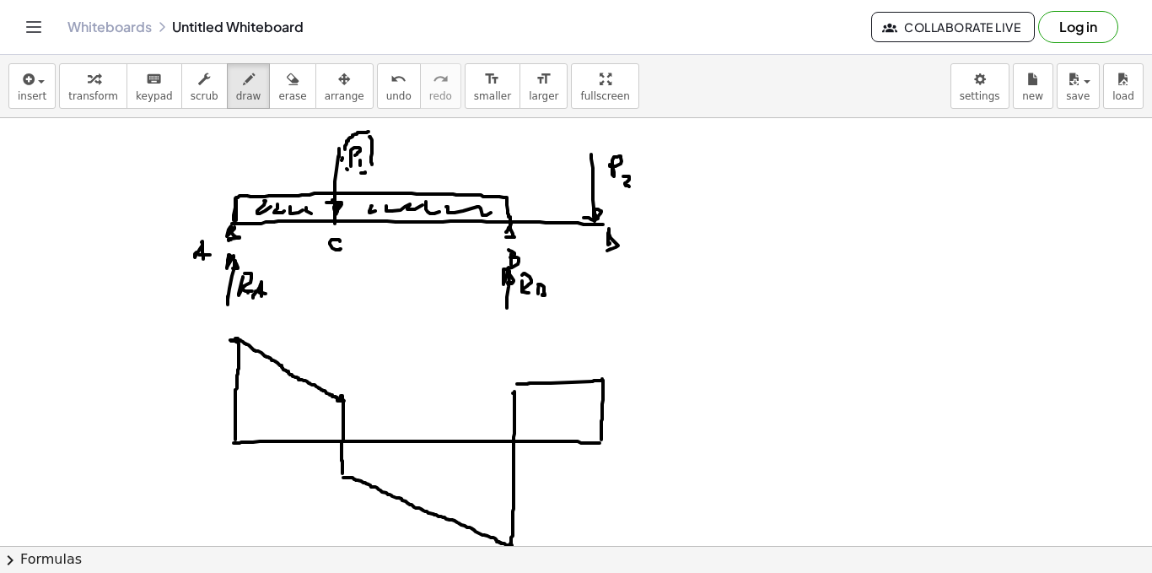
drag, startPoint x: 602, startPoint y: 379, endPoint x: 598, endPoint y: 434, distance: 55.8
click at [287, 89] on icon "button" at bounding box center [293, 79] width 12 height 20
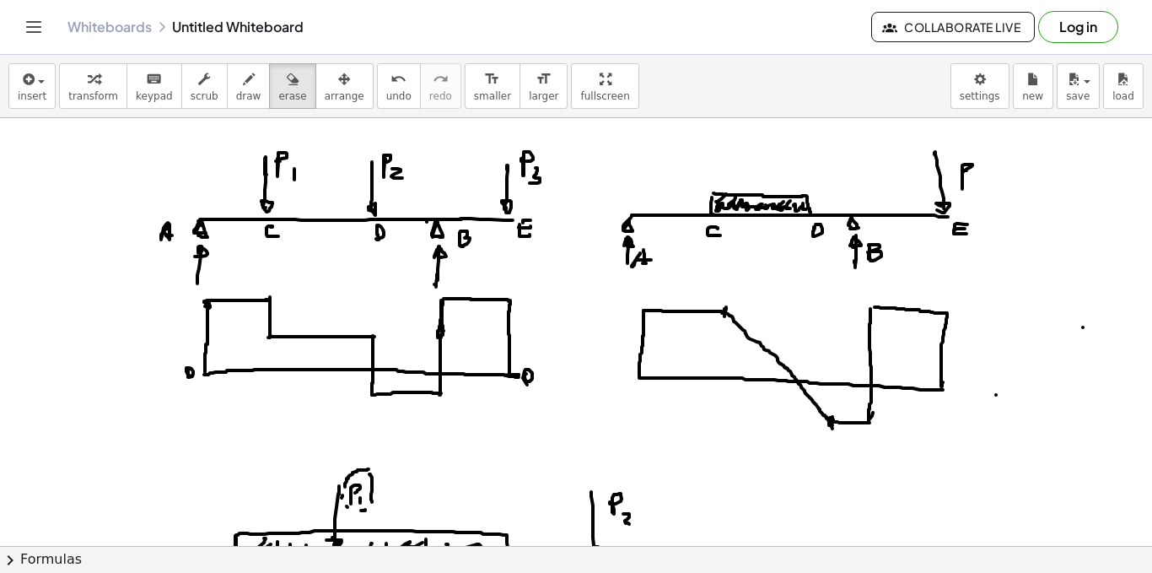
scroll to position [1199, 0]
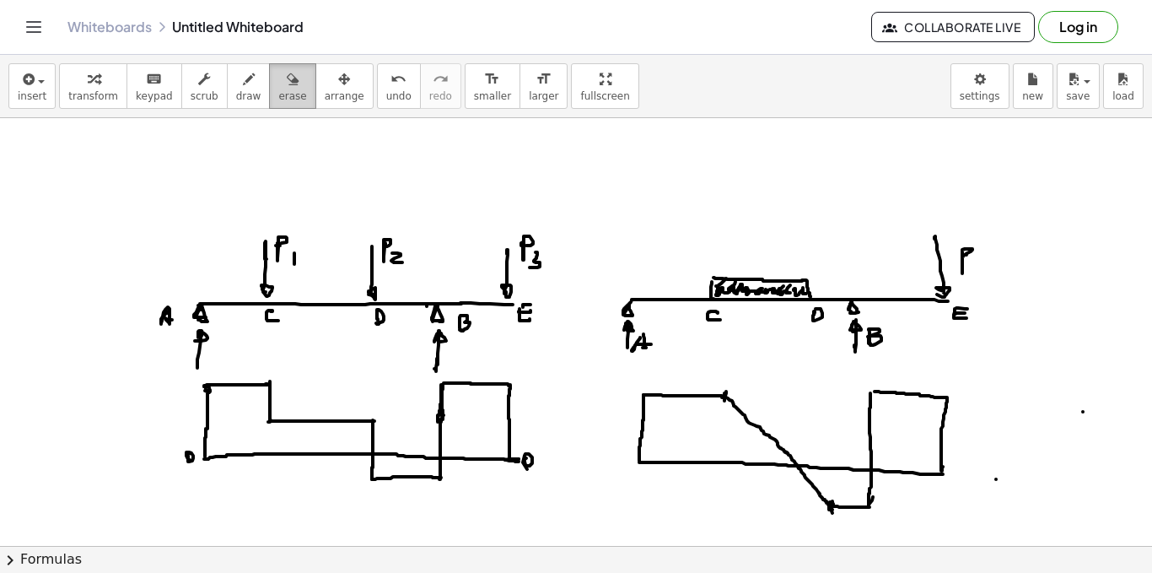
click at [278, 94] on span "erase" at bounding box center [292, 96] width 28 height 12
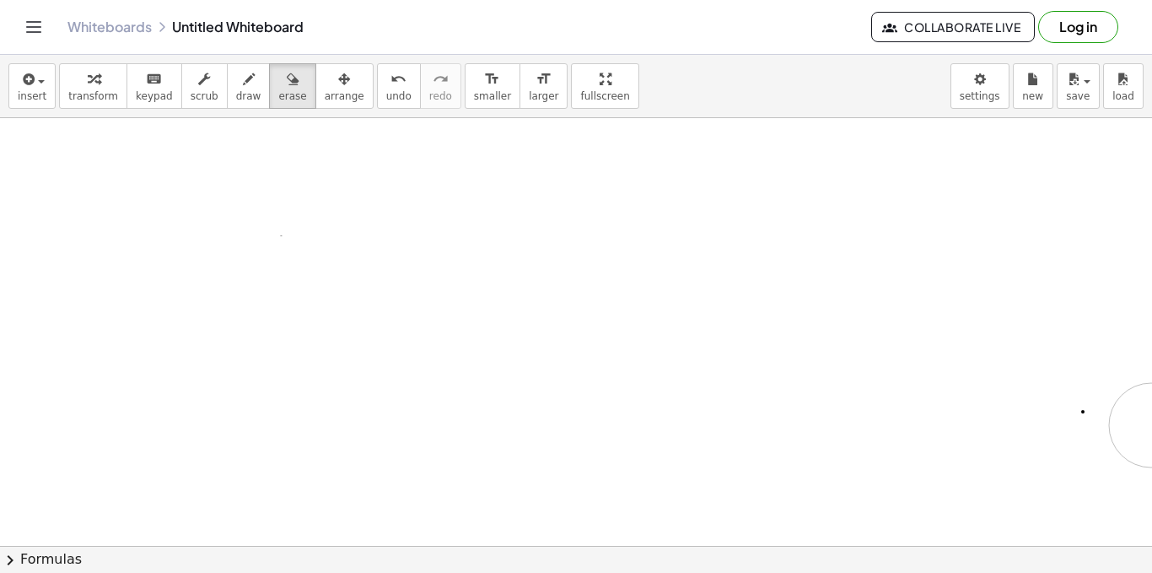
drag, startPoint x: 374, startPoint y: 234, endPoint x: 306, endPoint y: 457, distance: 233.5
click at [238, 91] on span "draw" at bounding box center [248, 96] width 25 height 12
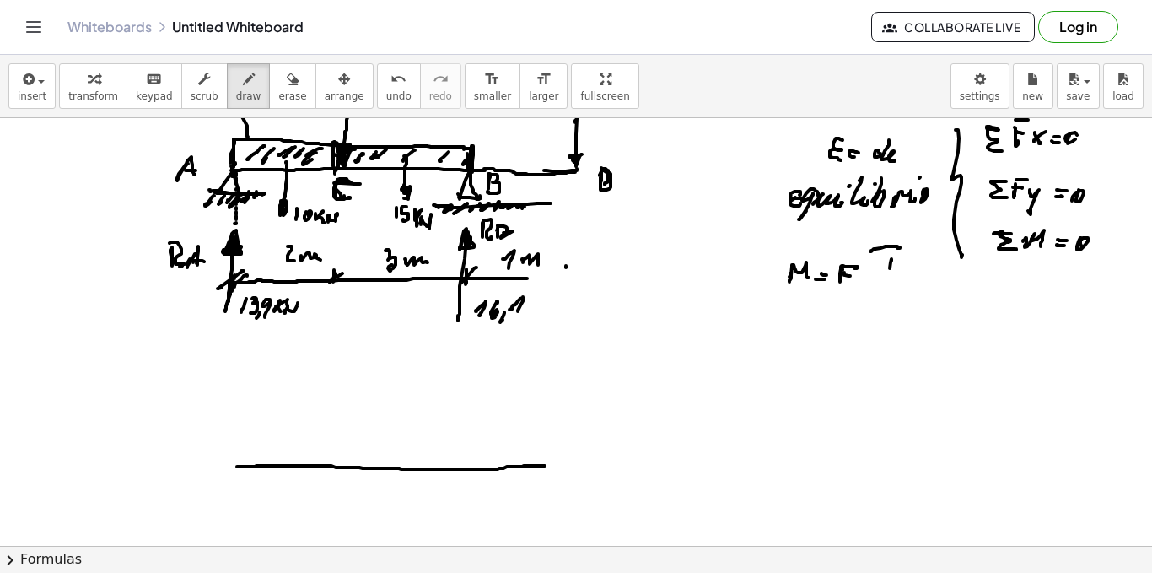
drag, startPoint x: 237, startPoint y: 466, endPoint x: 553, endPoint y: 465, distance: 316.3
click at [555, 465] on div at bounding box center [576, 241] width 1152 height 2138
click at [560, 466] on div at bounding box center [576, 241] width 1152 height 2138
click at [569, 465] on div at bounding box center [576, 241] width 1152 height 2138
click at [567, 467] on div at bounding box center [576, 241] width 1152 height 2138
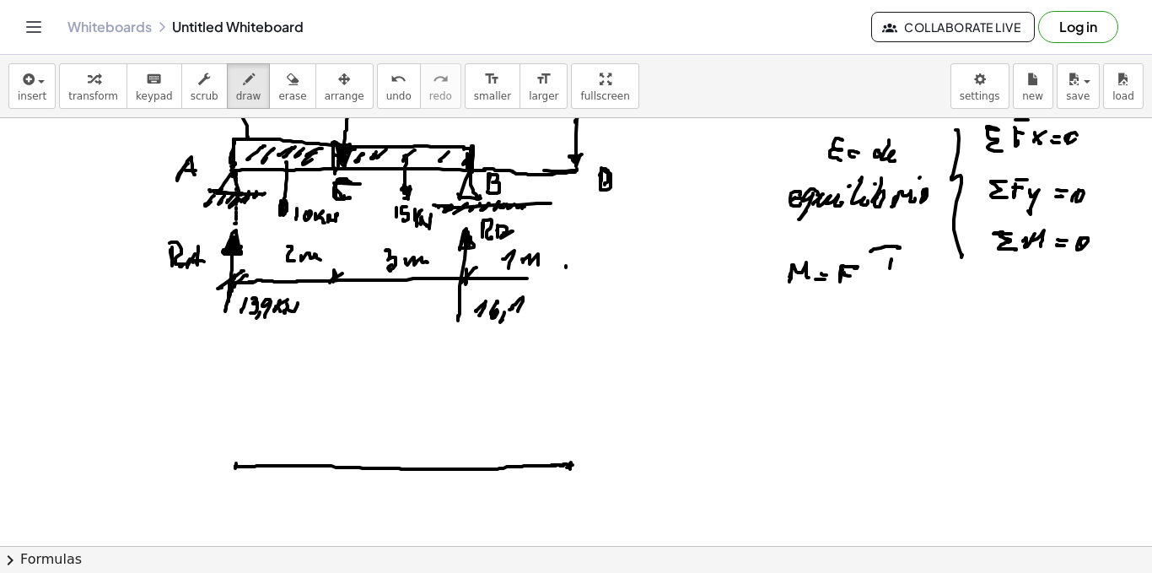
click at [236, 466] on div at bounding box center [576, 241] width 1152 height 2138
drag, startPoint x: 239, startPoint y: 347, endPoint x: 235, endPoint y: 441, distance: 94.5
click at [235, 448] on div at bounding box center [576, 241] width 1152 height 2138
drag, startPoint x: 233, startPoint y: 345, endPoint x: 242, endPoint y: 345, distance: 9.3
click at [240, 344] on div at bounding box center [576, 241] width 1152 height 2138
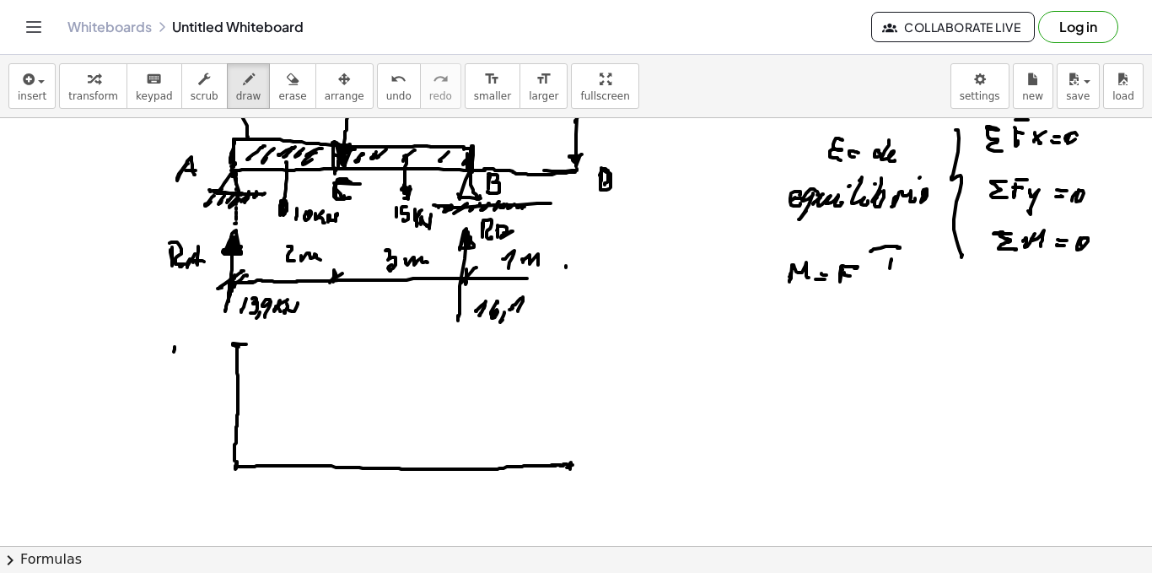
click at [174, 355] on div at bounding box center [576, 241] width 1152 height 2138
drag, startPoint x: 182, startPoint y: 343, endPoint x: 193, endPoint y: 354, distance: 15.5
click at [185, 354] on div at bounding box center [576, 241] width 1152 height 2138
click at [193, 361] on div at bounding box center [576, 241] width 1152 height 2138
drag, startPoint x: 200, startPoint y: 339, endPoint x: 208, endPoint y: 359, distance: 21.6
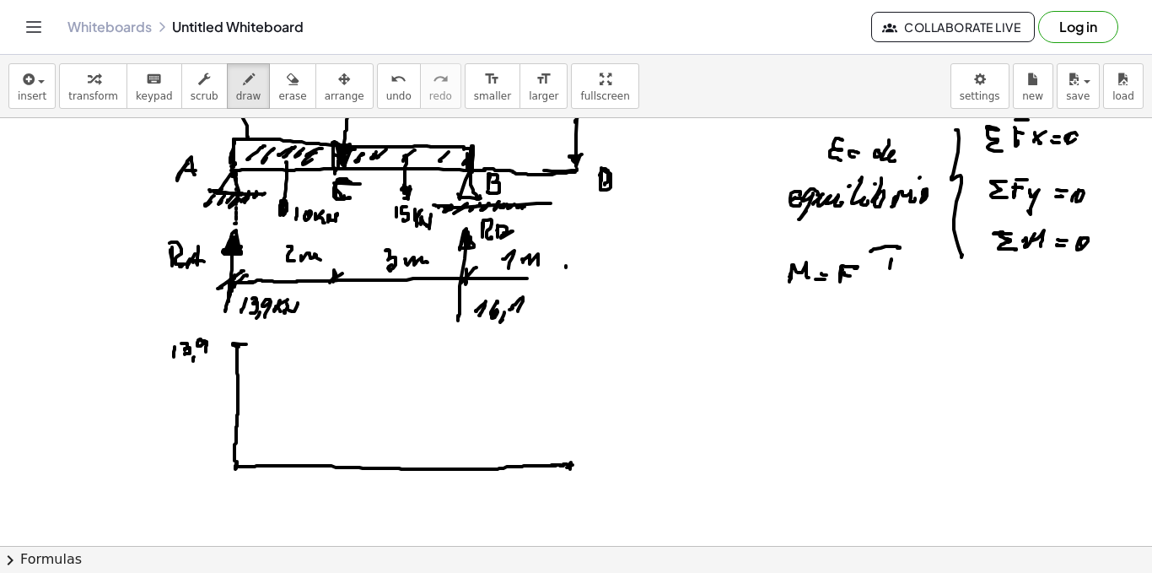
click at [207, 350] on div at bounding box center [576, 241] width 1152 height 2138
click at [342, 466] on div at bounding box center [576, 241] width 1152 height 2138
click at [344, 466] on div at bounding box center [576, 241] width 1152 height 2138
click at [215, 467] on div at bounding box center [576, 241] width 1152 height 2138
click at [580, 472] on div at bounding box center [576, 241] width 1152 height 2138
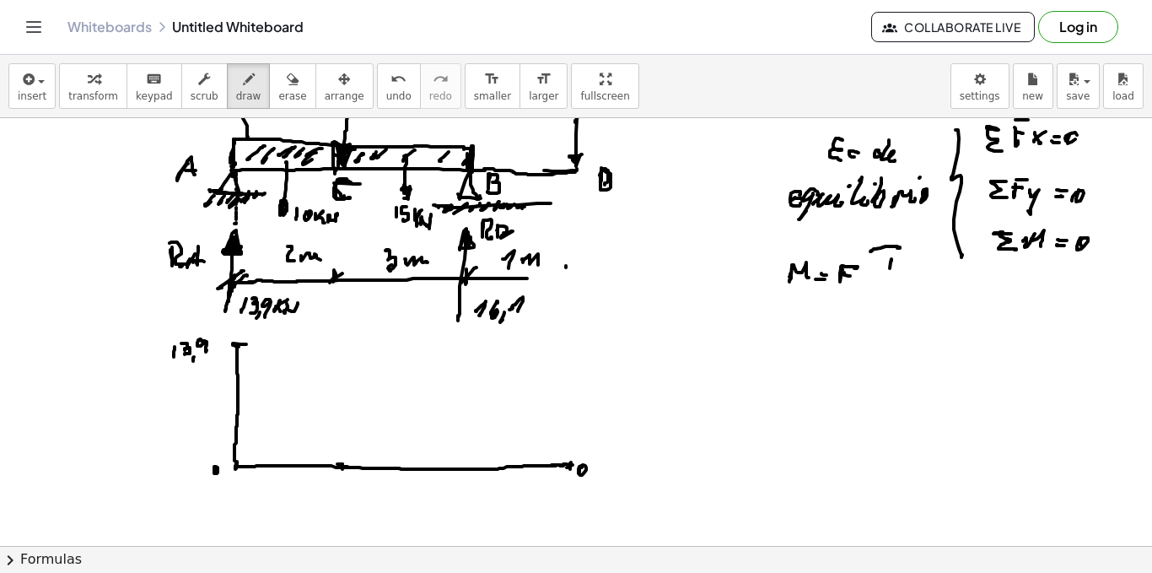
drag, startPoint x: 342, startPoint y: 465, endPoint x: 339, endPoint y: 455, distance: 10.7
click at [339, 462] on div at bounding box center [576, 241] width 1152 height 2138
click at [342, 413] on div at bounding box center [576, 241] width 1152 height 2138
click at [343, 416] on div at bounding box center [576, 241] width 1152 height 2138
click at [341, 416] on div at bounding box center [576, 241] width 1152 height 2138
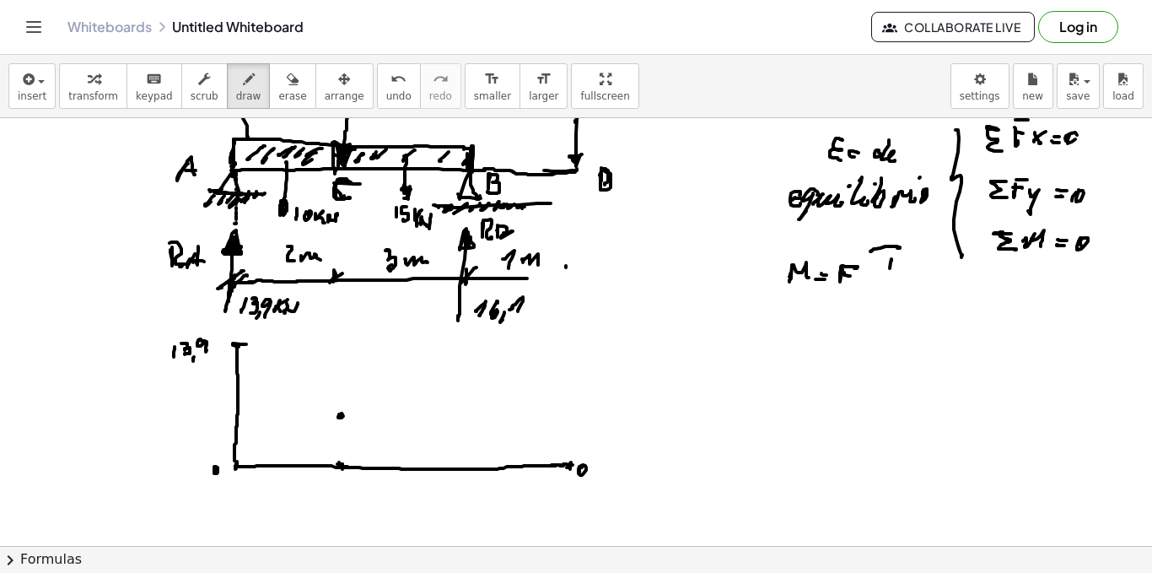
drag, startPoint x: 341, startPoint y: 466, endPoint x: 344, endPoint y: 419, distance: 46.5
click at [341, 466] on div at bounding box center [576, 241] width 1152 height 2138
click at [345, 411] on div at bounding box center [576, 241] width 1152 height 2138
drag, startPoint x: 237, startPoint y: 344, endPoint x: 339, endPoint y: 414, distance: 123.8
click at [339, 414] on div at bounding box center [576, 241] width 1152 height 2138
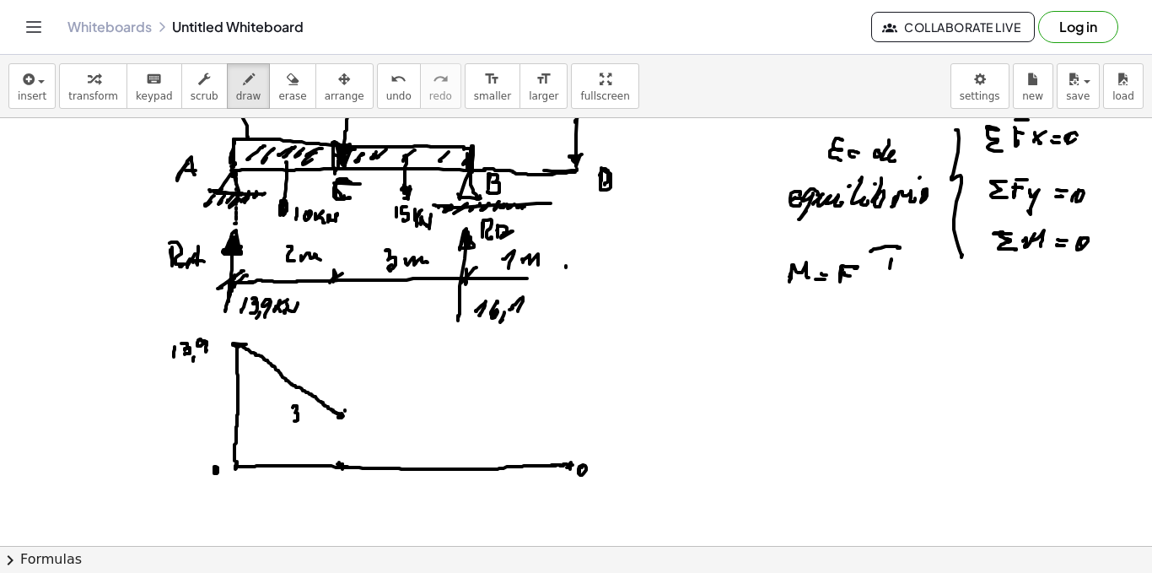
drag, startPoint x: 293, startPoint y: 407, endPoint x: 300, endPoint y: 421, distance: 15.5
click at [294, 421] on div at bounding box center [576, 241] width 1152 height 2138
drag, startPoint x: 300, startPoint y: 421, endPoint x: 310, endPoint y: 415, distance: 11.0
click at [300, 428] on div at bounding box center [576, 241] width 1152 height 2138
drag, startPoint x: 310, startPoint y: 407, endPoint x: 313, endPoint y: 420, distance: 13.1
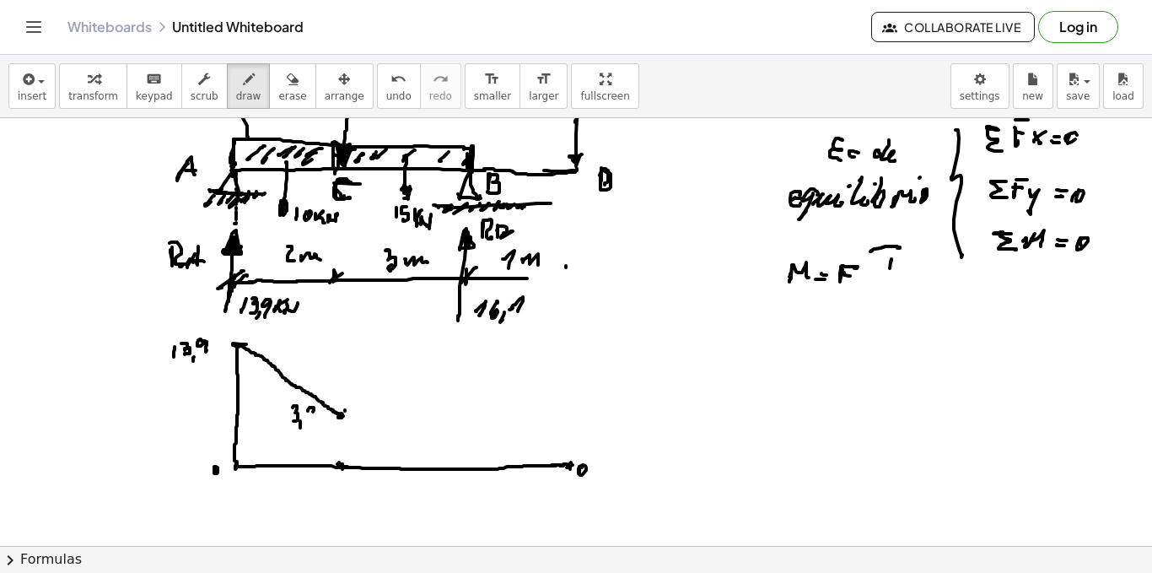
click at [313, 421] on div at bounding box center [576, 241] width 1152 height 2138
drag, startPoint x: 342, startPoint y: 418, endPoint x: 343, endPoint y: 453, distance: 35.5
click at [343, 453] on div at bounding box center [576, 241] width 1152 height 2138
click at [301, 442] on div at bounding box center [576, 241] width 1152 height 2138
click at [310, 455] on div at bounding box center [576, 241] width 1152 height 2138
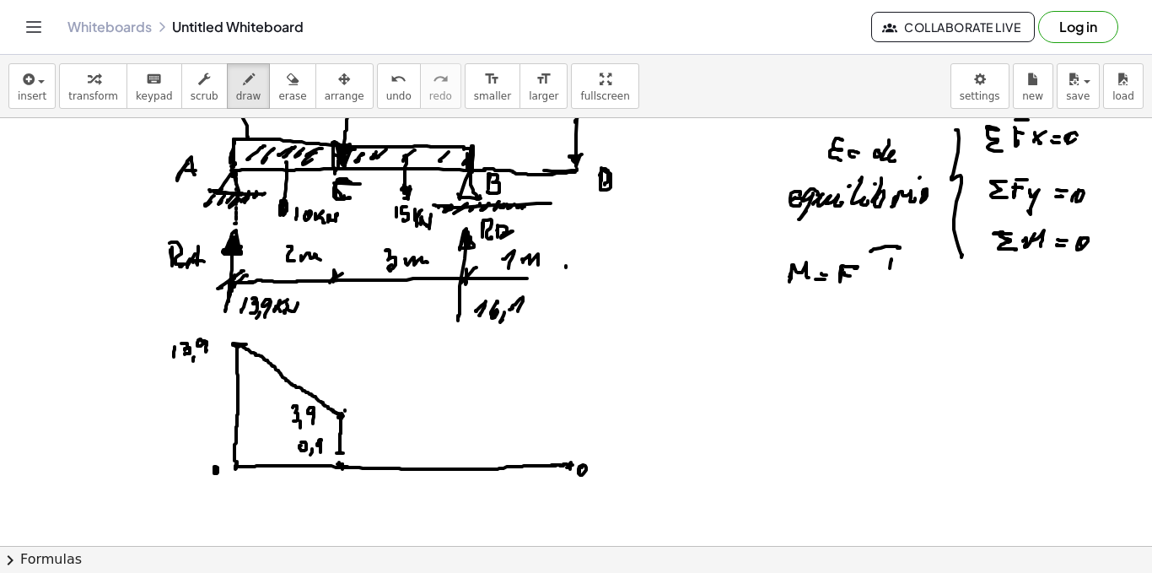
drag, startPoint x: 317, startPoint y: 444, endPoint x: 321, endPoint y: 452, distance: 9.1
click at [321, 452] on div at bounding box center [576, 241] width 1152 height 2138
click at [340, 465] on div at bounding box center [576, 241] width 1152 height 2138
click at [466, 469] on div at bounding box center [576, 241] width 1152 height 2138
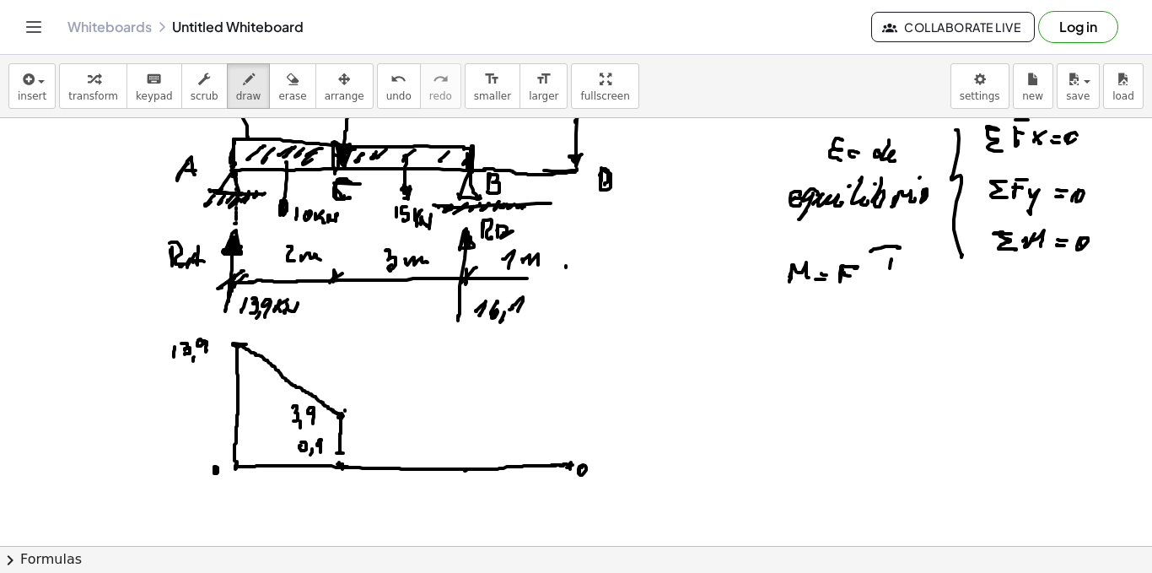
scroll to position [1030, 0]
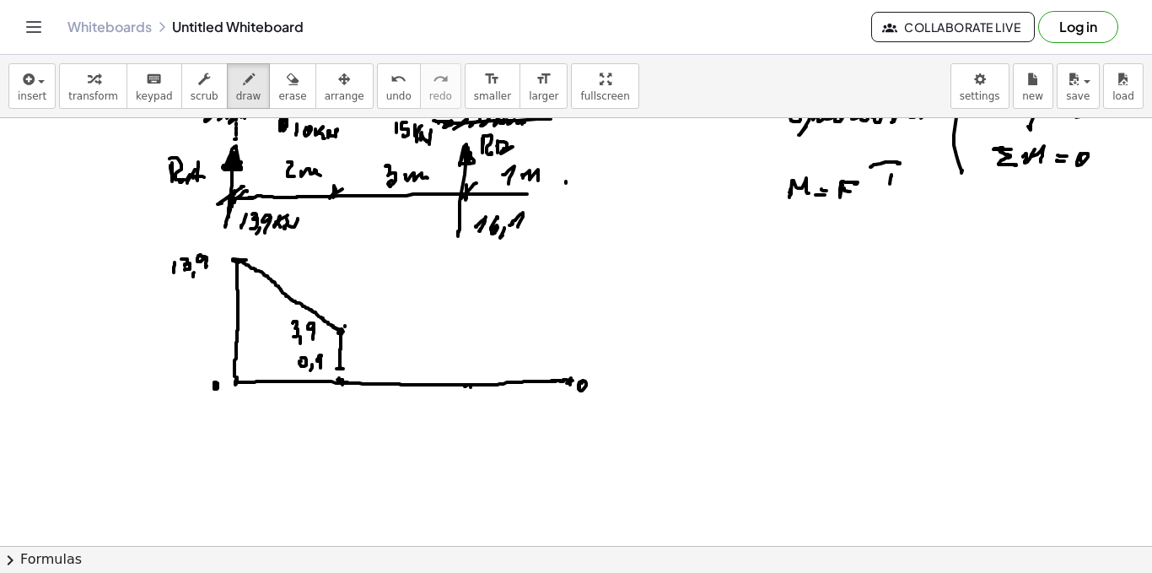
drag, startPoint x: 471, startPoint y: 387, endPoint x: 466, endPoint y: 398, distance: 12.1
click at [468, 388] on div at bounding box center [576, 157] width 1152 height 2138
click at [470, 491] on div at bounding box center [576, 157] width 1152 height 2138
click at [483, 506] on div at bounding box center [576, 157] width 1152 height 2138
drag, startPoint x: 489, startPoint y: 499, endPoint x: 497, endPoint y: 509, distance: 12.7
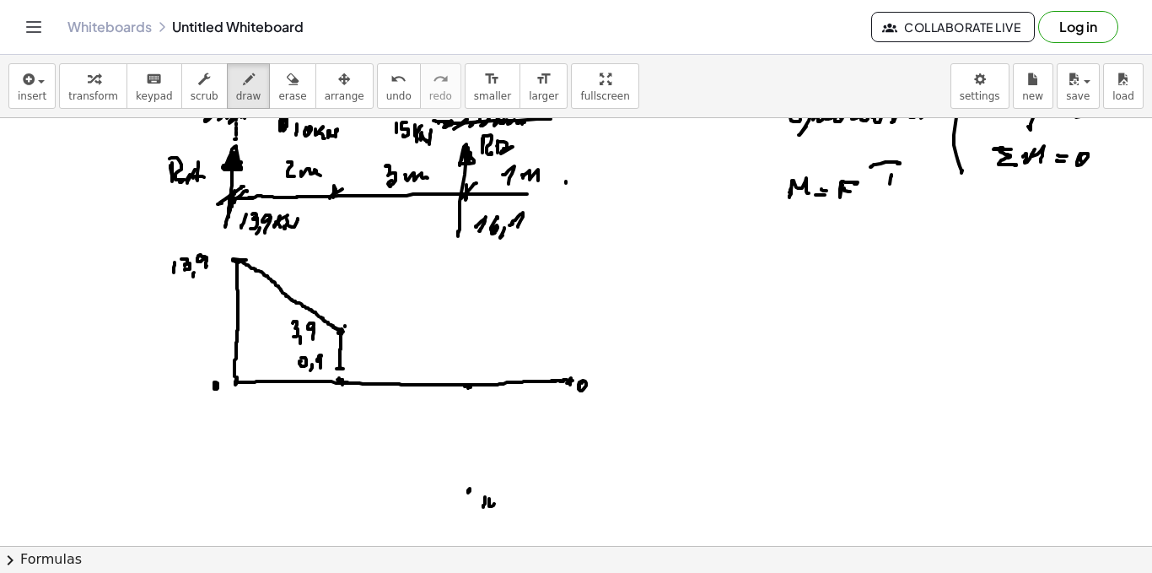
click at [497, 510] on div at bounding box center [576, 157] width 1152 height 2138
click at [502, 514] on div at bounding box center [576, 157] width 1152 height 2138
click at [514, 511] on div at bounding box center [576, 157] width 1152 height 2138
drag, startPoint x: 342, startPoint y: 366, endPoint x: 466, endPoint y: 485, distance: 171.2
click at [466, 485] on div at bounding box center [576, 157] width 1152 height 2138
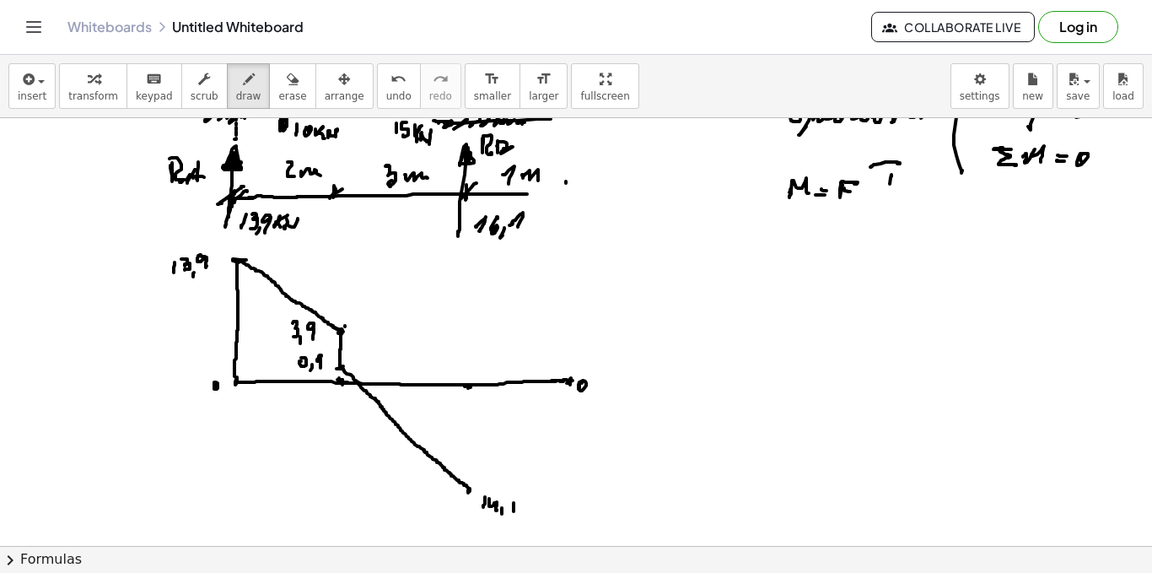
click at [471, 489] on div at bounding box center [576, 157] width 1152 height 2138
drag, startPoint x: 469, startPoint y: 345, endPoint x: 460, endPoint y: 362, distance: 19.3
click at [466, 476] on div at bounding box center [576, 157] width 1152 height 2138
drag, startPoint x: 429, startPoint y: 336, endPoint x: 444, endPoint y: 348, distance: 19.2
click at [443, 348] on div at bounding box center [576, 157] width 1152 height 2138
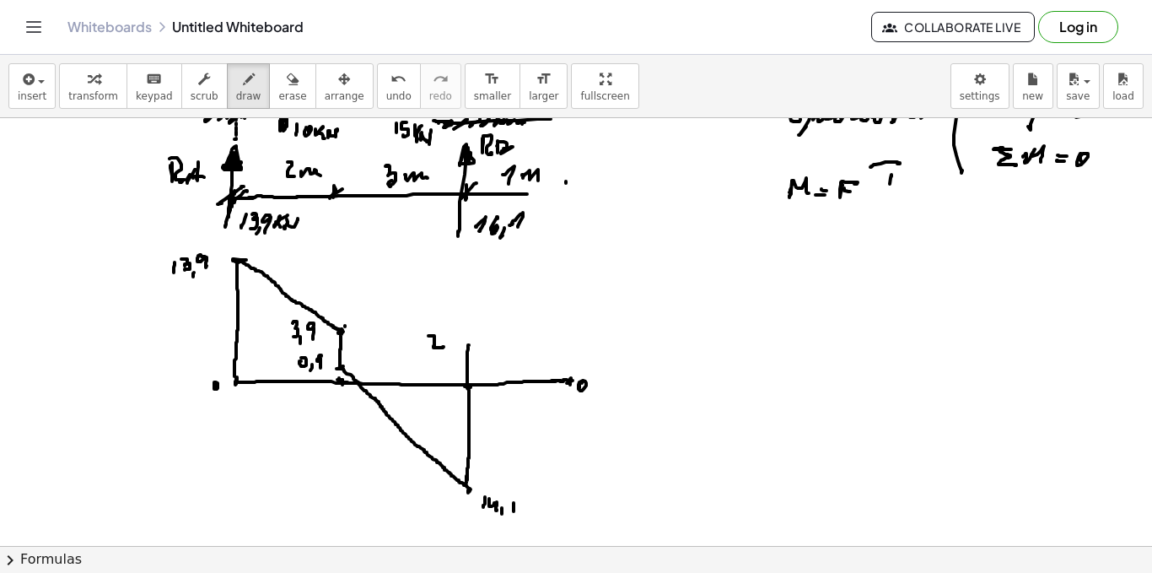
scroll to position [946, 0]
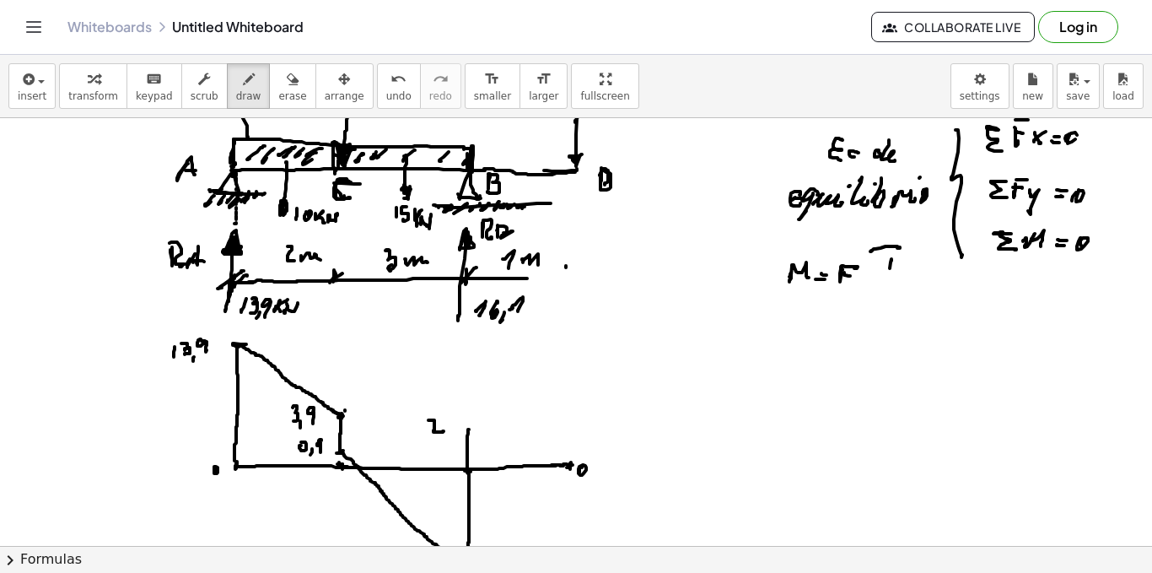
click at [471, 175] on div at bounding box center [576, 241] width 1152 height 2138
drag, startPoint x: 470, startPoint y: 427, endPoint x: 577, endPoint y: 429, distance: 107.1
click at [577, 429] on div at bounding box center [576, 241] width 1152 height 2138
drag, startPoint x: 574, startPoint y: 430, endPoint x: 567, endPoint y: 464, distance: 34.4
click at [570, 465] on div at bounding box center [576, 241] width 1152 height 2138
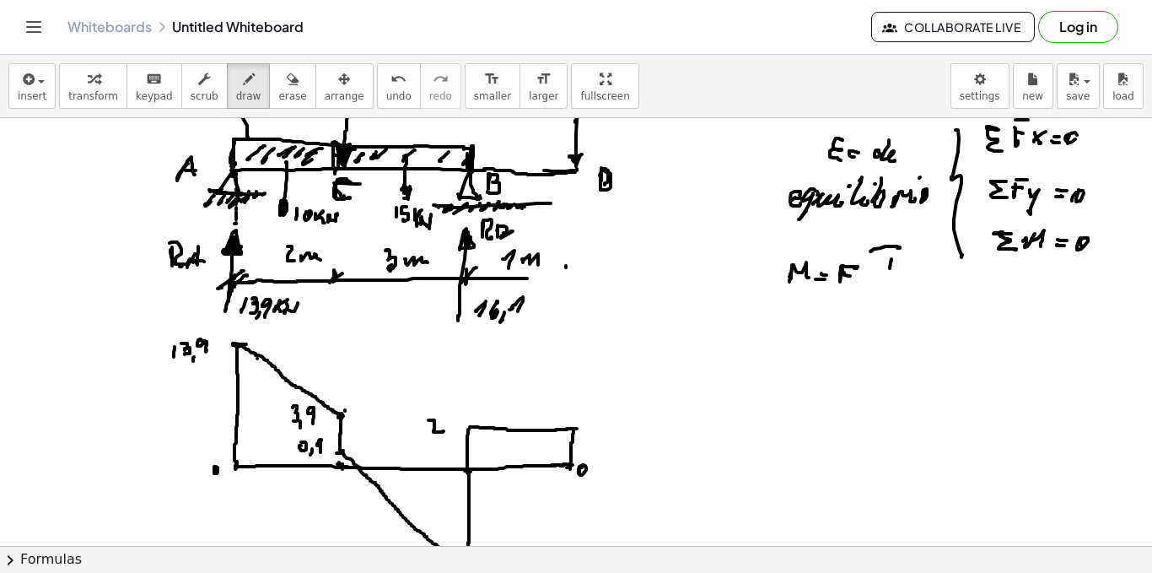
drag, startPoint x: 257, startPoint y: 359, endPoint x: 257, endPoint y: 369, distance: 11.0
click at [257, 360] on div at bounding box center [576, 241] width 1152 height 2138
drag, startPoint x: 87, startPoint y: 420, endPoint x: 101, endPoint y: 425, distance: 15.2
click at [91, 418] on div at bounding box center [576, 241] width 1152 height 2138
drag, startPoint x: 101, startPoint y: 432, endPoint x: 109, endPoint y: 420, distance: 14.0
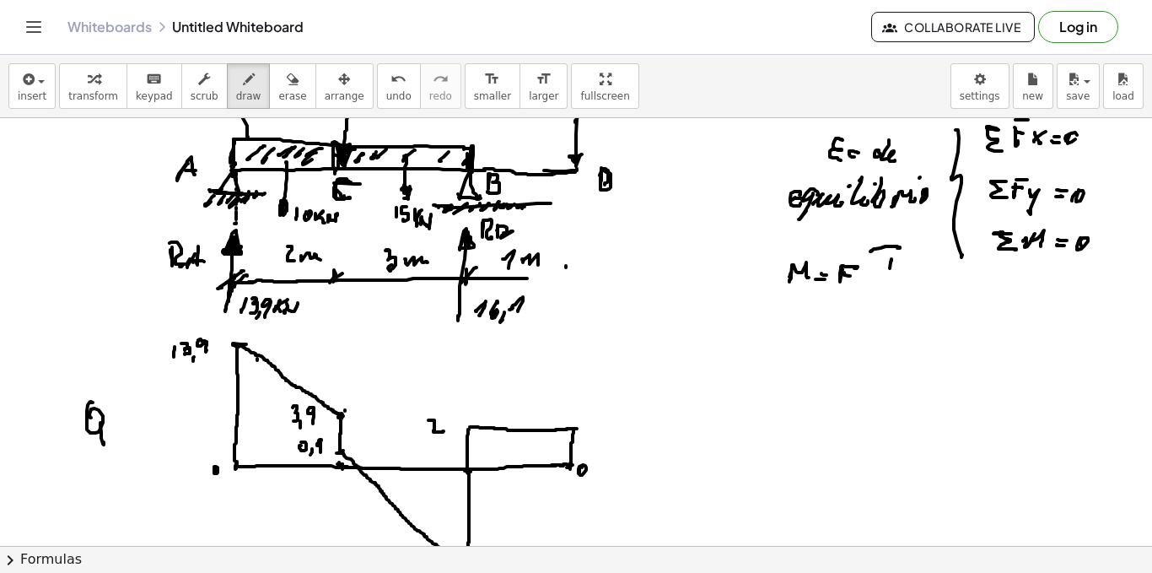
click at [105, 440] on div at bounding box center [576, 241] width 1152 height 2138
drag, startPoint x: 122, startPoint y: 387, endPoint x: 118, endPoint y: 397, distance: 11.0
click at [117, 399] on div at bounding box center [576, 241] width 1152 height 2138
drag, startPoint x: 128, startPoint y: 387, endPoint x: 111, endPoint y: 396, distance: 19.6
click at [126, 399] on div at bounding box center [576, 241] width 1152 height 2138
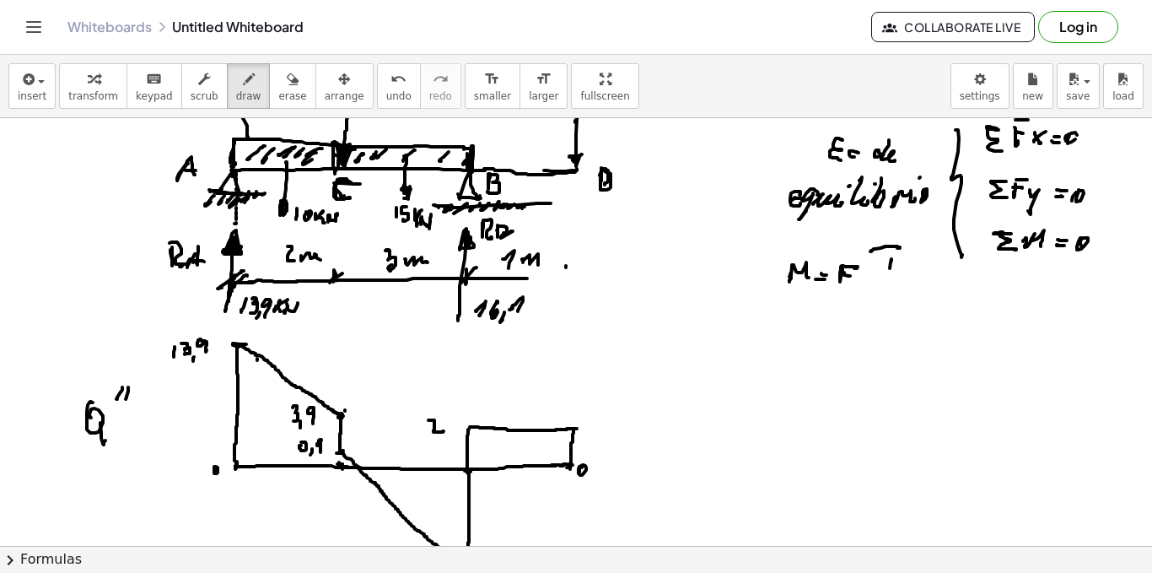
drag, startPoint x: 66, startPoint y: 380, endPoint x: 73, endPoint y: 386, distance: 9.0
click at [73, 386] on div at bounding box center [576, 241] width 1152 height 2138
drag, startPoint x: 75, startPoint y: 375, endPoint x: 84, endPoint y: 387, distance: 15.7
click at [82, 383] on div at bounding box center [576, 241] width 1152 height 2138
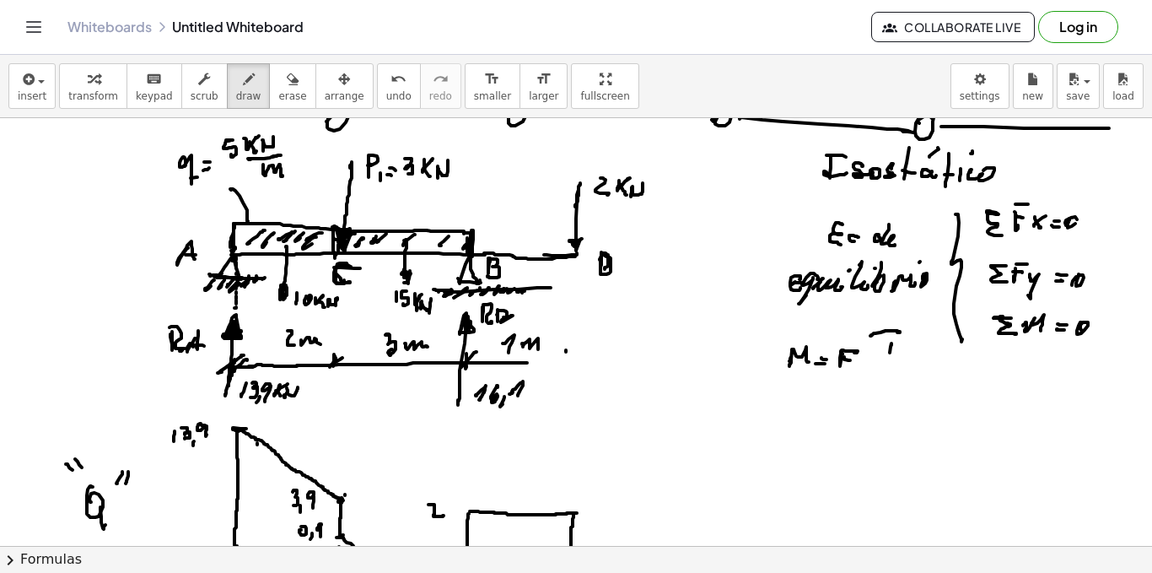
scroll to position [777, 0]
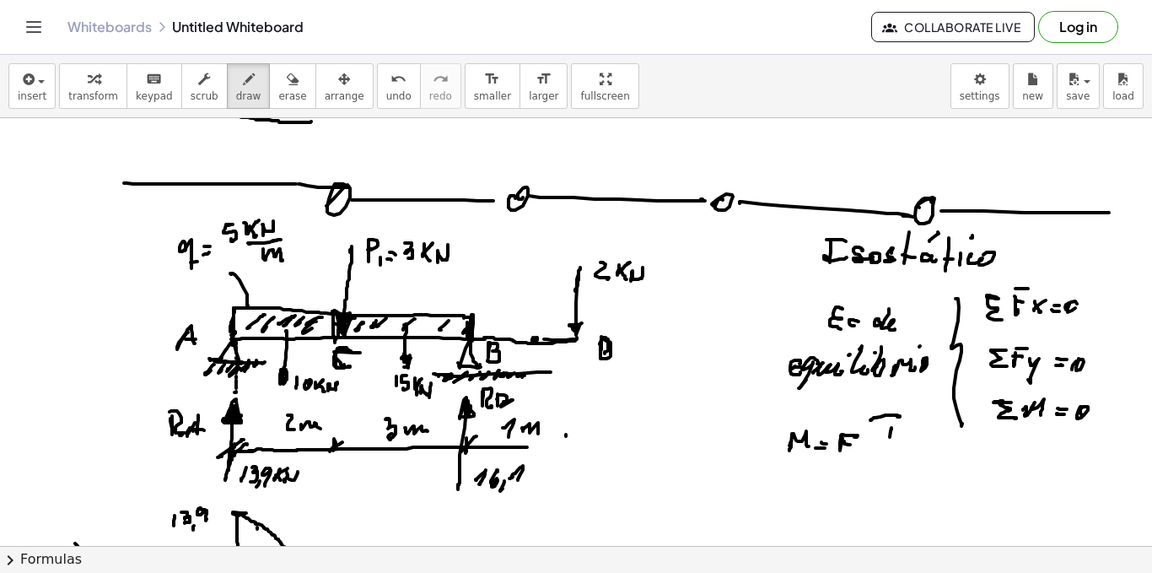
click at [536, 341] on div at bounding box center [576, 410] width 1152 height 2138
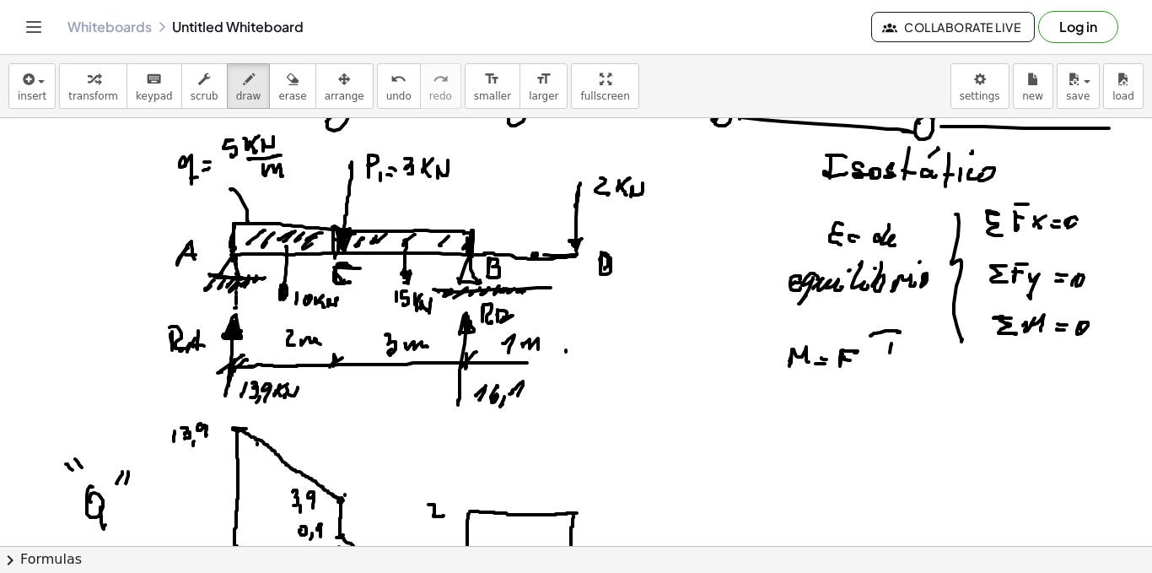
scroll to position [946, 0]
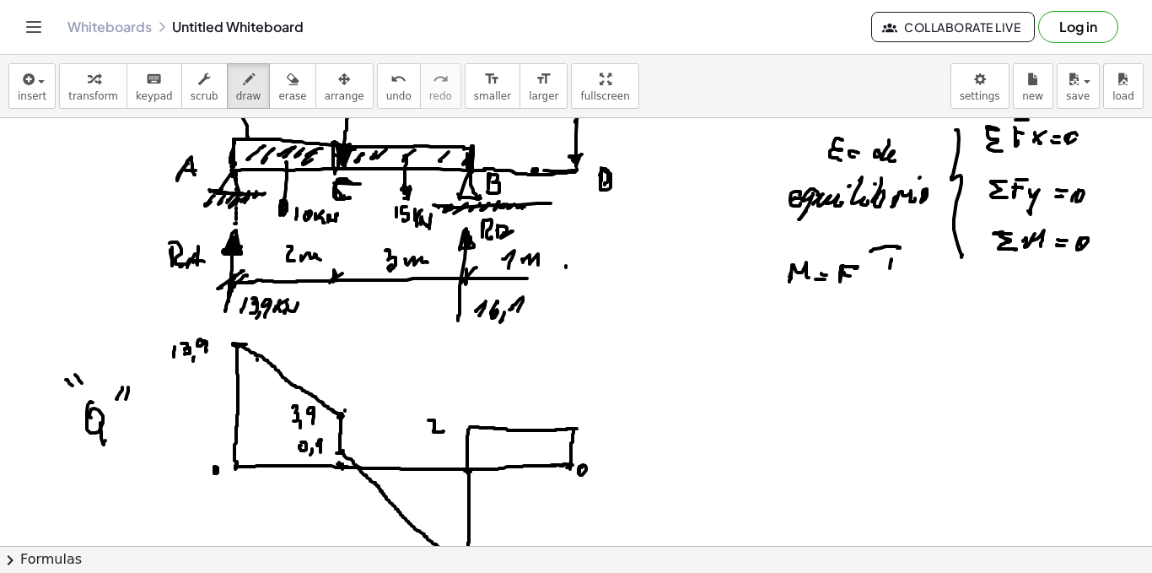
click at [535, 194] on div at bounding box center [576, 241] width 1152 height 2138
click at [531, 240] on div at bounding box center [576, 241] width 1152 height 2138
drag, startPoint x: 533, startPoint y: 434, endPoint x: 527, endPoint y: 466, distance: 33.4
click at [527, 466] on div at bounding box center [576, 241] width 1152 height 2138
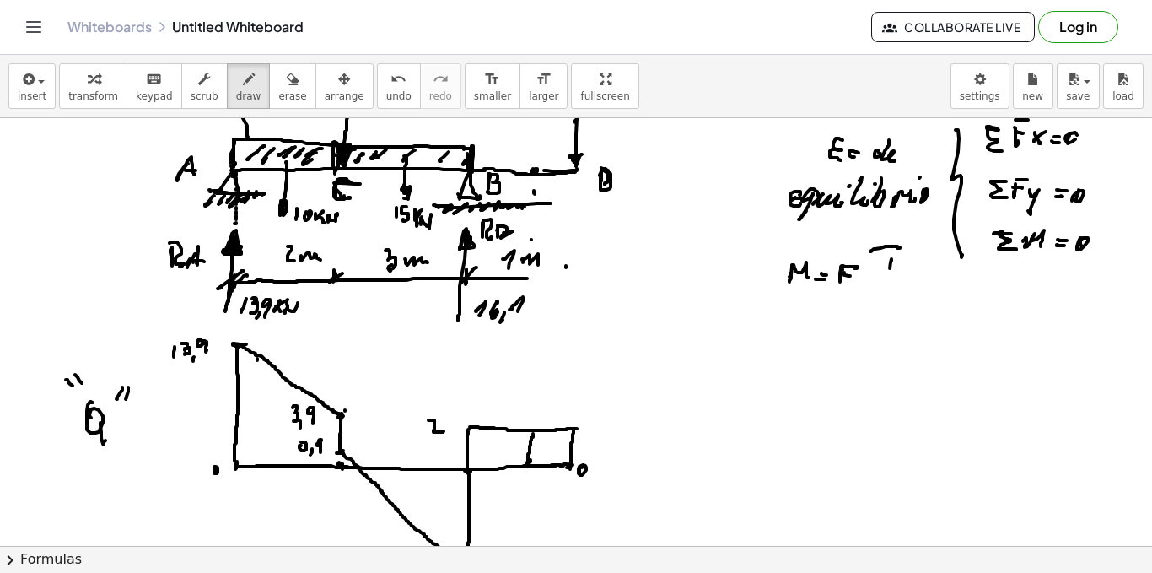
click at [531, 432] on div at bounding box center [576, 241] width 1152 height 2138
click at [529, 459] on div at bounding box center [576, 241] width 1152 height 2138
click at [469, 427] on div at bounding box center [576, 241] width 1152 height 2138
drag, startPoint x: 590, startPoint y: 419, endPoint x: 594, endPoint y: 429, distance: 10.2
click at [594, 427] on div at bounding box center [576, 241] width 1152 height 2138
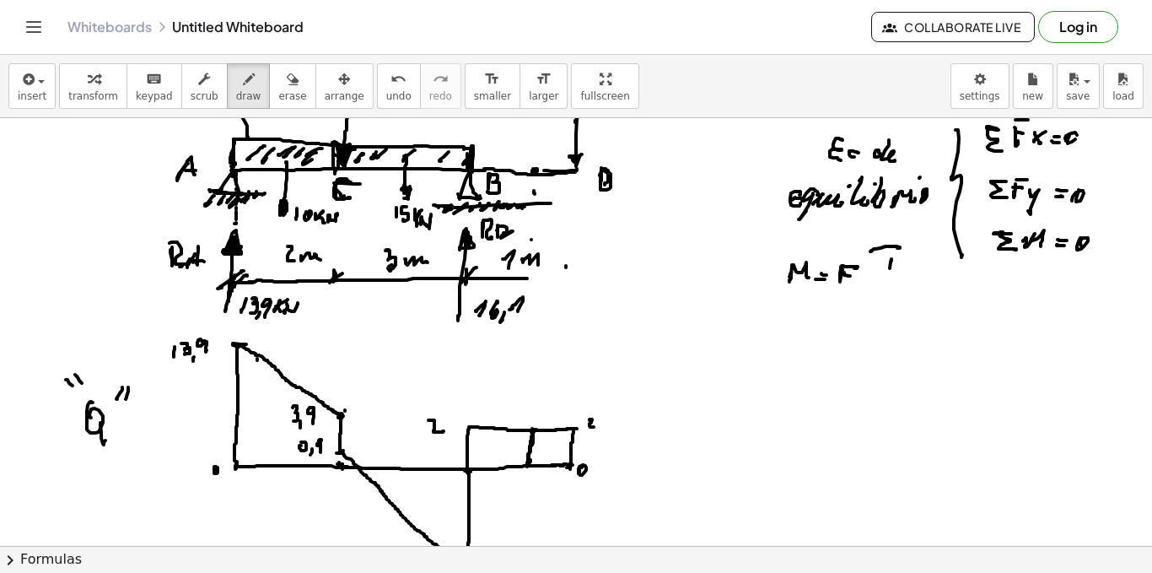
drag, startPoint x: 532, startPoint y: 429, endPoint x: 531, endPoint y: 452, distance: 23.6
click at [532, 455] on div at bounding box center [576, 241] width 1152 height 2138
click at [536, 171] on div at bounding box center [576, 241] width 1152 height 2138
click at [513, 175] on div at bounding box center [576, 241] width 1152 height 2138
click at [481, 166] on div at bounding box center [576, 241] width 1152 height 2138
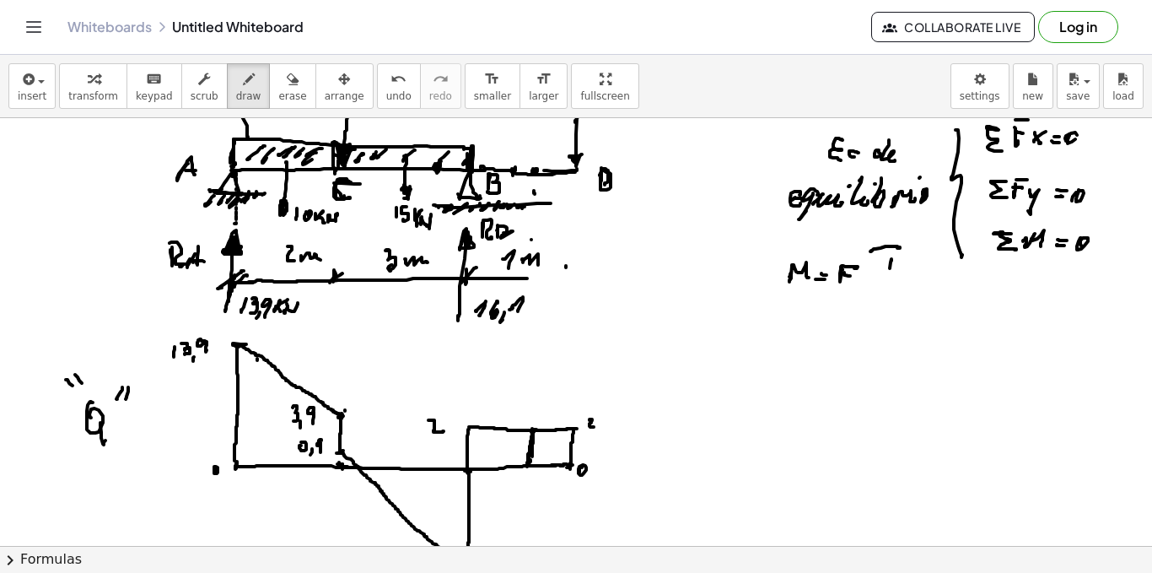
drag, startPoint x: 435, startPoint y: 164, endPoint x: 445, endPoint y: 170, distance: 11.0
click at [439, 171] on div at bounding box center [576, 241] width 1152 height 2138
drag, startPoint x: 438, startPoint y: 178, endPoint x: 438, endPoint y: 190, distance: 11.8
click at [438, 186] on div at bounding box center [576, 241] width 1152 height 2138
click at [442, 240] on div at bounding box center [576, 241] width 1152 height 2138
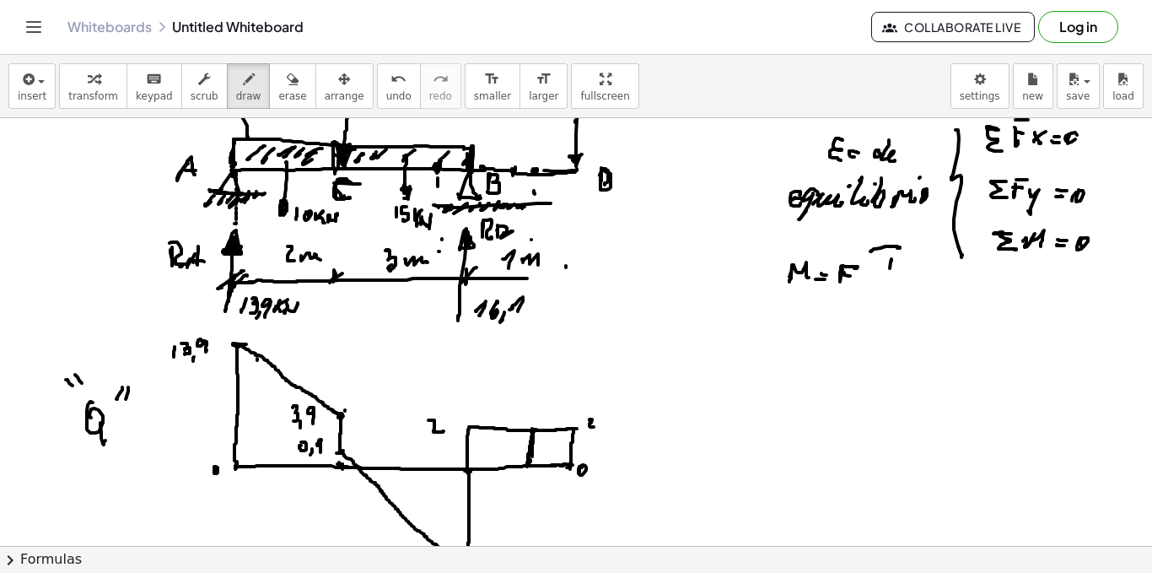
drag, startPoint x: 439, startPoint y: 251, endPoint x: 441, endPoint y: 262, distance: 11.1
click at [439, 262] on div at bounding box center [576, 241] width 1152 height 2138
click at [444, 284] on div at bounding box center [576, 241] width 1152 height 2138
click at [437, 304] on div at bounding box center [576, 241] width 1152 height 2138
click at [438, 353] on div at bounding box center [576, 241] width 1152 height 2138
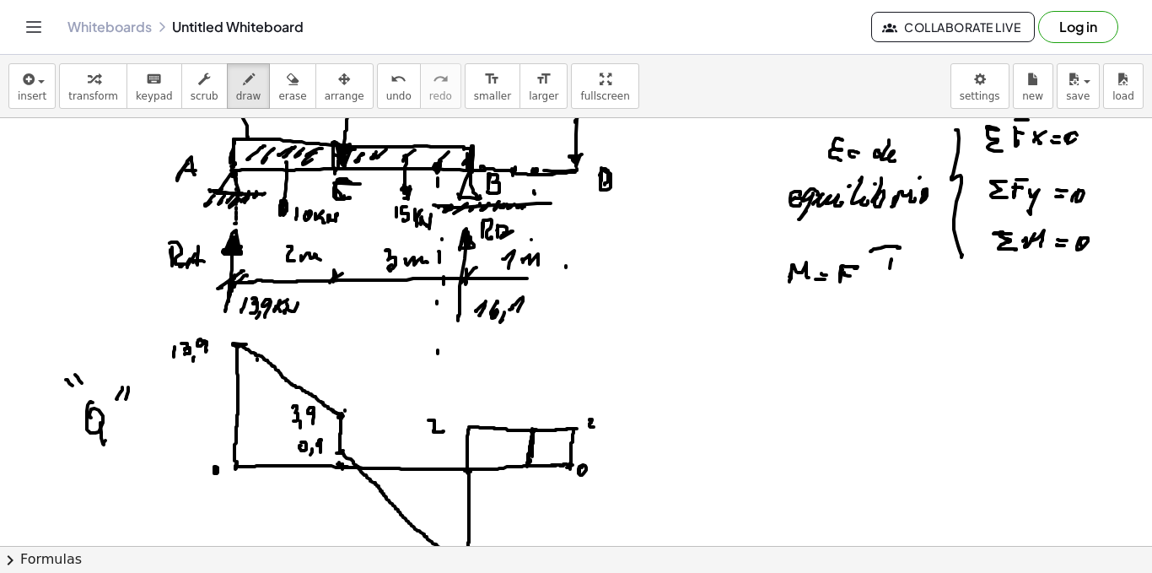
scroll to position [1030, 0]
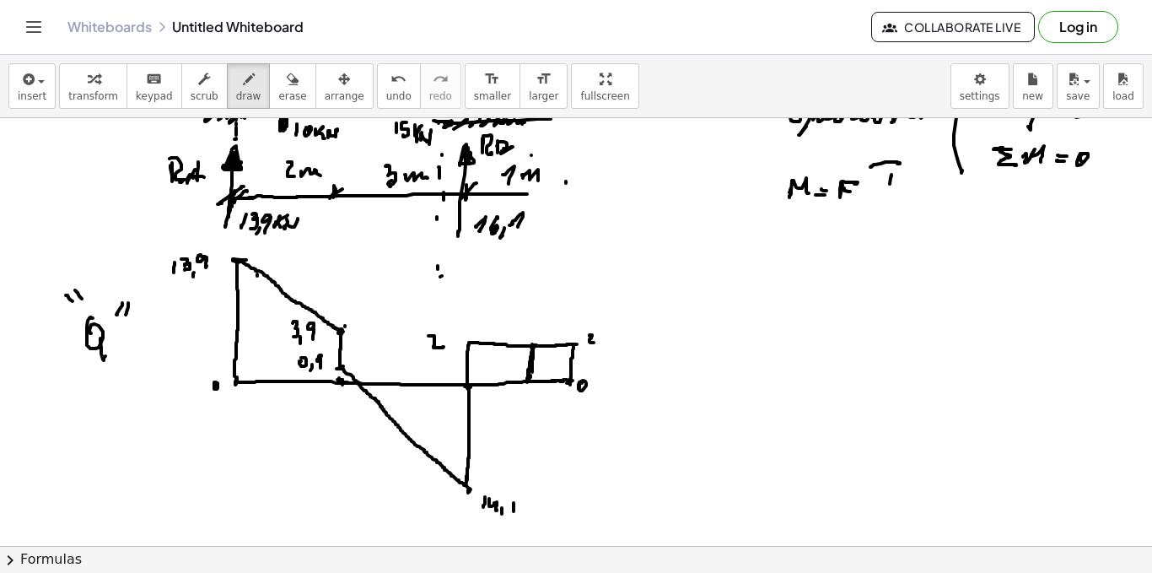
click at [442, 279] on div at bounding box center [576, 157] width 1152 height 2138
click at [441, 300] on div at bounding box center [576, 157] width 1152 height 2138
click at [442, 349] on div at bounding box center [576, 157] width 1152 height 2138
click at [440, 375] on div at bounding box center [576, 157] width 1152 height 2138
click at [439, 386] on div at bounding box center [576, 157] width 1152 height 2138
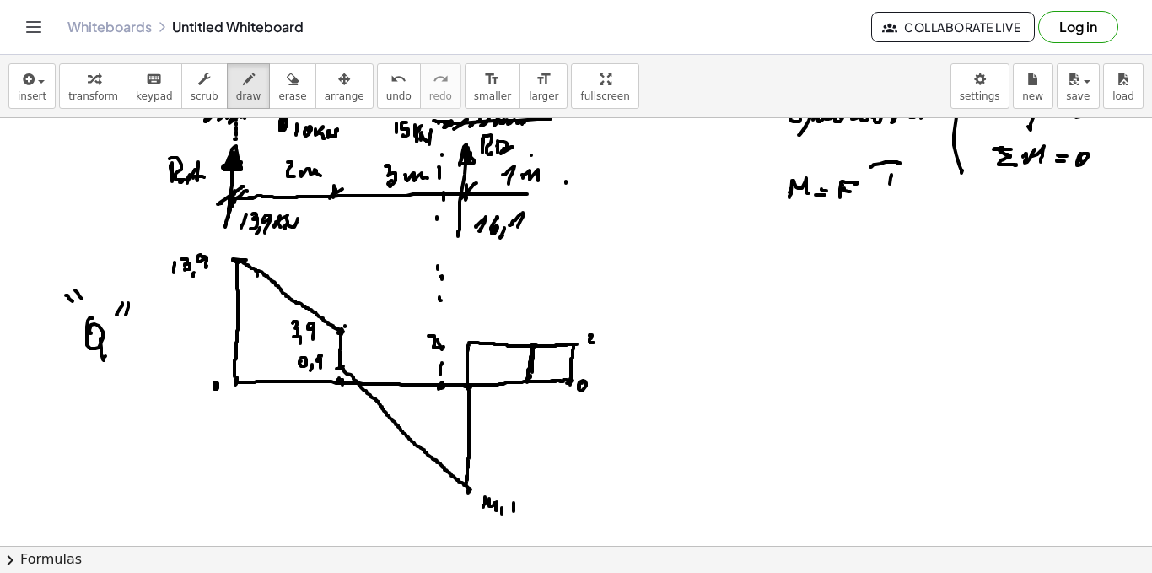
click at [439, 387] on div at bounding box center [576, 157] width 1152 height 2138
drag, startPoint x: 442, startPoint y: 385, endPoint x: 441, endPoint y: 440, distance: 55.7
click at [440, 459] on div at bounding box center [576, 157] width 1152 height 2138
click at [723, 272] on div at bounding box center [576, 157] width 1152 height 2138
click at [731, 262] on div at bounding box center [576, 157] width 1152 height 2138
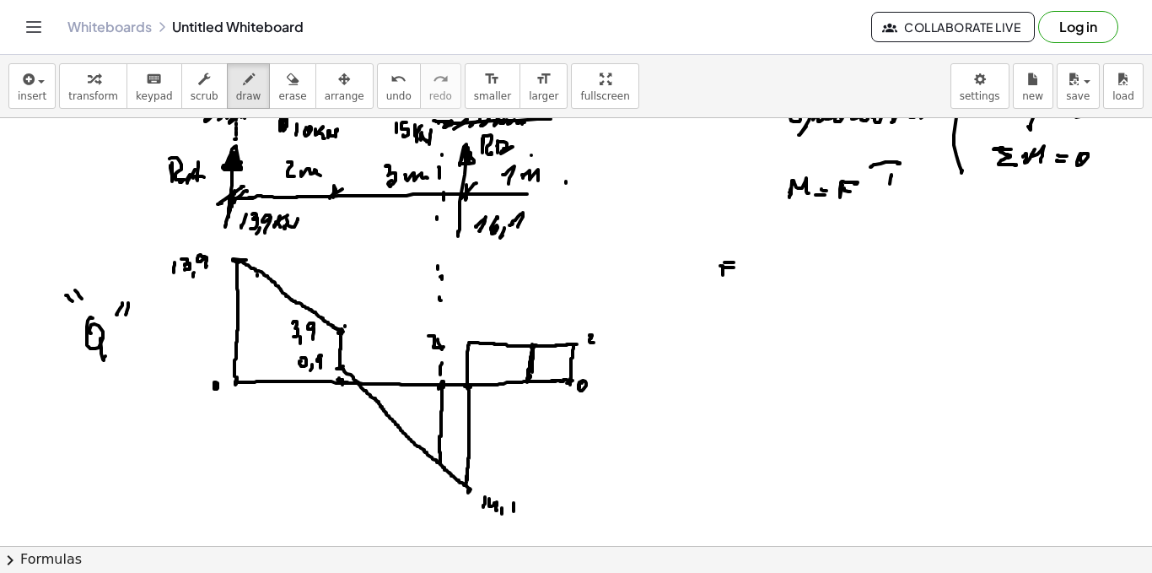
drag, startPoint x: 734, startPoint y: 267, endPoint x: 720, endPoint y: 271, distance: 13.9
click at [733, 268] on div at bounding box center [576, 157] width 1152 height 2138
click at [739, 272] on div at bounding box center [576, 157] width 1152 height 2138
drag, startPoint x: 747, startPoint y: 267, endPoint x: 761, endPoint y: 277, distance: 17.6
click at [747, 277] on div at bounding box center [576, 157] width 1152 height 2138
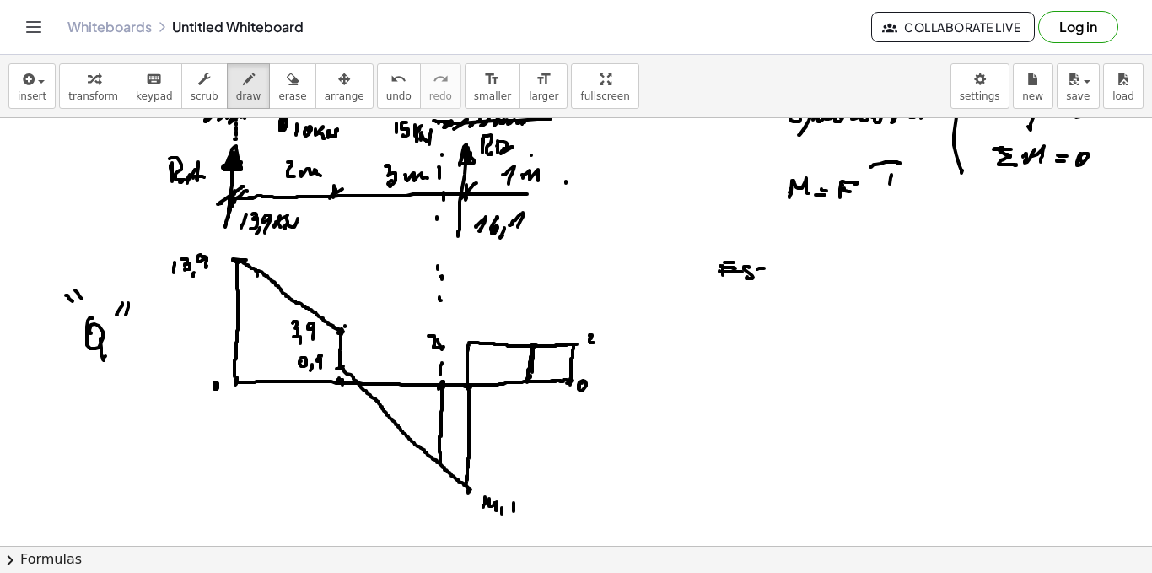
drag, startPoint x: 764, startPoint y: 268, endPoint x: 784, endPoint y: 274, distance: 20.3
click at [763, 275] on div at bounding box center [576, 157] width 1152 height 2138
drag, startPoint x: 786, startPoint y: 265, endPoint x: 795, endPoint y: 272, distance: 11.3
click at [790, 272] on div at bounding box center [576, 157] width 1152 height 2138
click at [796, 282] on div at bounding box center [576, 157] width 1152 height 2138
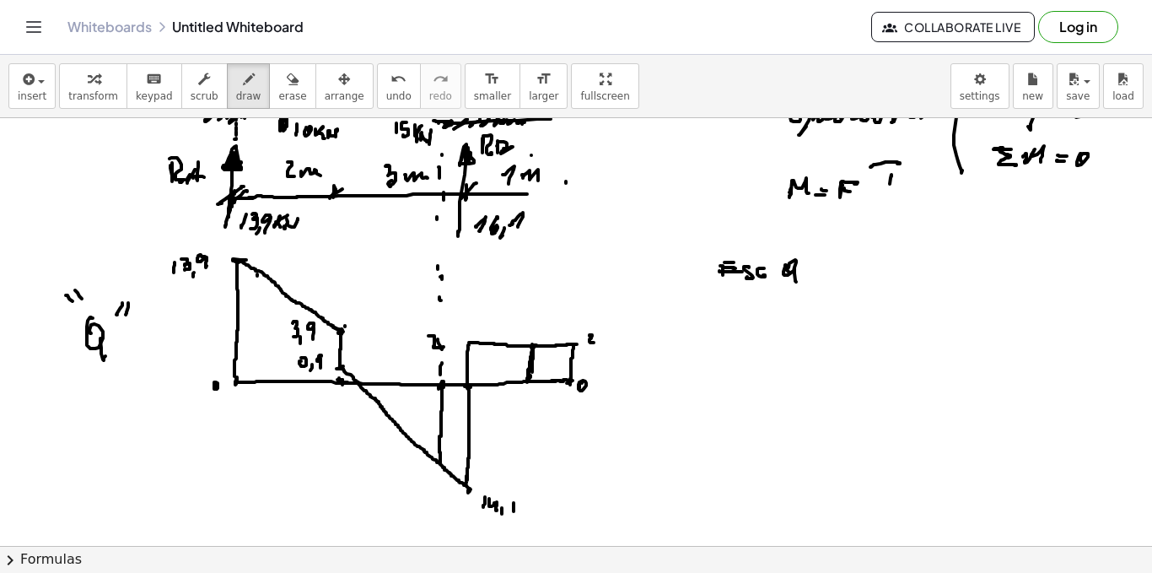
scroll to position [946, 0]
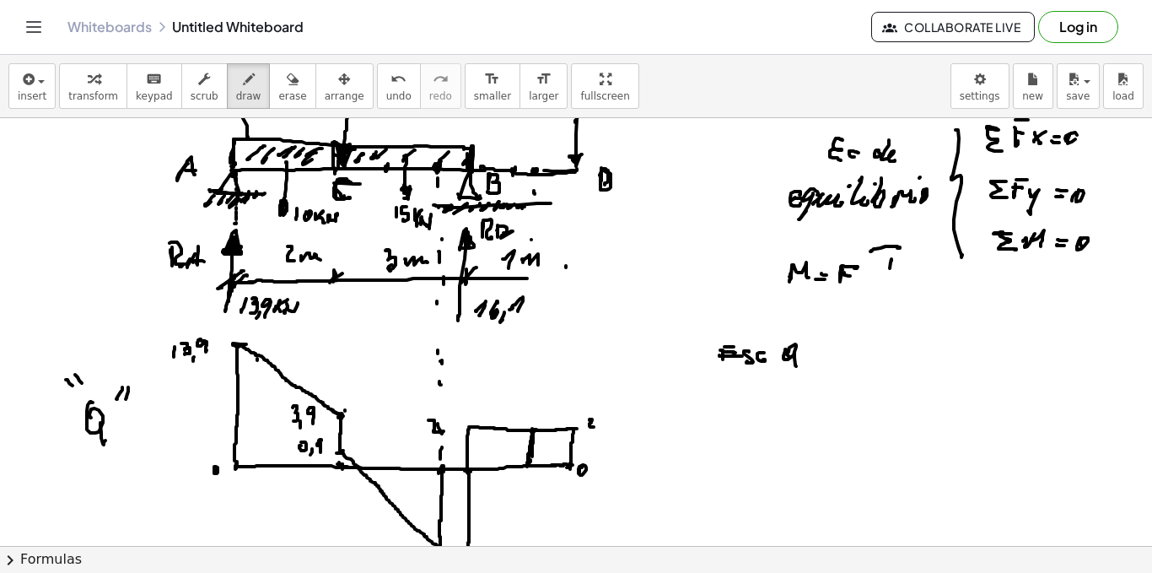
click at [387, 168] on div at bounding box center [576, 241] width 1152 height 2138
click at [388, 469] on div at bounding box center [576, 241] width 1152 height 2138
click at [386, 166] on div at bounding box center [576, 241] width 1152 height 2138
click at [249, 361] on div at bounding box center [576, 241] width 1152 height 2138
click at [251, 372] on div at bounding box center [576, 241] width 1152 height 2138
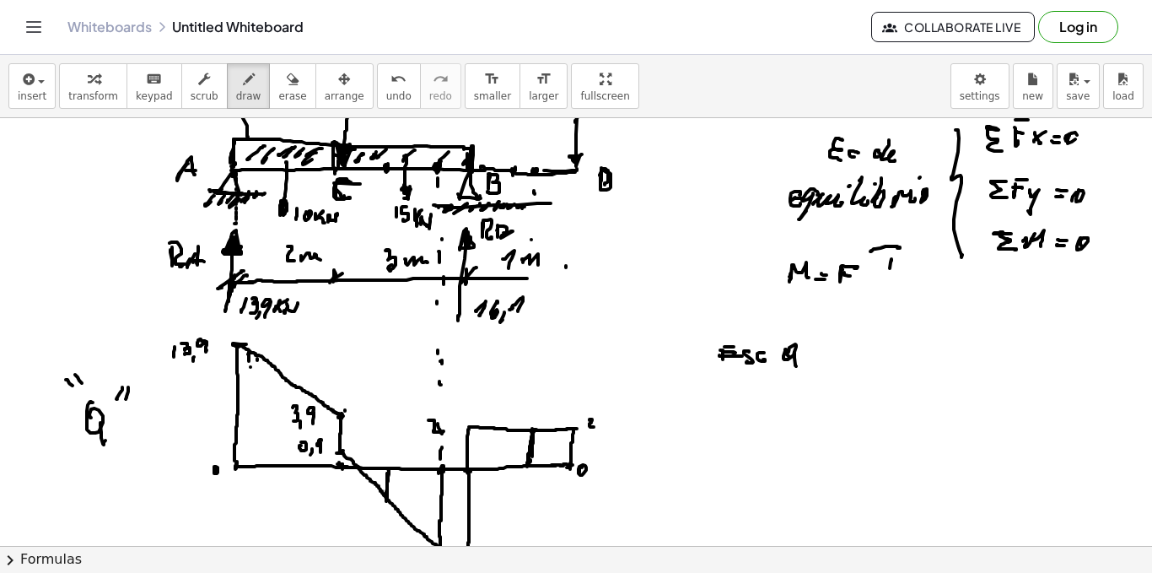
click at [253, 384] on div at bounding box center [576, 241] width 1152 height 2138
drag, startPoint x: 255, startPoint y: 395, endPoint x: 254, endPoint y: 405, distance: 10.2
click at [255, 396] on div at bounding box center [576, 241] width 1152 height 2138
drag, startPoint x: 253, startPoint y: 407, endPoint x: 252, endPoint y: 426, distance: 19.4
click at [252, 417] on div at bounding box center [576, 241] width 1152 height 2138
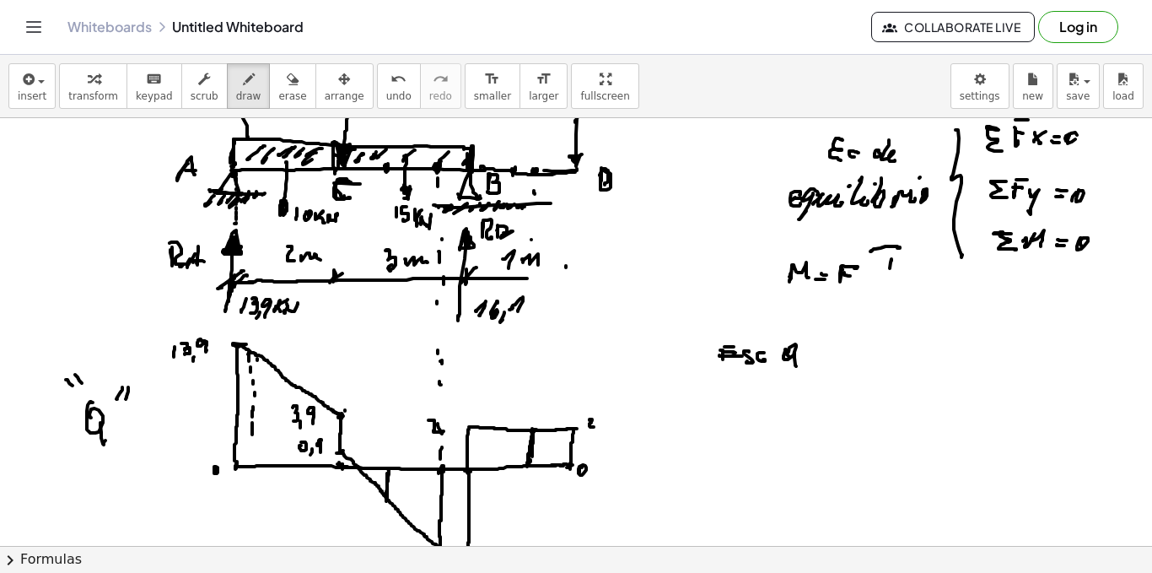
drag, startPoint x: 252, startPoint y: 426, endPoint x: 252, endPoint y: 444, distance: 17.7
click at [252, 444] on div at bounding box center [576, 241] width 1152 height 2138
drag, startPoint x: 267, startPoint y: 365, endPoint x: 267, endPoint y: 379, distance: 13.5
click at [267, 378] on div at bounding box center [576, 241] width 1152 height 2138
click at [266, 396] on div at bounding box center [576, 241] width 1152 height 2138
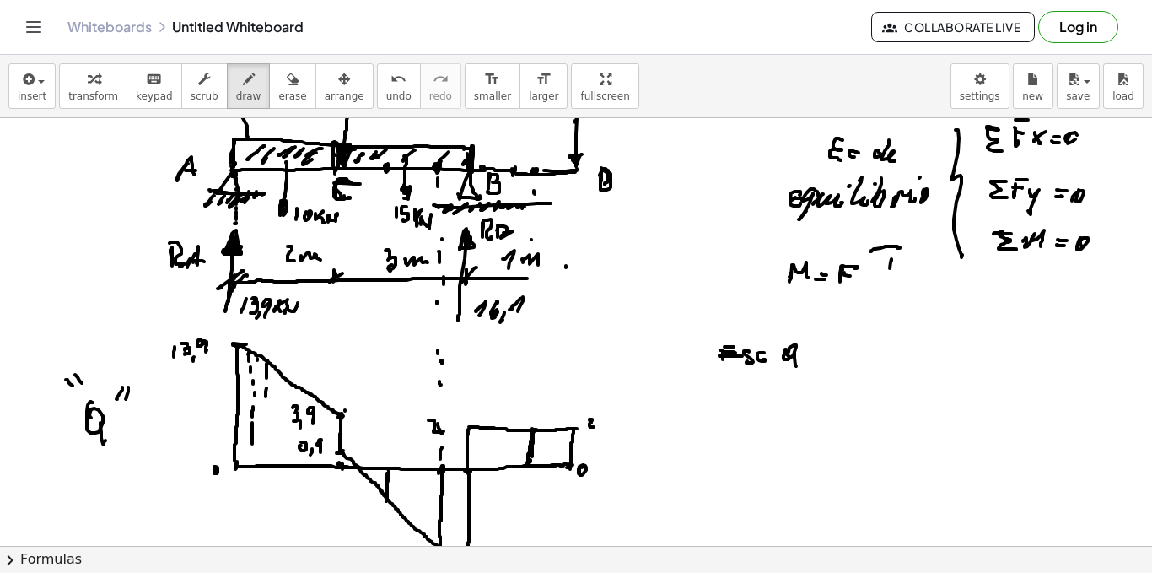
click at [266, 418] on div at bounding box center [576, 241] width 1152 height 2138
drag, startPoint x: 266, startPoint y: 437, endPoint x: 278, endPoint y: 403, distance: 36.0
click at [266, 439] on div at bounding box center [576, 241] width 1152 height 2138
click at [279, 399] on div at bounding box center [576, 241] width 1152 height 2138
click at [279, 423] on div at bounding box center [576, 241] width 1152 height 2138
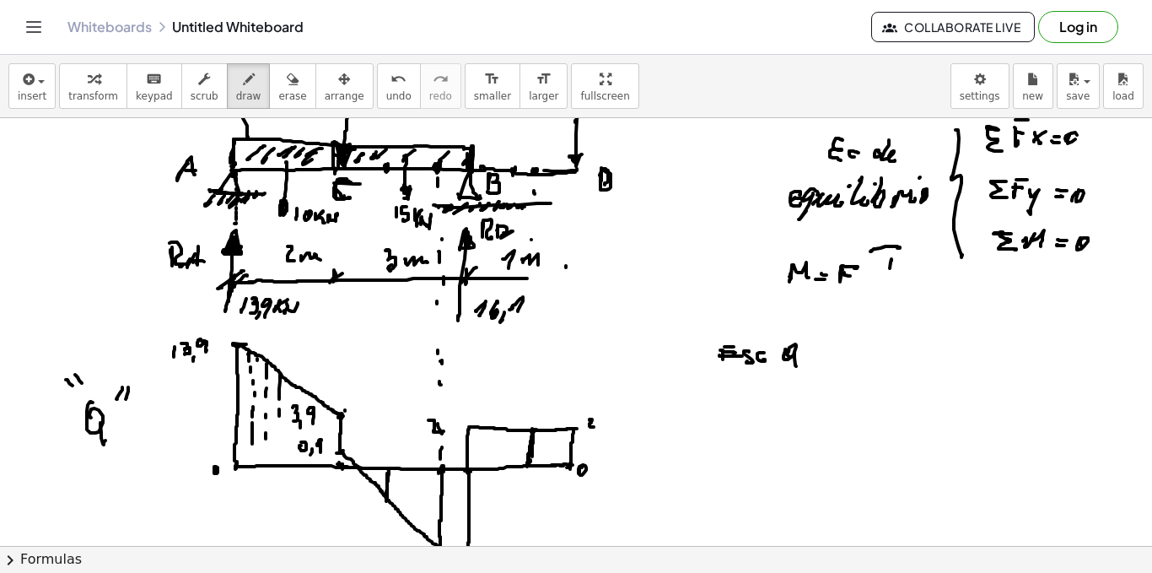
click at [279, 452] on div at bounding box center [576, 241] width 1152 height 2138
drag, startPoint x: 291, startPoint y: 387, endPoint x: 293, endPoint y: 407, distance: 19.5
click at [293, 403] on div at bounding box center [576, 241] width 1152 height 2138
drag, startPoint x: 296, startPoint y: 440, endPoint x: 307, endPoint y: 433, distance: 13.3
click at [296, 447] on div at bounding box center [576, 241] width 1152 height 2138
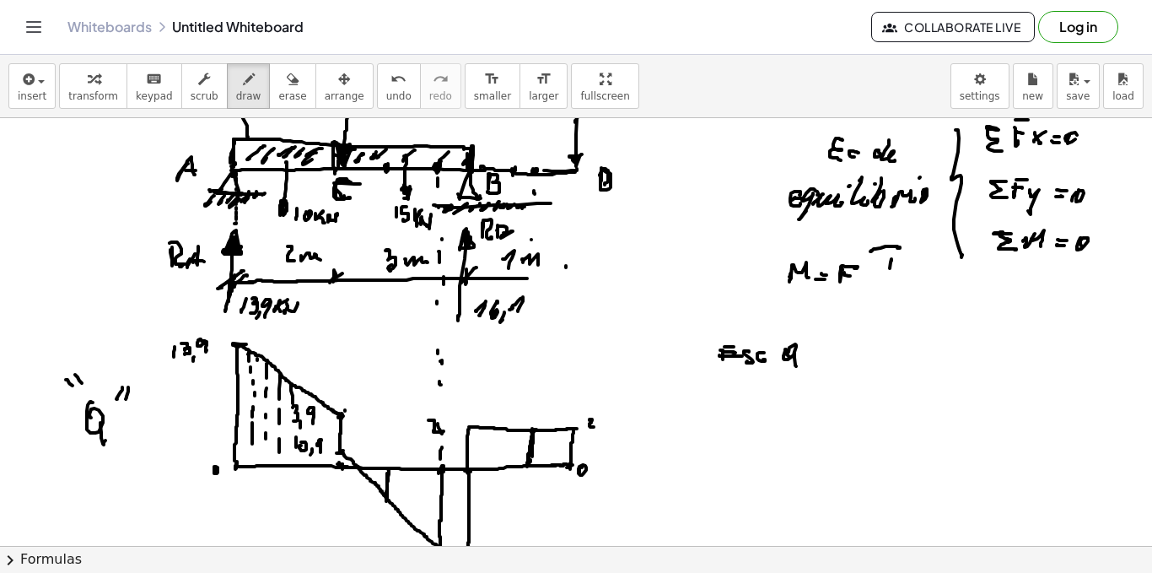
drag, startPoint x: 310, startPoint y: 394, endPoint x: 311, endPoint y: 437, distance: 43.0
click at [310, 420] on div at bounding box center [576, 241] width 1152 height 2138
drag, startPoint x: 311, startPoint y: 437, endPoint x: 314, endPoint y: 451, distance: 14.6
click at [314, 453] on div at bounding box center [576, 241] width 1152 height 2138
drag, startPoint x: 328, startPoint y: 410, endPoint x: 329, endPoint y: 445, distance: 35.4
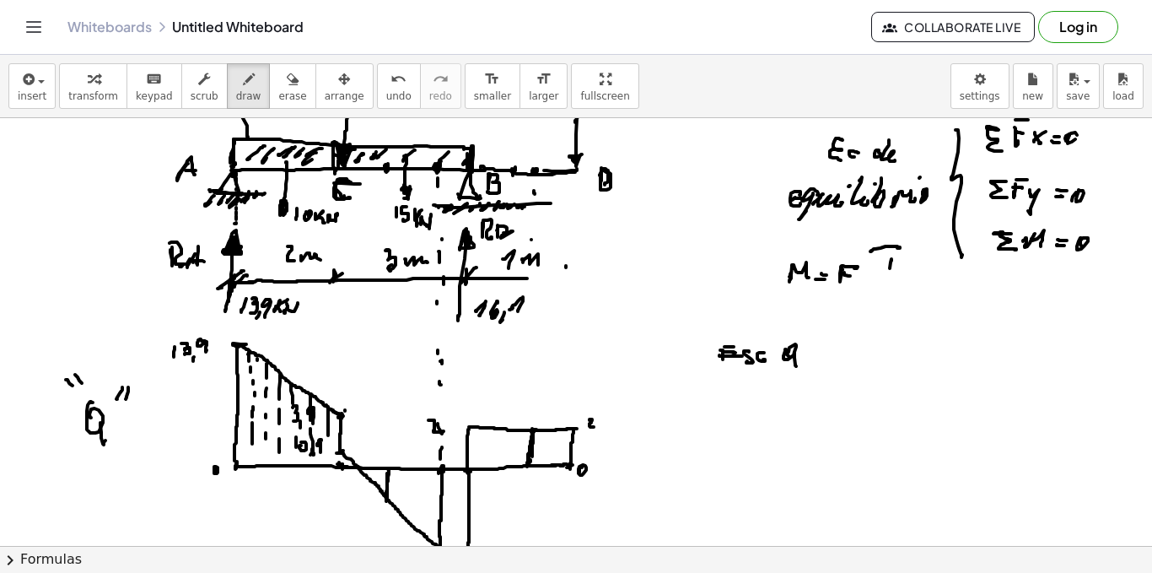
click at [329, 445] on div at bounding box center [576, 241] width 1152 height 2138
drag, startPoint x: 328, startPoint y: 446, endPoint x: 327, endPoint y: 461, distance: 14.4
click at [327, 461] on div at bounding box center [576, 241] width 1152 height 2138
click at [337, 461] on div at bounding box center [576, 241] width 1152 height 2138
drag, startPoint x: 337, startPoint y: 412, endPoint x: 334, endPoint y: 444, distance: 32.2
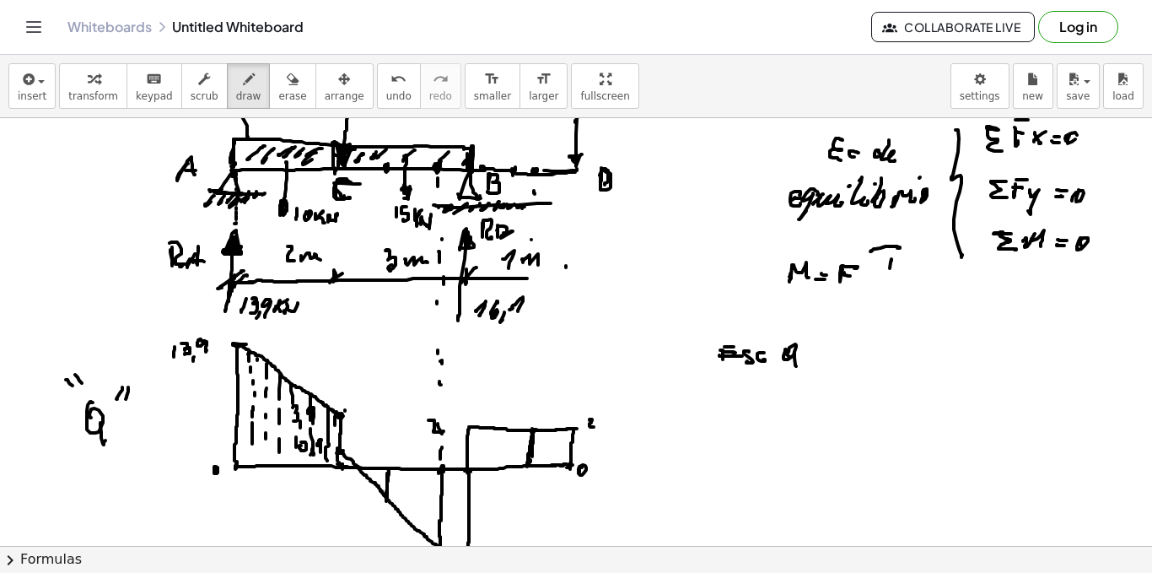
click at [334, 444] on div at bounding box center [576, 241] width 1152 height 2138
drag, startPoint x: 336, startPoint y: 451, endPoint x: 353, endPoint y: 452, distance: 17.7
click at [336, 457] on div at bounding box center [576, 241] width 1152 height 2138
drag, startPoint x: 369, startPoint y: 467, endPoint x: 370, endPoint y: 476, distance: 8.5
click at [369, 476] on div at bounding box center [576, 241] width 1152 height 2138
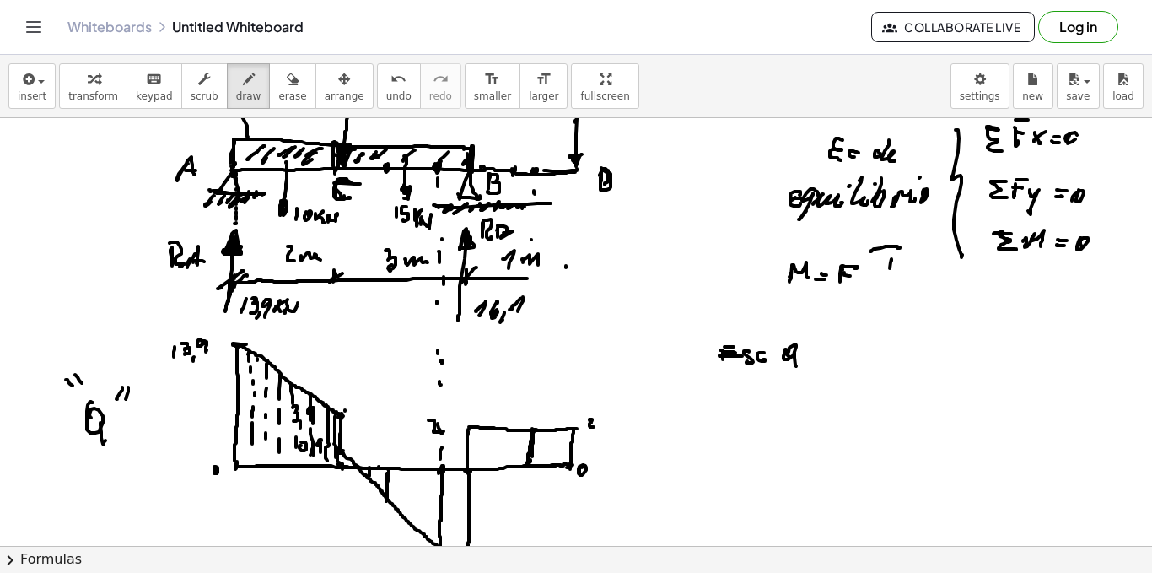
drag, startPoint x: 379, startPoint y: 468, endPoint x: 383, endPoint y: 480, distance: 12.5
click at [378, 482] on div at bounding box center [576, 241] width 1152 height 2138
drag, startPoint x: 398, startPoint y: 468, endPoint x: 396, endPoint y: 492, distance: 23.8
click at [396, 492] on div at bounding box center [576, 241] width 1152 height 2138
click at [397, 502] on div at bounding box center [576, 241] width 1152 height 2138
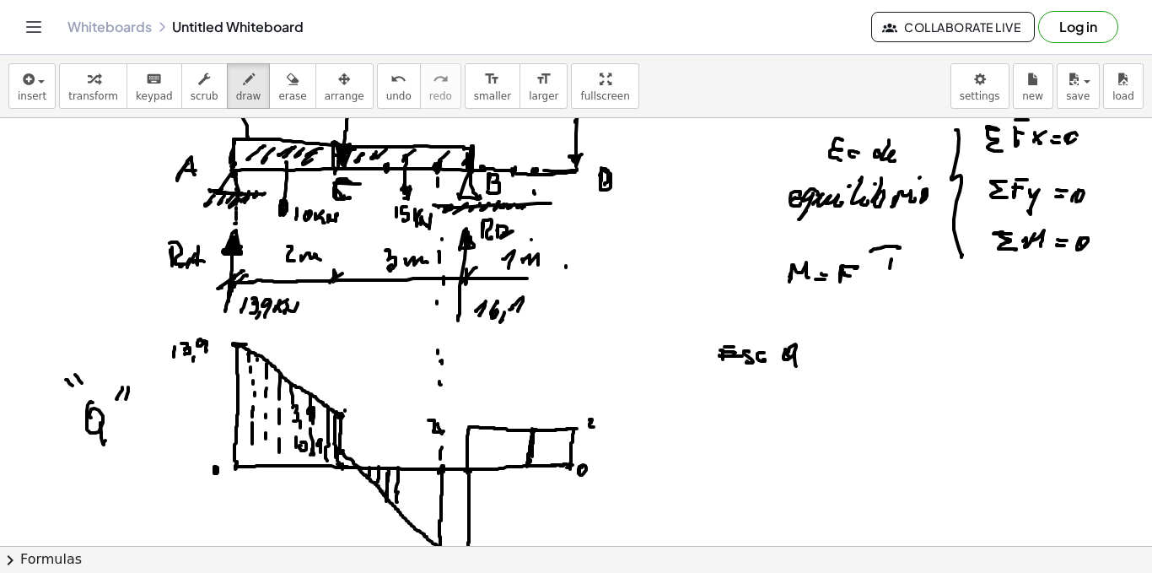
drag, startPoint x: 405, startPoint y: 471, endPoint x: 404, endPoint y: 491, distance: 20.3
click at [404, 490] on div at bounding box center [576, 241] width 1152 height 2138
click at [404, 510] on div at bounding box center [576, 241] width 1152 height 2138
click at [415, 517] on div at bounding box center [576, 241] width 1152 height 2138
drag, startPoint x: 424, startPoint y: 473, endPoint x: 421, endPoint y: 524, distance: 50.7
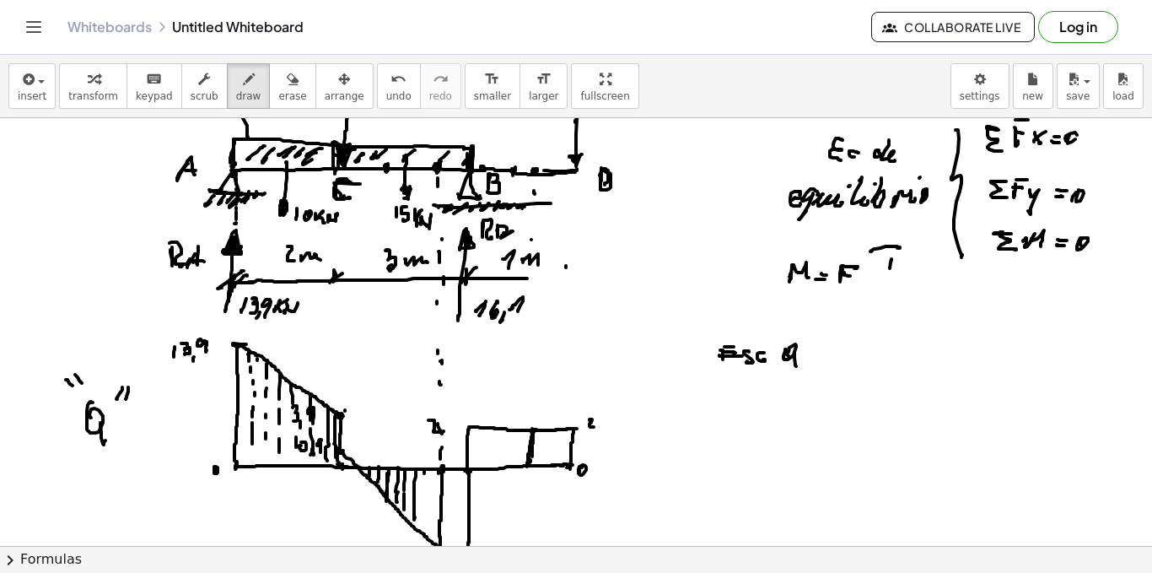
click at [421, 524] on div at bounding box center [576, 241] width 1152 height 2138
click at [427, 531] on div at bounding box center [576, 241] width 1152 height 2138
drag, startPoint x: 477, startPoint y: 430, endPoint x: 482, endPoint y: 449, distance: 19.2
click at [478, 434] on div at bounding box center [576, 241] width 1152 height 2138
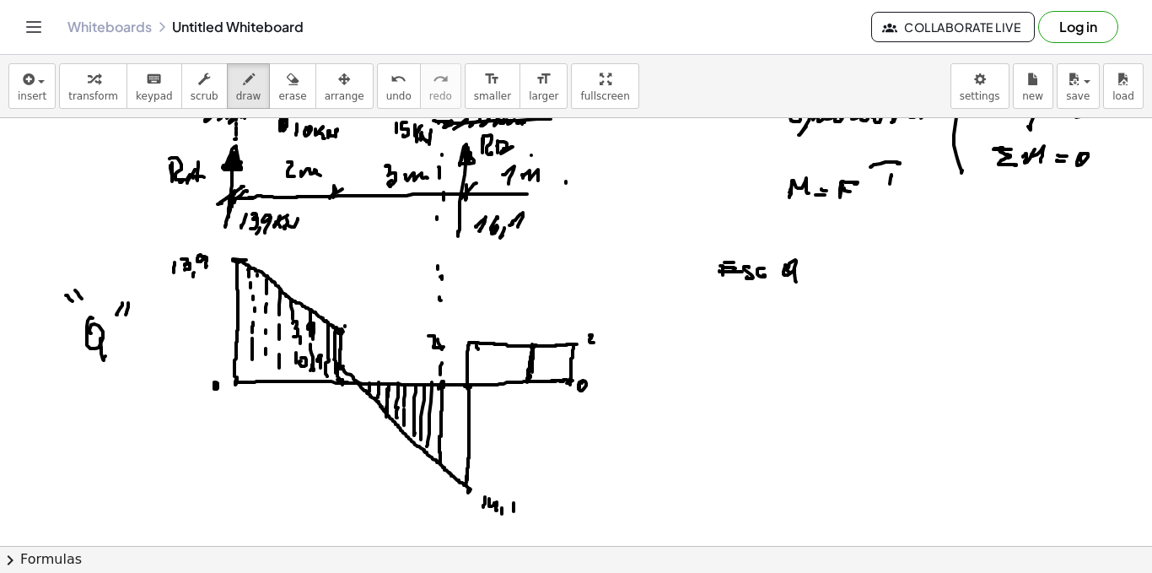
click at [453, 386] on div at bounding box center [576, 157] width 1152 height 2138
drag, startPoint x: 453, startPoint y: 386, endPoint x: 451, endPoint y: 399, distance: 12.8
click at [451, 400] on div at bounding box center [576, 157] width 1152 height 2138
click at [451, 409] on div at bounding box center [576, 157] width 1152 height 2138
click at [451, 423] on div at bounding box center [576, 157] width 1152 height 2138
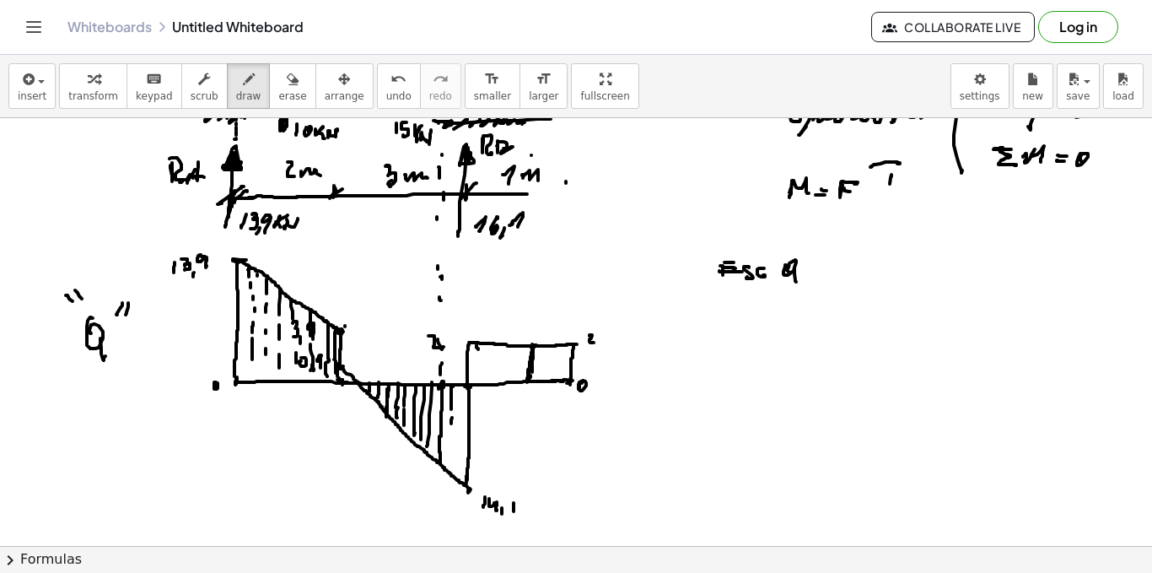
click at [450, 435] on div at bounding box center [576, 157] width 1152 height 2138
click at [449, 455] on div at bounding box center [576, 157] width 1152 height 2138
drag, startPoint x: 461, startPoint y: 390, endPoint x: 460, endPoint y: 413, distance: 23.7
click at [460, 409] on div at bounding box center [576, 157] width 1152 height 2138
click at [458, 429] on div at bounding box center [576, 157] width 1152 height 2138
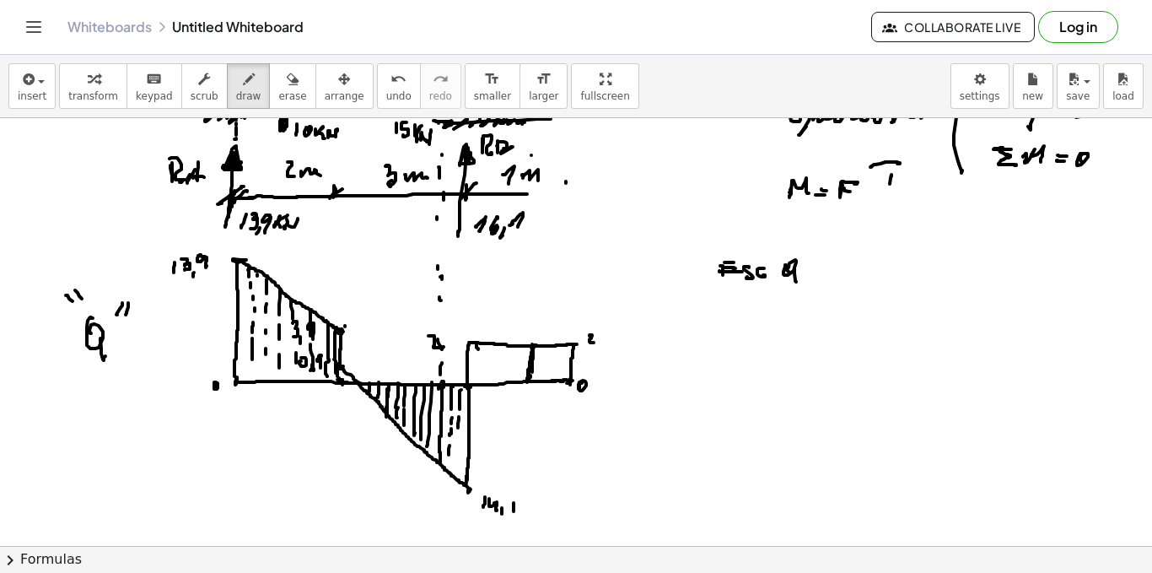
click at [456, 449] on div at bounding box center [576, 157] width 1152 height 2138
click at [456, 467] on div at bounding box center [576, 157] width 1152 height 2138
drag, startPoint x: 477, startPoint y: 346, endPoint x: 477, endPoint y: 375, distance: 29.5
click at [477, 375] on div at bounding box center [576, 157] width 1152 height 2138
drag, startPoint x: 488, startPoint y: 343, endPoint x: 487, endPoint y: 375, distance: 31.2
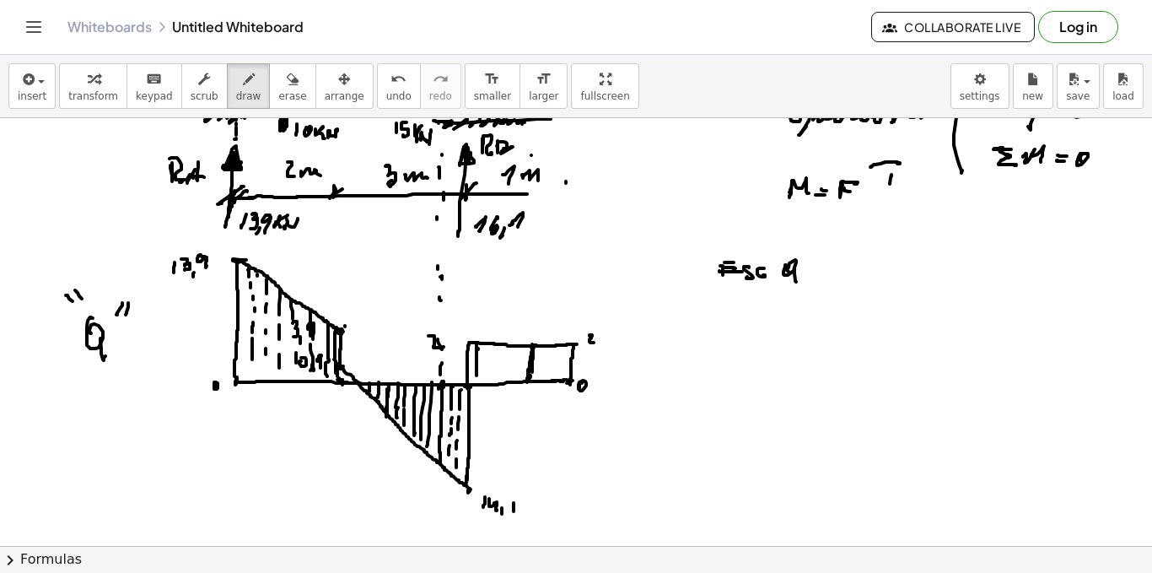
click at [487, 375] on div at bounding box center [576, 157] width 1152 height 2138
drag, startPoint x: 493, startPoint y: 346, endPoint x: 497, endPoint y: 365, distance: 19.7
click at [493, 380] on div at bounding box center [576, 157] width 1152 height 2138
drag, startPoint x: 499, startPoint y: 347, endPoint x: 499, endPoint y: 370, distance: 23.6
click at [499, 375] on div at bounding box center [576, 157] width 1152 height 2138
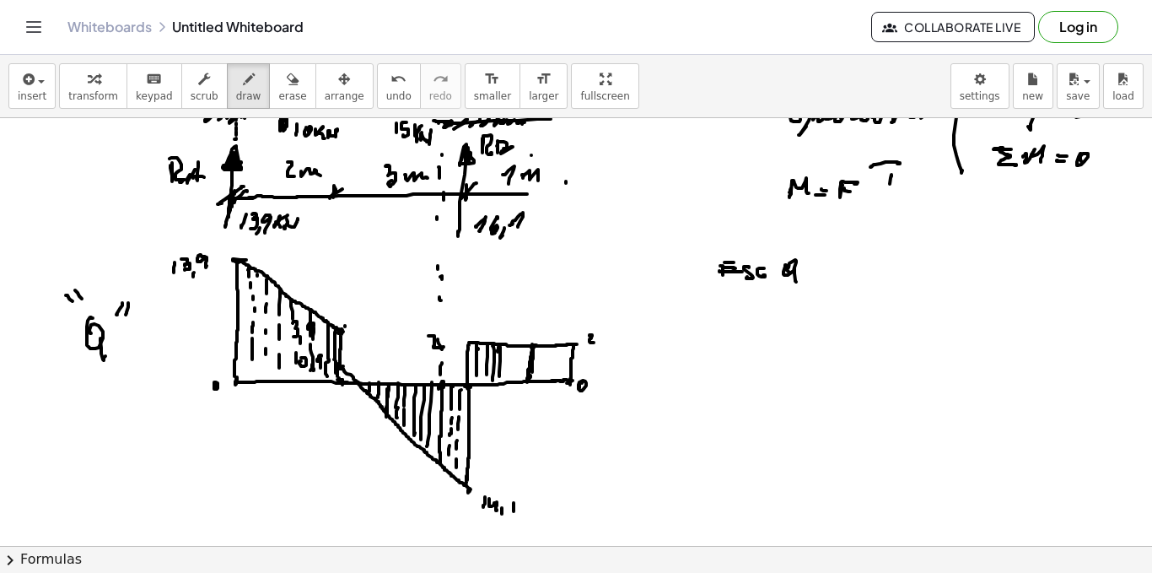
drag, startPoint x: 510, startPoint y: 346, endPoint x: 508, endPoint y: 370, distance: 24.5
click at [507, 374] on div at bounding box center [576, 157] width 1152 height 2138
drag, startPoint x: 518, startPoint y: 343, endPoint x: 520, endPoint y: 367, distance: 23.7
click at [515, 375] on div at bounding box center [576, 157] width 1152 height 2138
drag, startPoint x: 521, startPoint y: 353, endPoint x: 524, endPoint y: 368, distance: 15.4
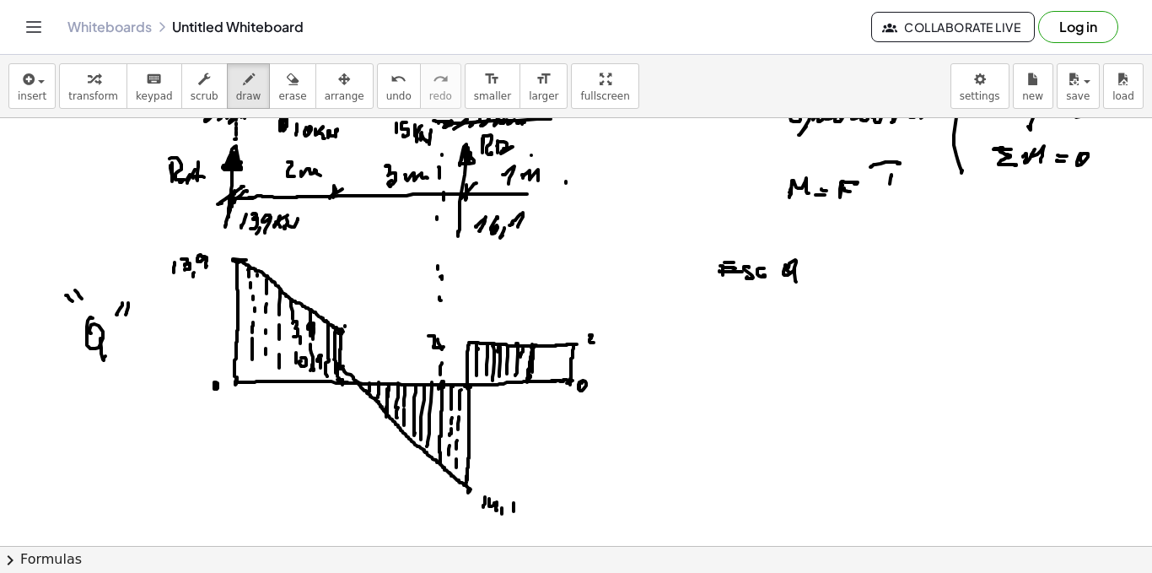
click at [522, 372] on div at bounding box center [576, 157] width 1152 height 2138
drag, startPoint x: 541, startPoint y: 348, endPoint x: 540, endPoint y: 369, distance: 21.1
click at [540, 371] on div at bounding box center [576, 157] width 1152 height 2138
drag, startPoint x: 547, startPoint y: 348, endPoint x: 556, endPoint y: 353, distance: 9.8
click at [547, 370] on div at bounding box center [576, 157] width 1152 height 2138
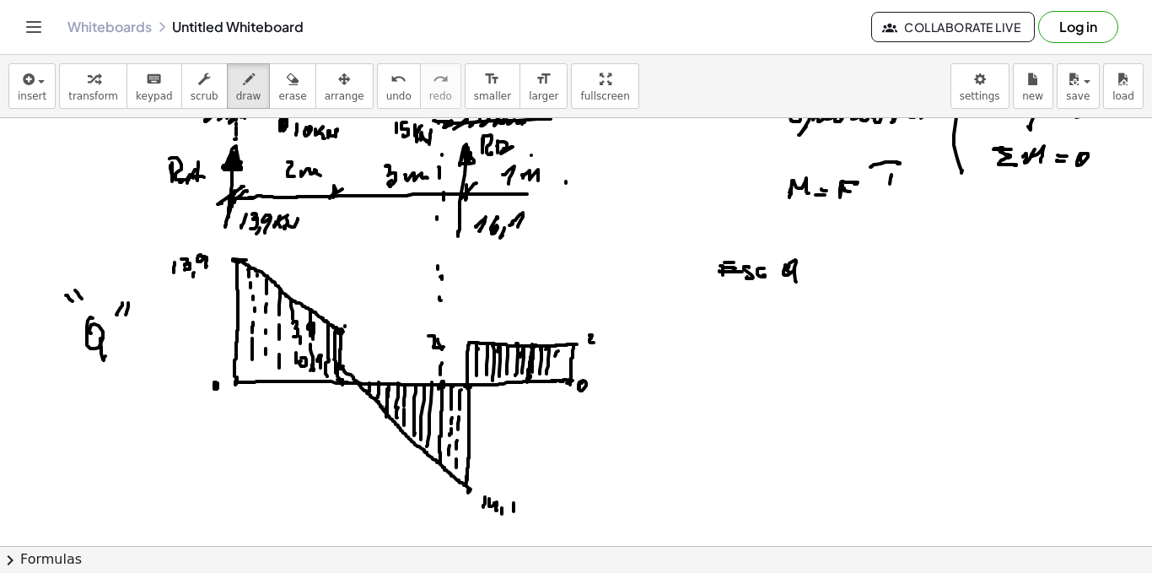
click at [558, 369] on div at bounding box center [576, 157] width 1152 height 2138
click at [563, 369] on div at bounding box center [576, 157] width 1152 height 2138
click at [566, 374] on div at bounding box center [576, 157] width 1152 height 2138
click at [256, 369] on div at bounding box center [576, 157] width 1152 height 2138
click at [266, 362] on div at bounding box center [576, 157] width 1152 height 2138
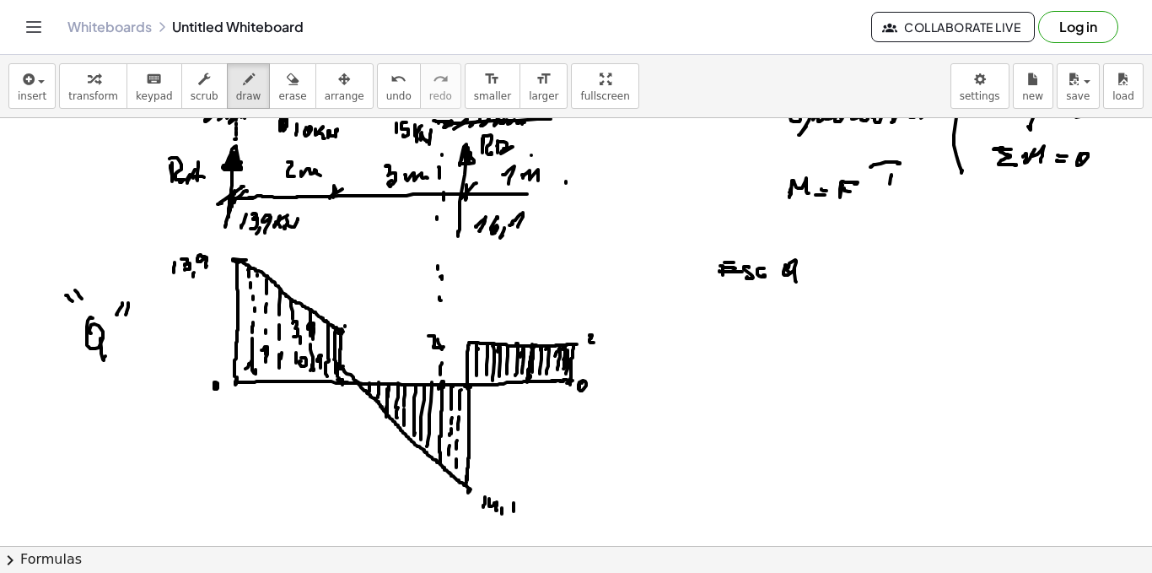
click at [281, 361] on div at bounding box center [576, 157] width 1152 height 2138
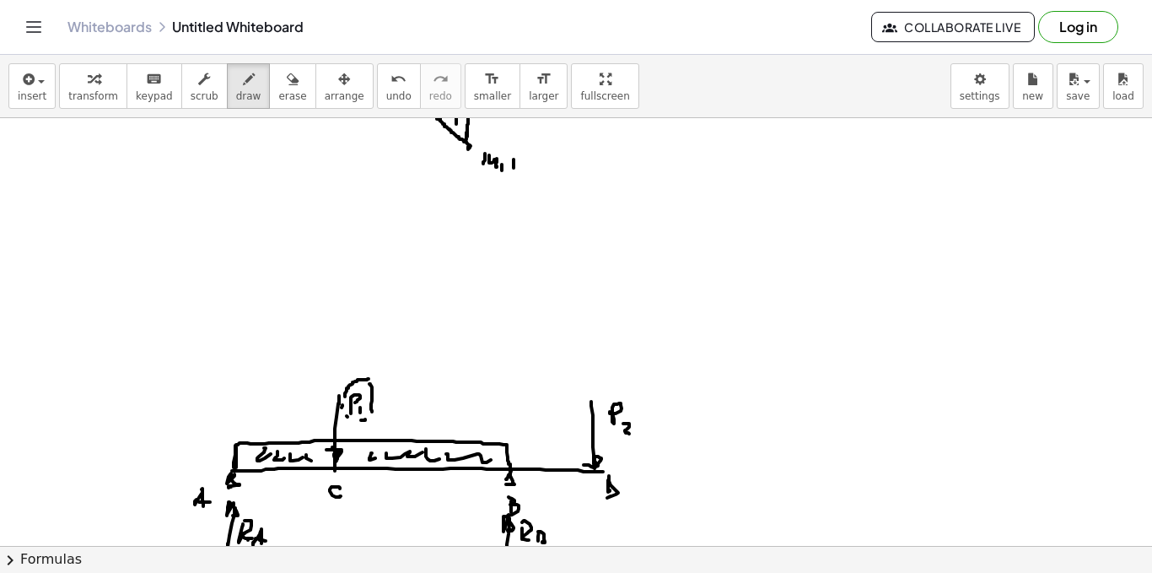
scroll to position [1120, 0]
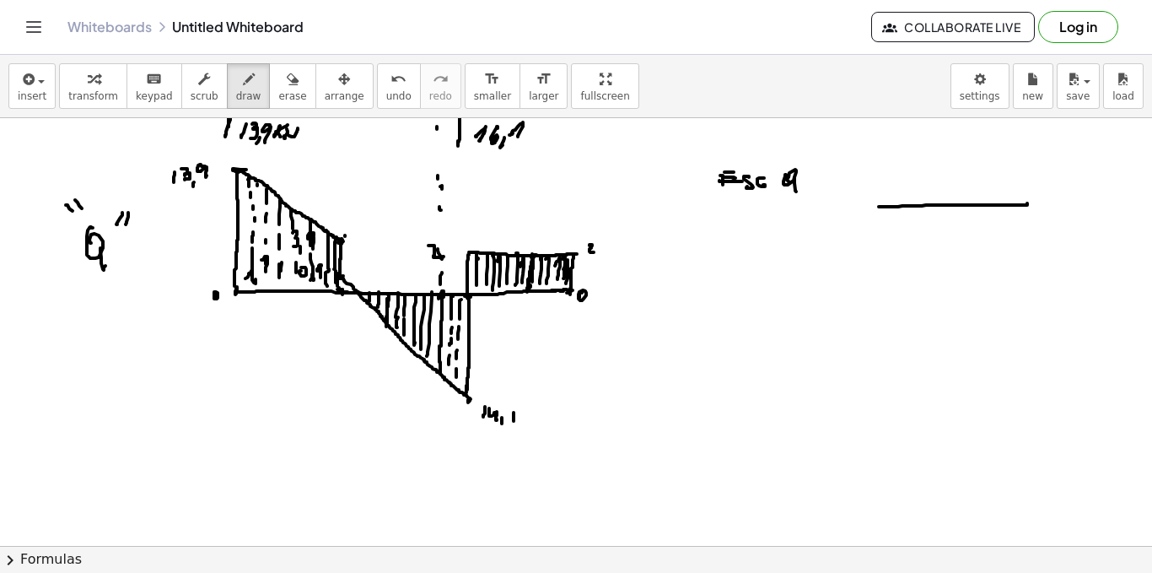
drag, startPoint x: 879, startPoint y: 207, endPoint x: 1027, endPoint y: 203, distance: 148.5
click at [1027, 203] on div at bounding box center [576, 281] width 1152 height 2566
click at [1028, 211] on div at bounding box center [576, 281] width 1152 height 2566
drag, startPoint x: 1035, startPoint y: 220, endPoint x: 1041, endPoint y: 231, distance: 12.5
click at [1043, 239] on div at bounding box center [576, 281] width 1152 height 2566
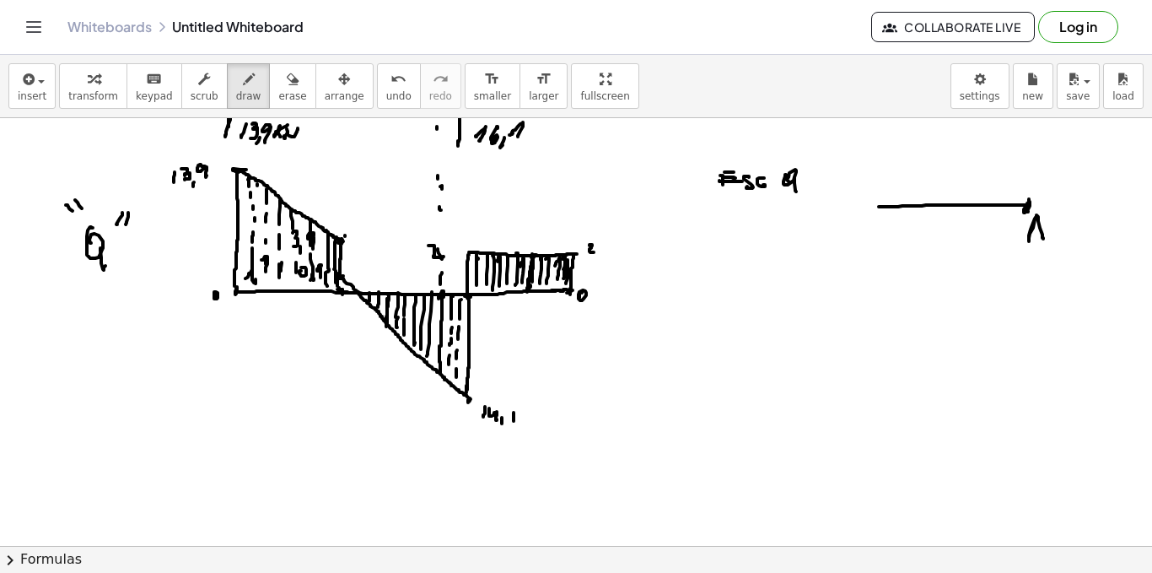
click at [1044, 234] on div at bounding box center [576, 281] width 1152 height 2566
click at [1043, 232] on div at bounding box center [576, 281] width 1152 height 2566
drag, startPoint x: 899, startPoint y: 161, endPoint x: 912, endPoint y: 176, distance: 19.8
click at [898, 195] on div at bounding box center [576, 281] width 1152 height 2566
click at [918, 165] on div at bounding box center [576, 281] width 1152 height 2566
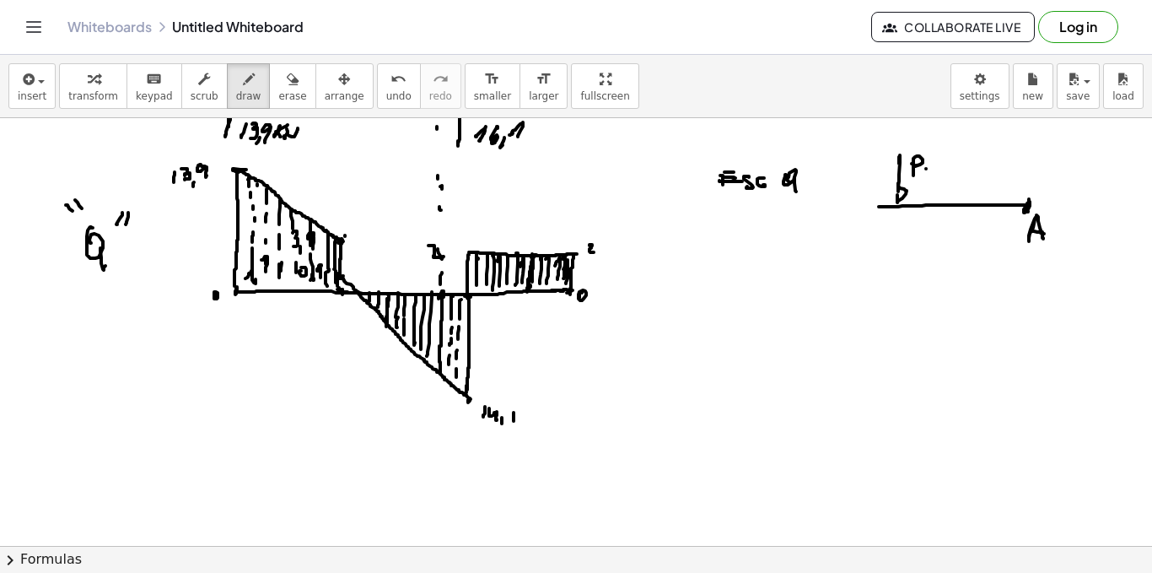
click at [926, 175] on div at bounding box center [576, 281] width 1152 height 2566
drag, startPoint x: 954, startPoint y: 212, endPoint x: 954, endPoint y: 257, distance: 45.6
click at [954, 260] on div at bounding box center [576, 281] width 1152 height 2566
drag, startPoint x: 954, startPoint y: 222, endPoint x: 965, endPoint y: 236, distance: 18.1
click at [957, 228] on div at bounding box center [576, 281] width 1152 height 2566
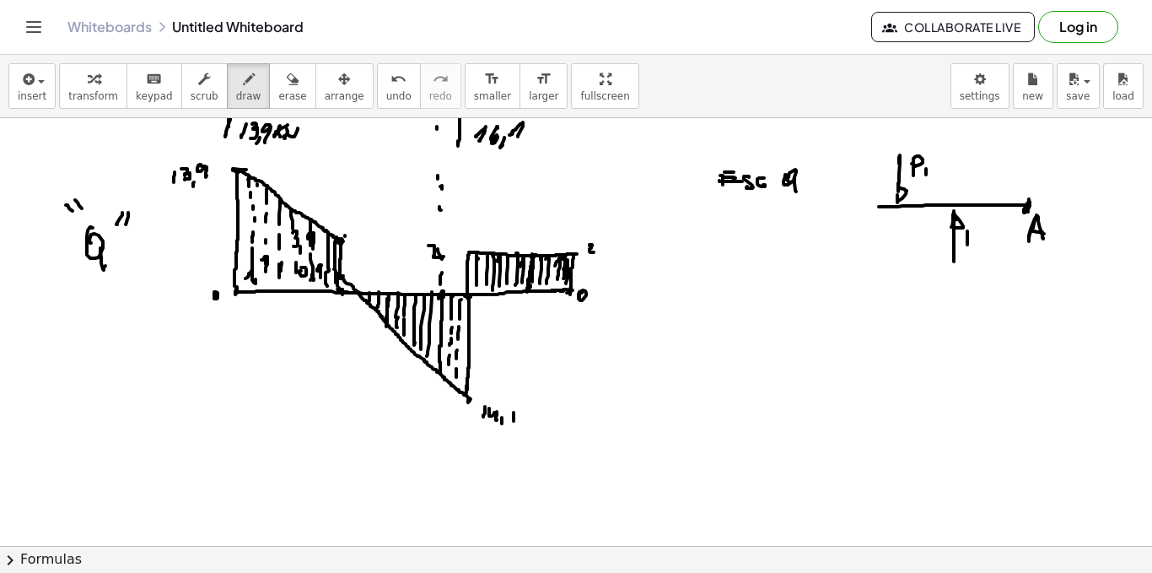
click at [968, 239] on div at bounding box center [576, 281] width 1152 height 2566
click at [969, 234] on div at bounding box center [576, 281] width 1152 height 2566
drag, startPoint x: 976, startPoint y: 238, endPoint x: 995, endPoint y: 241, distance: 18.9
click at [986, 246] on div at bounding box center [576, 281] width 1152 height 2566
drag, startPoint x: 1025, startPoint y: 153, endPoint x: 1032, endPoint y: 175, distance: 22.9
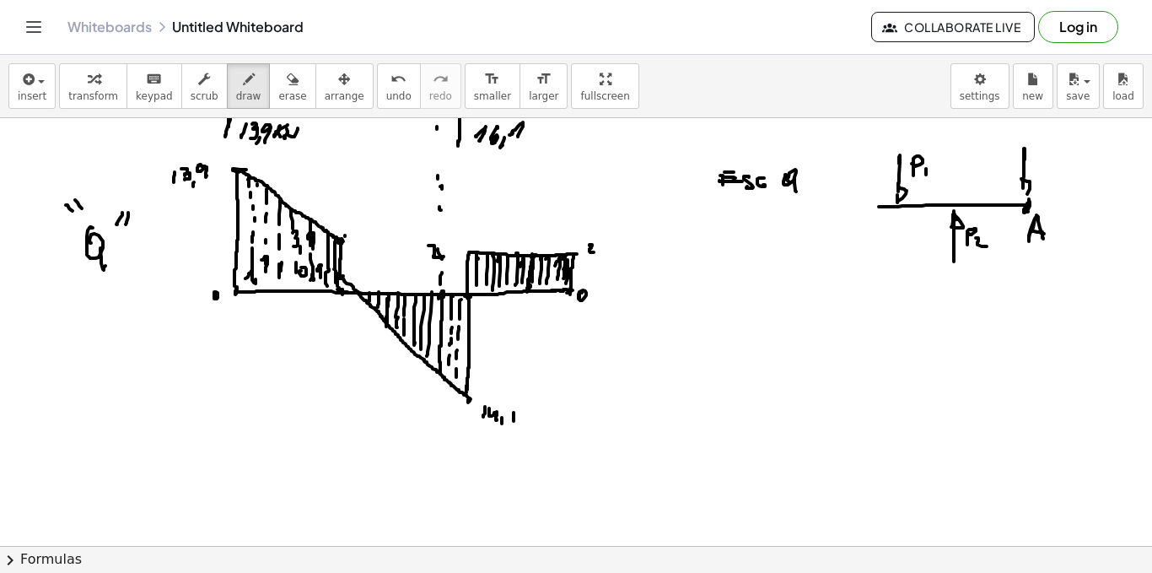
click at [1028, 185] on div at bounding box center [576, 281] width 1152 height 2566
drag, startPoint x: 1034, startPoint y: 157, endPoint x: 1043, endPoint y: 161, distance: 9.4
click at [1043, 159] on div at bounding box center [576, 281] width 1152 height 2566
drag, startPoint x: 1047, startPoint y: 164, endPoint x: 1046, endPoint y: 175, distance: 10.2
click at [1046, 175] on div at bounding box center [576, 281] width 1152 height 2566
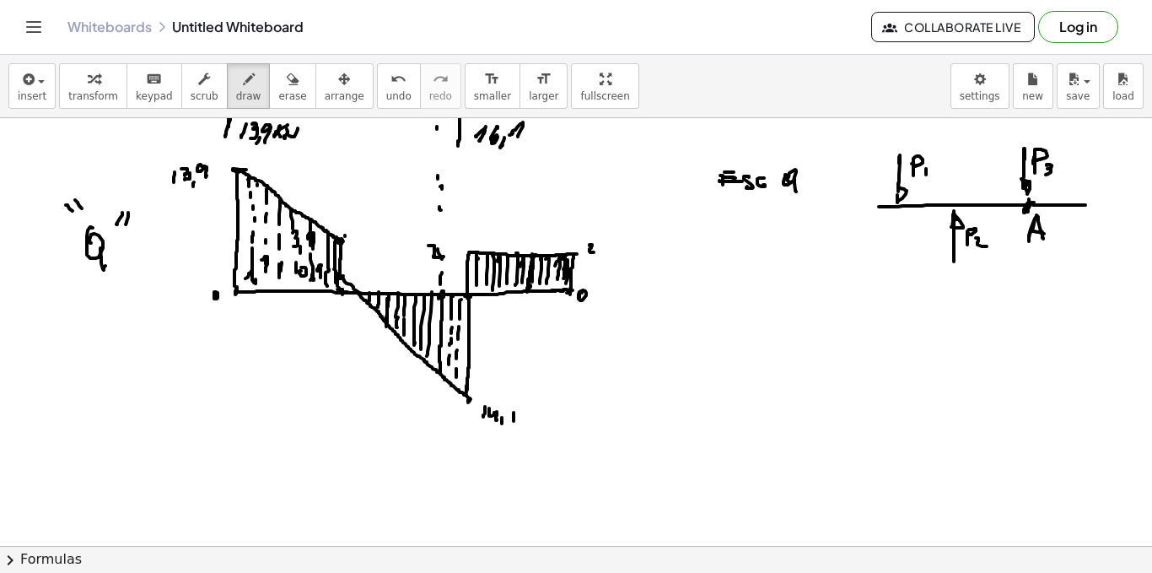
drag, startPoint x: 1034, startPoint y: 202, endPoint x: 1086, endPoint y: 205, distance: 51.5
click at [1086, 205] on div at bounding box center [576, 281] width 1152 height 2566
drag, startPoint x: 1090, startPoint y: 156, endPoint x: 1101, endPoint y: 194, distance: 39.5
click at [1093, 202] on div at bounding box center [576, 281] width 1152 height 2566
click at [1109, 169] on div at bounding box center [576, 281] width 1152 height 2566
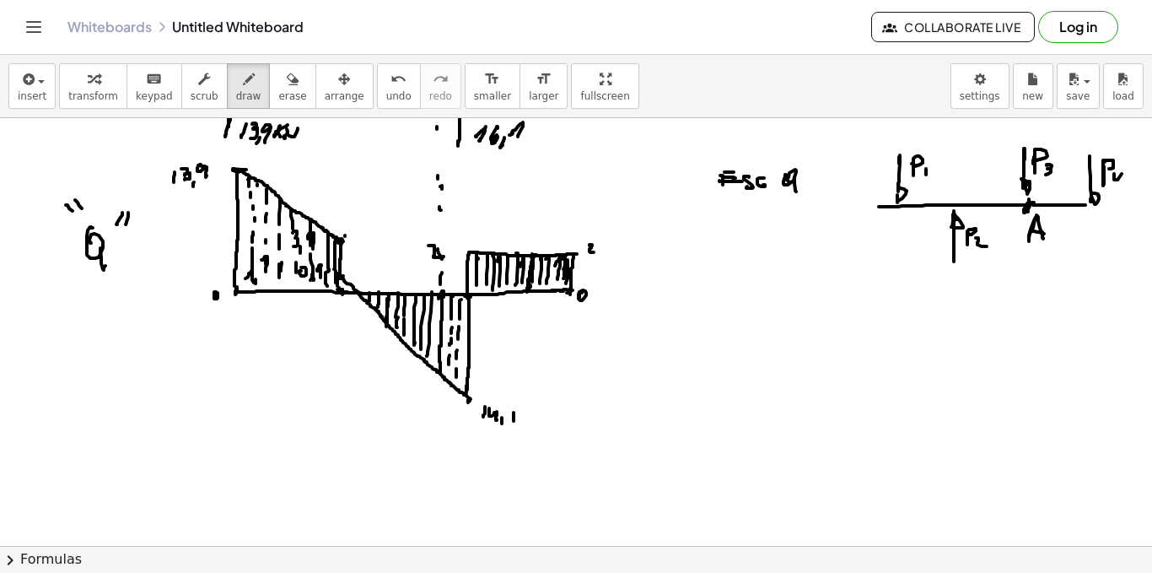
drag, startPoint x: 1114, startPoint y: 174, endPoint x: 1119, endPoint y: 191, distance: 17.4
click at [1121, 188] on div at bounding box center [576, 281] width 1152 height 2566
drag, startPoint x: 806, startPoint y: 280, endPoint x: 814, endPoint y: 299, distance: 20.8
click at [805, 294] on div at bounding box center [576, 281] width 1152 height 2566
drag, startPoint x: 811, startPoint y: 291, endPoint x: 822, endPoint y: 303, distance: 16.1
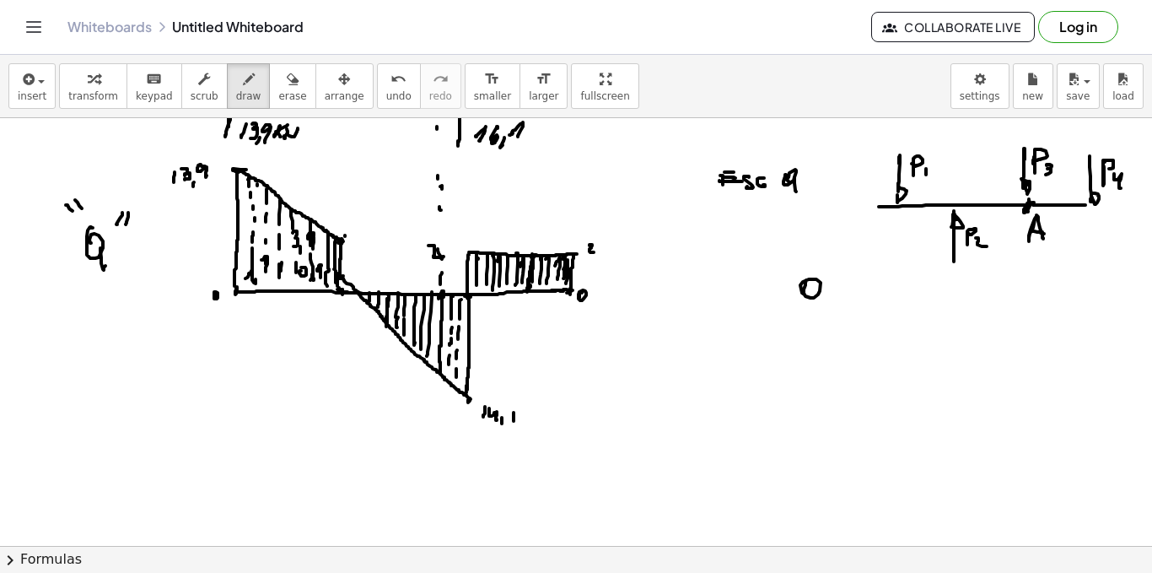
click at [818, 306] on div at bounding box center [576, 281] width 1152 height 2566
drag, startPoint x: 831, startPoint y: 292, endPoint x: 824, endPoint y: 299, distance: 10.2
click at [823, 303] on div at bounding box center [576, 281] width 1152 height 2566
click at [833, 307] on div at bounding box center [576, 281] width 1152 height 2566
click at [833, 303] on div at bounding box center [576, 281] width 1152 height 2566
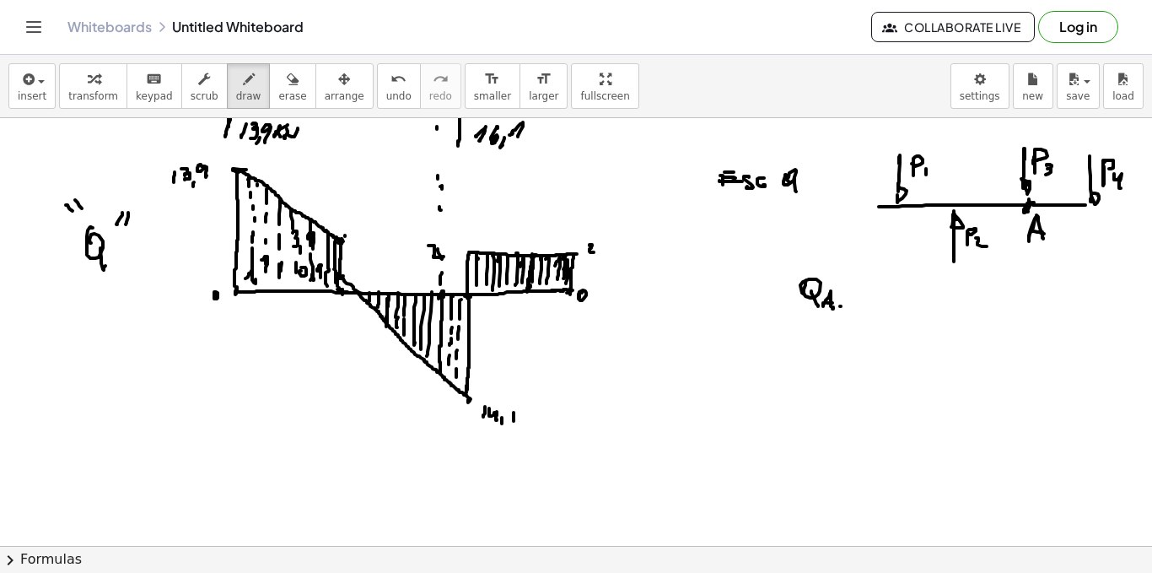
click at [849, 310] on div at bounding box center [576, 281] width 1152 height 2566
click at [844, 288] on div at bounding box center [576, 281] width 1152 height 2566
click at [866, 305] on div at bounding box center [576, 281] width 1152 height 2566
click at [869, 298] on div at bounding box center [576, 281] width 1152 height 2566
drag, startPoint x: 1021, startPoint y: 210, endPoint x: 943, endPoint y: 189, distance: 80.4
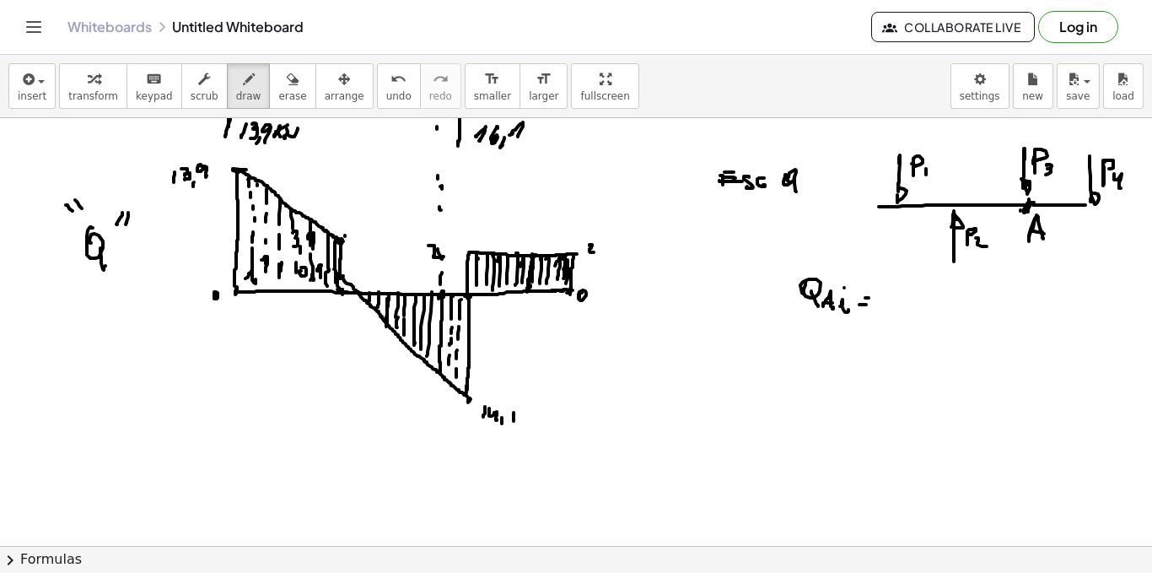
click at [1020, 211] on div at bounding box center [576, 281] width 1152 height 2566
click at [899, 303] on div at bounding box center [576, 281] width 1152 height 2566
click at [908, 298] on div at bounding box center [576, 281] width 1152 height 2566
click at [911, 293] on div at bounding box center [576, 281] width 1152 height 2566
drag, startPoint x: 917, startPoint y: 298, endPoint x: 917, endPoint y: 307, distance: 9.3
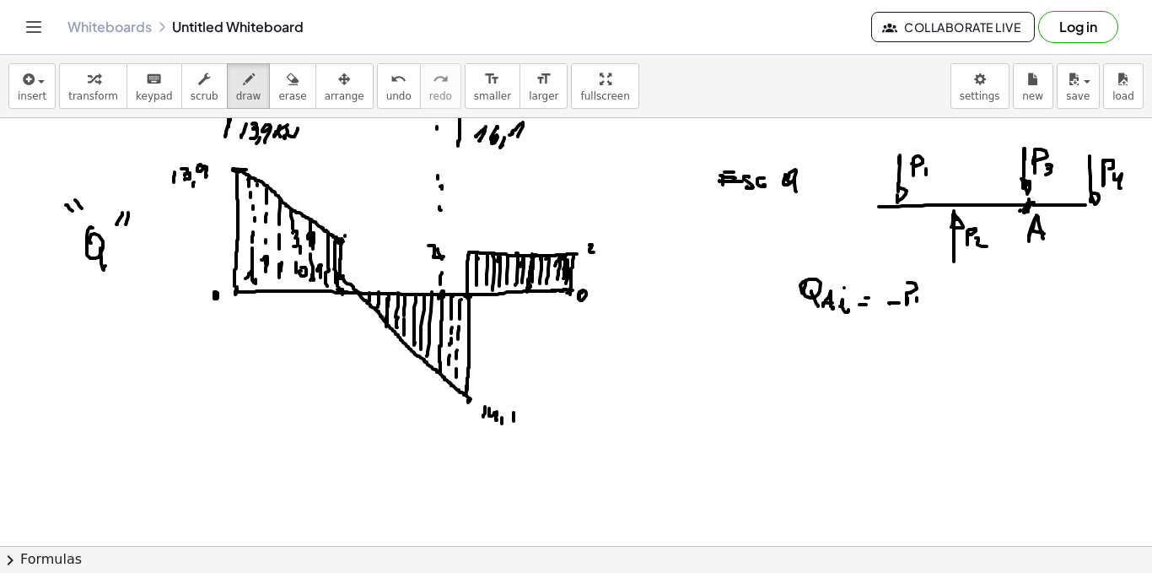
click at [917, 307] on div at bounding box center [576, 281] width 1152 height 2566
drag, startPoint x: 935, startPoint y: 294, endPoint x: 935, endPoint y: 310, distance: 15.2
click at [935, 310] on div at bounding box center [576, 281] width 1152 height 2566
click at [943, 304] on div at bounding box center [576, 281] width 1152 height 2566
drag, startPoint x: 952, startPoint y: 290, endPoint x: 952, endPoint y: 303, distance: 12.7
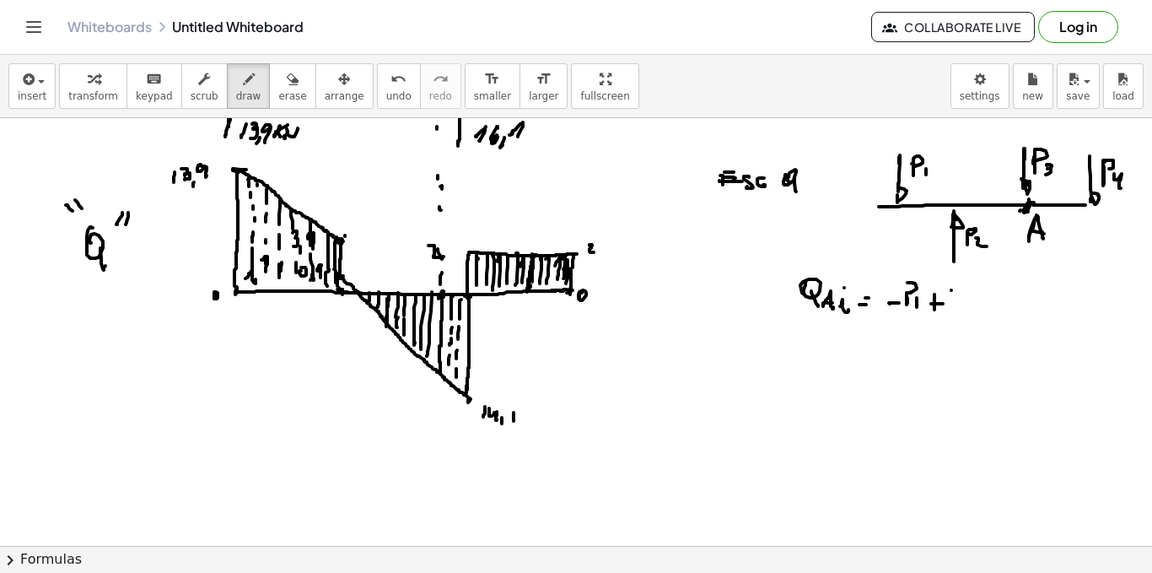
click at [952, 304] on div at bounding box center [576, 281] width 1152 height 2566
drag, startPoint x: 952, startPoint y: 285, endPoint x: 960, endPoint y: 296, distance: 13.8
click at [952, 296] on div at bounding box center [576, 281] width 1152 height 2566
drag, startPoint x: 960, startPoint y: 298, endPoint x: 970, endPoint y: 305, distance: 12.7
click at [963, 308] on div at bounding box center [576, 281] width 1152 height 2566
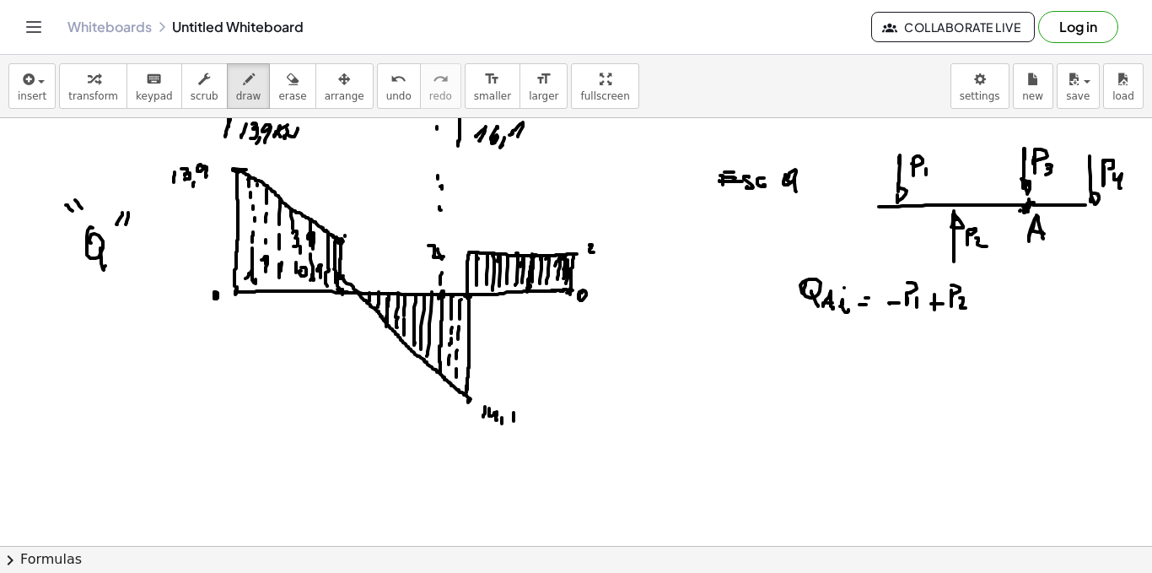
drag, startPoint x: 1024, startPoint y: 206, endPoint x: 1022, endPoint y: 186, distance: 20.3
click at [1025, 204] on div at bounding box center [576, 281] width 1152 height 2566
drag, startPoint x: 809, startPoint y: 347, endPoint x: 821, endPoint y: 364, distance: 20.6
click at [811, 366] on div at bounding box center [576, 281] width 1152 height 2566
drag, startPoint x: 818, startPoint y: 357, endPoint x: 826, endPoint y: 361, distance: 8.7
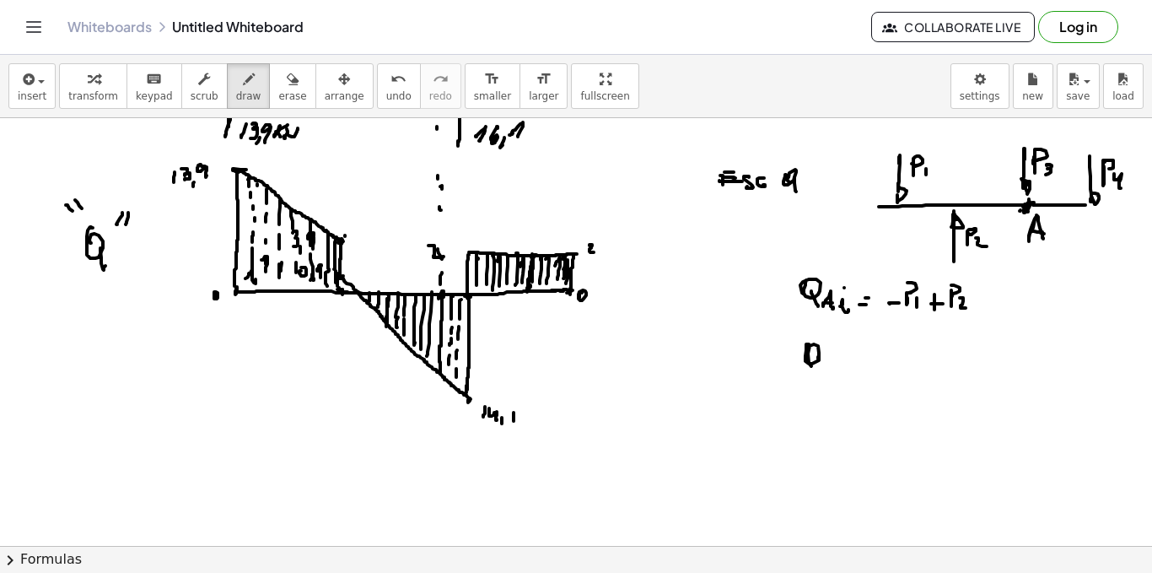
click at [822, 369] on div at bounding box center [576, 281] width 1152 height 2566
click at [828, 367] on div at bounding box center [576, 281] width 1152 height 2566
drag, startPoint x: 833, startPoint y: 355, endPoint x: 835, endPoint y: 373, distance: 17.9
click at [835, 373] on div at bounding box center [576, 281] width 1152 height 2566
drag, startPoint x: 836, startPoint y: 369, endPoint x: 847, endPoint y: 368, distance: 11.0
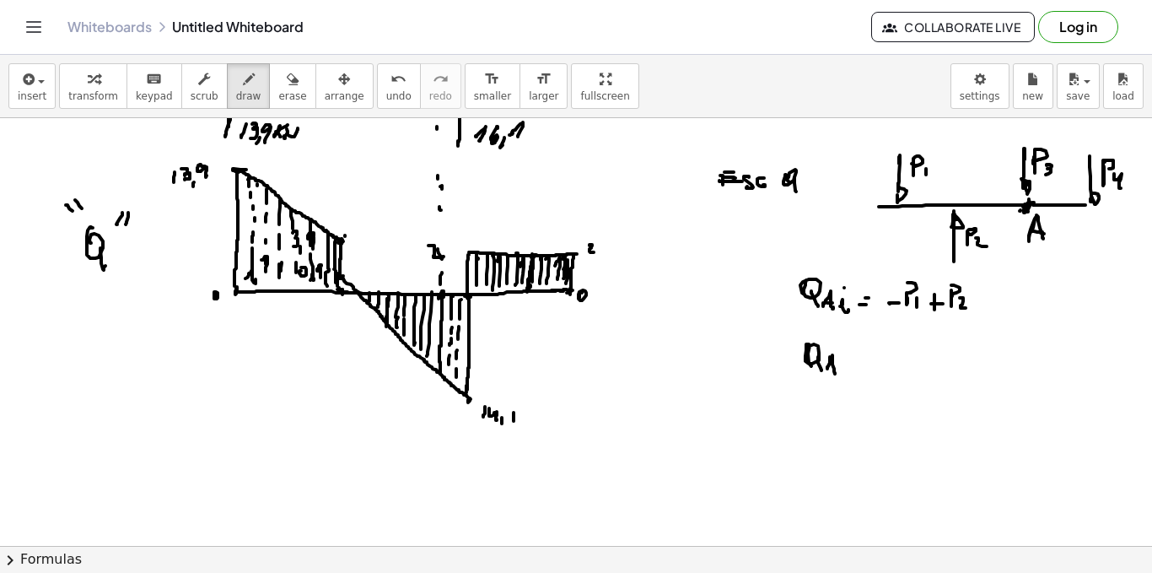
click at [840, 369] on div at bounding box center [576, 281] width 1152 height 2566
drag, startPoint x: 849, startPoint y: 364, endPoint x: 850, endPoint y: 356, distance: 8.5
click at [850, 371] on div at bounding box center [576, 281] width 1152 height 2566
drag, startPoint x: 851, startPoint y: 351, endPoint x: 855, endPoint y: 369, distance: 18.9
click at [851, 372] on div at bounding box center [576, 281] width 1152 height 2566
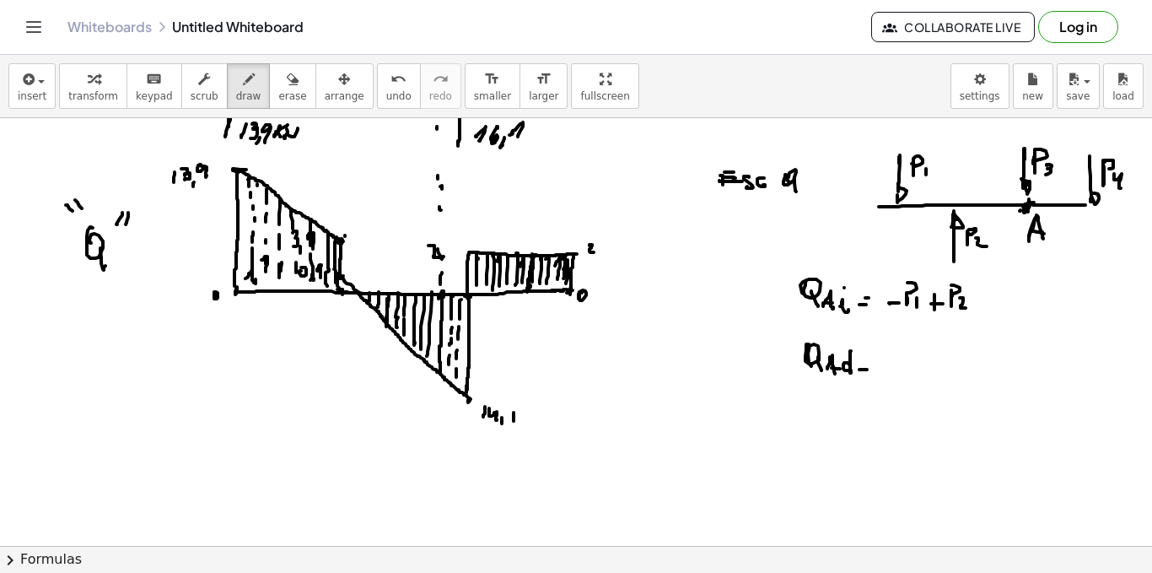
click at [867, 367] on div at bounding box center [576, 281] width 1152 height 2566
click at [870, 362] on div at bounding box center [576, 281] width 1152 height 2566
drag, startPoint x: 887, startPoint y: 364, endPoint x: 896, endPoint y: 364, distance: 9.3
click at [896, 364] on div at bounding box center [576, 281] width 1152 height 2566
click at [906, 362] on div at bounding box center [576, 281] width 1152 height 2566
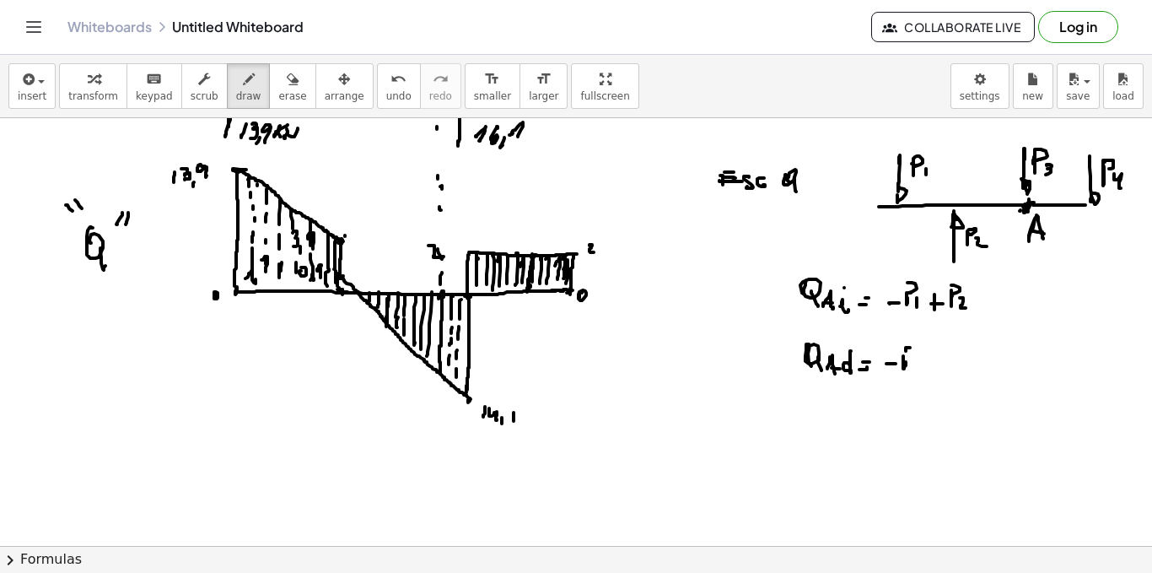
drag, startPoint x: 910, startPoint y: 348, endPoint x: 915, endPoint y: 358, distance: 11.3
click at [911, 357] on div at bounding box center [576, 281] width 1152 height 2566
click at [916, 369] on div at bounding box center [576, 281] width 1152 height 2566
click at [929, 364] on div at bounding box center [576, 281] width 1152 height 2566
click at [938, 361] on div at bounding box center [576, 281] width 1152 height 2566
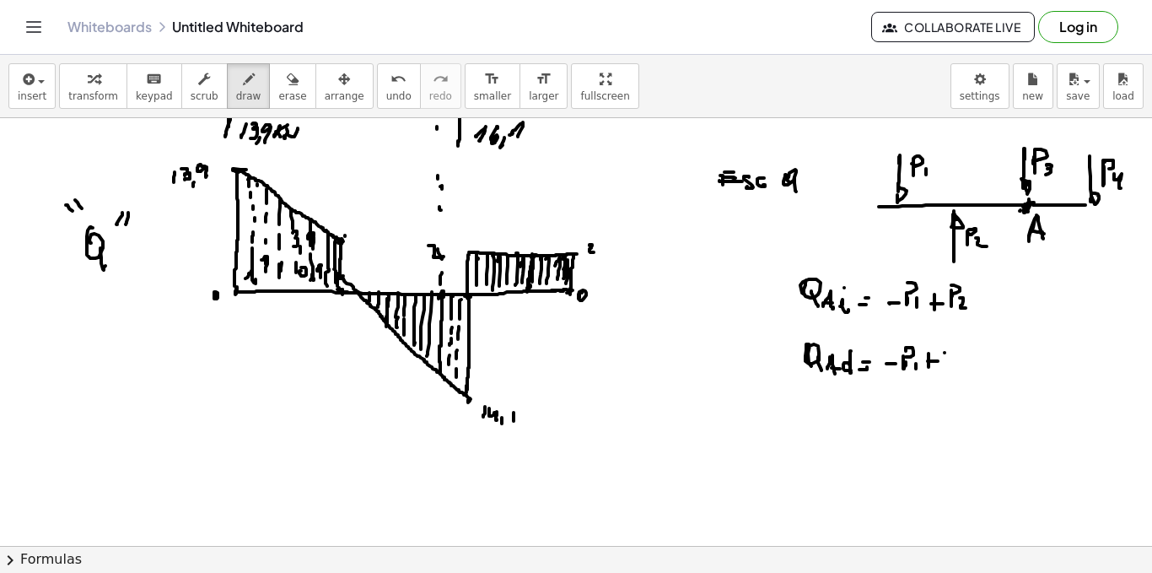
click at [946, 363] on div at bounding box center [576, 281] width 1152 height 2566
click at [948, 353] on div at bounding box center [576, 281] width 1152 height 2566
click at [963, 369] on div at bounding box center [576, 281] width 1152 height 2566
click at [989, 359] on div at bounding box center [576, 281] width 1152 height 2566
click at [1005, 353] on div at bounding box center [576, 281] width 1152 height 2566
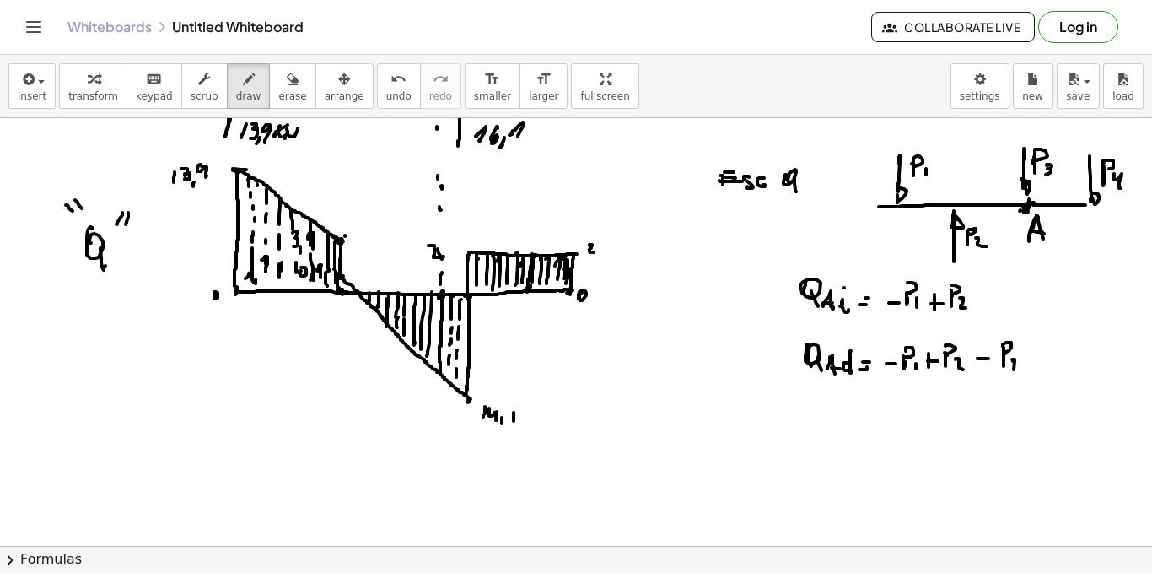
click at [1014, 369] on div at bounding box center [576, 281] width 1152 height 2566
click at [1011, 373] on div at bounding box center [576, 281] width 1152 height 2566
click at [1104, 131] on div at bounding box center [576, 281] width 1152 height 2566
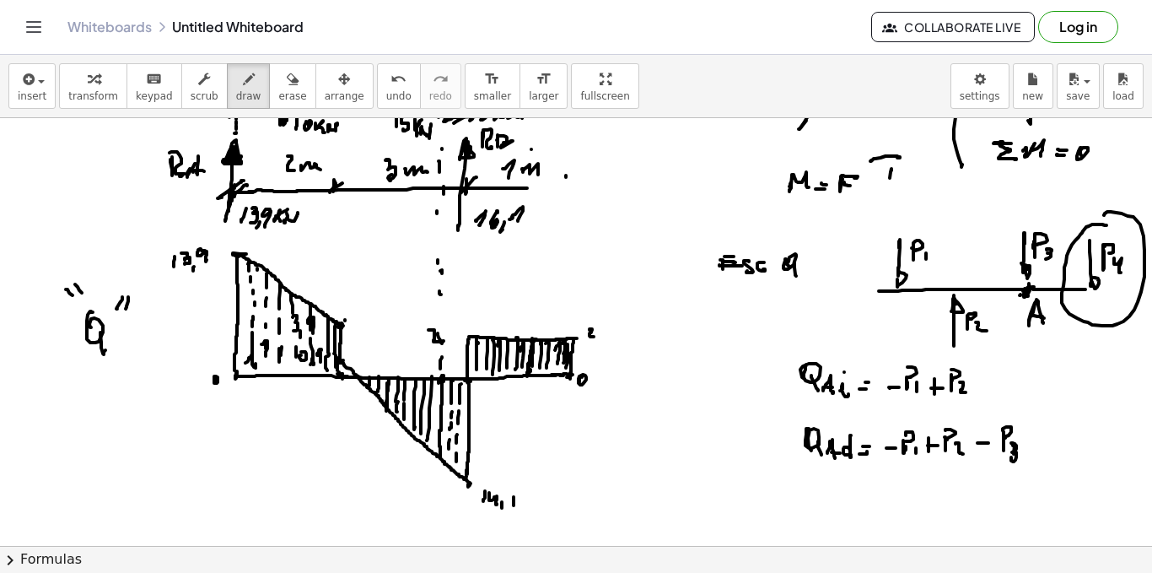
scroll to position [952, 0]
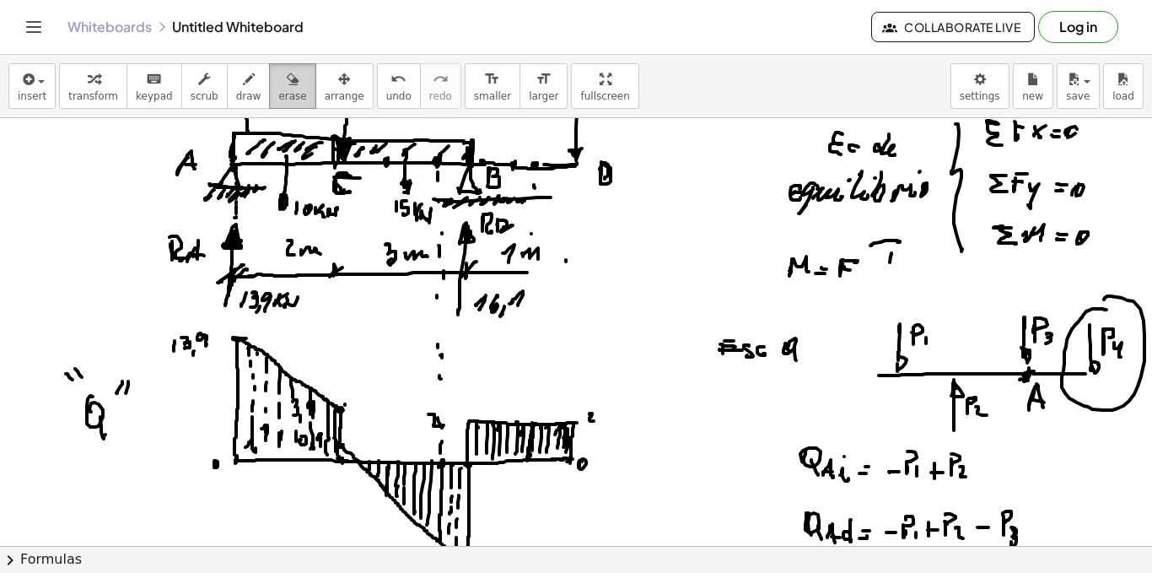
drag, startPoint x: 260, startPoint y: 79, endPoint x: 289, endPoint y: 90, distance: 31.5
click at [280, 86] on div "button" at bounding box center [292, 78] width 28 height 20
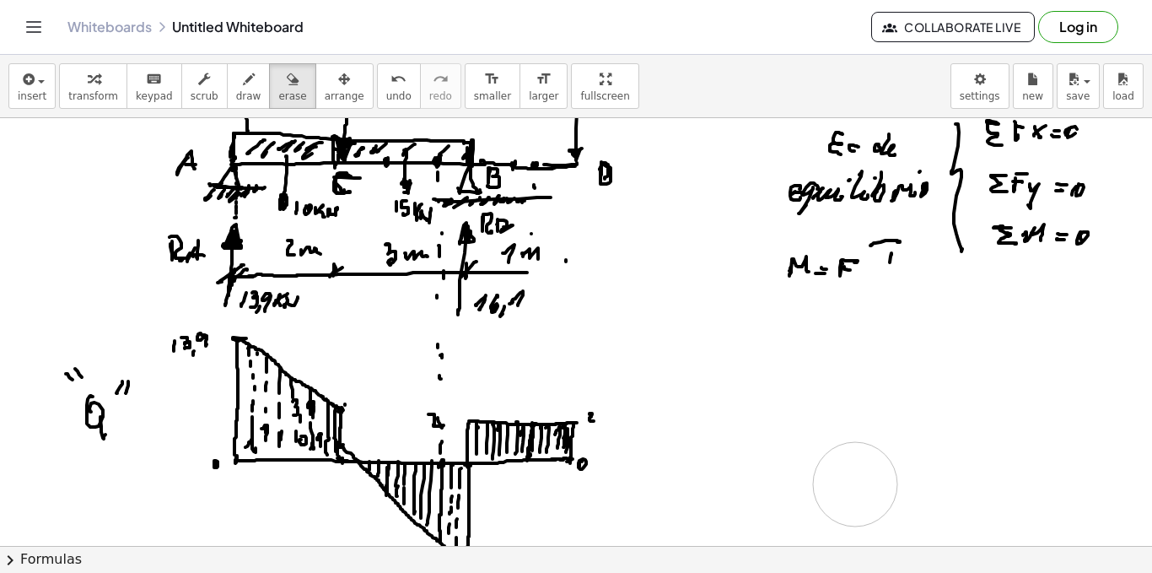
drag, startPoint x: 862, startPoint y: 385, endPoint x: 714, endPoint y: 418, distance: 151.4
click at [808, 457] on div at bounding box center [576, 450] width 1152 height 2566
click at [227, 87] on button "draw" at bounding box center [249, 86] width 44 height 46
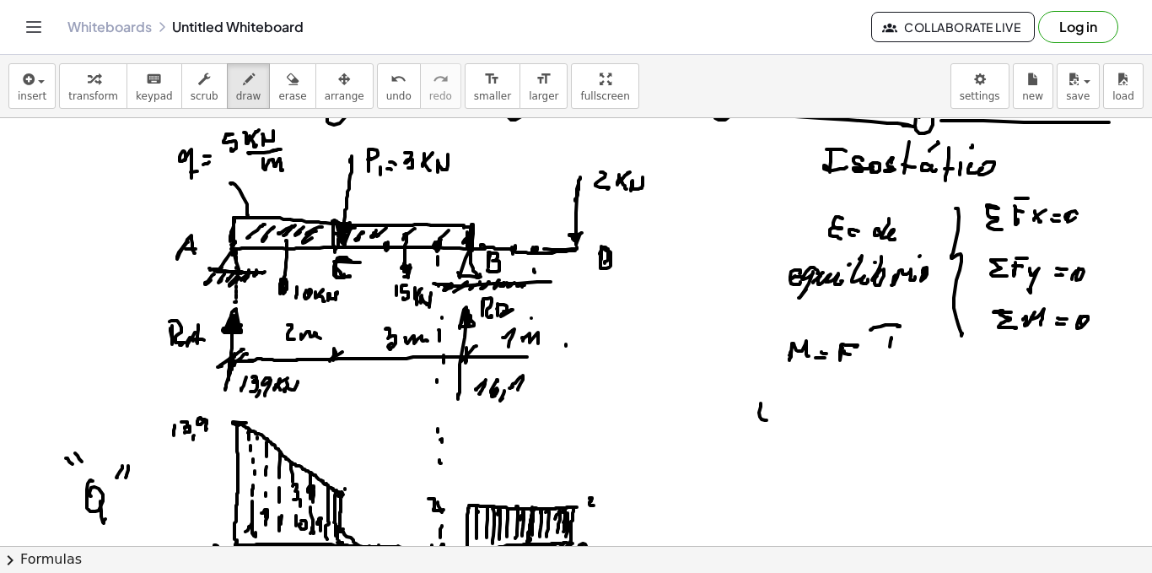
drag, startPoint x: 761, startPoint y: 407, endPoint x: 777, endPoint y: 417, distance: 19.0
click at [762, 407] on div at bounding box center [576, 534] width 1152 height 2566
click at [774, 422] on div at bounding box center [576, 534] width 1152 height 2566
drag, startPoint x: 779, startPoint y: 418, endPoint x: 785, endPoint y: 407, distance: 12.1
click at [779, 418] on div at bounding box center [576, 534] width 1152 height 2566
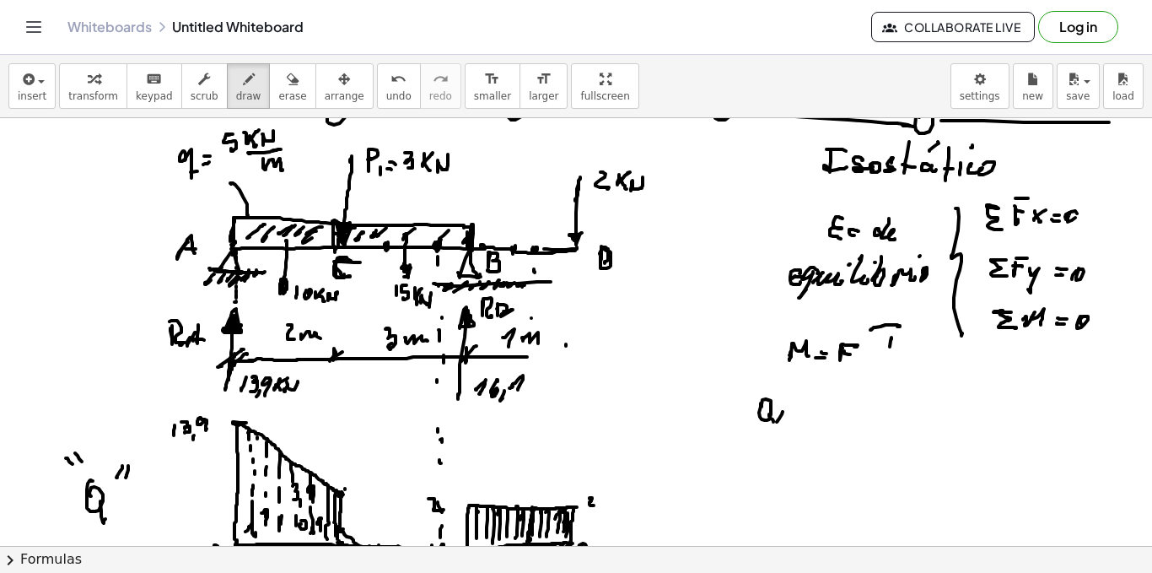
drag, startPoint x: 785, startPoint y: 407, endPoint x: 788, endPoint y: 421, distance: 14.6
click at [788, 421] on div at bounding box center [576, 534] width 1152 height 2566
drag, startPoint x: 787, startPoint y: 417, endPoint x: 801, endPoint y: 418, distance: 13.5
click at [791, 417] on div at bounding box center [576, 534] width 1152 height 2566
drag, startPoint x: 801, startPoint y: 418, endPoint x: 806, endPoint y: 428, distance: 10.6
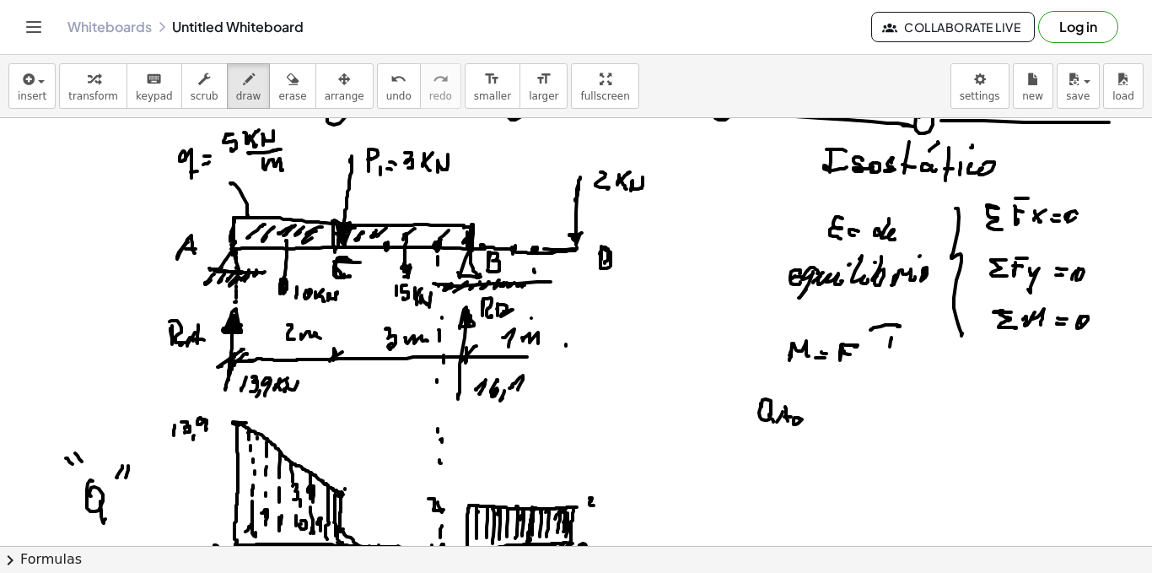
click at [806, 428] on div at bounding box center [576, 534] width 1152 height 2566
click at [824, 423] on div at bounding box center [576, 534] width 1152 height 2566
drag, startPoint x: 817, startPoint y: 418, endPoint x: 831, endPoint y: 418, distance: 14.4
click at [824, 418] on div at bounding box center [576, 534] width 1152 height 2566
click at [841, 413] on div at bounding box center [576, 534] width 1152 height 2566
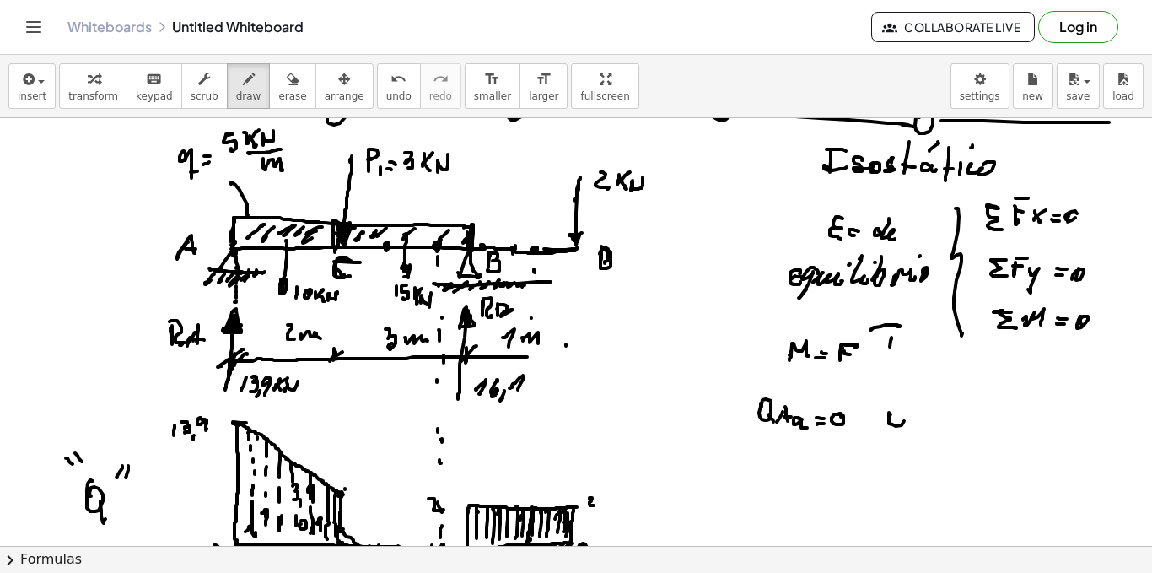
drag, startPoint x: 889, startPoint y: 413, endPoint x: 894, endPoint y: 429, distance: 16.0
click at [886, 420] on div at bounding box center [576, 534] width 1152 height 2566
drag, startPoint x: 898, startPoint y: 420, endPoint x: 905, endPoint y: 429, distance: 10.8
click at [905, 430] on div at bounding box center [576, 534] width 1152 height 2566
click at [913, 421] on div at bounding box center [576, 534] width 1152 height 2566
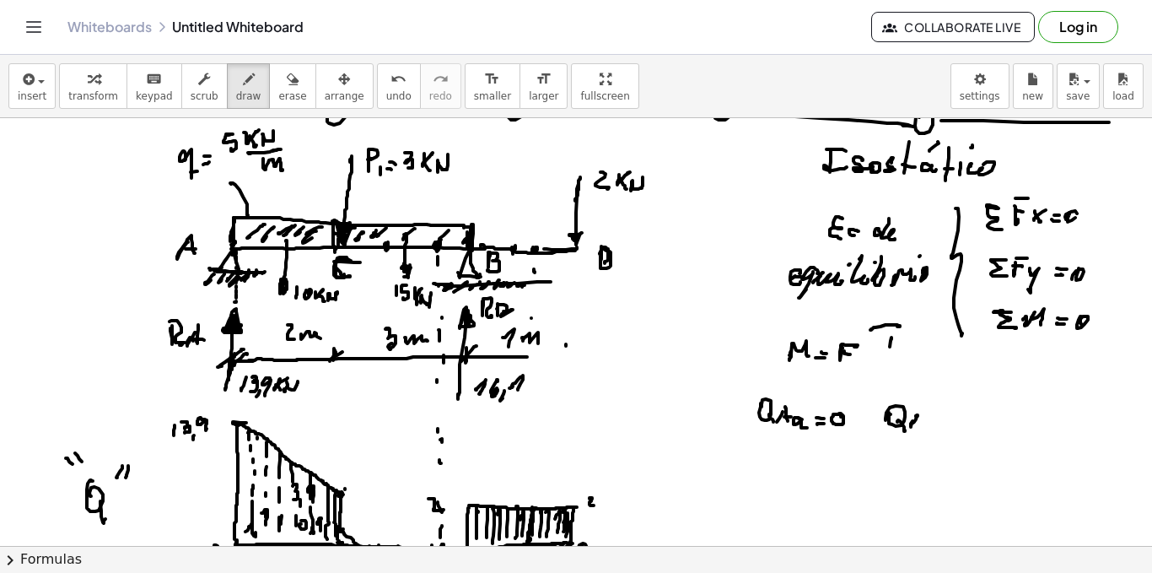
click at [920, 427] on div at bounding box center [576, 534] width 1152 height 2566
click at [922, 424] on div at bounding box center [576, 534] width 1152 height 2566
click at [932, 427] on div at bounding box center [576, 534] width 1152 height 2566
drag, startPoint x: 935, startPoint y: 411, endPoint x: 937, endPoint y: 429, distance: 17.8
click at [936, 429] on div at bounding box center [576, 534] width 1152 height 2566
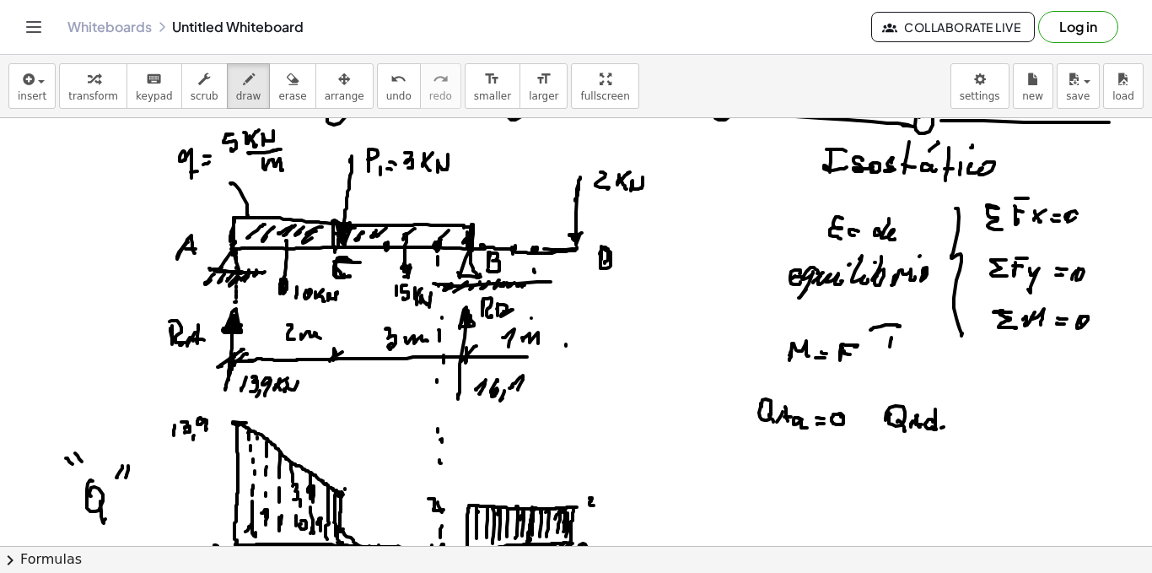
click at [948, 427] on div at bounding box center [576, 534] width 1152 height 2566
click at [952, 420] on div at bounding box center [576, 534] width 1152 height 2566
click at [970, 418] on div at bounding box center [576, 534] width 1152 height 2566
click at [984, 428] on div at bounding box center [576, 534] width 1152 height 2566
click at [995, 423] on div at bounding box center [576, 534] width 1152 height 2566
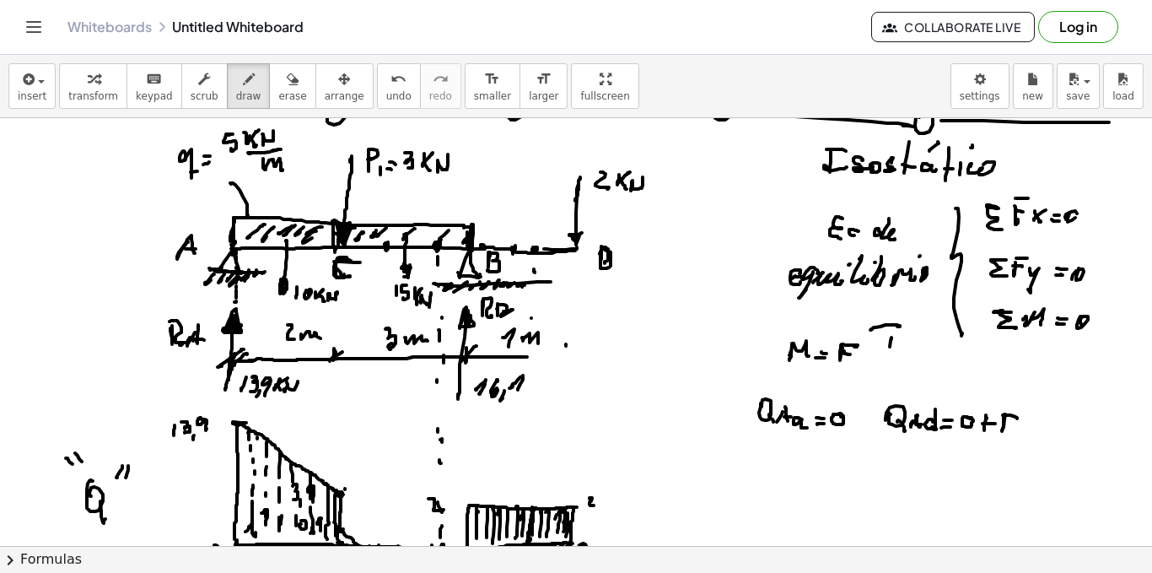
drag, startPoint x: 1004, startPoint y: 427, endPoint x: 1022, endPoint y: 423, distance: 18.0
click at [1019, 425] on div at bounding box center [576, 534] width 1152 height 2566
click at [1025, 420] on div at bounding box center [576, 534] width 1152 height 2566
click at [1031, 426] on div at bounding box center [576, 534] width 1152 height 2566
drag, startPoint x: 1030, startPoint y: 425, endPoint x: 1051, endPoint y: 423, distance: 21.2
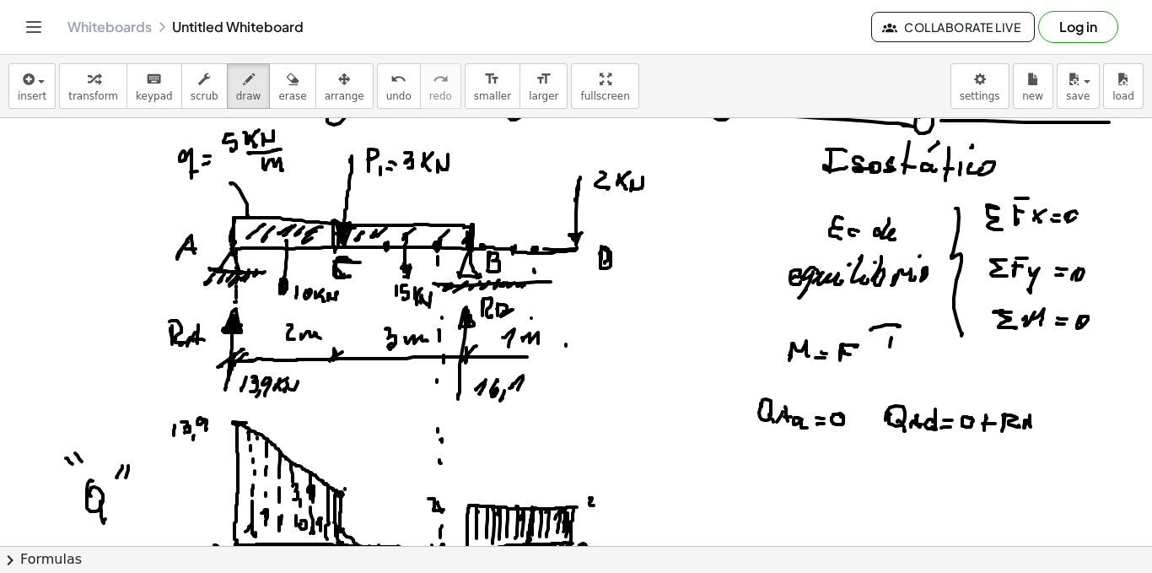
click at [1033, 425] on div at bounding box center [576, 534] width 1152 height 2566
click at [1053, 429] on div at bounding box center [576, 534] width 1152 height 2566
drag, startPoint x: 1047, startPoint y: 423, endPoint x: 1065, endPoint y: 423, distance: 18.6
click at [1053, 423] on div at bounding box center [576, 534] width 1152 height 2566
click at [1069, 429] on div at bounding box center [576, 534] width 1152 height 2566
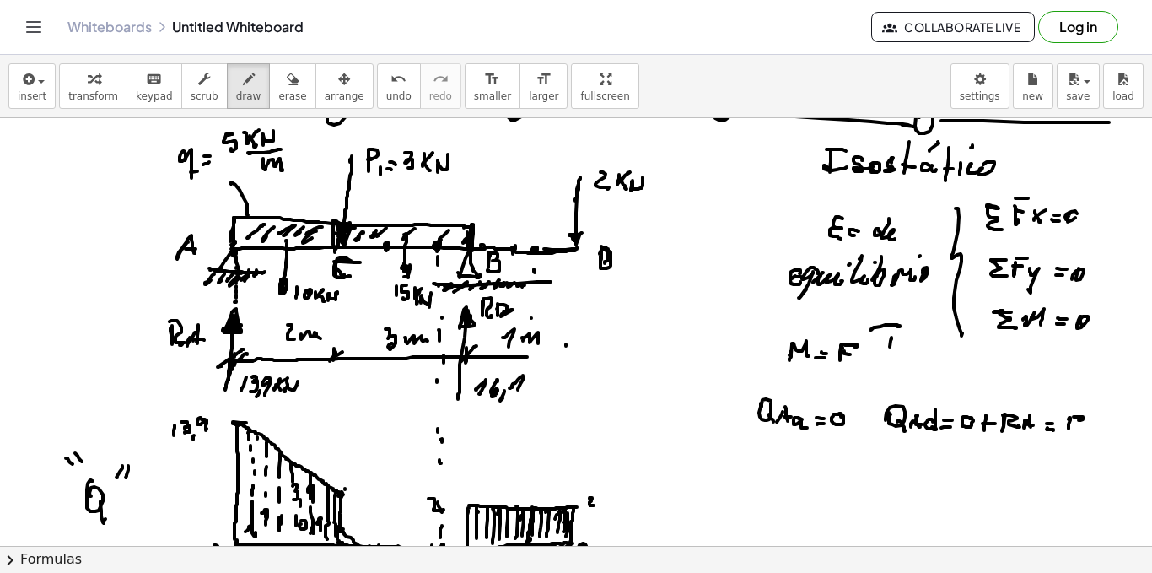
drag, startPoint x: 1080, startPoint y: 417, endPoint x: 1084, endPoint y: 425, distance: 9.4
click at [1083, 428] on div at bounding box center [576, 534] width 1152 height 2566
click at [1089, 434] on div at bounding box center [576, 534] width 1152 height 2566
drag, startPoint x: 1097, startPoint y: 419, endPoint x: 1098, endPoint y: 429, distance: 10.2
click at [1099, 435] on div at bounding box center [576, 534] width 1152 height 2566
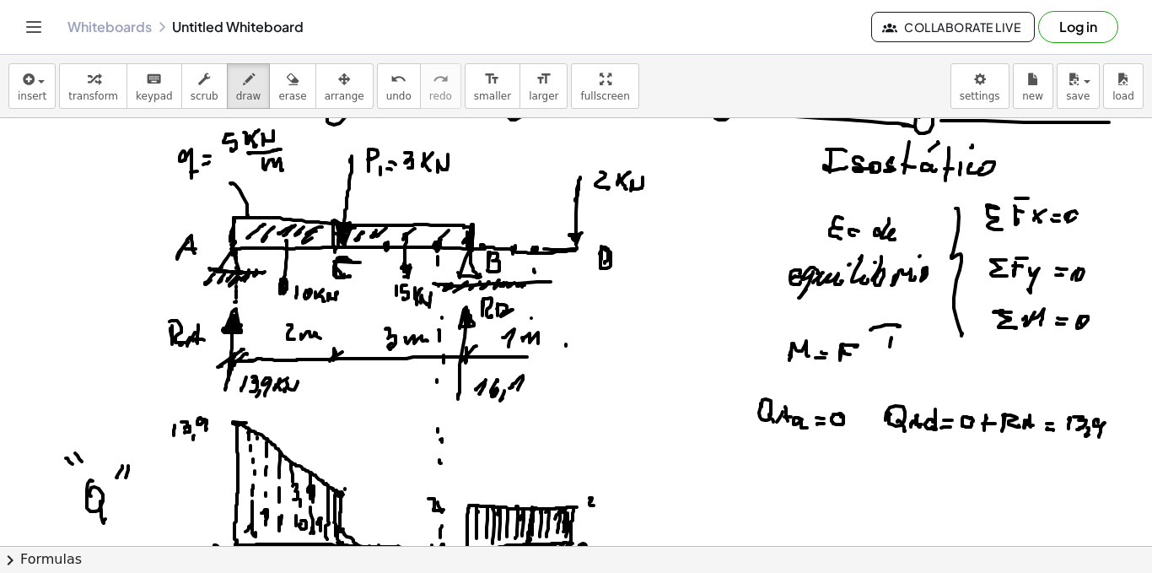
scroll to position [952, 0]
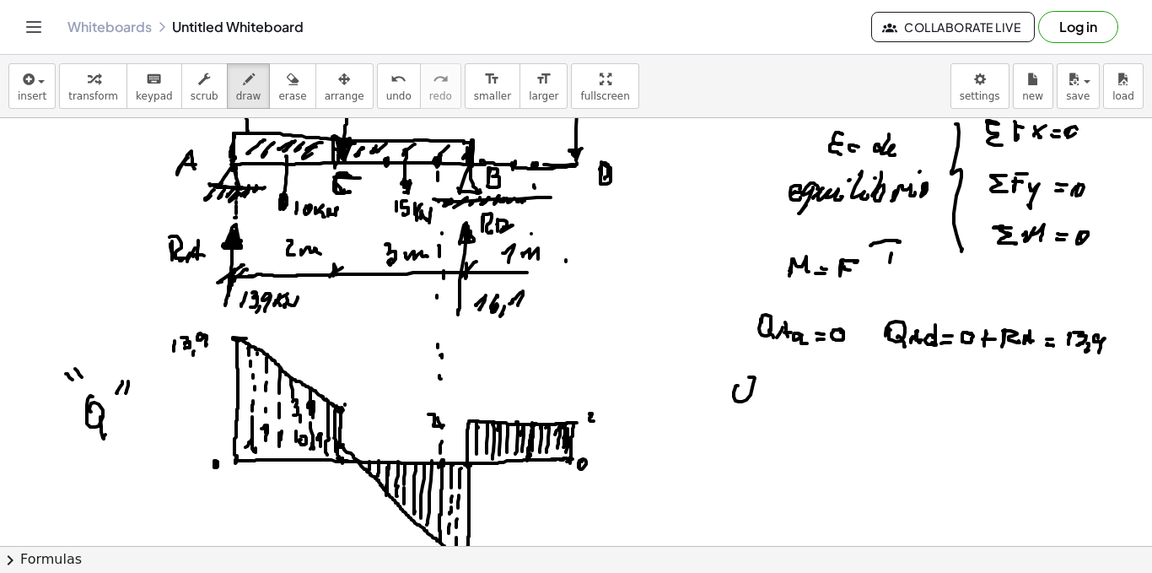
drag, startPoint x: 736, startPoint y: 386, endPoint x: 747, endPoint y: 397, distance: 15.6
click at [737, 392] on div at bounding box center [576, 450] width 1152 height 2566
click at [749, 405] on div at bounding box center [576, 450] width 1152 height 2566
click at [765, 404] on div at bounding box center [576, 450] width 1152 height 2566
click at [777, 407] on div at bounding box center [576, 450] width 1152 height 2566
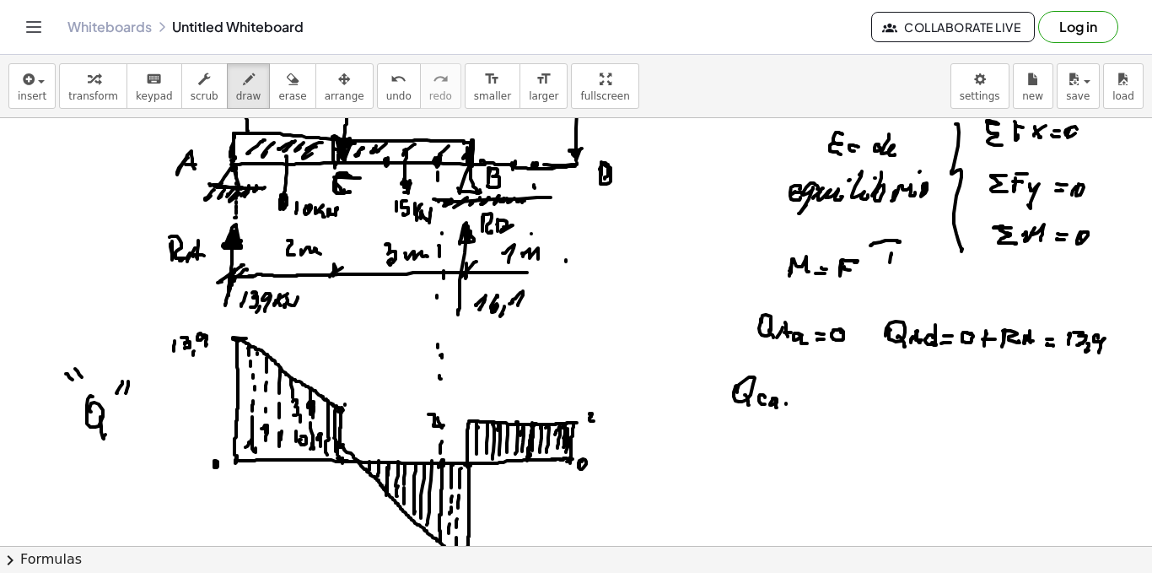
click at [794, 403] on div at bounding box center [576, 450] width 1152 height 2566
drag, startPoint x: 790, startPoint y: 400, endPoint x: 795, endPoint y: 409, distance: 10.6
click at [793, 400] on div at bounding box center [576, 450] width 1152 height 2566
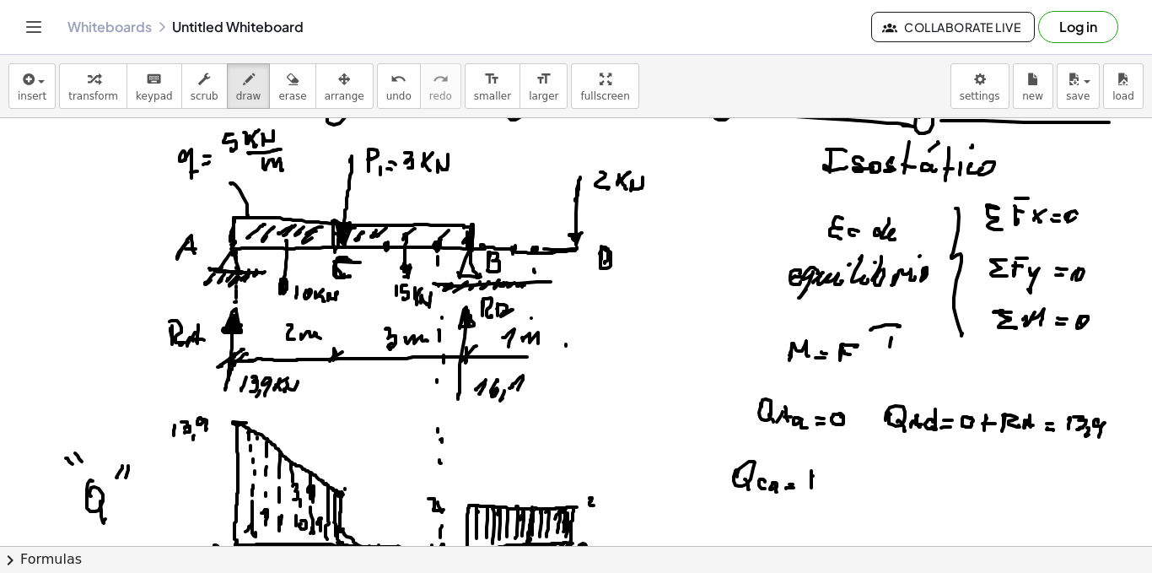
click at [811, 485] on div at bounding box center [576, 534] width 1152 height 2566
drag, startPoint x: 812, startPoint y: 466, endPoint x: 825, endPoint y: 483, distance: 21.1
click at [825, 483] on div at bounding box center [576, 534] width 1152 height 2566
click at [829, 483] on div at bounding box center [576, 534] width 1152 height 2566
drag, startPoint x: 838, startPoint y: 470, endPoint x: 840, endPoint y: 483, distance: 13.7
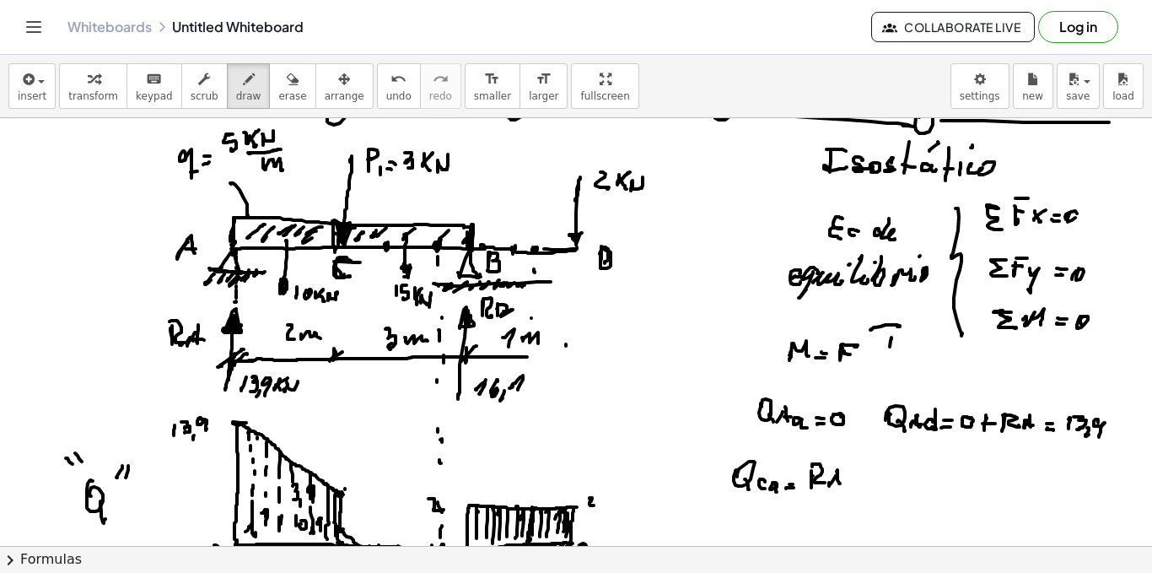
click at [840, 483] on div at bounding box center [576, 534] width 1152 height 2566
click at [844, 480] on div at bounding box center [576, 534] width 1152 height 2566
click at [864, 482] on div at bounding box center [576, 534] width 1152 height 2566
click at [870, 483] on div at bounding box center [576, 534] width 1152 height 2566
drag, startPoint x: 876, startPoint y: 477, endPoint x: 881, endPoint y: 485, distance: 9.4
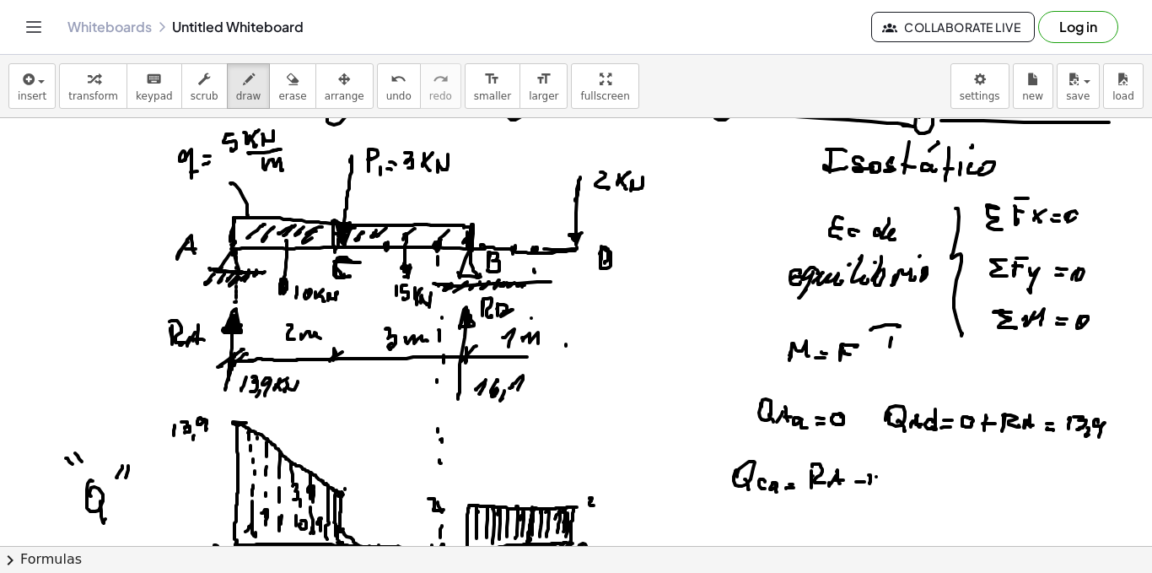
click at [878, 485] on div at bounding box center [576, 534] width 1152 height 2566
click at [894, 478] on div at bounding box center [576, 534] width 1152 height 2566
drag, startPoint x: 891, startPoint y: 481, endPoint x: 900, endPoint y: 486, distance: 10.6
click at [898, 488] on div at bounding box center [576, 534] width 1152 height 2566
drag, startPoint x: 904, startPoint y: 487, endPoint x: 908, endPoint y: 476, distance: 11.5
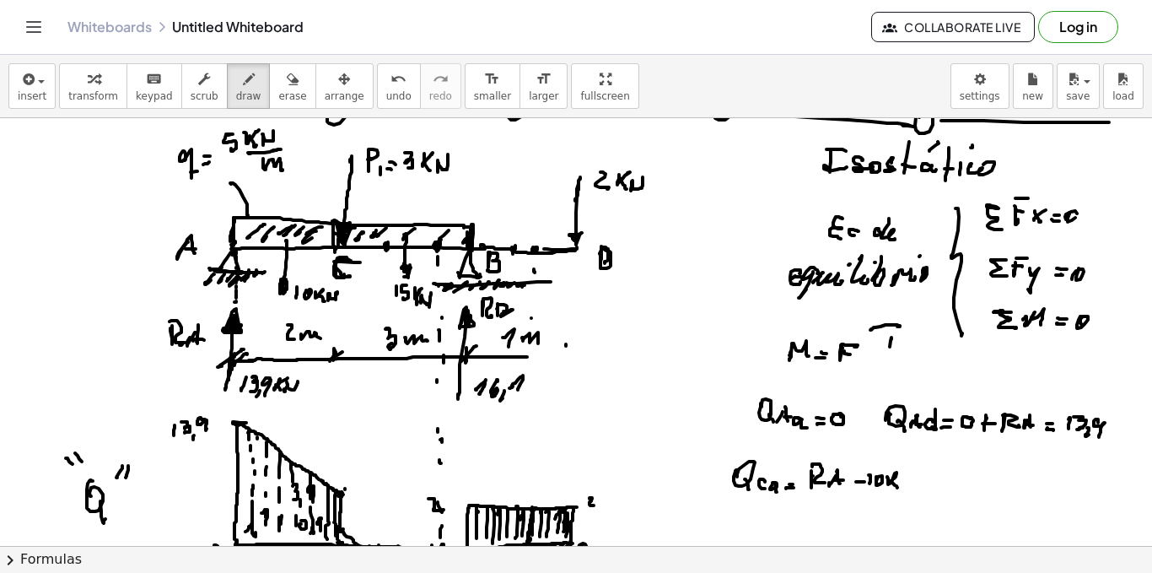
click at [903, 483] on div at bounding box center [576, 534] width 1152 height 2566
drag, startPoint x: 908, startPoint y: 476, endPoint x: 922, endPoint y: 481, distance: 15.2
click at [915, 477] on div at bounding box center [576, 534] width 1152 height 2566
click at [933, 480] on div at bounding box center [576, 534] width 1152 height 2566
click at [932, 476] on div at bounding box center [576, 534] width 1152 height 2566
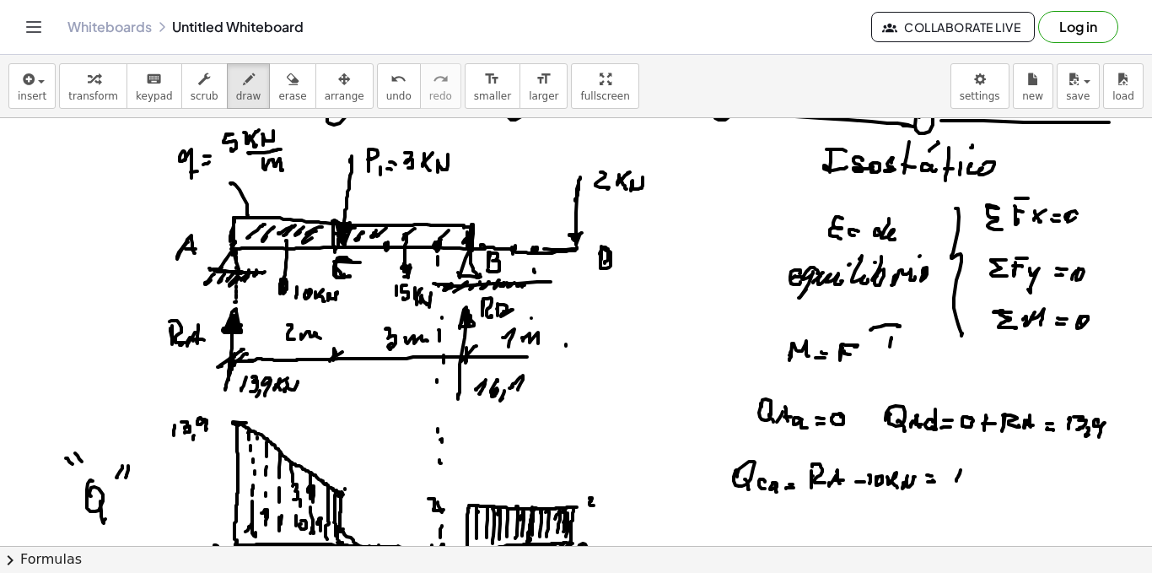
click at [961, 483] on div at bounding box center [576, 534] width 1152 height 2566
drag, startPoint x: 970, startPoint y: 477, endPoint x: 980, endPoint y: 479, distance: 10.3
click at [972, 483] on div at bounding box center [576, 534] width 1152 height 2566
click at [979, 491] on div at bounding box center [576, 534] width 1152 height 2566
drag, startPoint x: 991, startPoint y: 480, endPoint x: 1002, endPoint y: 475, distance: 12.1
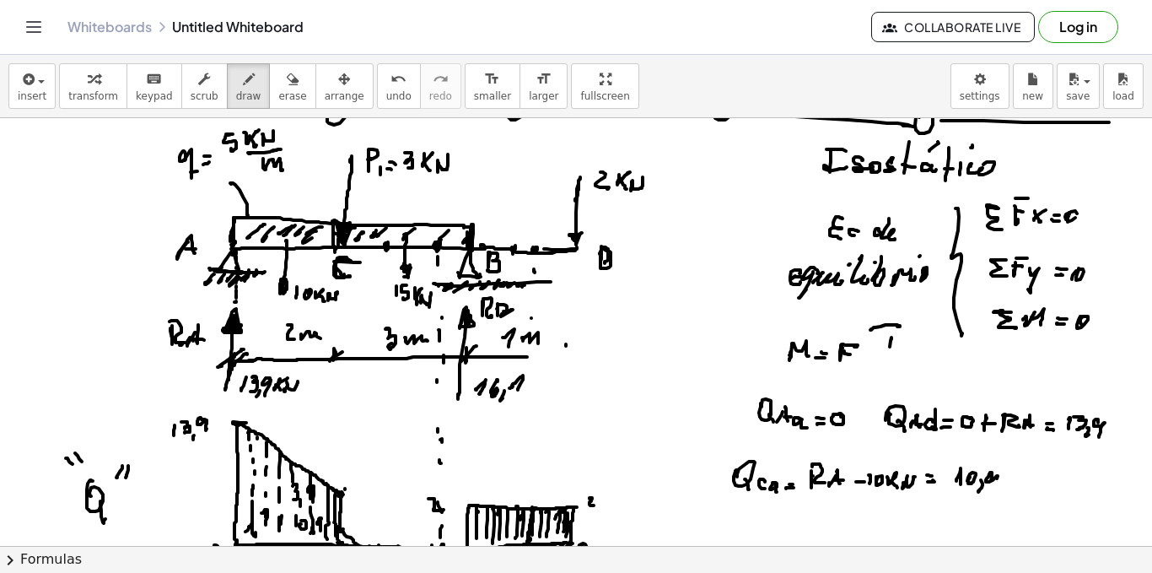
click at [995, 485] on div at bounding box center [576, 534] width 1152 height 2566
click at [1012, 474] on div at bounding box center [576, 534] width 1152 height 2566
drag, startPoint x: 1011, startPoint y: 483, endPoint x: 1020, endPoint y: 480, distance: 8.8
click at [1013, 488] on div at bounding box center [576, 534] width 1152 height 2566
click at [1018, 483] on div at bounding box center [576, 534] width 1152 height 2566
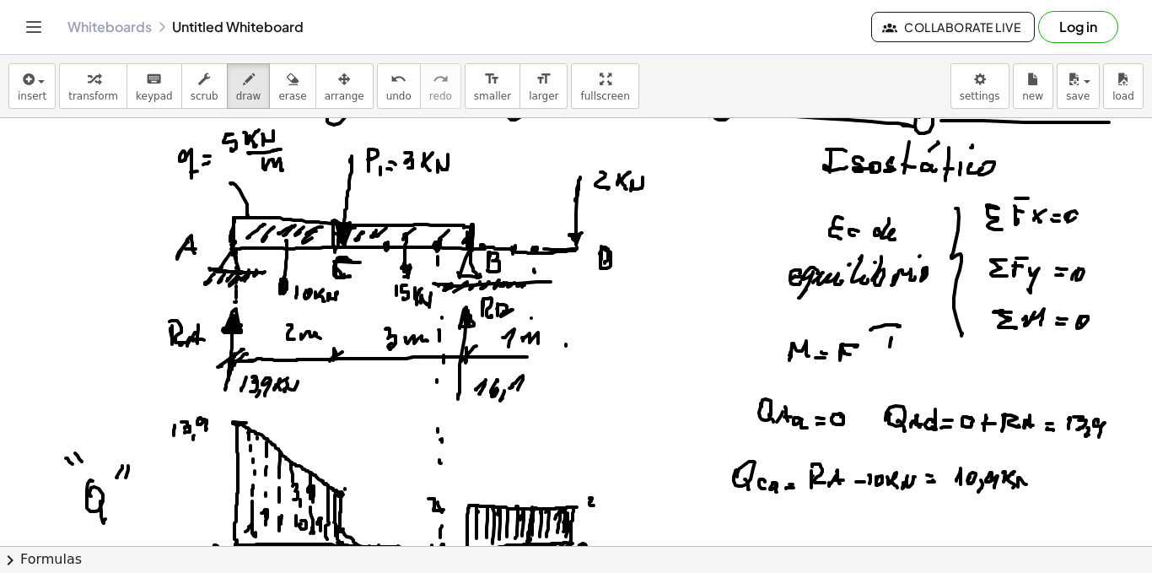
drag, startPoint x: 1018, startPoint y: 477, endPoint x: 1027, endPoint y: 484, distance: 10.8
click at [1027, 484] on div at bounding box center [576, 534] width 1152 height 2566
drag, startPoint x: 1029, startPoint y: 472, endPoint x: 983, endPoint y: 494, distance: 51.3
click at [1026, 485] on div at bounding box center [576, 534] width 1152 height 2566
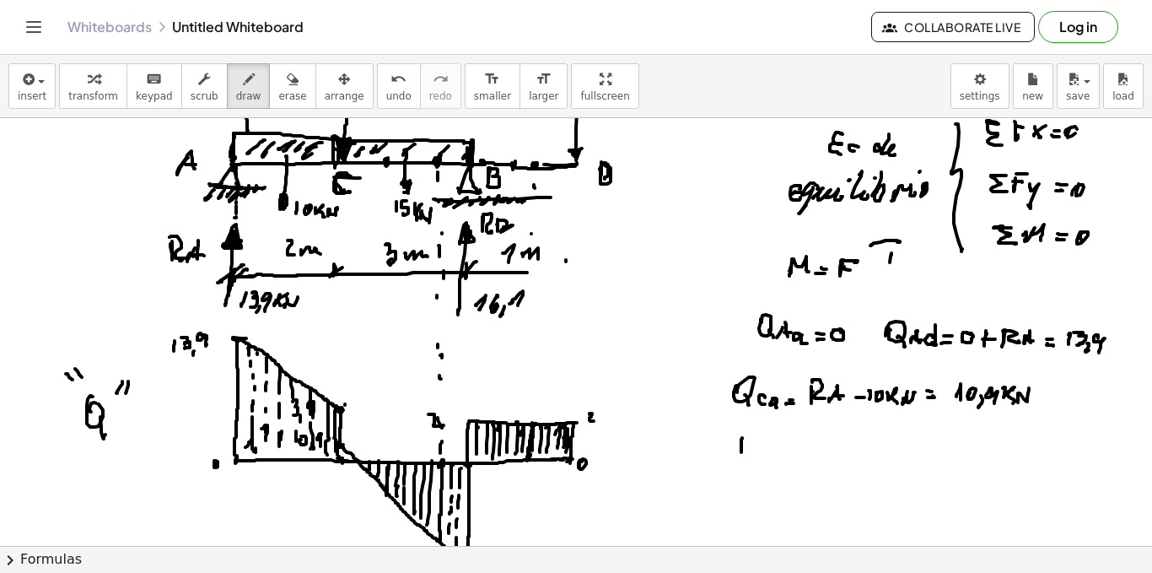
drag, startPoint x: 742, startPoint y: 439, endPoint x: 749, endPoint y: 450, distance: 12.9
click at [744, 448] on div at bounding box center [576, 450] width 1152 height 2566
drag, startPoint x: 753, startPoint y: 448, endPoint x: 763, endPoint y: 455, distance: 11.5
click at [756, 459] on div at bounding box center [576, 450] width 1152 height 2566
drag, startPoint x: 768, startPoint y: 453, endPoint x: 767, endPoint y: 461, distance: 8.5
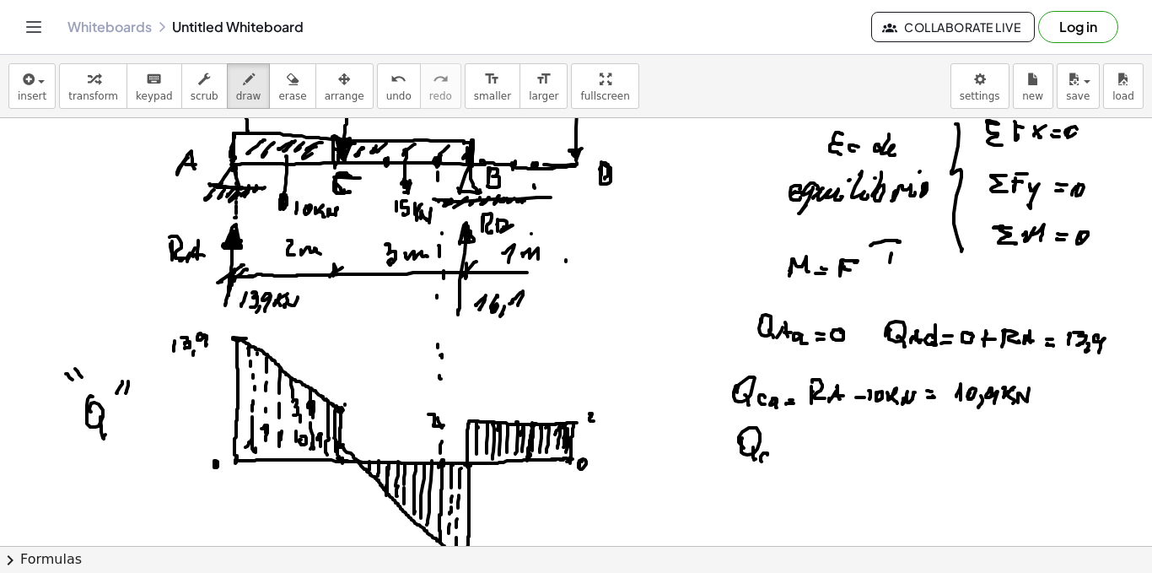
click at [767, 461] on div at bounding box center [576, 450] width 1152 height 2566
drag, startPoint x: 774, startPoint y: 458, endPoint x: 781, endPoint y: 443, distance: 16.6
click at [774, 463] on div at bounding box center [576, 450] width 1152 height 2566
drag, startPoint x: 781, startPoint y: 441, endPoint x: 785, endPoint y: 458, distance: 17.4
click at [783, 461] on div at bounding box center [576, 450] width 1152 height 2566
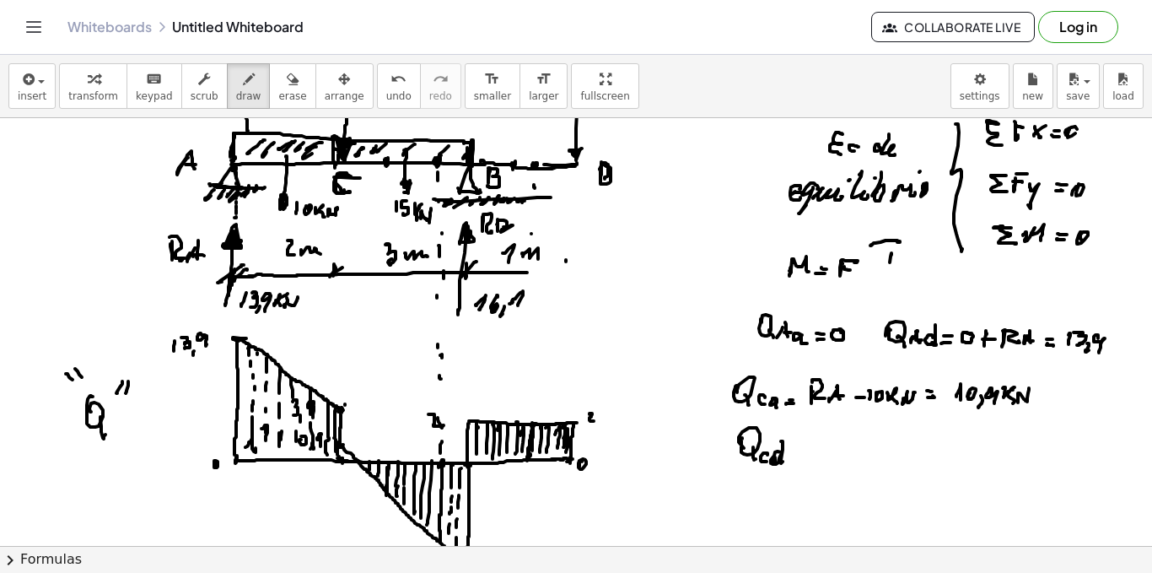
click at [797, 458] on div at bounding box center [576, 450] width 1152 height 2566
click at [796, 453] on div at bounding box center [576, 450] width 1152 height 2566
drag, startPoint x: 816, startPoint y: 443, endPoint x: 815, endPoint y: 434, distance: 8.5
click at [815, 445] on div at bounding box center [576, 450] width 1152 height 2566
drag, startPoint x: 815, startPoint y: 434, endPoint x: 827, endPoint y: 450, distance: 19.2
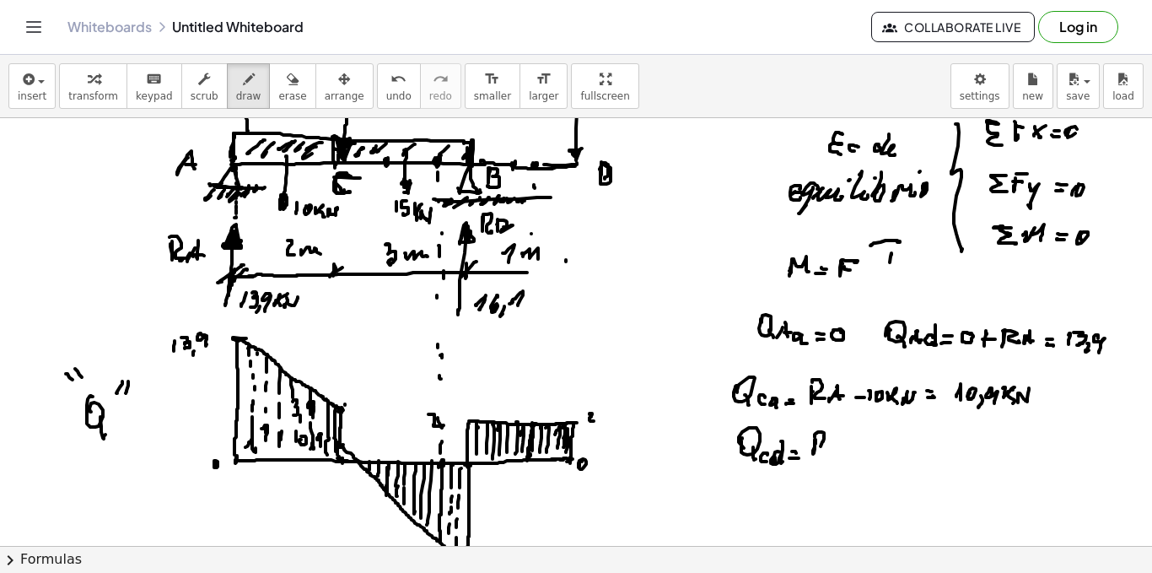
click at [827, 450] on div at bounding box center [576, 450] width 1152 height 2566
click at [833, 449] on div at bounding box center [576, 450] width 1152 height 2566
click at [840, 453] on div at bounding box center [576, 450] width 1152 height 2566
drag, startPoint x: 836, startPoint y: 450, endPoint x: 847, endPoint y: 449, distance: 11.0
click at [843, 450] on div at bounding box center [576, 450] width 1152 height 2566
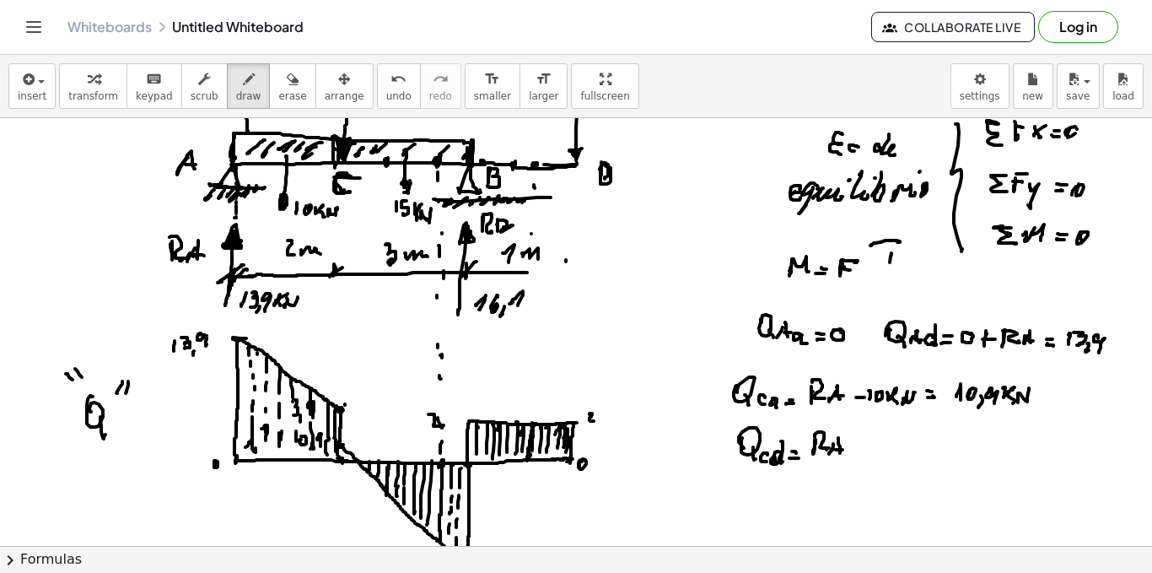
click at [858, 447] on div at bounding box center [576, 450] width 1152 height 2566
click at [869, 450] on div at bounding box center [576, 450] width 1152 height 2566
click at [876, 450] on div at bounding box center [576, 450] width 1152 height 2566
click at [901, 439] on div at bounding box center [576, 450] width 1152 height 2566
click at [902, 452] on div at bounding box center [576, 450] width 1152 height 2566
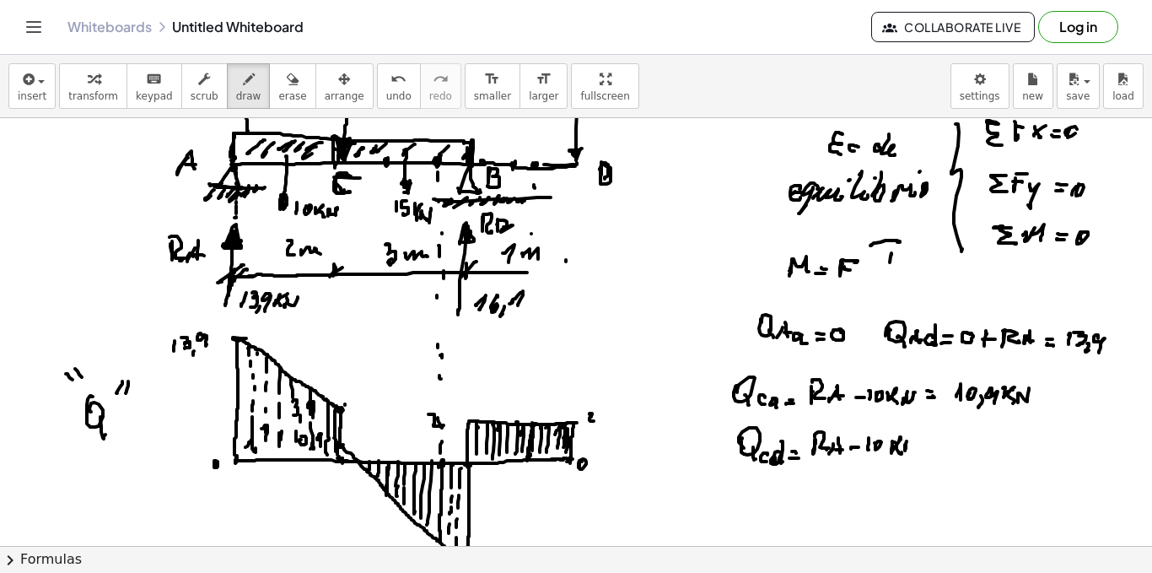
drag, startPoint x: 905, startPoint y: 445, endPoint x: 917, endPoint y: 444, distance: 11.8
click at [915, 443] on div at bounding box center [576, 450] width 1152 height 2566
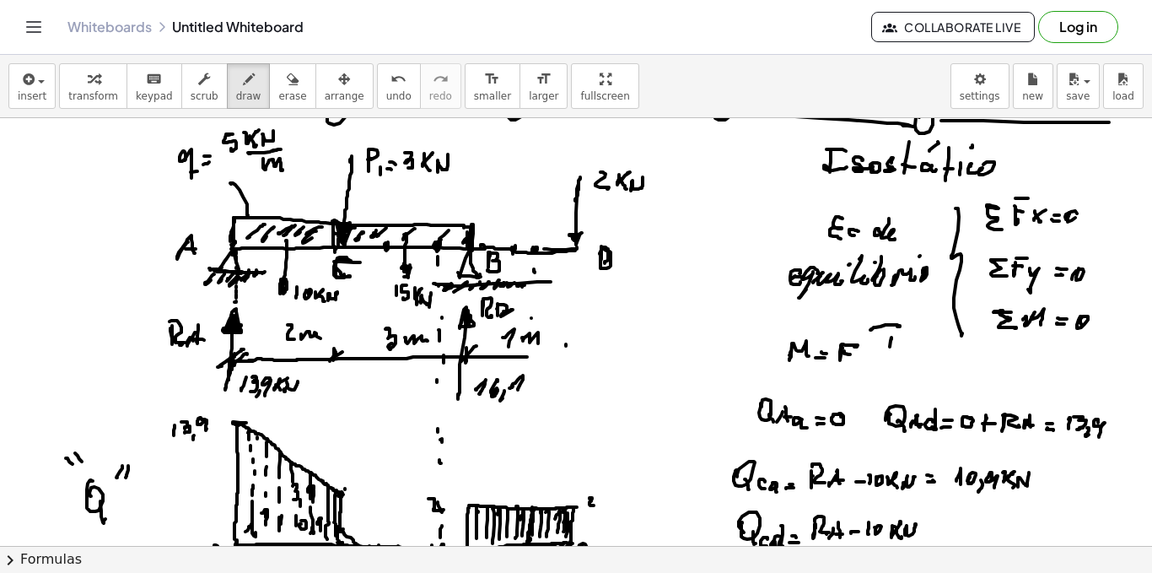
scroll to position [1036, 0]
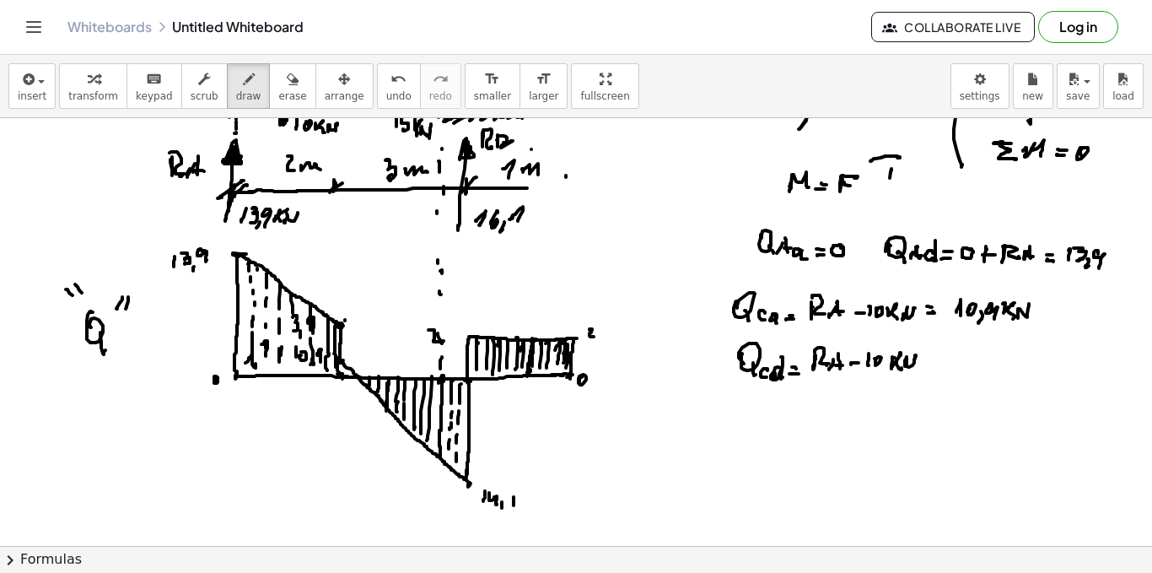
drag, startPoint x: 933, startPoint y: 365, endPoint x: 944, endPoint y: 363, distance: 11.3
click at [938, 366] on div at bounding box center [576, 365] width 1152 height 2566
drag, startPoint x: 946, startPoint y: 355, endPoint x: 967, endPoint y: 364, distance: 22.3
click at [950, 364] on div at bounding box center [576, 365] width 1152 height 2566
click at [974, 359] on div at bounding box center [576, 365] width 1152 height 2566
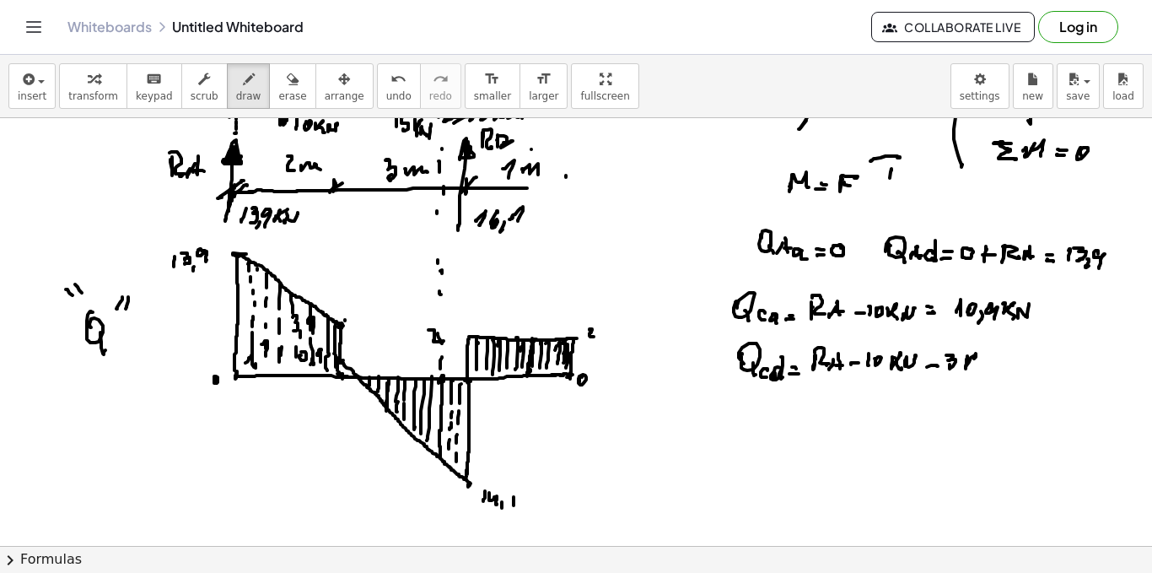
click at [973, 369] on div at bounding box center [576, 365] width 1152 height 2566
click at [976, 364] on div at bounding box center [576, 365] width 1152 height 2566
drag, startPoint x: 979, startPoint y: 361, endPoint x: 994, endPoint y: 372, distance: 18.7
click at [984, 370] on div at bounding box center [576, 365] width 1152 height 2566
click at [1009, 373] on div at bounding box center [576, 365] width 1152 height 2566
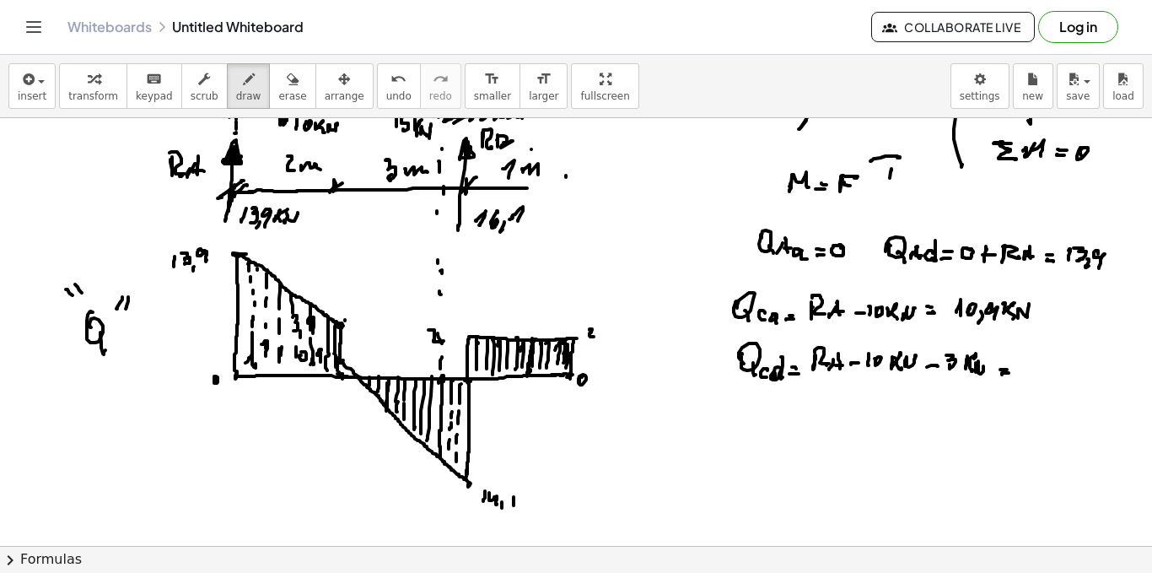
click at [1007, 369] on div at bounding box center [576, 365] width 1152 height 2566
click at [1028, 371] on div at bounding box center [576, 365] width 1152 height 2566
click at [1034, 384] on div at bounding box center [576, 365] width 1152 height 2566
drag, startPoint x: 1048, startPoint y: 361, endPoint x: 1058, endPoint y: 356, distance: 11.3
click at [1043, 375] on div at bounding box center [576, 365] width 1152 height 2566
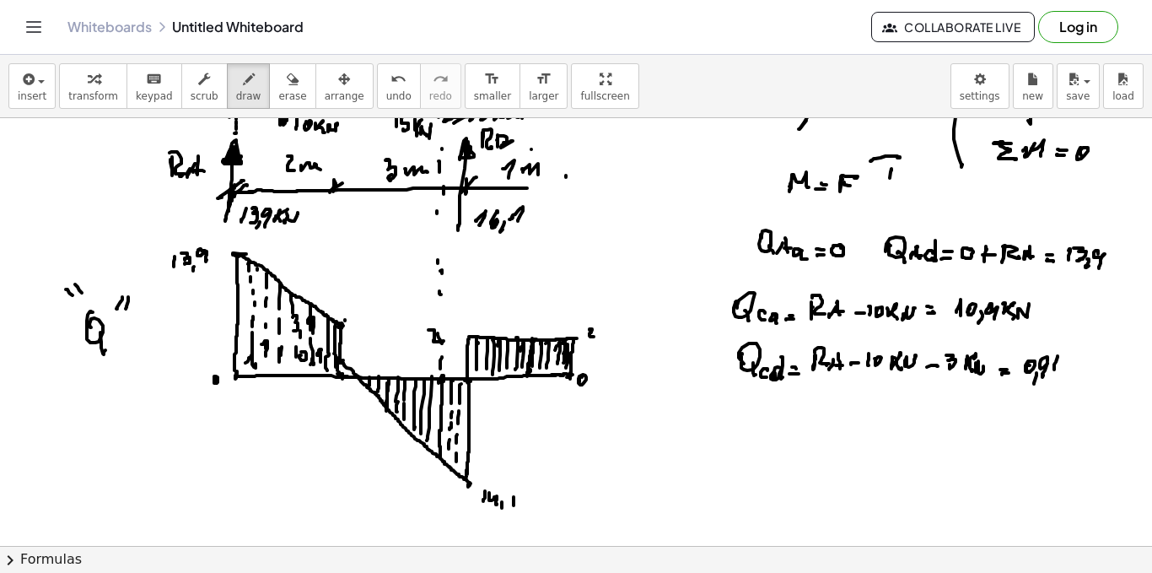
click at [1062, 356] on div at bounding box center [576, 365] width 1152 height 2566
drag, startPoint x: 1060, startPoint y: 361, endPoint x: 1071, endPoint y: 361, distance: 11.8
click at [1062, 370] on div at bounding box center [576, 365] width 1152 height 2566
click at [1068, 370] on div at bounding box center [576, 365] width 1152 height 2566
click at [1076, 357] on div at bounding box center [576, 365] width 1152 height 2566
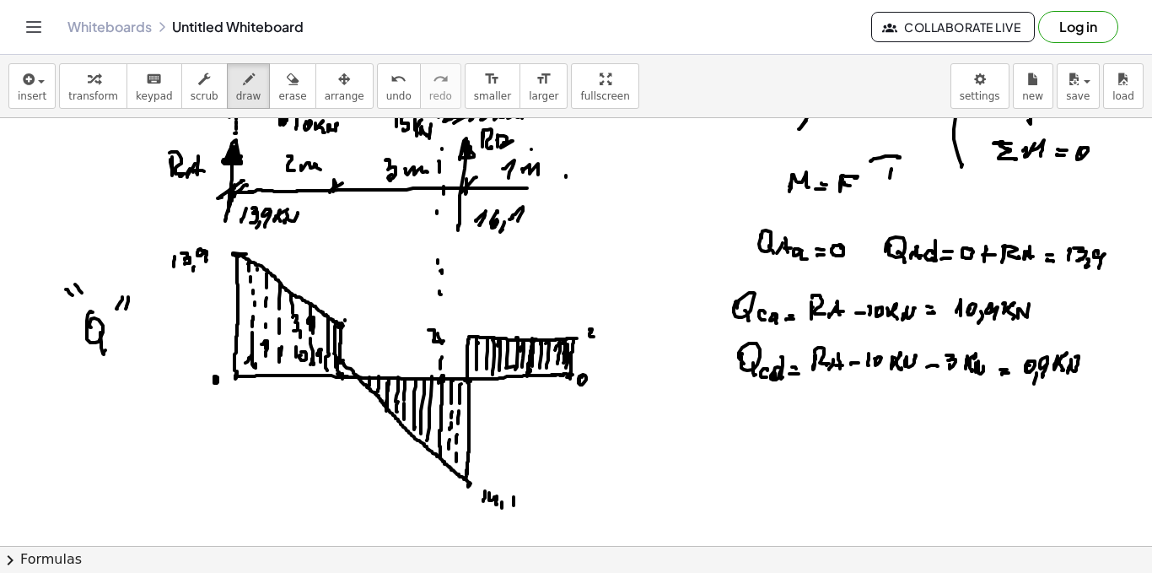
drag, startPoint x: 506, startPoint y: 368, endPoint x: 449, endPoint y: 371, distance: 57.5
click at [470, 369] on div at bounding box center [576, 365] width 1152 height 2566
click at [342, 359] on div at bounding box center [576, 365] width 1152 height 2566
drag, startPoint x: 709, startPoint y: 411, endPoint x: 718, endPoint y: 422, distance: 14.4
click at [710, 412] on div at bounding box center [576, 365] width 1152 height 2566
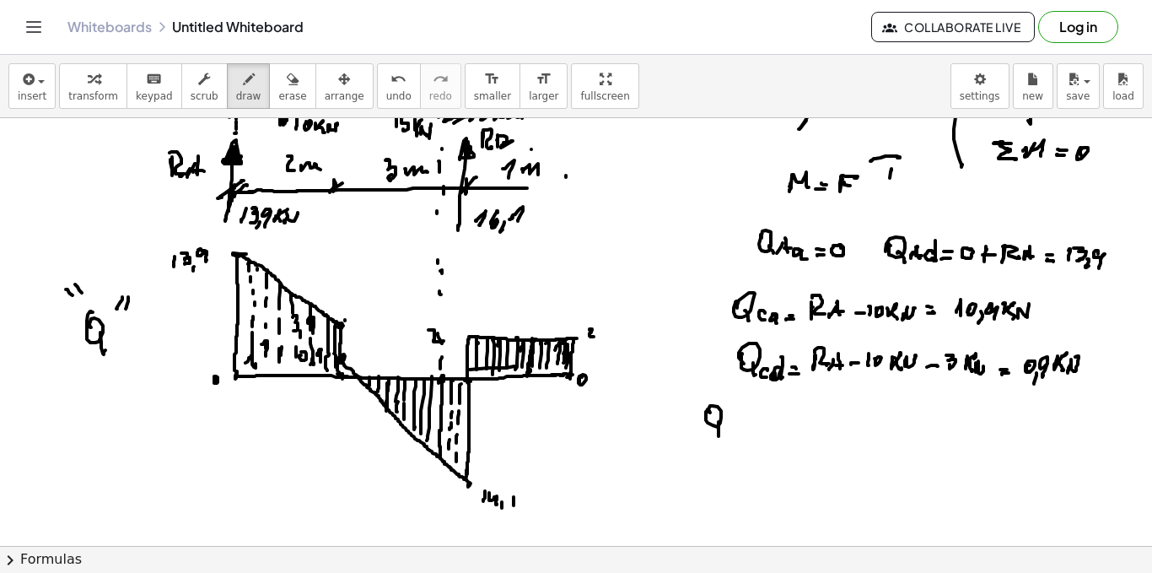
drag, startPoint x: 719, startPoint y: 436, endPoint x: 725, endPoint y: 427, distance: 11.0
click at [719, 437] on div at bounding box center [576, 365] width 1152 height 2566
click at [725, 434] on div at bounding box center [576, 365] width 1152 height 2566
drag, startPoint x: 726, startPoint y: 423, endPoint x: 737, endPoint y: 434, distance: 14.9
click at [736, 429] on div at bounding box center [576, 365] width 1152 height 2566
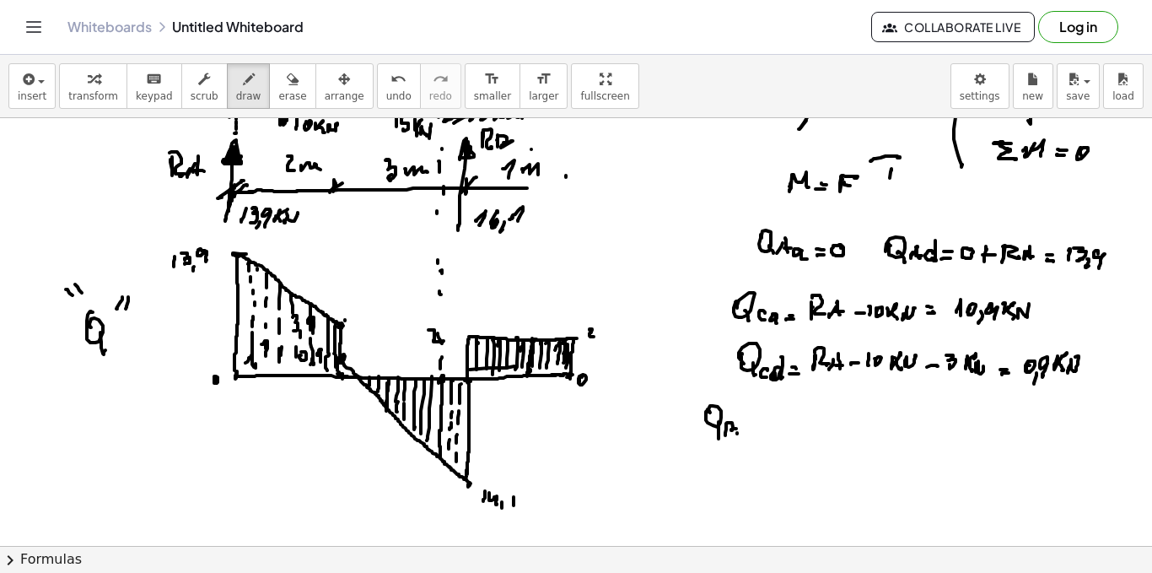
click at [730, 436] on div at bounding box center [576, 365] width 1152 height 2566
click at [753, 434] on div at bounding box center [576, 365] width 1152 height 2566
click at [763, 432] on div at bounding box center [576, 365] width 1152 height 2566
click at [763, 427] on div at bounding box center [576, 365] width 1152 height 2566
drag, startPoint x: 779, startPoint y: 424, endPoint x: 789, endPoint y: 431, distance: 12.2
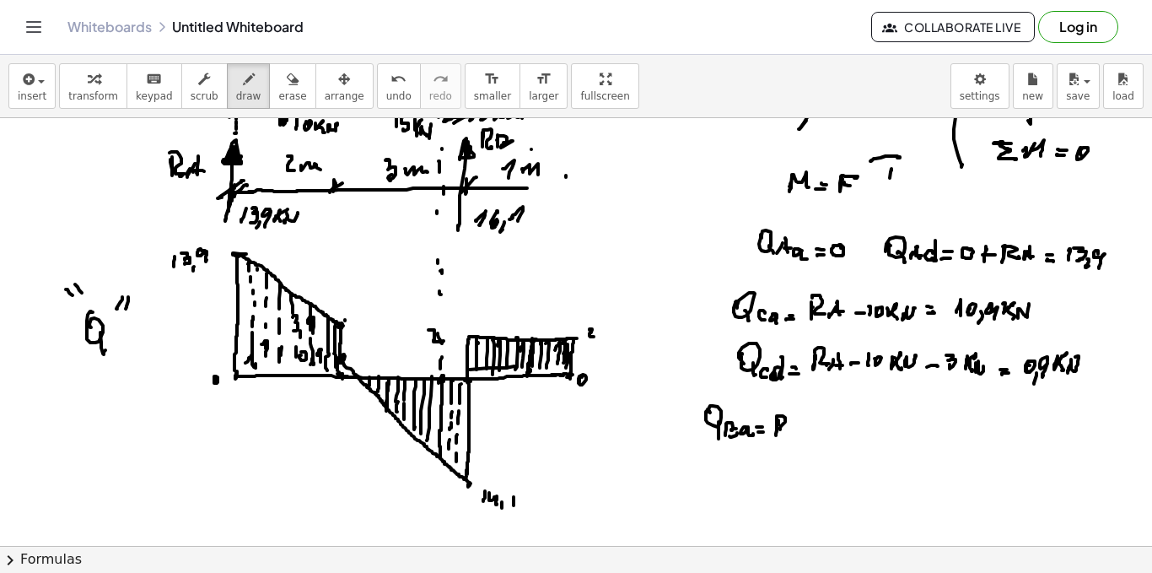
click at [789, 431] on div at bounding box center [576, 365] width 1152 height 2566
drag, startPoint x: 795, startPoint y: 424, endPoint x: 801, endPoint y: 416, distance: 10.3
click at [791, 432] on div at bounding box center [576, 365] width 1152 height 2566
click at [800, 431] on div at bounding box center [576, 365] width 1152 height 2566
click at [804, 428] on div at bounding box center [576, 365] width 1152 height 2566
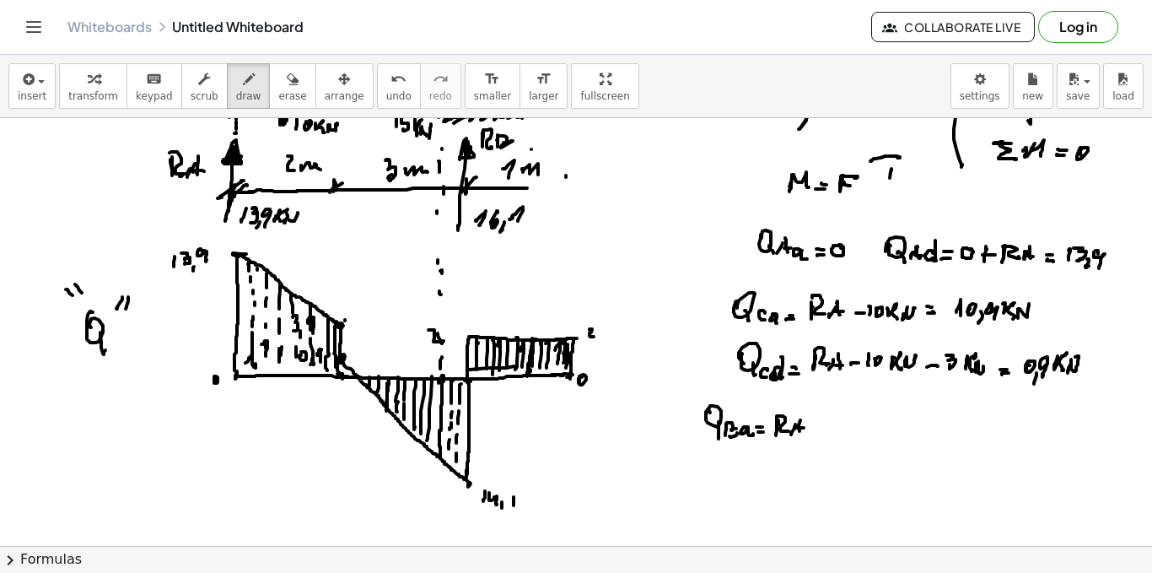
click at [817, 428] on div at bounding box center [576, 365] width 1152 height 2566
click at [821, 433] on div at bounding box center [576, 365] width 1152 height 2566
click at [831, 429] on div at bounding box center [576, 365] width 1152 height 2566
click at [857, 427] on div at bounding box center [576, 365] width 1152 height 2566
click at [861, 434] on div at bounding box center [576, 365] width 1152 height 2566
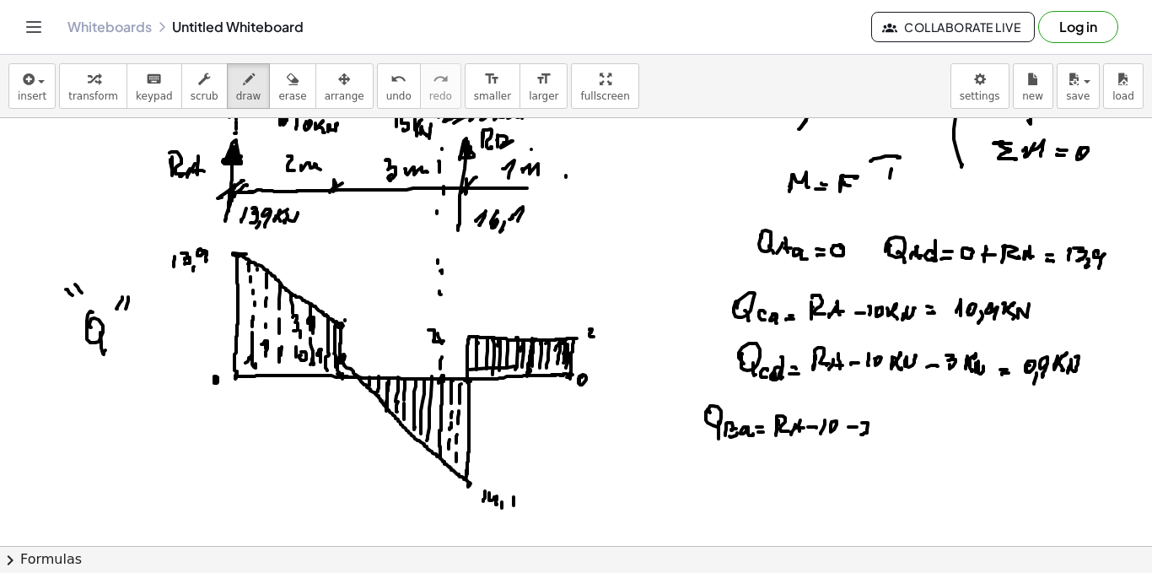
drag, startPoint x: 876, startPoint y: 428, endPoint x: 888, endPoint y: 425, distance: 12.1
click at [886, 428] on div at bounding box center [576, 365] width 1152 height 2566
click at [894, 434] on div at bounding box center [576, 365] width 1152 height 2566
drag, startPoint x: 909, startPoint y: 420, endPoint x: 904, endPoint y: 429, distance: 9.4
click at [903, 430] on div at bounding box center [576, 365] width 1152 height 2566
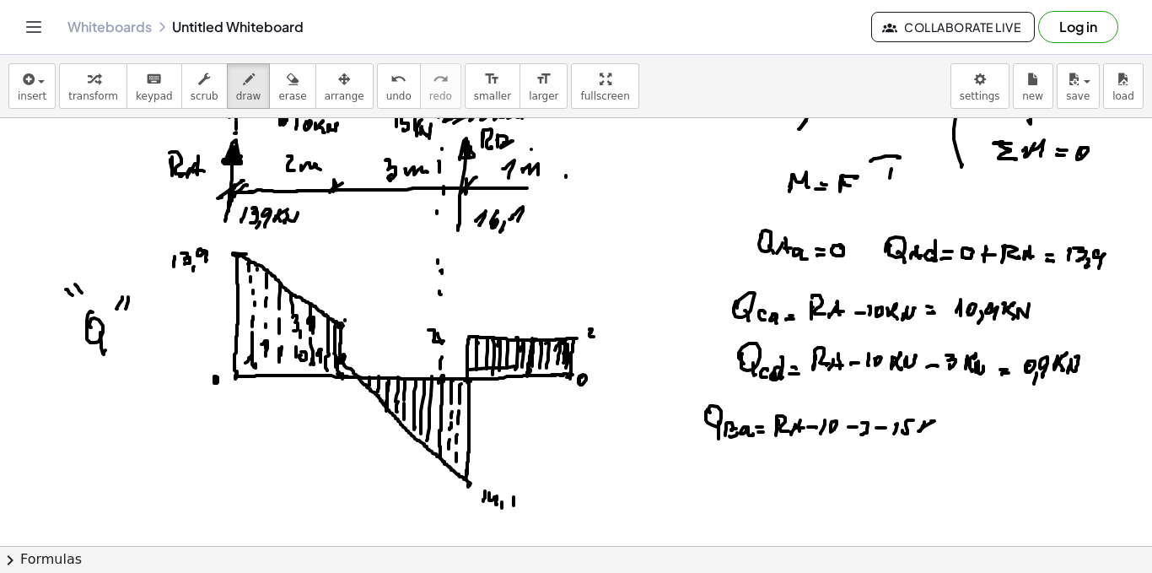
click at [929, 423] on div at bounding box center [576, 365] width 1152 height 2566
click at [928, 434] on div at bounding box center [576, 365] width 1152 height 2566
click at [934, 428] on div at bounding box center [576, 365] width 1152 height 2566
click at [941, 426] on div at bounding box center [576, 365] width 1152 height 2566
click at [964, 433] on div at bounding box center [576, 365] width 1152 height 2566
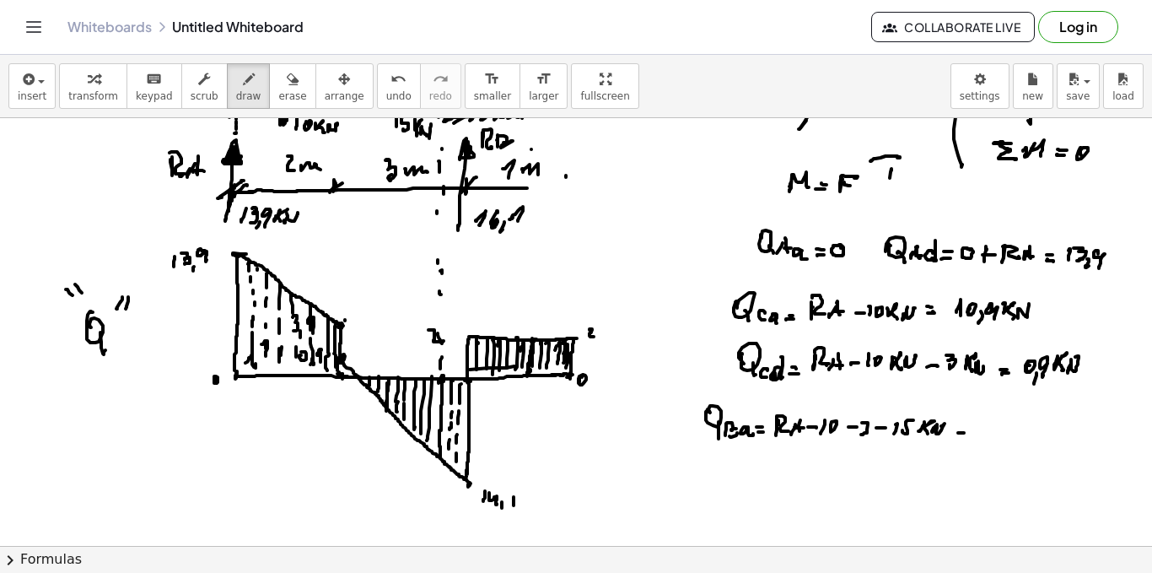
click at [964, 428] on div at bounding box center [576, 365] width 1152 height 2566
click at [989, 429] on div at bounding box center [576, 365] width 1152 height 2566
drag, startPoint x: 996, startPoint y: 422, endPoint x: 995, endPoint y: 432, distance: 10.3
click at [995, 434] on div at bounding box center [576, 365] width 1152 height 2566
drag, startPoint x: 1004, startPoint y: 425, endPoint x: 1010, endPoint y: 438, distance: 14.0
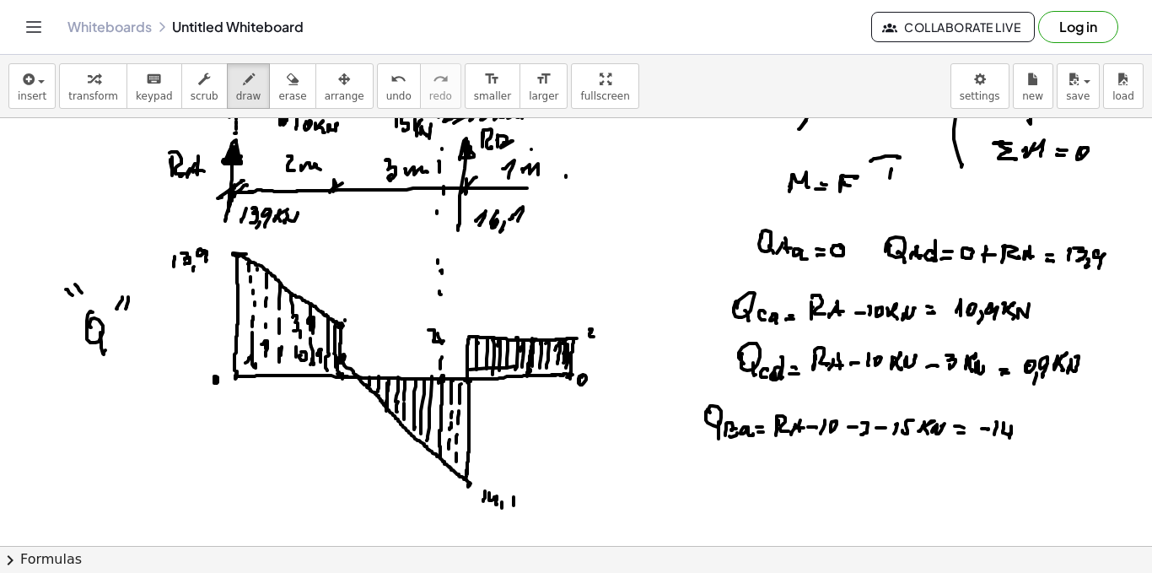
click at [1010, 438] on div at bounding box center [576, 365] width 1152 height 2566
click at [1016, 445] on div at bounding box center [576, 365] width 1152 height 2566
drag, startPoint x: 1028, startPoint y: 425, endPoint x: 1027, endPoint y: 434, distance: 9.4
click at [1026, 436] on div at bounding box center [576, 365] width 1152 height 2566
click at [1051, 426] on div at bounding box center [576, 365] width 1152 height 2566
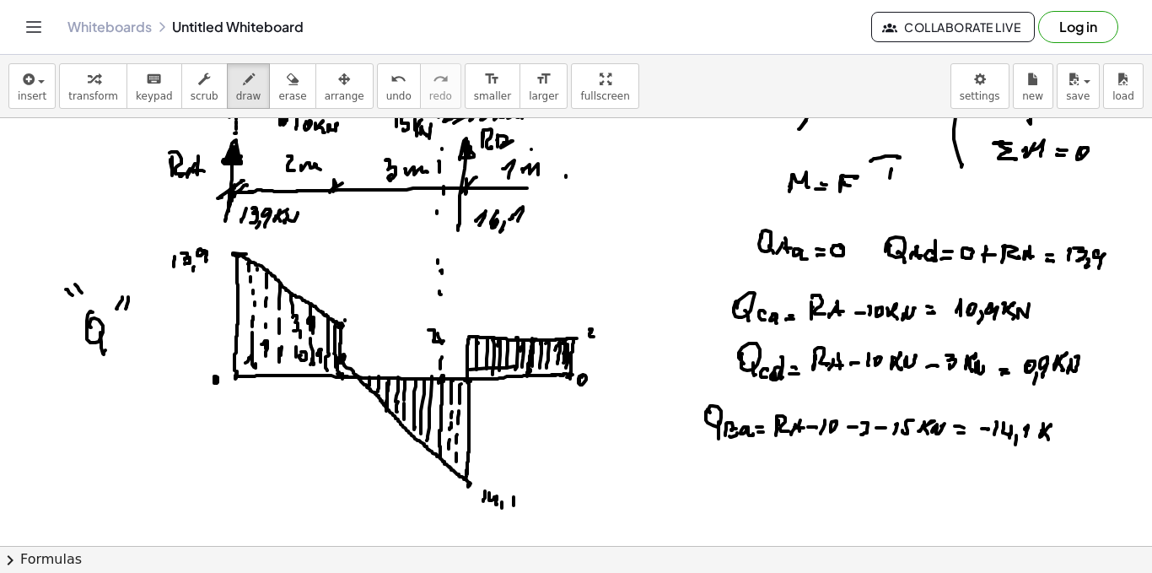
click at [1049, 439] on div at bounding box center [576, 365] width 1152 height 2566
click at [1052, 435] on div at bounding box center [576, 365] width 1152 height 2566
click at [1062, 429] on div at bounding box center [576, 365] width 1152 height 2566
drag, startPoint x: 682, startPoint y: 477, endPoint x: 696, endPoint y: 497, distance: 24.8
click at [696, 498] on div at bounding box center [576, 365] width 1152 height 2566
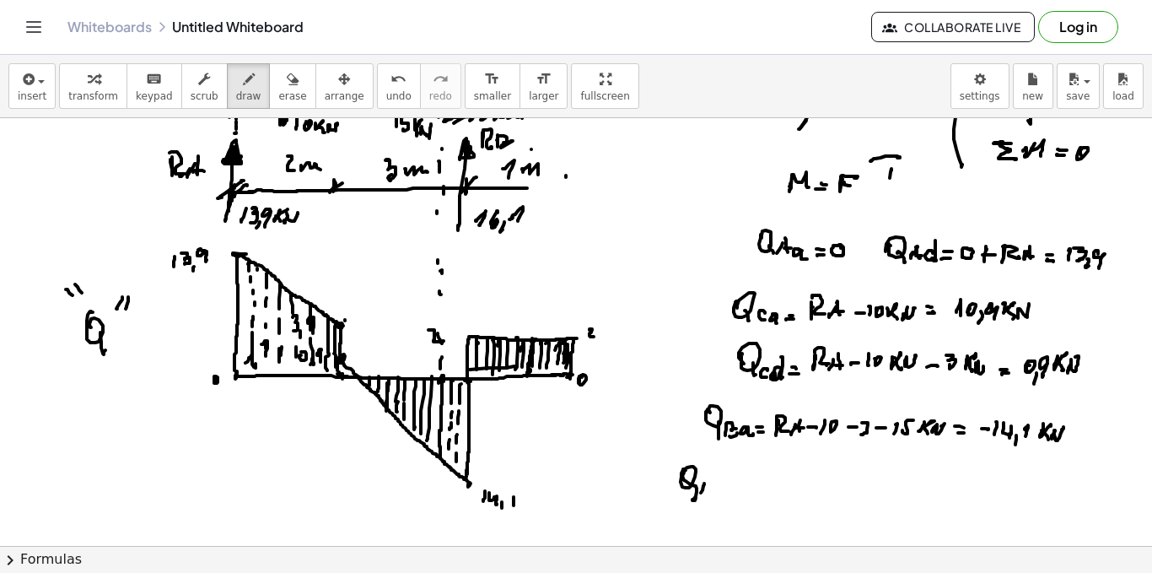
drag, startPoint x: 701, startPoint y: 493, endPoint x: 703, endPoint y: 482, distance: 11.1
click at [701, 493] on div at bounding box center [576, 365] width 1152 height 2566
drag, startPoint x: 703, startPoint y: 482, endPoint x: 718, endPoint y: 493, distance: 18.7
click at [706, 493] on div at bounding box center [576, 365] width 1152 height 2566
click at [719, 491] on div at bounding box center [576, 365] width 1152 height 2566
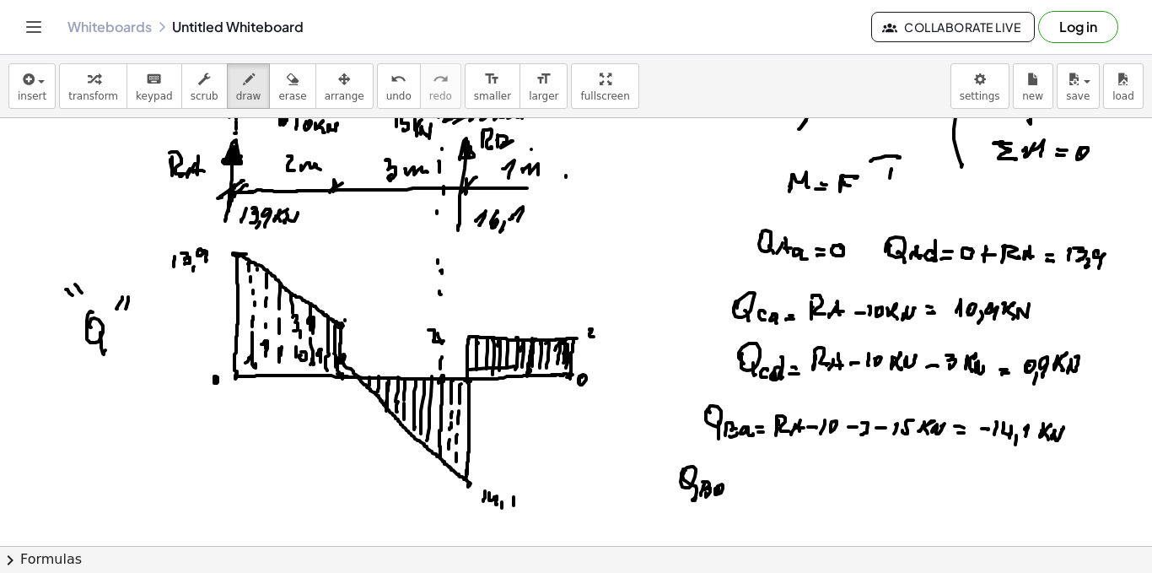
click at [722, 495] on div at bounding box center [576, 365] width 1152 height 2566
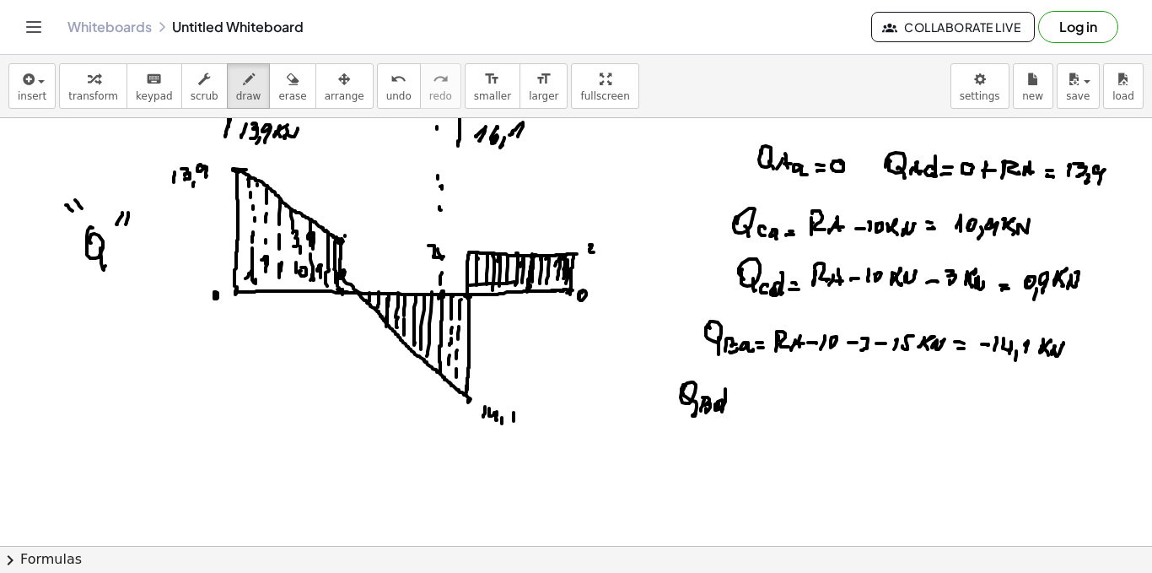
drag, startPoint x: 746, startPoint y: 379, endPoint x: 708, endPoint y: 385, distance: 38.4
drag, startPoint x: 708, startPoint y: 385, endPoint x: 647, endPoint y: 236, distance: 160.4
click at [647, 236] on div at bounding box center [576, 281] width 1152 height 2566
click at [750, 412] on div at bounding box center [576, 281] width 1152 height 2566
drag, startPoint x: 742, startPoint y: 403, endPoint x: 753, endPoint y: 403, distance: 11.0
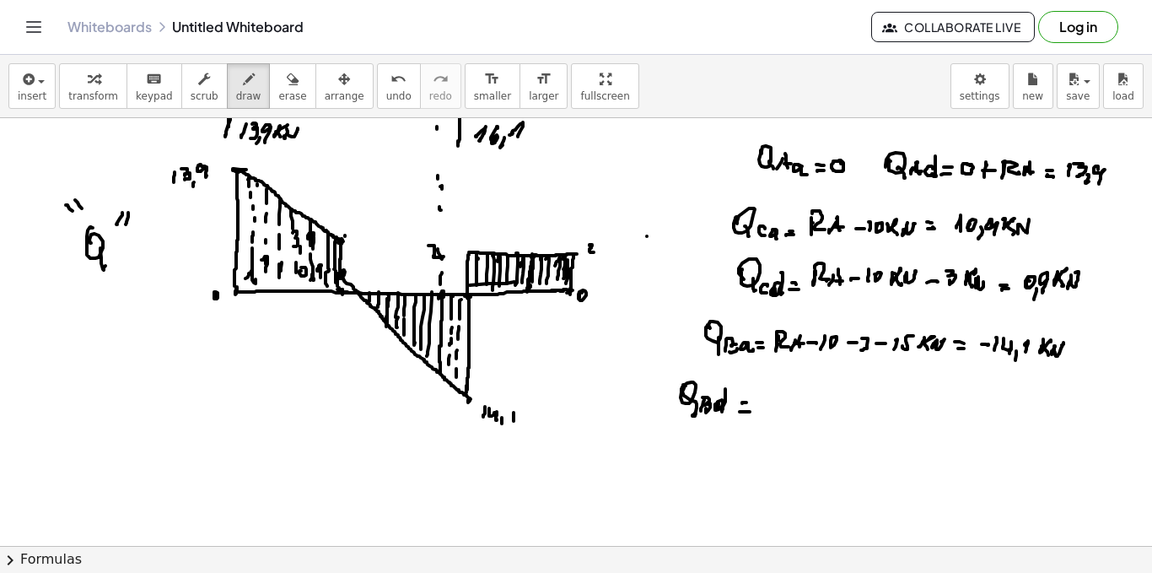
click at [749, 402] on div at bounding box center [576, 281] width 1152 height 2566
drag, startPoint x: 760, startPoint y: 399, endPoint x: 773, endPoint y: 406, distance: 14.3
click at [774, 409] on div at bounding box center [576, 281] width 1152 height 2566
drag, startPoint x: 773, startPoint y: 413, endPoint x: 784, endPoint y: 397, distance: 19.4
click at [774, 412] on div at bounding box center [576, 281] width 1152 height 2566
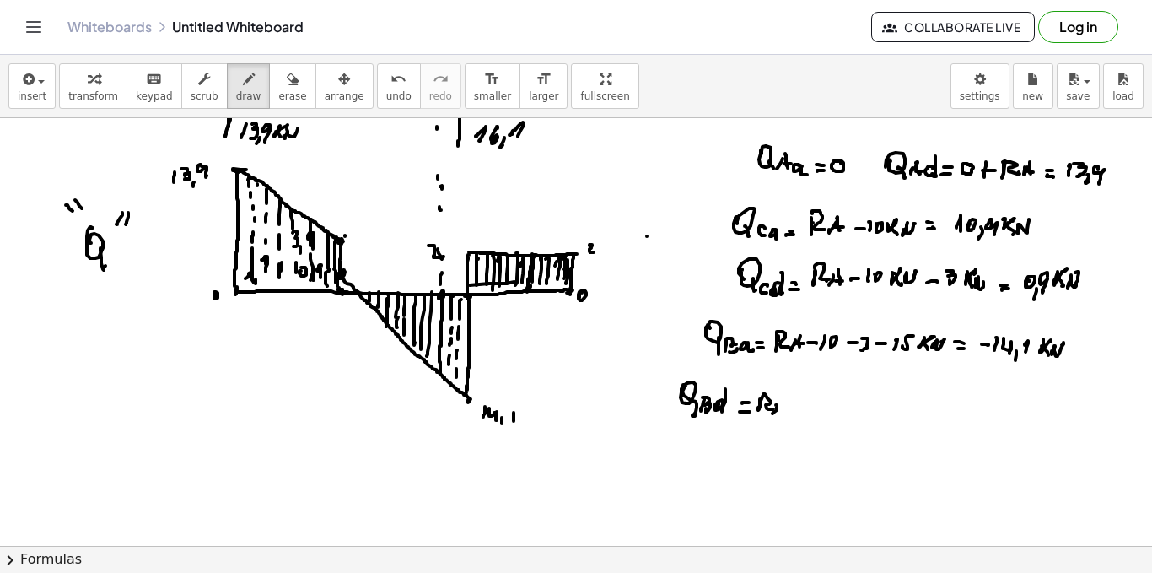
click at [782, 415] on div at bounding box center [576, 281] width 1152 height 2566
drag, startPoint x: 779, startPoint y: 407, endPoint x: 788, endPoint y: 407, distance: 8.5
click at [785, 410] on div at bounding box center [576, 281] width 1152 height 2566
drag, startPoint x: 788, startPoint y: 407, endPoint x: 797, endPoint y: 407, distance: 9.3
click at [795, 409] on div at bounding box center [576, 281] width 1152 height 2566
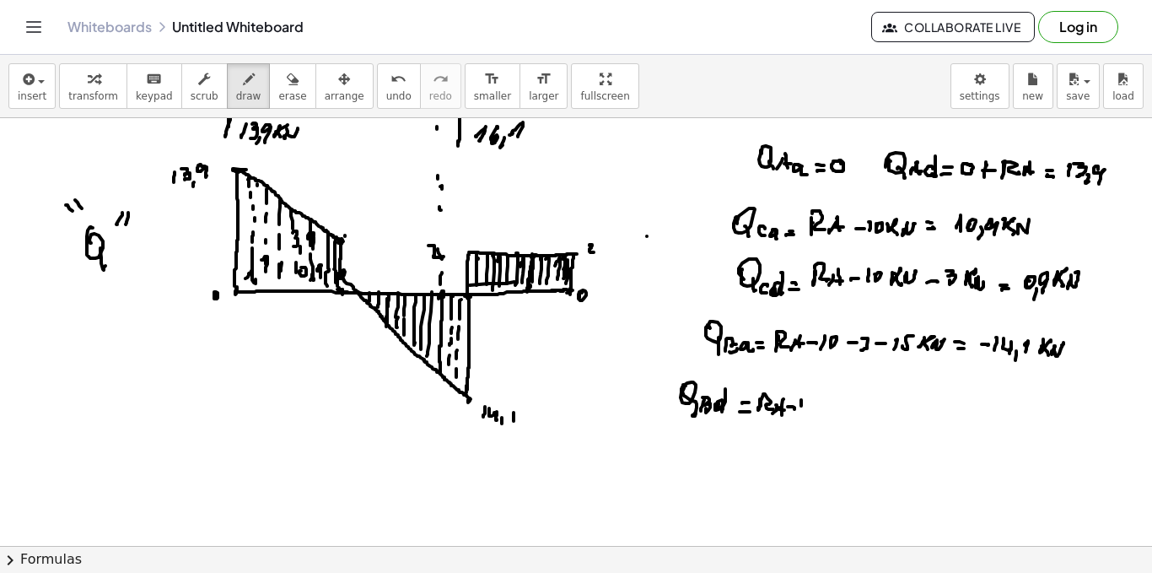
click at [801, 409] on div at bounding box center [576, 281] width 1152 height 2566
click at [807, 407] on div at bounding box center [576, 281] width 1152 height 2566
click at [831, 409] on div at bounding box center [576, 281] width 1152 height 2566
drag, startPoint x: 838, startPoint y: 402, endPoint x: 845, endPoint y: 413, distance: 13.3
click at [844, 415] on div at bounding box center [576, 281] width 1152 height 2566
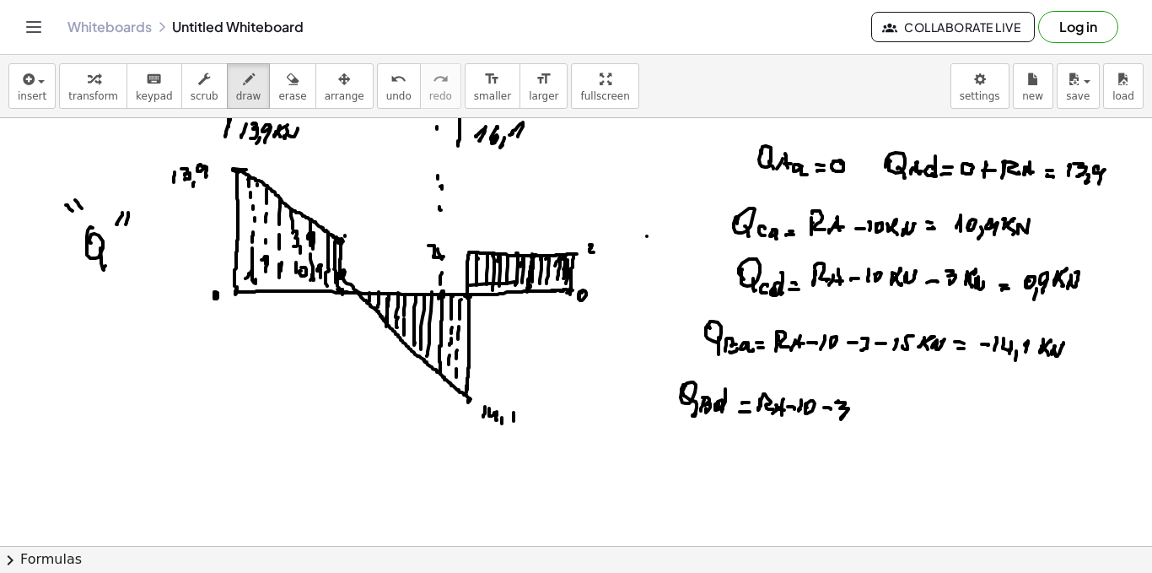
click at [870, 408] on div at bounding box center [576, 281] width 1152 height 2566
drag, startPoint x: 876, startPoint y: 402, endPoint x: 874, endPoint y: 412, distance: 10.4
click at [874, 412] on div at bounding box center [576, 281] width 1152 height 2566
drag, startPoint x: 882, startPoint y: 402, endPoint x: 901, endPoint y: 412, distance: 21.1
click at [880, 414] on div at bounding box center [576, 281] width 1152 height 2566
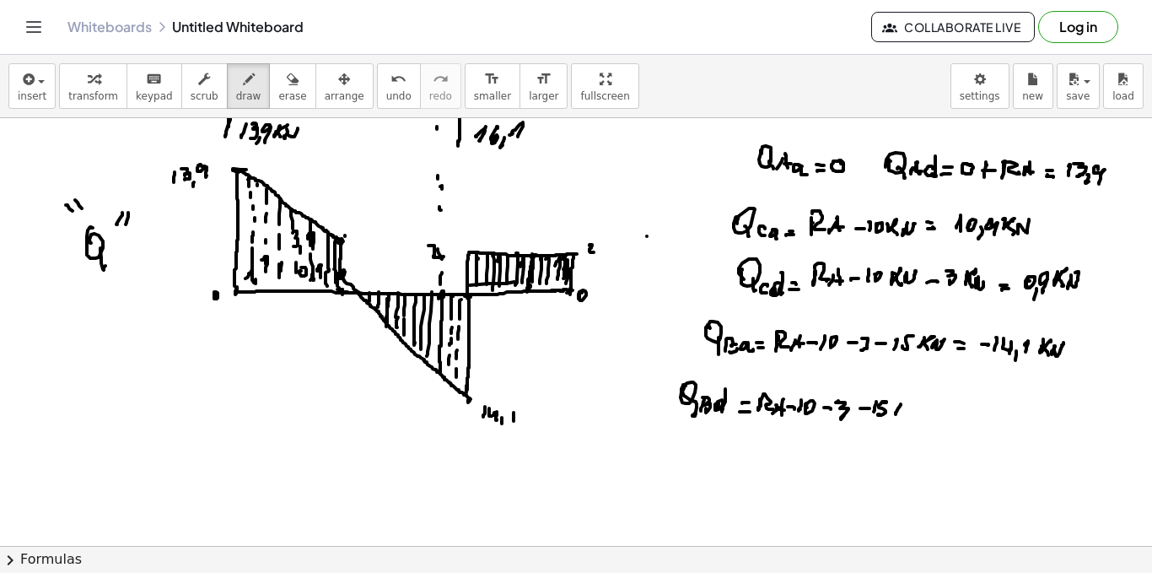
drag, startPoint x: 896, startPoint y: 414, endPoint x: 903, endPoint y: 410, distance: 8.7
click at [896, 411] on div at bounding box center [576, 281] width 1152 height 2566
click at [907, 410] on div at bounding box center [576, 281] width 1152 height 2566
drag, startPoint x: 916, startPoint y: 399, endPoint x: 925, endPoint y: 413, distance: 16.6
click at [925, 413] on div at bounding box center [576, 281] width 1152 height 2566
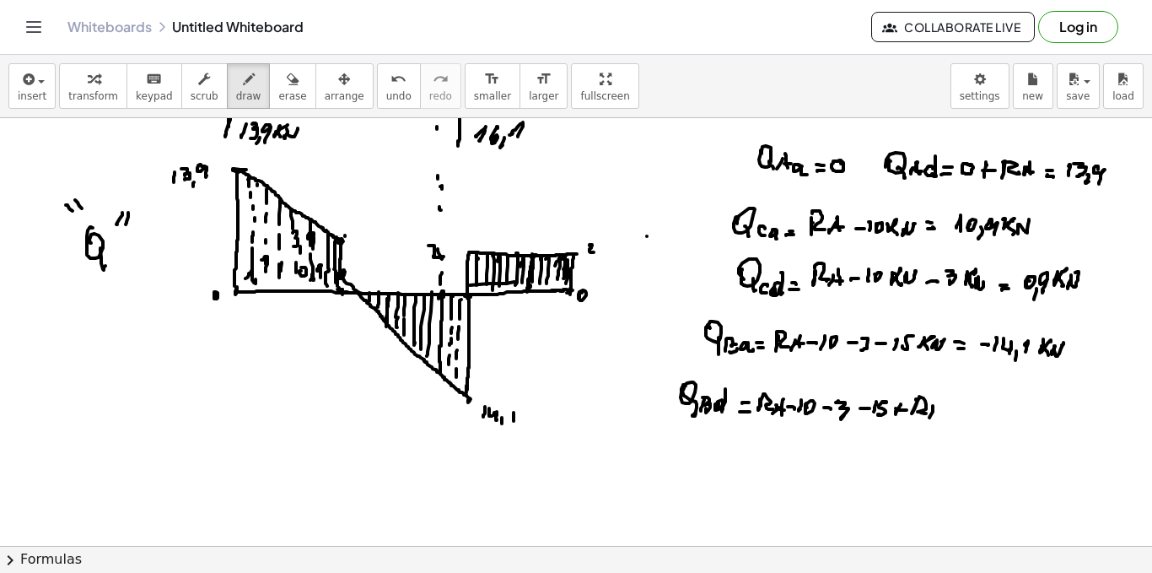
click at [930, 414] on div at bounding box center [576, 281] width 1152 height 2566
drag, startPoint x: 941, startPoint y: 405, endPoint x: 935, endPoint y: 412, distance: 9.6
click at [935, 415] on div at bounding box center [576, 281] width 1152 height 2566
drag, startPoint x: 959, startPoint y: 412, endPoint x: 967, endPoint y: 405, distance: 10.2
click at [973, 412] on div at bounding box center [576, 281] width 1152 height 2566
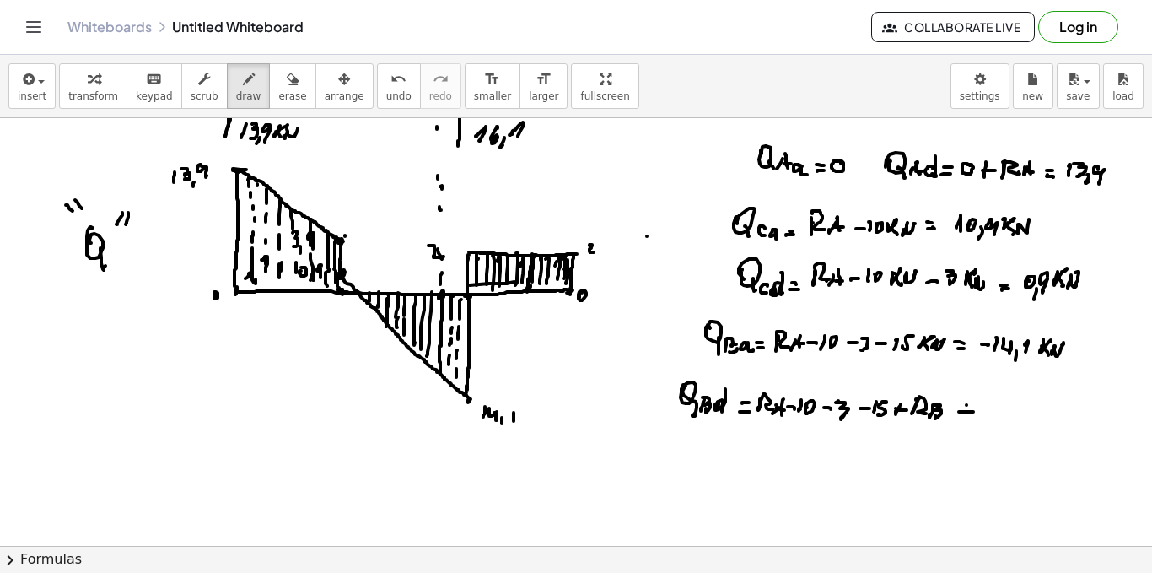
drag, startPoint x: 967, startPoint y: 405, endPoint x: 1001, endPoint y: 405, distance: 34.6
click at [973, 405] on div at bounding box center [576, 281] width 1152 height 2566
drag, startPoint x: 1001, startPoint y: 402, endPoint x: 1006, endPoint y: 412, distance: 12.1
click at [1002, 415] on div at bounding box center [576, 281] width 1152 height 2566
click at [1021, 403] on div at bounding box center [576, 281] width 1152 height 2566
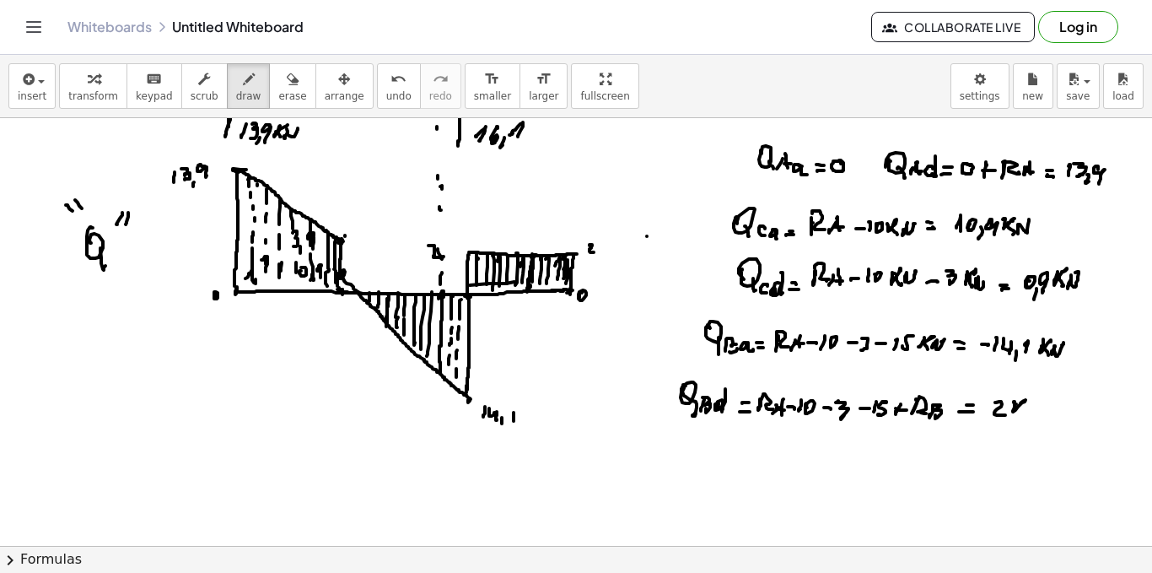
drag, startPoint x: 1016, startPoint y: 404, endPoint x: 1027, endPoint y: 407, distance: 11.5
click at [1022, 414] on div at bounding box center [576, 281] width 1152 height 2566
drag, startPoint x: 1027, startPoint y: 407, endPoint x: 1038, endPoint y: 409, distance: 10.3
click at [1038, 407] on div at bounding box center [576, 281] width 1152 height 2566
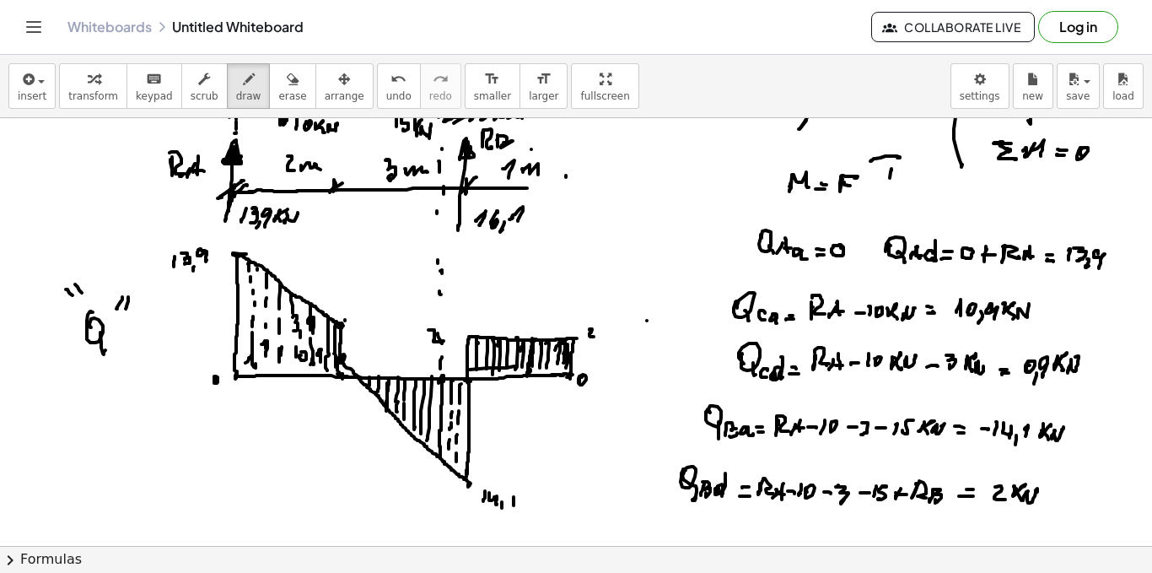
scroll to position [1205, 0]
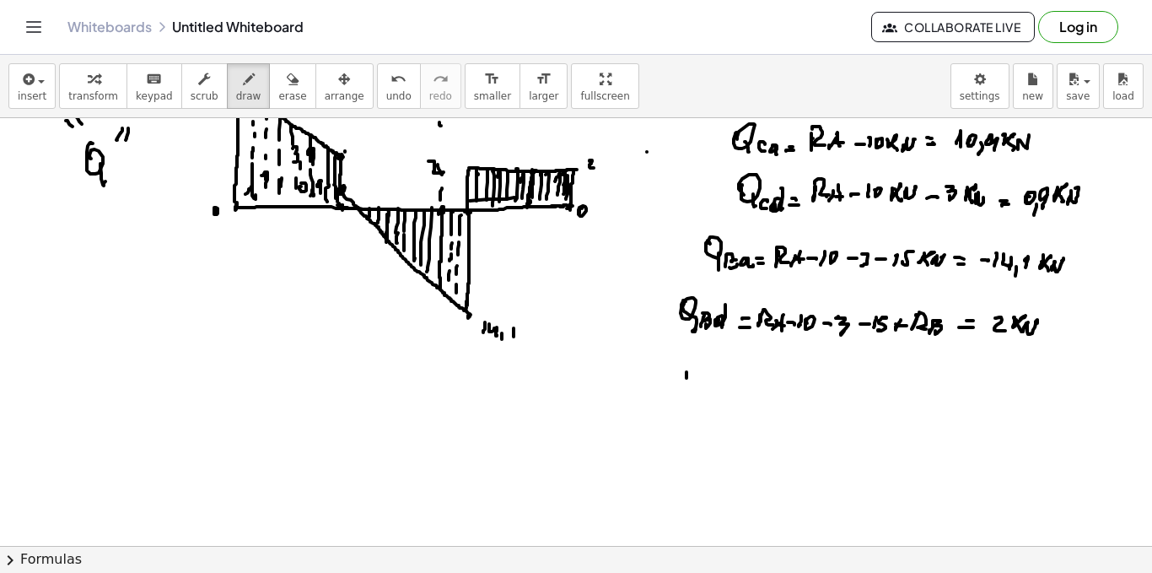
drag, startPoint x: 687, startPoint y: 372, endPoint x: 693, endPoint y: 385, distance: 14.0
click at [684, 383] on div at bounding box center [576, 197] width 1152 height 2566
click at [704, 392] on div at bounding box center [576, 197] width 1152 height 2566
click at [715, 383] on div at bounding box center [576, 197] width 1152 height 2566
drag, startPoint x: 718, startPoint y: 370, endPoint x: 719, endPoint y: 389, distance: 18.6
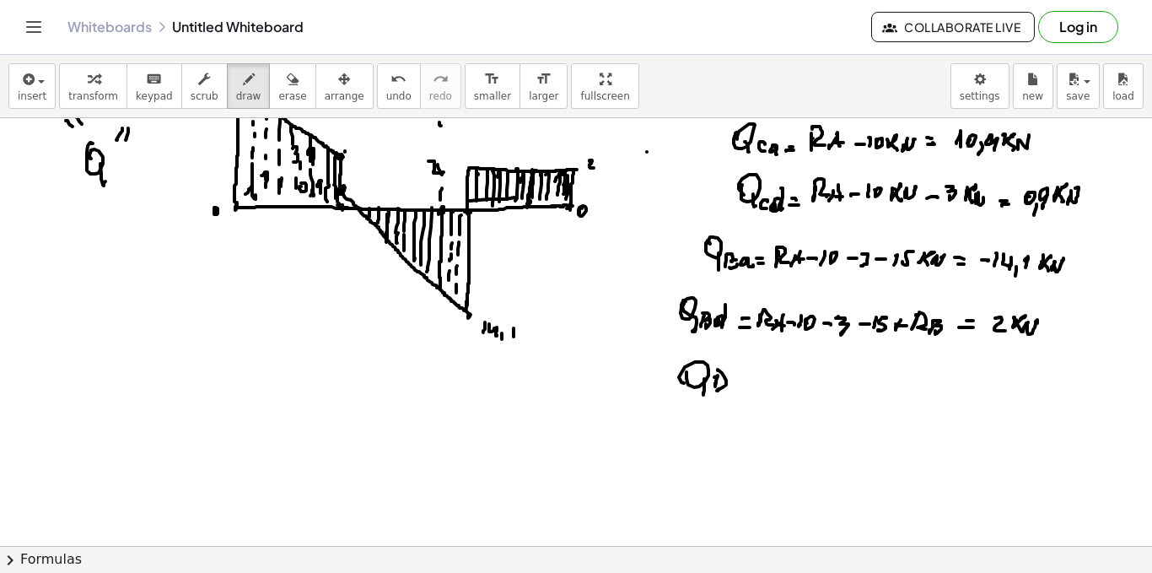
click at [719, 389] on div at bounding box center [576, 197] width 1152 height 2566
drag, startPoint x: 736, startPoint y: 382, endPoint x: 746, endPoint y: 391, distance: 12.5
click at [744, 392] on div at bounding box center [576, 197] width 1152 height 2566
drag, startPoint x: 754, startPoint y: 389, endPoint x: 753, endPoint y: 380, distance: 8.5
click at [757, 389] on div at bounding box center [576, 197] width 1152 height 2566
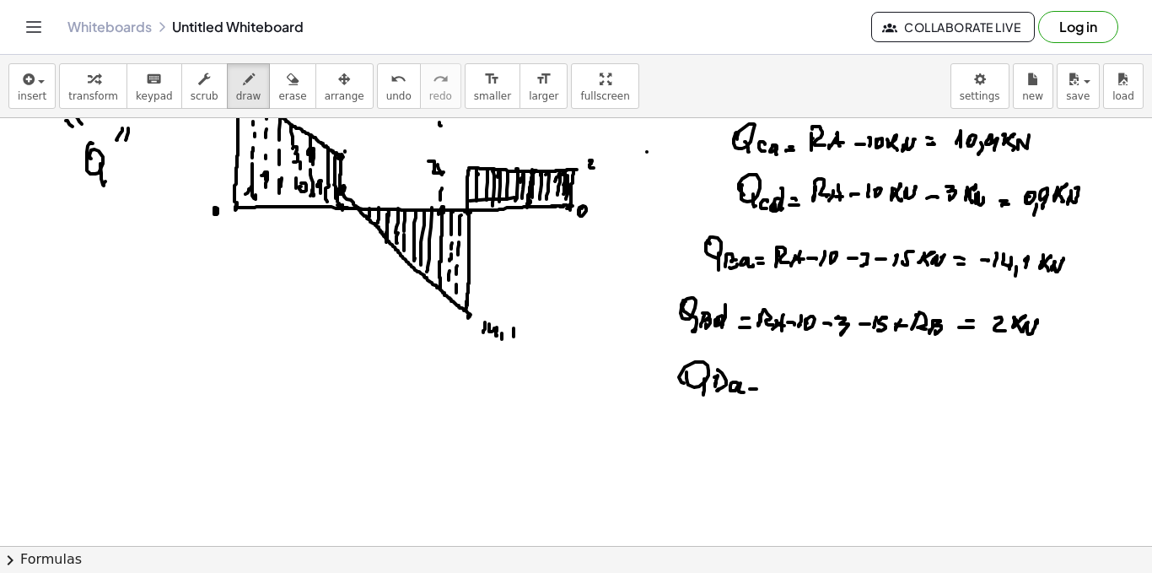
click at [756, 385] on div at bounding box center [576, 197] width 1152 height 2566
drag, startPoint x: 774, startPoint y: 377, endPoint x: 785, endPoint y: 386, distance: 14.4
click at [785, 388] on div at bounding box center [576, 197] width 1152 height 2566
click at [801, 378] on div at bounding box center [576, 197] width 1152 height 2566
drag, startPoint x: 793, startPoint y: 380, endPoint x: 806, endPoint y: 379, distance: 12.7
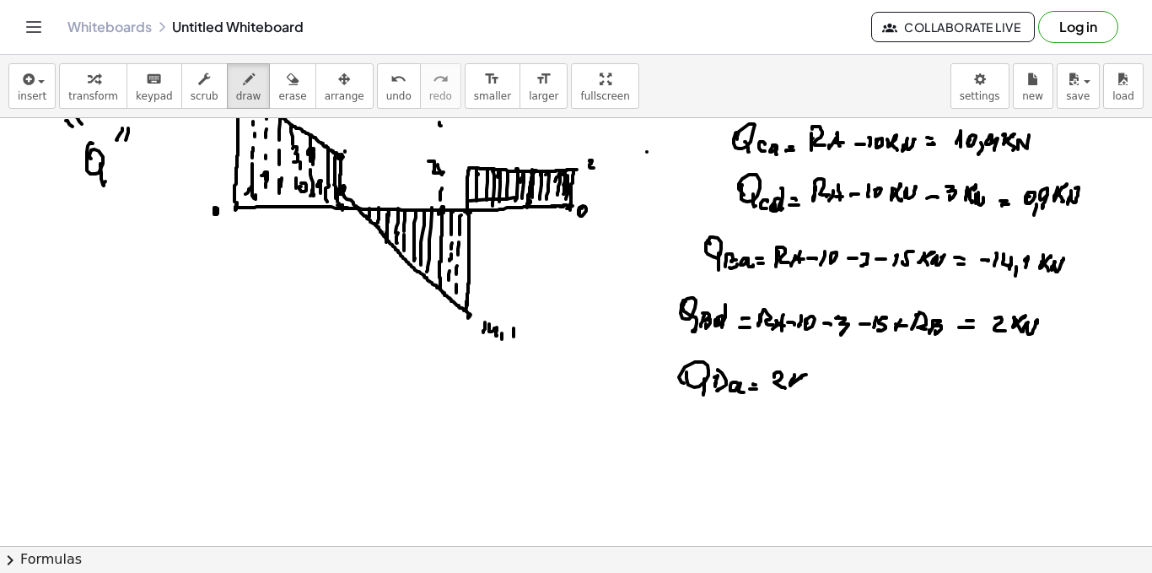
click at [801, 389] on div at bounding box center [576, 197] width 1152 height 2566
drag, startPoint x: 803, startPoint y: 390, endPoint x: 811, endPoint y: 380, distance: 12.5
click at [809, 376] on div at bounding box center [576, 197] width 1152 height 2566
drag, startPoint x: 811, startPoint y: 380, endPoint x: 820, endPoint y: 379, distance: 8.6
click at [820, 379] on div at bounding box center [576, 197] width 1152 height 2566
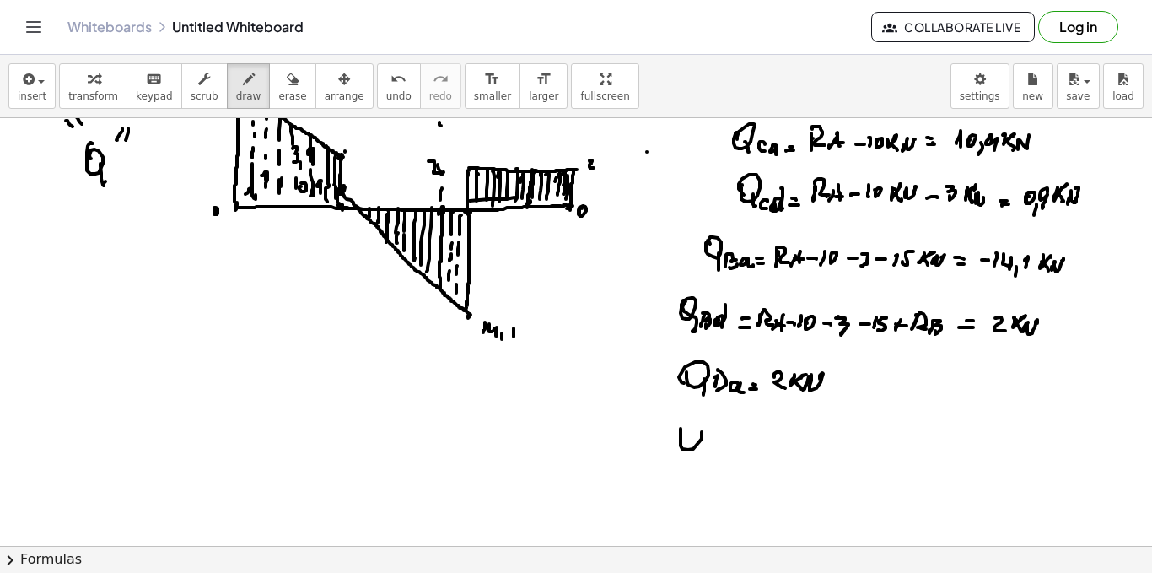
drag, startPoint x: 681, startPoint y: 432, endPoint x: 686, endPoint y: 449, distance: 17.6
click at [684, 447] on div at bounding box center [576, 197] width 1152 height 2566
click at [691, 456] on div at bounding box center [576, 197] width 1152 height 2566
click at [703, 454] on div at bounding box center [576, 197] width 1152 height 2566
click at [706, 456] on div at bounding box center [576, 197] width 1152 height 2566
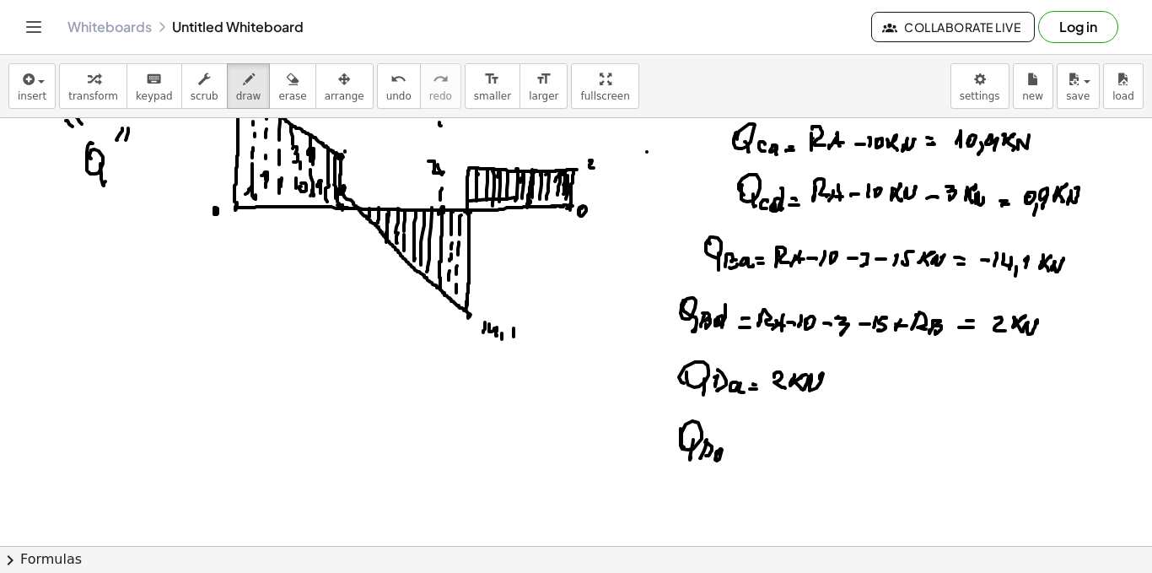
click at [716, 460] on div at bounding box center [576, 197] width 1152 height 2566
click at [722, 458] on div at bounding box center [576, 197] width 1152 height 2566
click at [748, 451] on div at bounding box center [576, 197] width 1152 height 2566
click at [747, 447] on div at bounding box center [576, 197] width 1152 height 2566
drag, startPoint x: 770, startPoint y: 437, endPoint x: 779, endPoint y: 448, distance: 13.8
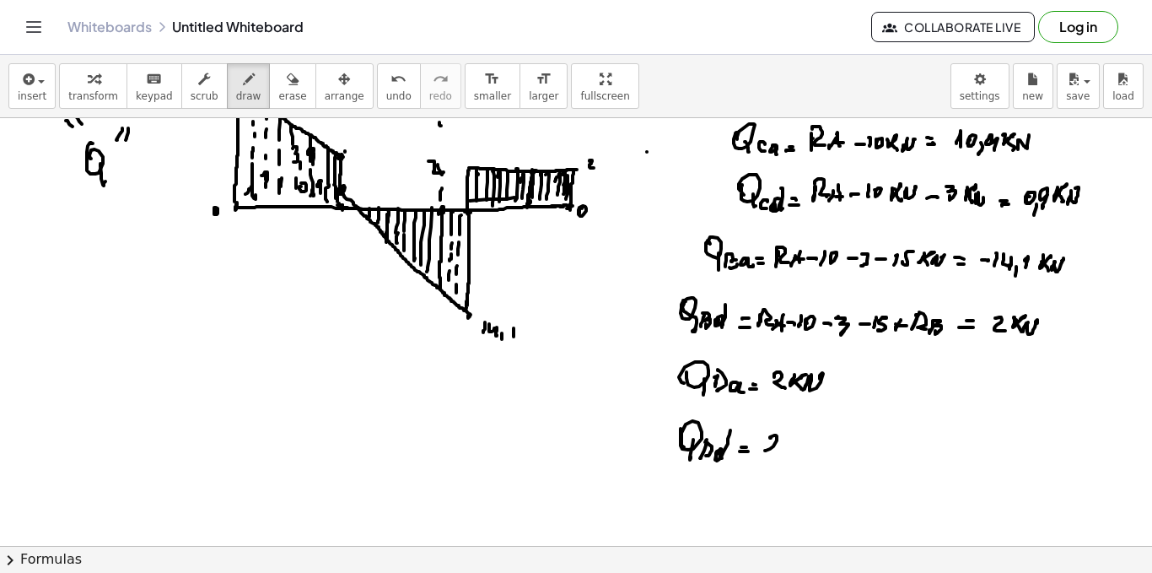
click at [779, 448] on div at bounding box center [576, 197] width 1152 height 2566
click at [796, 442] on div at bounding box center [576, 197] width 1152 height 2566
click at [795, 453] on div at bounding box center [576, 197] width 1152 height 2566
click at [804, 448] on div at bounding box center [576, 197] width 1152 height 2566
drag, startPoint x: 811, startPoint y: 447, endPoint x: 820, endPoint y: 441, distance: 11.0
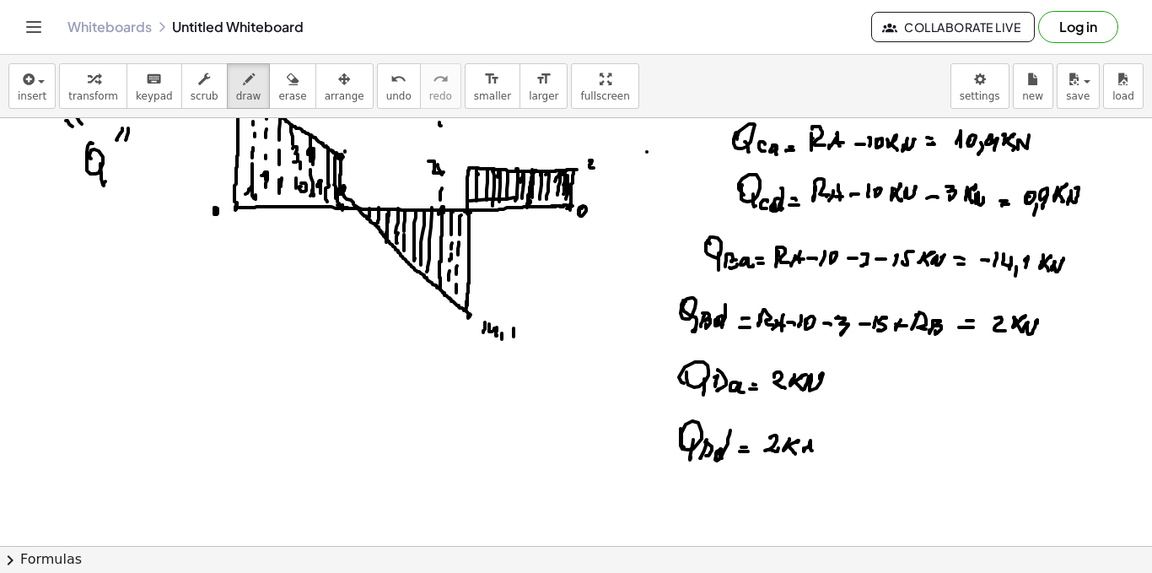
click at [822, 434] on div at bounding box center [576, 197] width 1152 height 2566
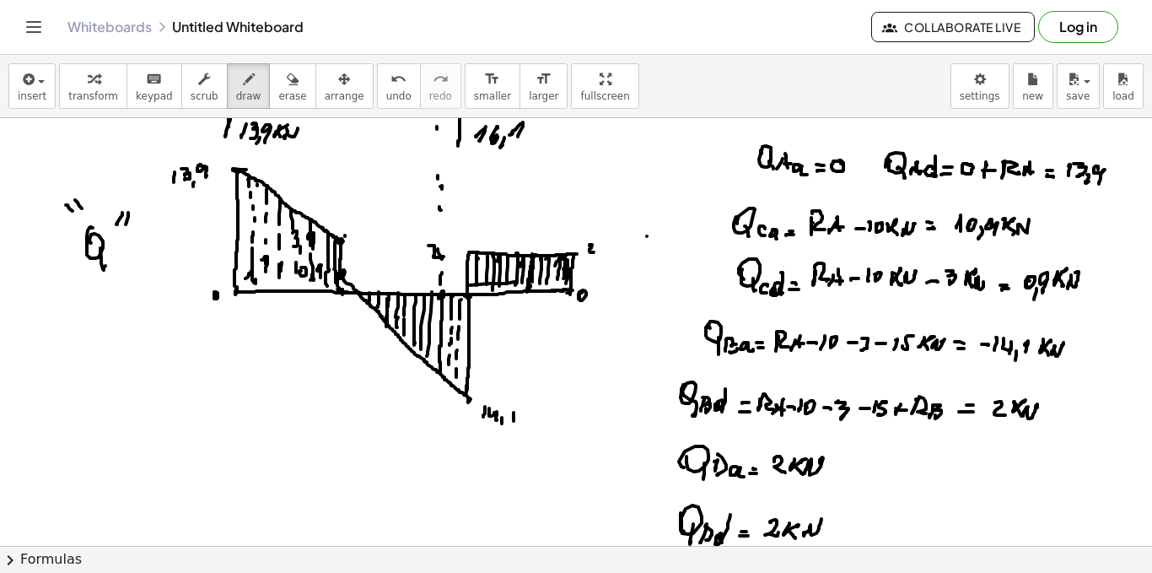
scroll to position [1289, 0]
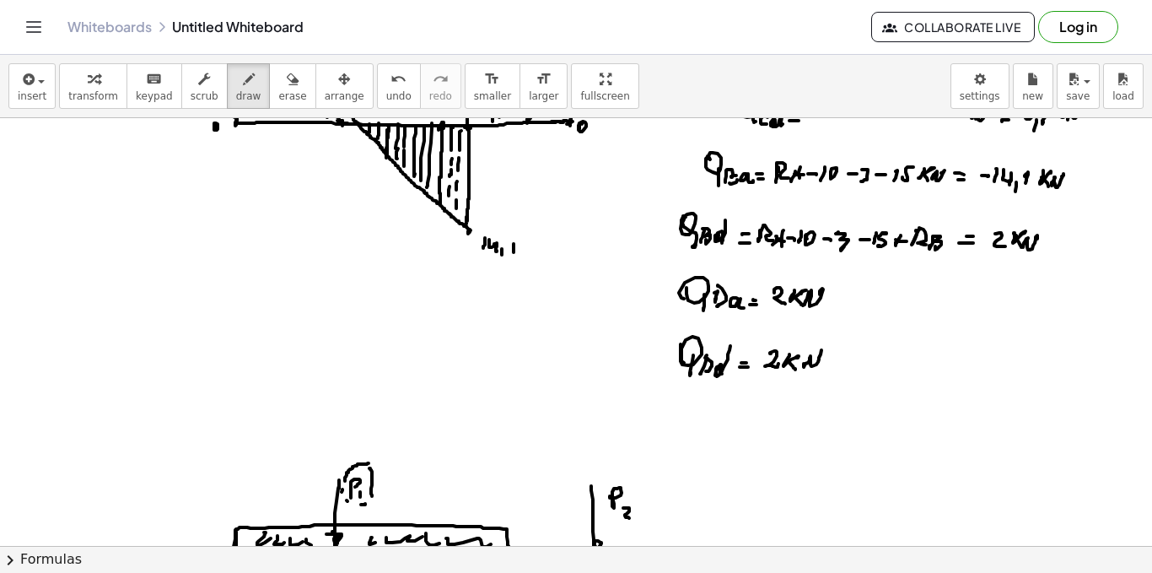
drag, startPoint x: 840, startPoint y: 361, endPoint x: 851, endPoint y: 361, distance: 11.0
click at [846, 361] on div at bounding box center [576, 112] width 1152 height 2566
click at [870, 366] on div at bounding box center [576, 112] width 1152 height 2566
click at [887, 356] on div at bounding box center [576, 112] width 1152 height 2566
click at [888, 368] on div at bounding box center [576, 112] width 1152 height 2566
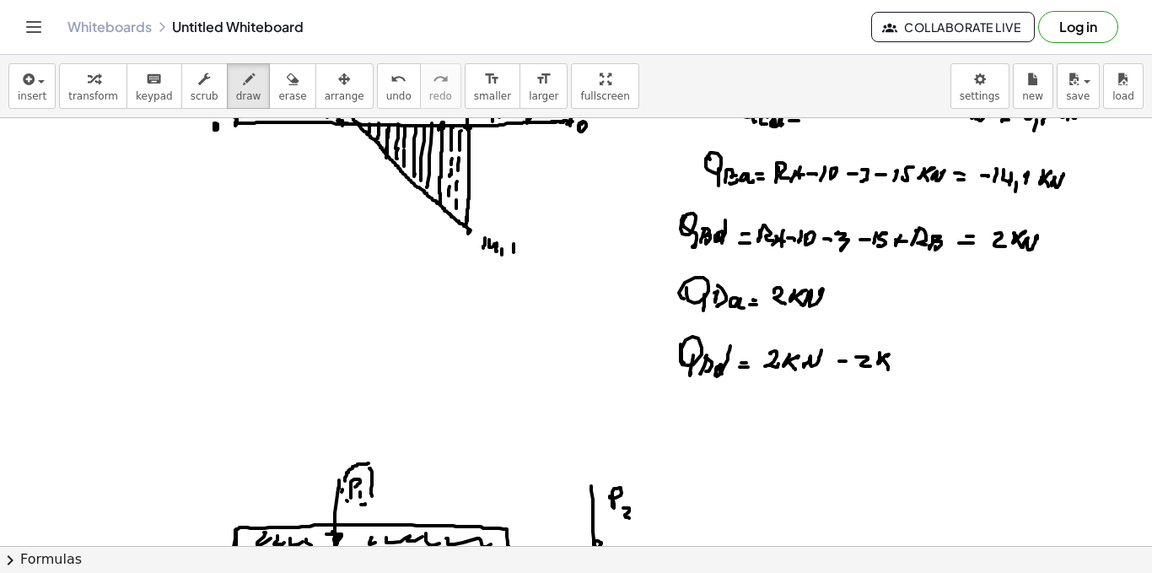
click at [893, 365] on div at bounding box center [576, 112] width 1152 height 2566
click at [905, 362] on div at bounding box center [576, 112] width 1152 height 2566
click at [920, 367] on div at bounding box center [576, 112] width 1152 height 2566
click at [926, 361] on div at bounding box center [576, 112] width 1152 height 2566
click at [931, 370] on div at bounding box center [576, 112] width 1152 height 2566
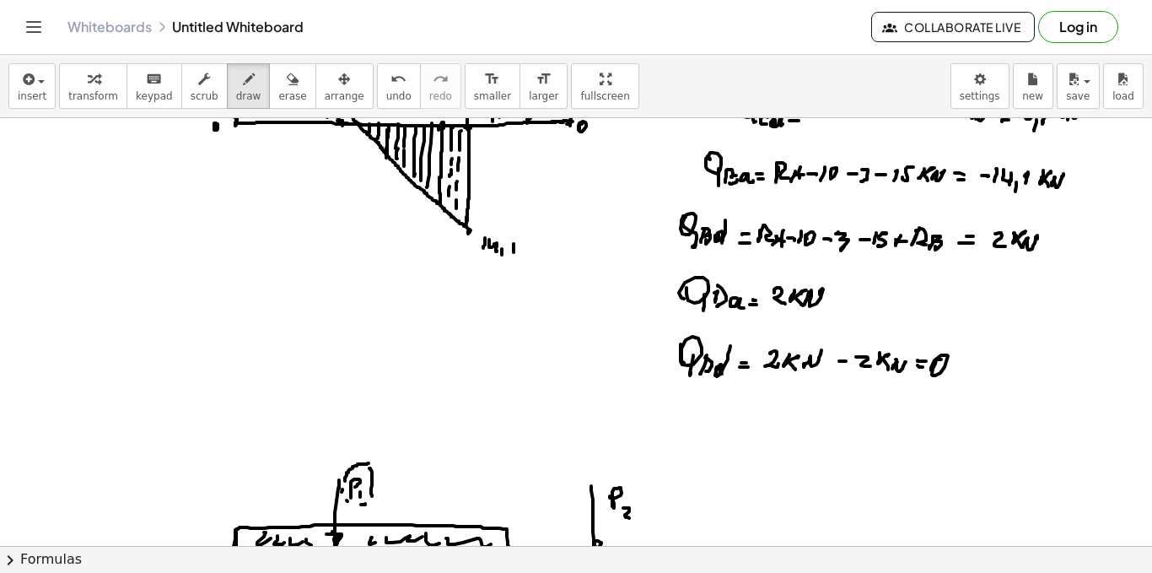
scroll to position [952, 0]
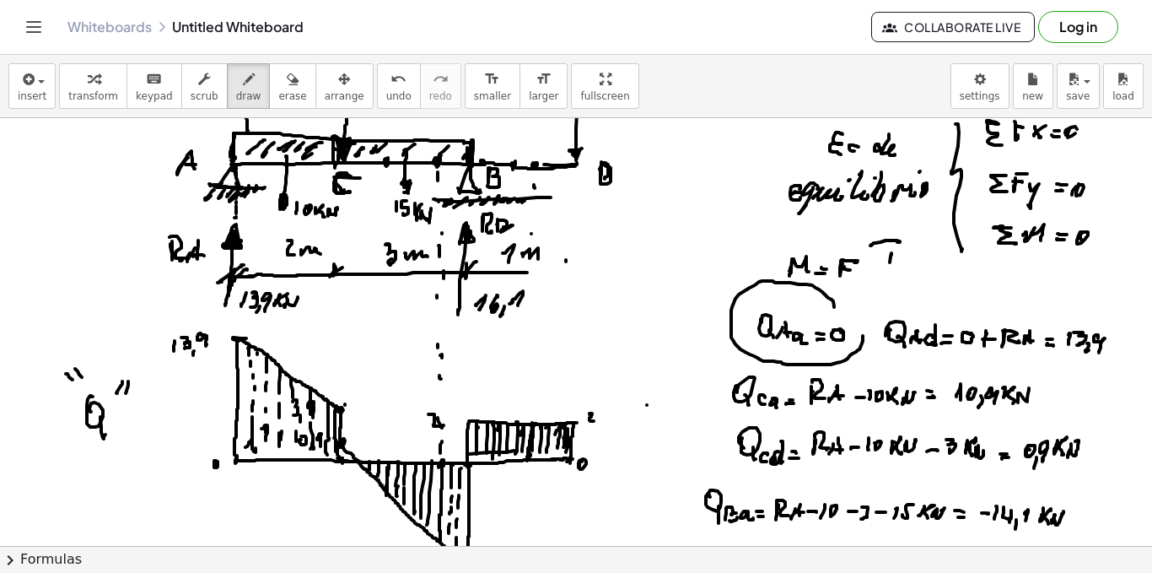
click at [823, 304] on div at bounding box center [576, 450] width 1152 height 2566
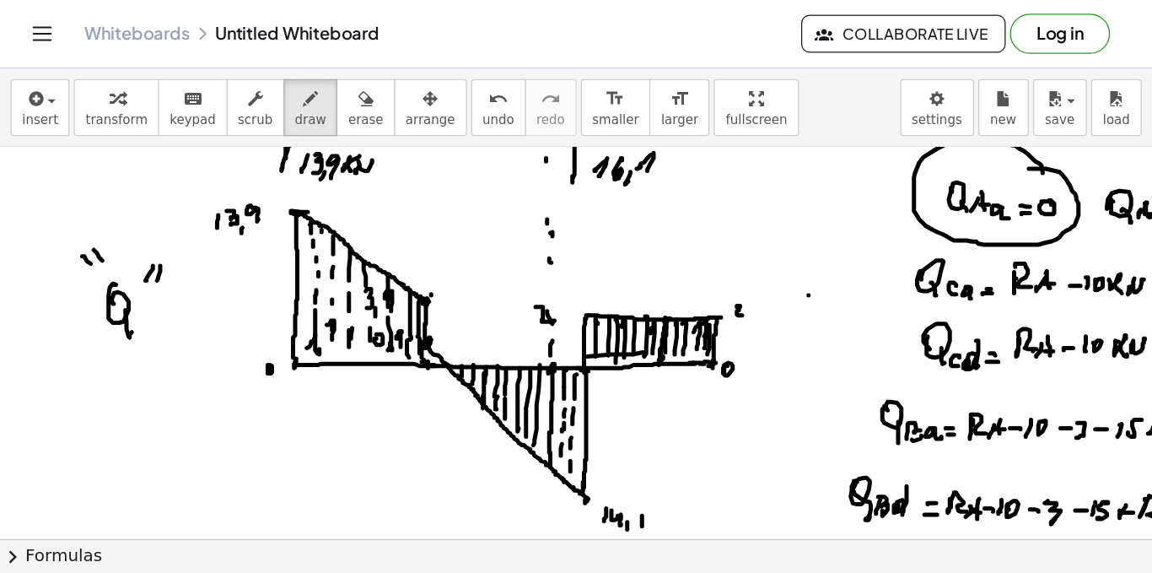
scroll to position [1188, 0]
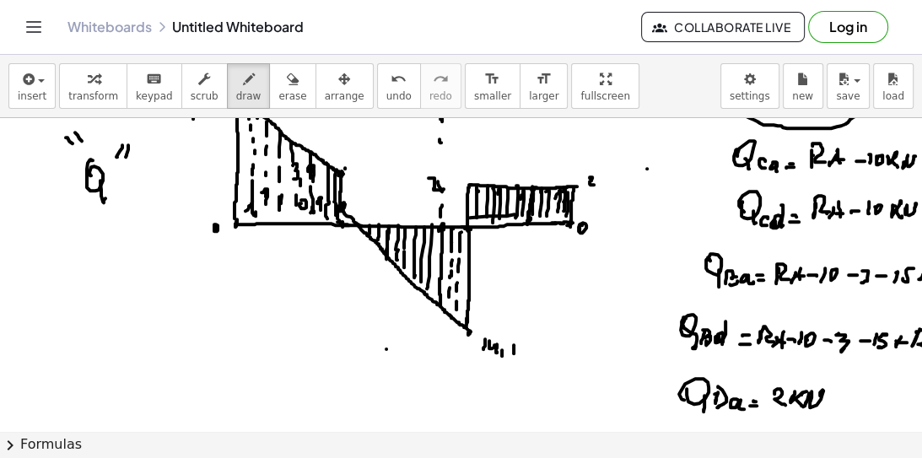
click at [386, 348] on div at bounding box center [575, 213] width 1151 height 2566
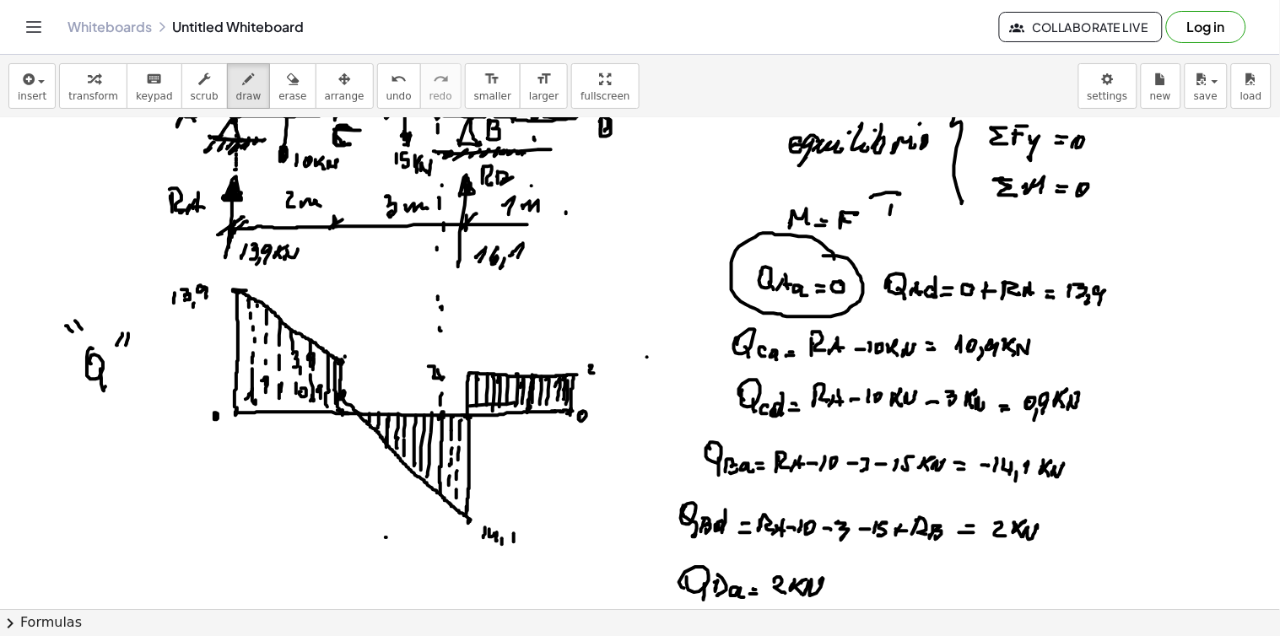
scroll to position [906, 0]
